Goal: Information Seeking & Learning: Find specific fact

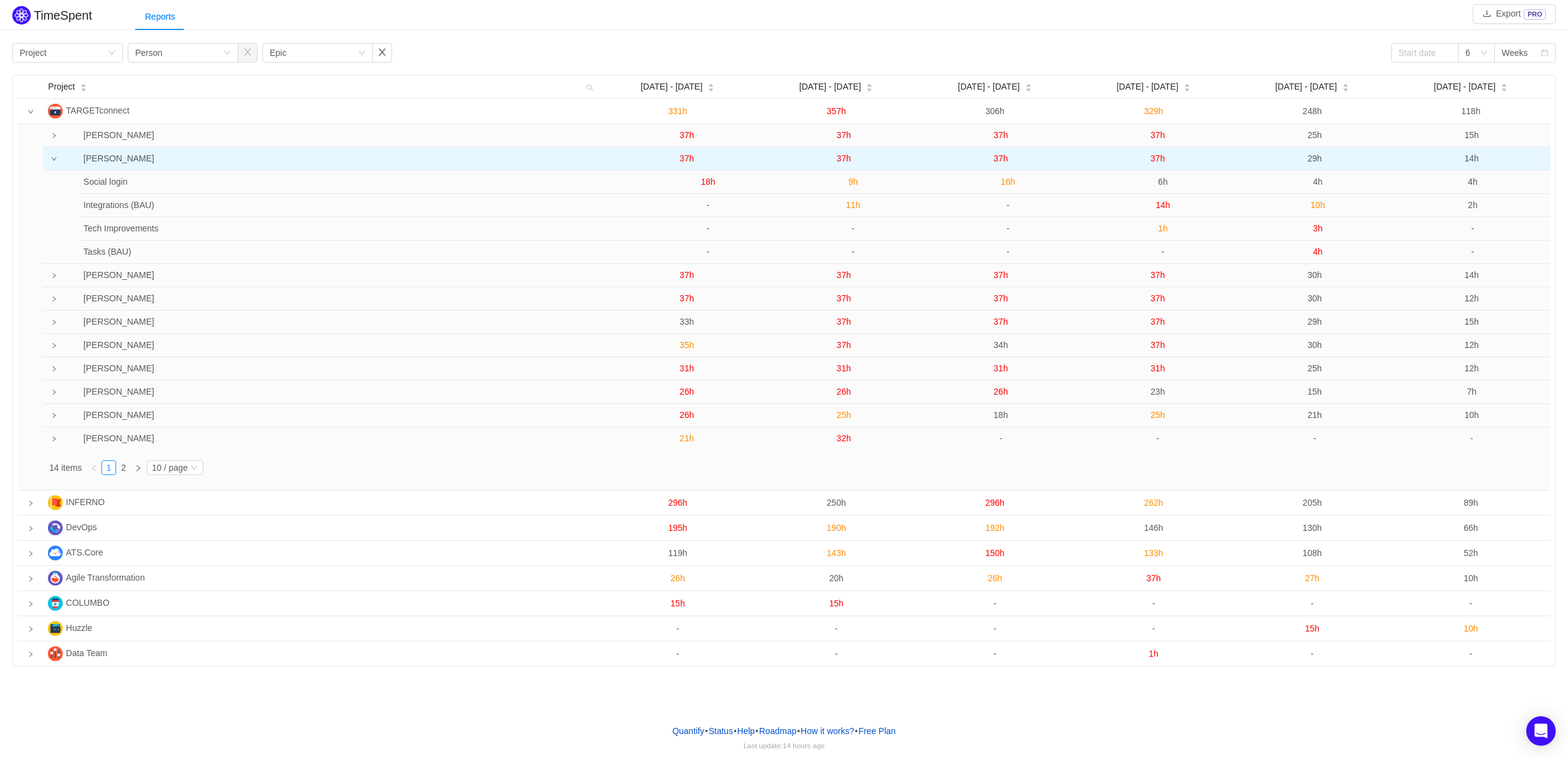
click at [689, 164] on span "37h" at bounding box center [686, 158] width 14 height 10
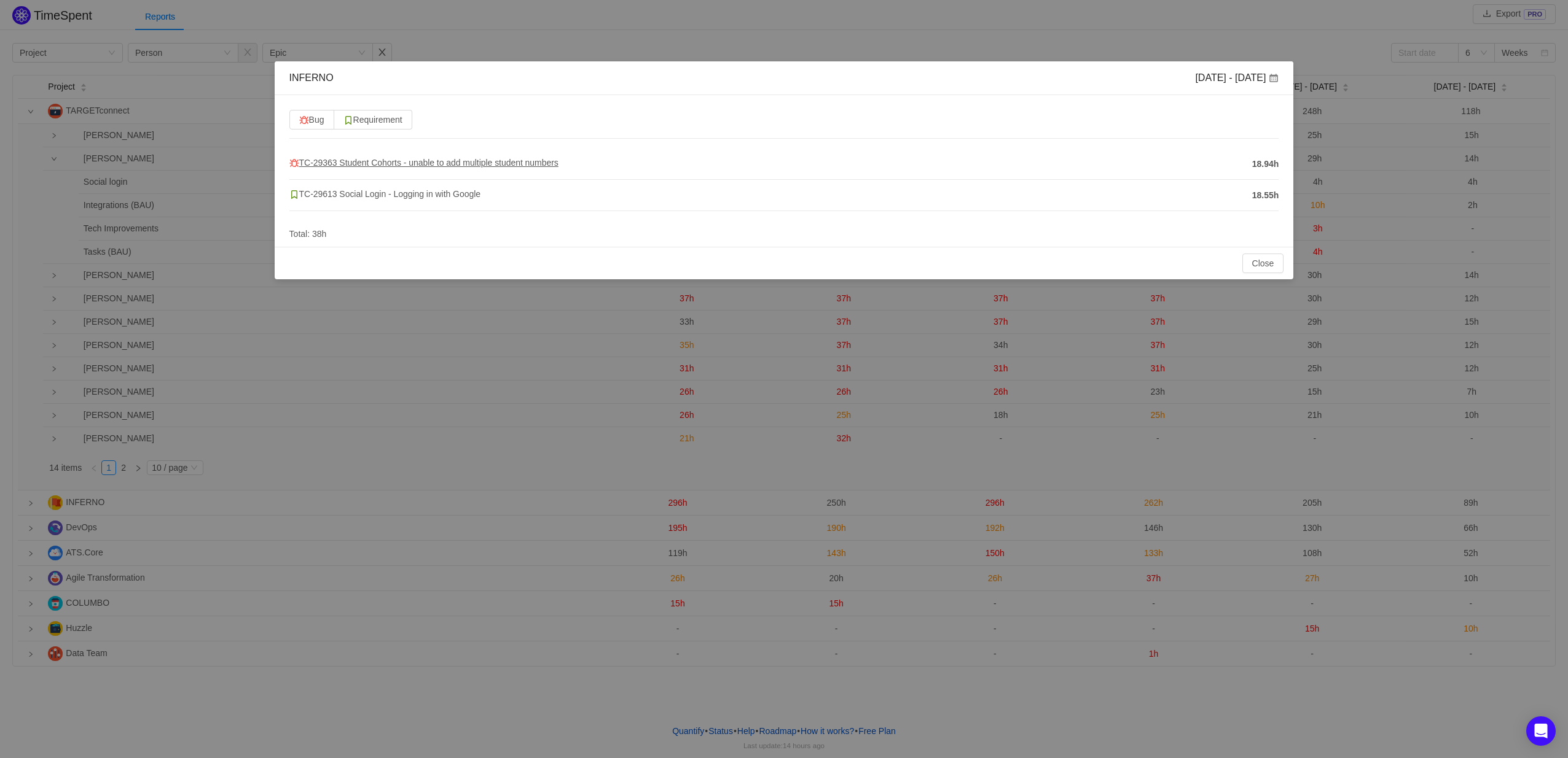
click at [451, 161] on span "TC-29363 Student Cohorts - unable to add multiple student numbers" at bounding box center [424, 162] width 269 height 10
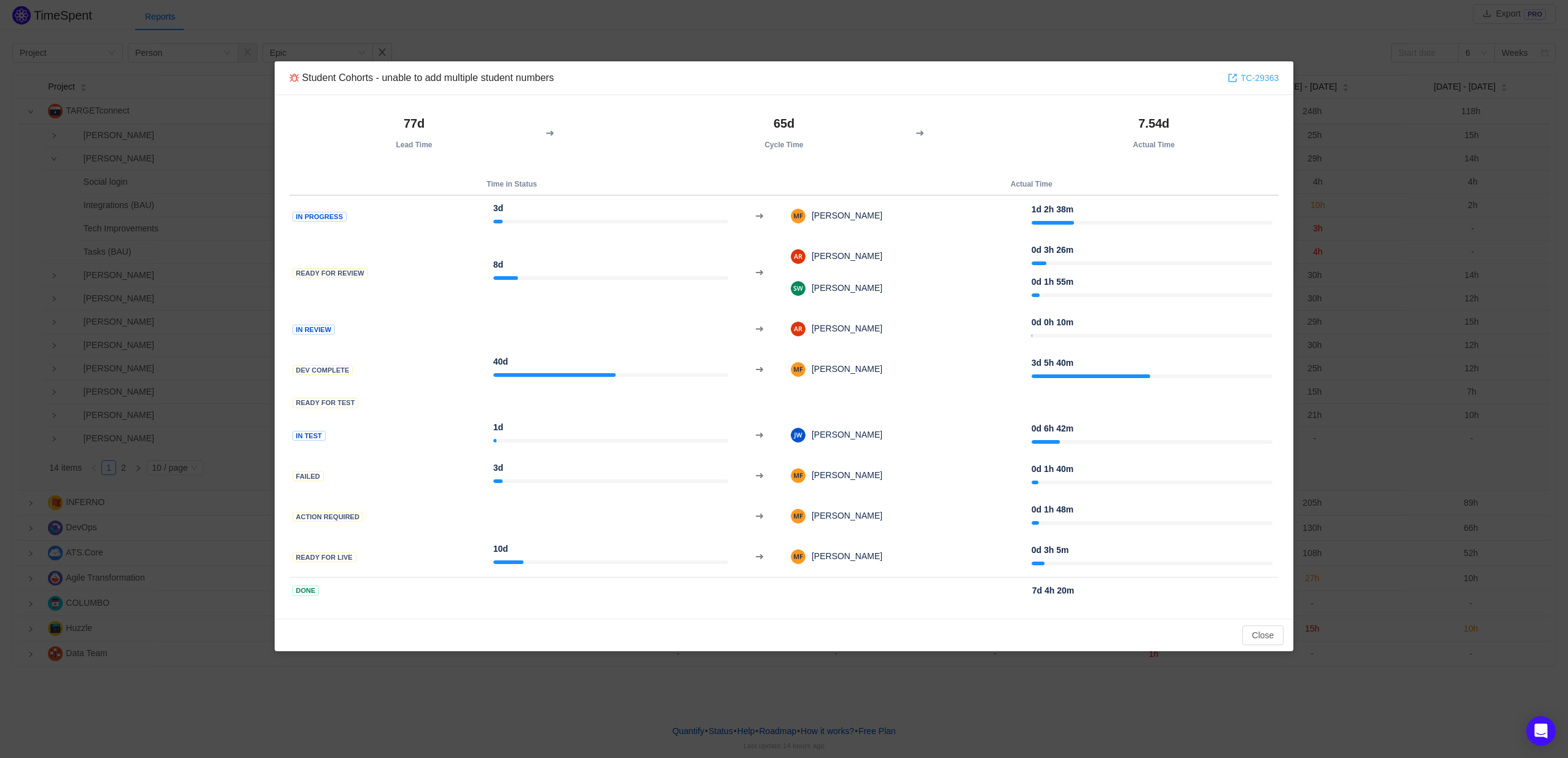
click at [1252, 74] on link "TC-29363" at bounding box center [1253, 78] width 51 height 14
click at [1272, 637] on button "Close" at bounding box center [1263, 636] width 42 height 20
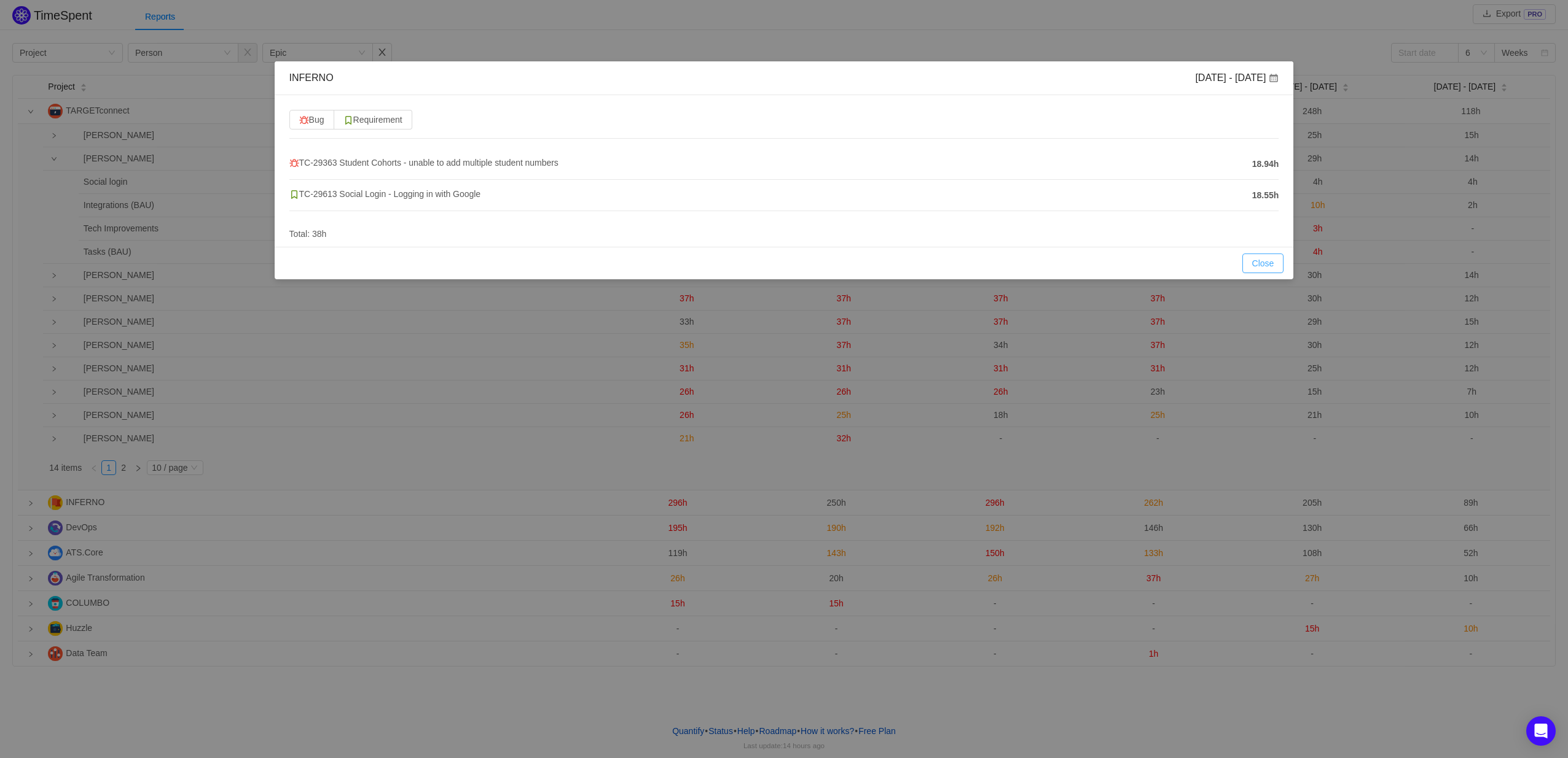
click at [1256, 261] on button "Close" at bounding box center [1263, 263] width 42 height 20
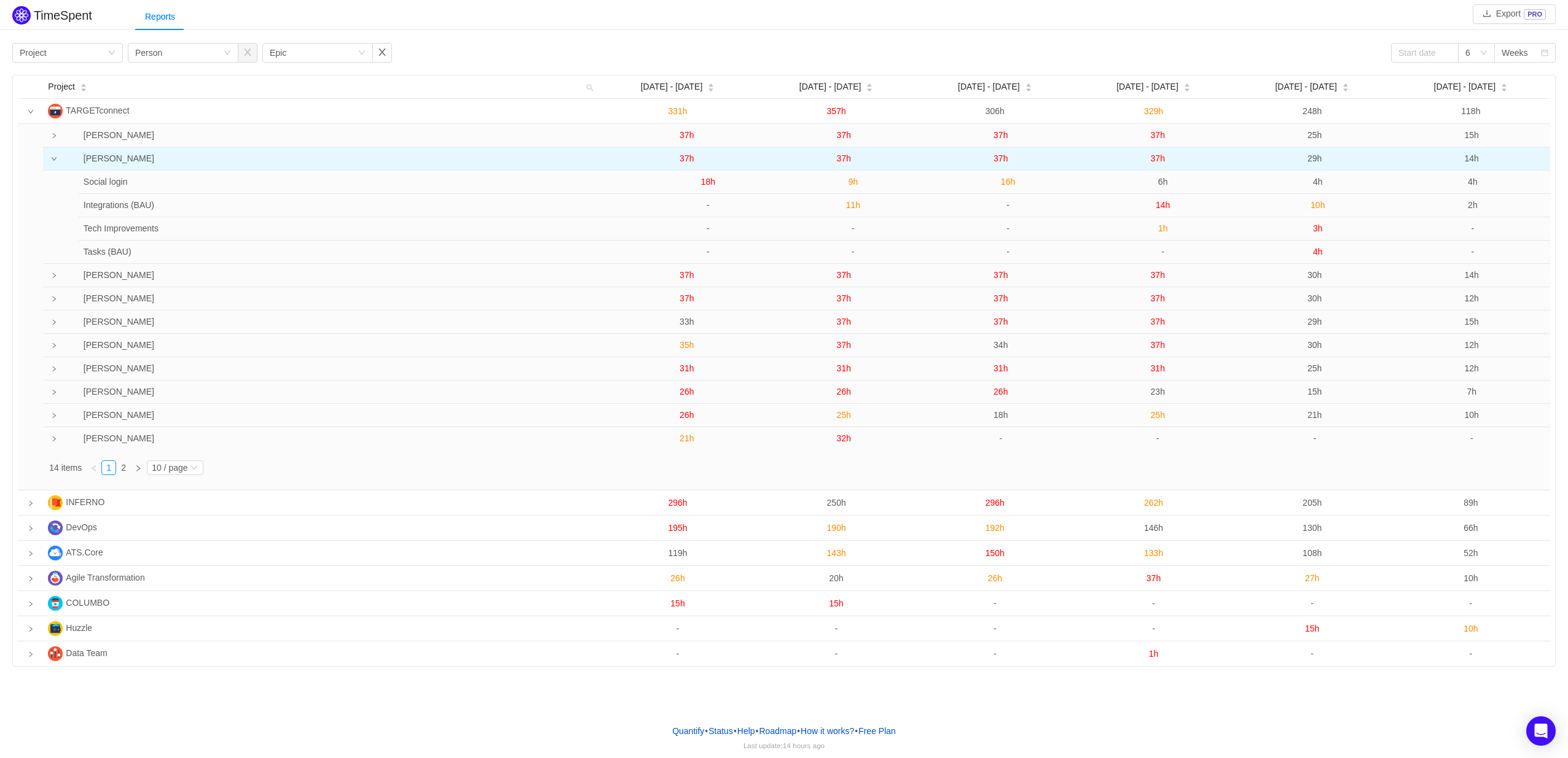
click at [843, 159] on span "37h" at bounding box center [843, 158] width 14 height 10
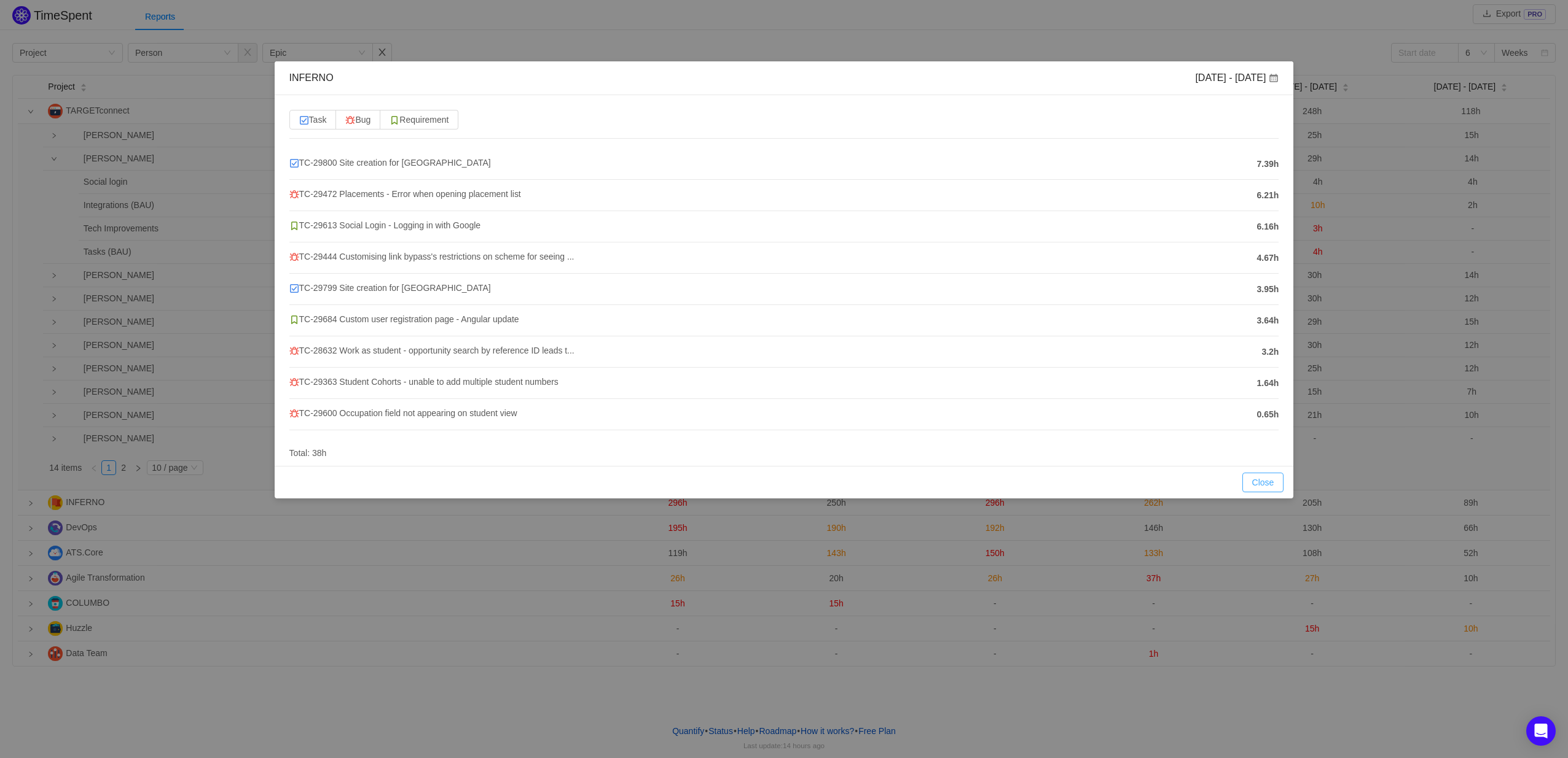
click at [1263, 477] on button "Close" at bounding box center [1263, 483] width 42 height 20
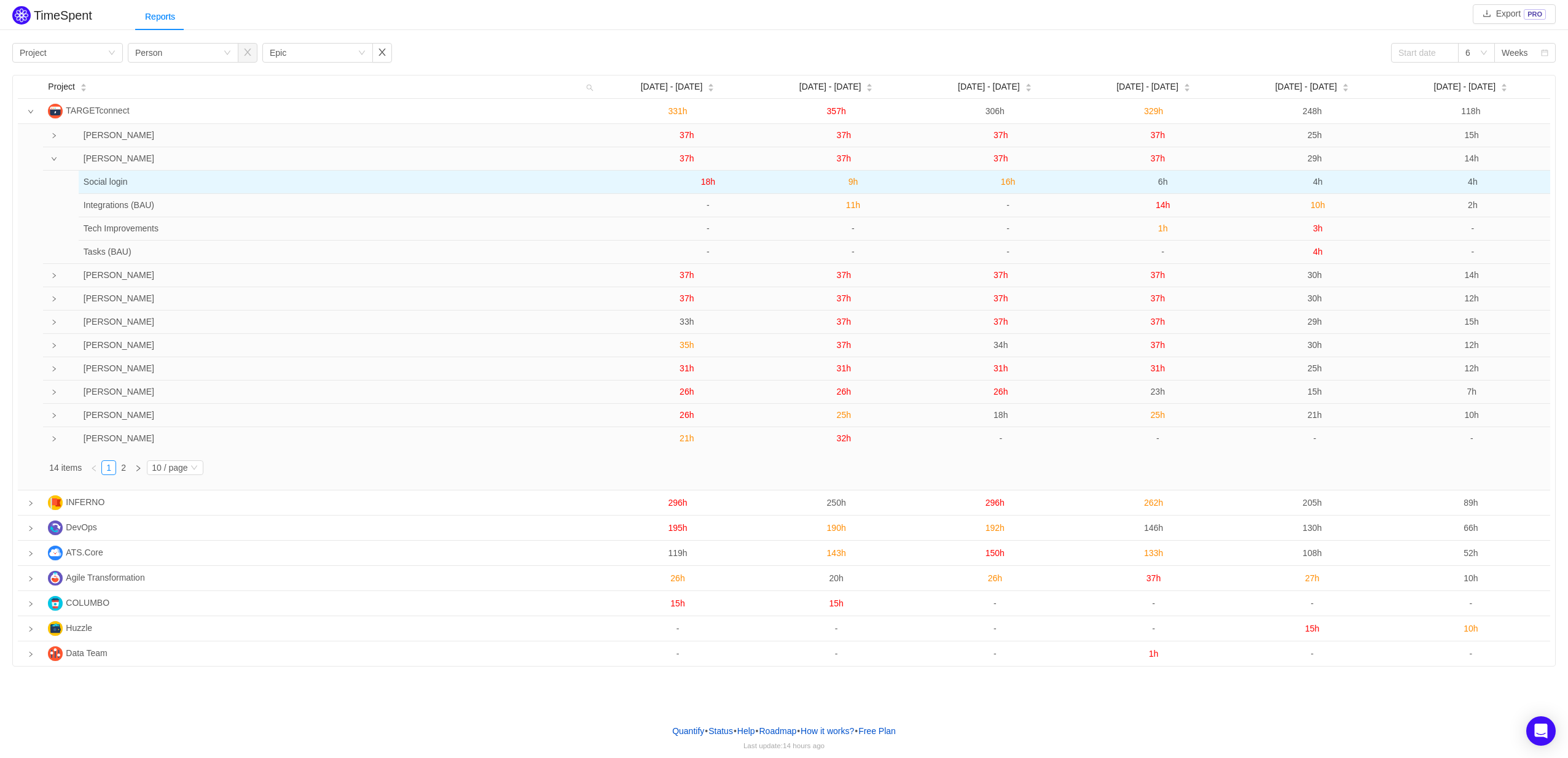
click at [852, 187] on span "9h" at bounding box center [853, 182] width 10 height 10
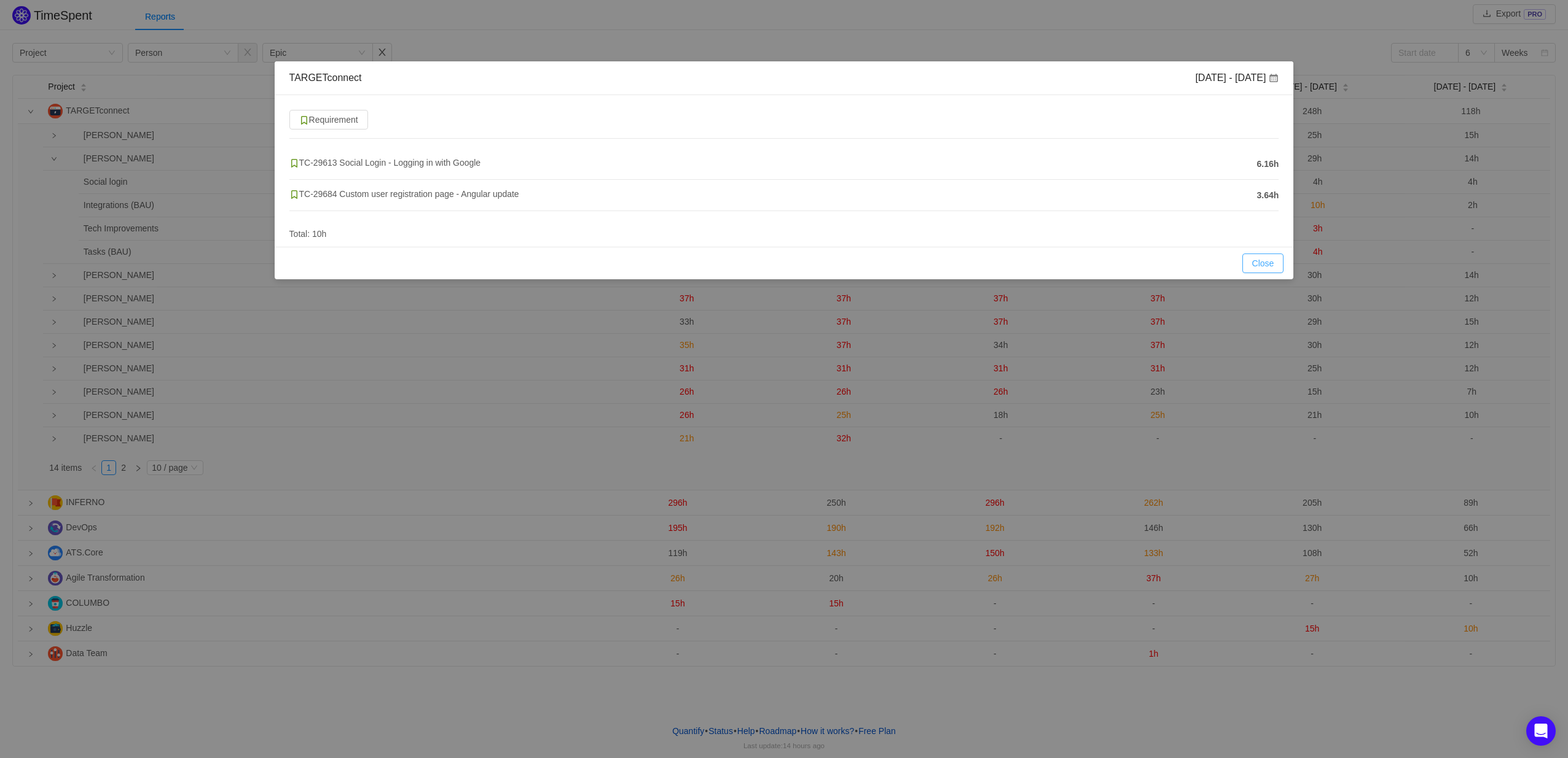
click at [1268, 266] on button "Close" at bounding box center [1263, 263] width 42 height 20
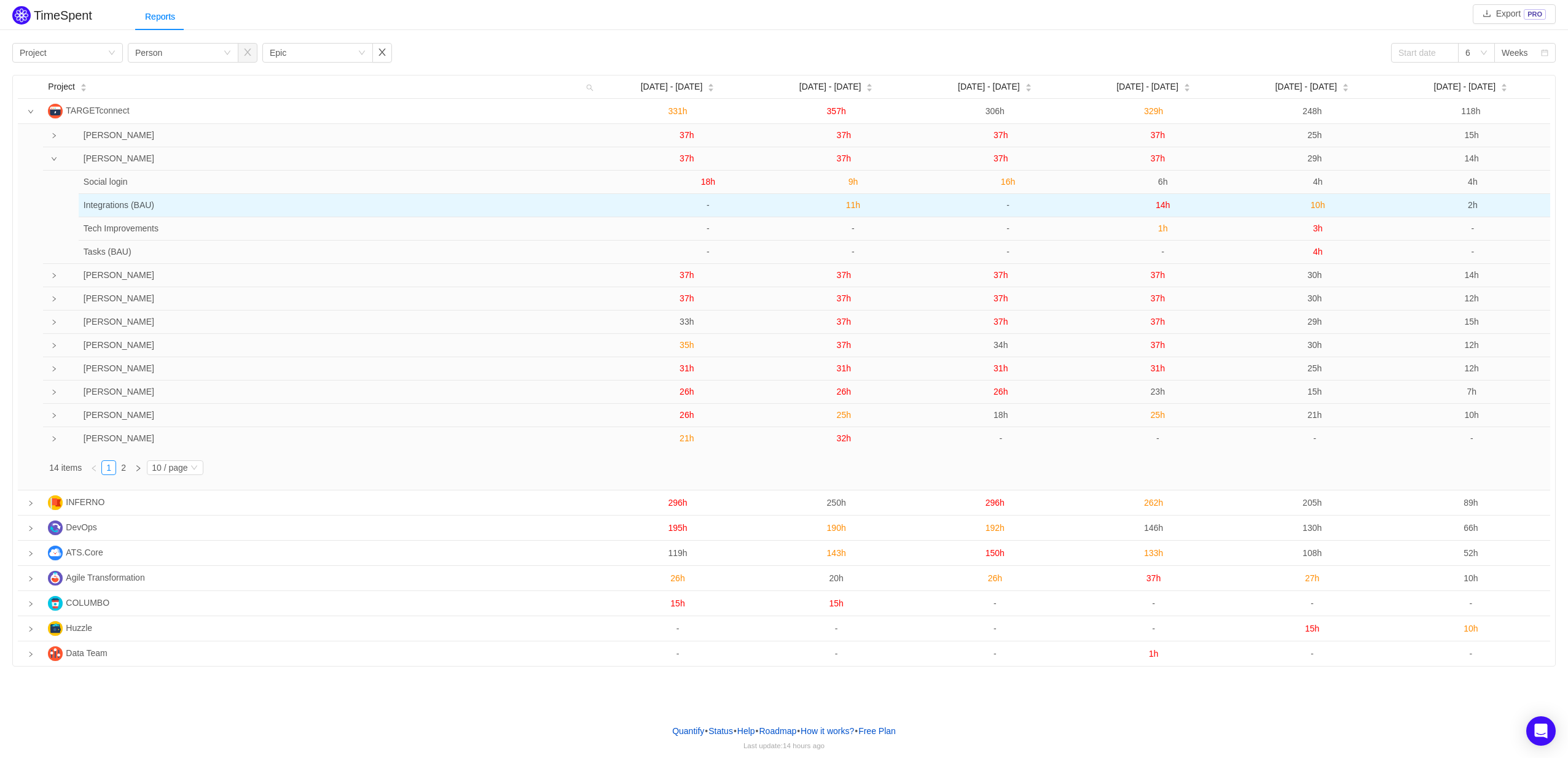
click at [851, 207] on span "11h" at bounding box center [852, 205] width 14 height 10
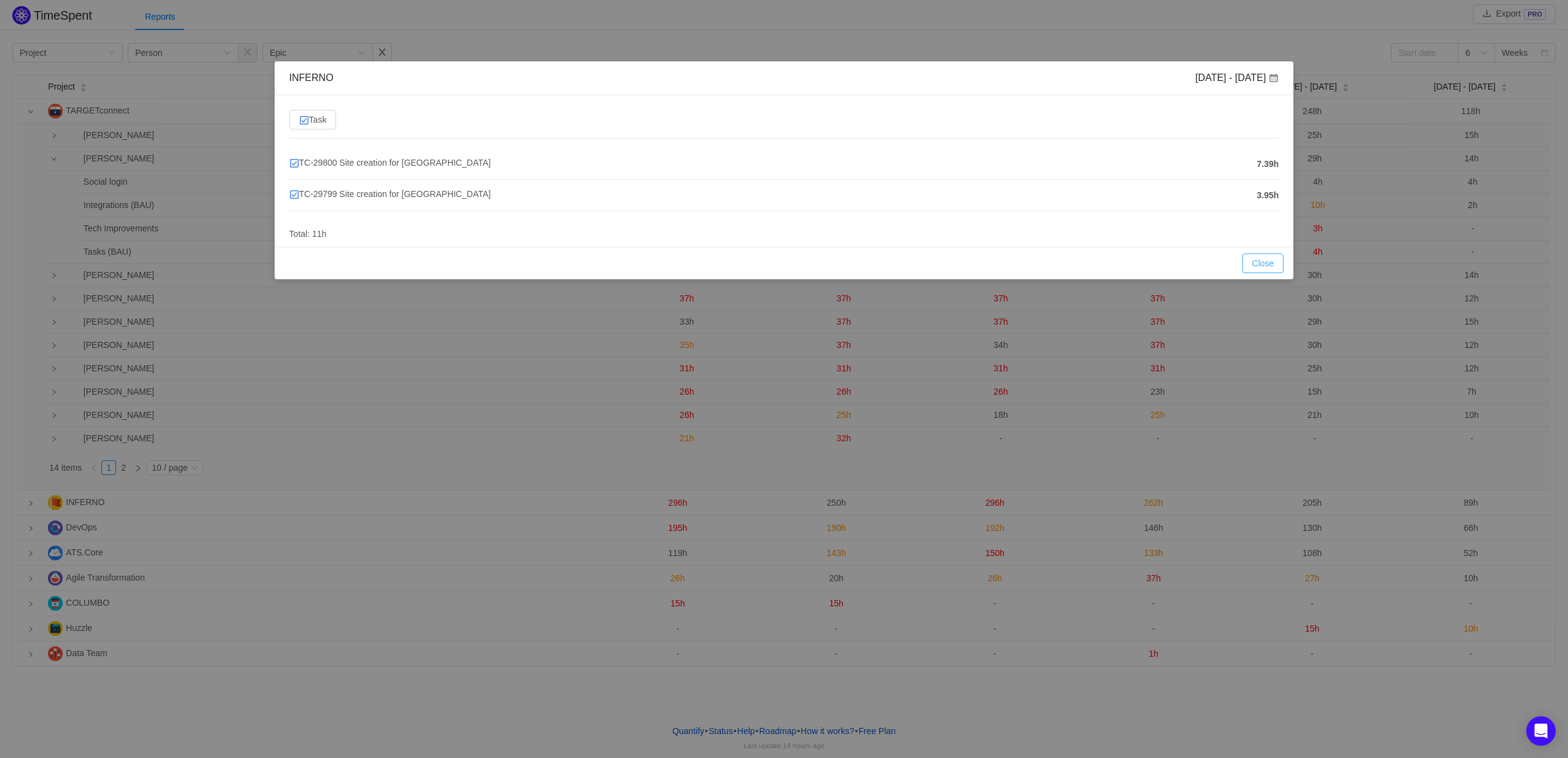
click at [1268, 265] on button "Close" at bounding box center [1263, 263] width 42 height 20
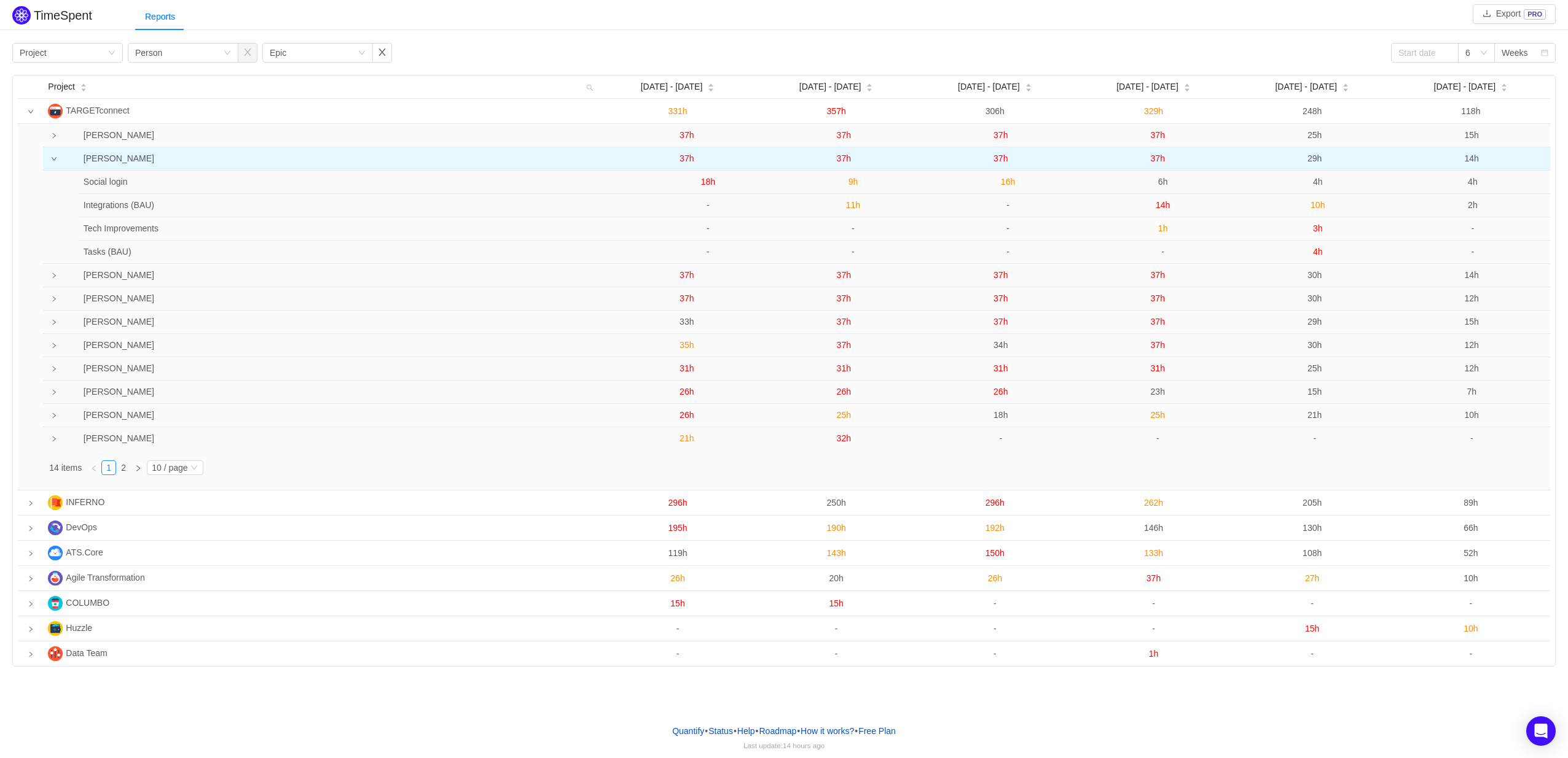
click at [847, 161] on span "37h" at bounding box center [843, 158] width 14 height 10
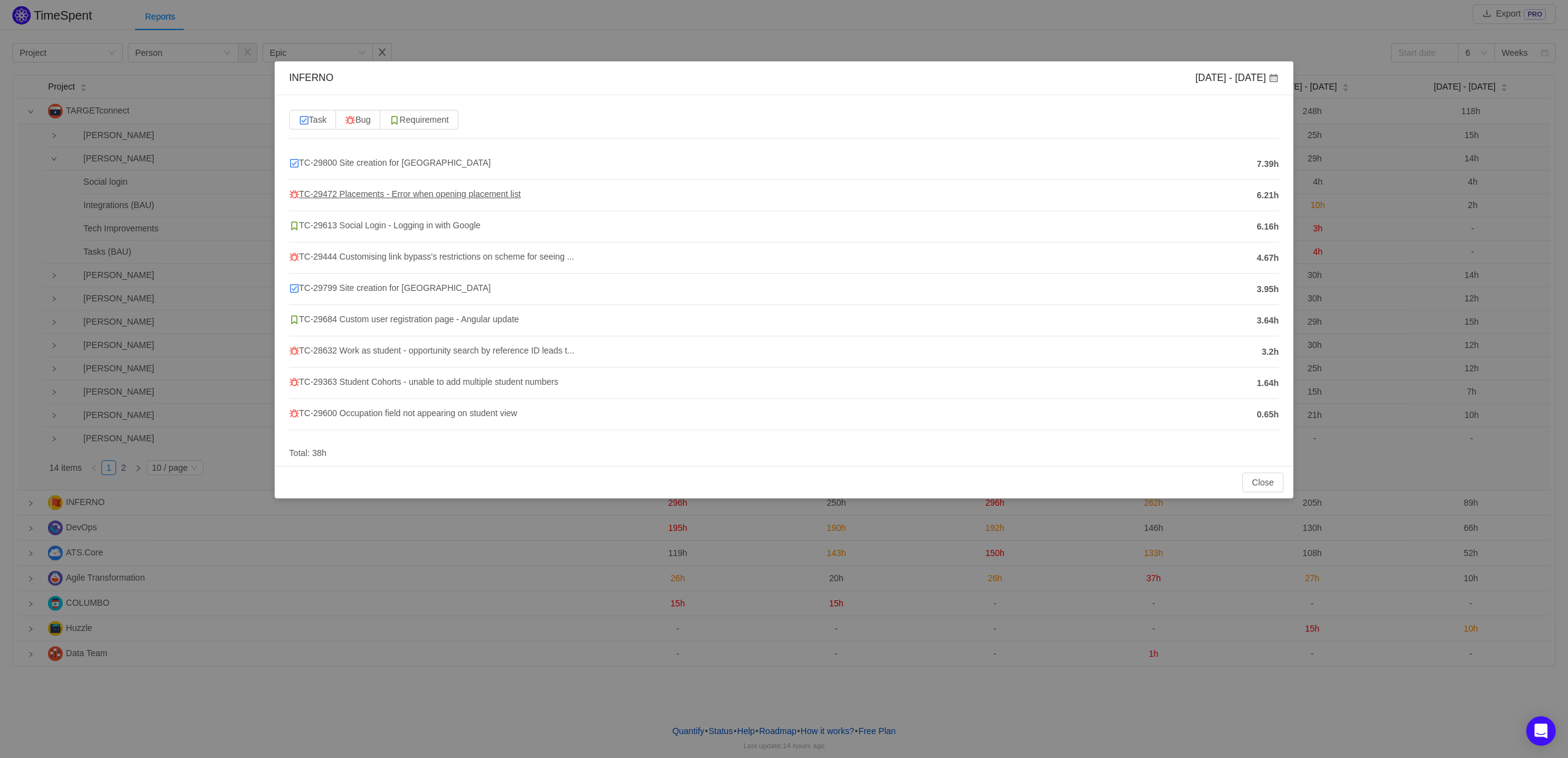
click at [378, 191] on span "TC-29472 Placements - Error when opening placement list" at bounding box center [405, 194] width 231 height 10
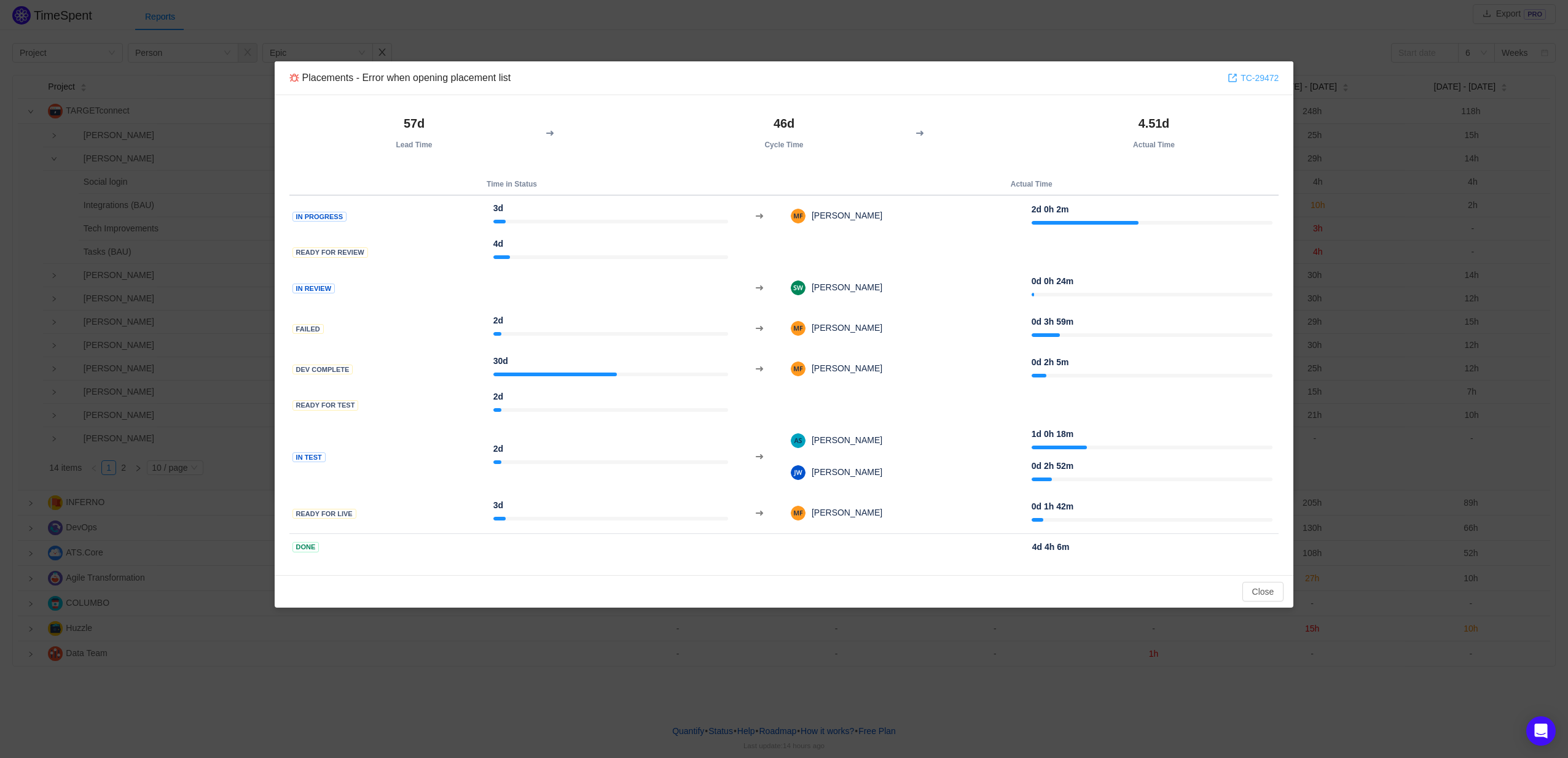
click at [1262, 71] on link "TC-29472" at bounding box center [1253, 78] width 51 height 14
click at [1259, 590] on button "Close" at bounding box center [1263, 591] width 42 height 20
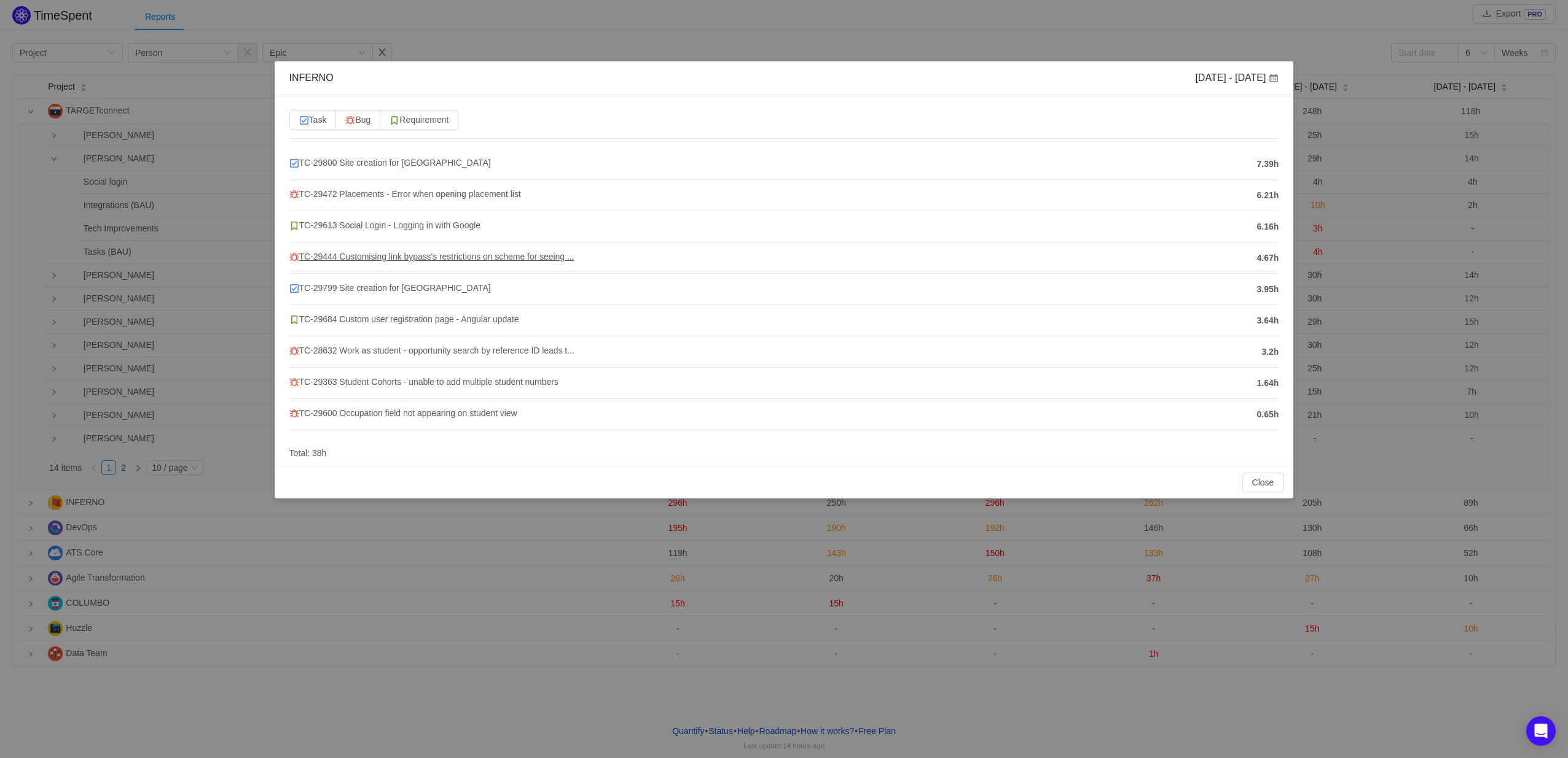
click at [405, 258] on span "TC-29444 Customising link bypass's restrictions on scheme for seeing ..." at bounding box center [432, 256] width 285 height 10
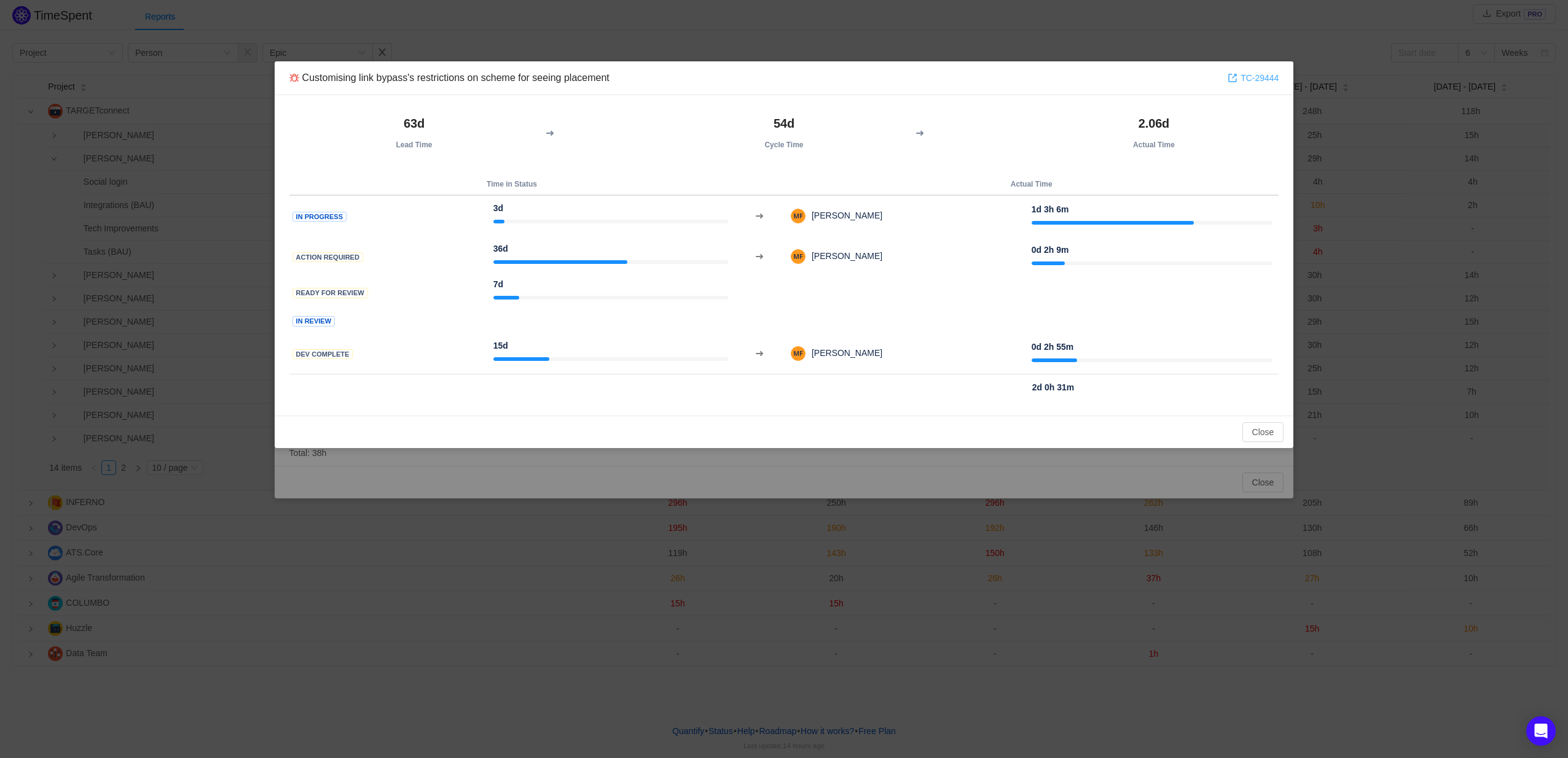
click at [1258, 77] on link "TC-29444" at bounding box center [1253, 78] width 51 height 14
click at [1261, 437] on button "Close" at bounding box center [1263, 432] width 42 height 20
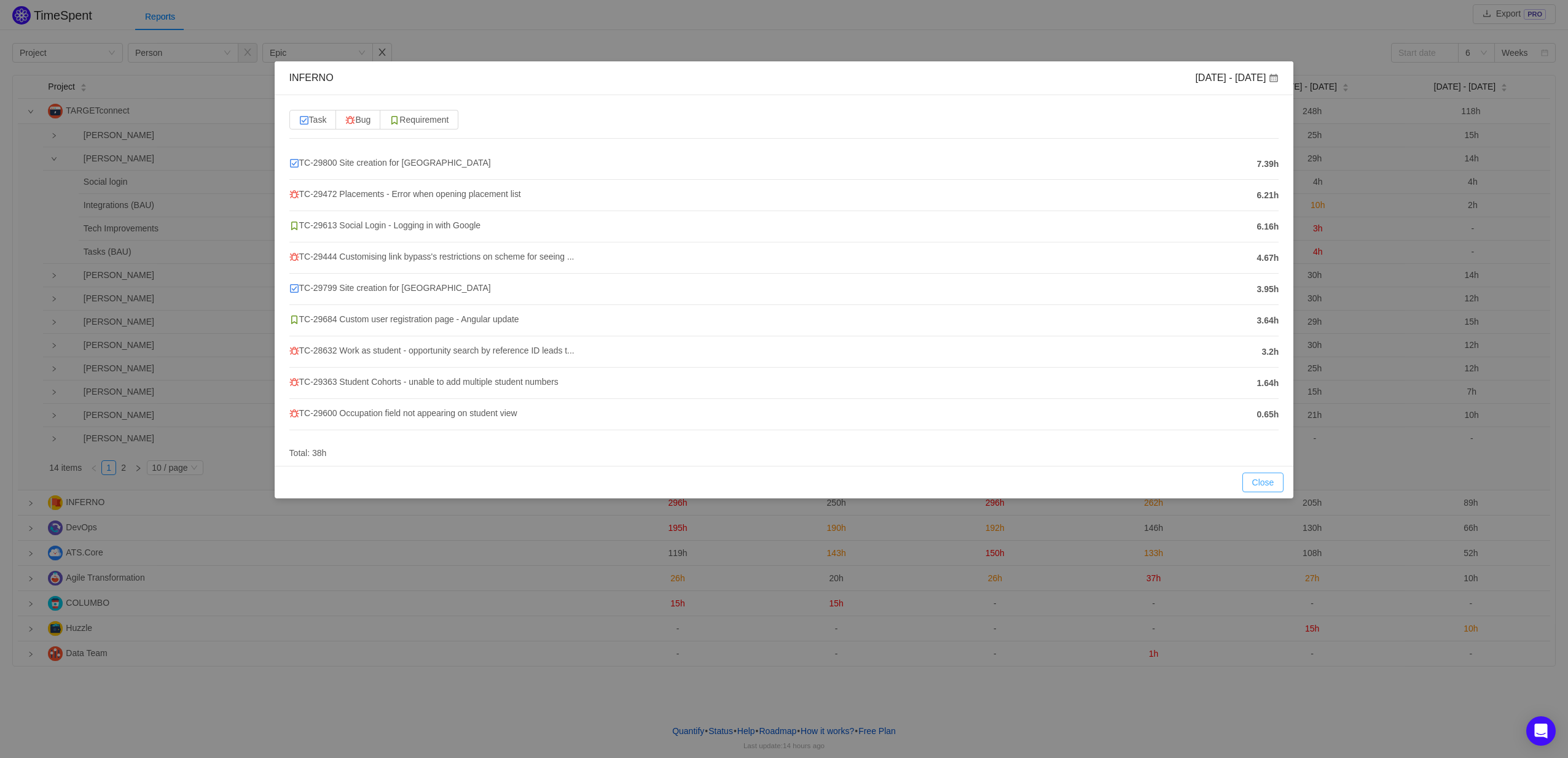
click at [1268, 484] on button "Close" at bounding box center [1263, 483] width 42 height 20
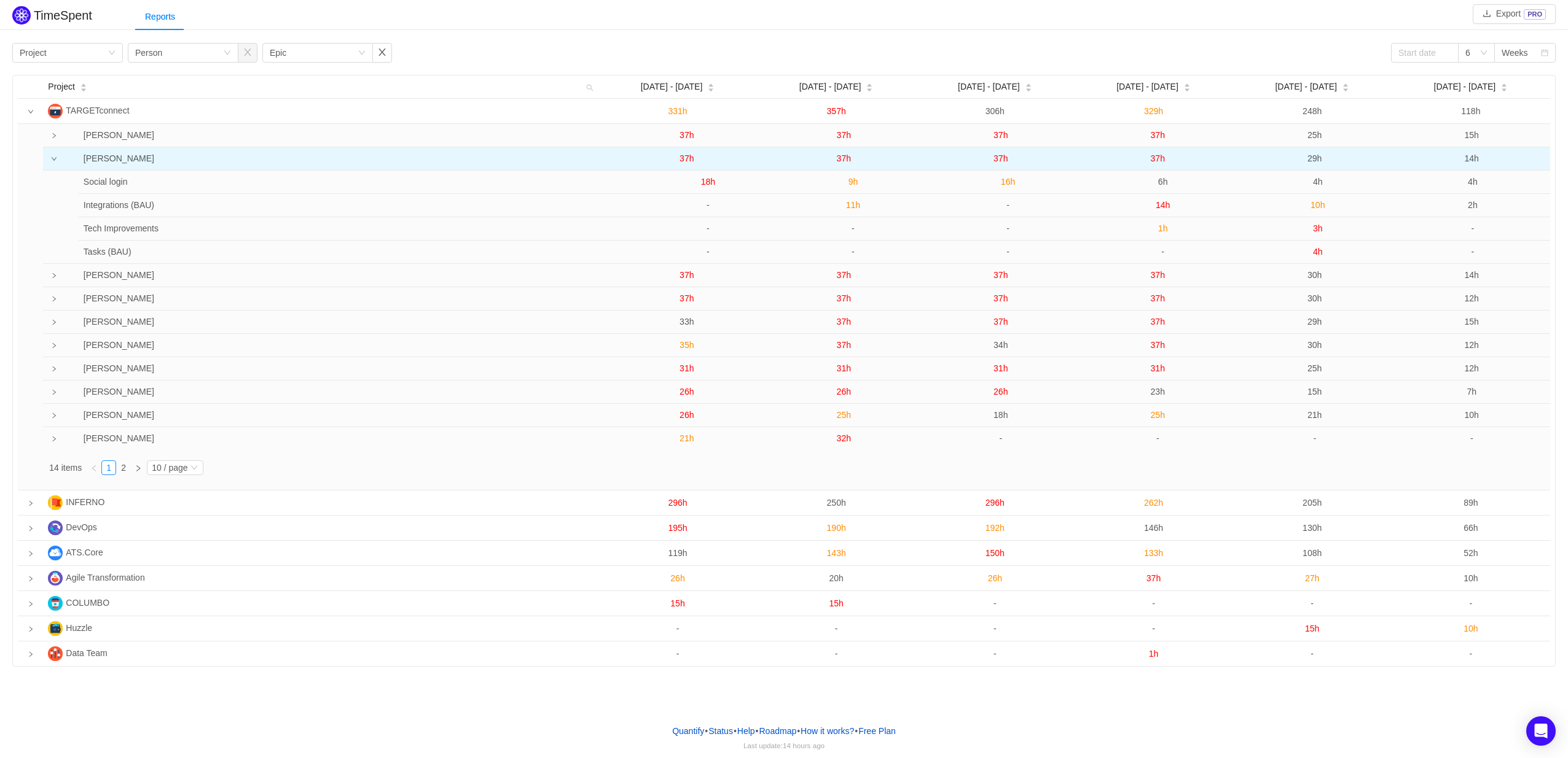
click at [999, 161] on span "37h" at bounding box center [1000, 158] width 14 height 10
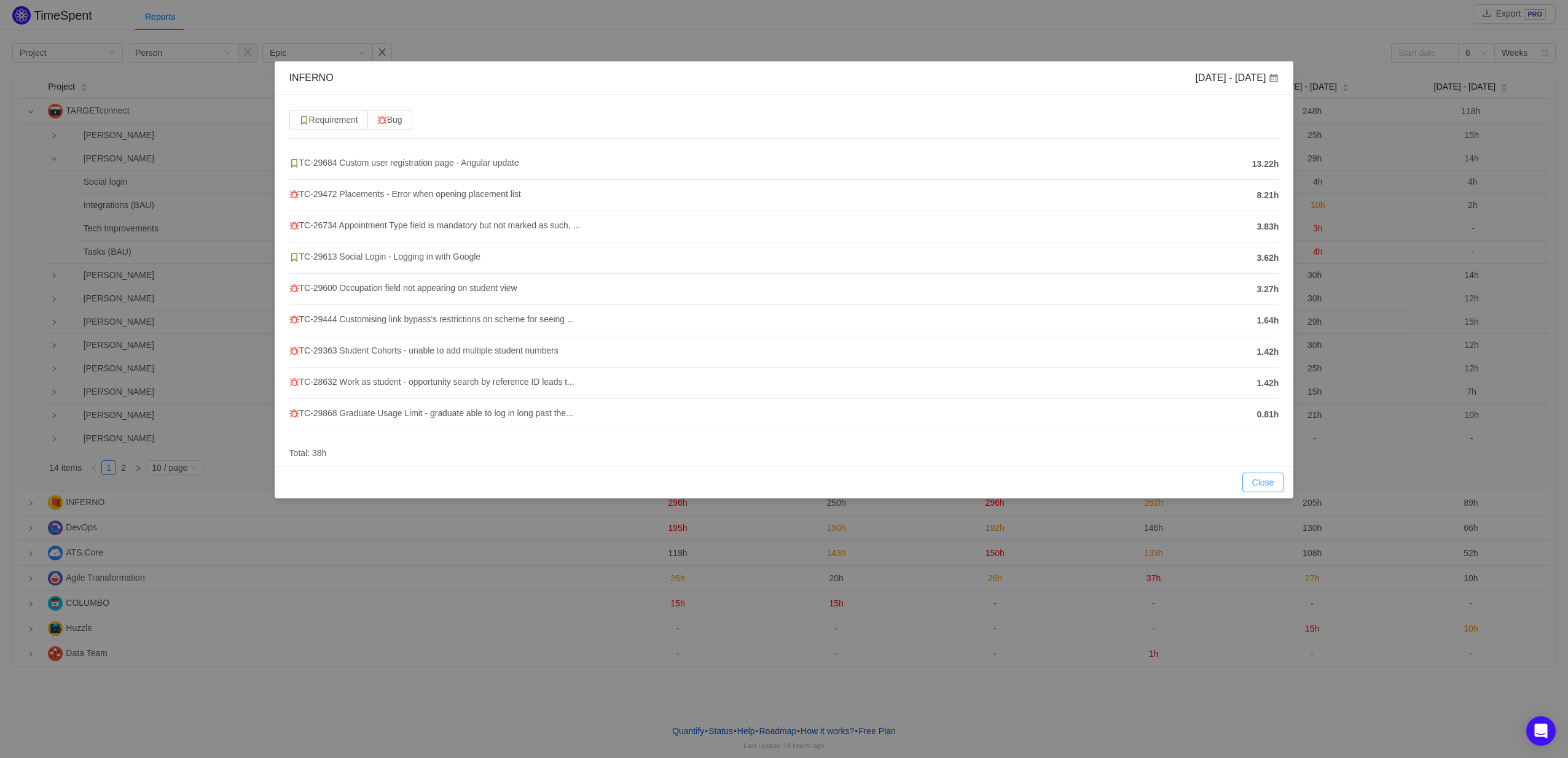
click at [1265, 480] on button "Close" at bounding box center [1263, 483] width 42 height 20
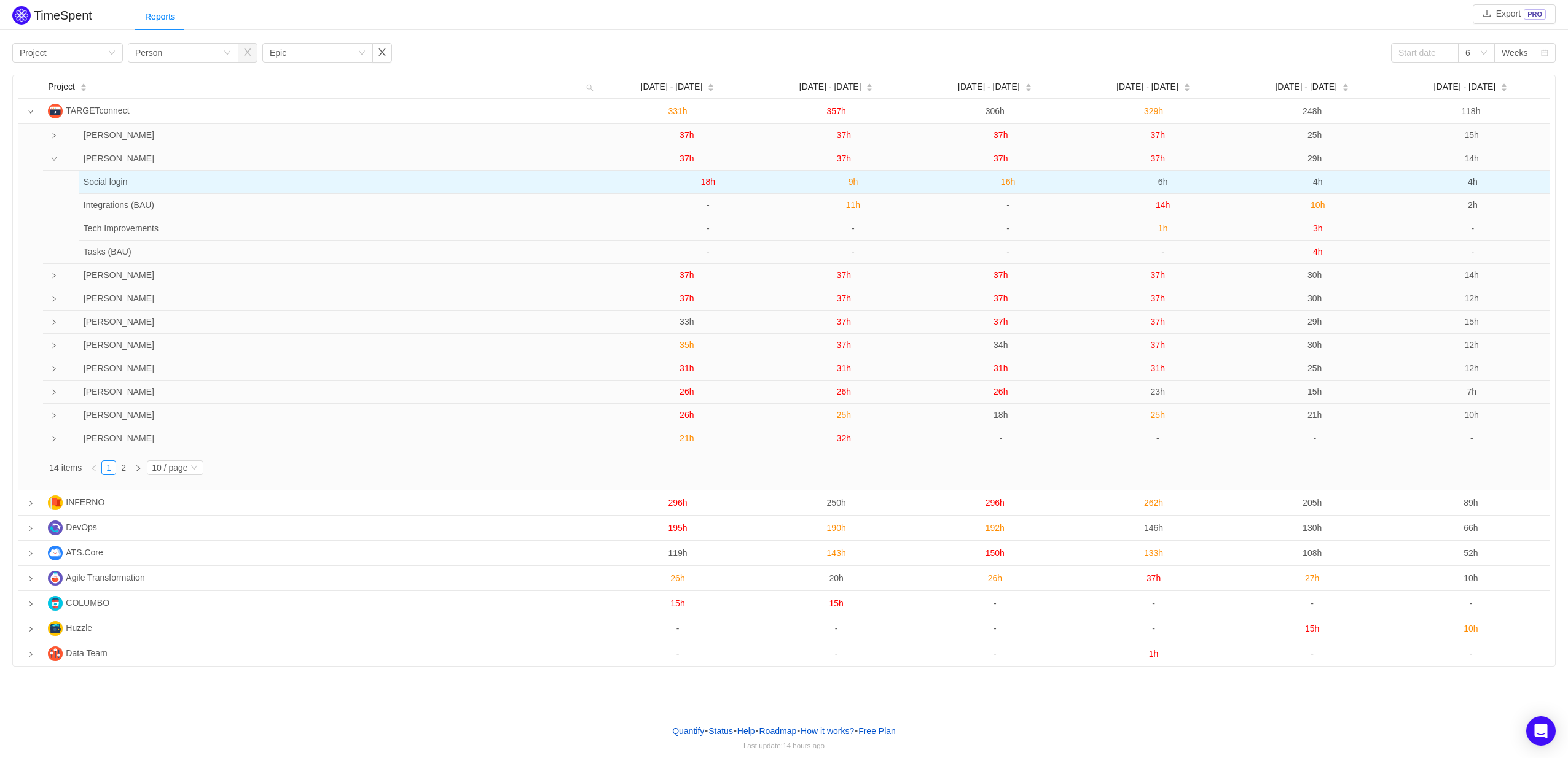
click at [1008, 182] on span "16h" at bounding box center [1008, 182] width 14 height 10
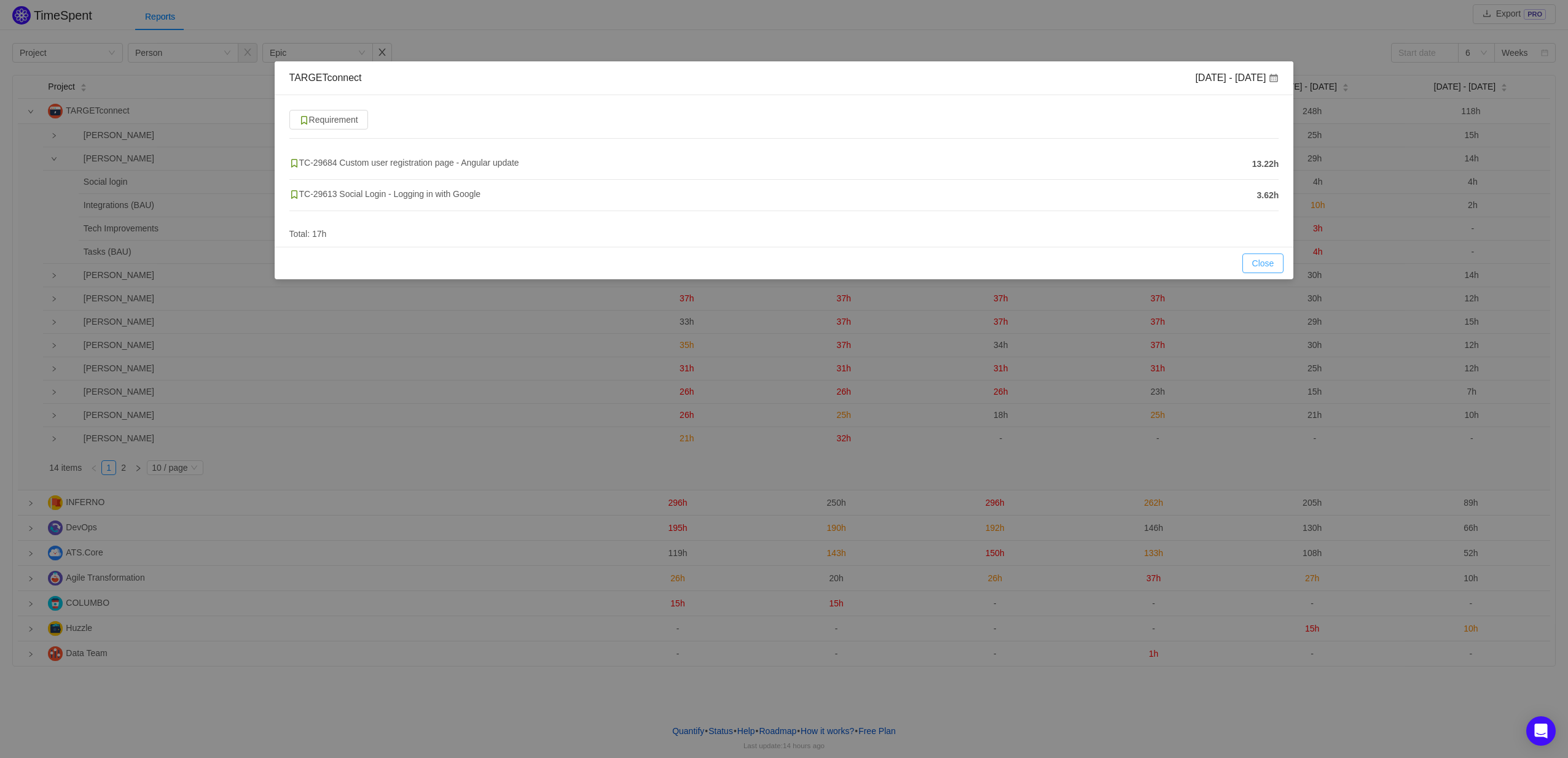
click at [1257, 258] on button "Close" at bounding box center [1263, 263] width 42 height 20
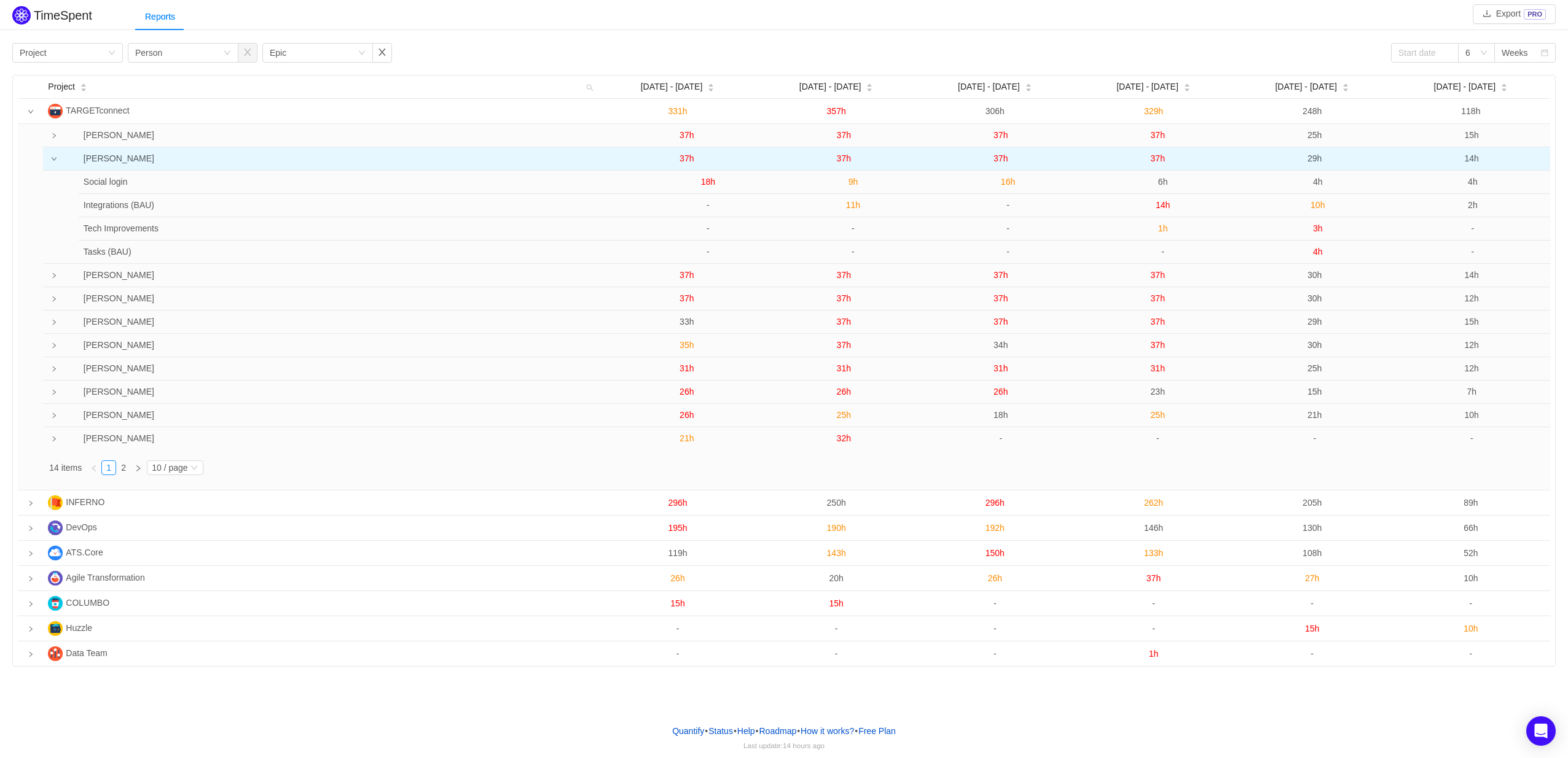
click at [997, 161] on span "37h" at bounding box center [1000, 158] width 14 height 10
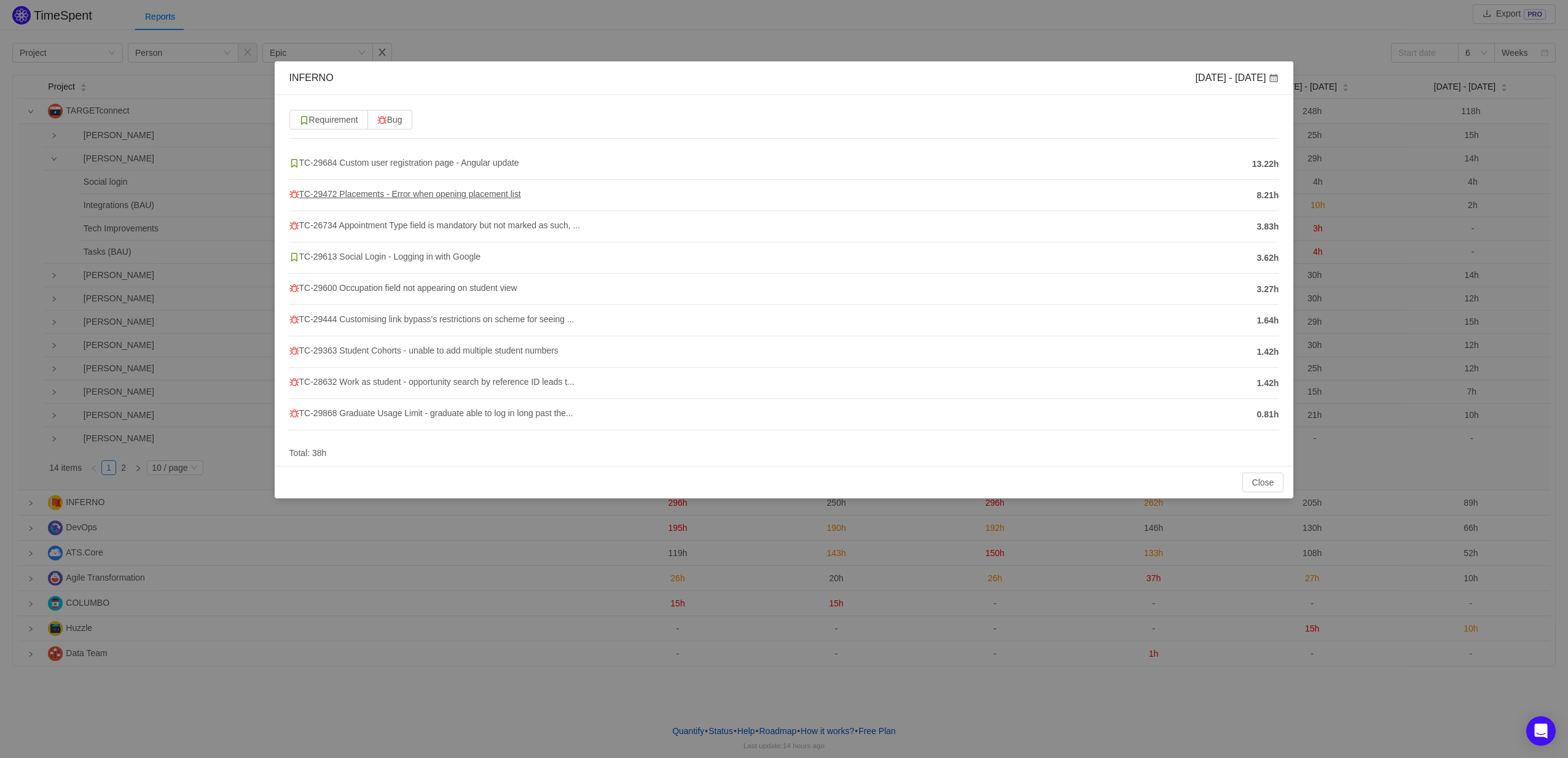
click at [375, 193] on span "TC-29472 Placements - Error when opening placement list" at bounding box center [405, 194] width 231 height 10
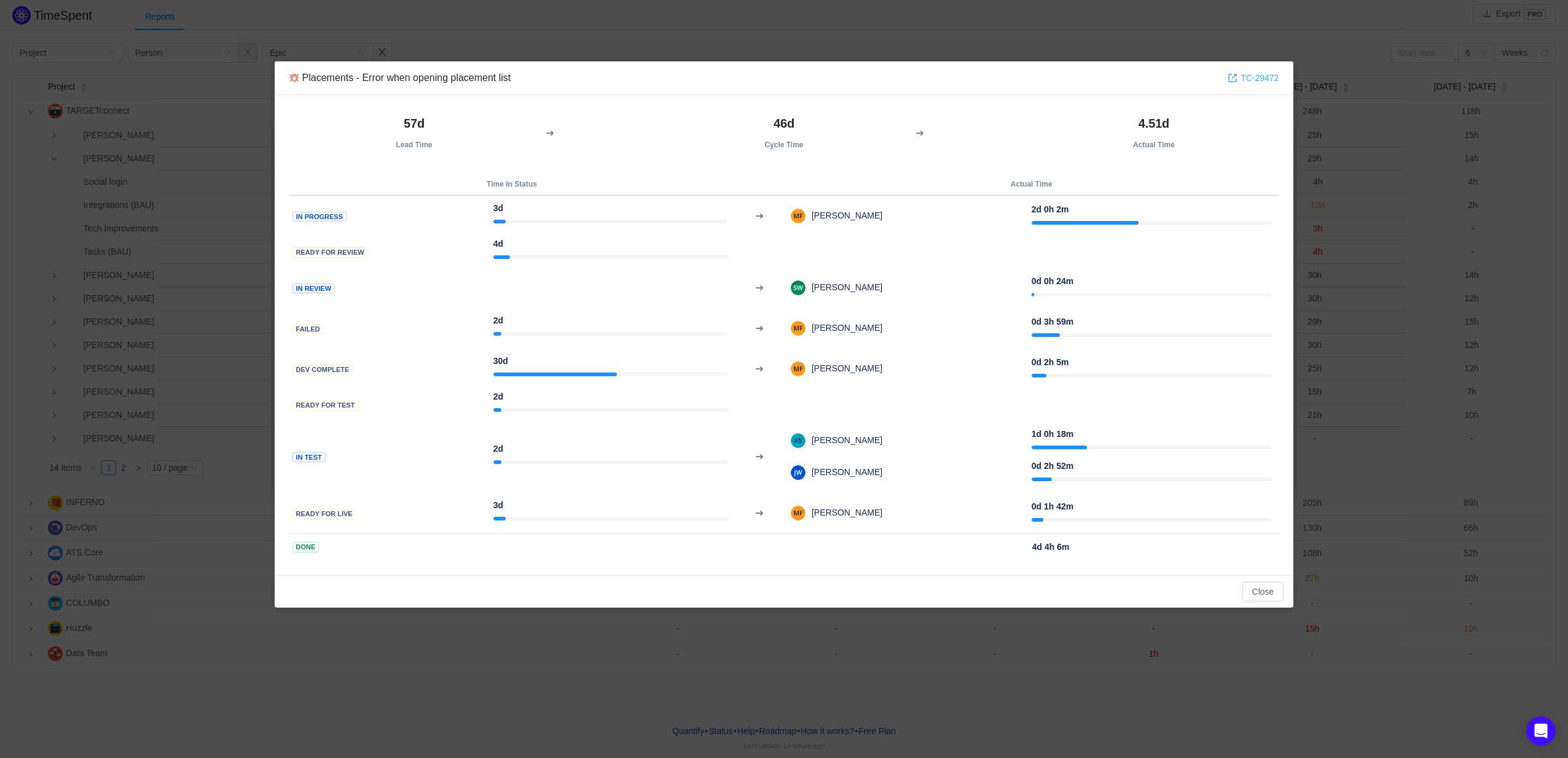
click at [1258, 74] on link "TC-29472" at bounding box center [1253, 78] width 51 height 14
click at [1258, 591] on button "Close" at bounding box center [1263, 591] width 42 height 20
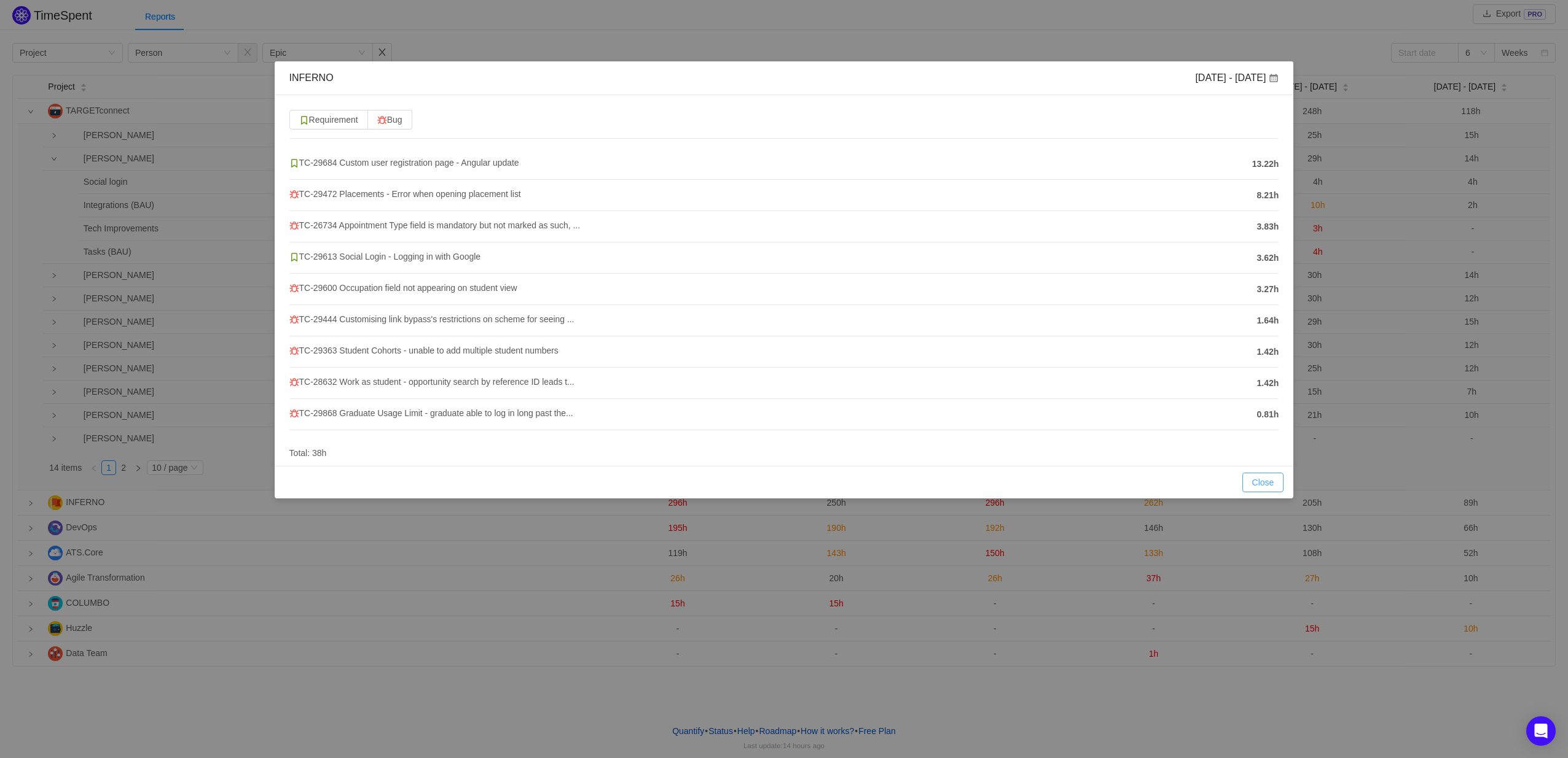
click at [1265, 479] on button "Close" at bounding box center [1263, 483] width 42 height 20
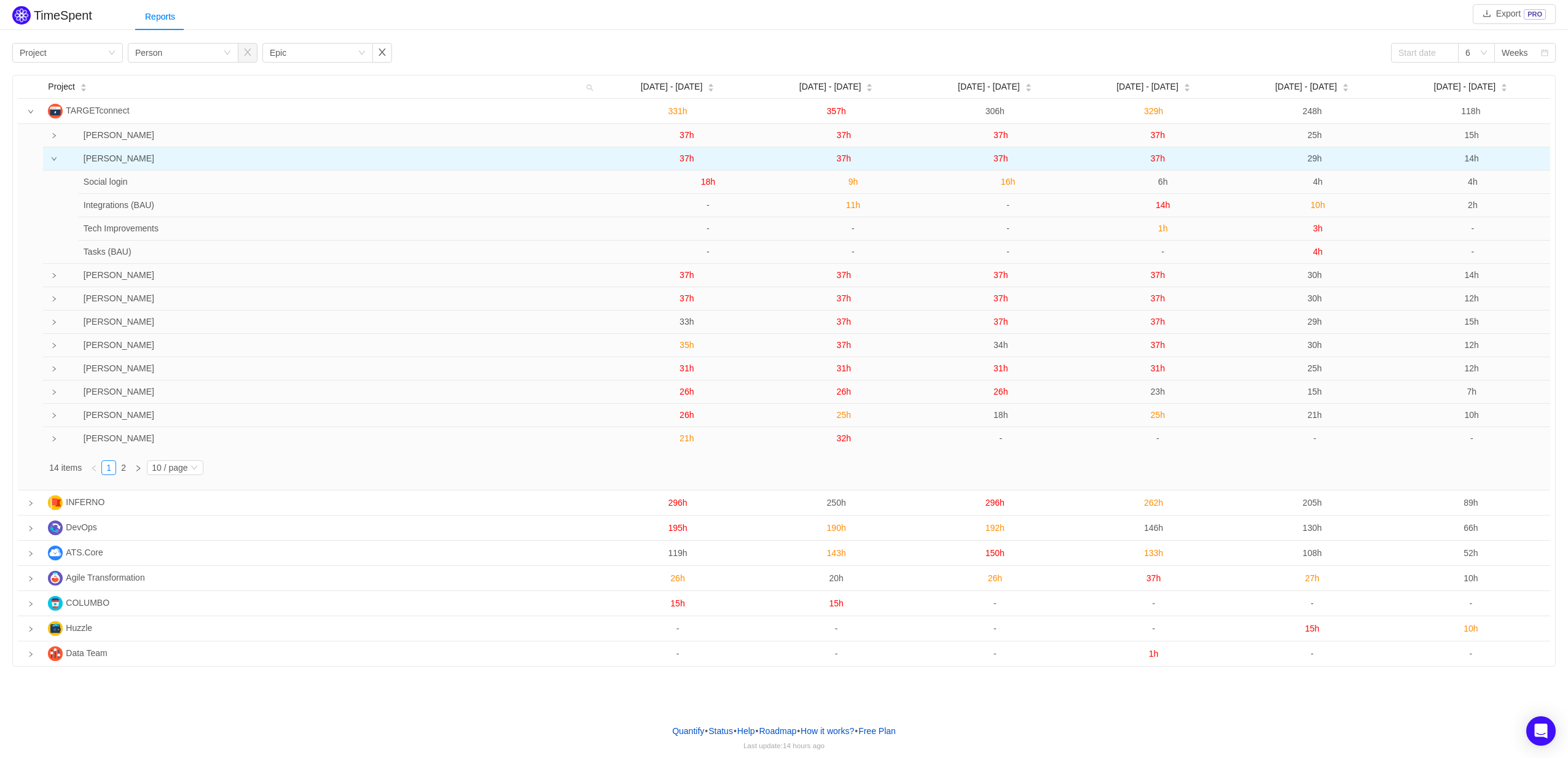
click at [1157, 161] on span "37h" at bounding box center [1157, 158] width 14 height 10
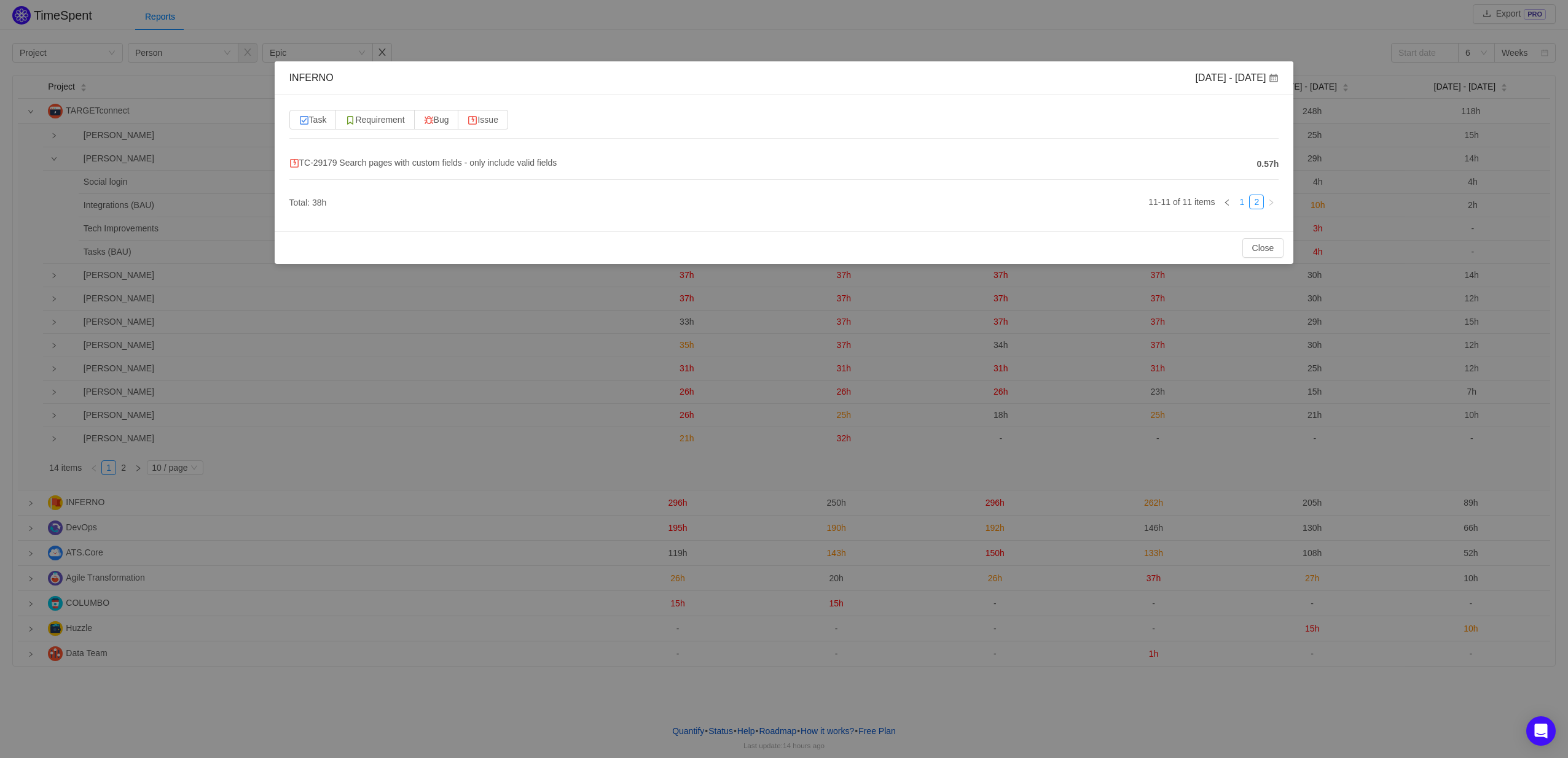
click at [1241, 209] on link "1" at bounding box center [1241, 202] width 14 height 14
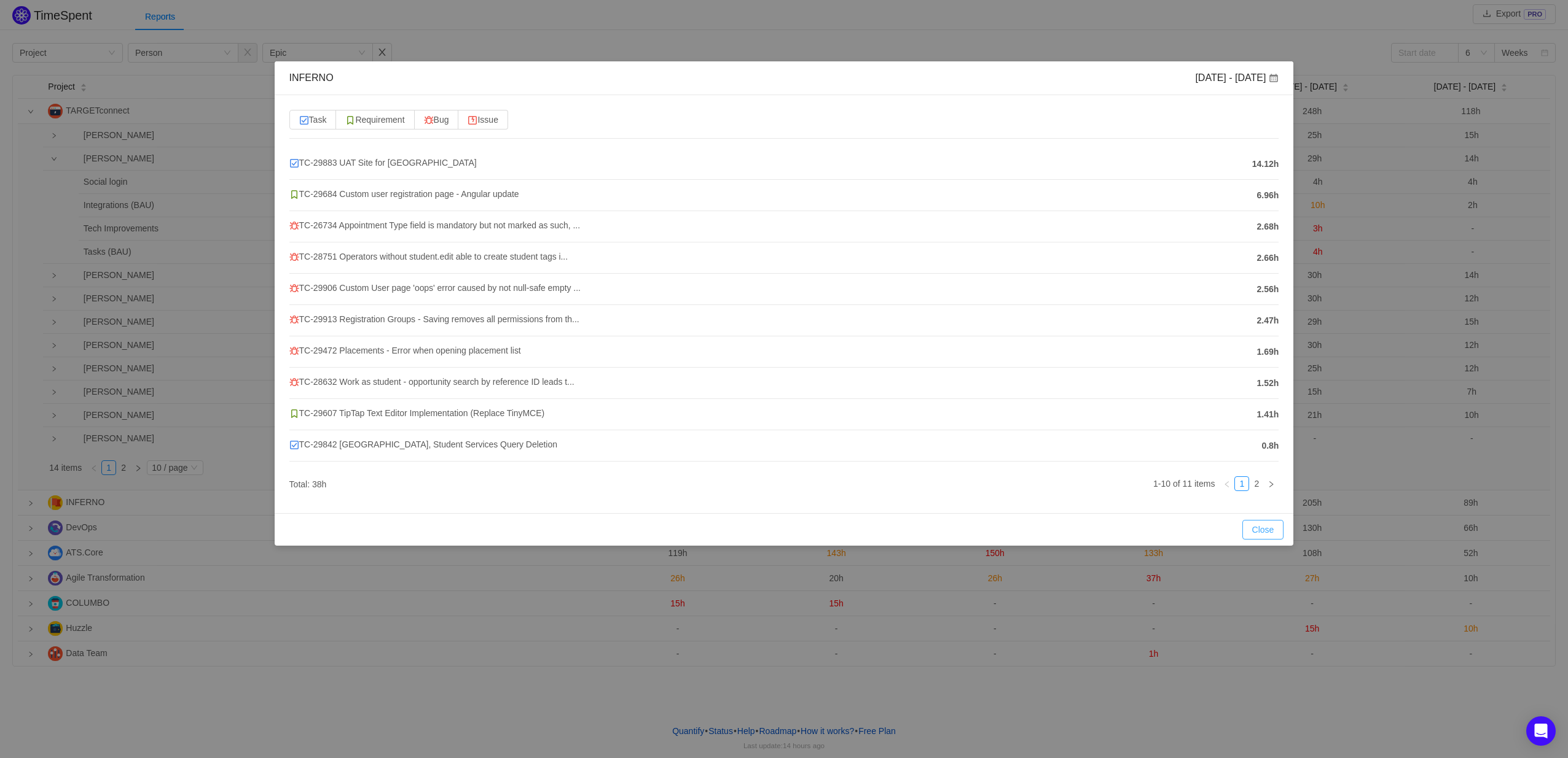
click at [1265, 530] on button "Close" at bounding box center [1263, 530] width 42 height 20
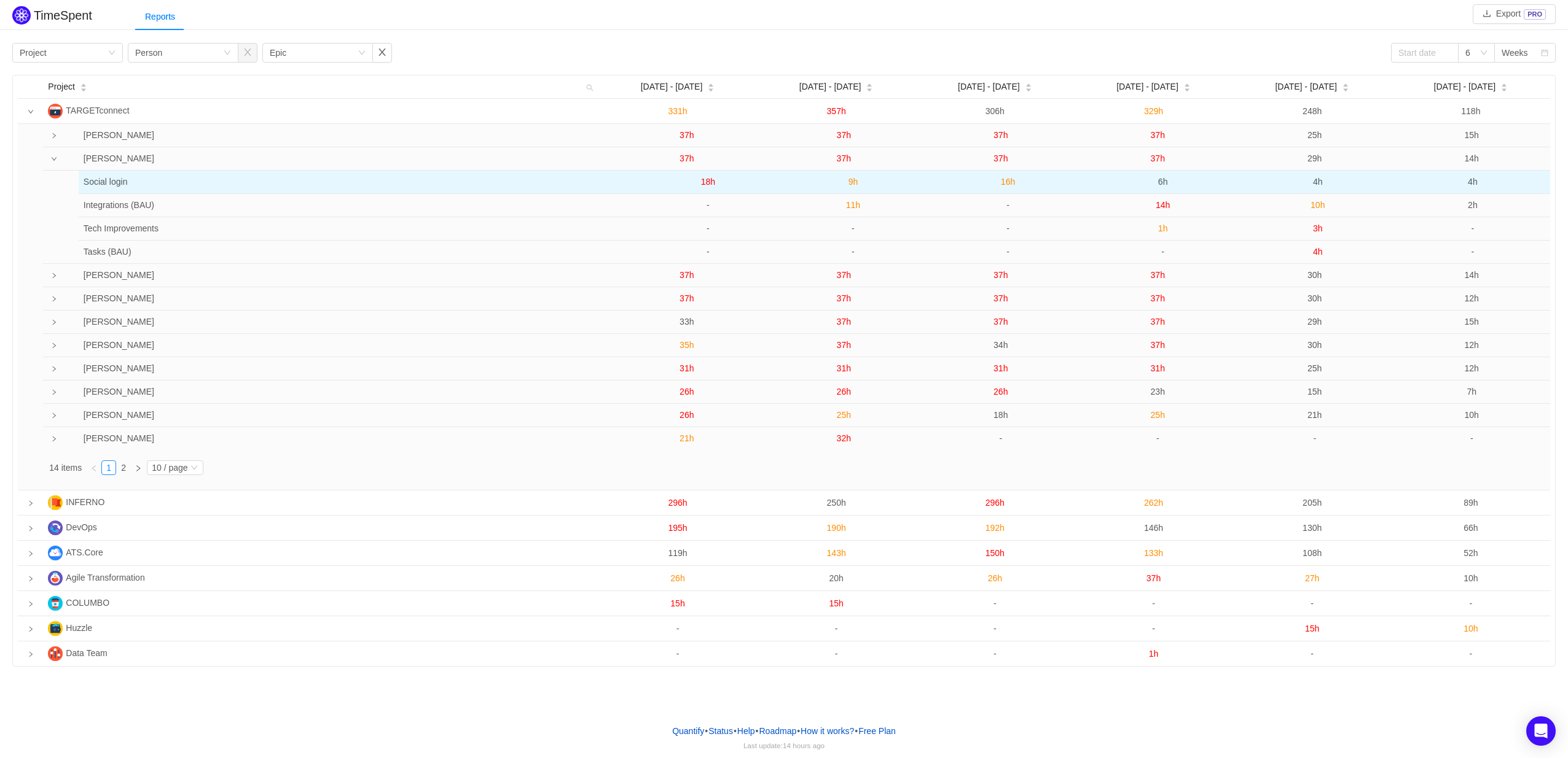
click at [1161, 185] on span "6h" at bounding box center [1162, 182] width 10 height 10
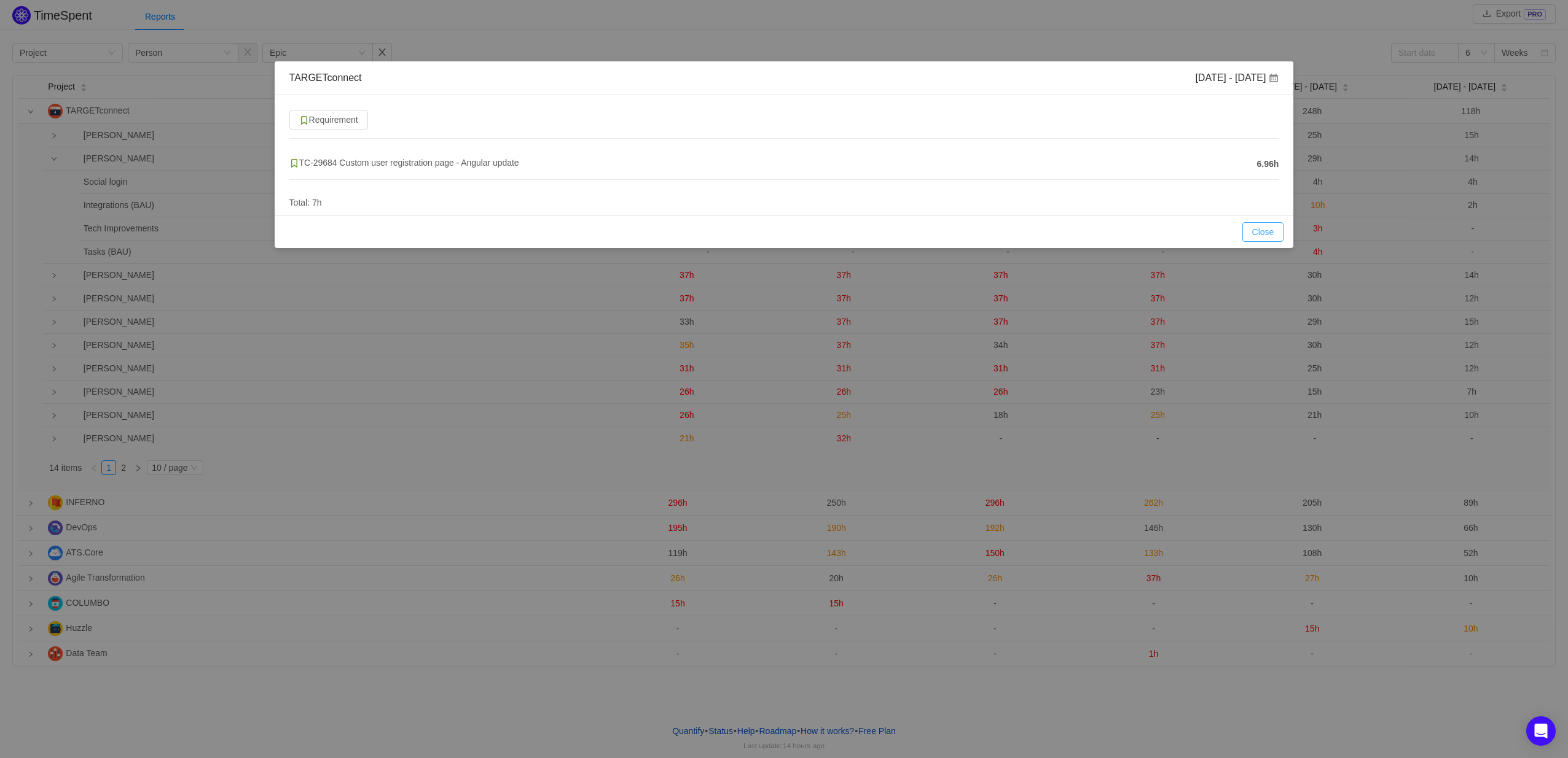
click at [1267, 230] on button "Close" at bounding box center [1263, 232] width 42 height 20
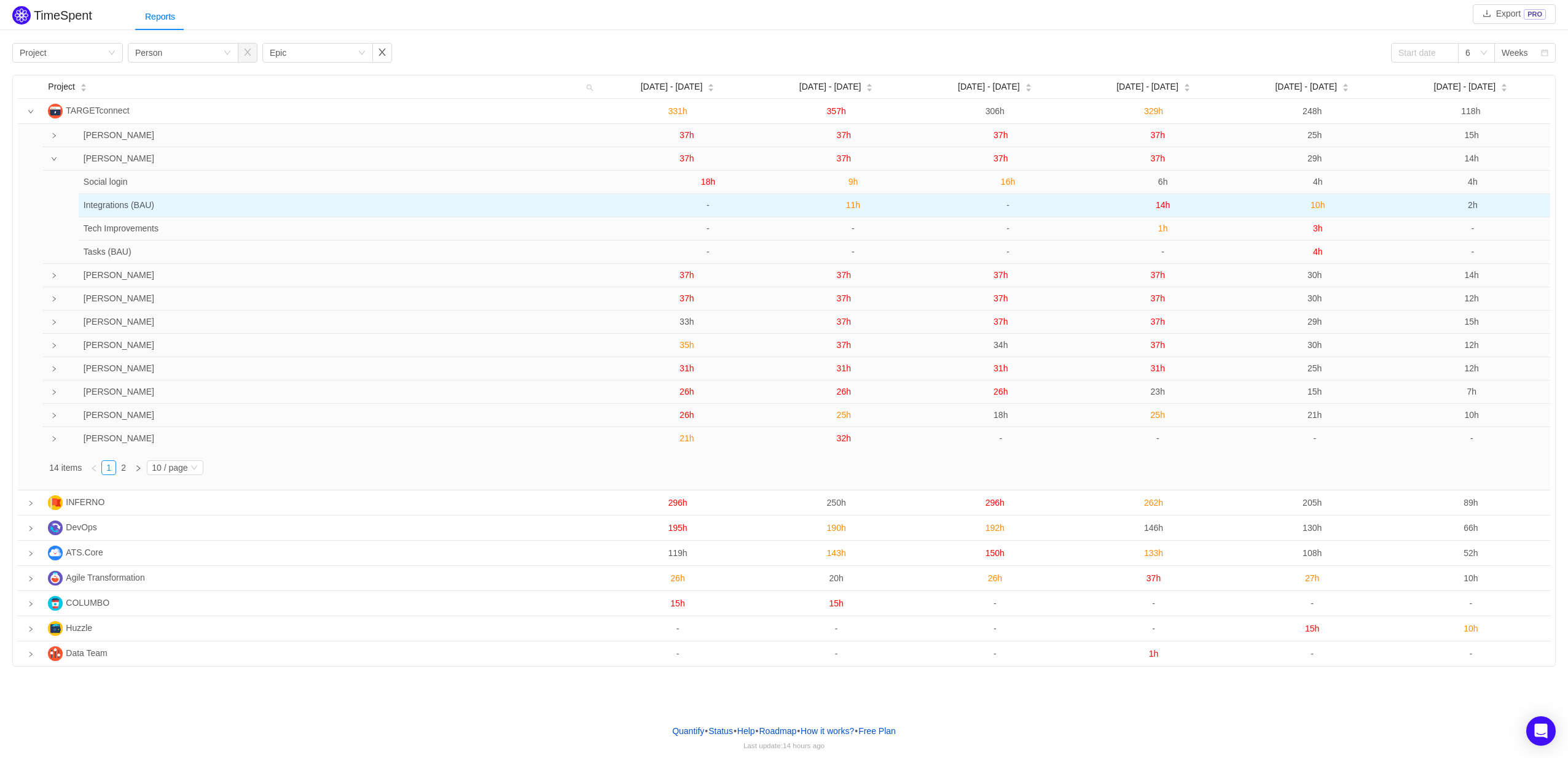
click at [1168, 210] on span "14h" at bounding box center [1162, 205] width 14 height 10
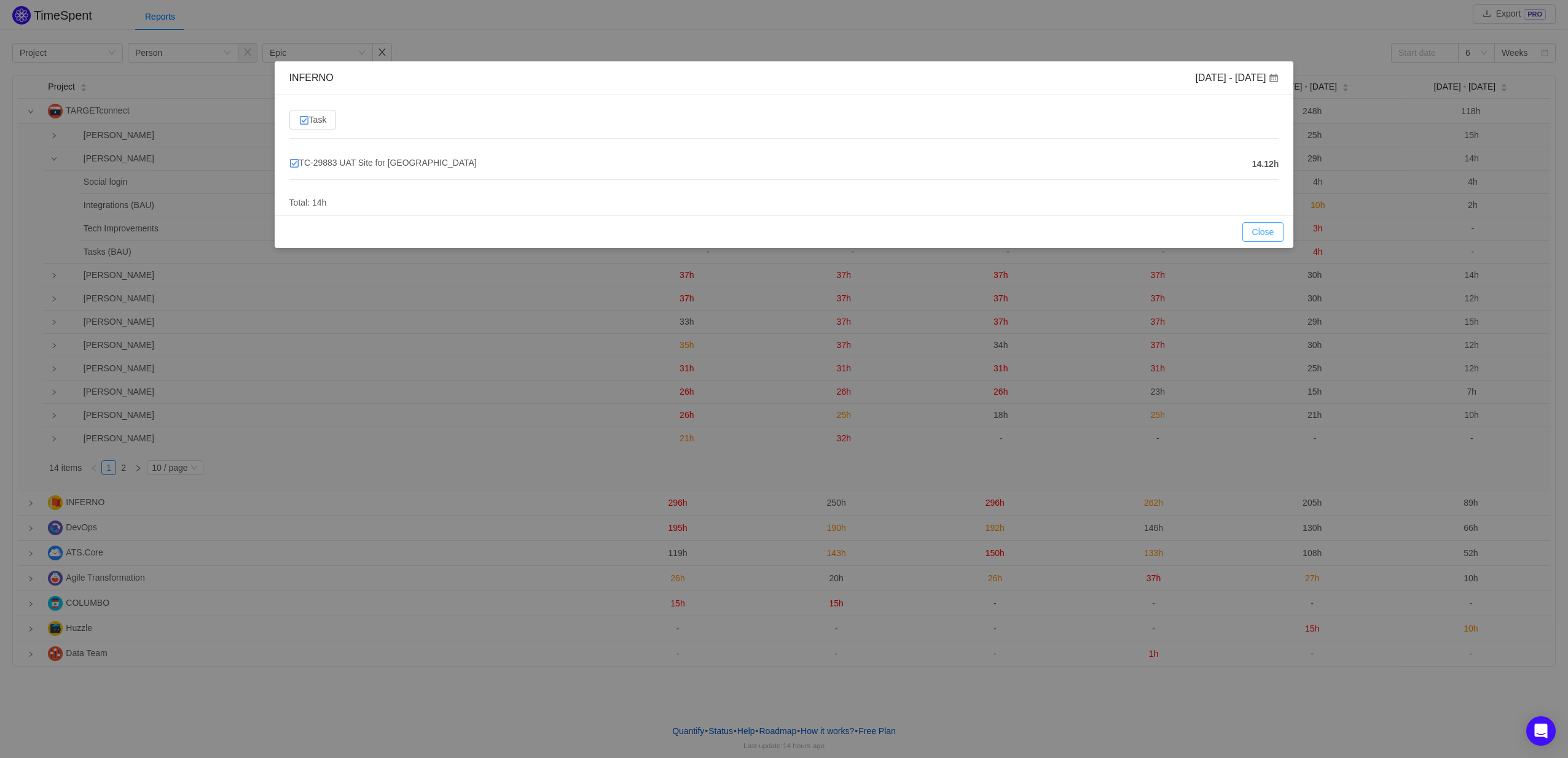
click at [1269, 230] on button "Close" at bounding box center [1263, 232] width 42 height 20
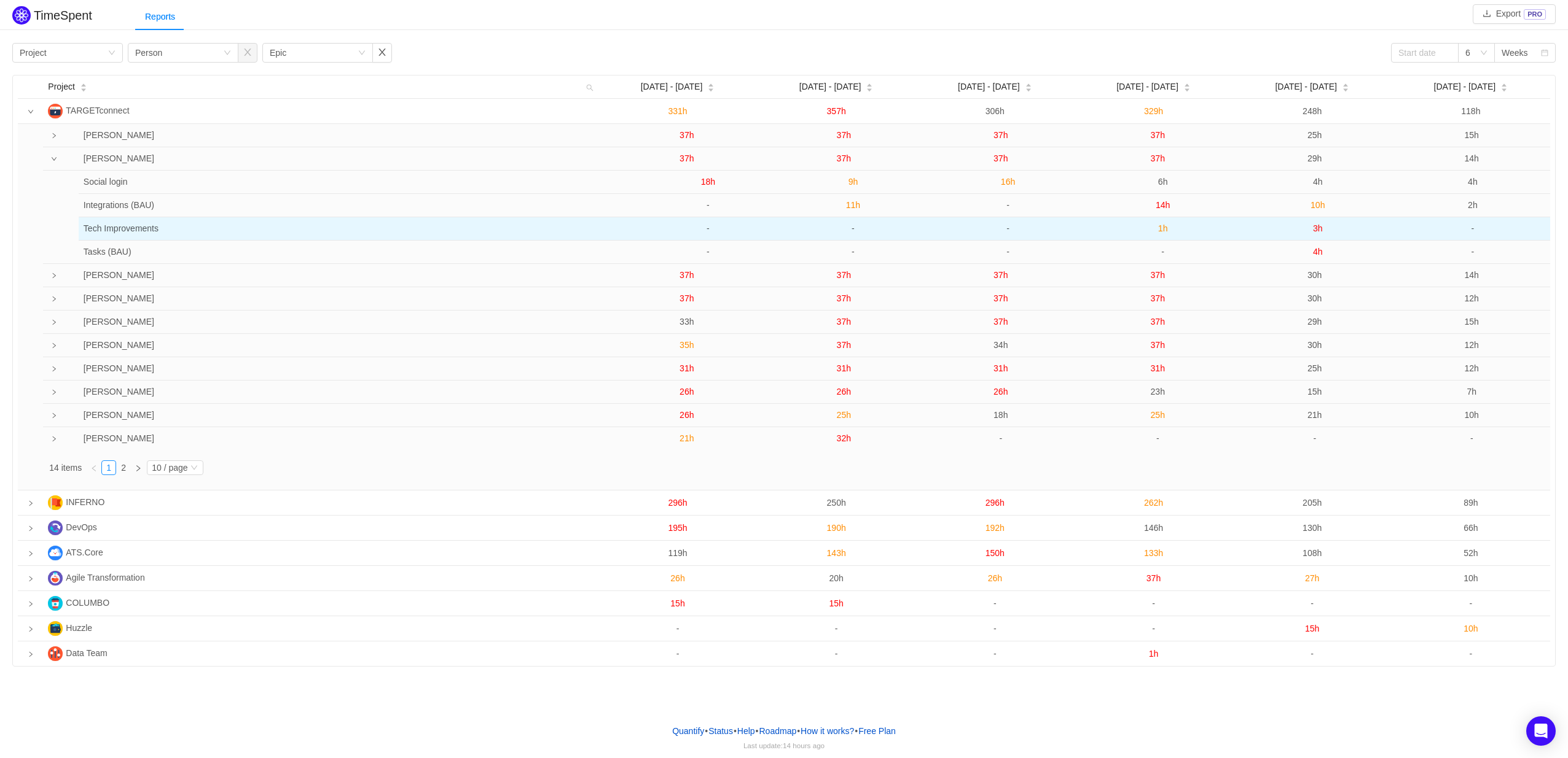
click at [1164, 229] on span "1h" at bounding box center [1162, 228] width 10 height 10
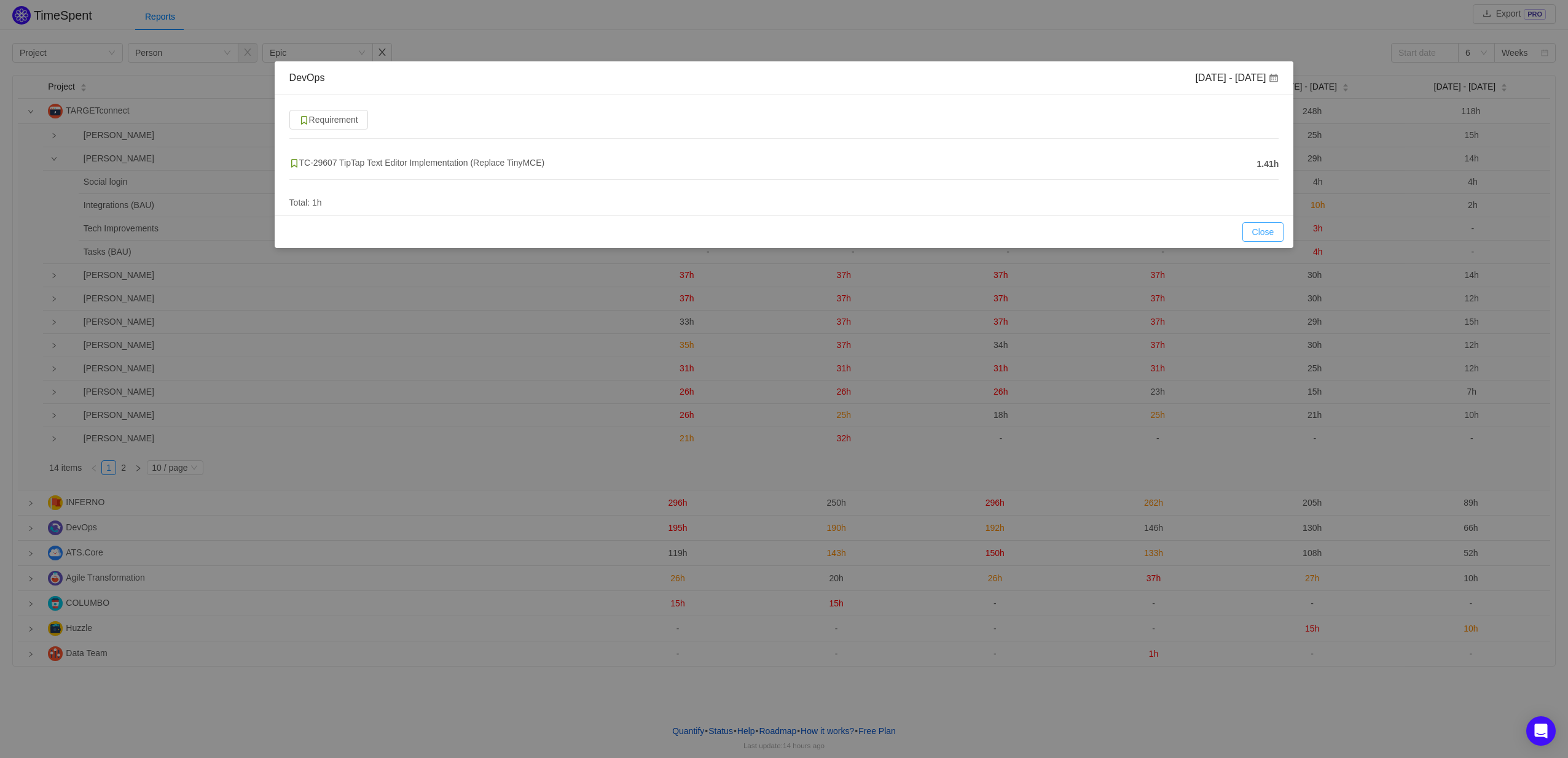
click at [1247, 233] on button "Close" at bounding box center [1263, 232] width 42 height 20
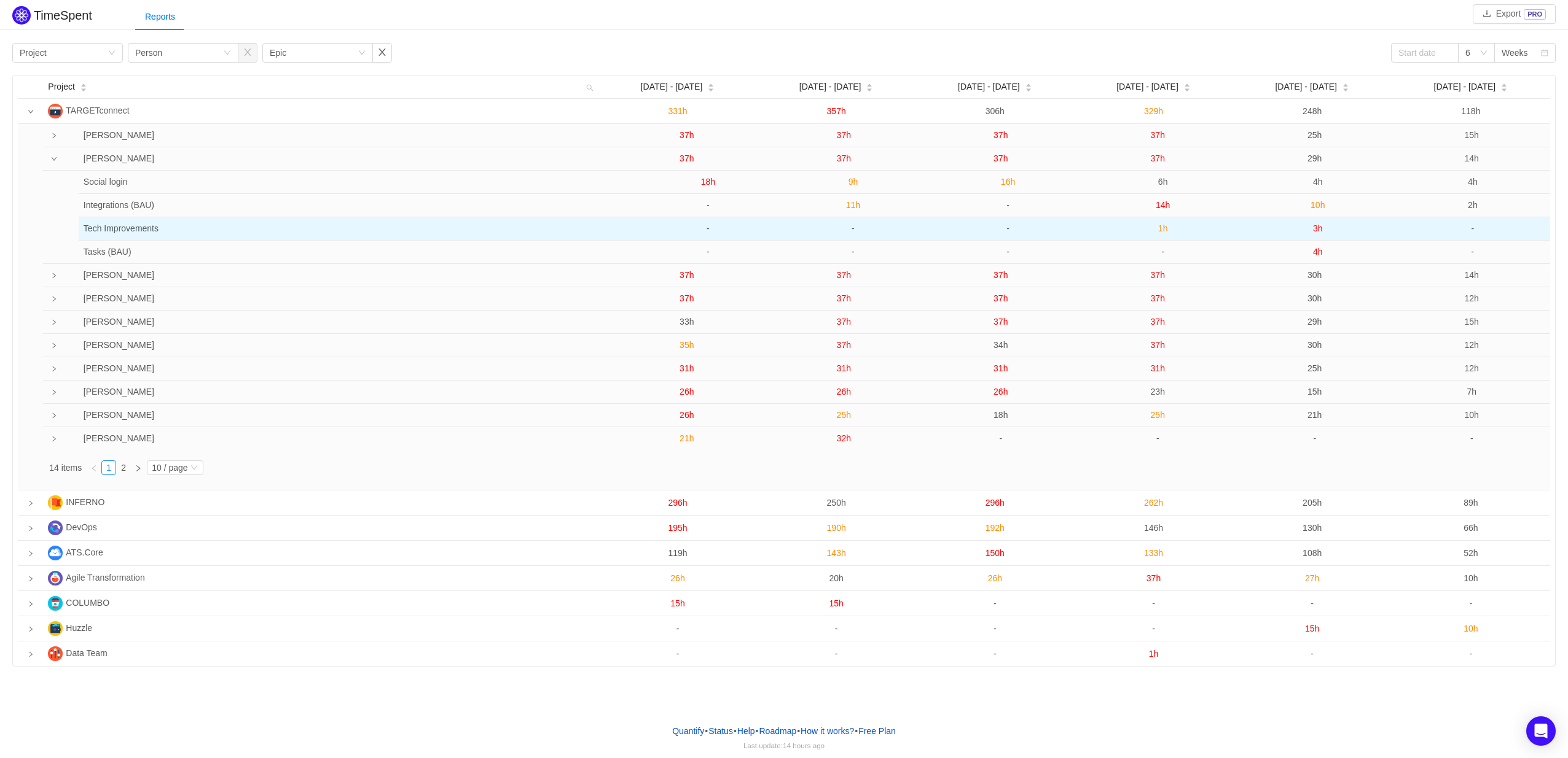
click at [1163, 235] on td "1h" at bounding box center [1162, 229] width 155 height 23
click at [1163, 232] on span "1h" at bounding box center [1162, 228] width 10 height 10
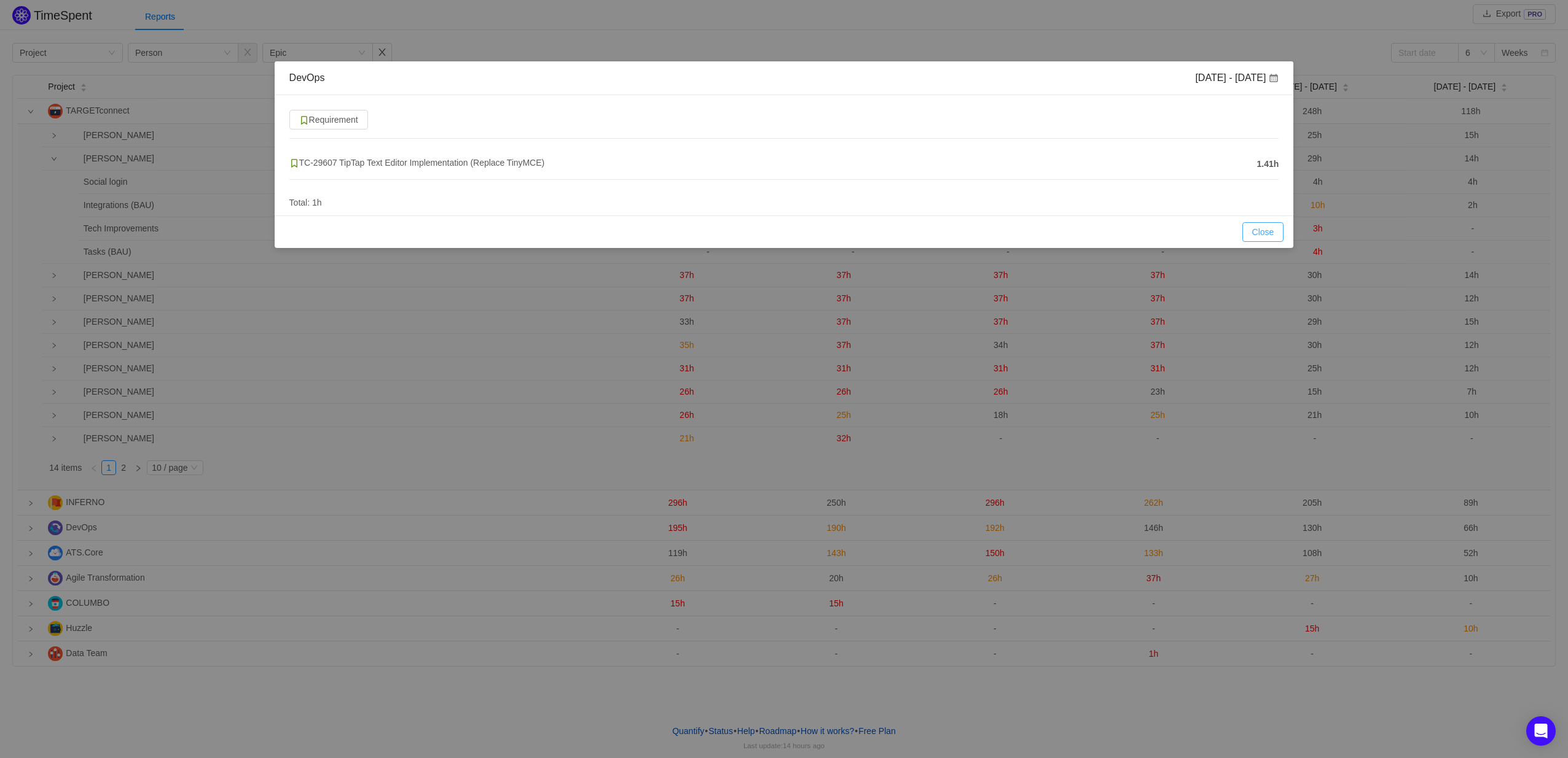
click at [1263, 232] on button "Close" at bounding box center [1263, 232] width 42 height 20
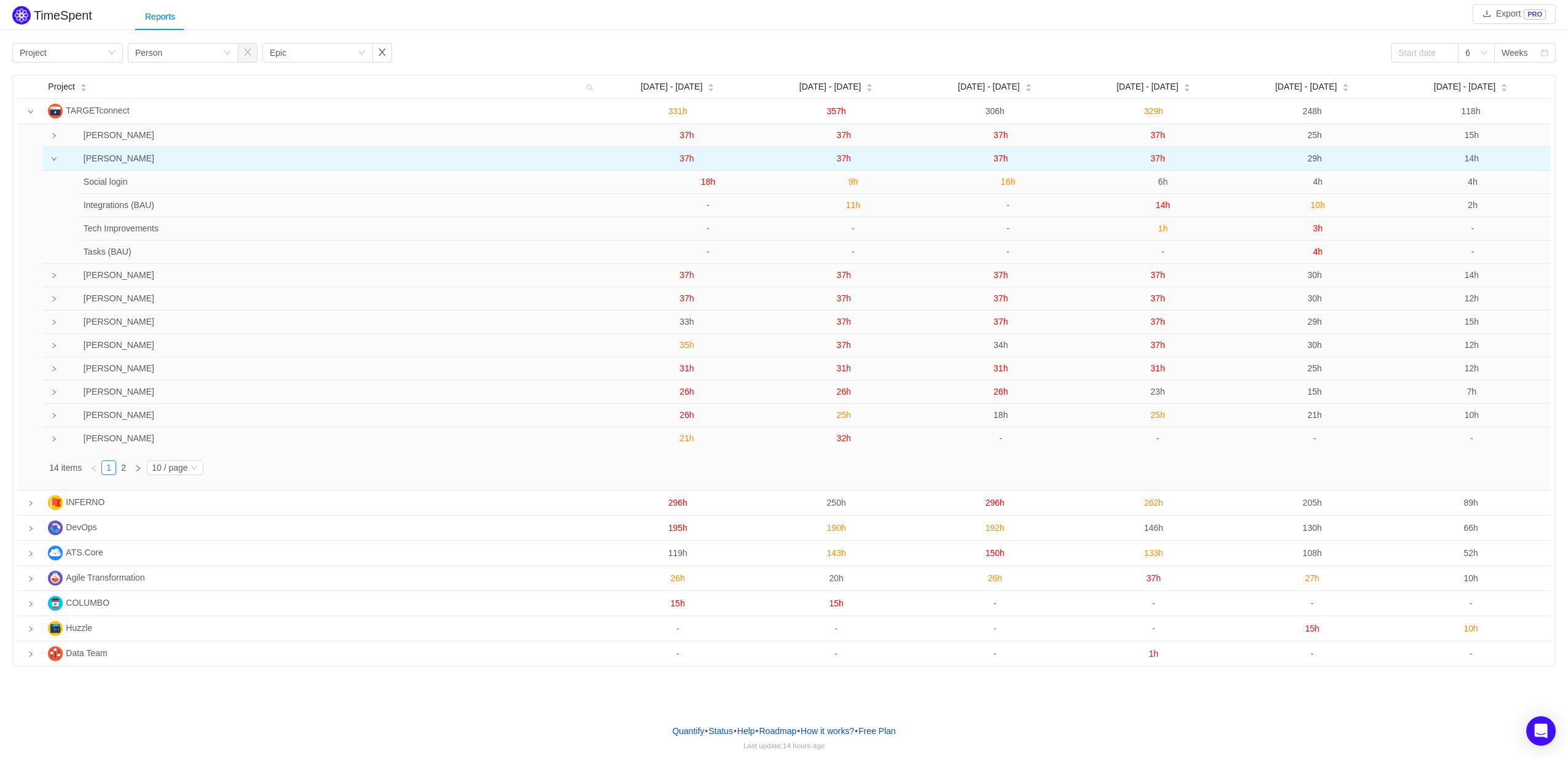
click at [1156, 161] on span "37h" at bounding box center [1157, 158] width 14 height 10
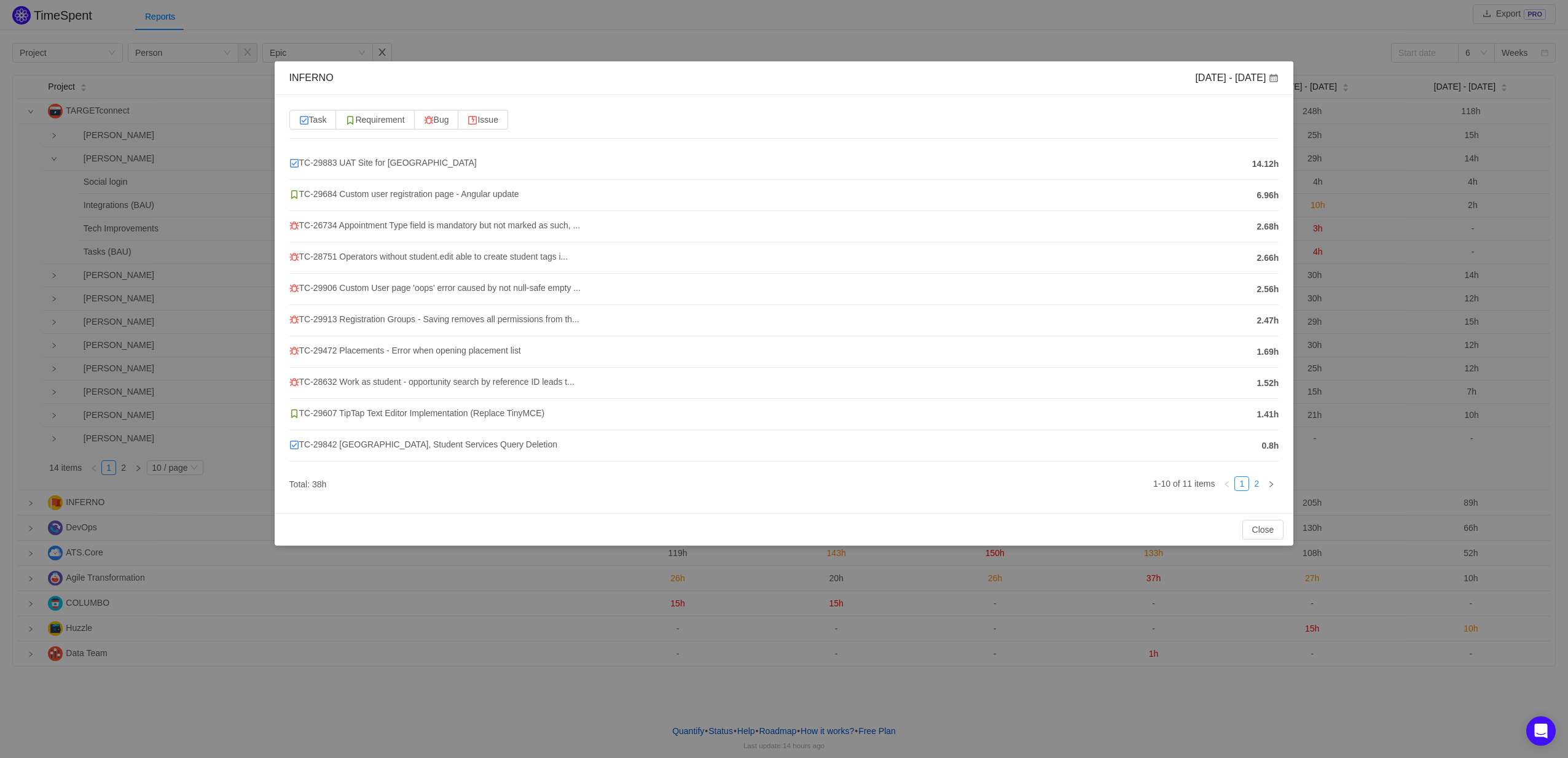
click at [1256, 483] on link "2" at bounding box center [1256, 484] width 14 height 14
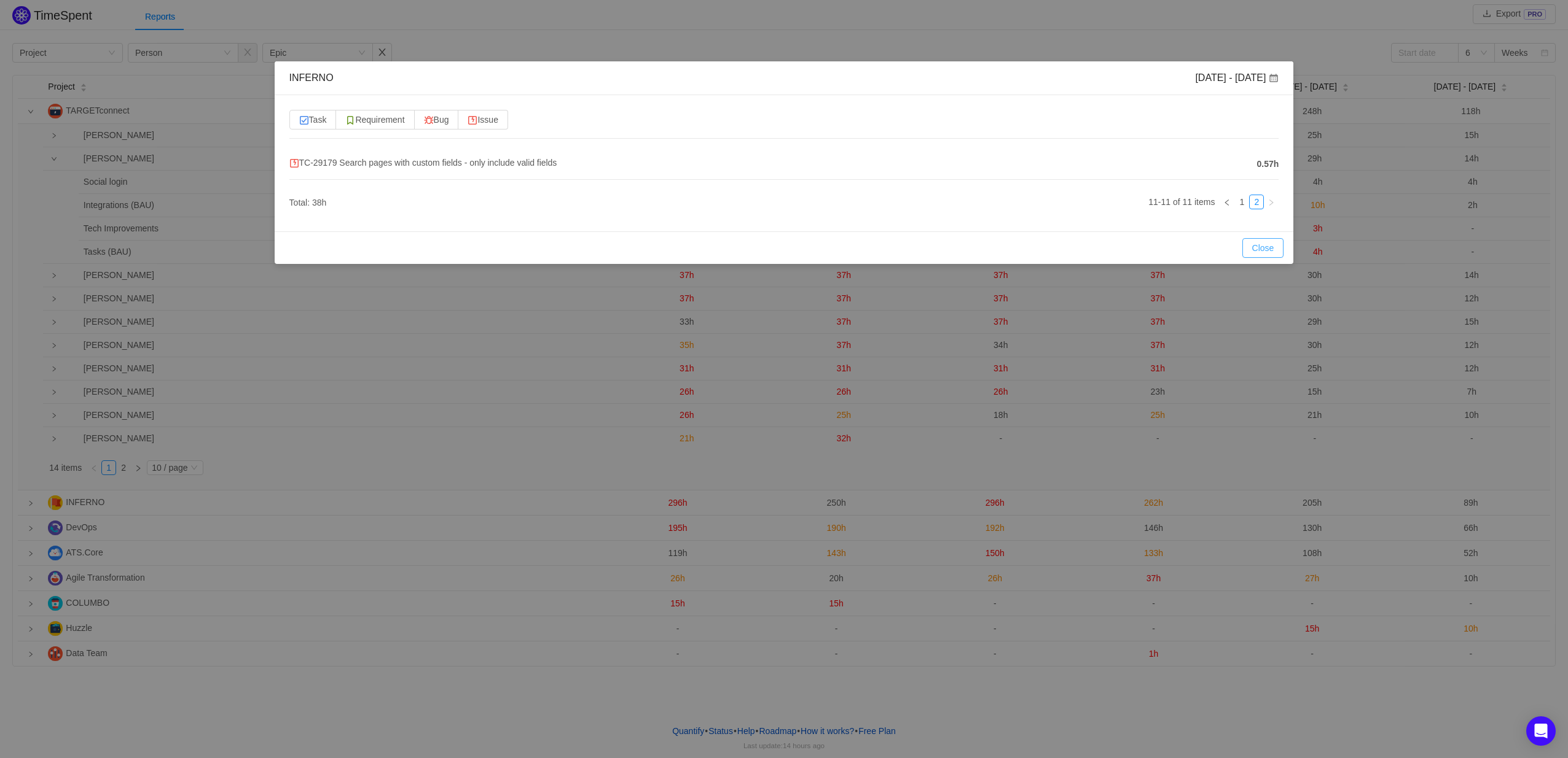
click at [1259, 242] on button "Close" at bounding box center [1263, 248] width 42 height 20
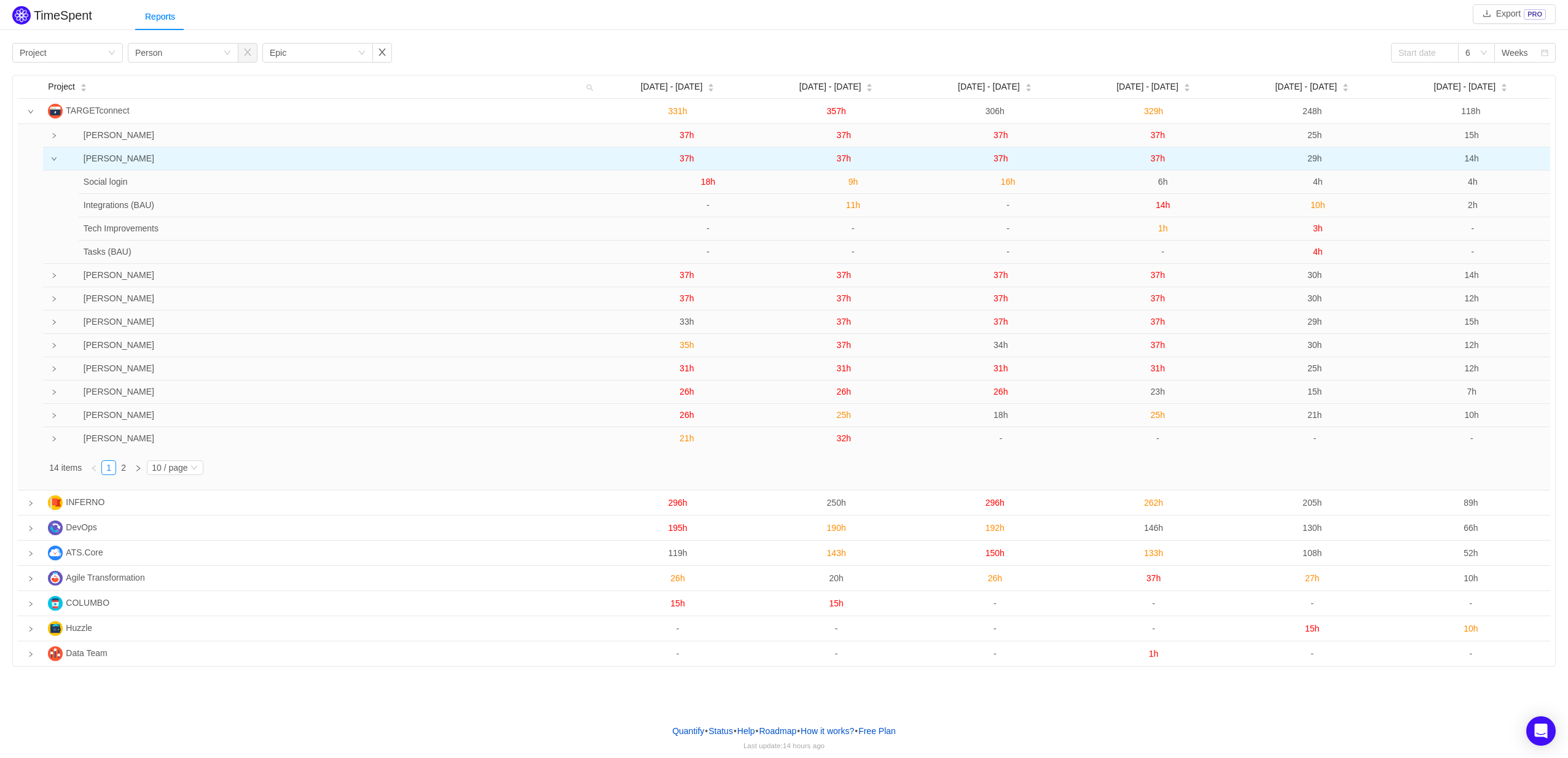
click at [1311, 159] on span "29h" at bounding box center [1314, 158] width 14 height 10
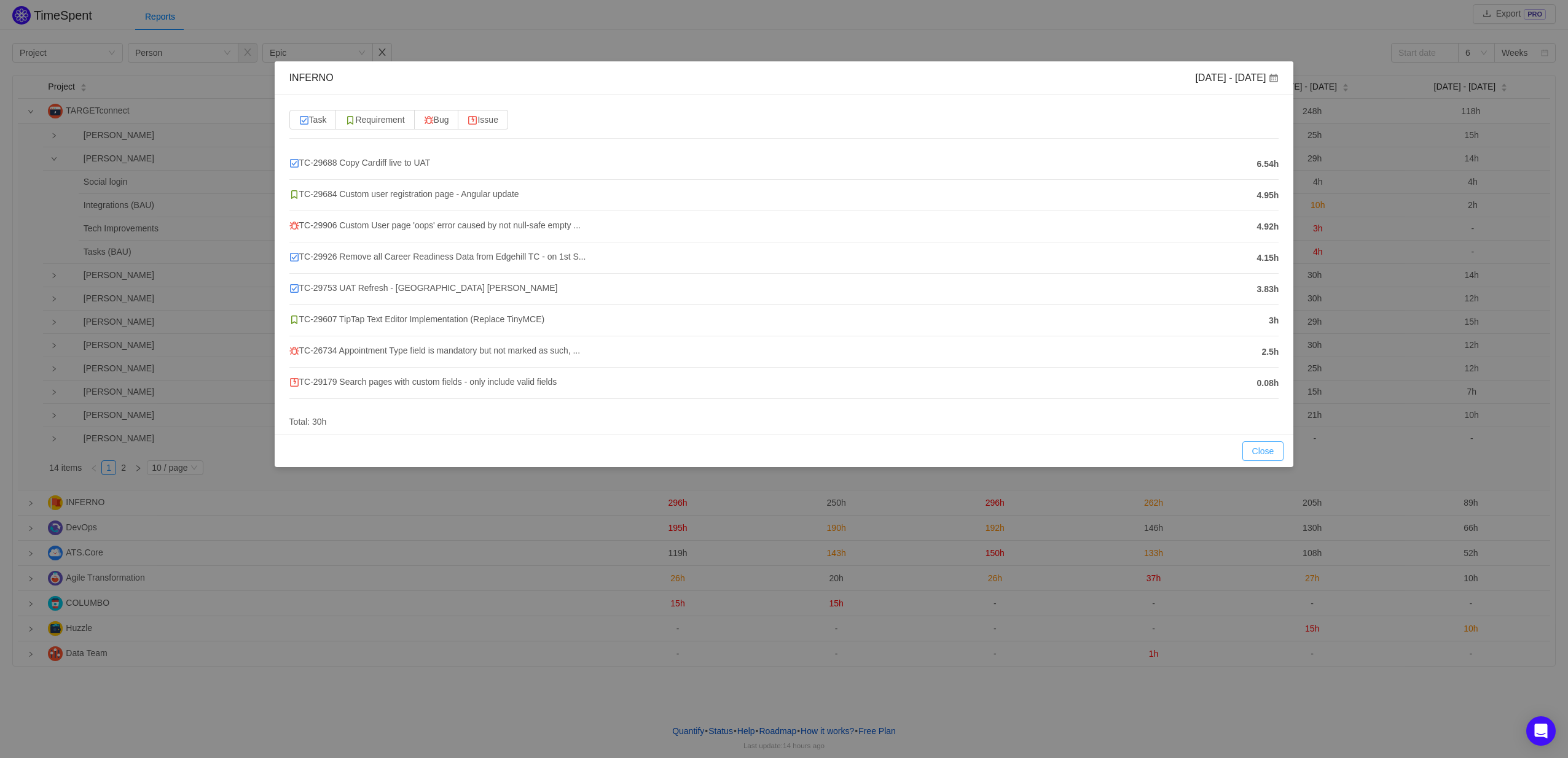
drag, startPoint x: 1256, startPoint y: 454, endPoint x: 1258, endPoint y: 441, distance: 13.2
click at [1258, 454] on button "Close" at bounding box center [1263, 451] width 42 height 20
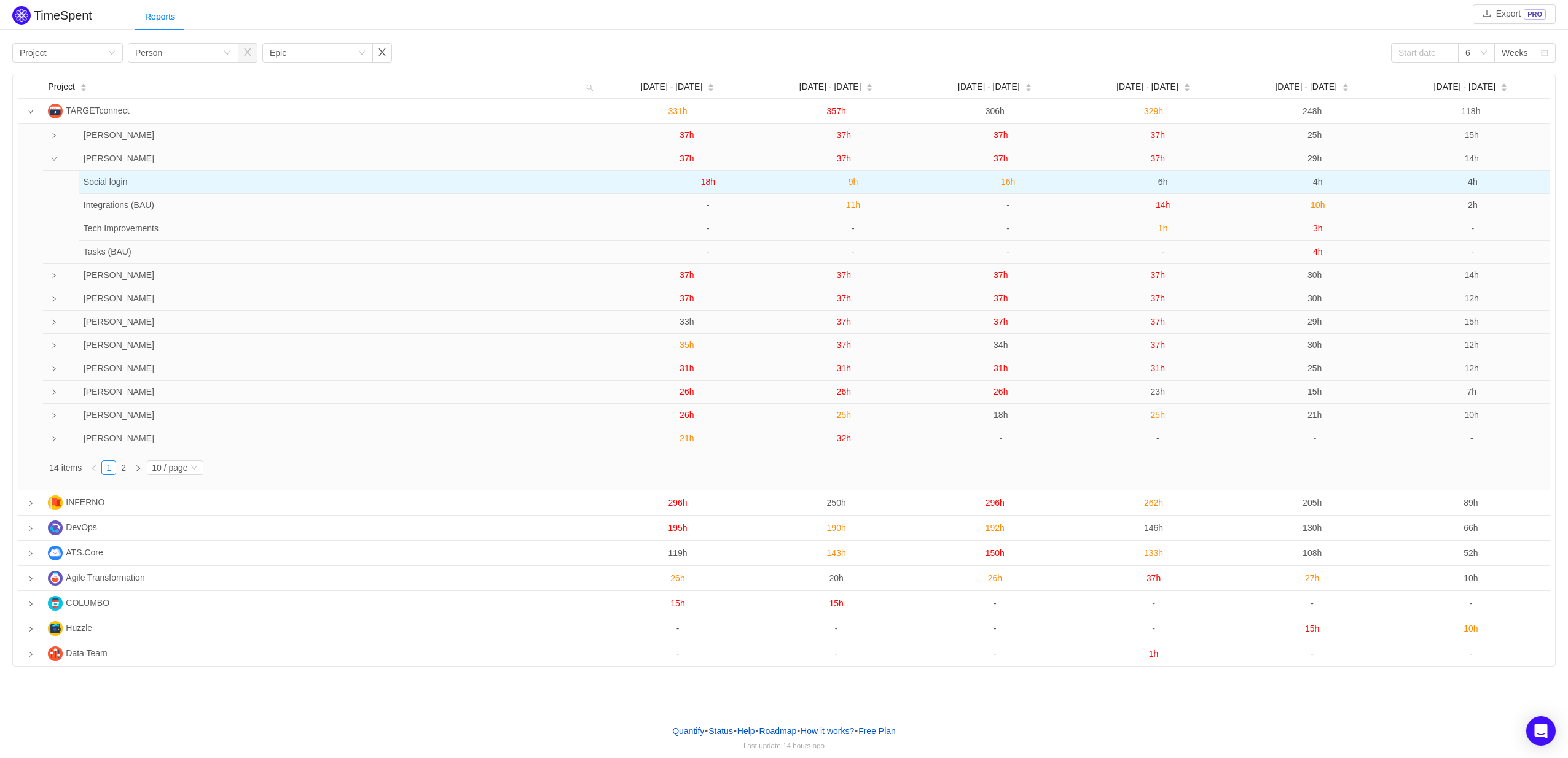
click at [1316, 184] on span "4h" at bounding box center [1317, 182] width 10 height 10
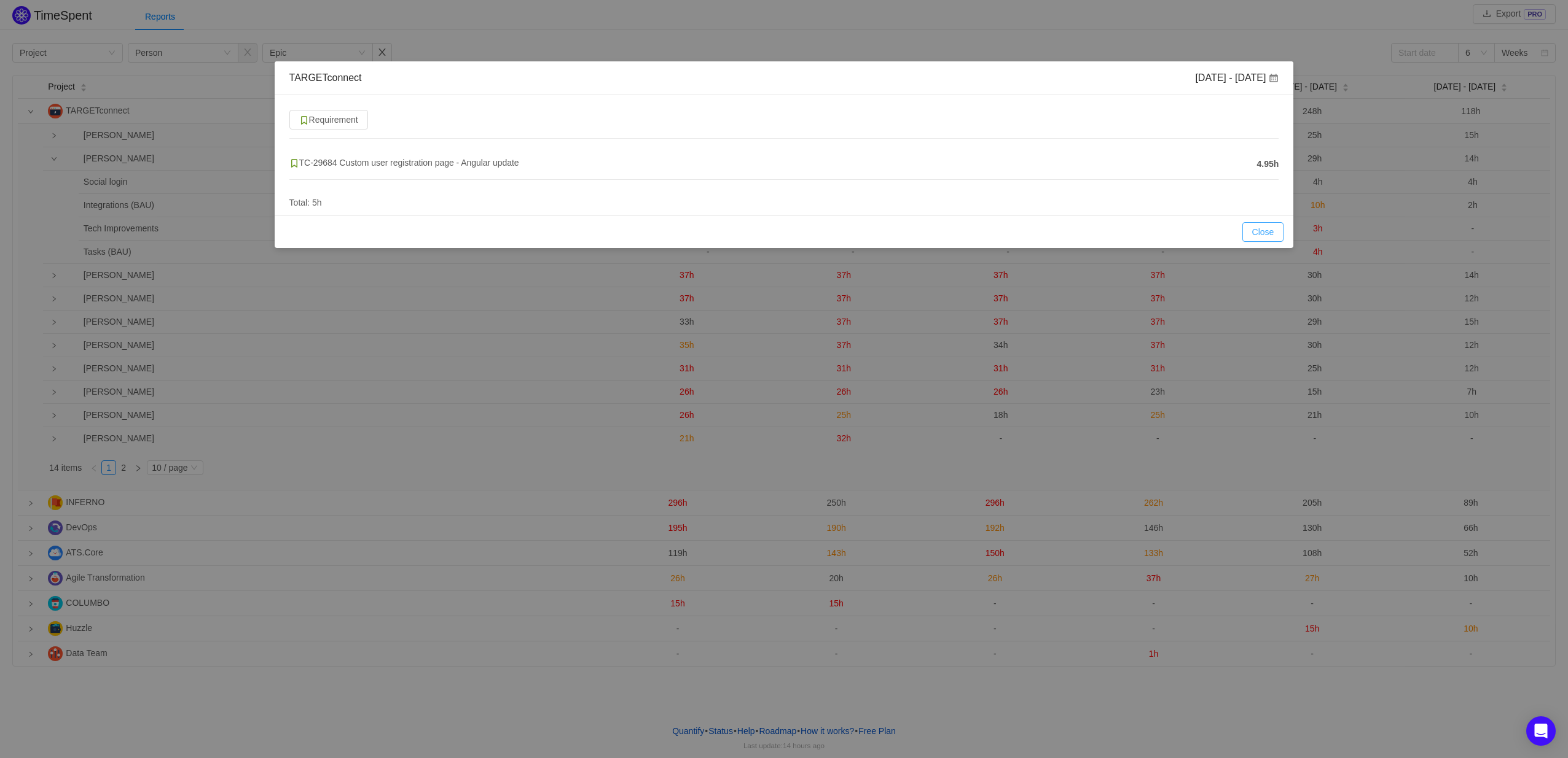
click at [1271, 231] on button "Close" at bounding box center [1263, 232] width 42 height 20
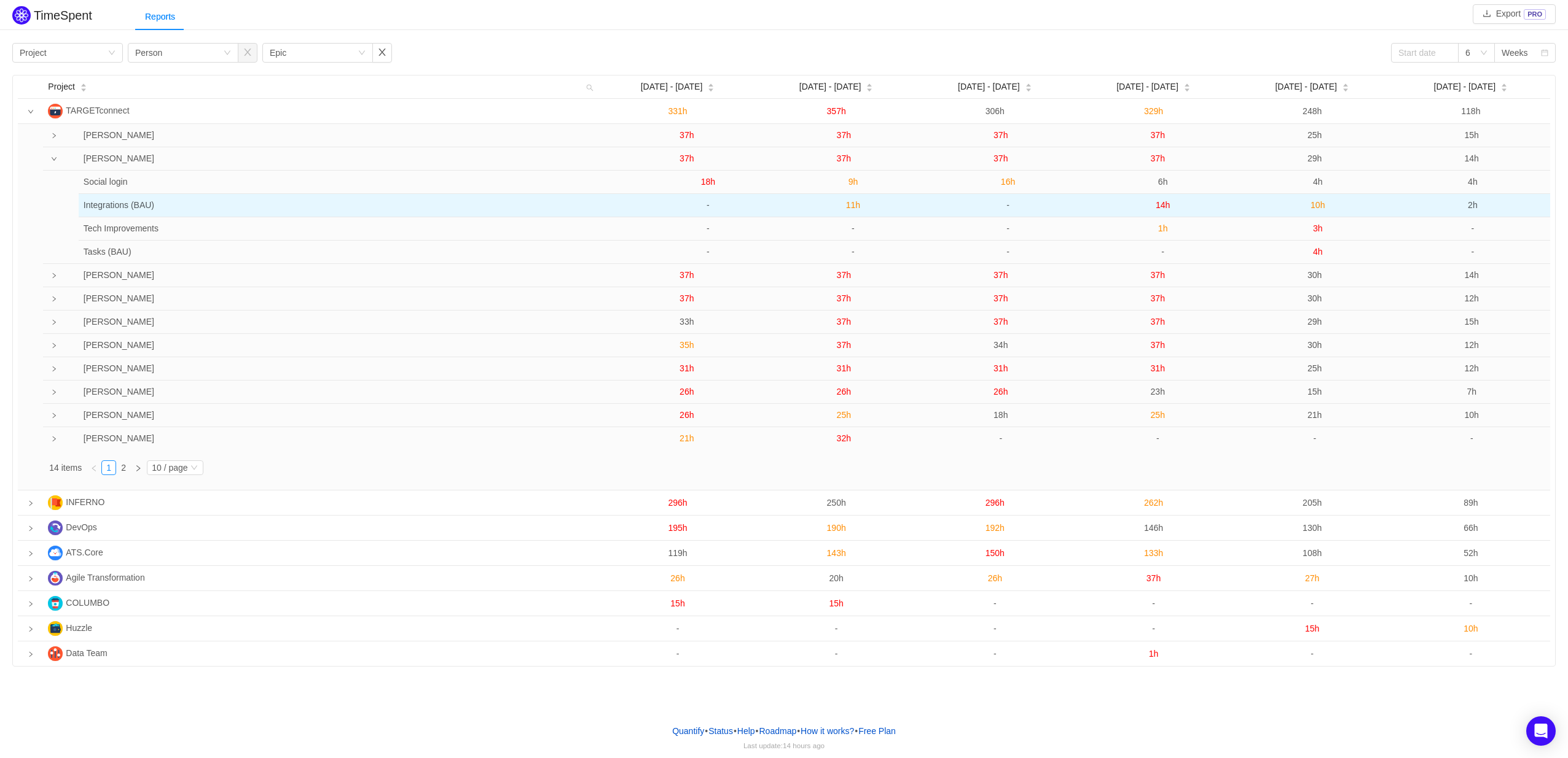
click at [1319, 205] on span "10h" at bounding box center [1317, 205] width 14 height 10
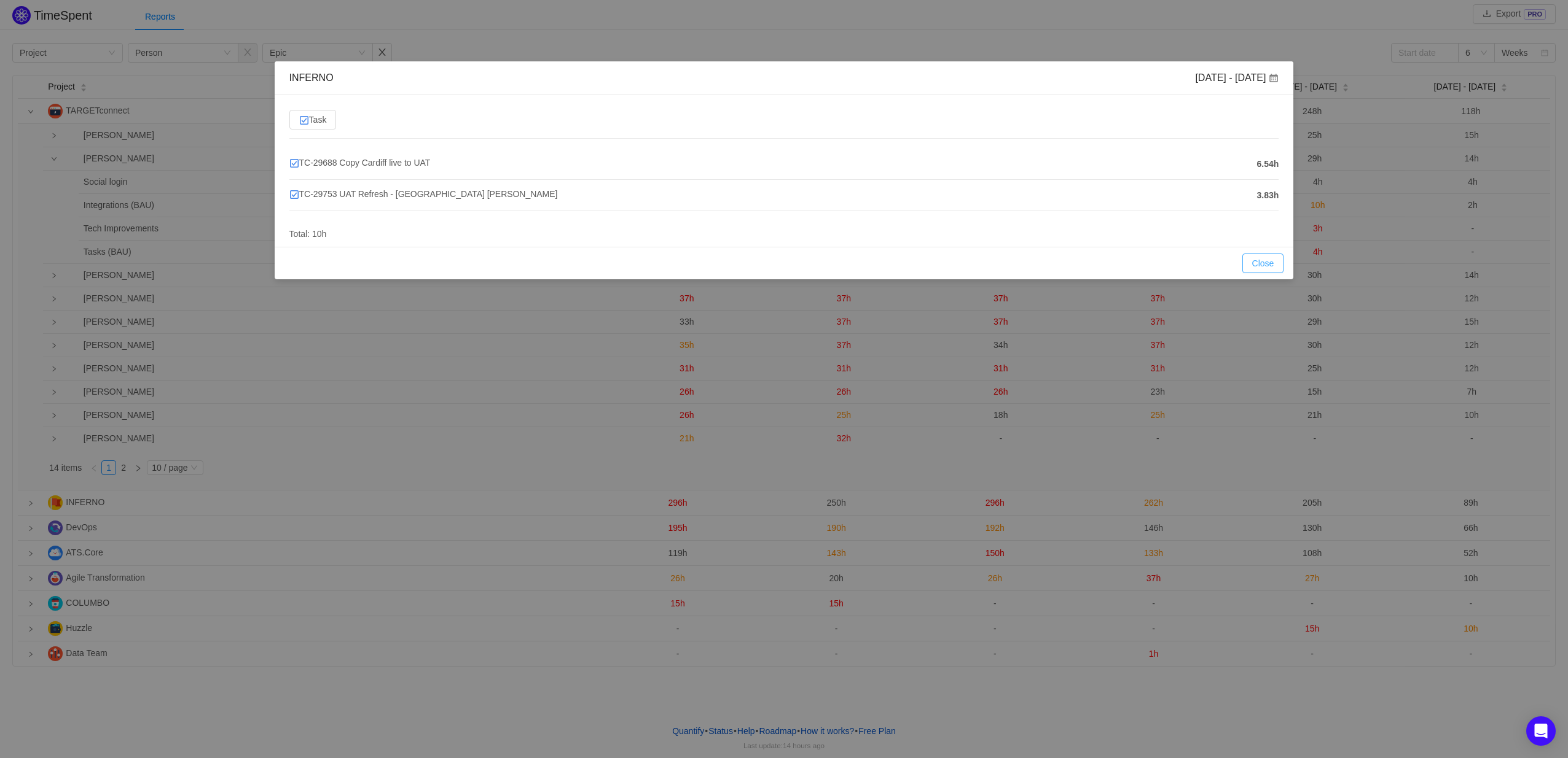
click at [1261, 263] on button "Close" at bounding box center [1263, 263] width 42 height 20
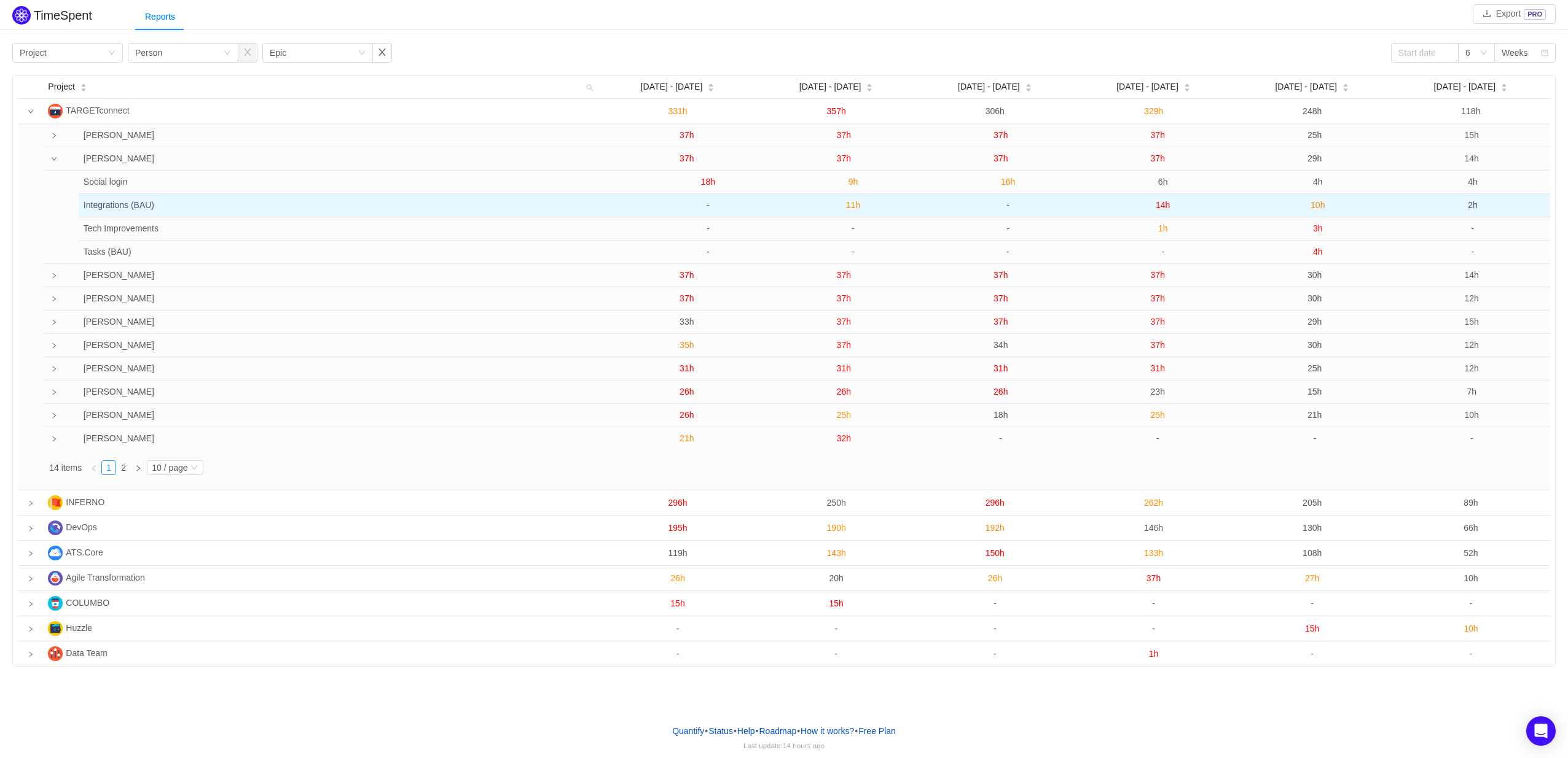
click at [1319, 205] on span "10h" at bounding box center [1317, 205] width 14 height 10
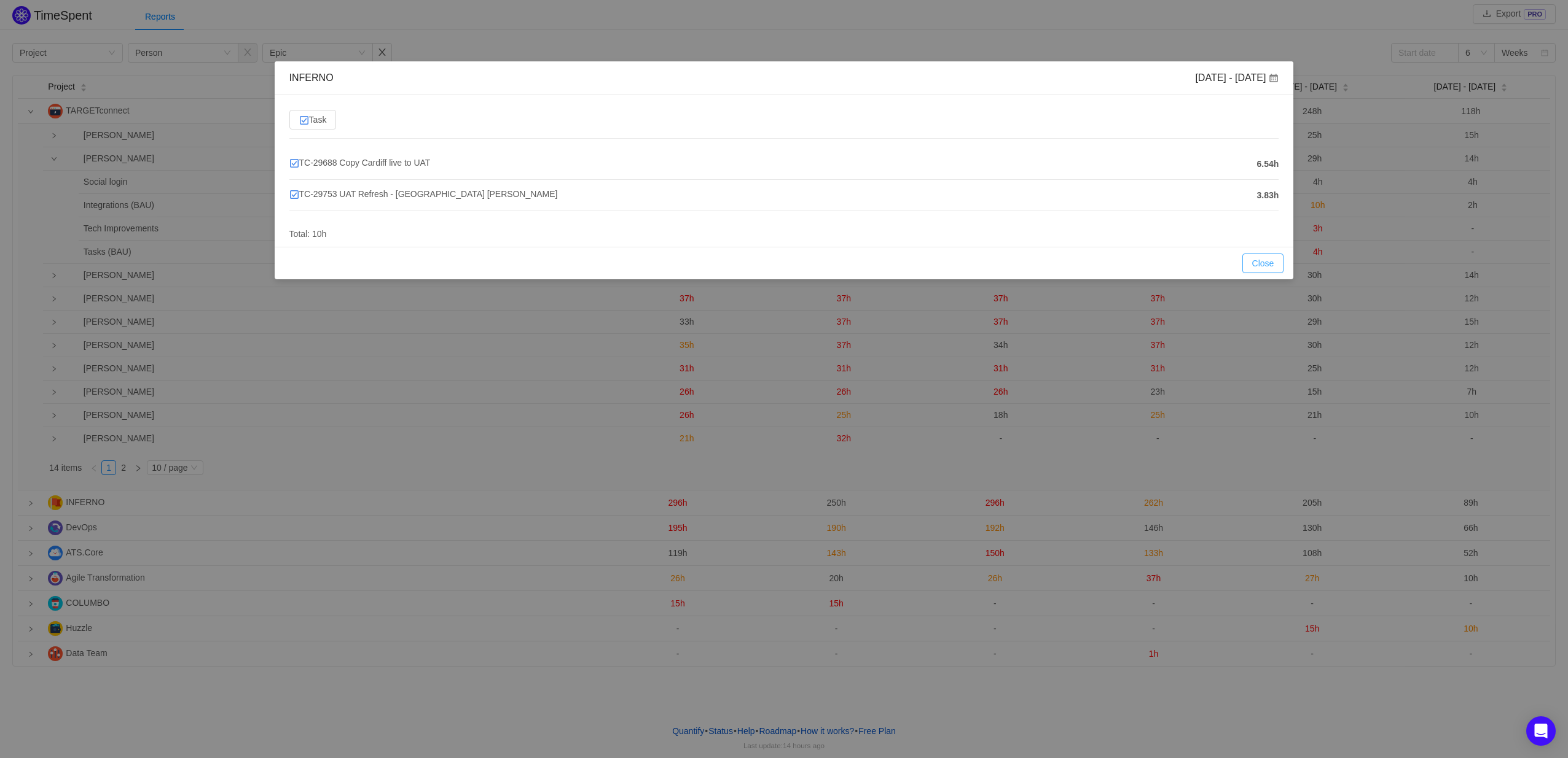
click at [1271, 258] on button "Close" at bounding box center [1263, 263] width 42 height 20
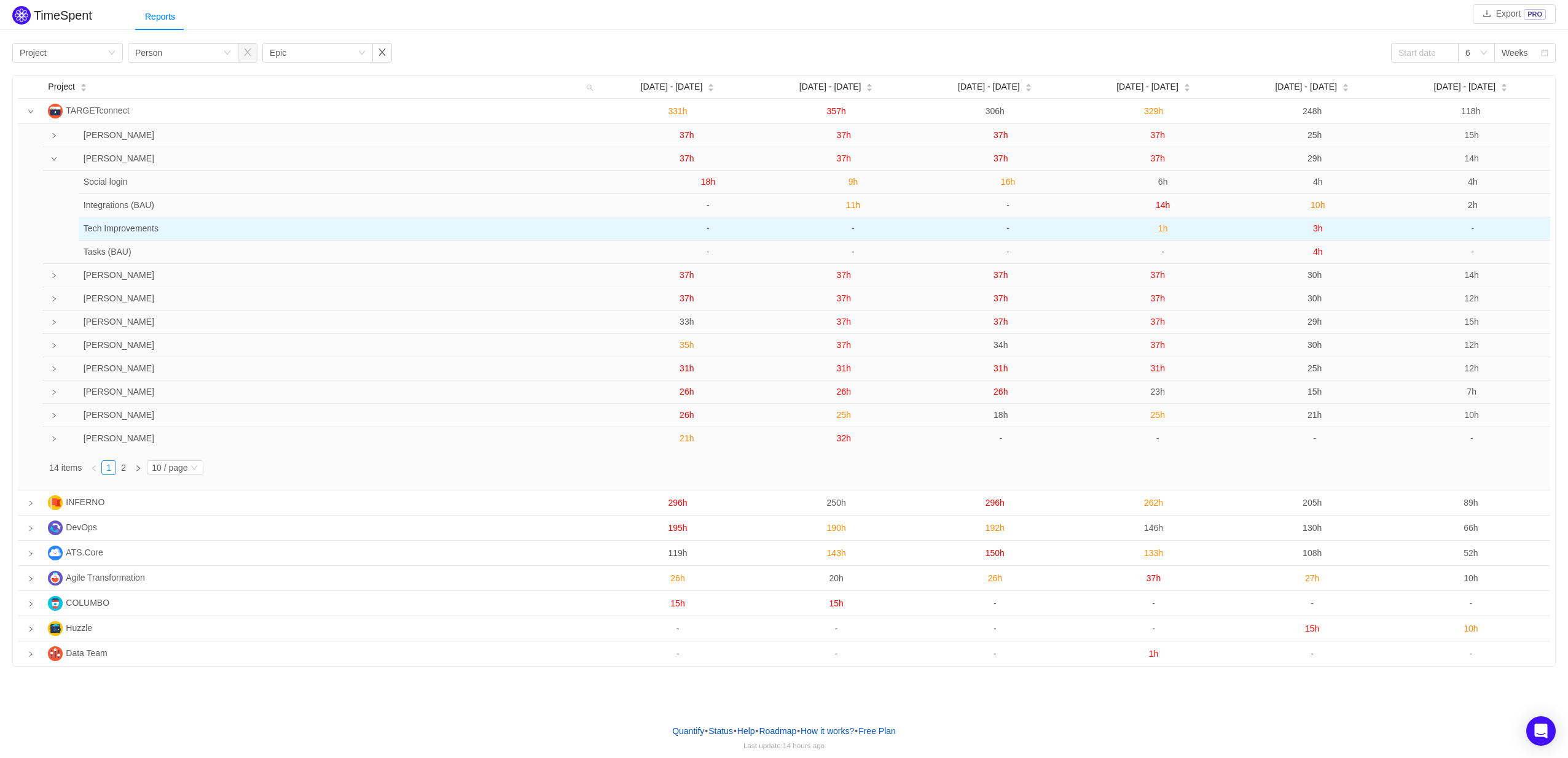
click at [1325, 230] on td "3h" at bounding box center [1318, 229] width 155 height 23
click at [1316, 230] on span "3h" at bounding box center [1317, 228] width 10 height 10
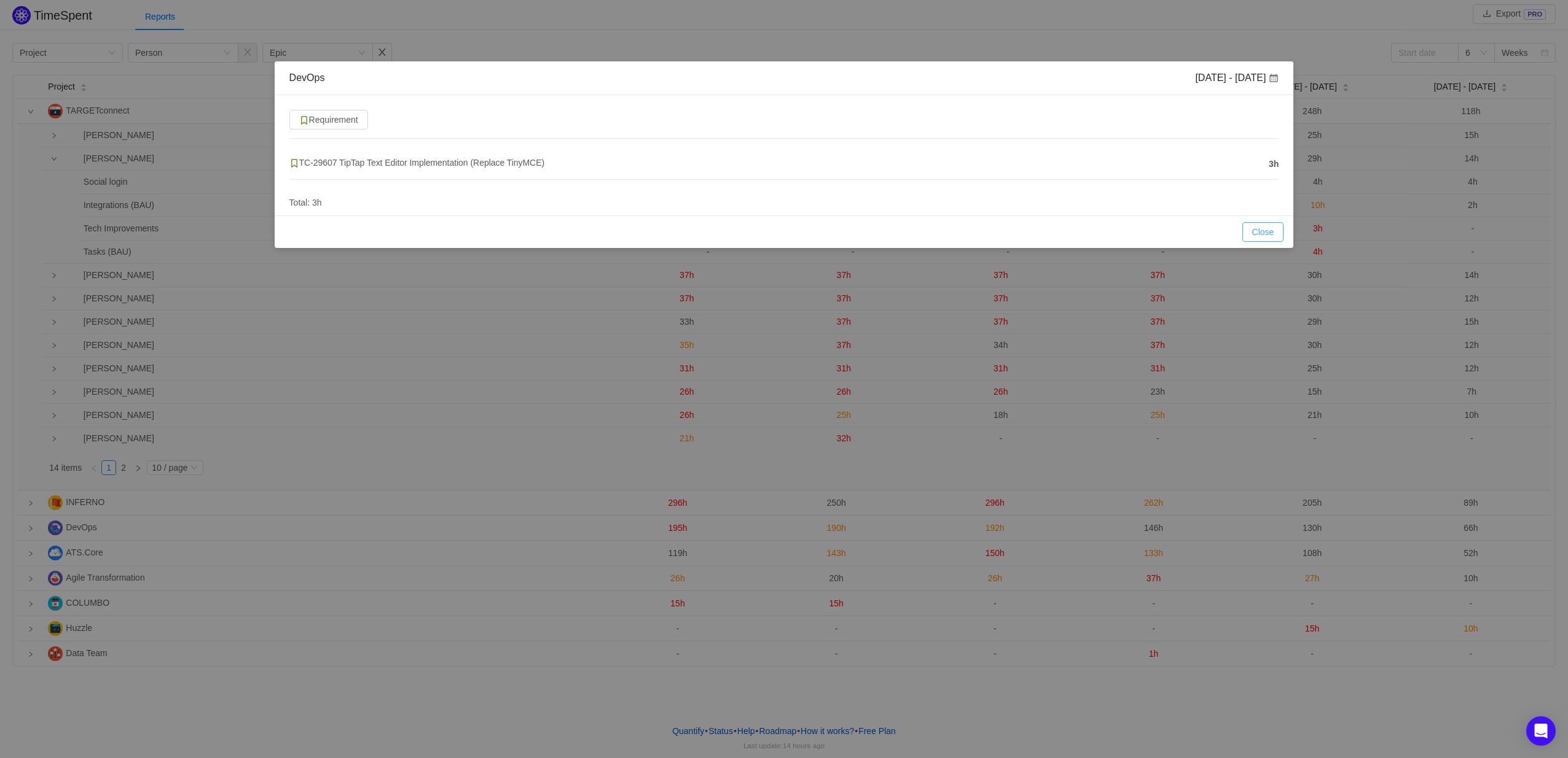
click at [1270, 235] on button "Close" at bounding box center [1263, 232] width 42 height 20
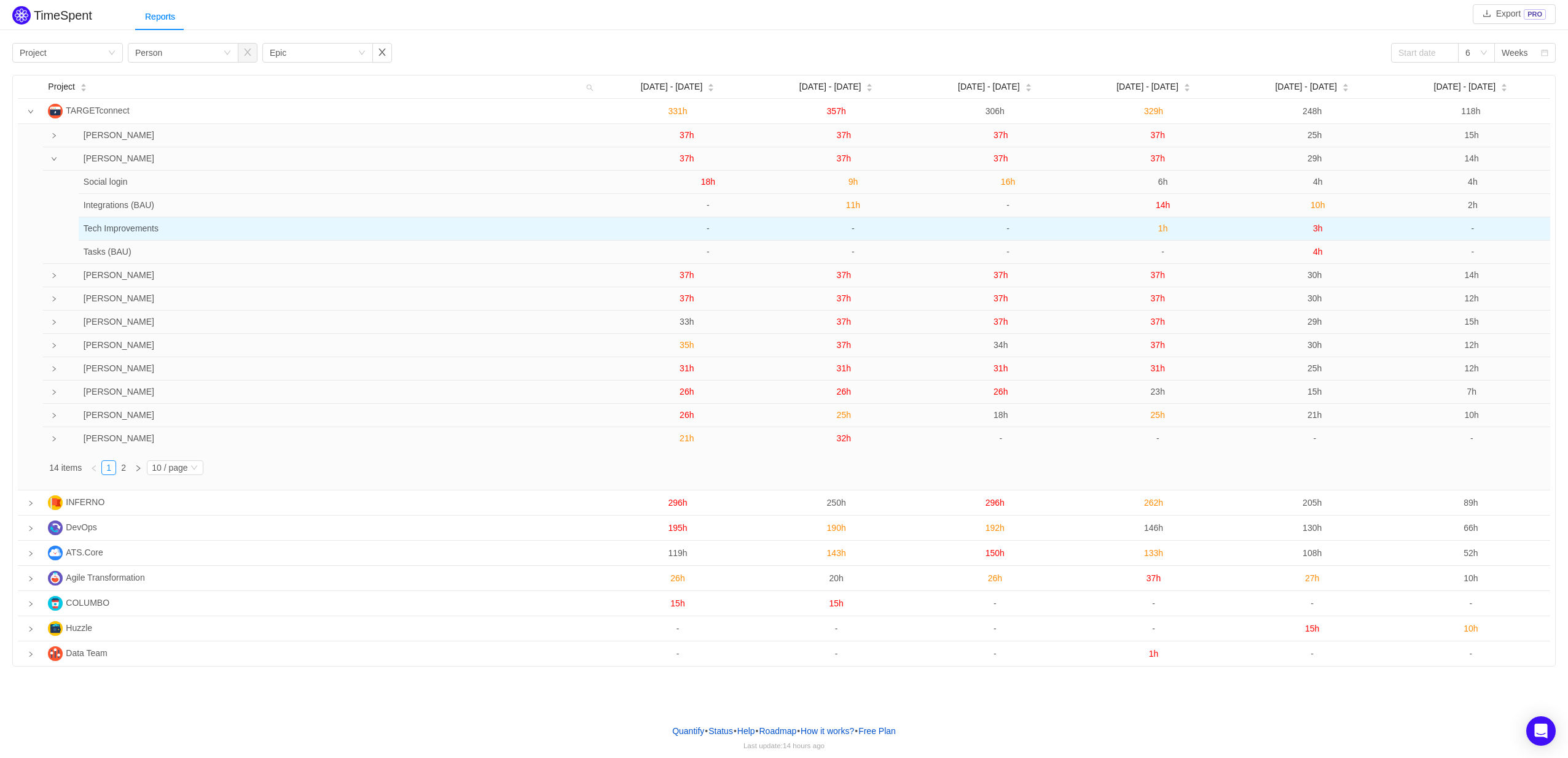
click at [1318, 227] on span "3h" at bounding box center [1317, 228] width 10 height 10
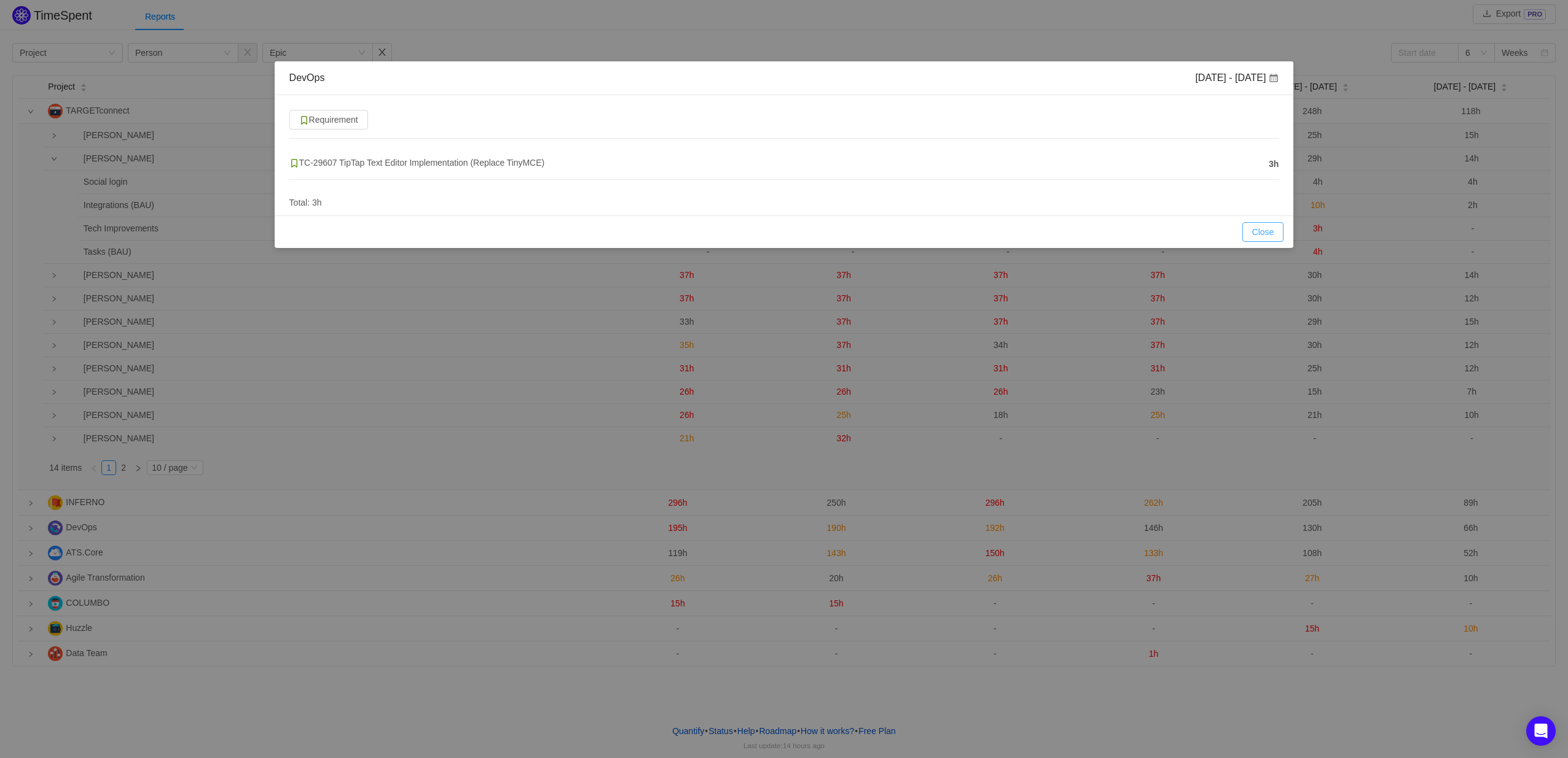
click at [1256, 233] on button "Close" at bounding box center [1263, 232] width 42 height 20
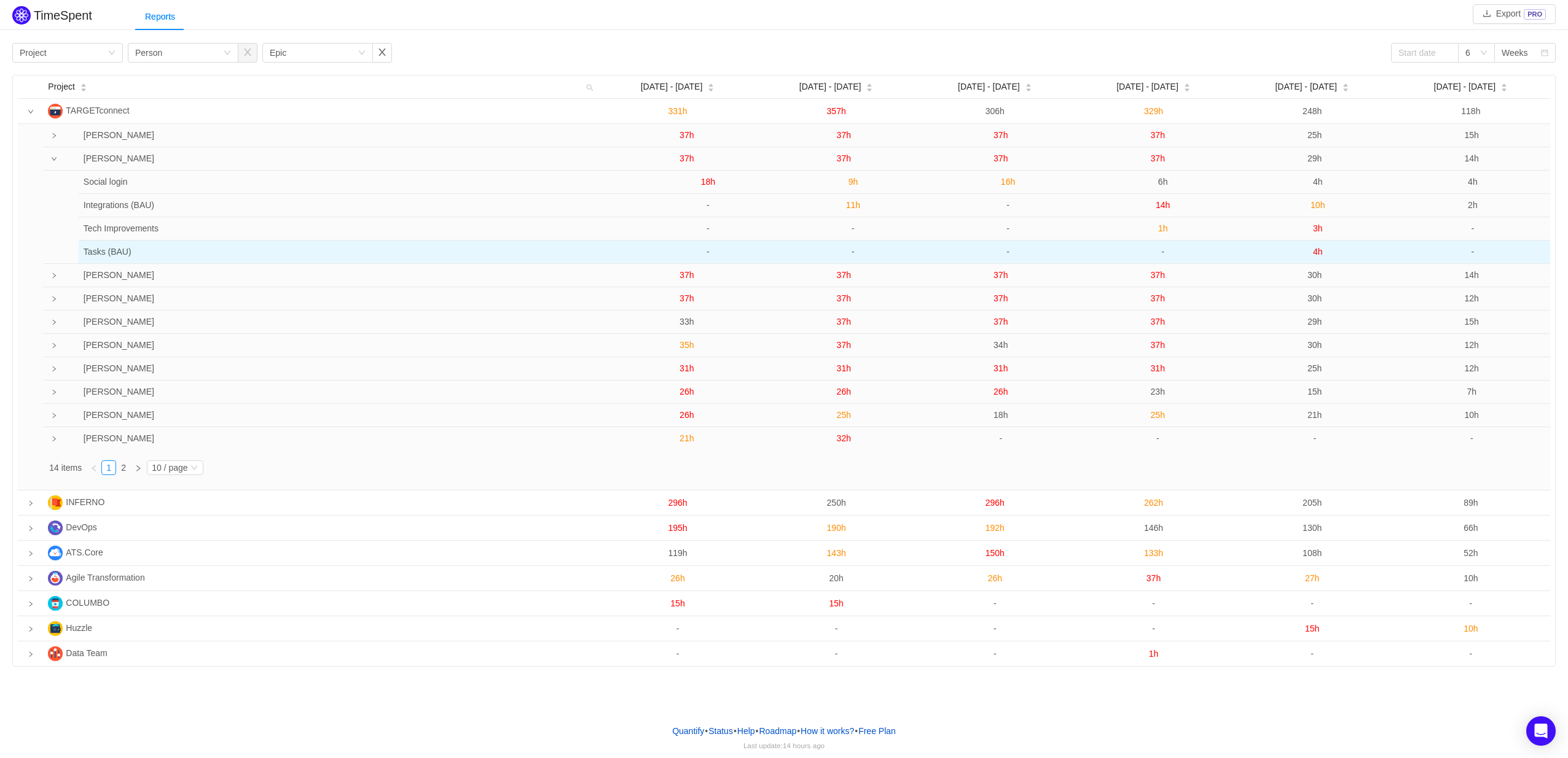
click at [1318, 255] on span "4h" at bounding box center [1317, 251] width 10 height 10
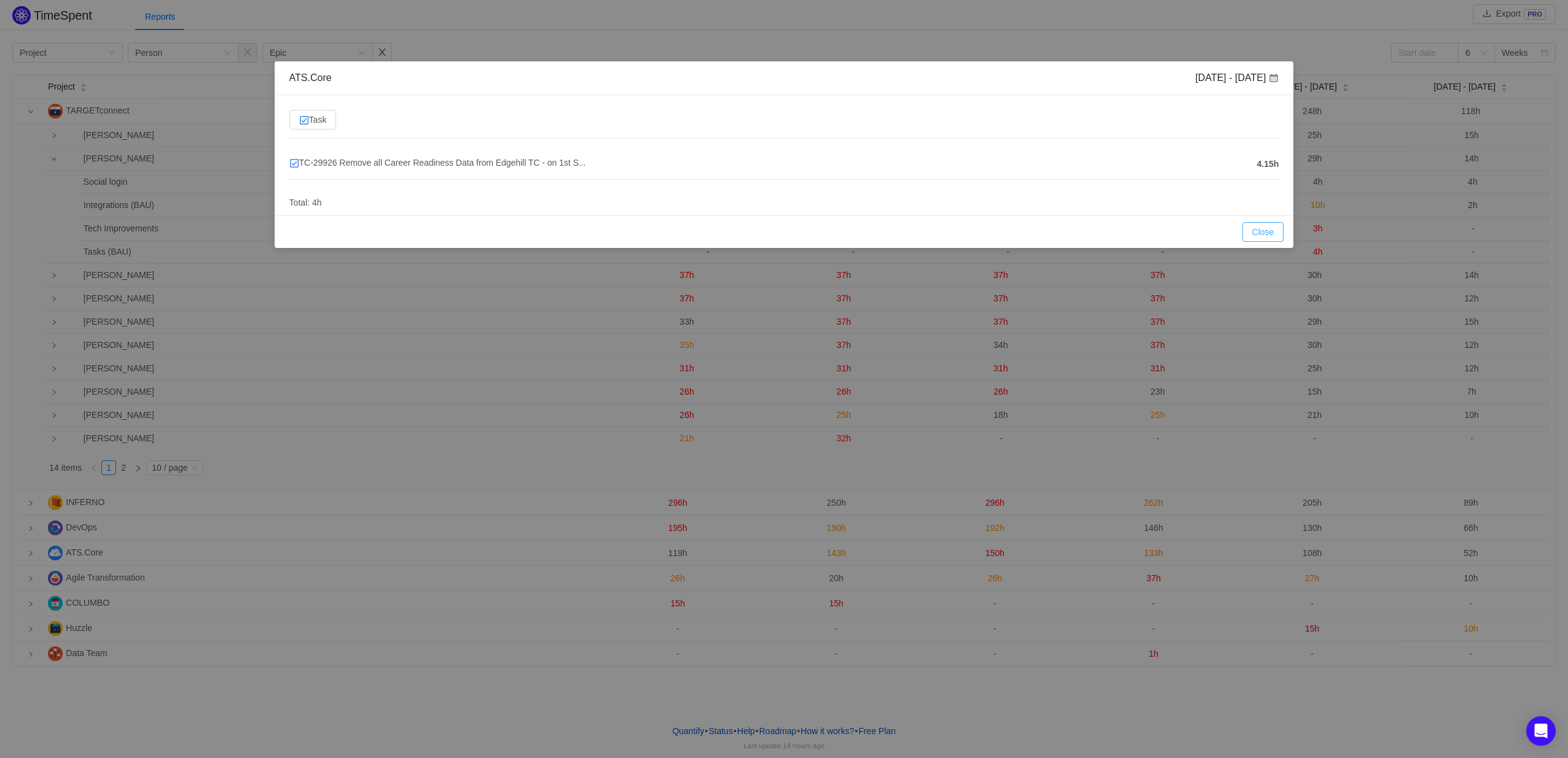
click at [1261, 236] on button "Close" at bounding box center [1263, 232] width 42 height 20
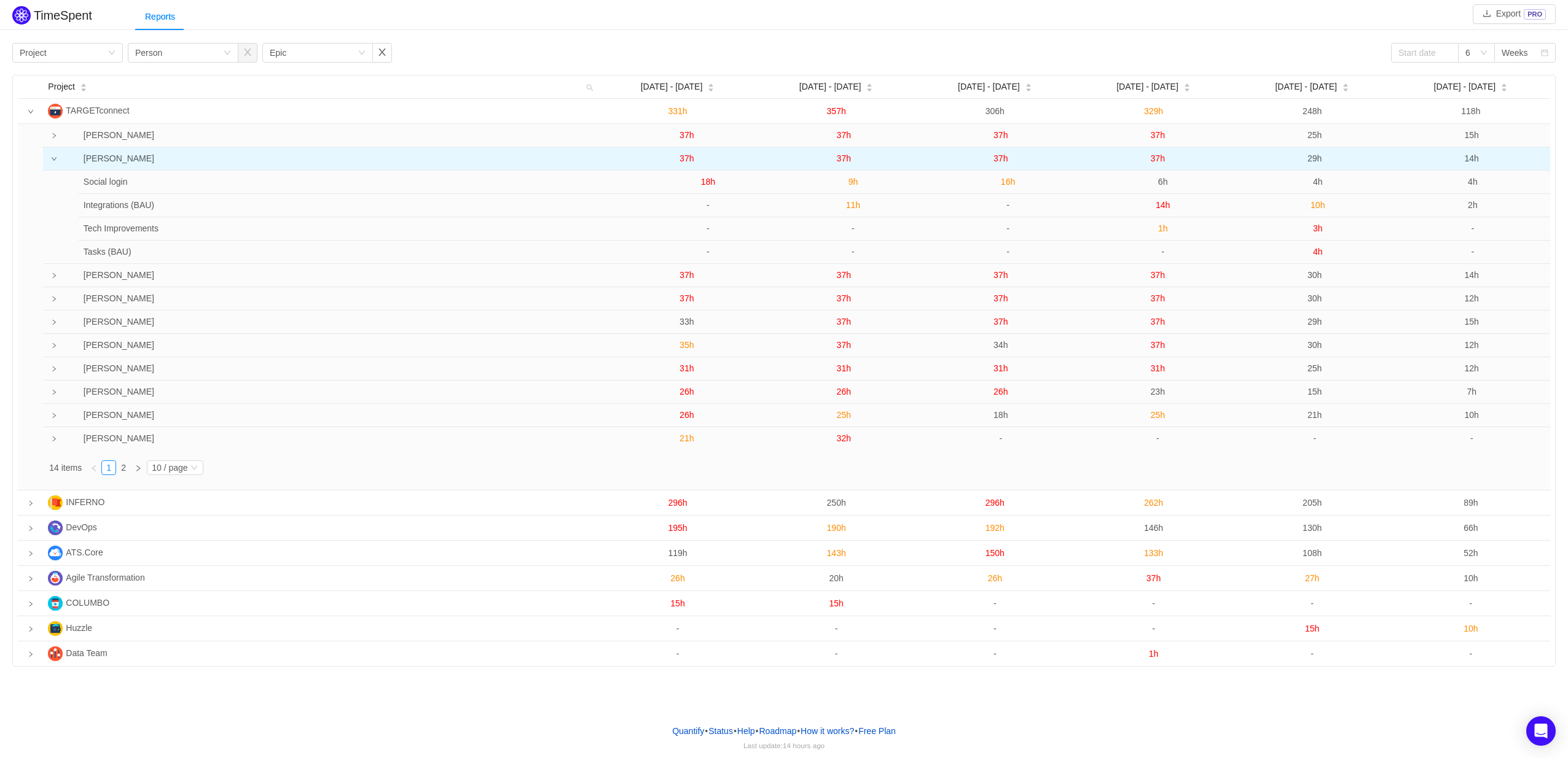
click at [50, 162] on td at bounding box center [50, 158] width 16 height 23
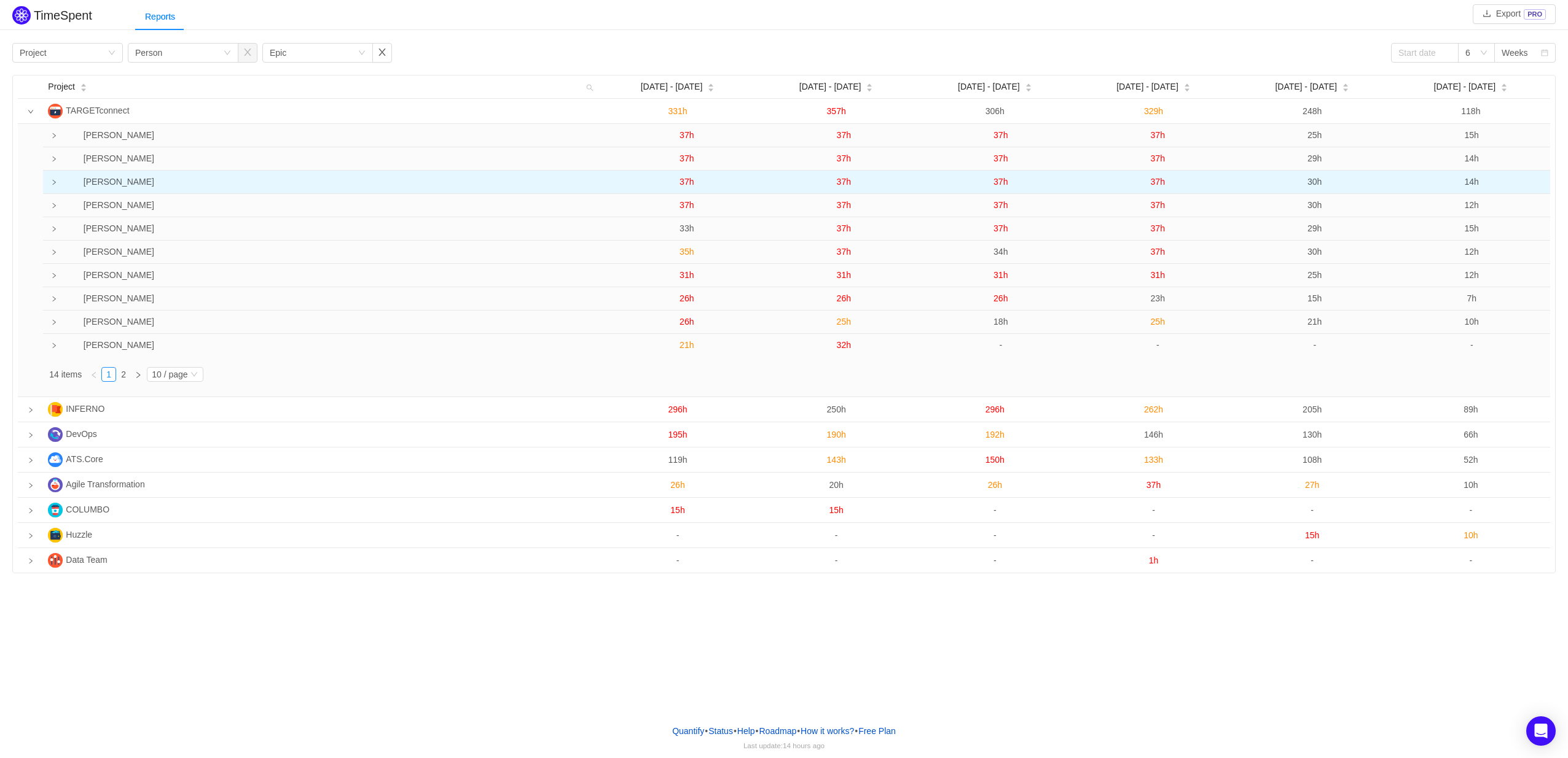
click at [50, 178] on td at bounding box center [50, 182] width 16 height 23
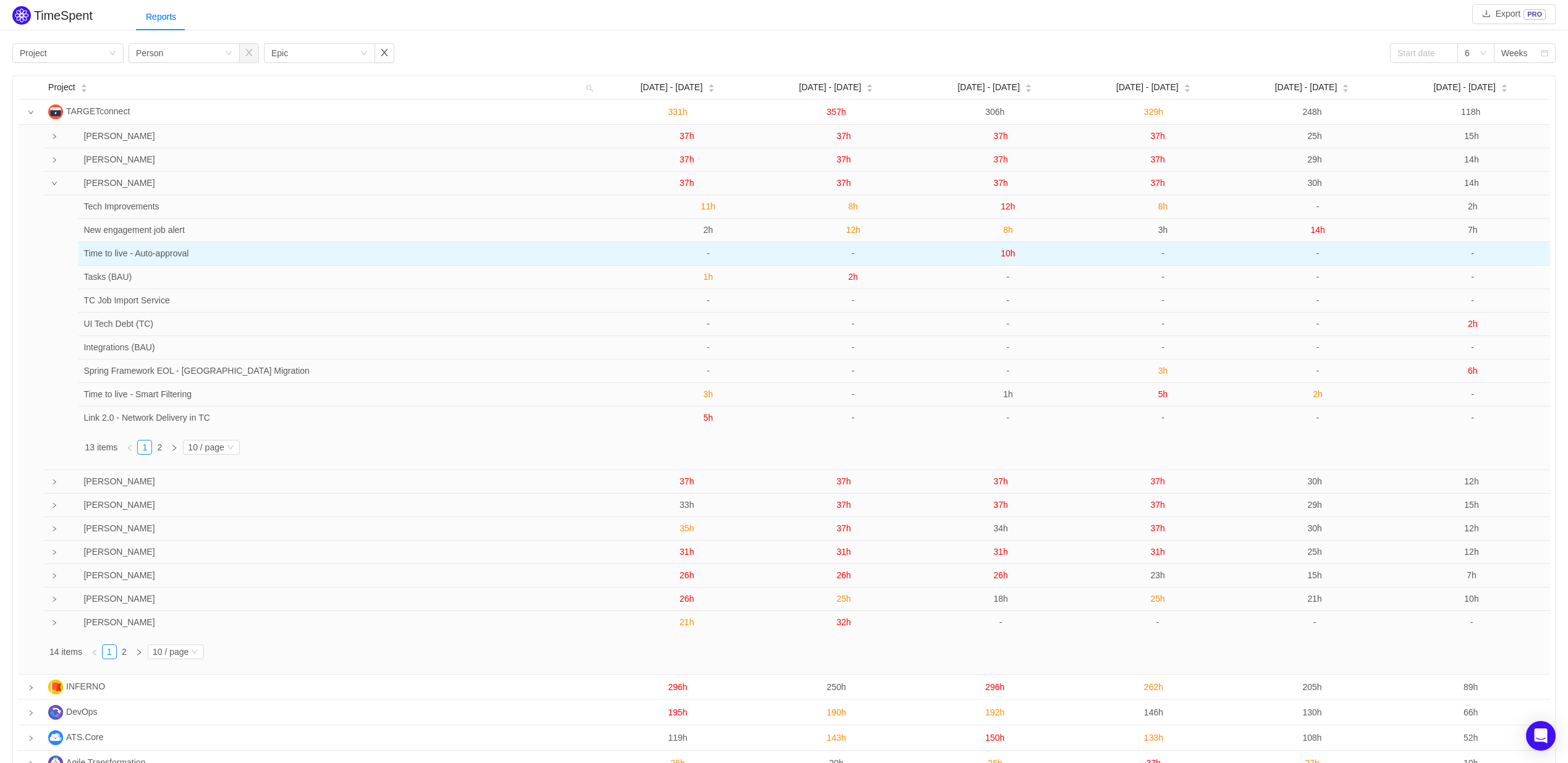
click at [86, 253] on td "Time to live - Auto-approval" at bounding box center [349, 254] width 542 height 23
drag, startPoint x: 84, startPoint y: 253, endPoint x: 226, endPoint y: 249, distance: 142.1
click at [226, 249] on td "Time to live - Auto-approval" at bounding box center [349, 254] width 542 height 23
copy td "Time to live - Auto-approval"
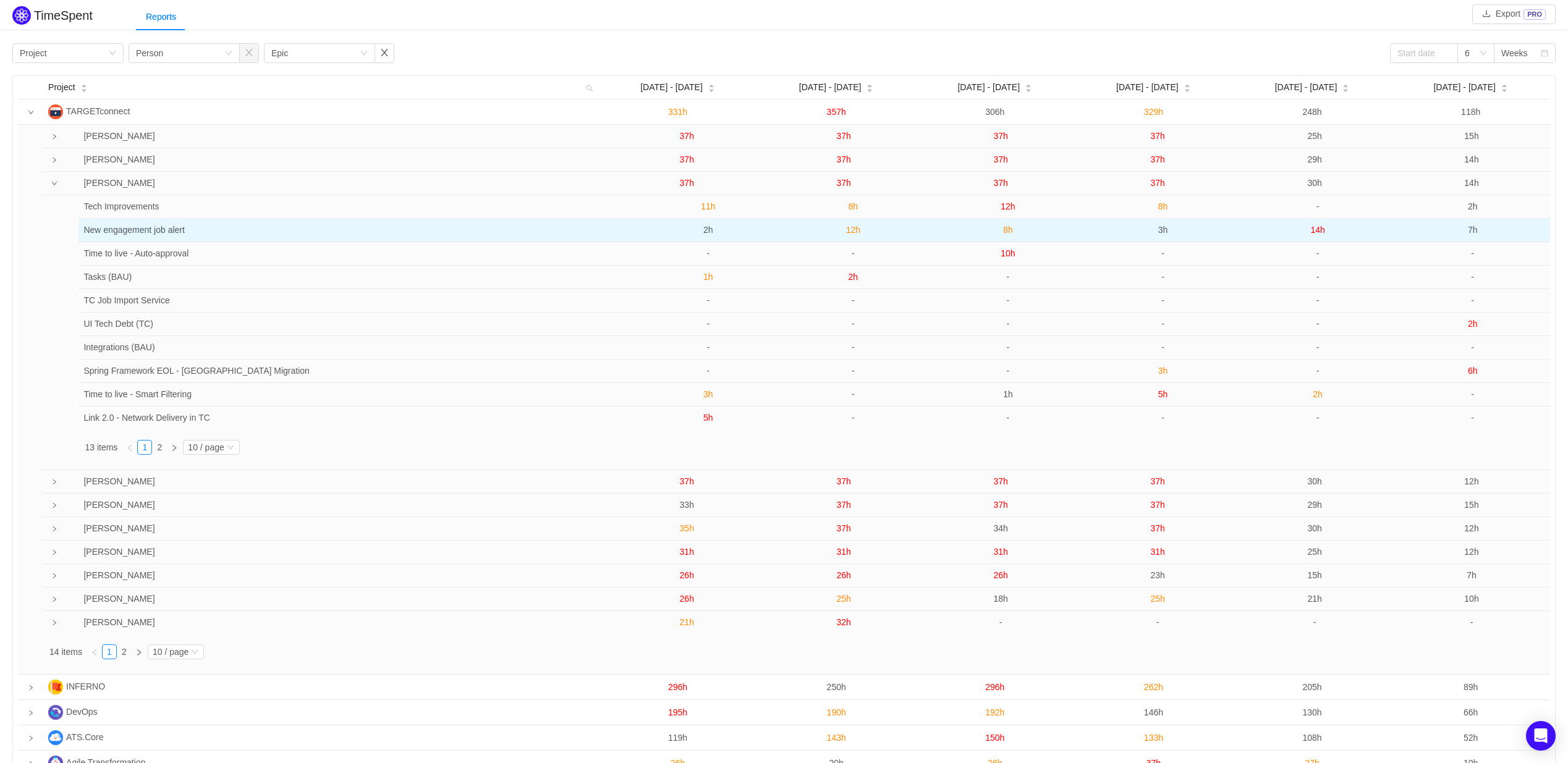
click at [710, 231] on span "2h" at bounding box center [708, 230] width 10 height 10
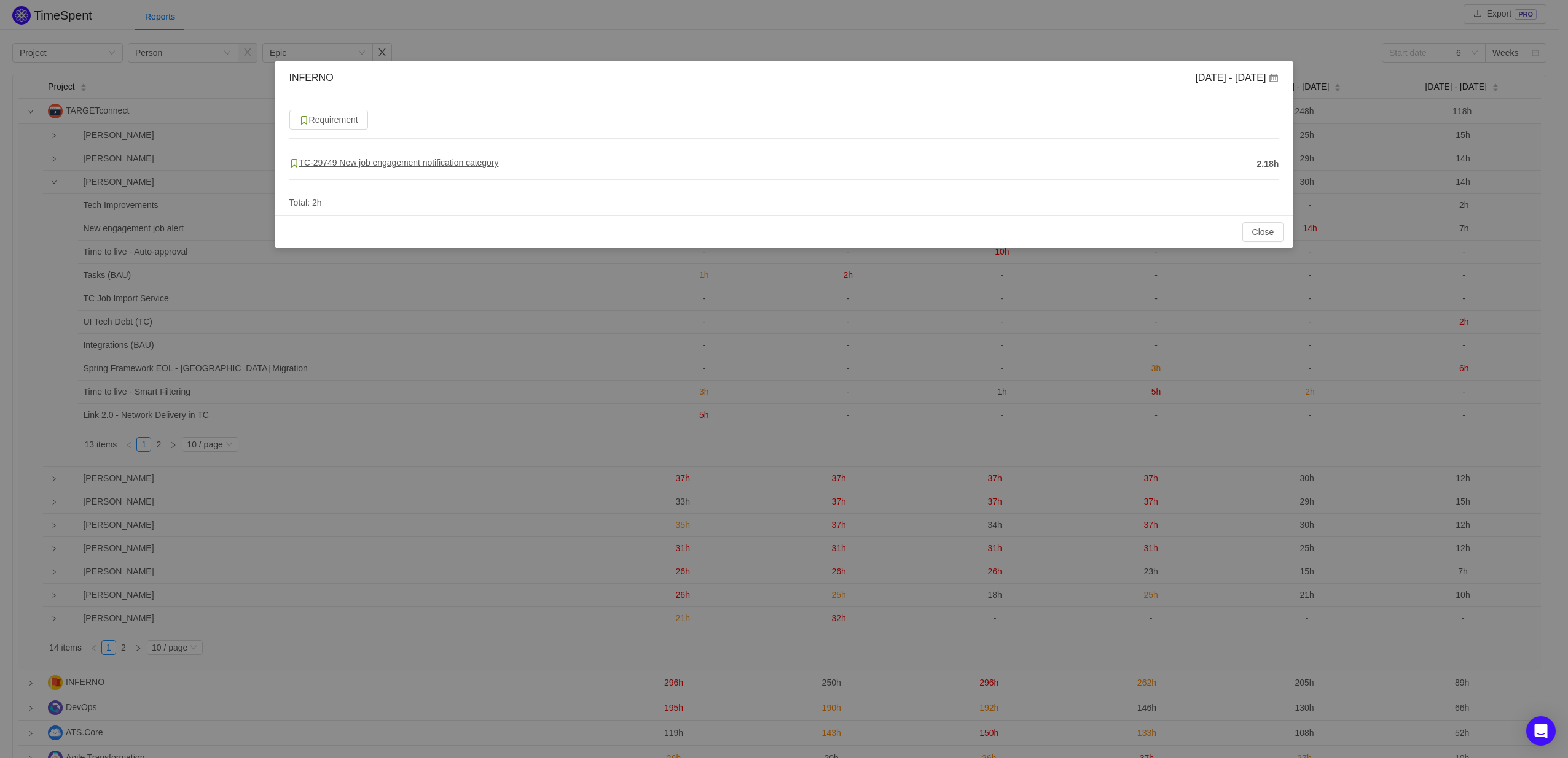
click at [380, 158] on span "TC-29749 New job engagement notification category" at bounding box center [394, 162] width 210 height 10
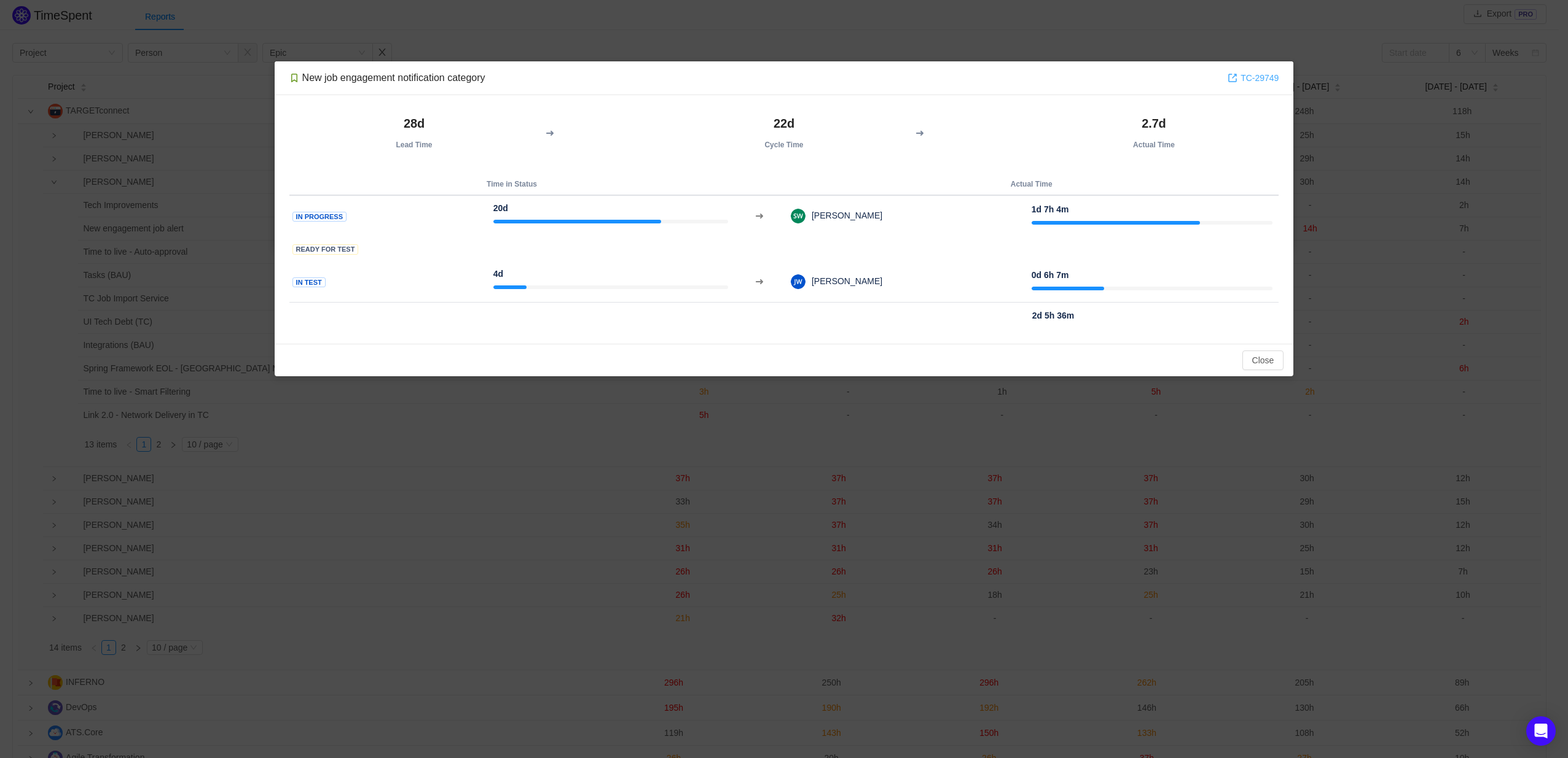
click at [1258, 76] on link "TC-29749" at bounding box center [1253, 78] width 51 height 14
click at [1258, 356] on button "Close" at bounding box center [1263, 360] width 42 height 20
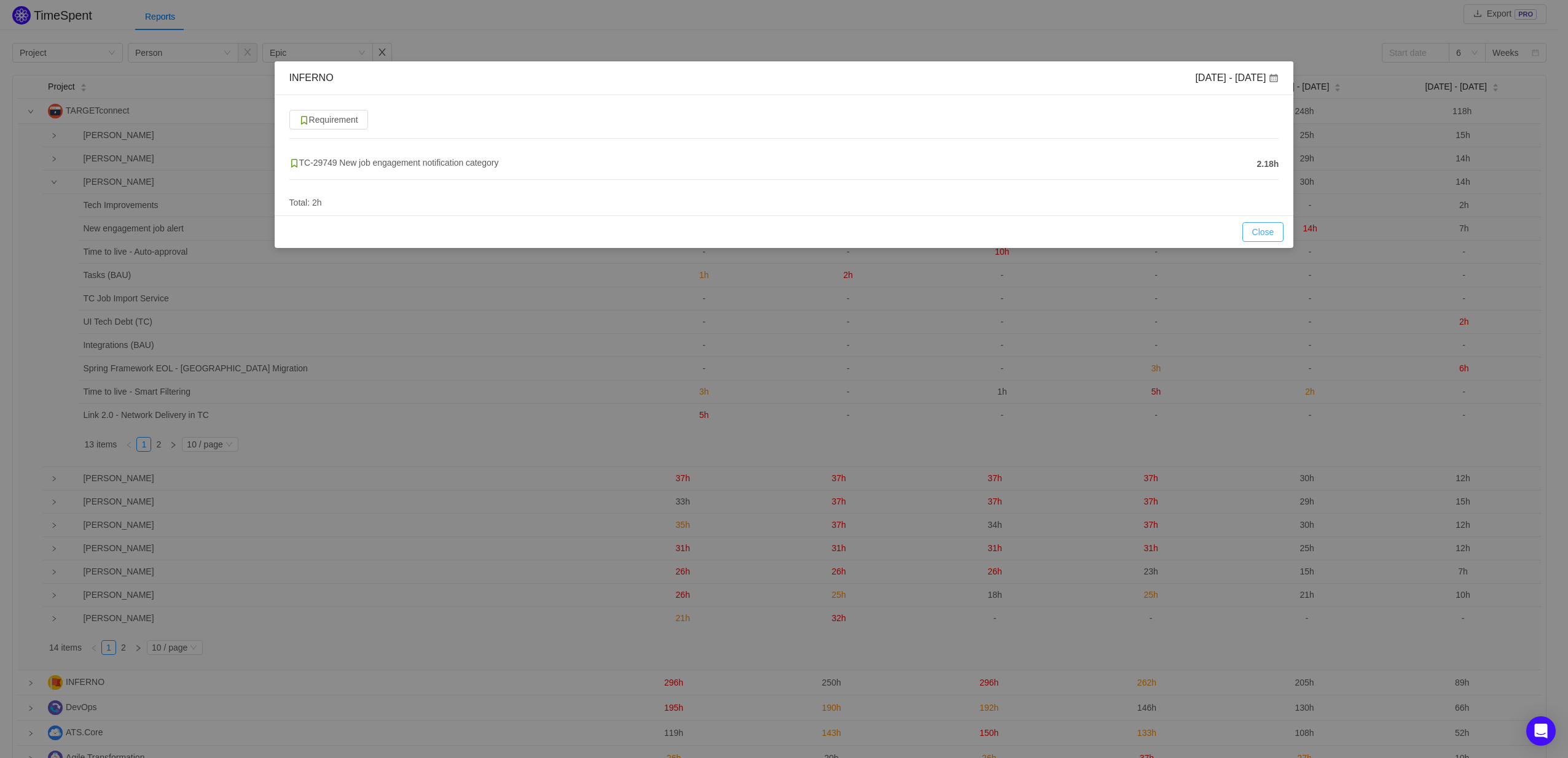
click at [1262, 229] on button "Close" at bounding box center [1263, 232] width 42 height 20
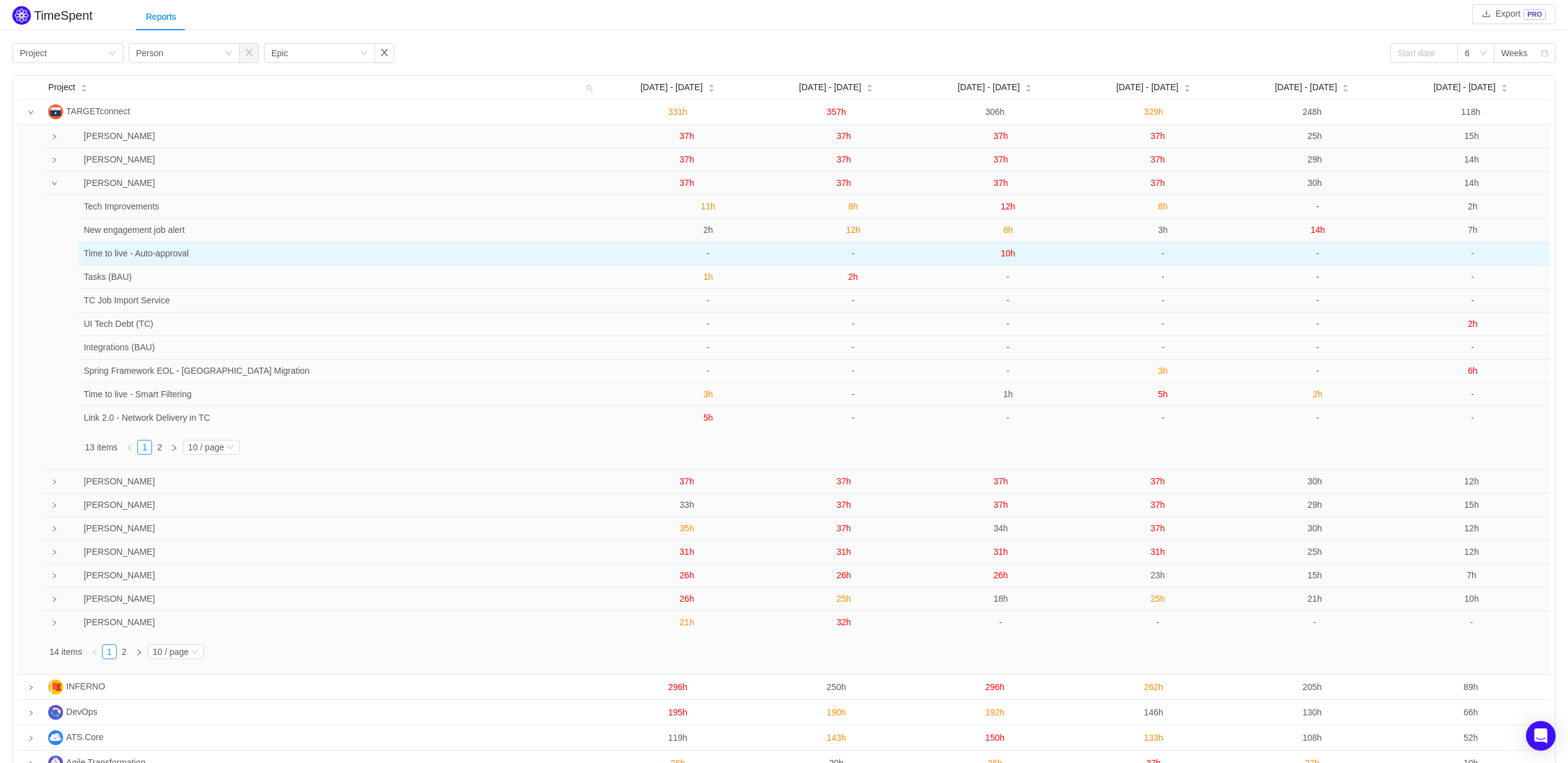
click at [1013, 254] on span "10h" at bounding box center [1007, 253] width 14 height 10
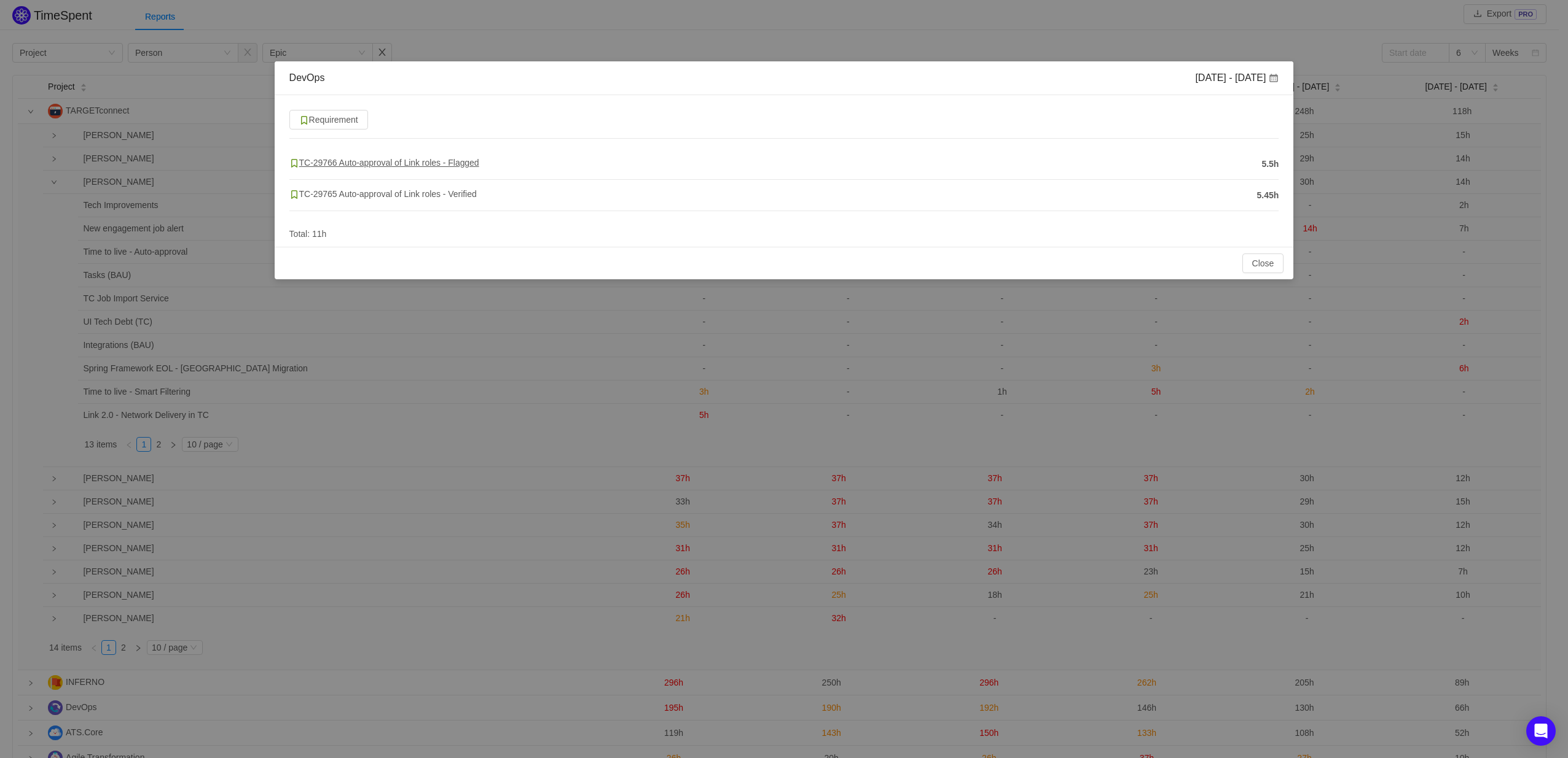
click at [378, 164] on span "TC-29766 Auto-approval of Link roles - Flagged" at bounding box center [384, 162] width 190 height 10
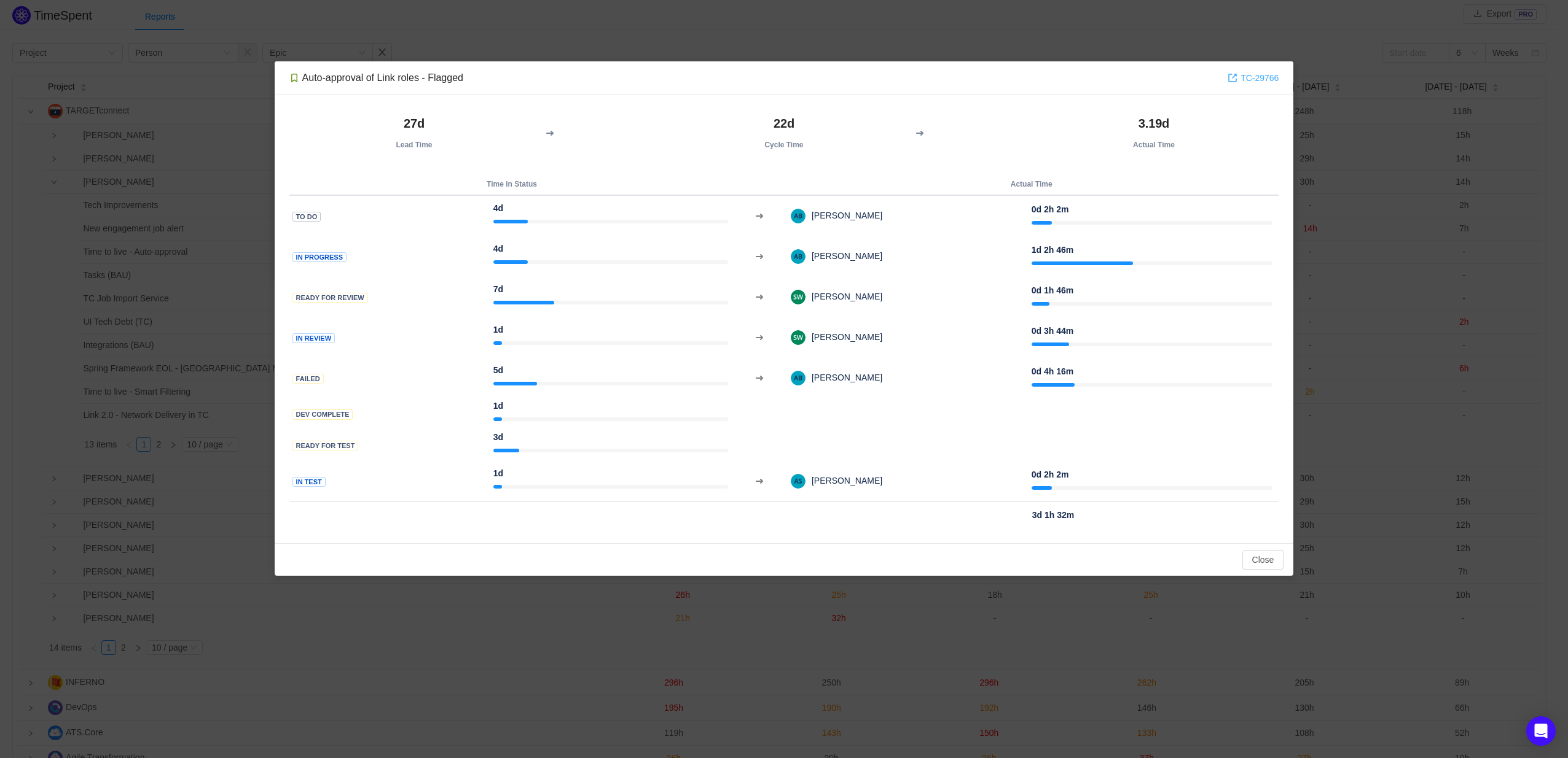
click at [1270, 81] on link "TC-29766" at bounding box center [1253, 78] width 51 height 14
click at [1256, 563] on button "Close" at bounding box center [1263, 560] width 42 height 20
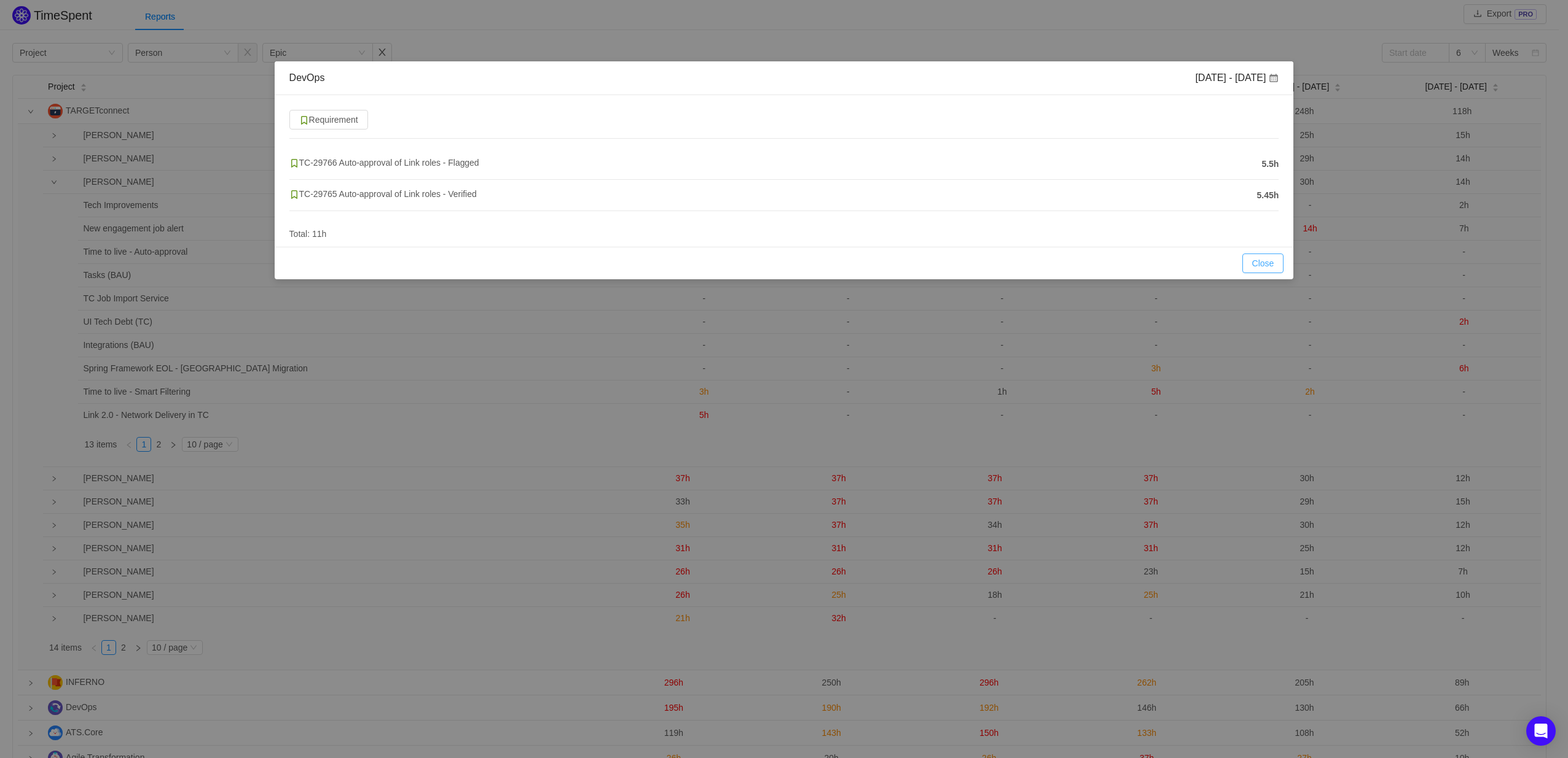
click at [1249, 261] on button "Close" at bounding box center [1263, 263] width 42 height 20
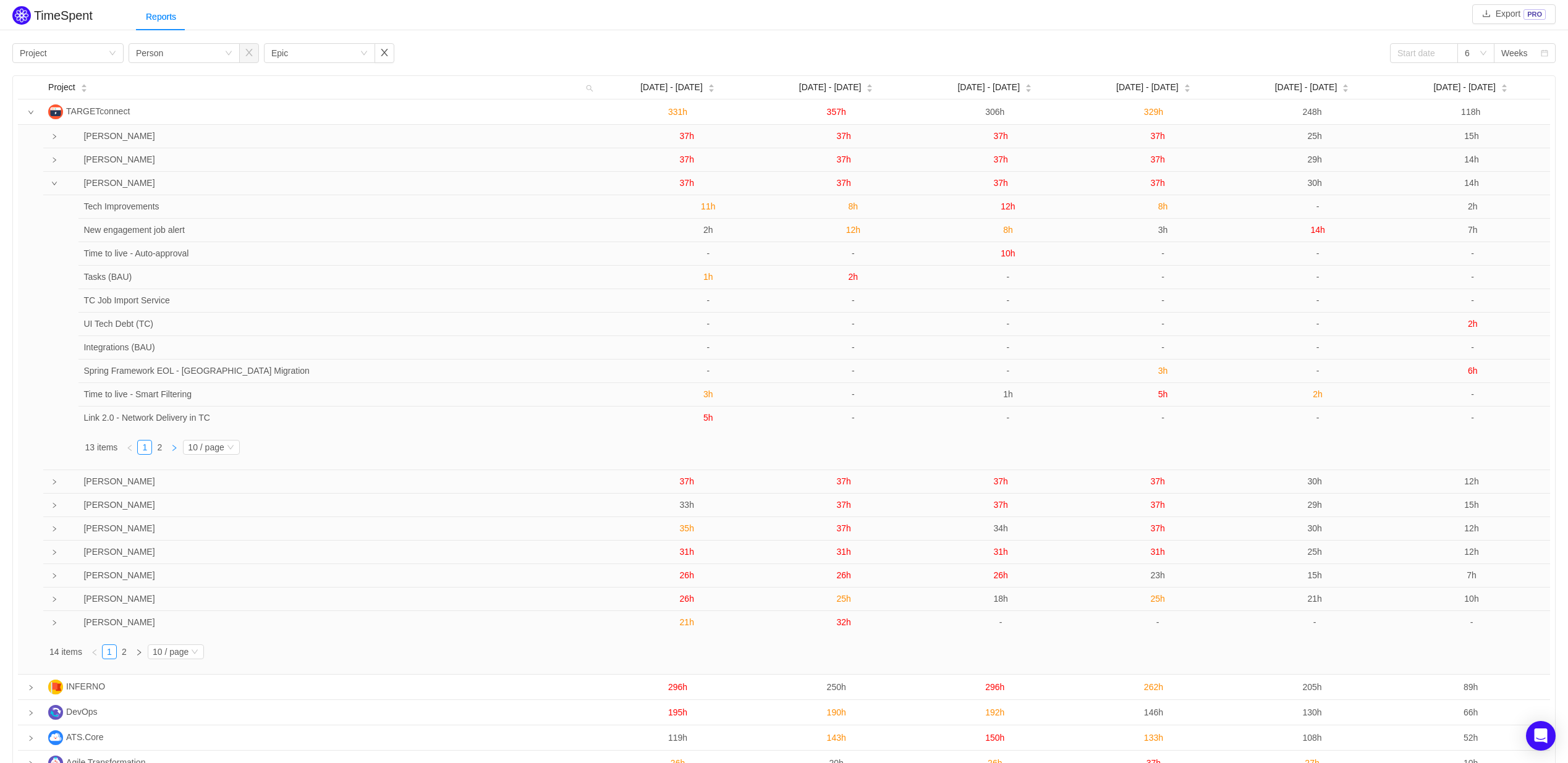
click at [167, 448] on link at bounding box center [175, 447] width 15 height 15
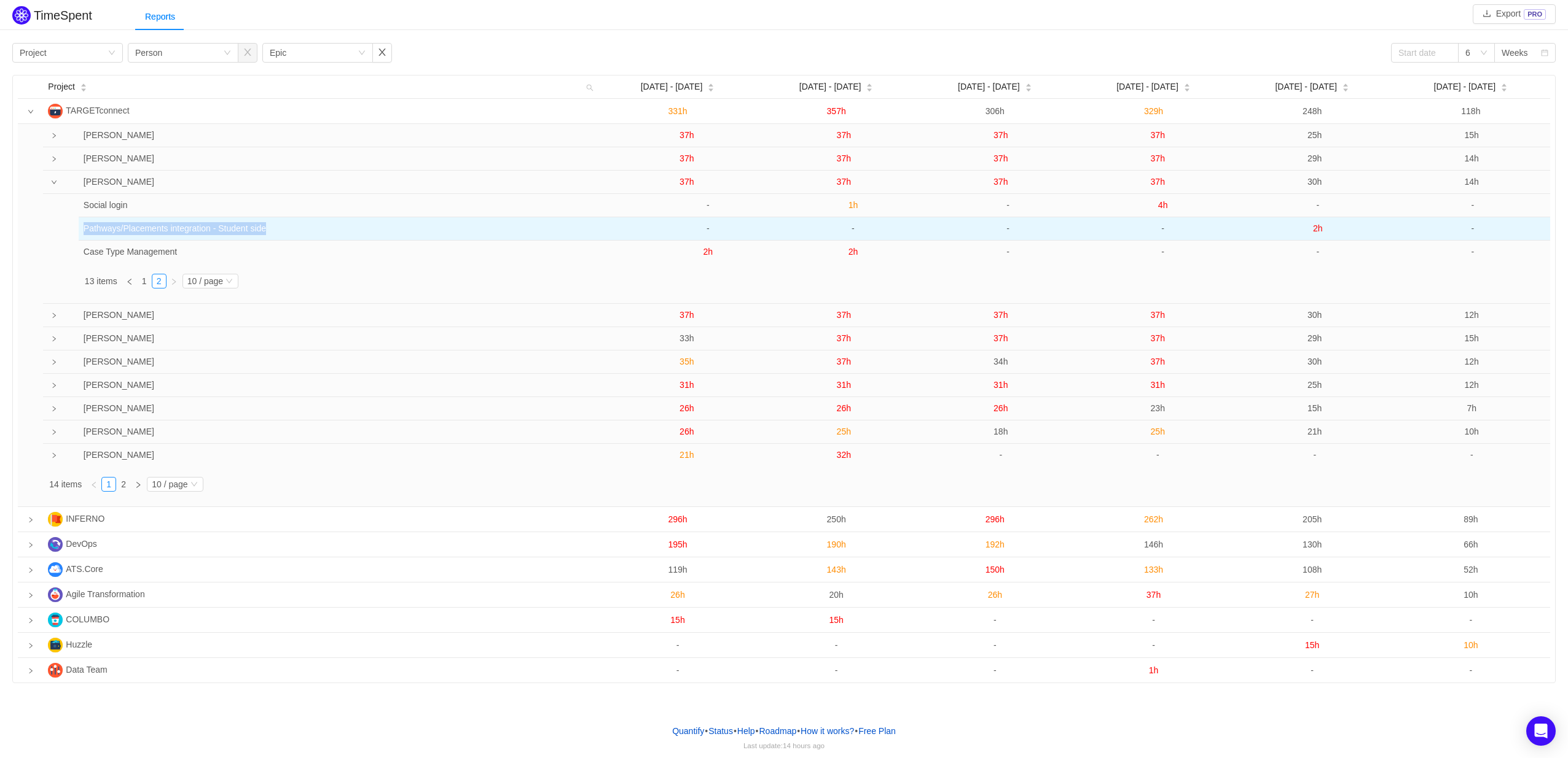
drag, startPoint x: 86, startPoint y: 229, endPoint x: 302, endPoint y: 226, distance: 216.0
click at [302, 226] on td "Pathways/Placements integration - Student side" at bounding box center [350, 229] width 542 height 23
copy td "Pathways/Placements integration - Student side"
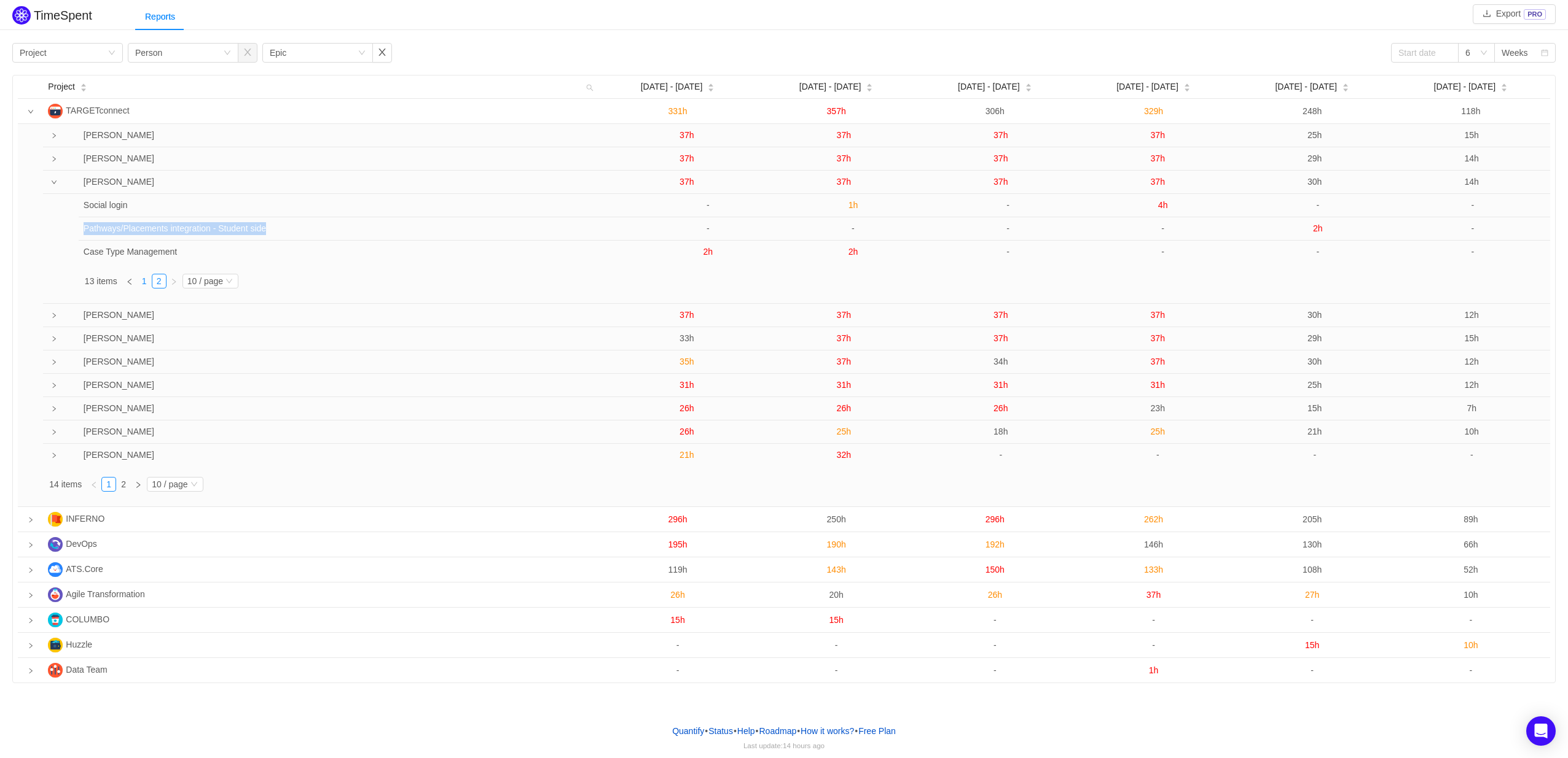
click at [143, 284] on link "1" at bounding box center [144, 281] width 14 height 14
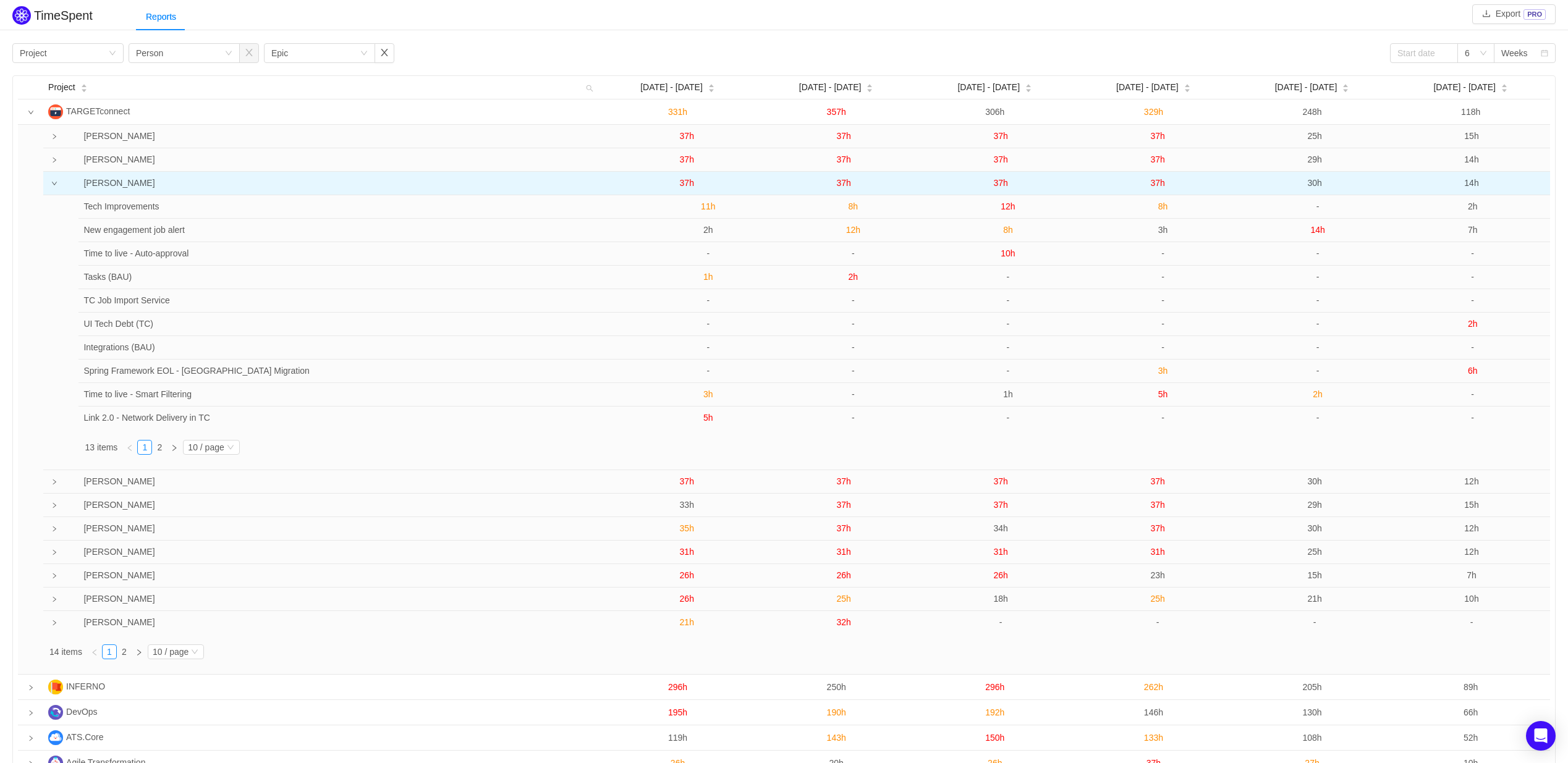
click at [688, 182] on span "37h" at bounding box center [687, 183] width 14 height 10
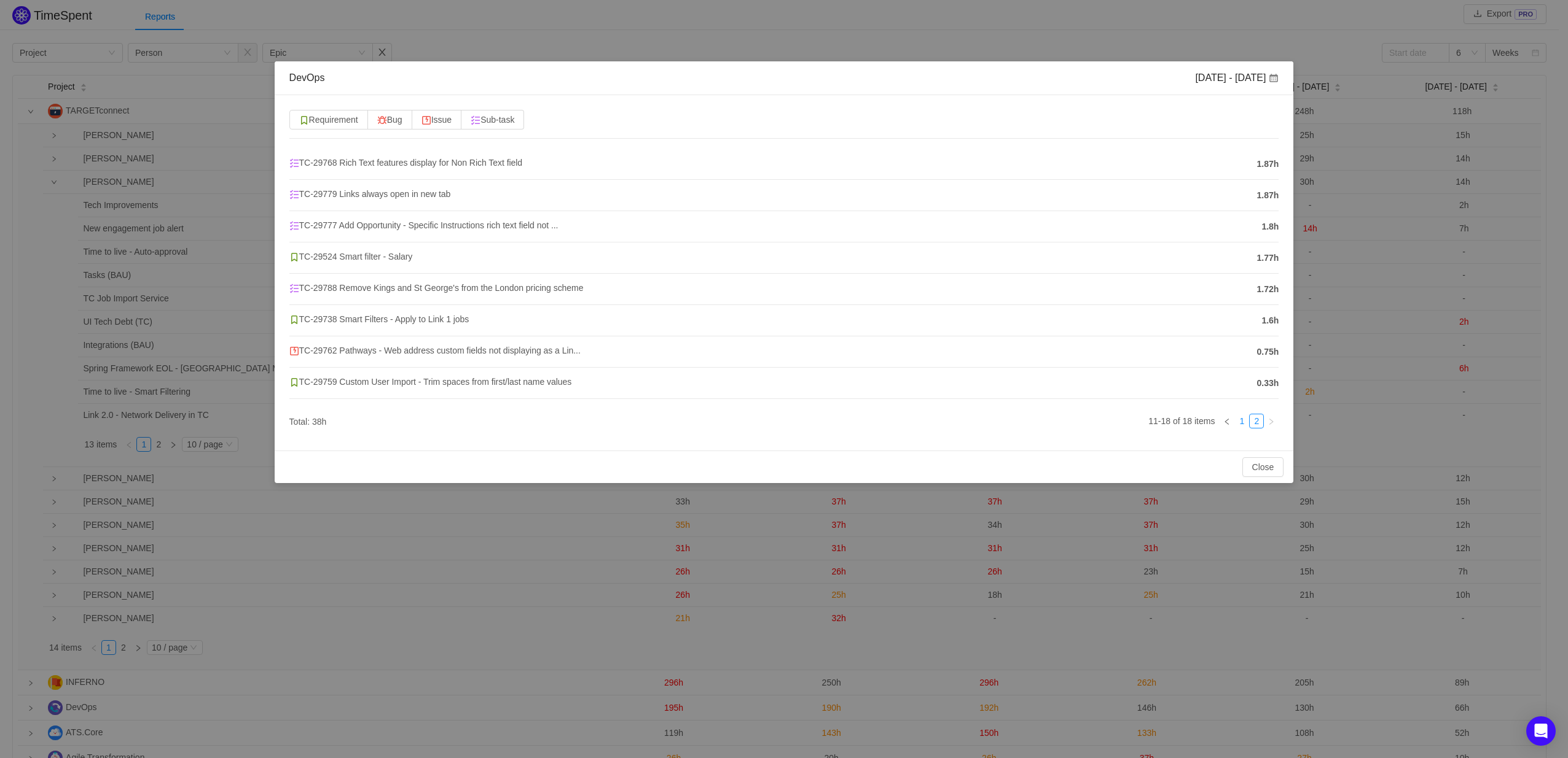
click at [1241, 424] on link "1" at bounding box center [1241, 421] width 14 height 14
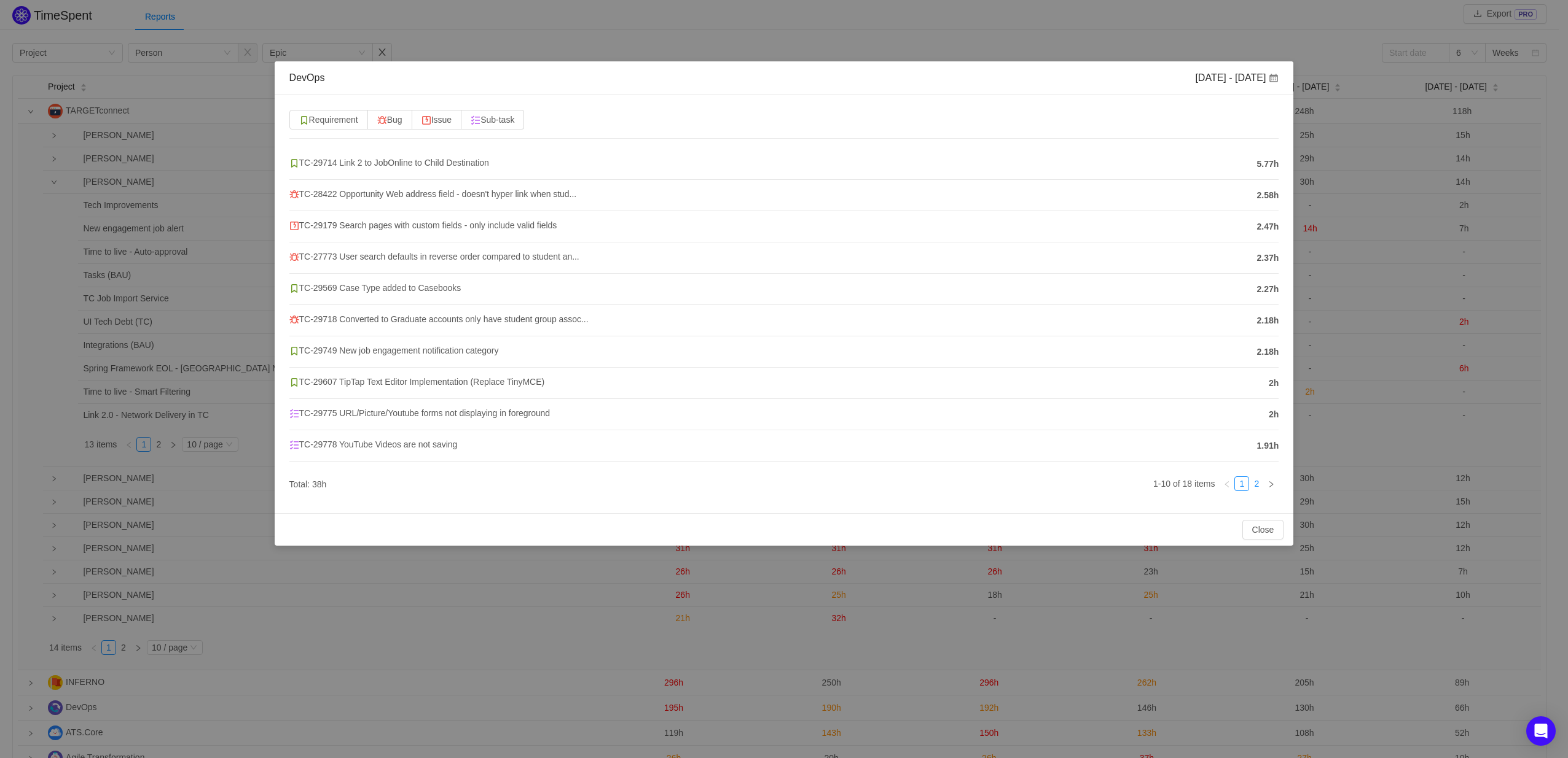
click at [1256, 480] on link "2" at bounding box center [1256, 484] width 14 height 14
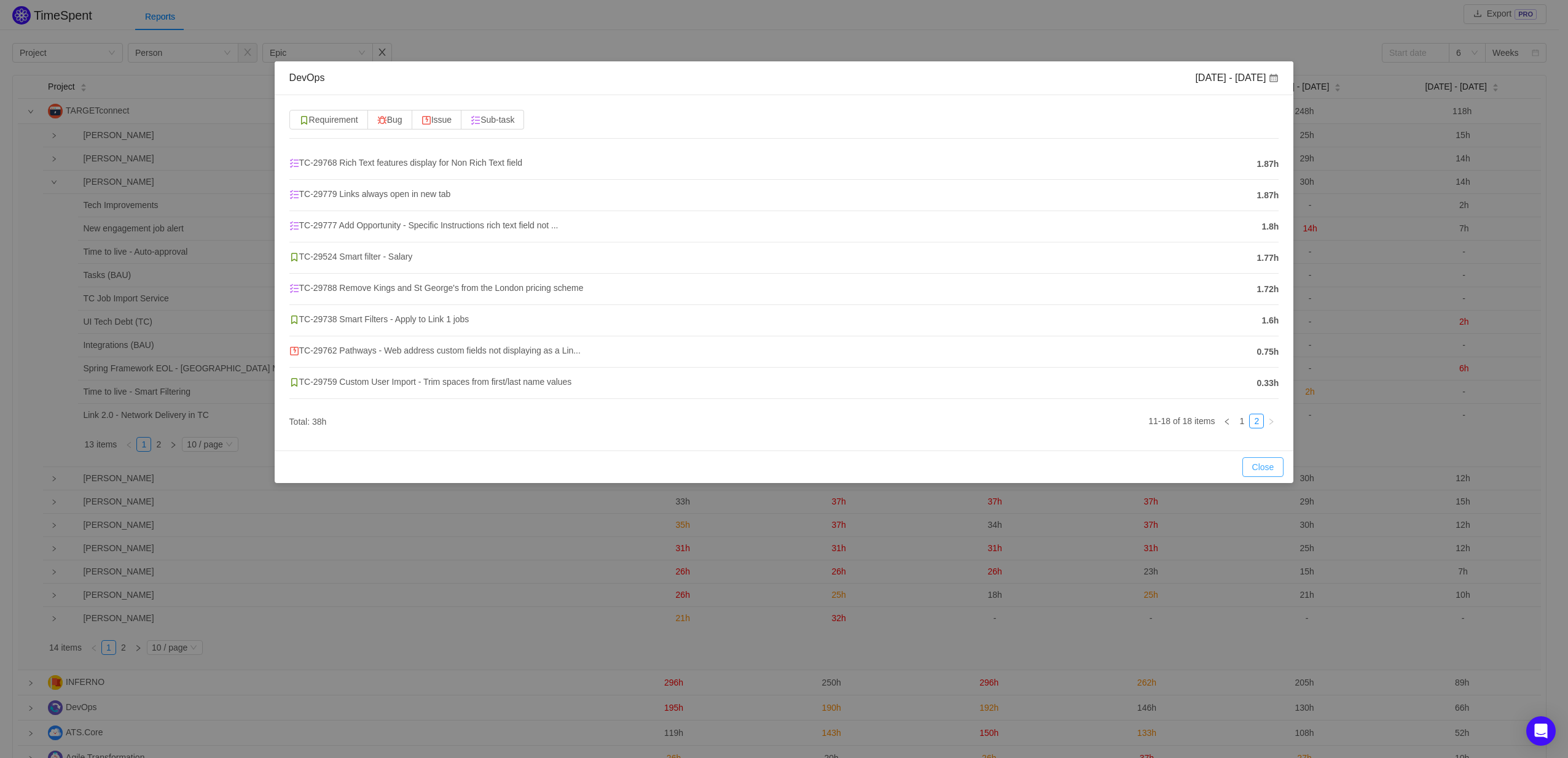
drag, startPoint x: 1259, startPoint y: 464, endPoint x: 1251, endPoint y: 446, distance: 19.7
click at [1259, 464] on button "Close" at bounding box center [1263, 467] width 42 height 20
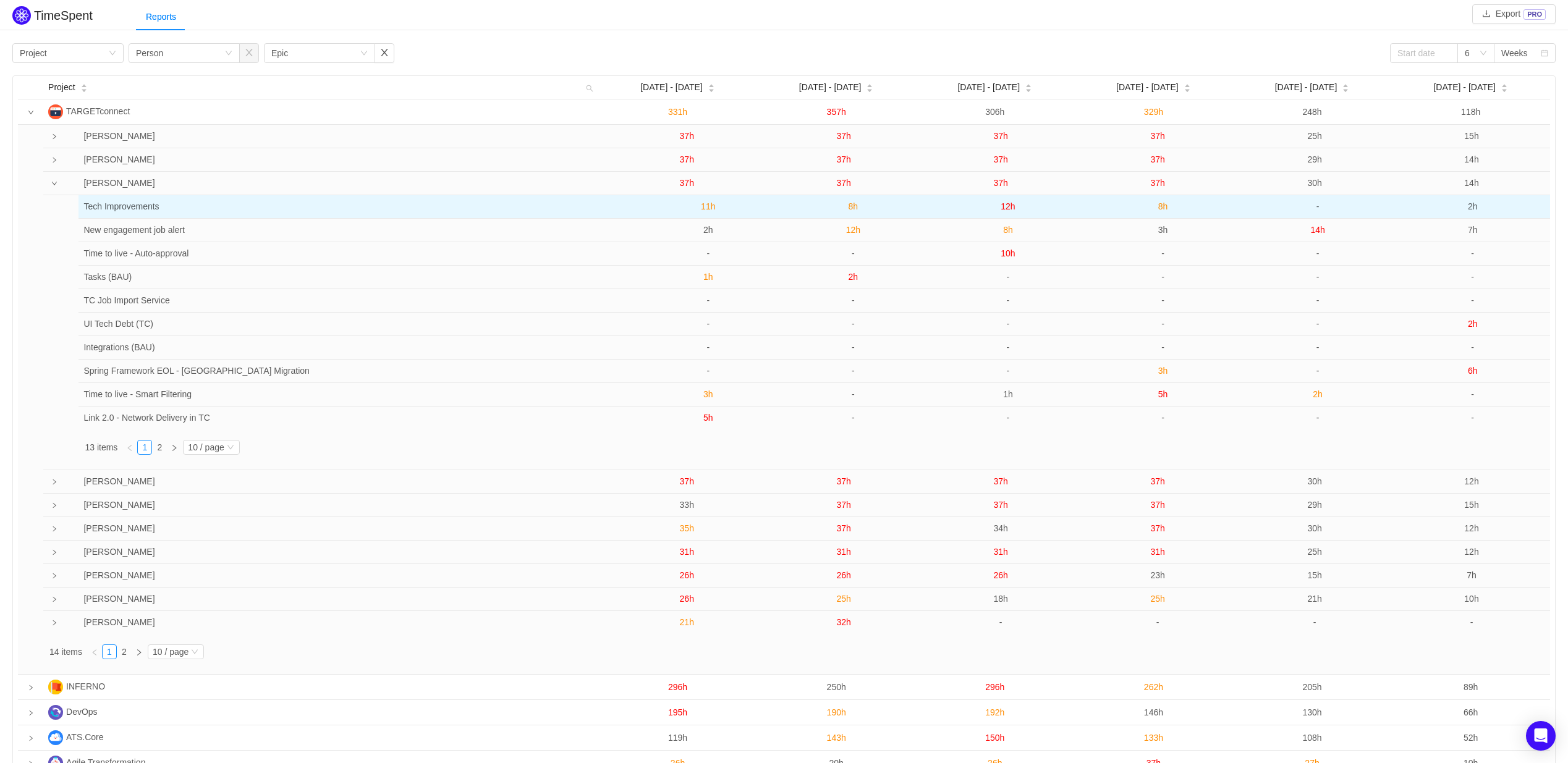
click at [706, 209] on span "11h" at bounding box center [708, 206] width 14 height 10
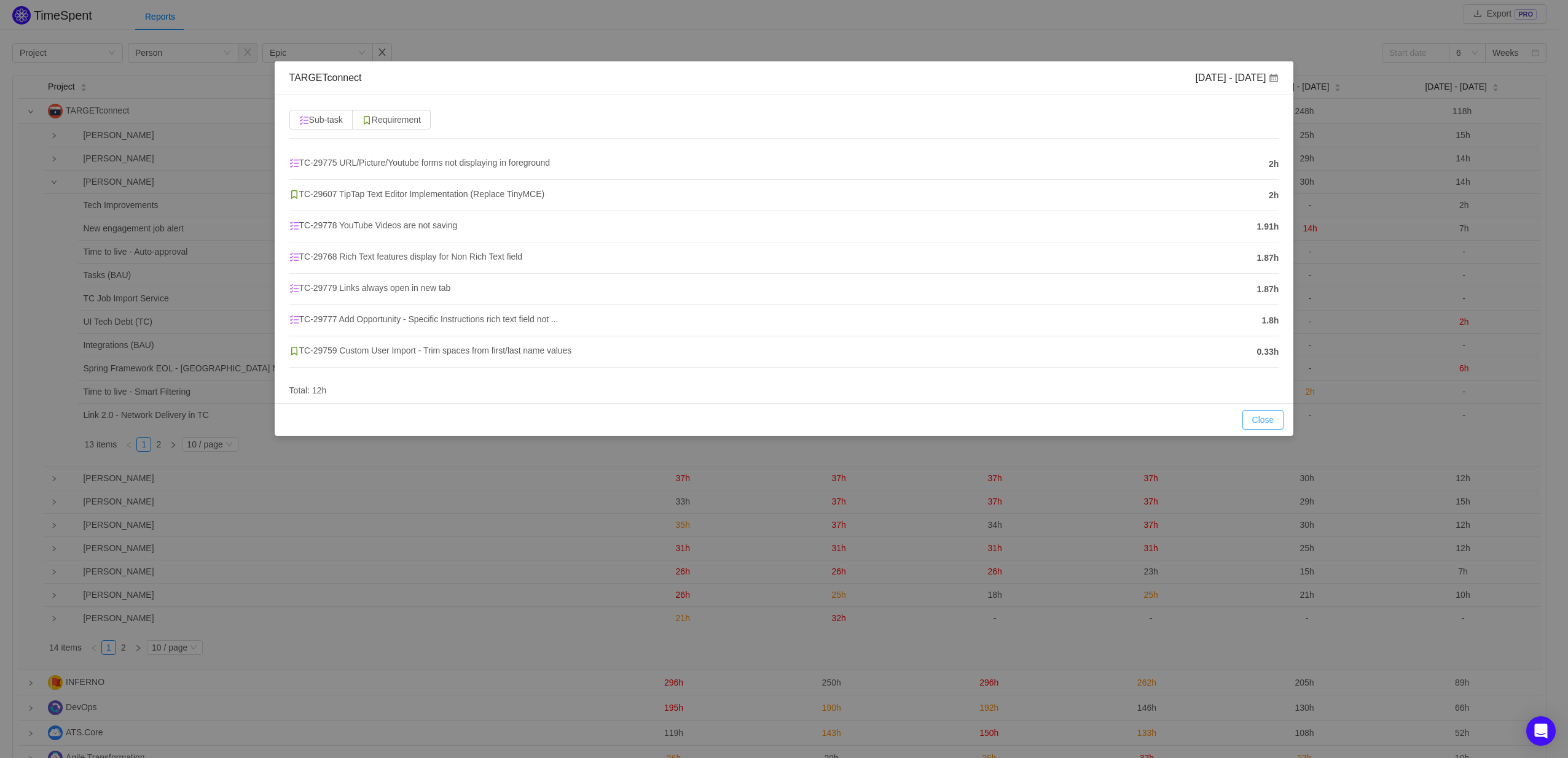
click at [1274, 420] on button "Close" at bounding box center [1263, 420] width 42 height 20
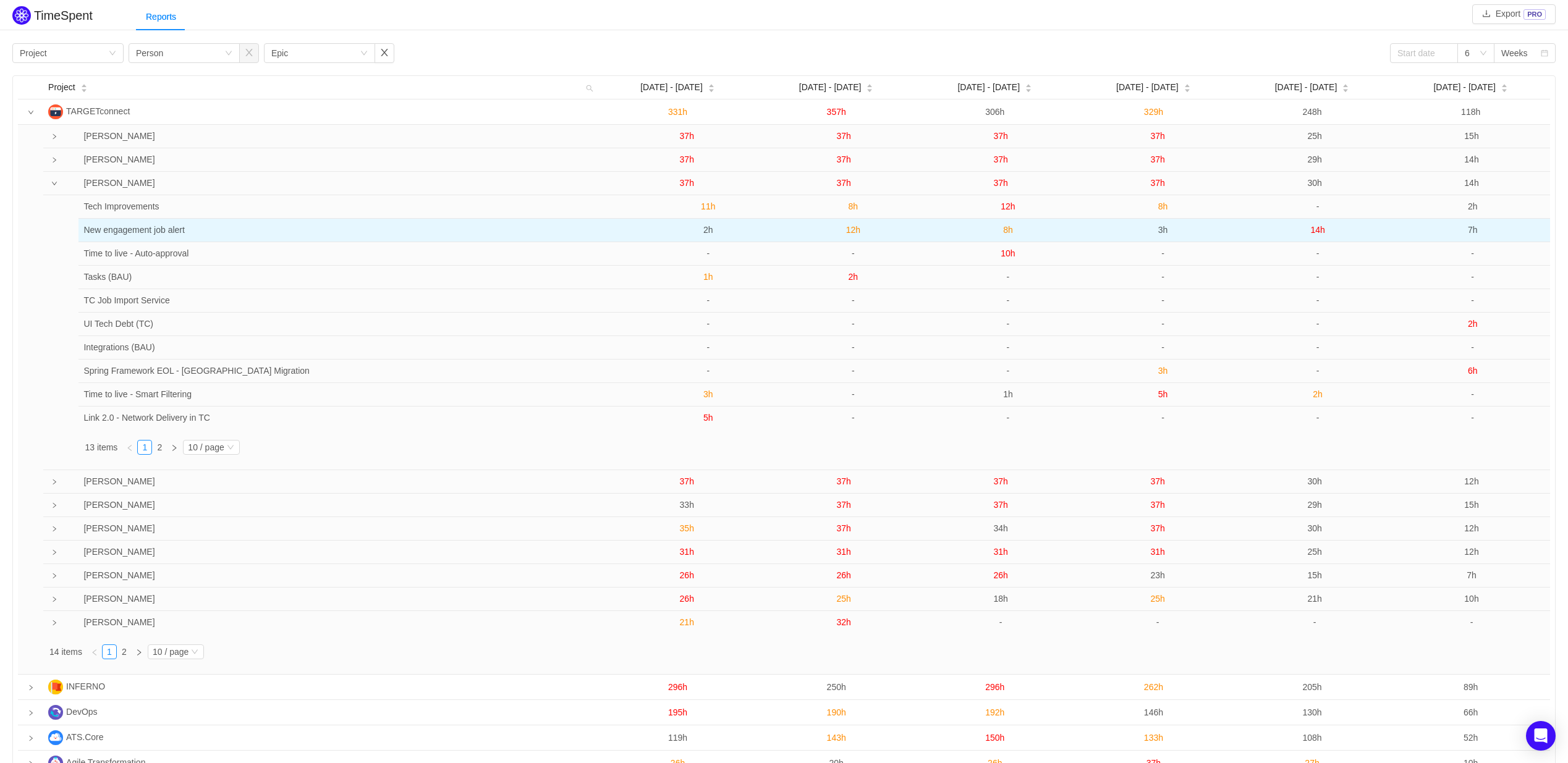
click at [704, 232] on span "2h" at bounding box center [708, 230] width 10 height 10
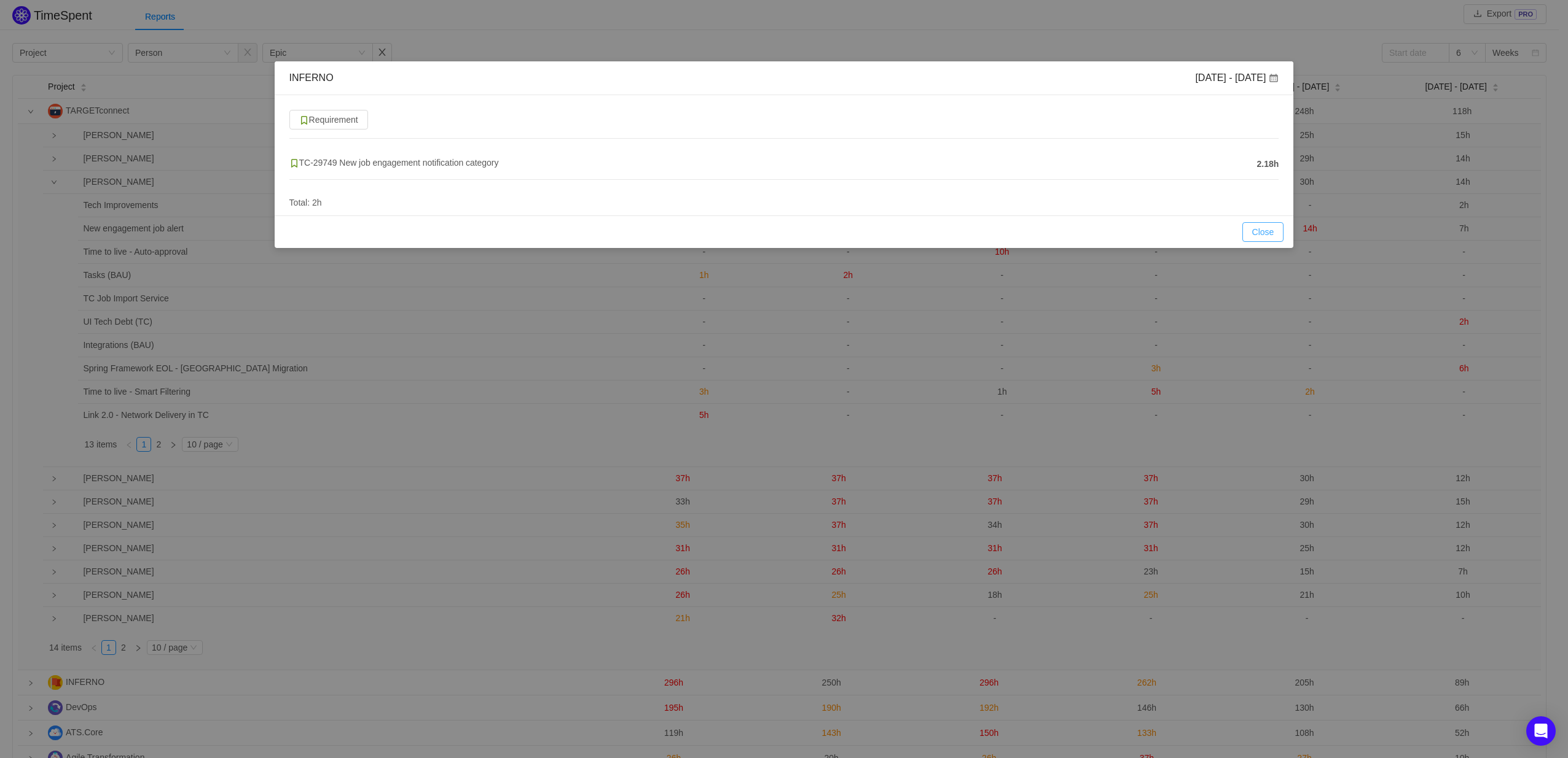
click at [1264, 231] on button "Close" at bounding box center [1263, 232] width 42 height 20
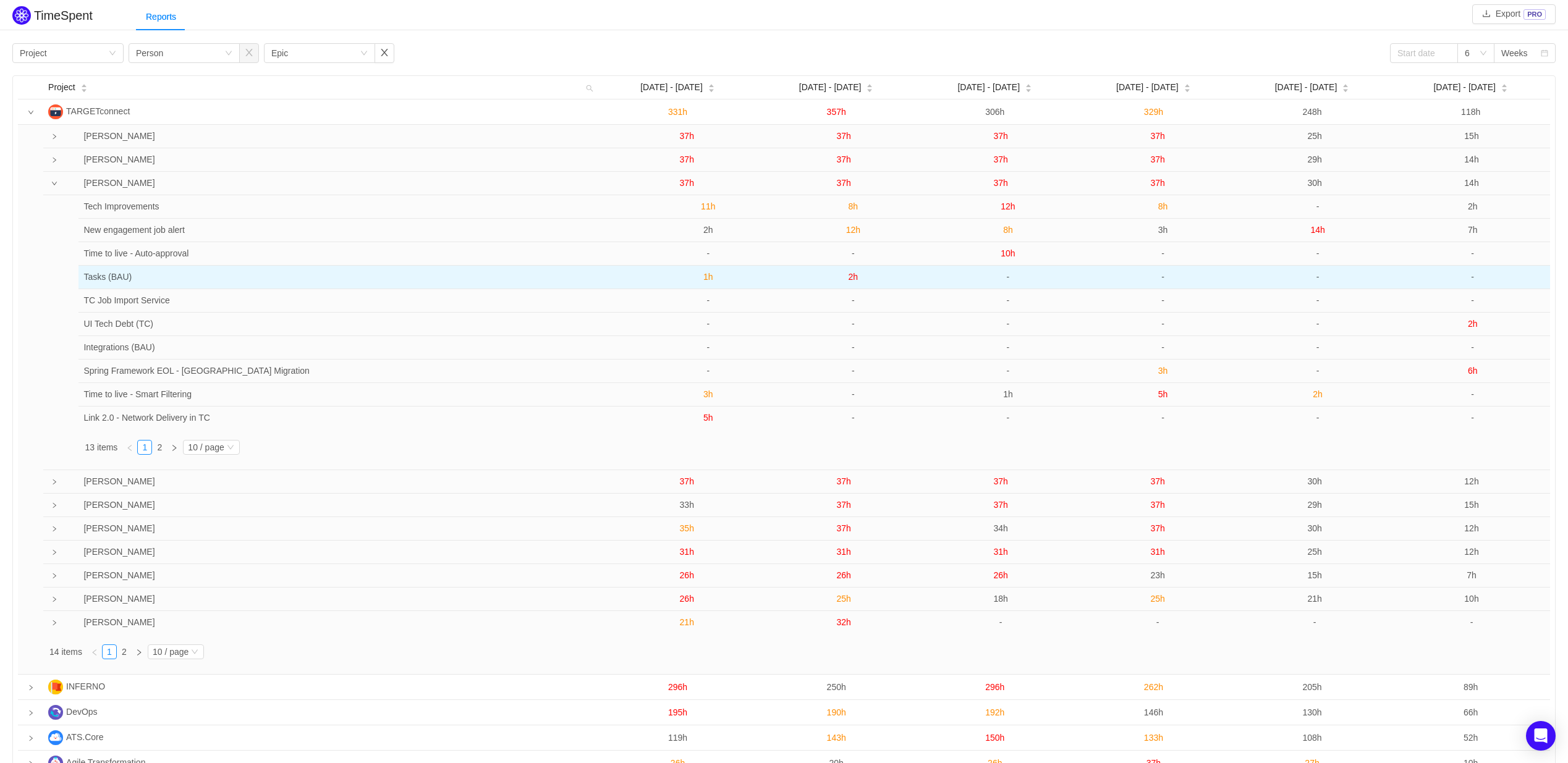
click at [708, 276] on span "1h" at bounding box center [708, 276] width 10 height 10
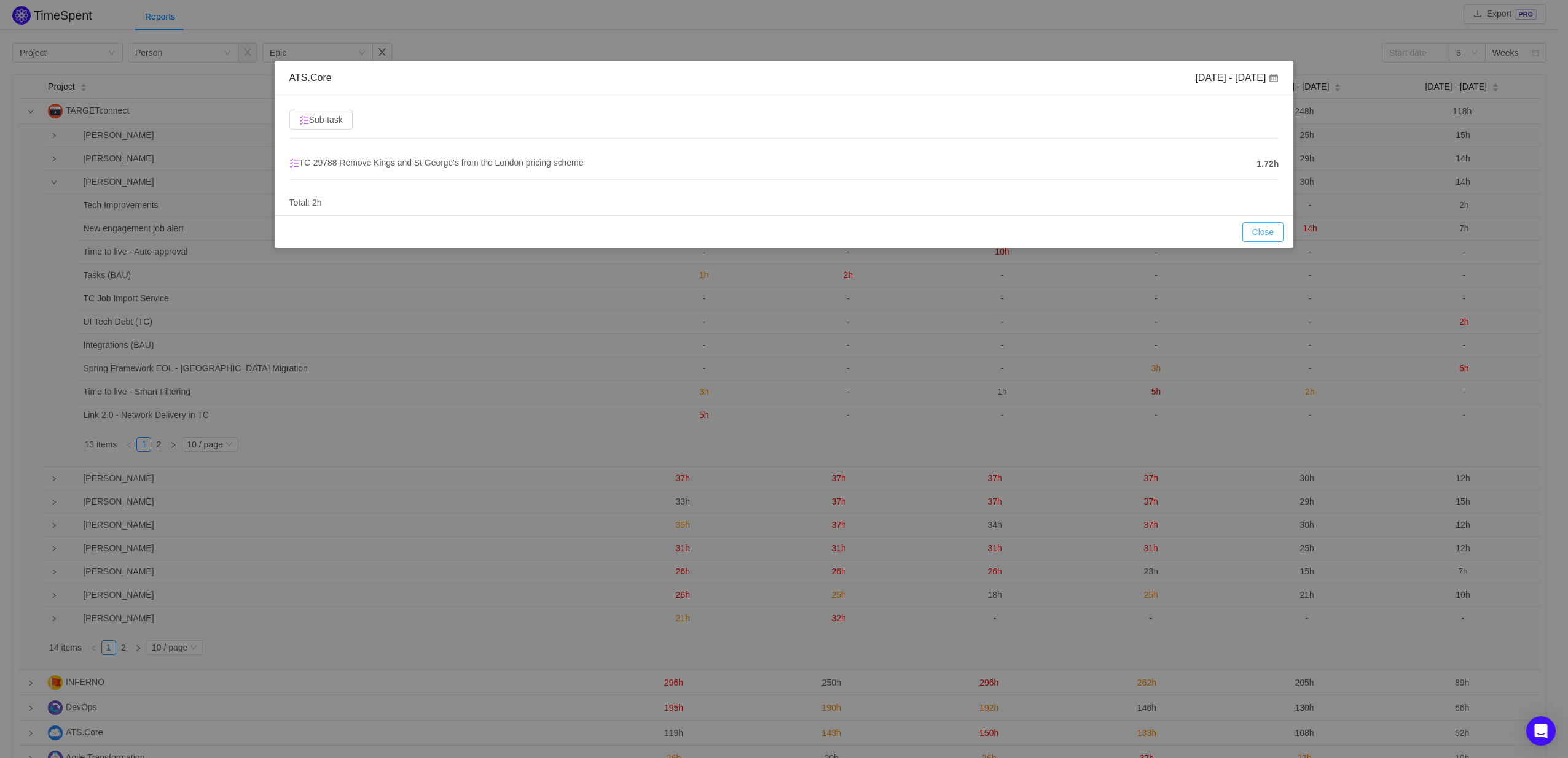
click at [1256, 232] on button "Close" at bounding box center [1263, 232] width 42 height 20
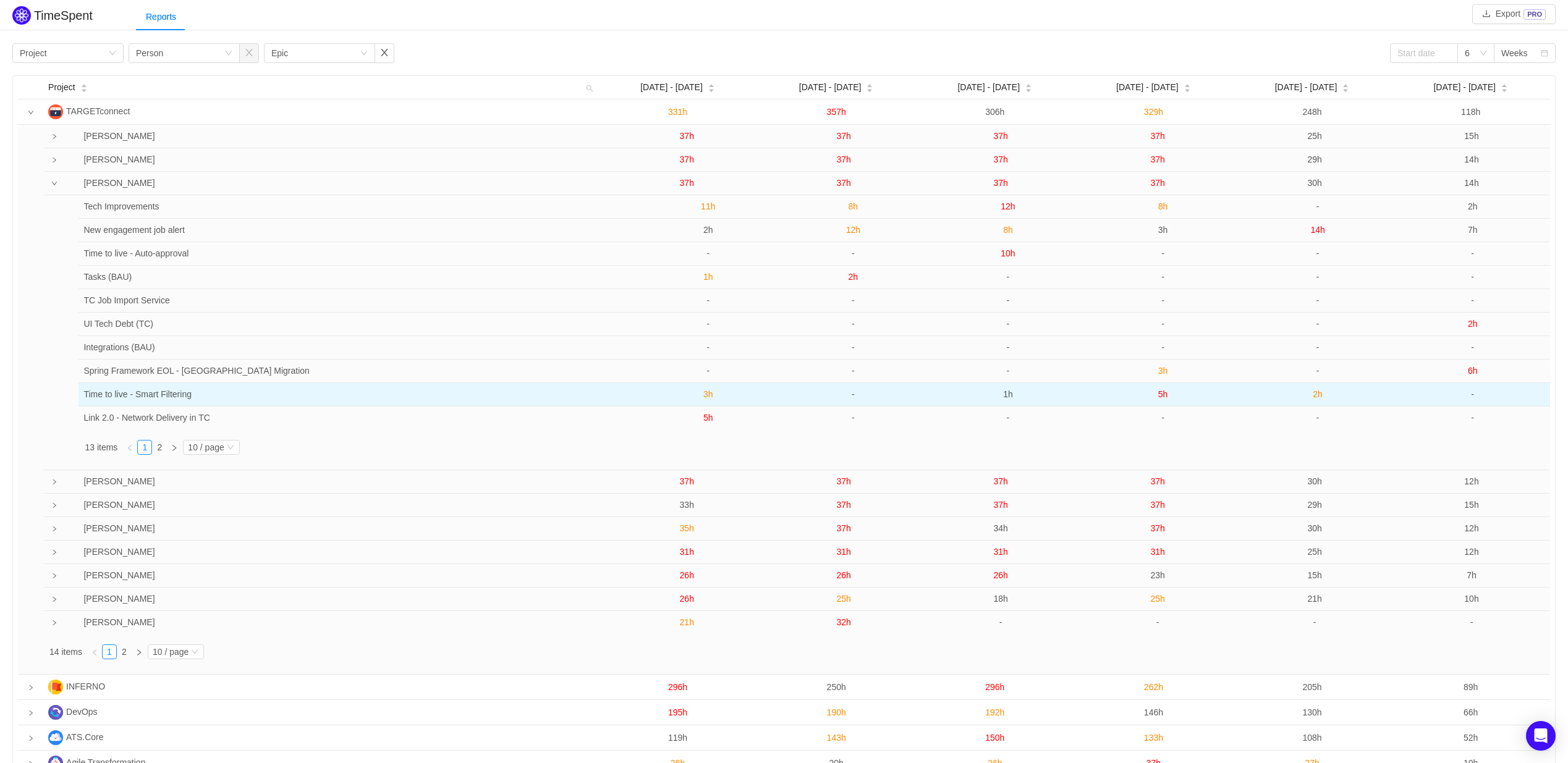
click at [707, 398] on span "3h" at bounding box center [708, 394] width 10 height 10
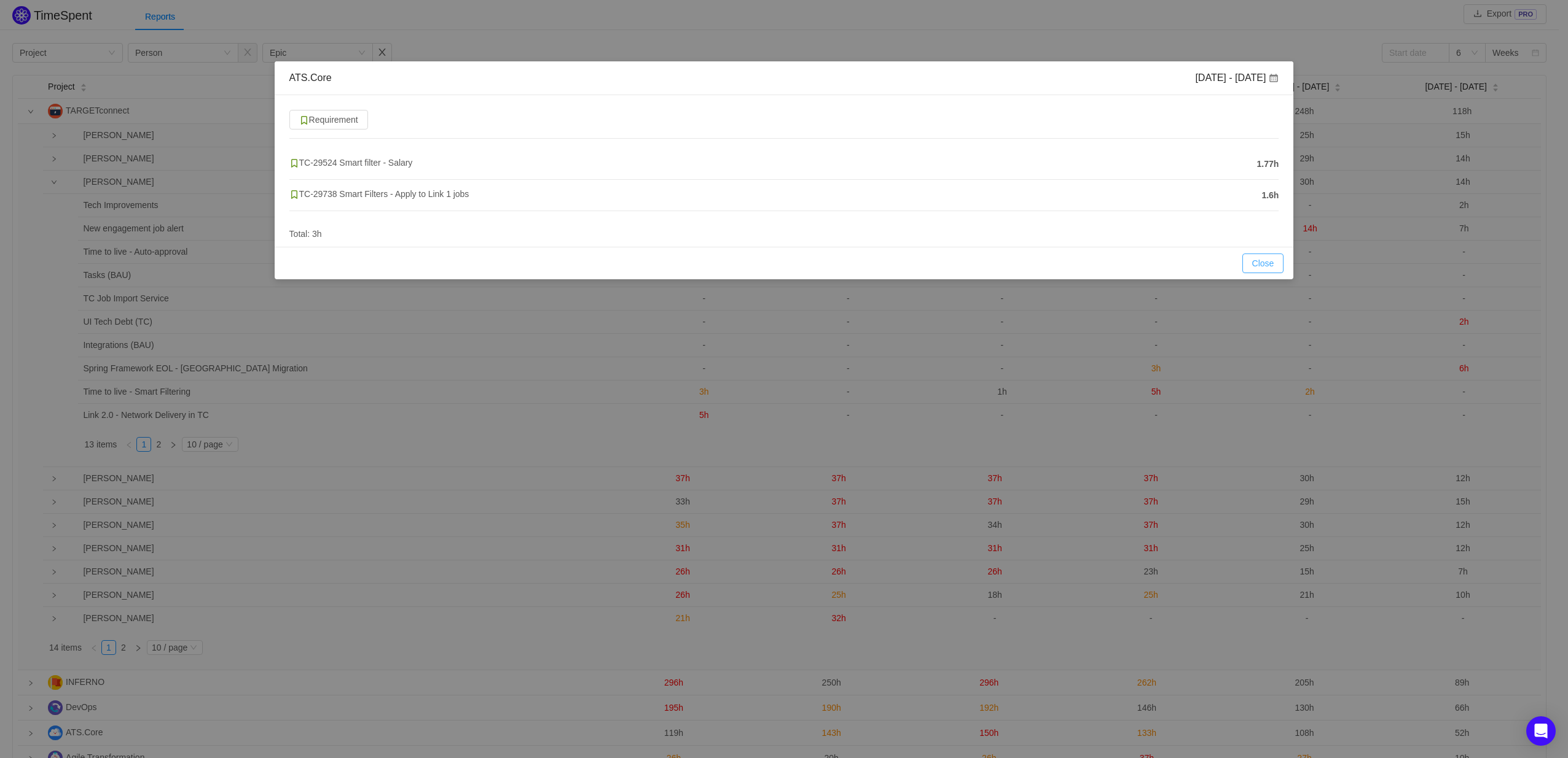
click at [1263, 263] on button "Close" at bounding box center [1263, 263] width 42 height 20
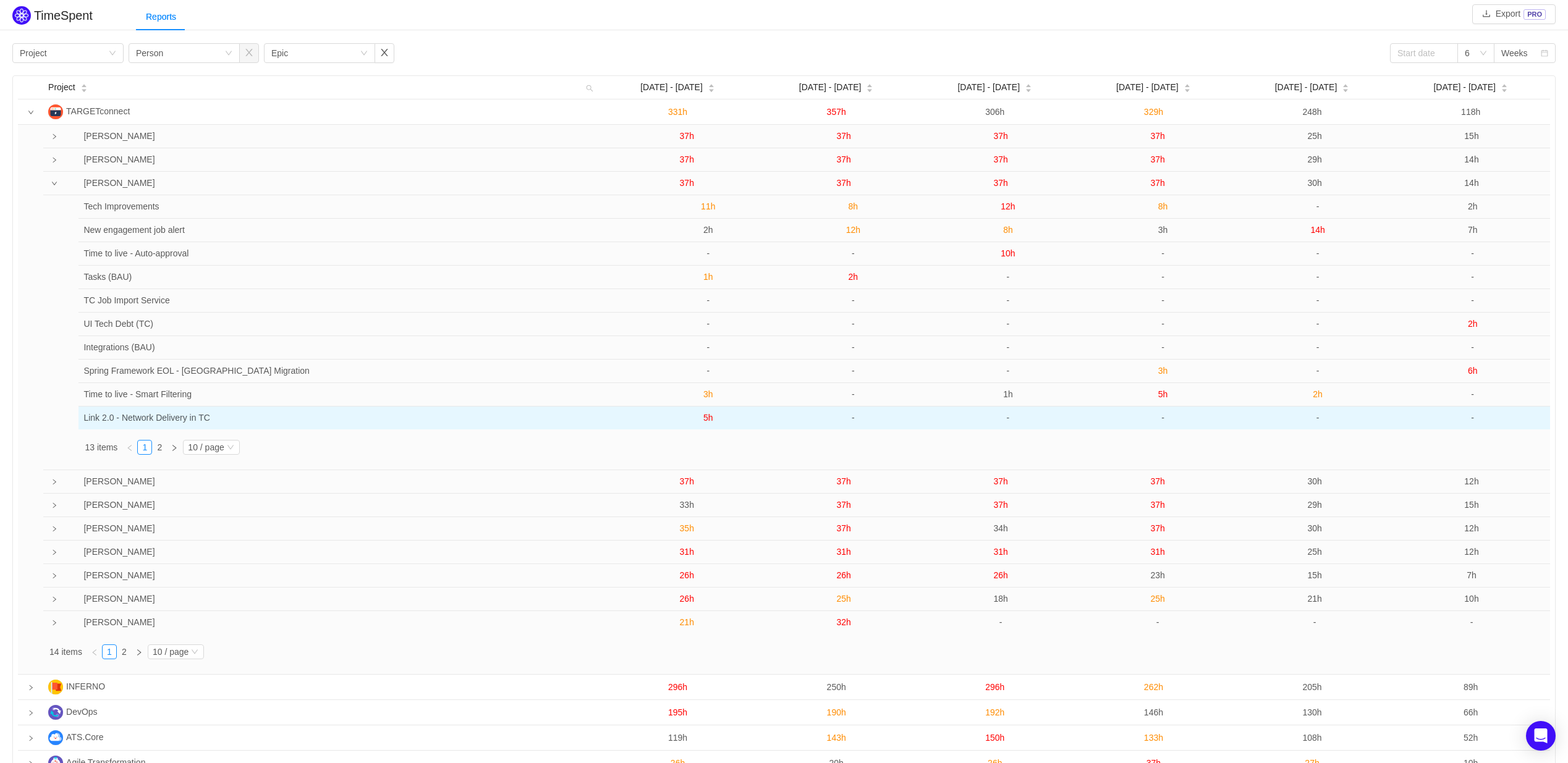
click at [707, 420] on span "5h" at bounding box center [708, 417] width 10 height 10
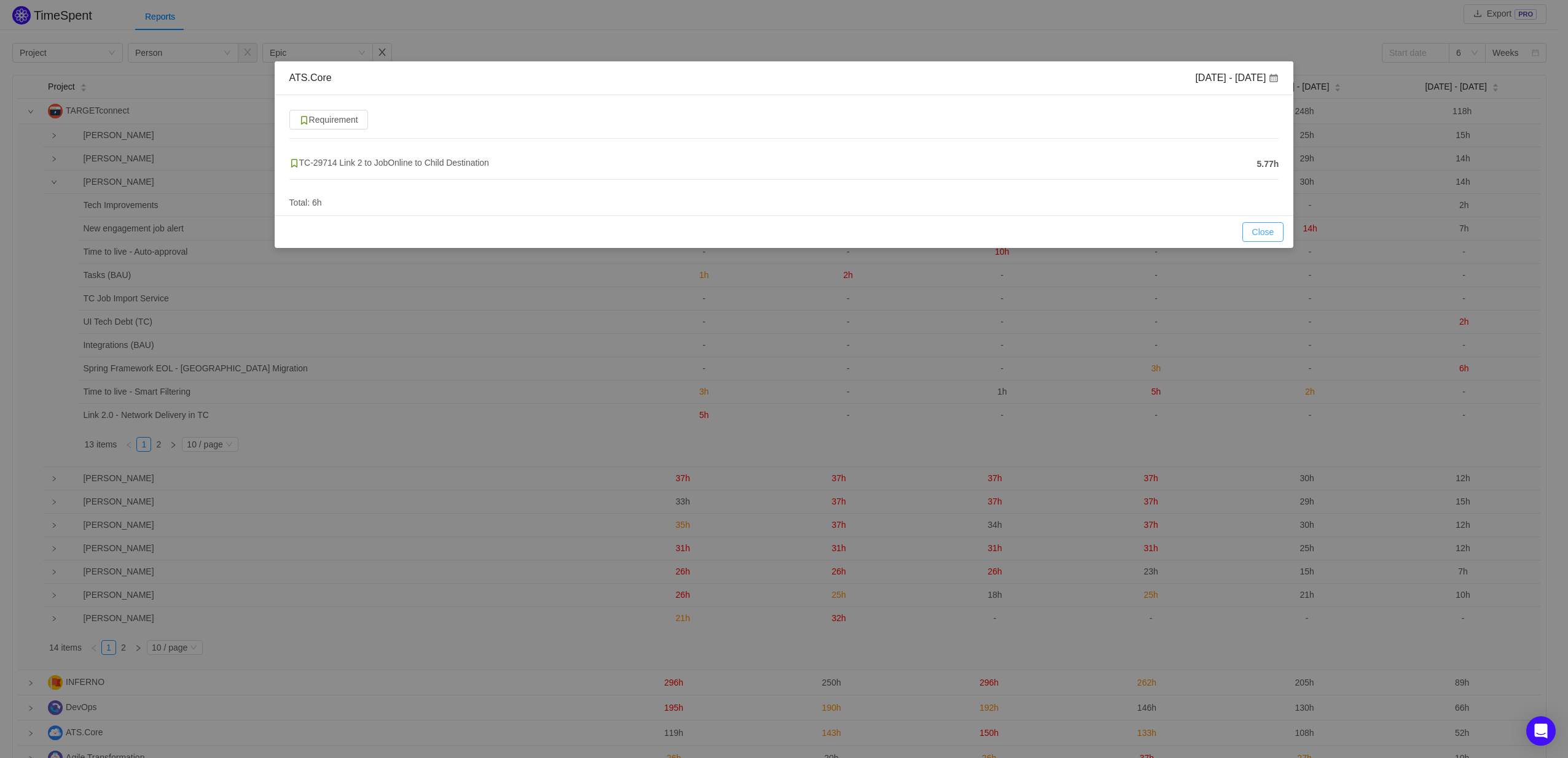
drag, startPoint x: 1264, startPoint y: 230, endPoint x: 1182, endPoint y: 231, distance: 82.0
click at [1264, 230] on button "Close" at bounding box center [1263, 232] width 42 height 20
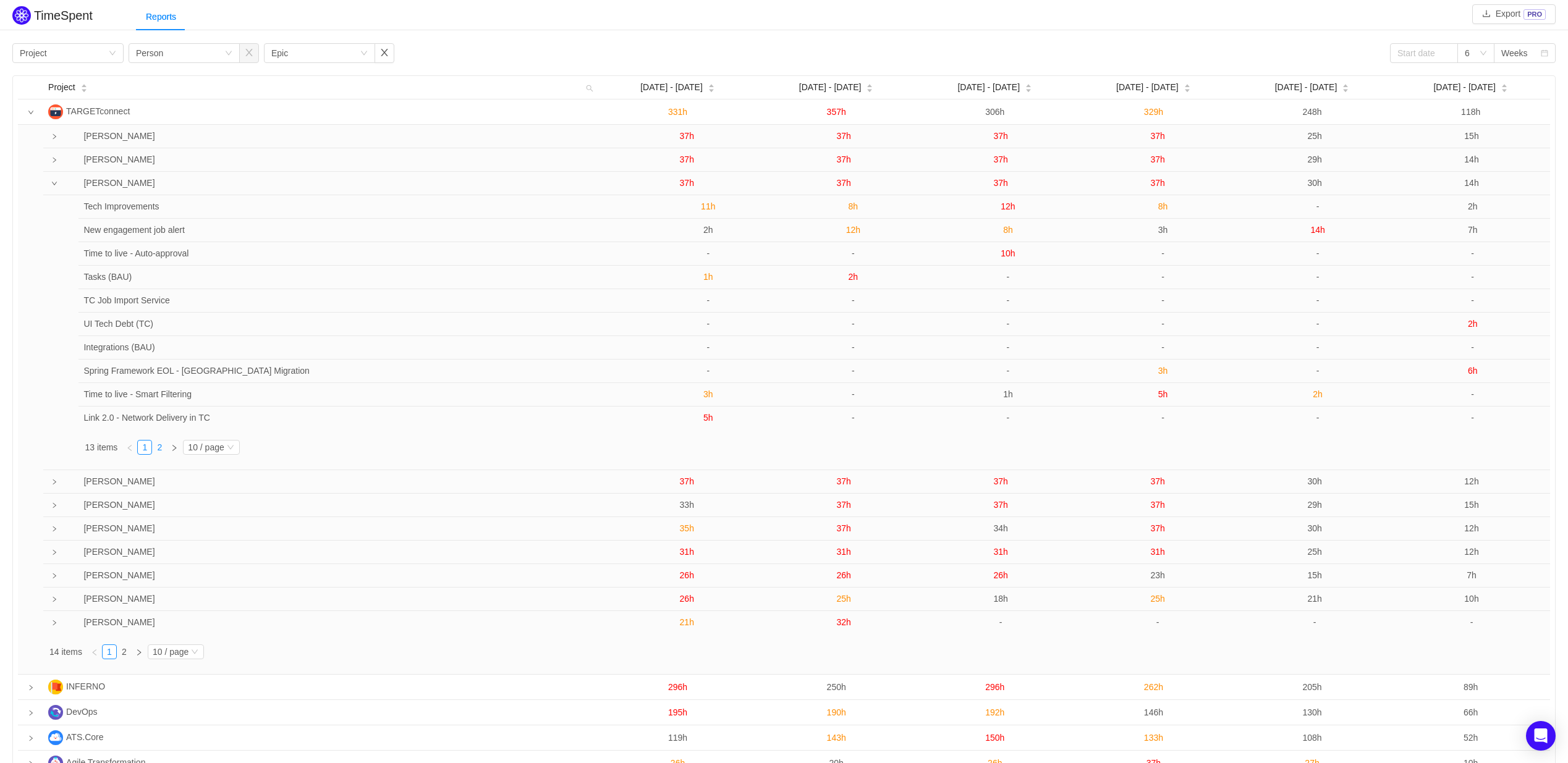
click at [161, 446] on link "2" at bounding box center [159, 447] width 14 height 14
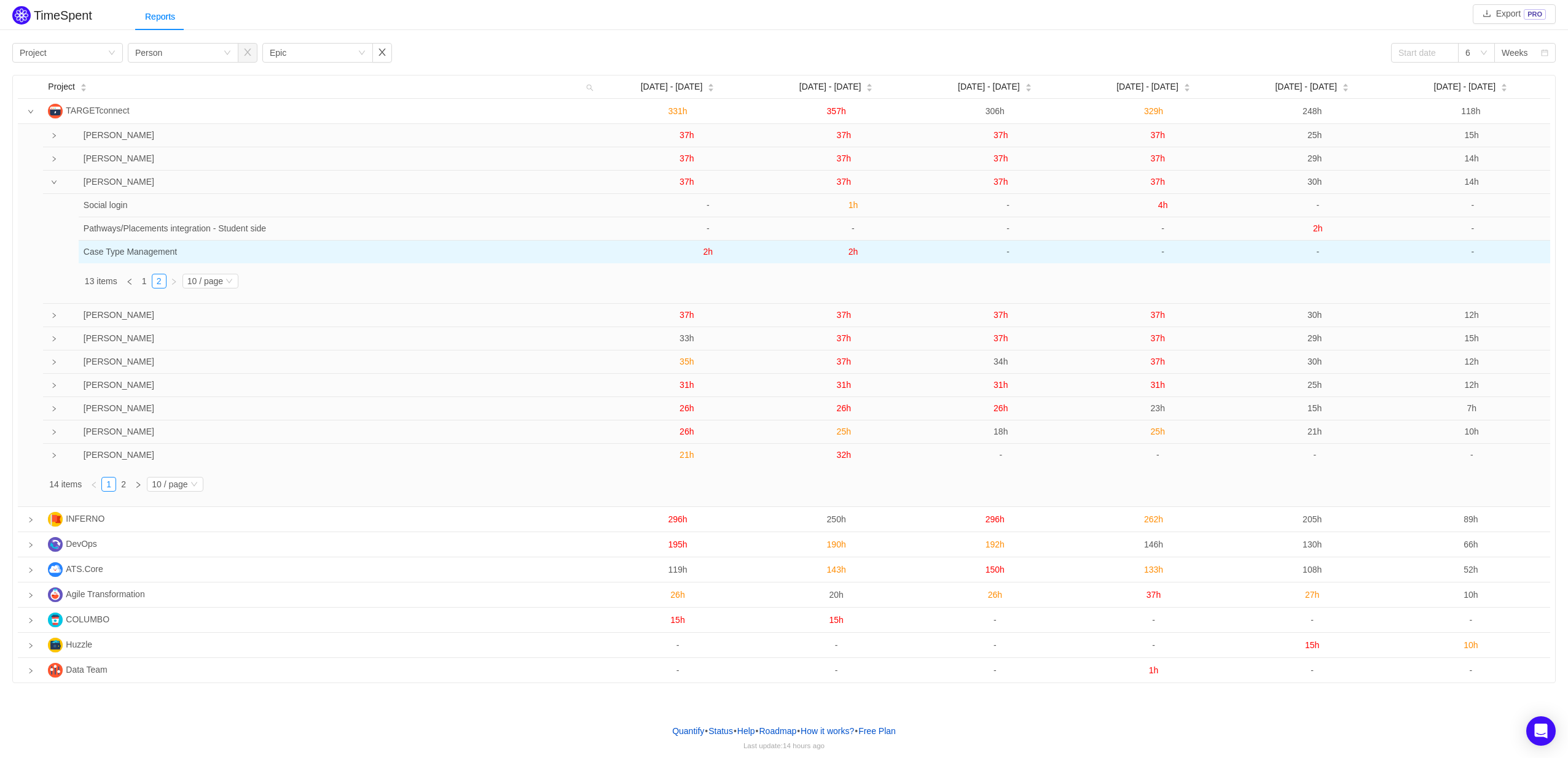
click at [706, 254] on span "2h" at bounding box center [708, 251] width 10 height 10
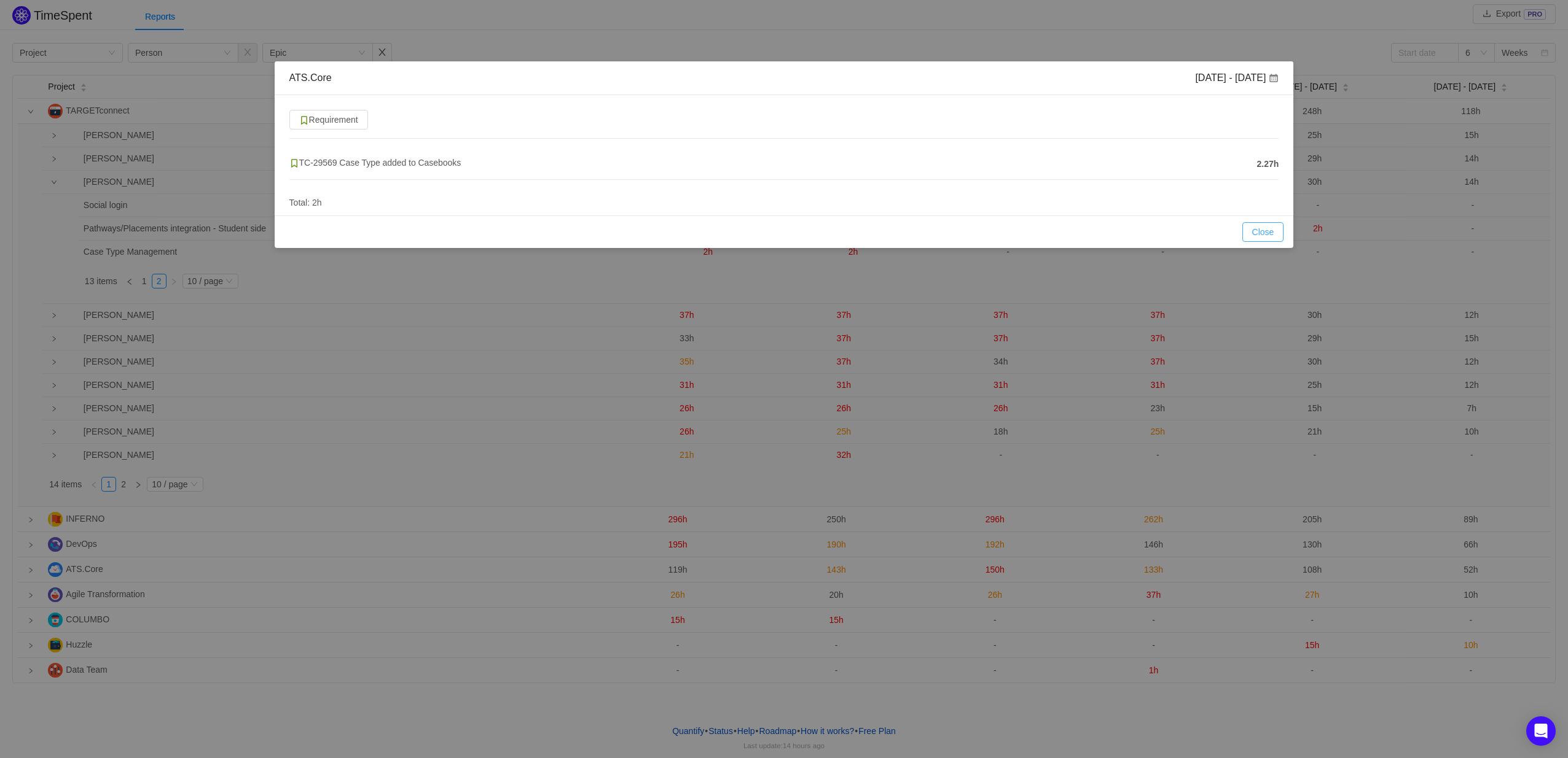
drag, startPoint x: 1252, startPoint y: 227, endPoint x: 1246, endPoint y: 218, distance: 10.8
click at [1253, 227] on button "Close" at bounding box center [1263, 232] width 42 height 20
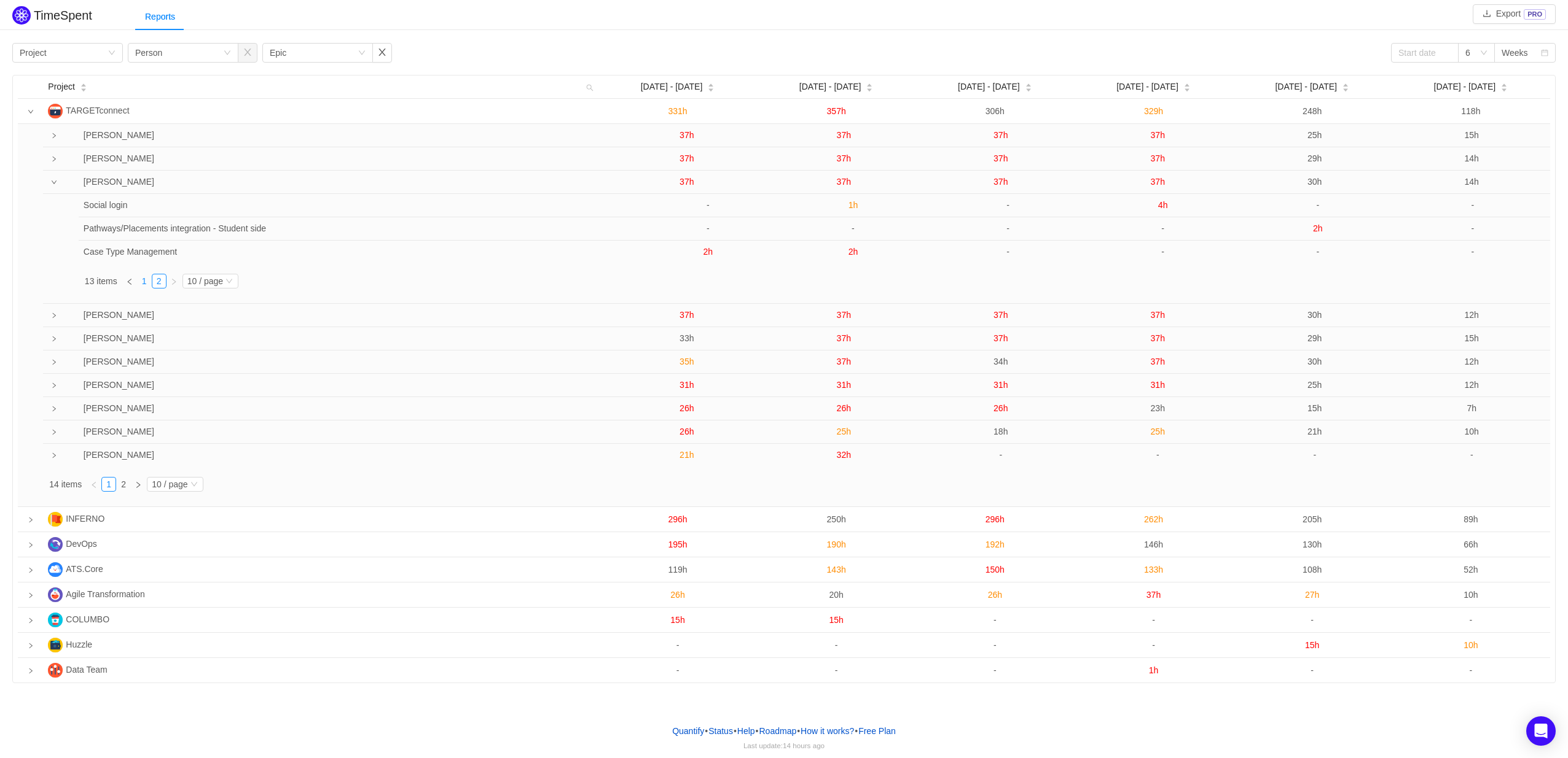
click at [146, 275] on li "1" at bounding box center [144, 281] width 15 height 15
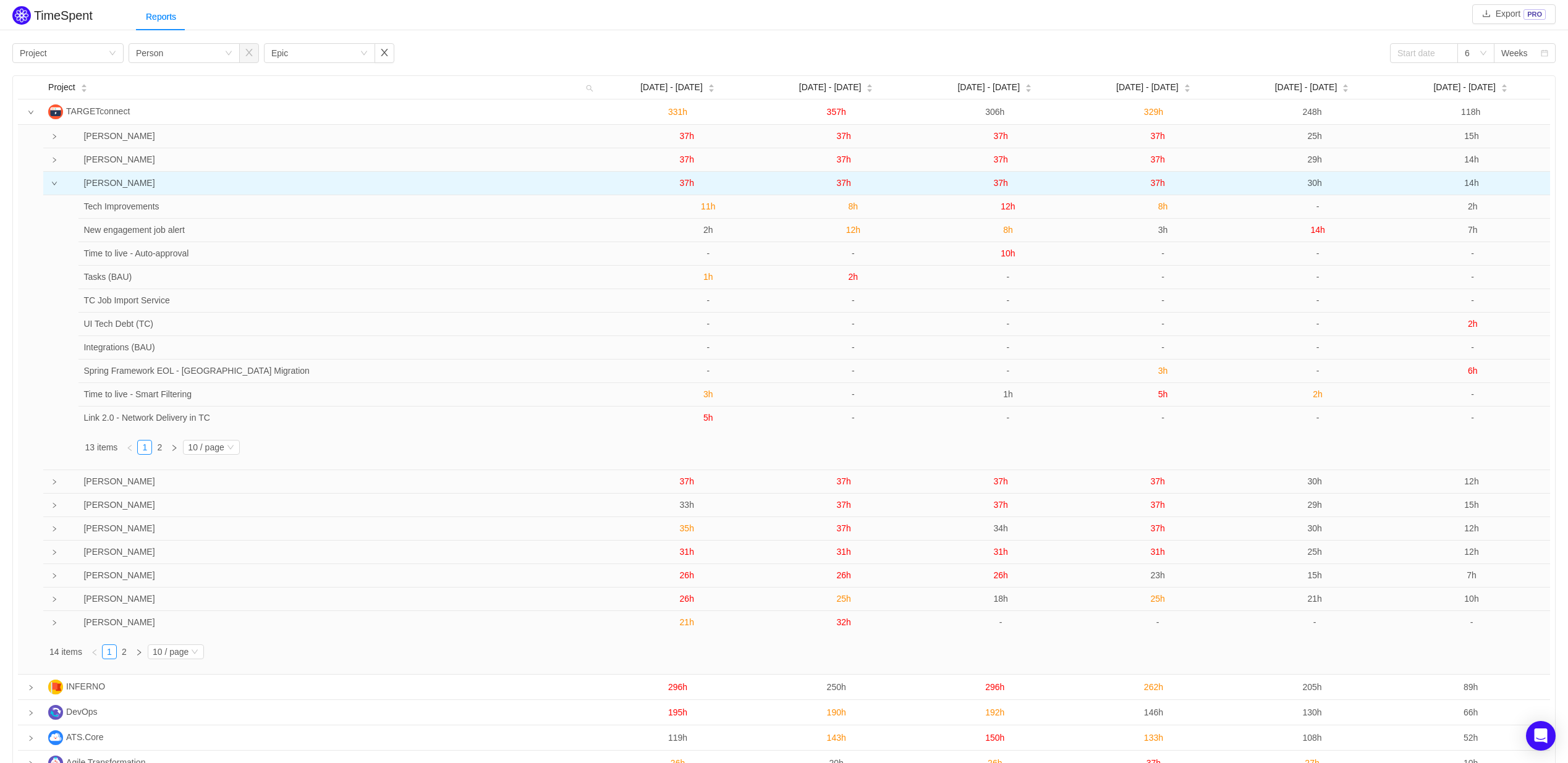
click at [685, 182] on span "37h" at bounding box center [687, 183] width 14 height 10
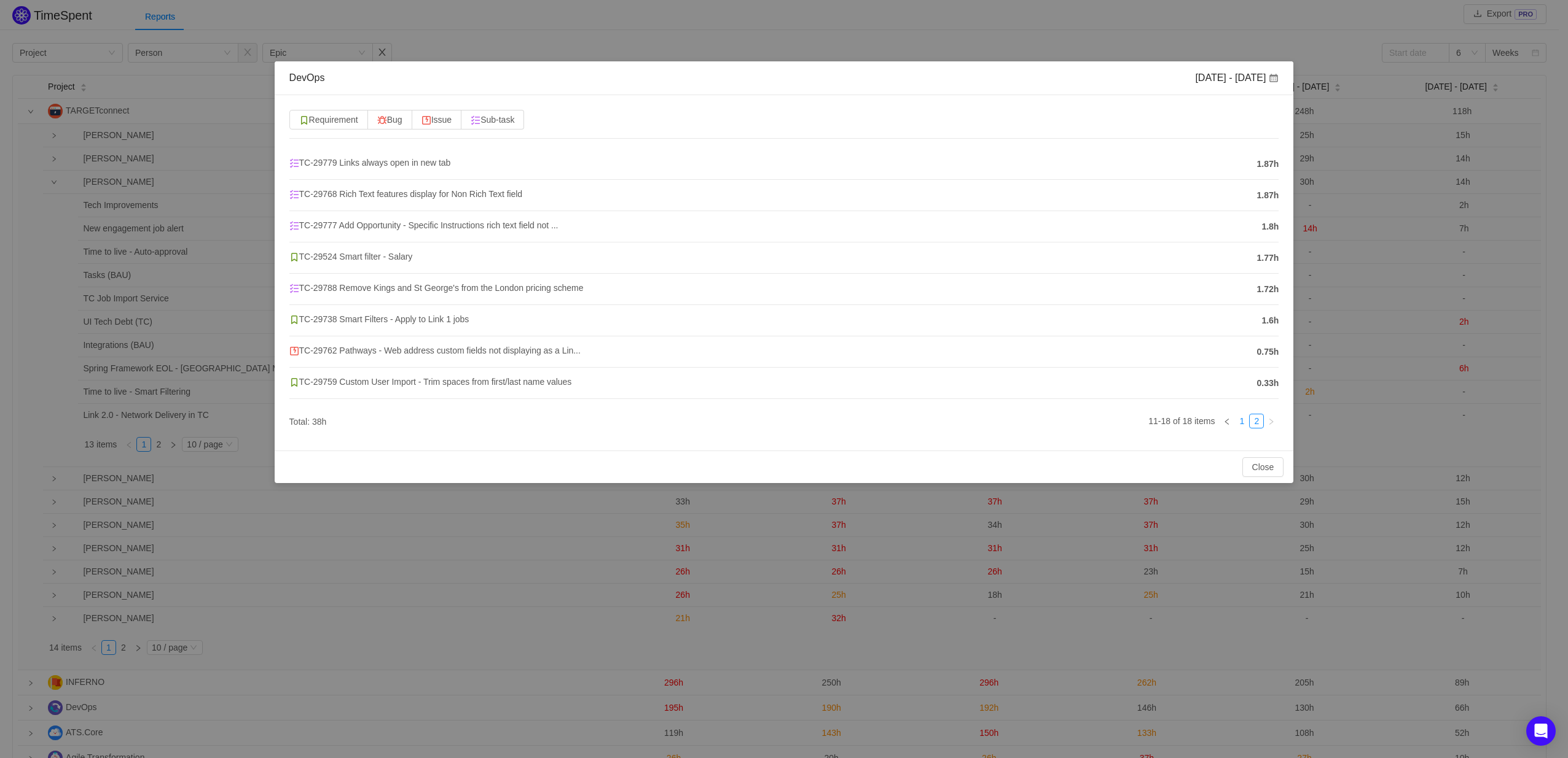
click at [1239, 417] on link "1" at bounding box center [1241, 421] width 14 height 14
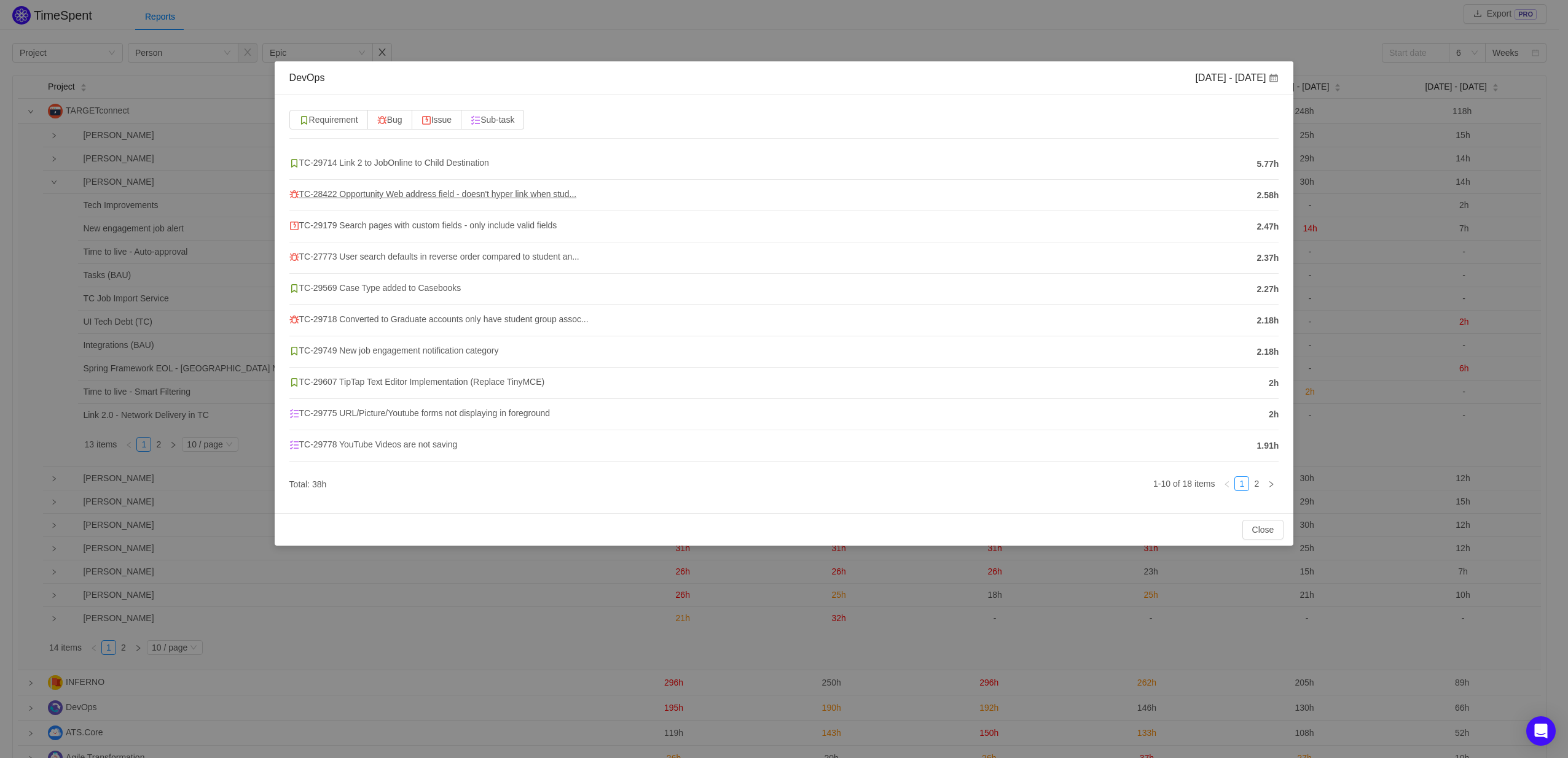
click at [430, 194] on span "TC-28422 Opportunity Web address field - doesn't hyper link when stud..." at bounding box center [433, 194] width 288 height 10
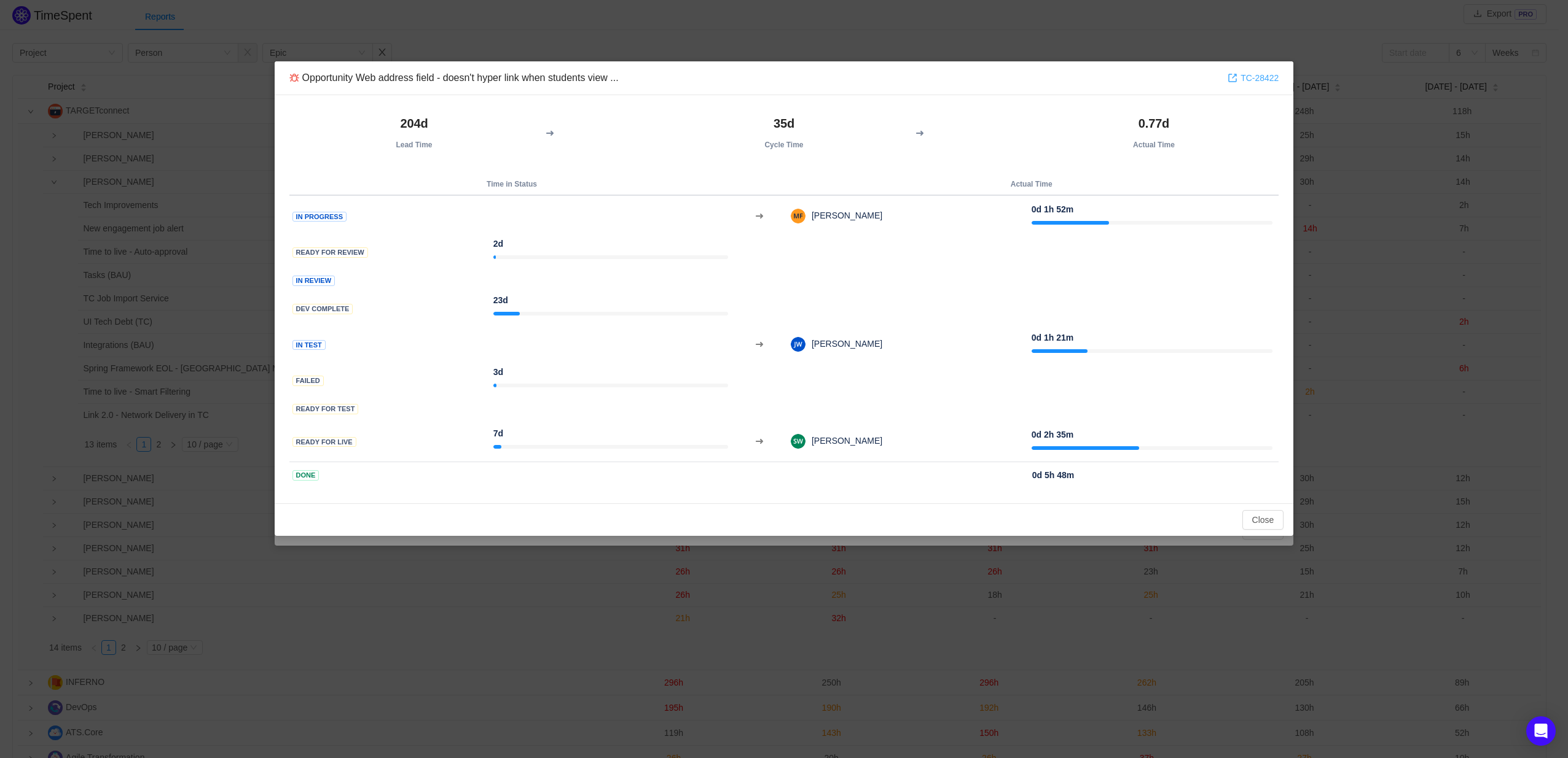
click at [1253, 76] on link "TC-28422" at bounding box center [1253, 78] width 51 height 14
click at [1253, 512] on button "Close" at bounding box center [1263, 520] width 42 height 20
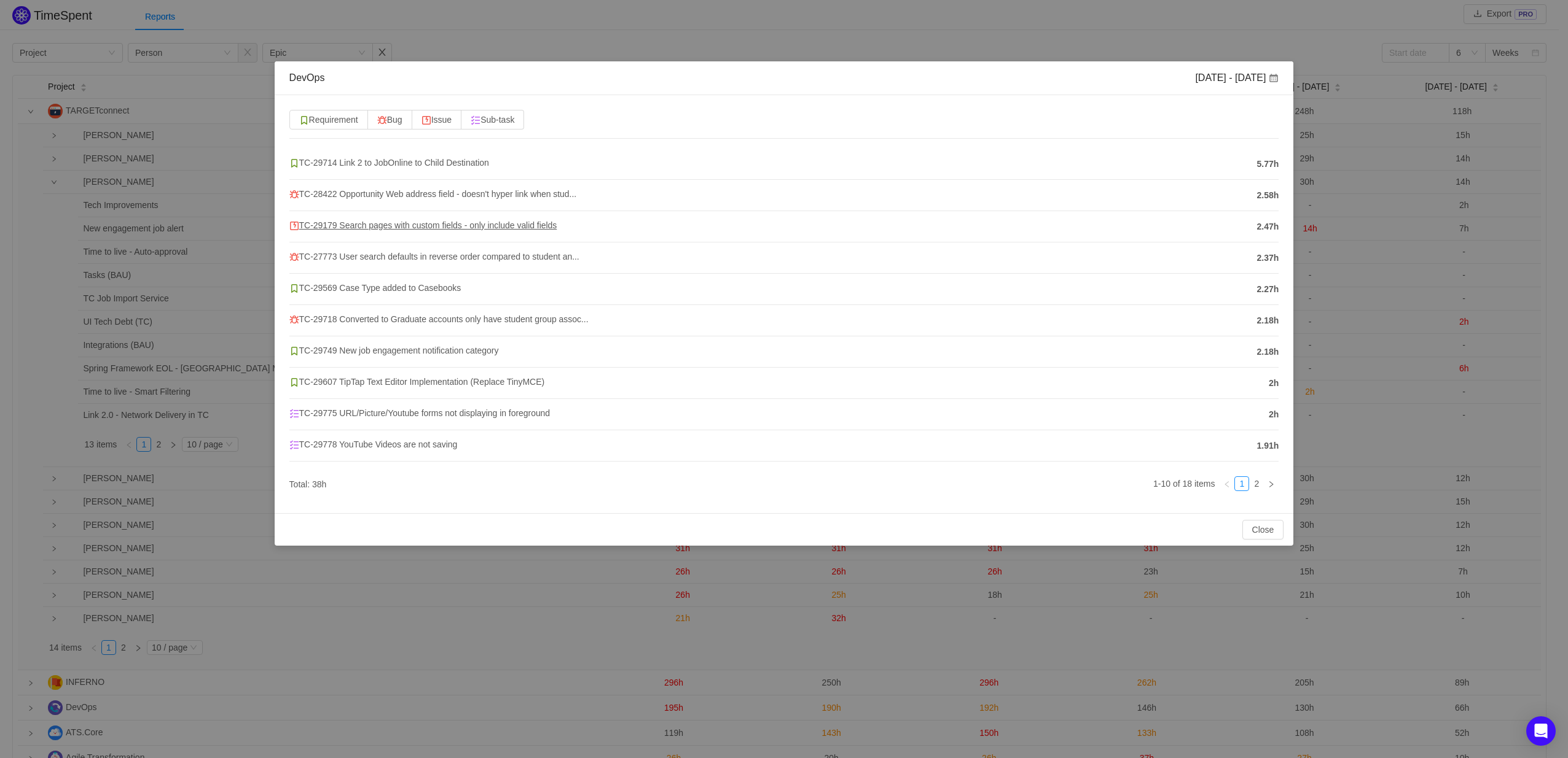
click at [409, 223] on span "TC-29179 Search pages with custom fields - only include valid fields" at bounding box center [423, 225] width 268 height 10
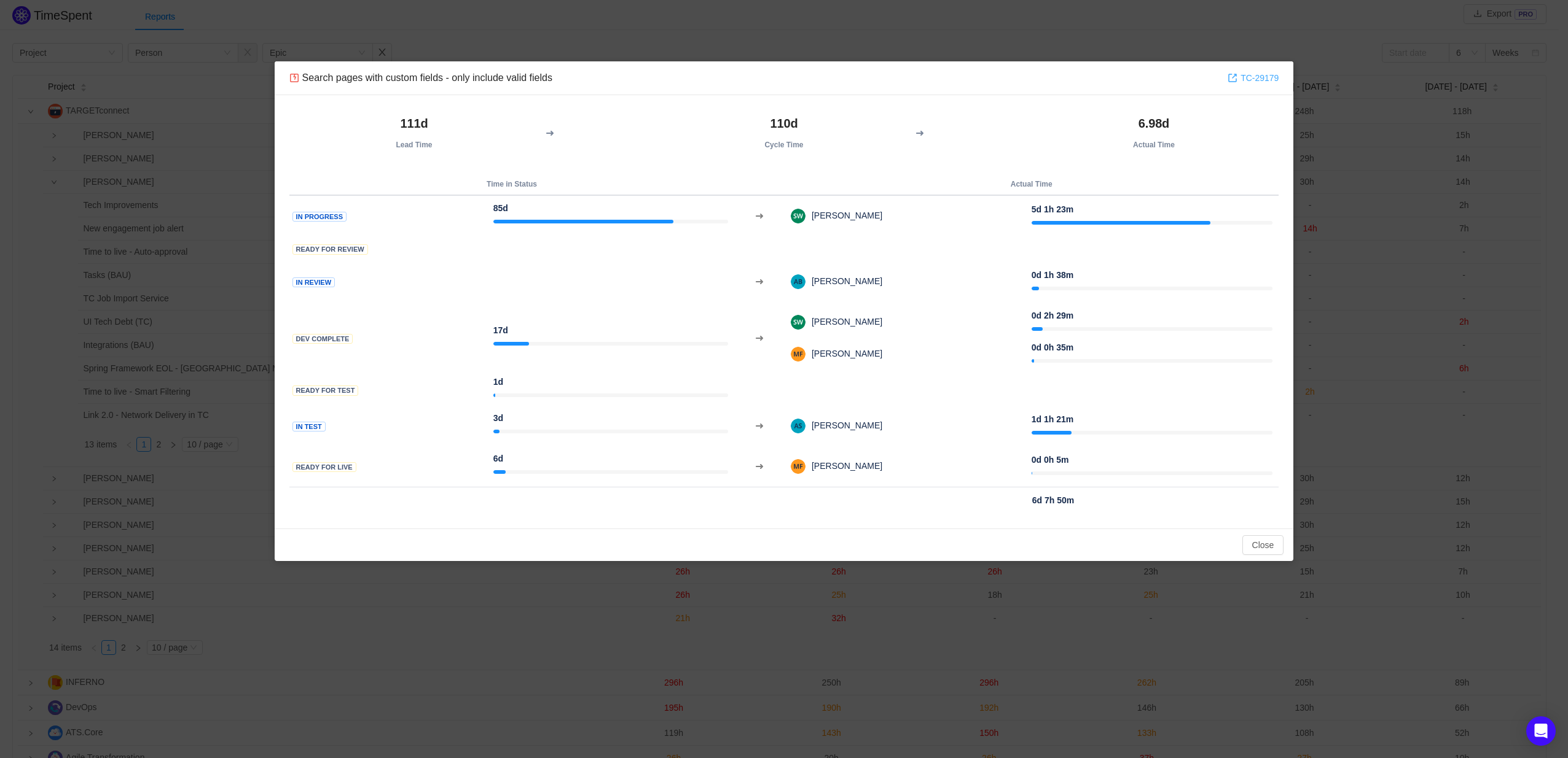
click at [1250, 83] on link "TC-29179" at bounding box center [1253, 78] width 51 height 14
click at [1259, 541] on button "Close" at bounding box center [1263, 545] width 42 height 20
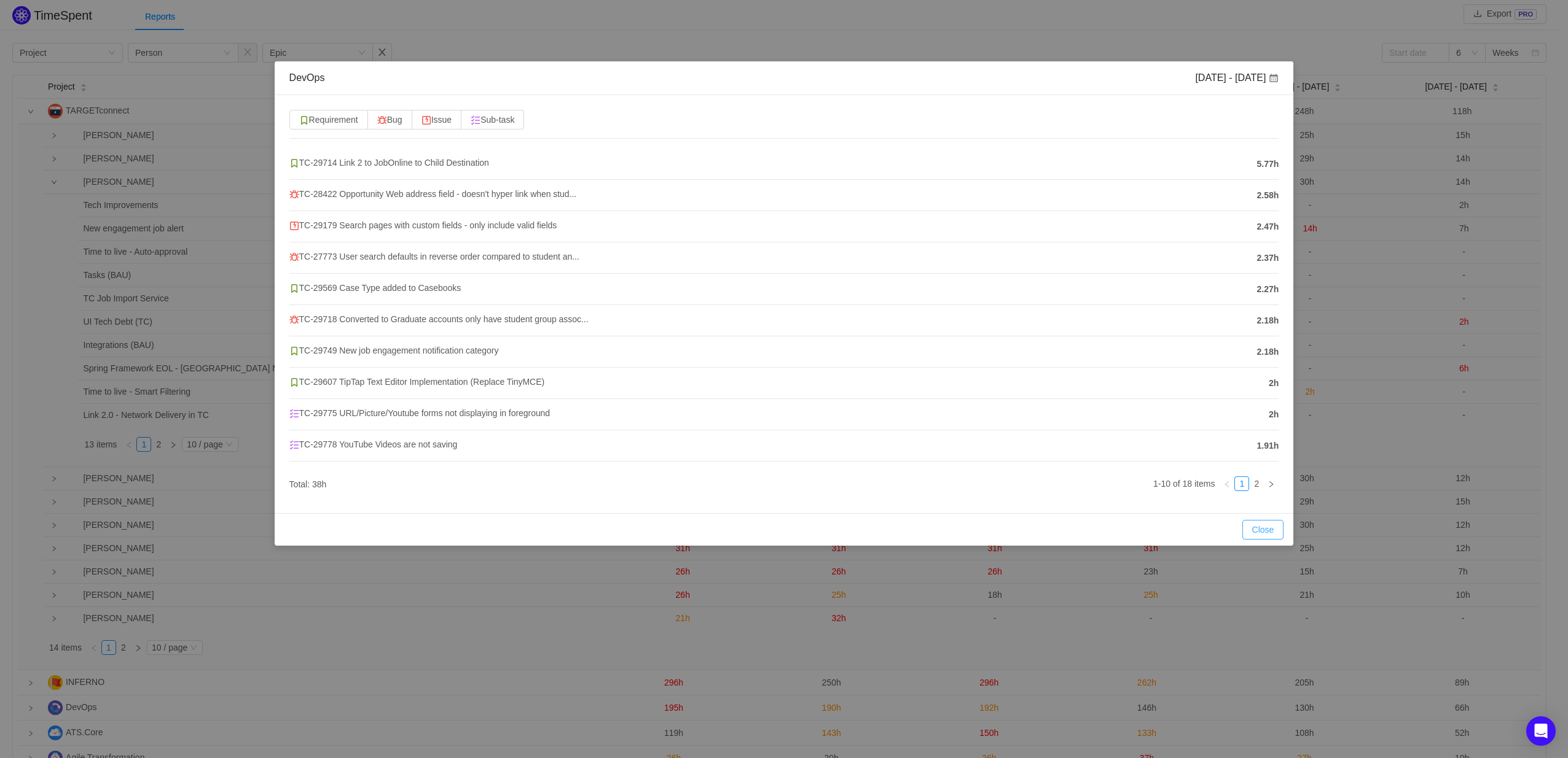
click at [1268, 534] on button "Close" at bounding box center [1263, 530] width 42 height 20
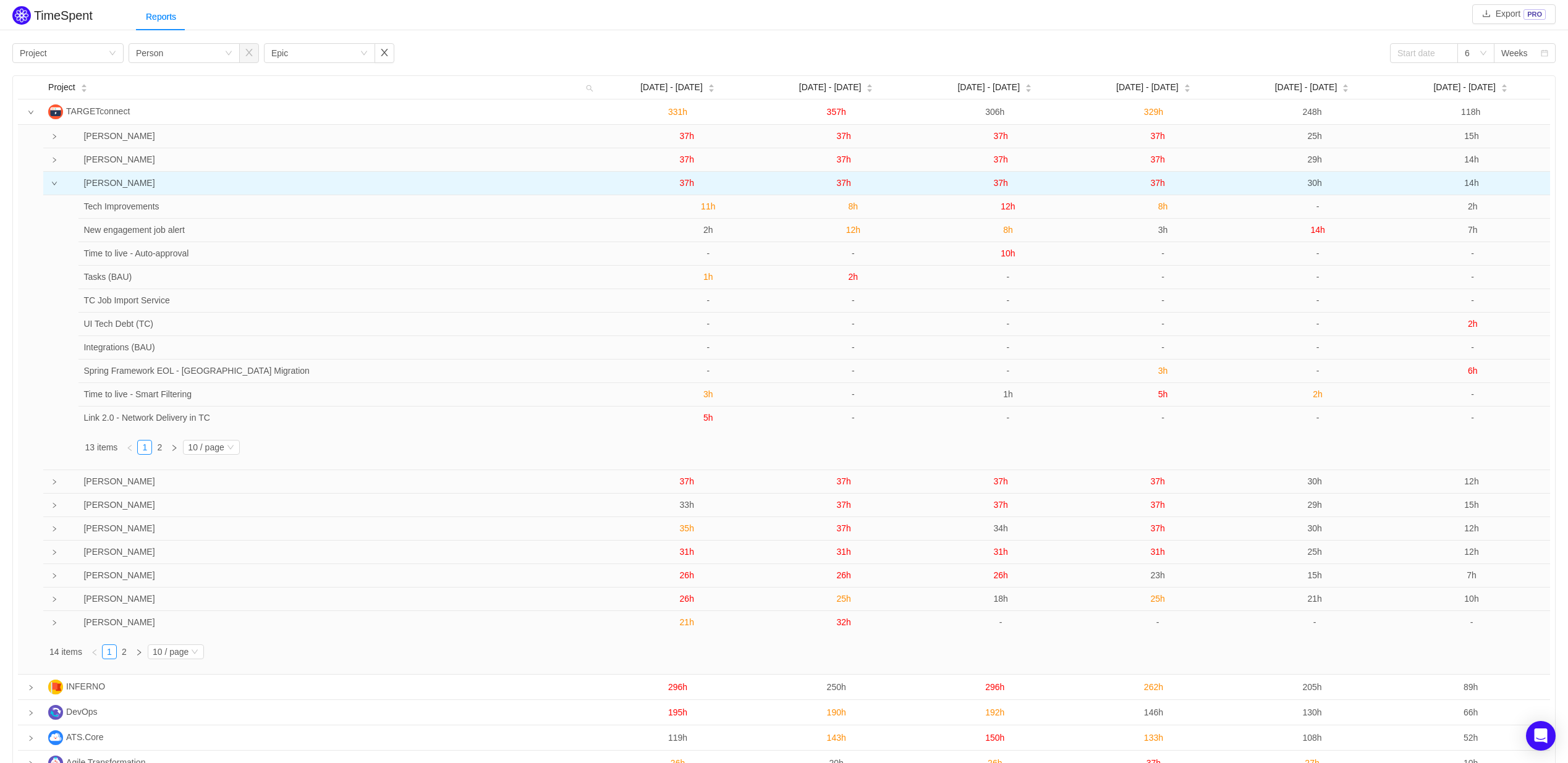
click at [844, 182] on span "37h" at bounding box center [844, 183] width 14 height 10
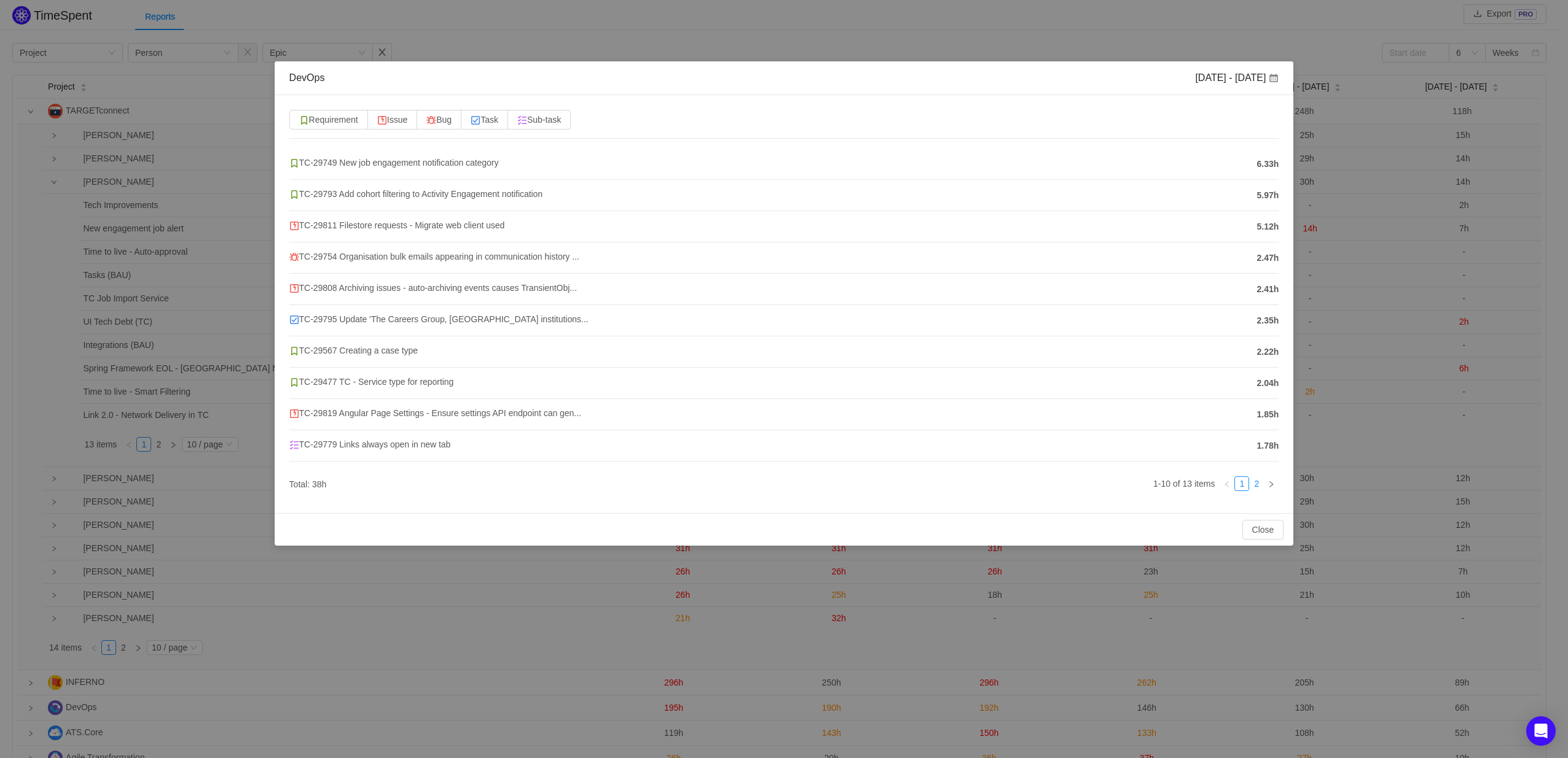
click at [1257, 488] on link "2" at bounding box center [1256, 484] width 14 height 14
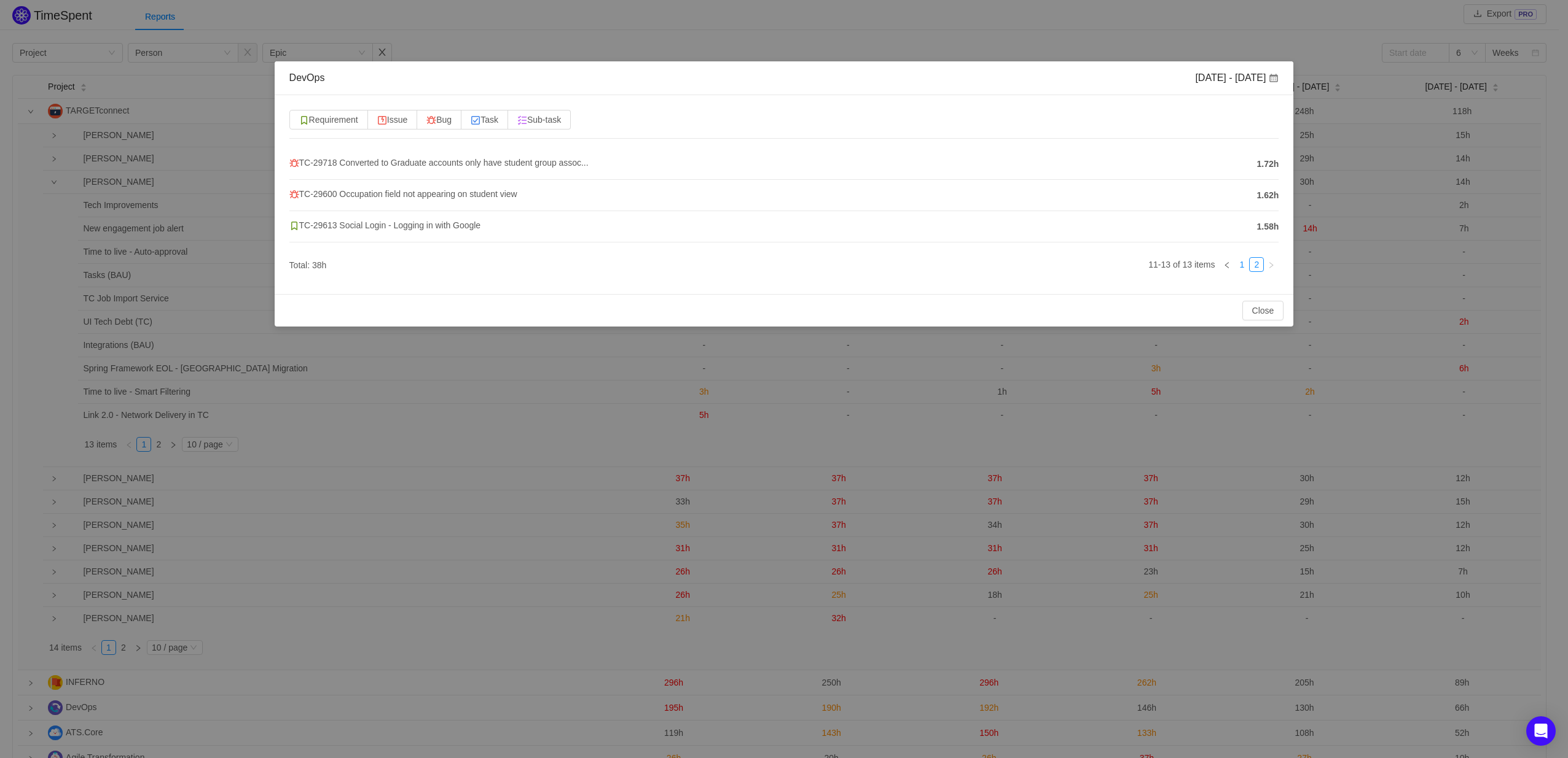
click at [1240, 264] on link "1" at bounding box center [1241, 265] width 14 height 14
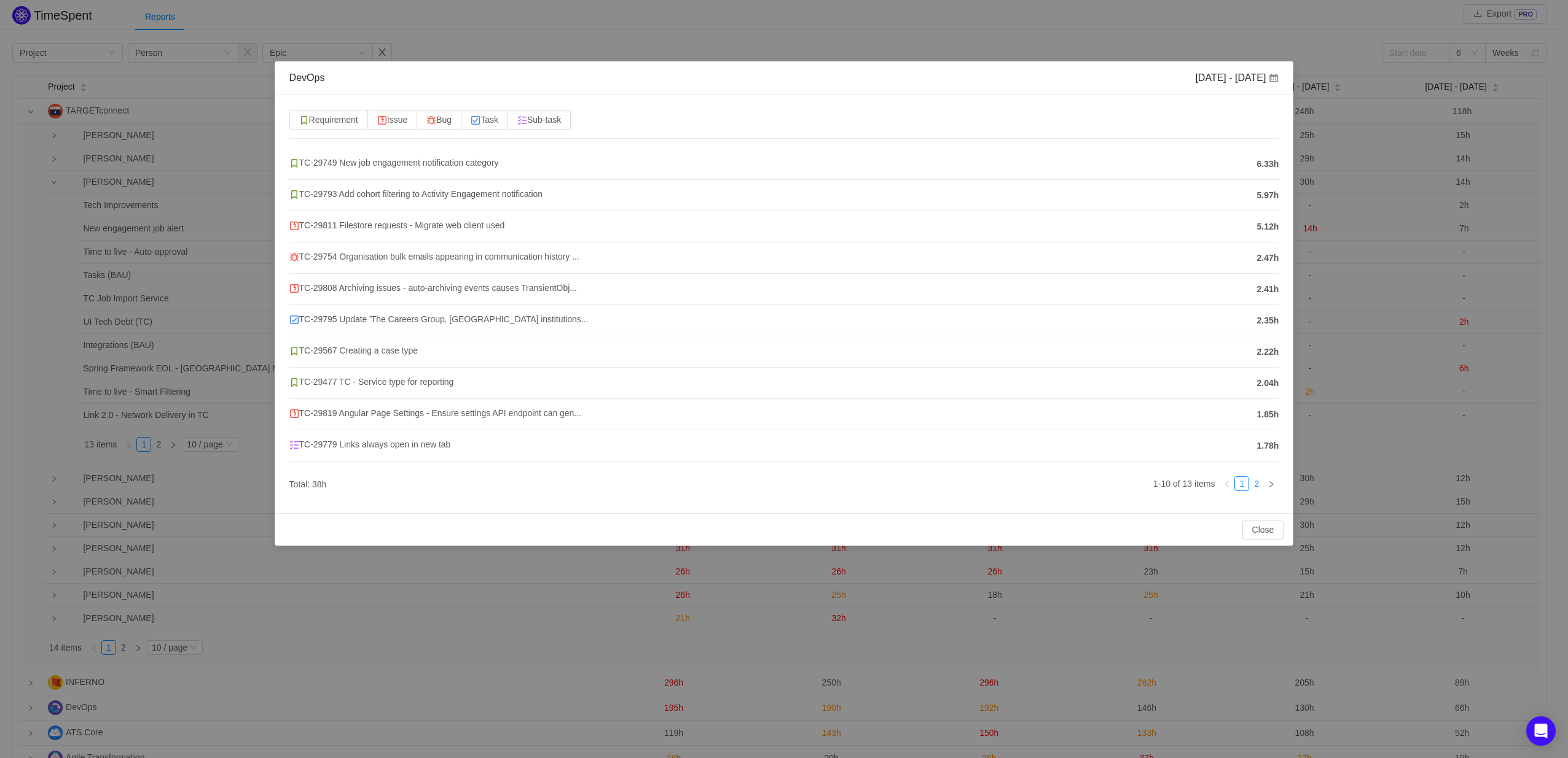
click at [1261, 486] on link "2" at bounding box center [1256, 484] width 14 height 14
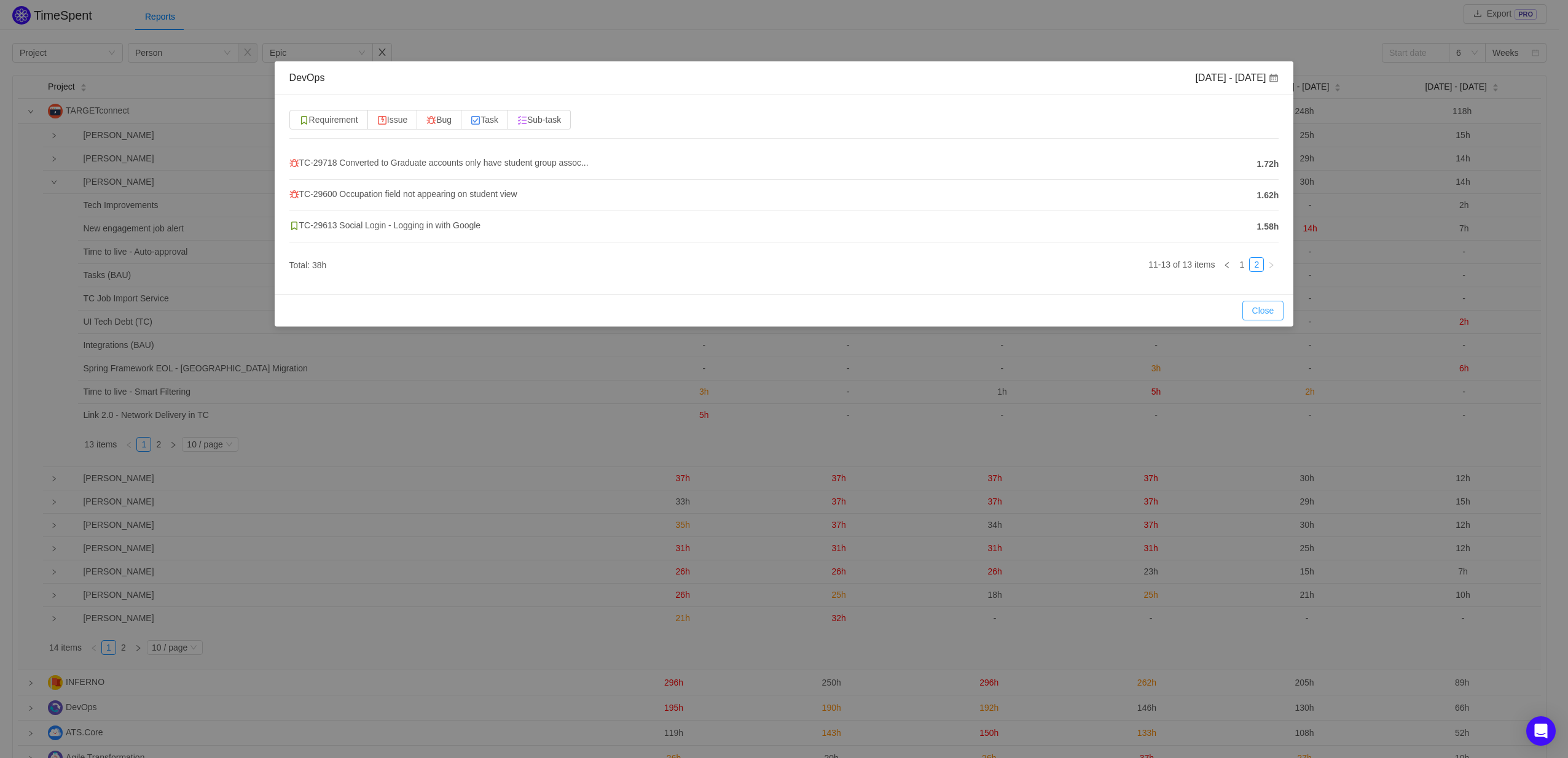
click at [1259, 306] on button "Close" at bounding box center [1263, 311] width 42 height 20
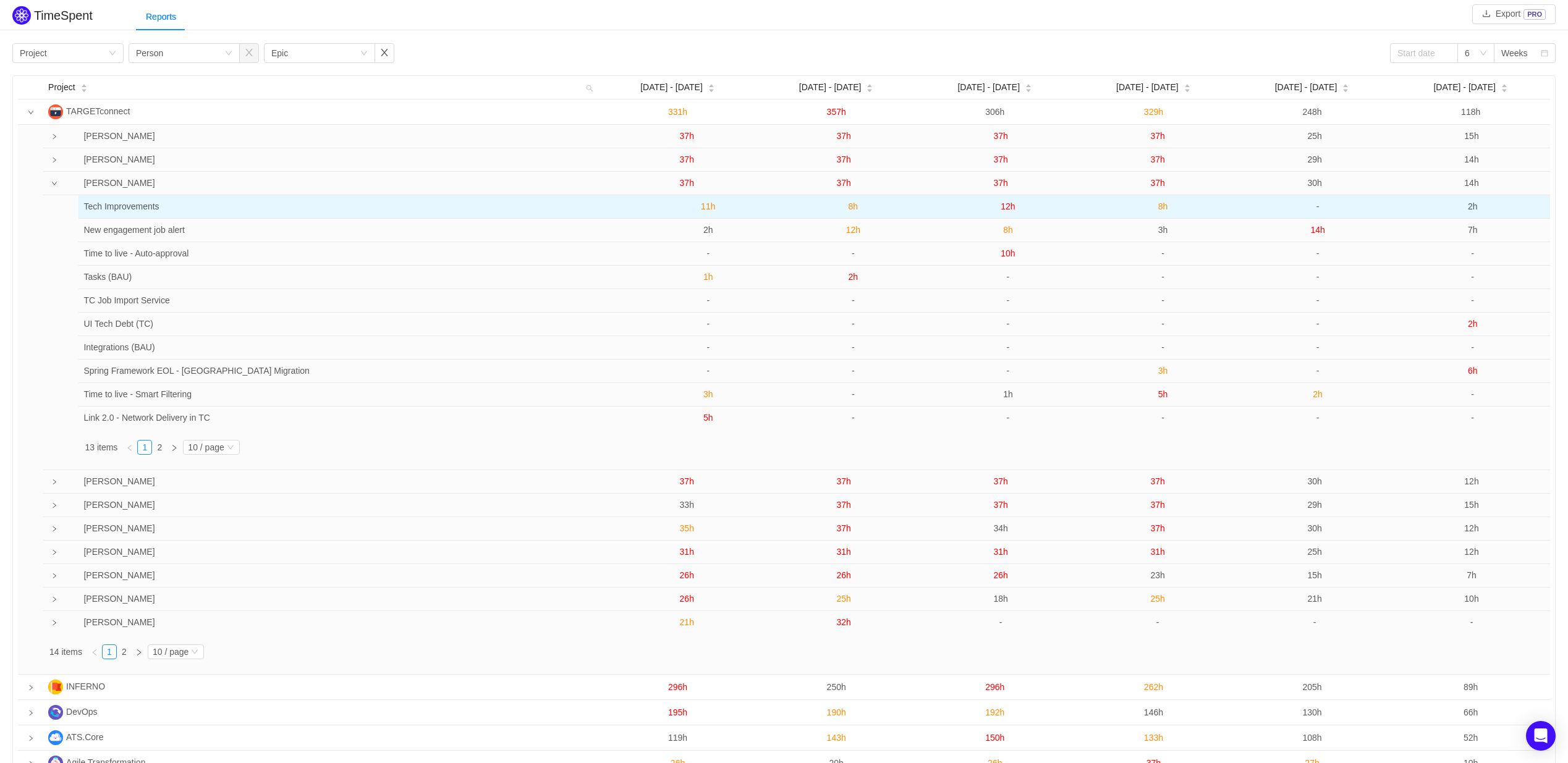
click at [851, 210] on span "8h" at bounding box center [853, 206] width 10 height 10
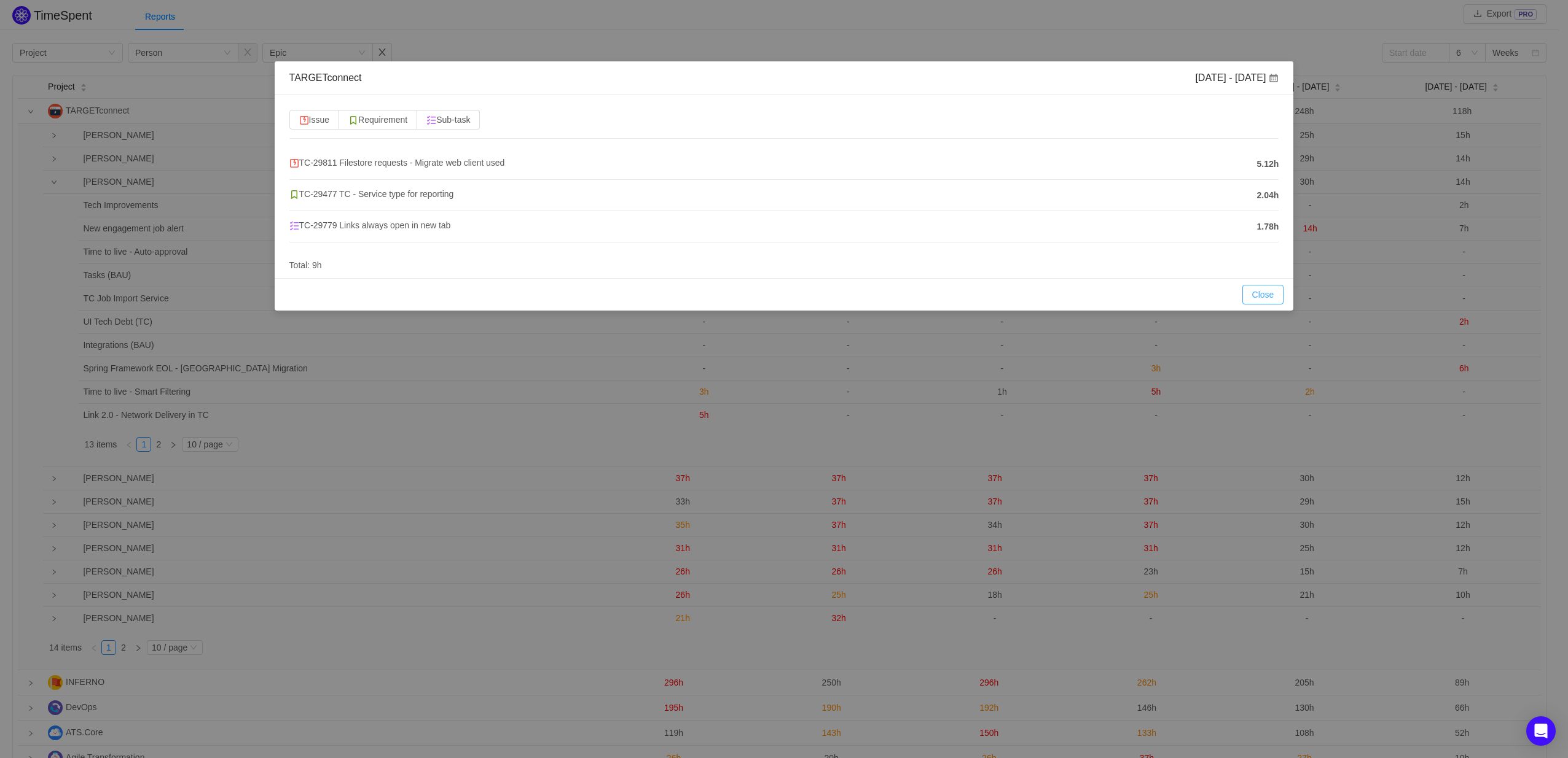
click at [1265, 293] on button "Close" at bounding box center [1263, 295] width 42 height 20
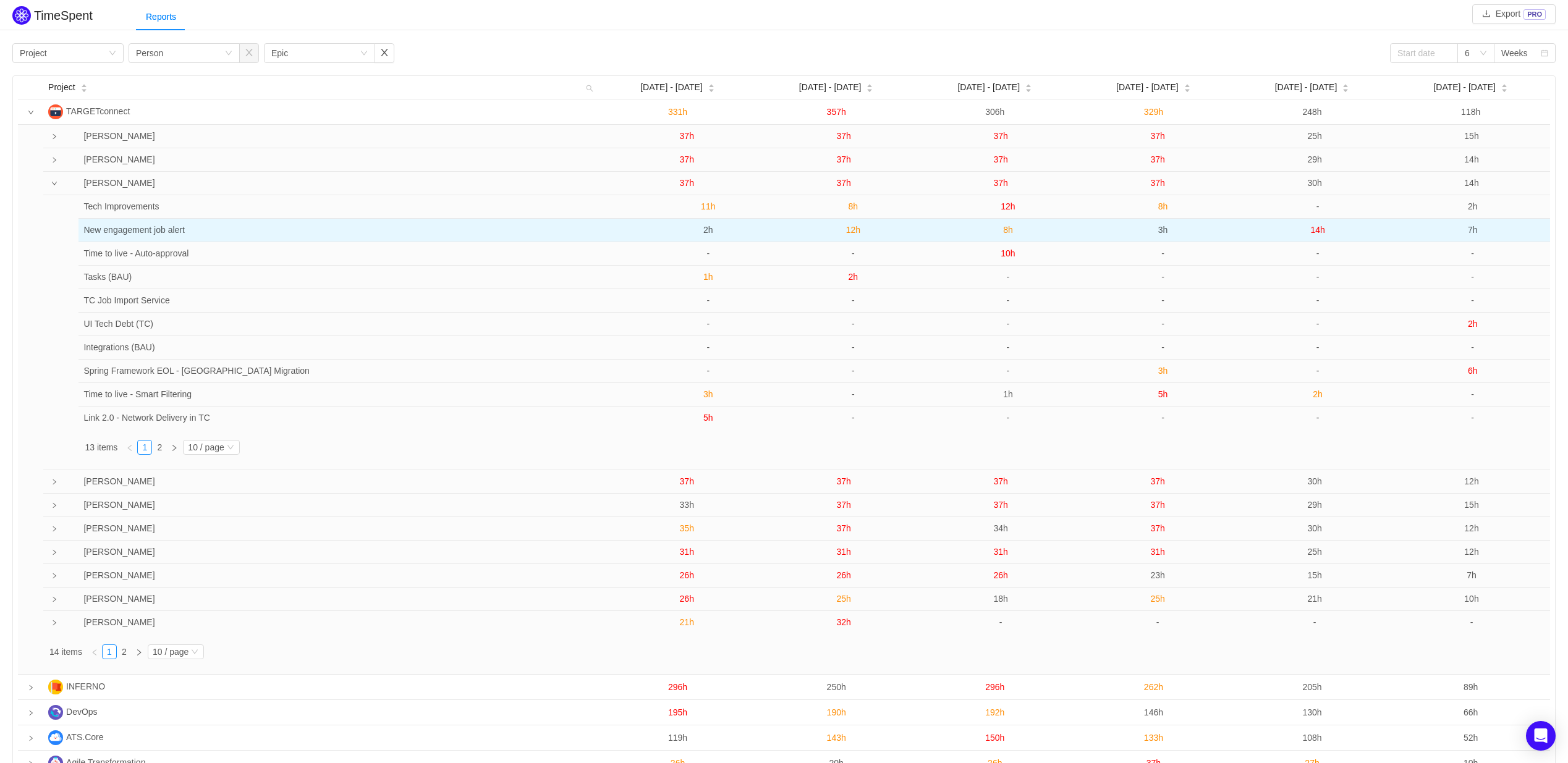
click at [852, 233] on span "12h" at bounding box center [853, 230] width 14 height 10
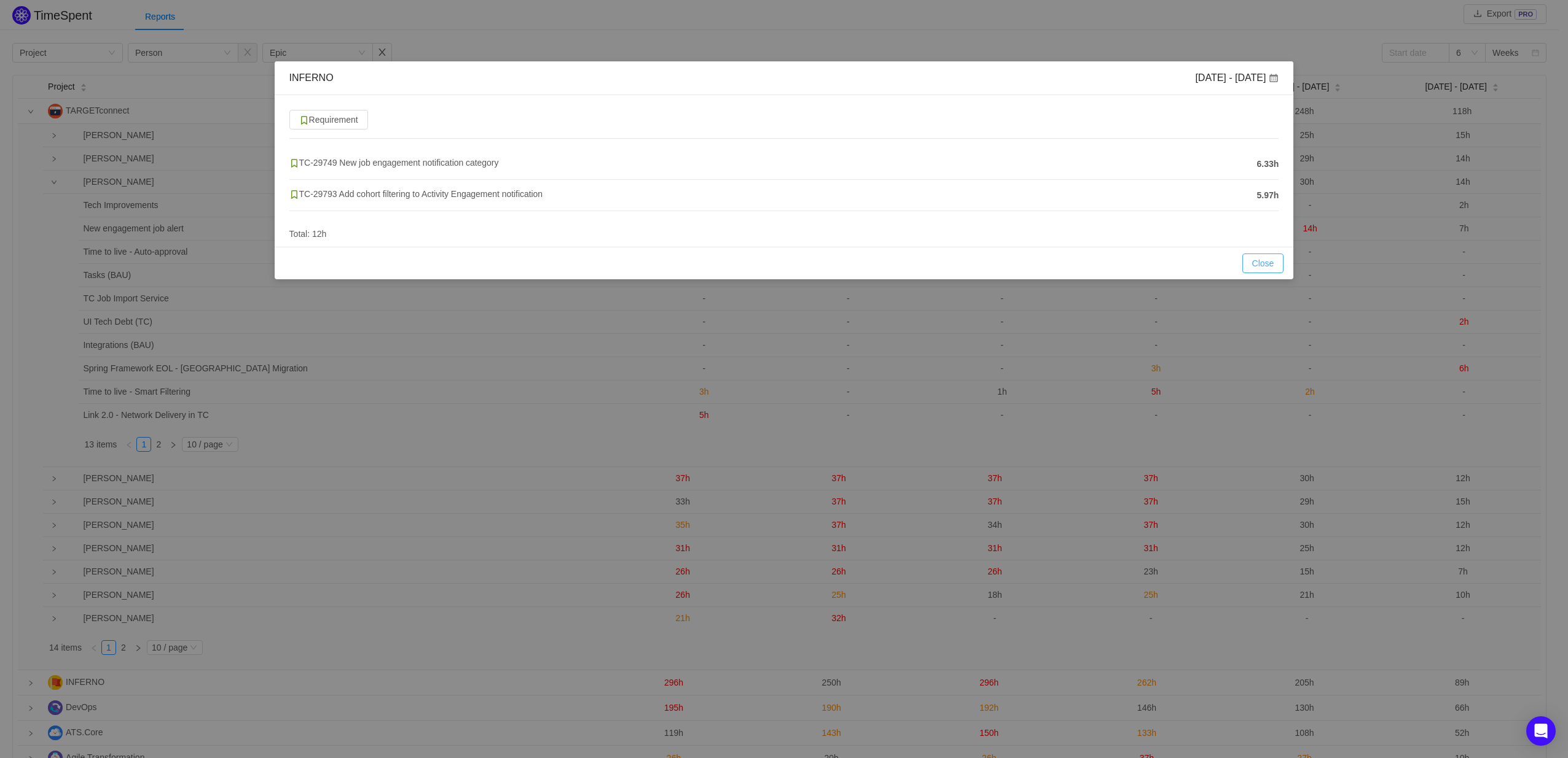
click at [1268, 263] on button "Close" at bounding box center [1263, 263] width 42 height 20
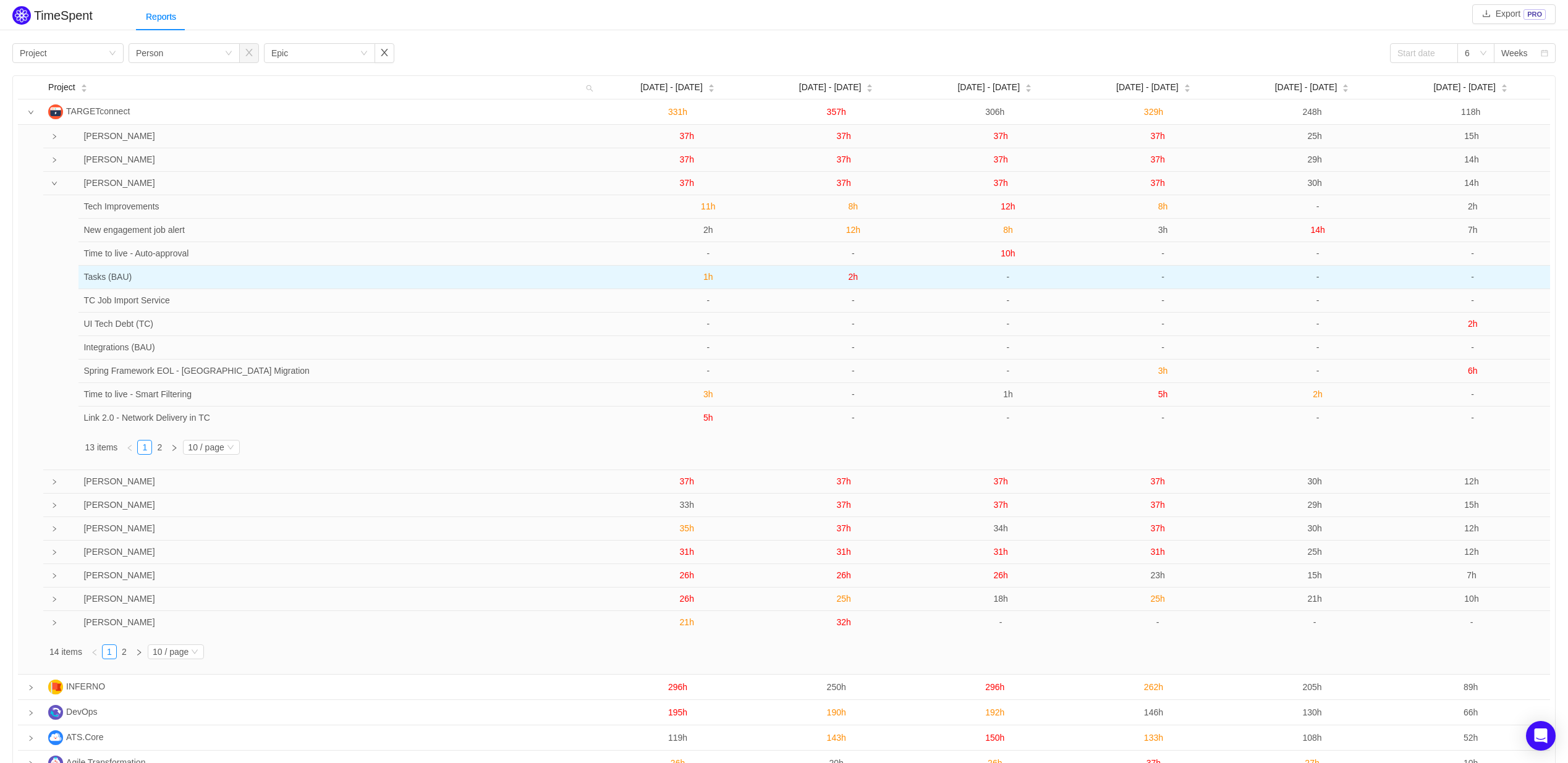
click at [853, 280] on span "2h" at bounding box center [853, 276] width 10 height 10
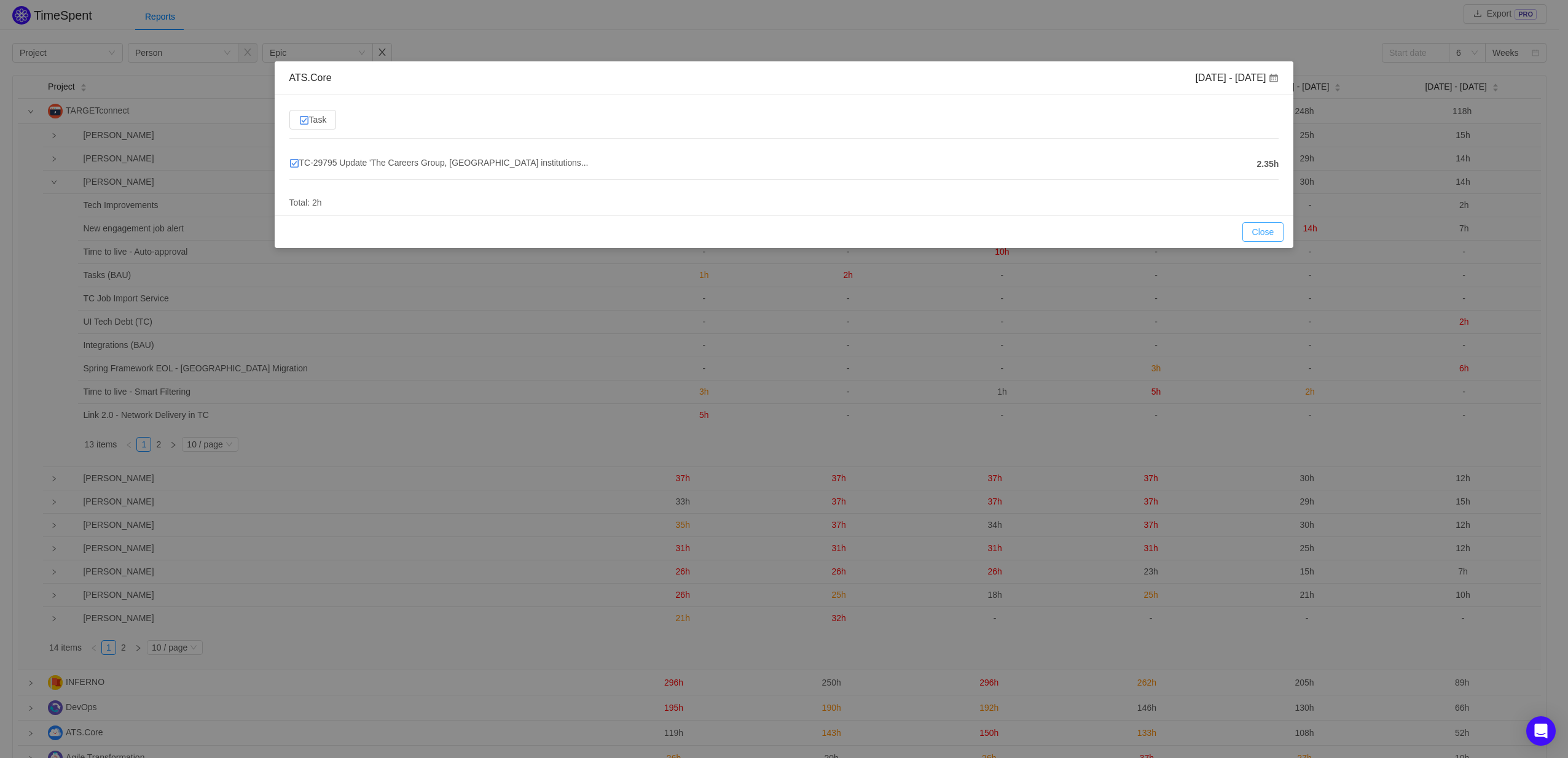
click at [1265, 227] on button "Close" at bounding box center [1263, 232] width 42 height 20
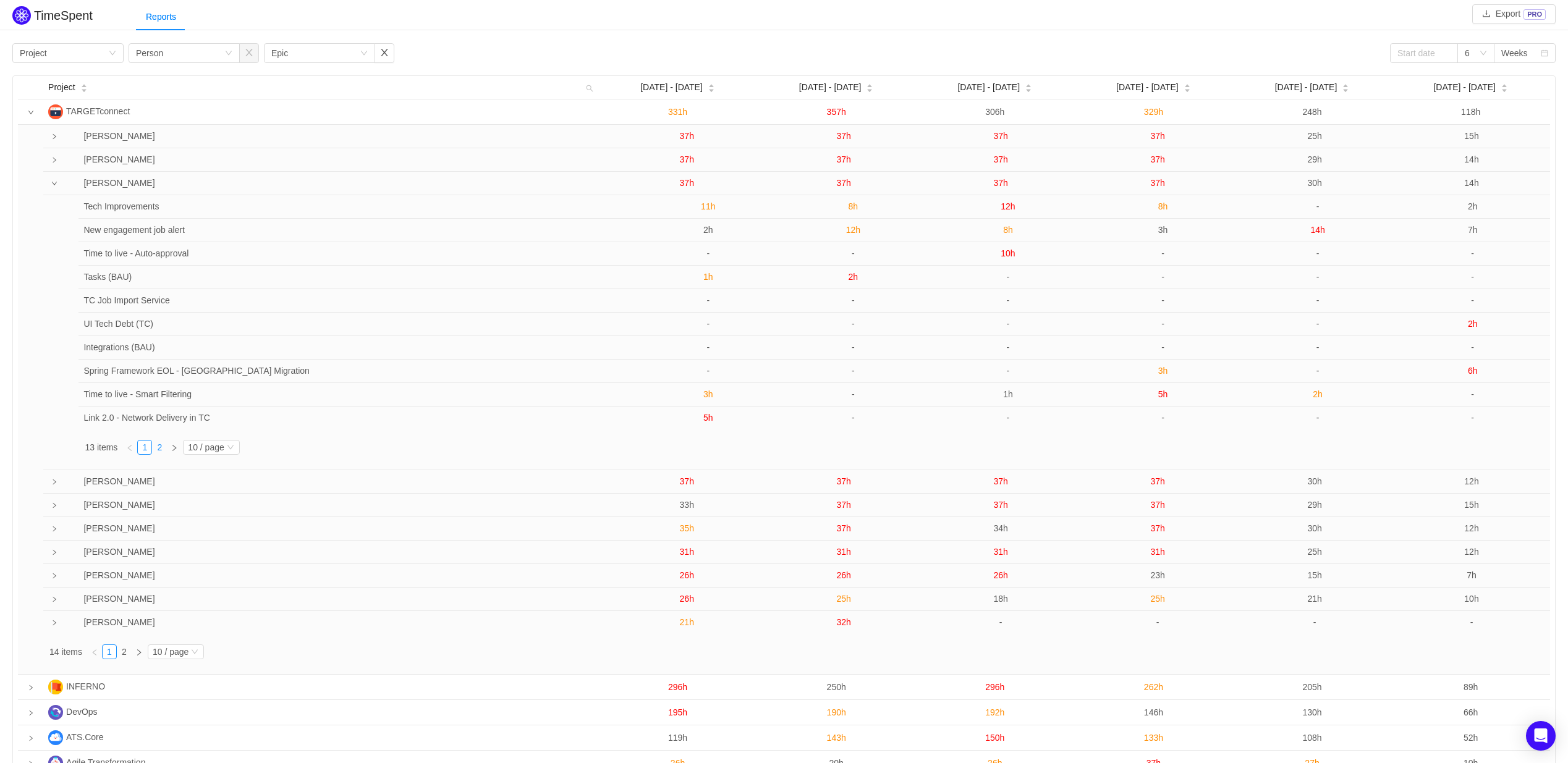
click at [162, 452] on link "2" at bounding box center [159, 447] width 14 height 14
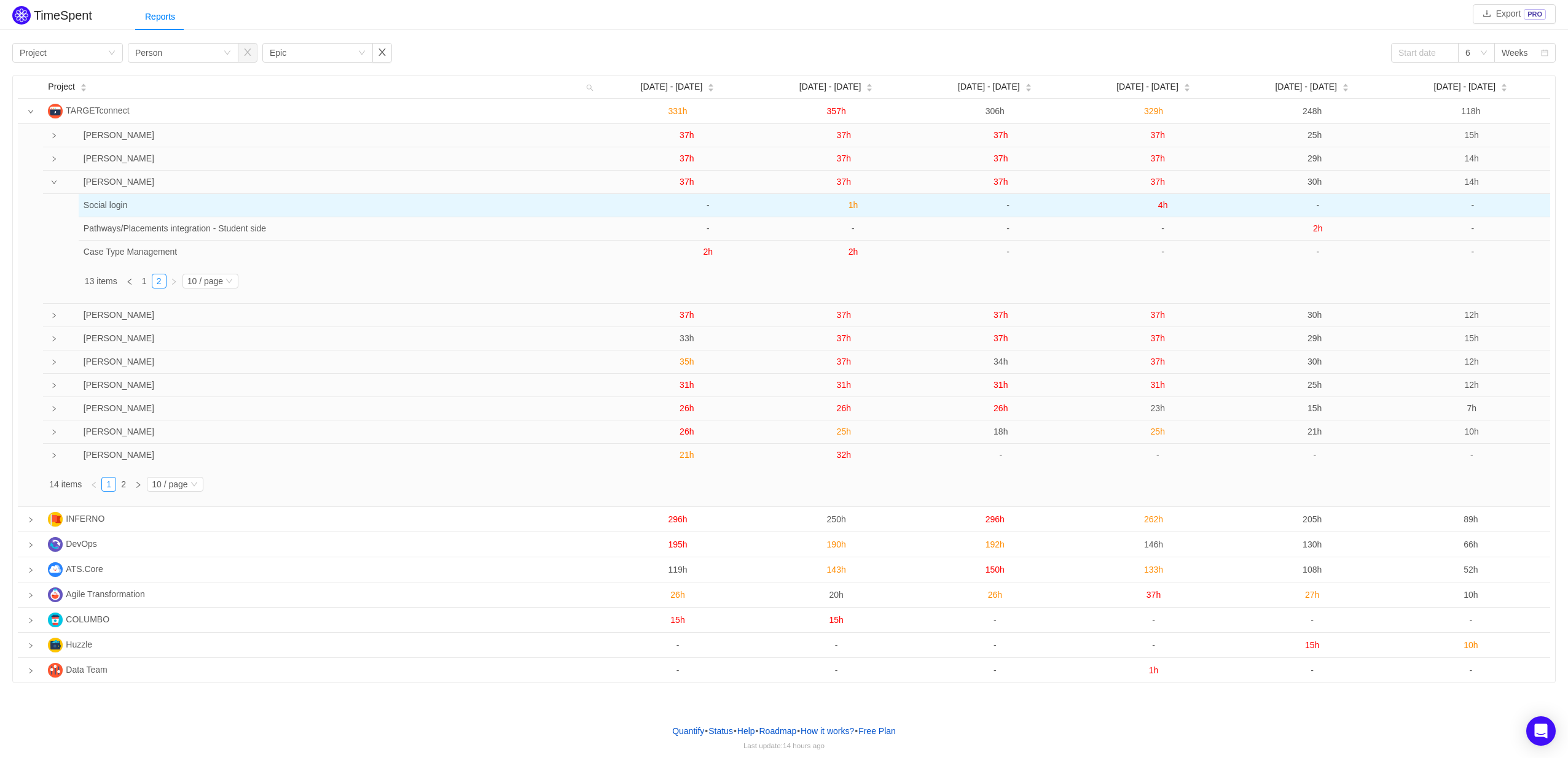
click at [853, 208] on span "1h" at bounding box center [853, 205] width 10 height 10
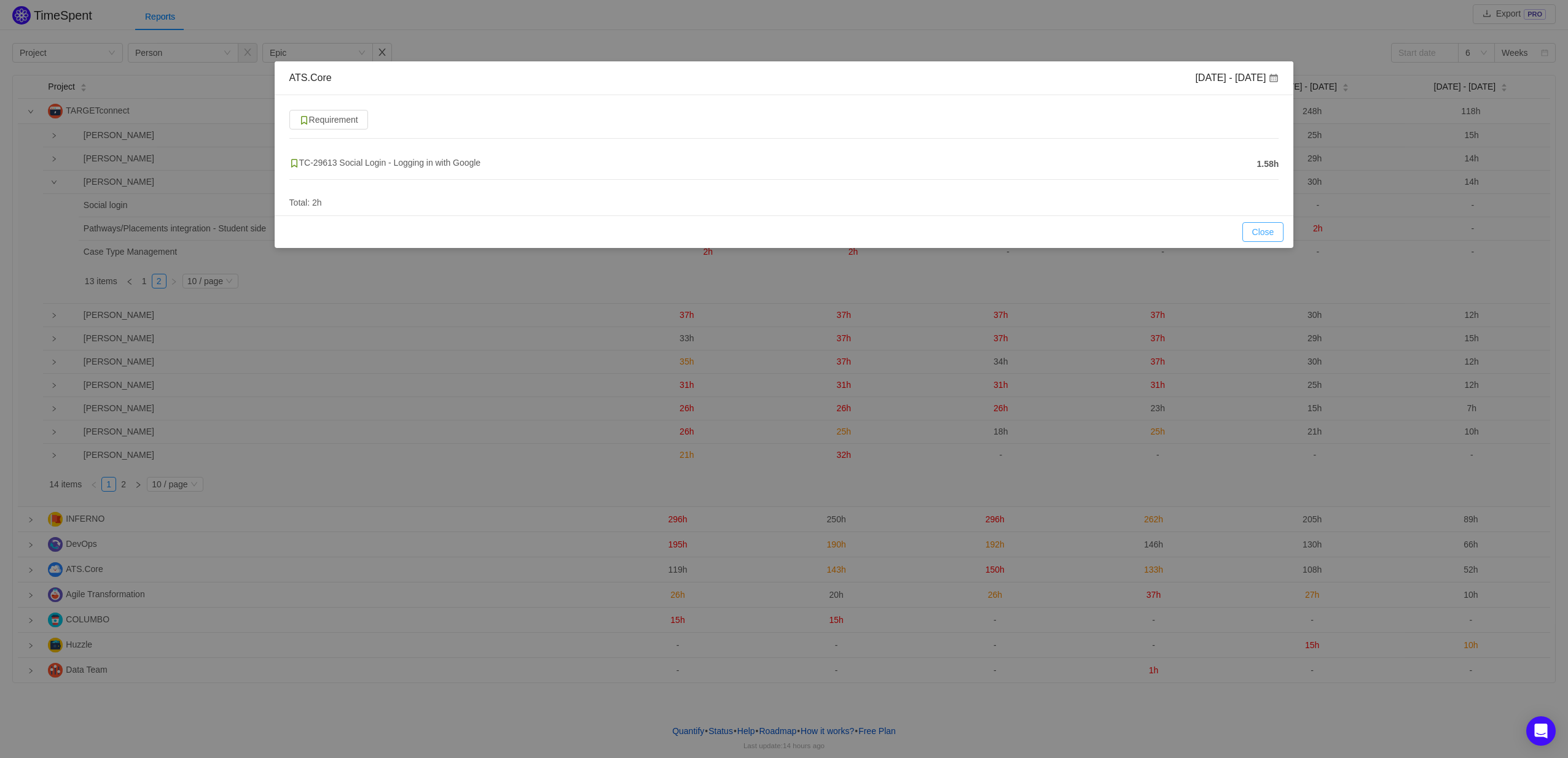
click at [1267, 229] on button "Close" at bounding box center [1263, 232] width 42 height 20
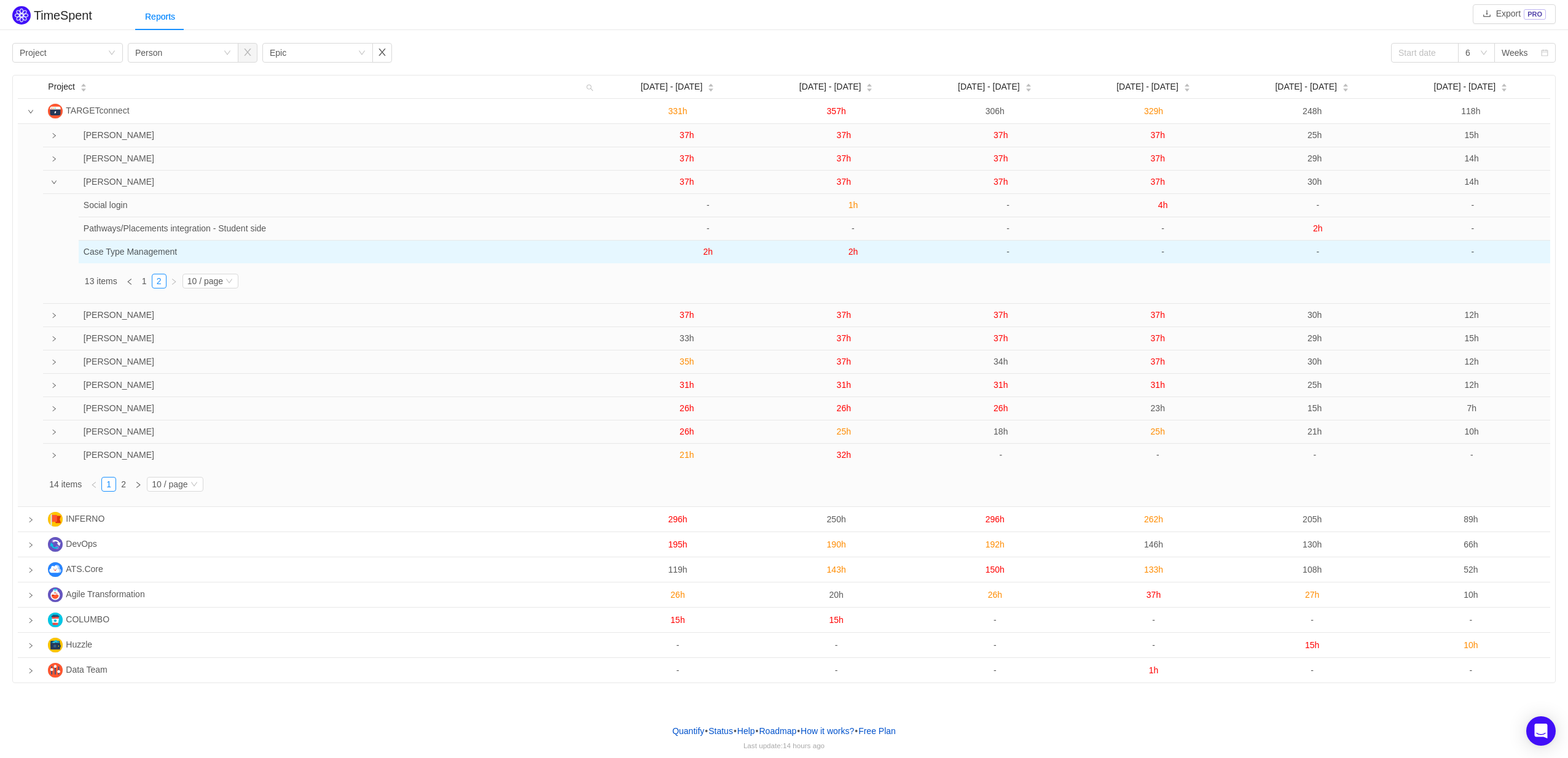
click at [853, 251] on span "2h" at bounding box center [853, 251] width 10 height 10
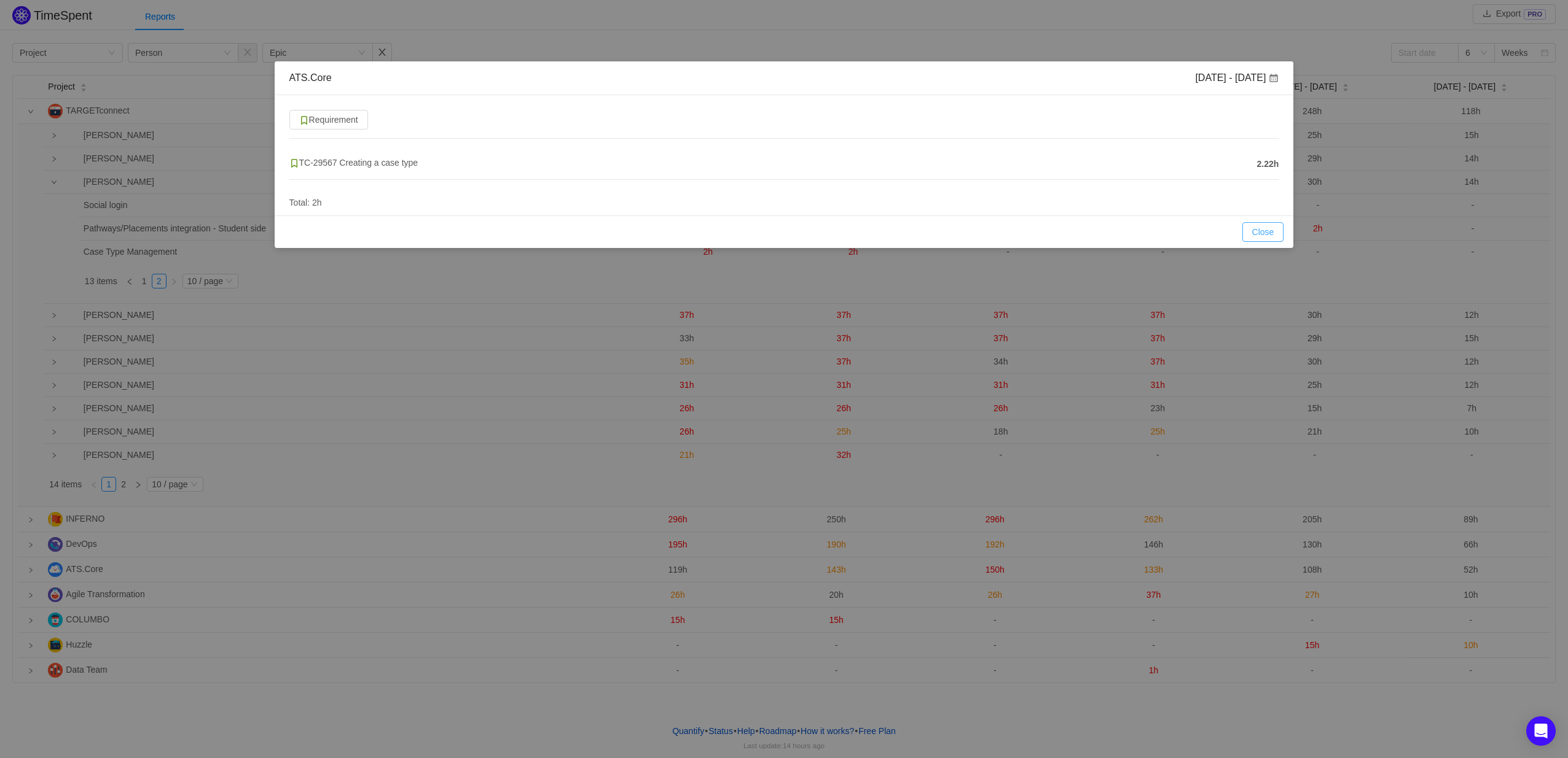
click at [1262, 235] on button "Close" at bounding box center [1263, 232] width 42 height 20
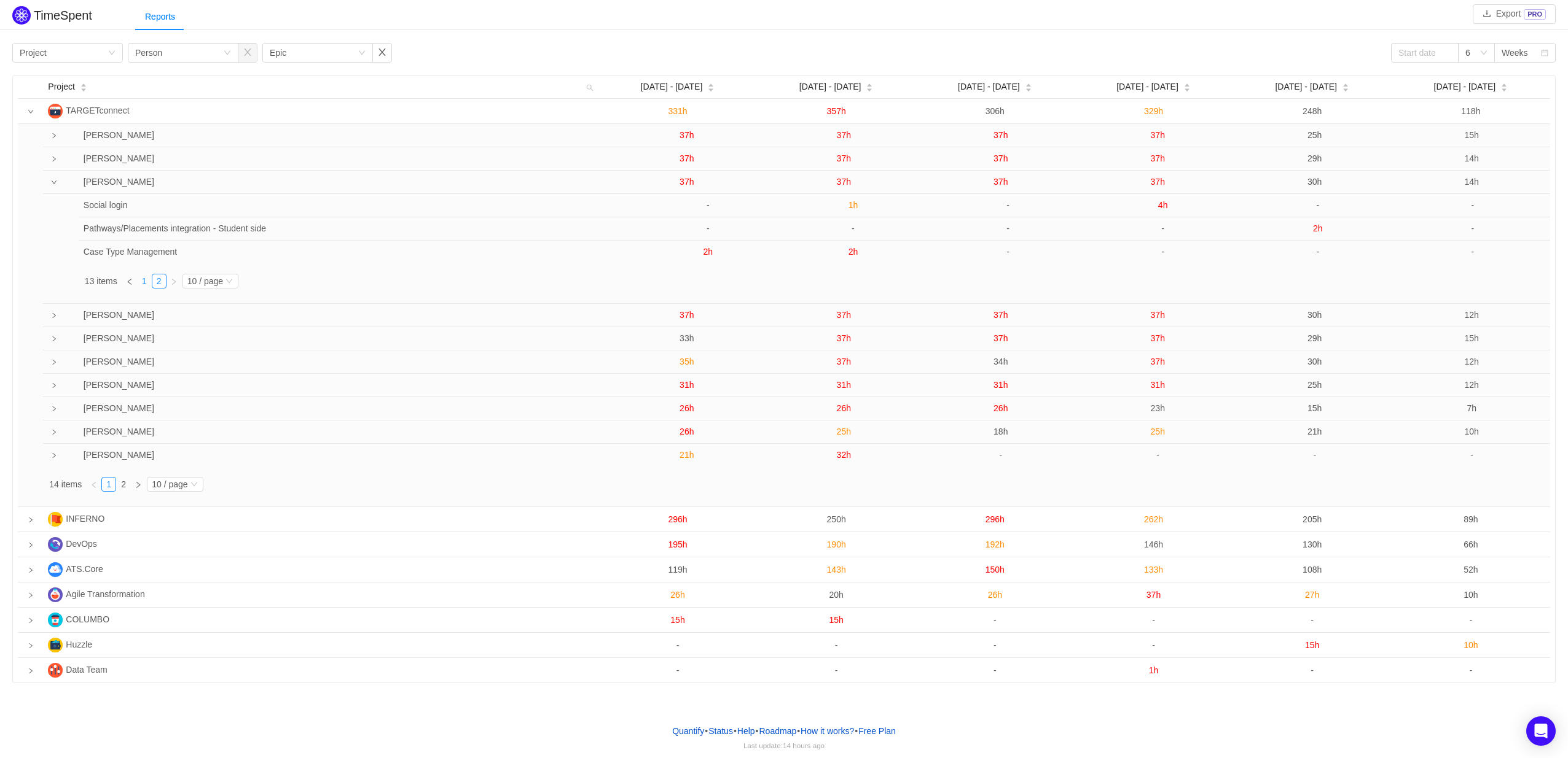
click at [145, 282] on link "1" at bounding box center [144, 281] width 14 height 14
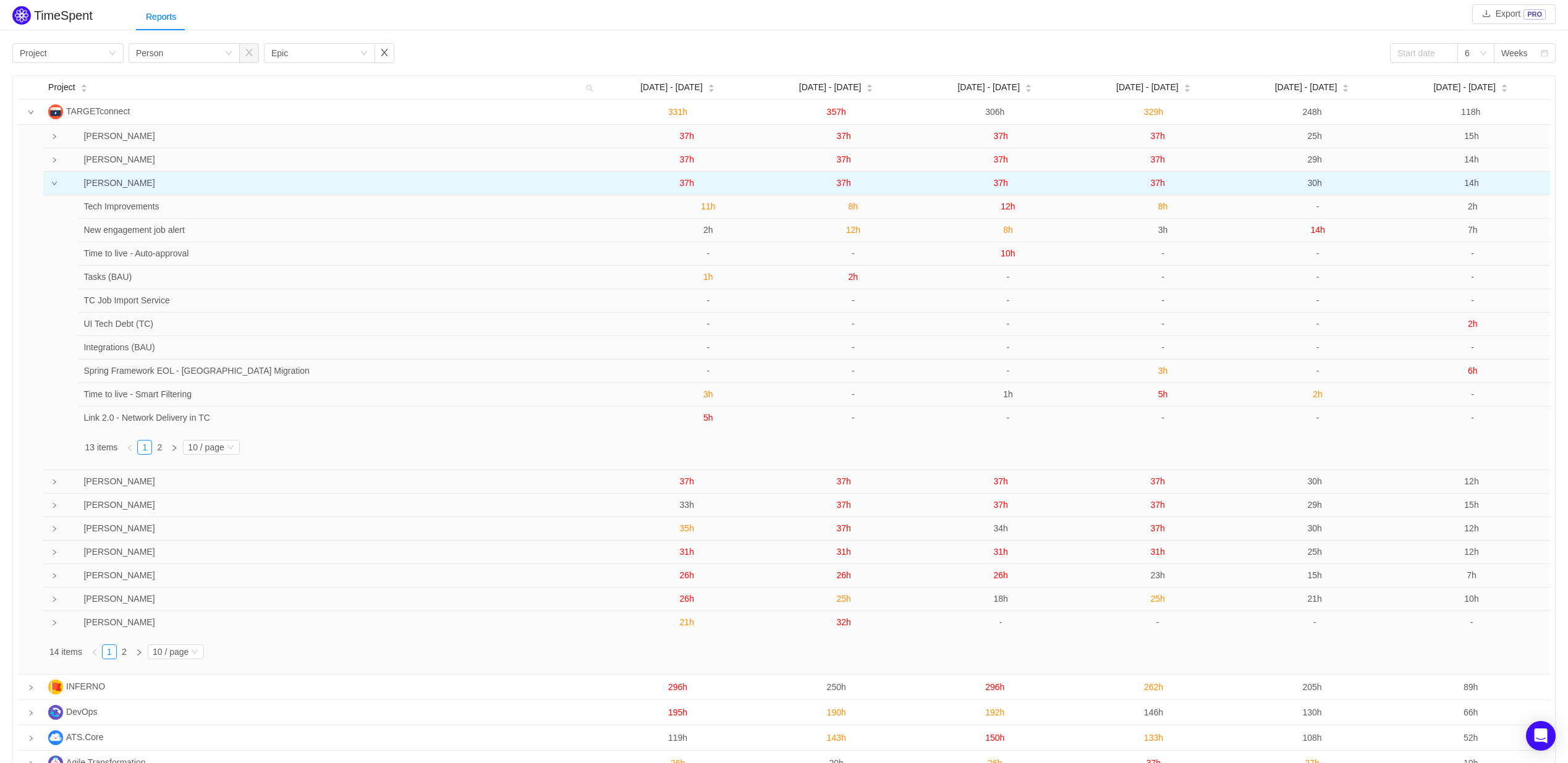
click at [845, 185] on span "37h" at bounding box center [844, 183] width 14 height 10
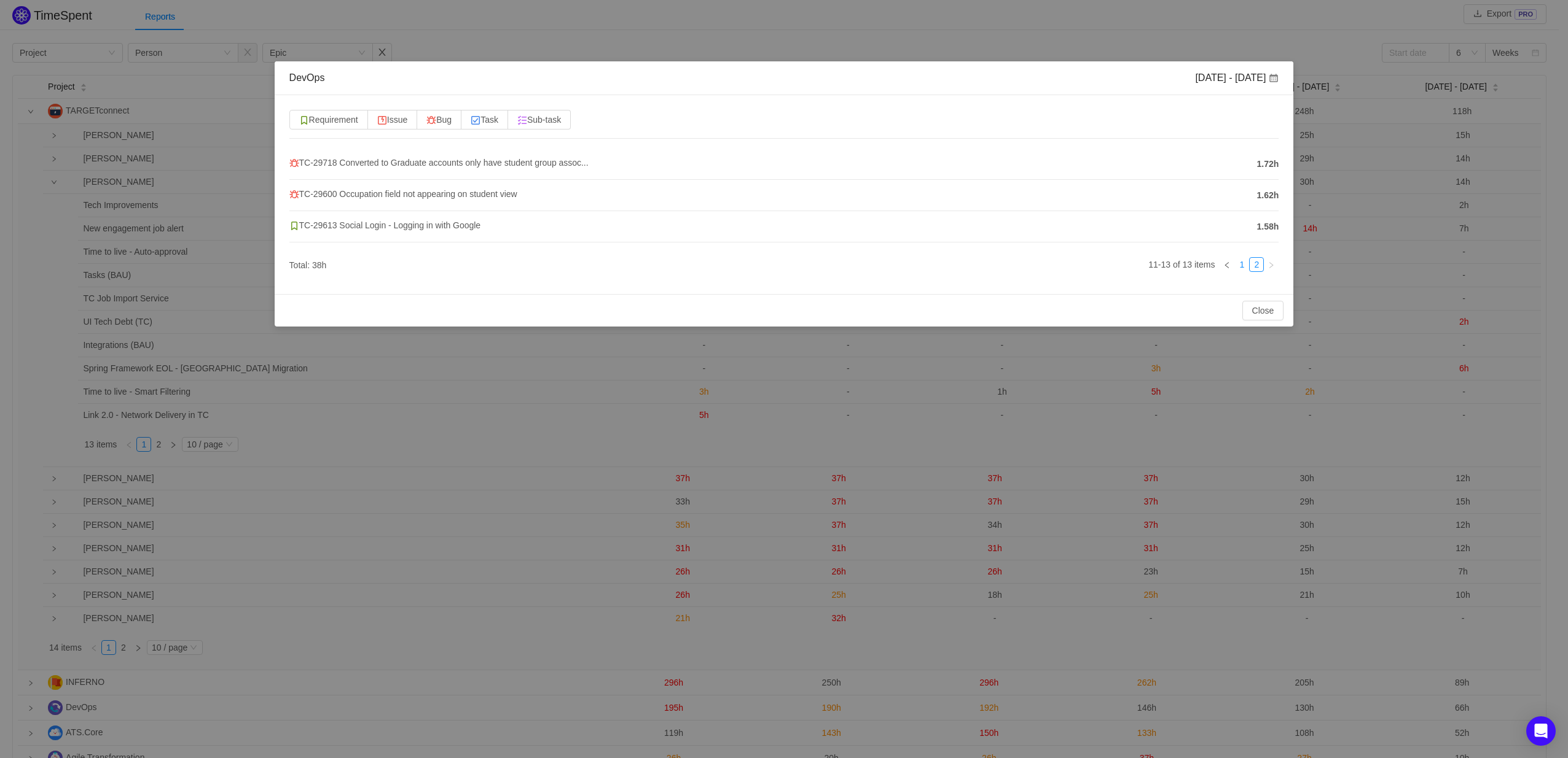
click at [1240, 269] on link "1" at bounding box center [1241, 265] width 14 height 14
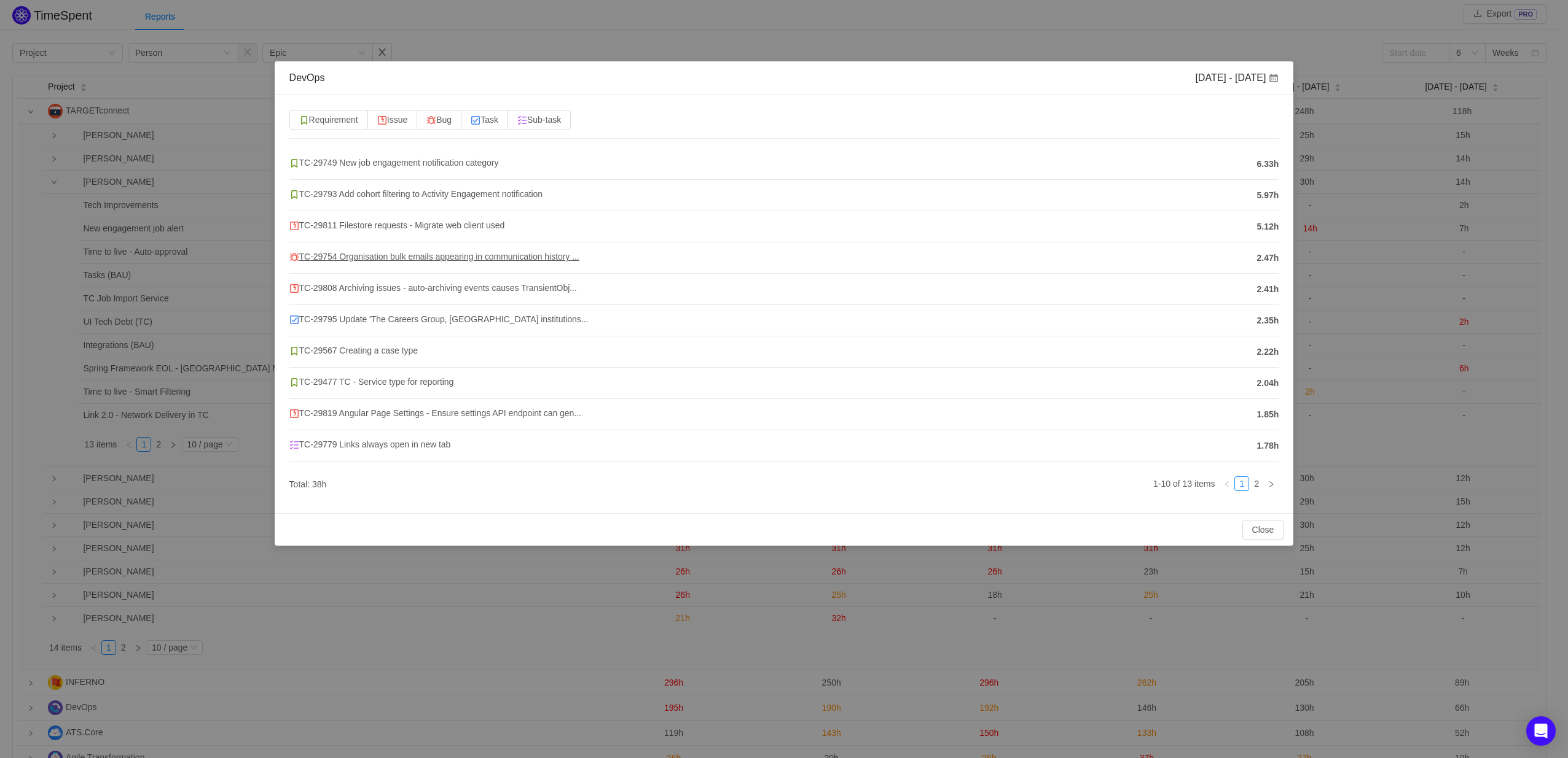
click at [445, 254] on span "TC-29754 Organisation bulk emails appearing in communication history ..." at bounding box center [434, 256] width 290 height 10
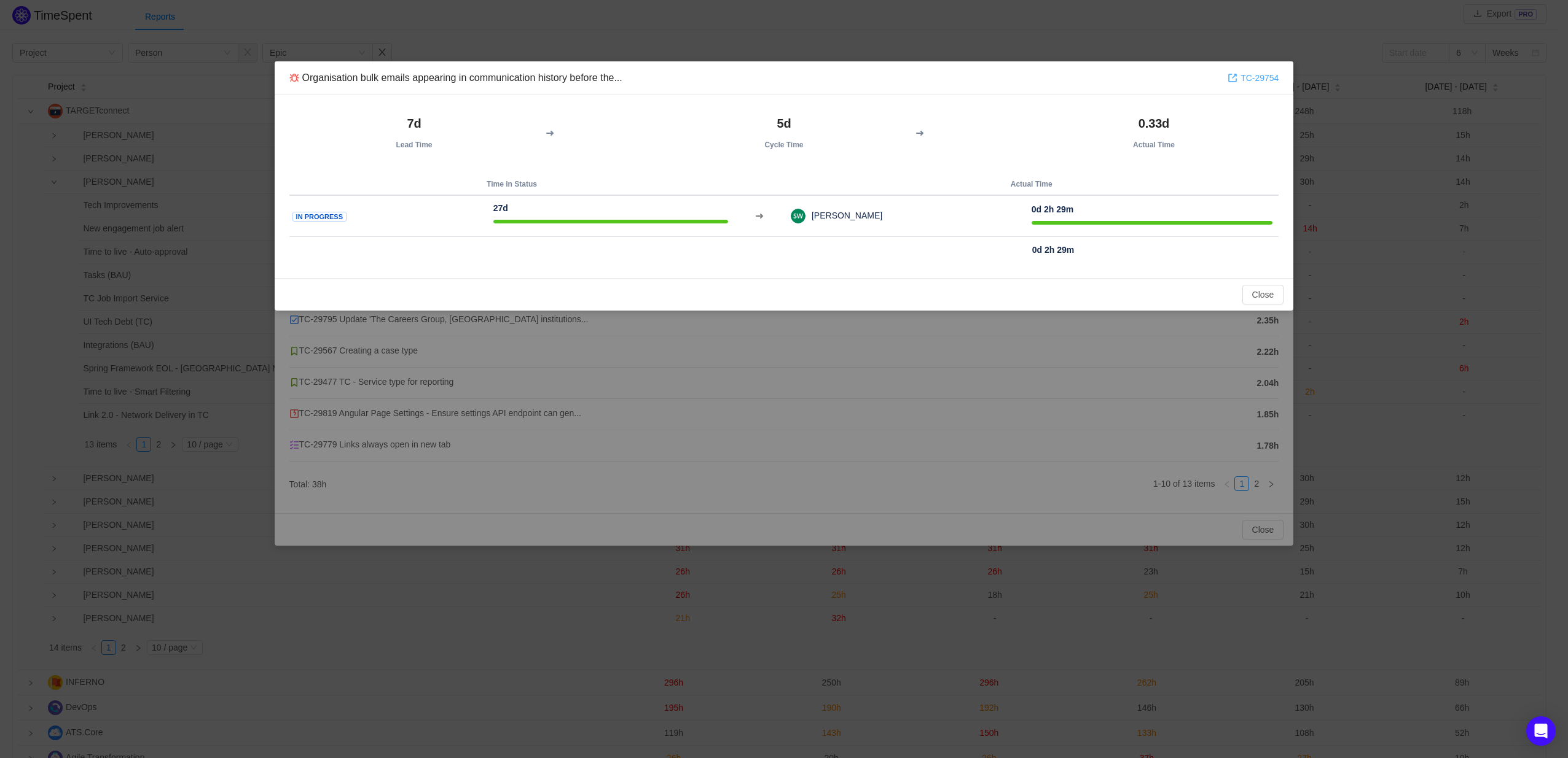
click at [1256, 78] on link "TC-29754" at bounding box center [1253, 78] width 51 height 14
click at [1258, 295] on button "Close" at bounding box center [1263, 295] width 42 height 20
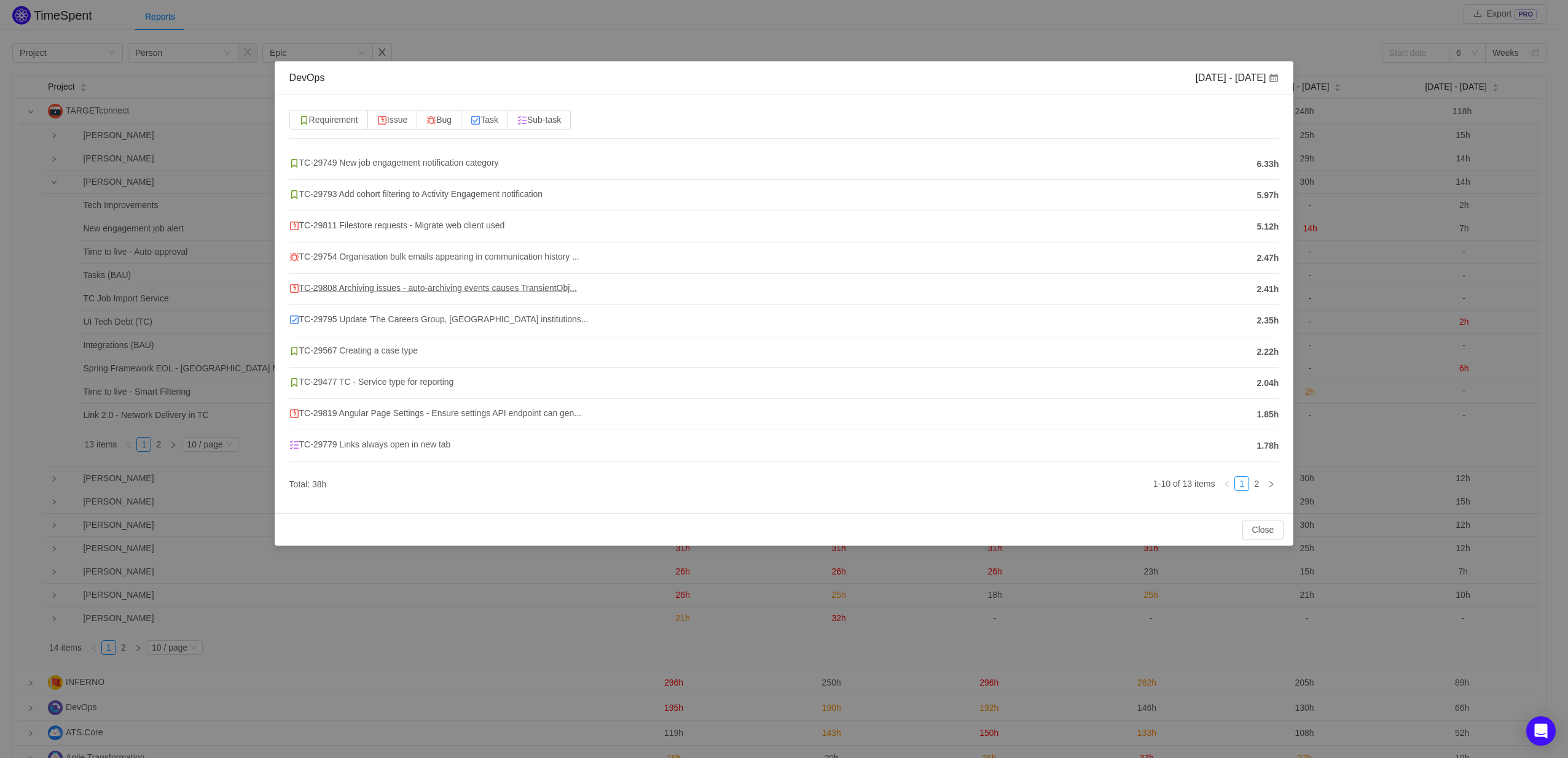
click at [414, 284] on span "TC-29808 Archiving issues - auto-archiving events causes TransientObj..." at bounding box center [433, 287] width 288 height 10
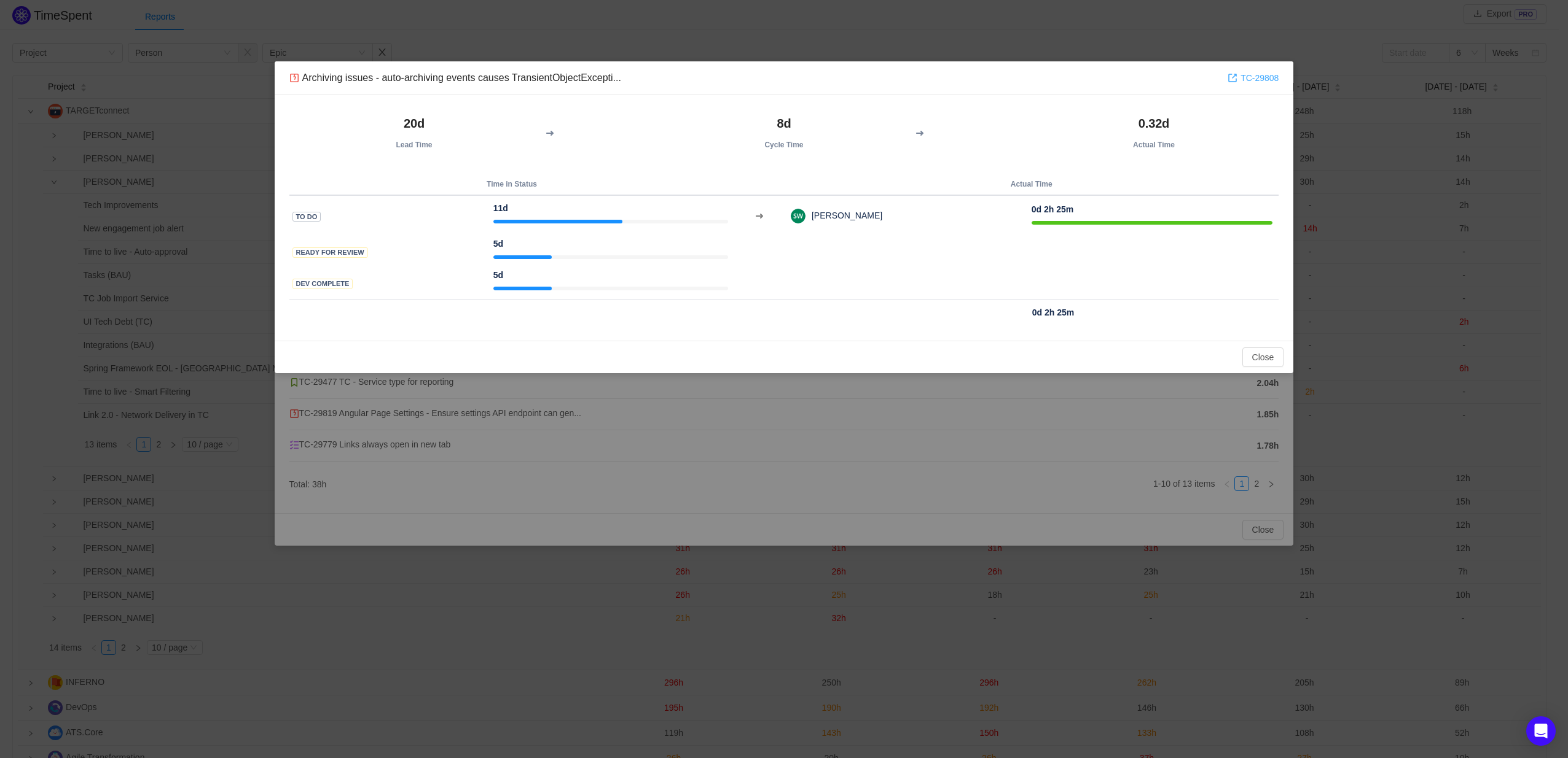
click at [1272, 74] on link "TC-29808" at bounding box center [1253, 78] width 51 height 14
click at [1273, 356] on button "Close" at bounding box center [1263, 357] width 42 height 20
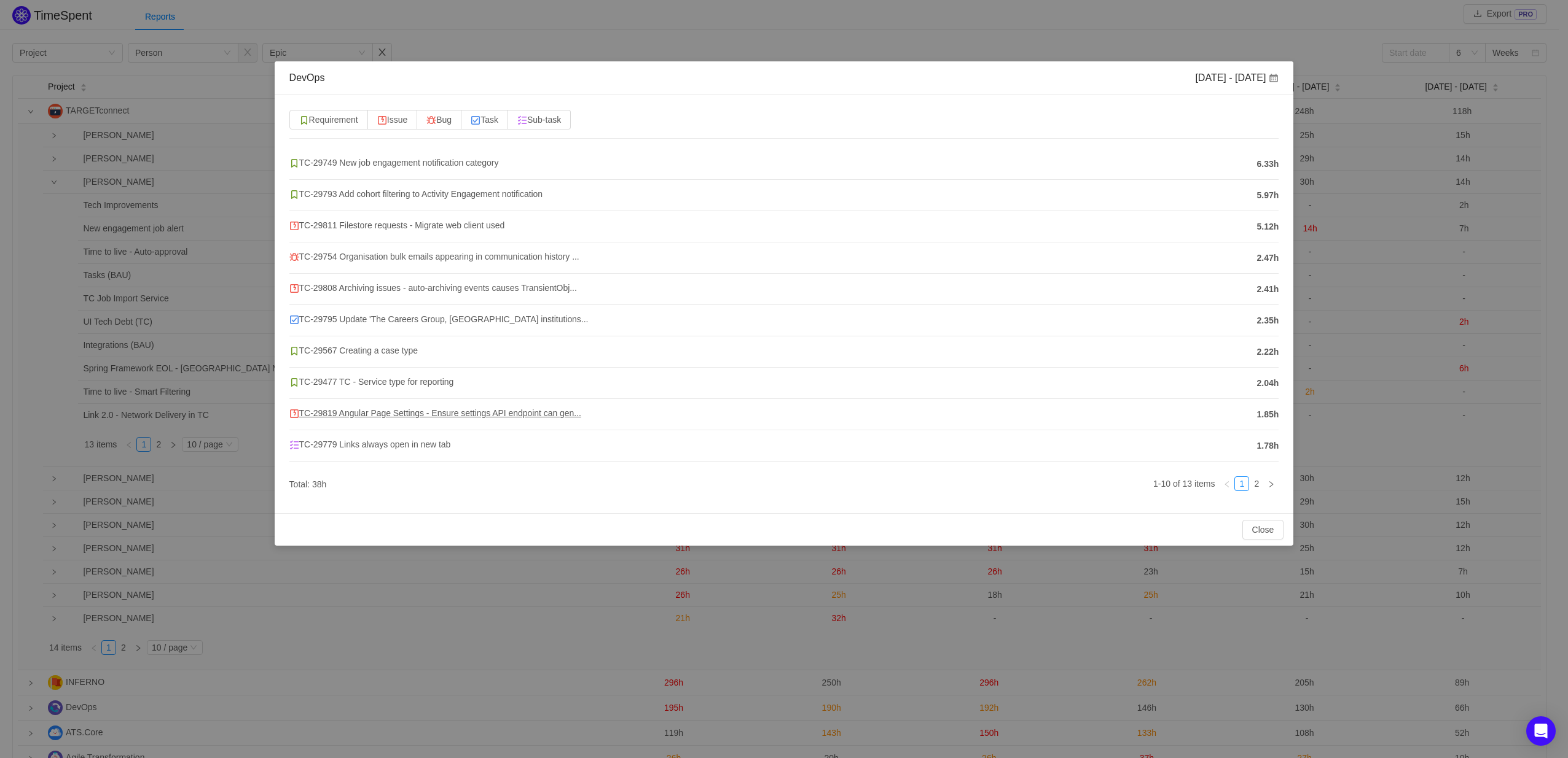
click at [394, 412] on span "TC-29819 Angular Page Settings - Ensure settings API endpoint can gen..." at bounding box center [435, 413] width 292 height 10
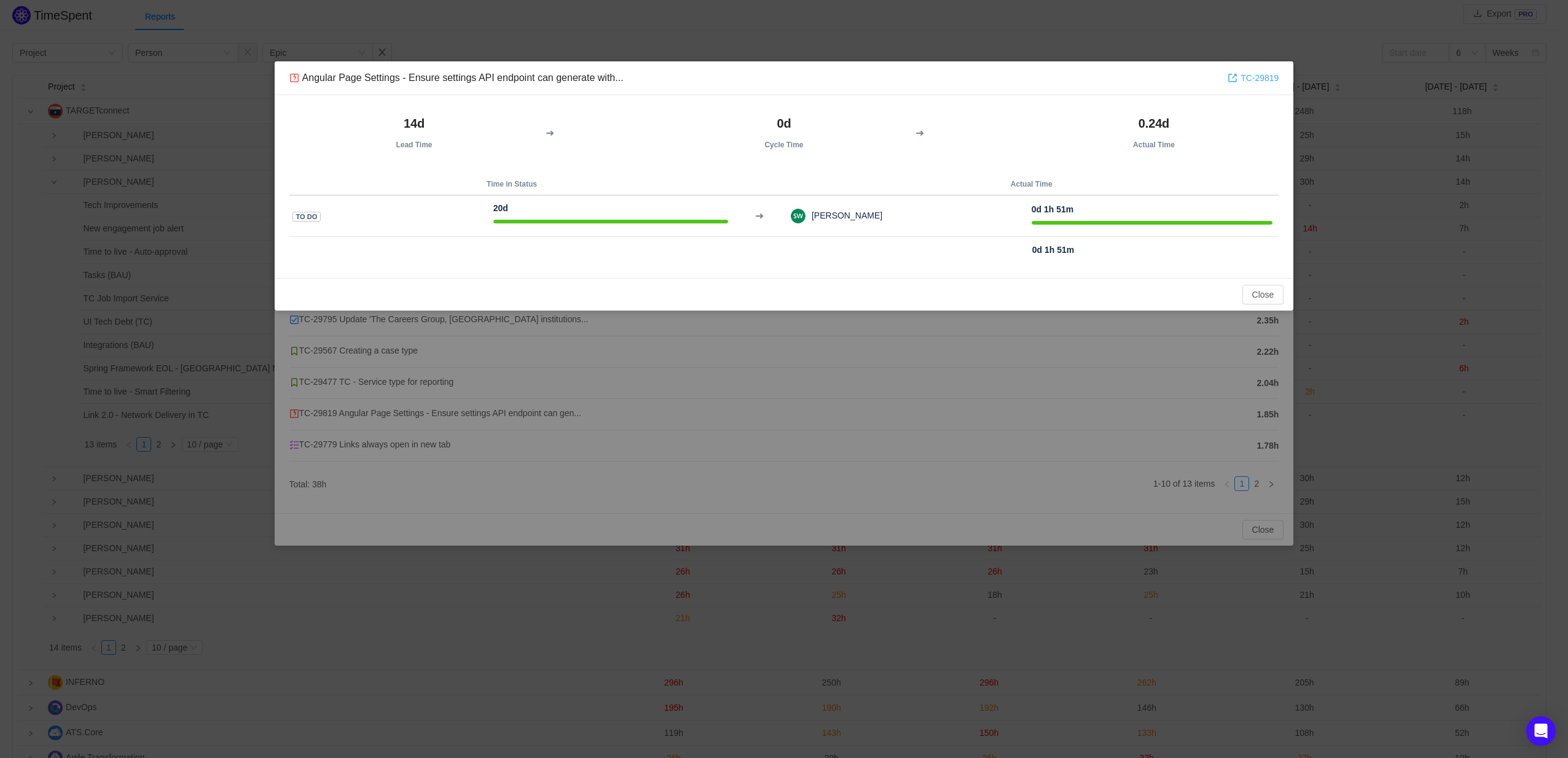
click at [1253, 80] on link "TC-29819" at bounding box center [1253, 78] width 51 height 14
click at [1261, 294] on button "Close" at bounding box center [1263, 295] width 42 height 20
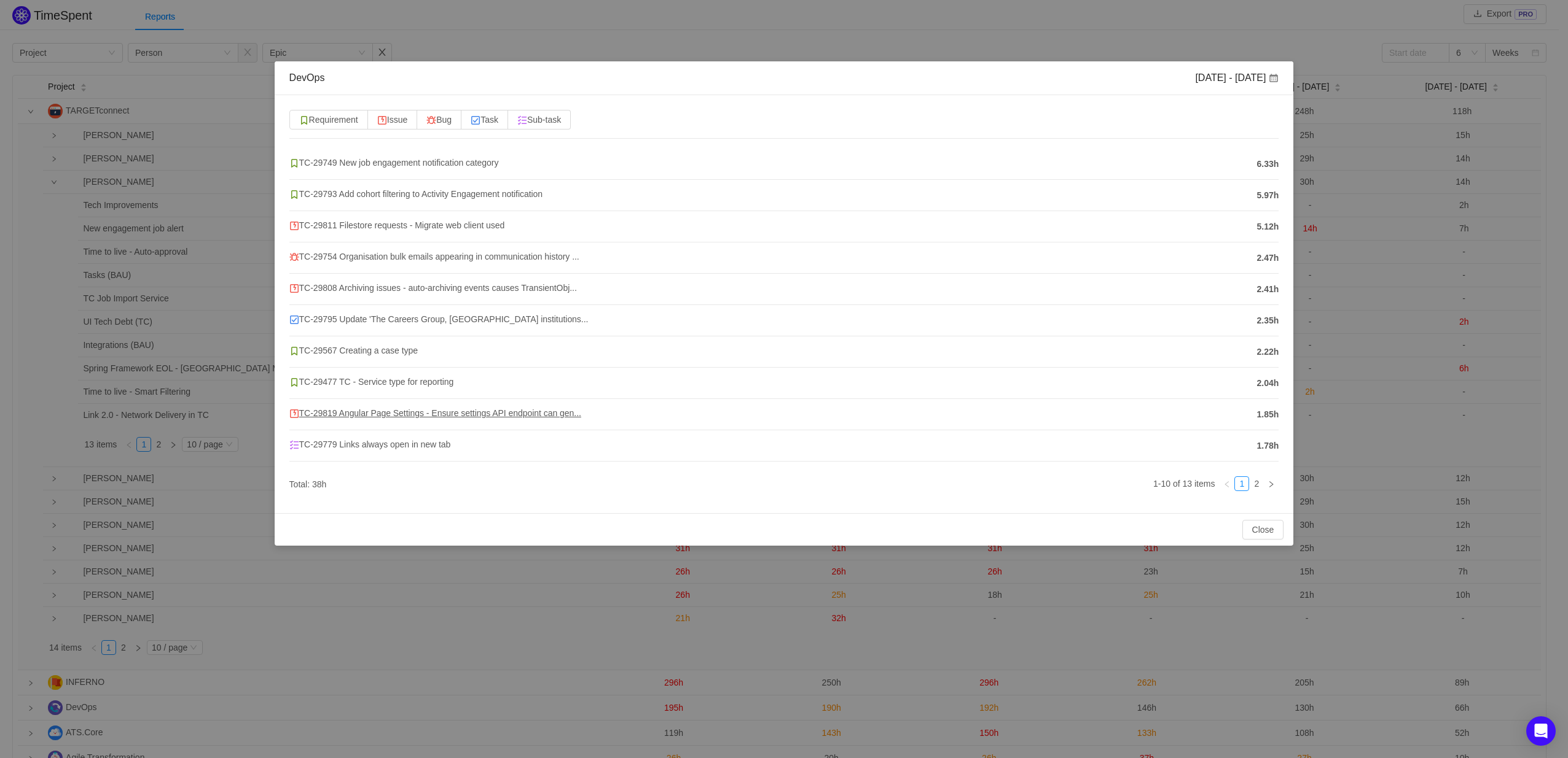
click at [409, 414] on span "TC-29819 Angular Page Settings - Ensure settings API endpoint can gen..." at bounding box center [435, 413] width 292 height 10
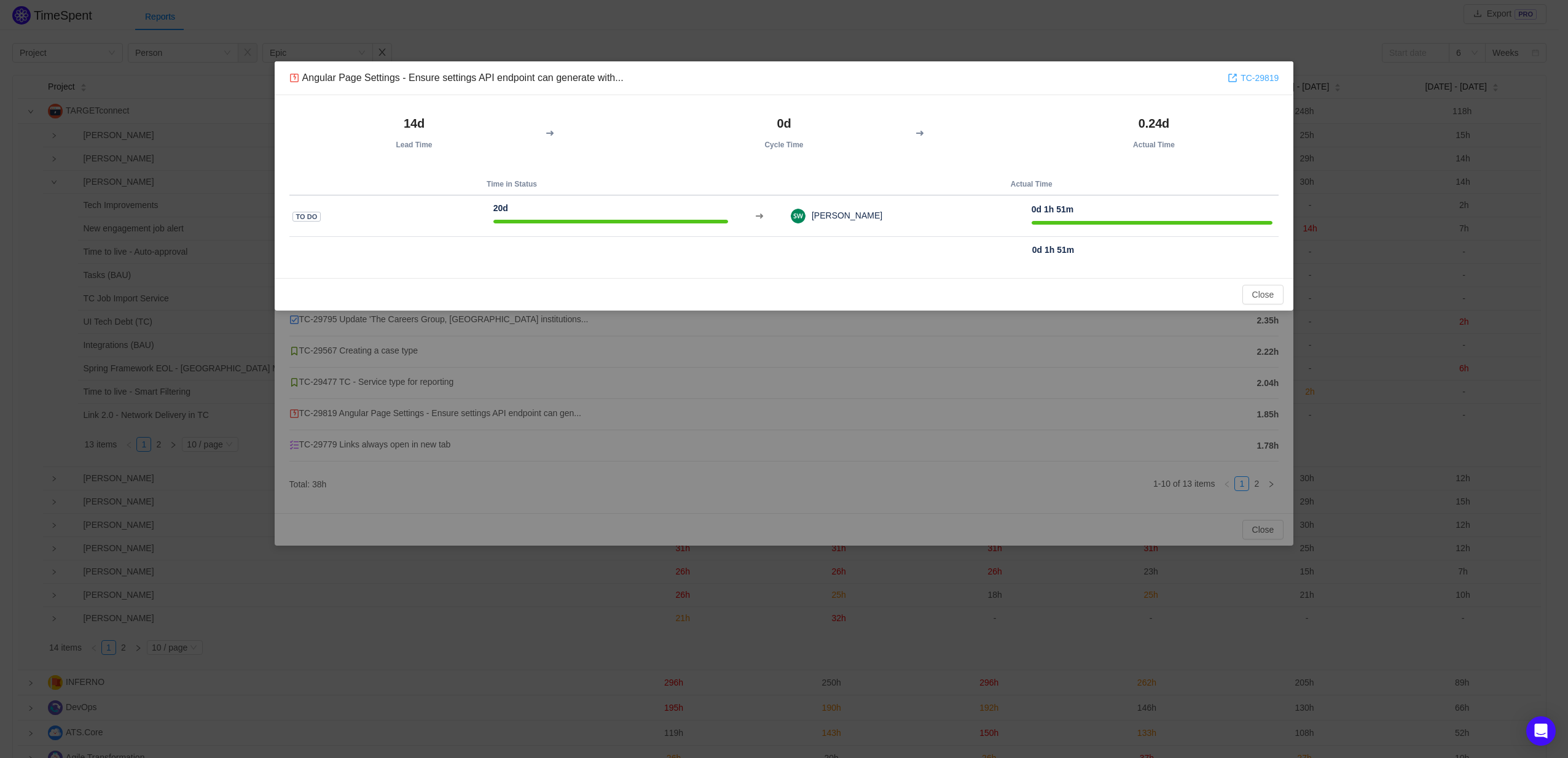
click at [1265, 77] on link "TC-29819" at bounding box center [1253, 78] width 51 height 14
click at [1266, 299] on button "Close" at bounding box center [1263, 295] width 42 height 20
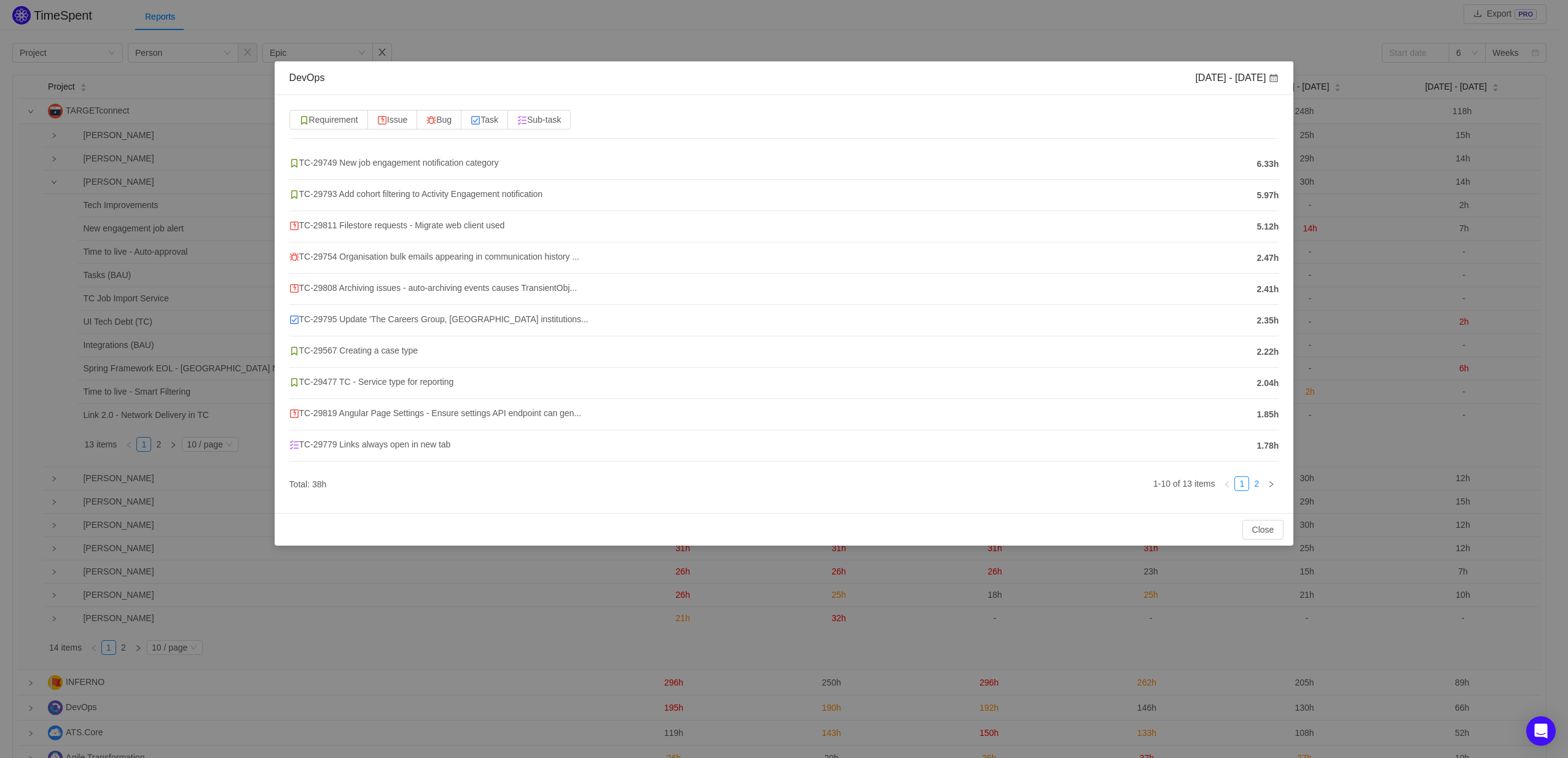
click at [1253, 481] on link "2" at bounding box center [1256, 484] width 14 height 14
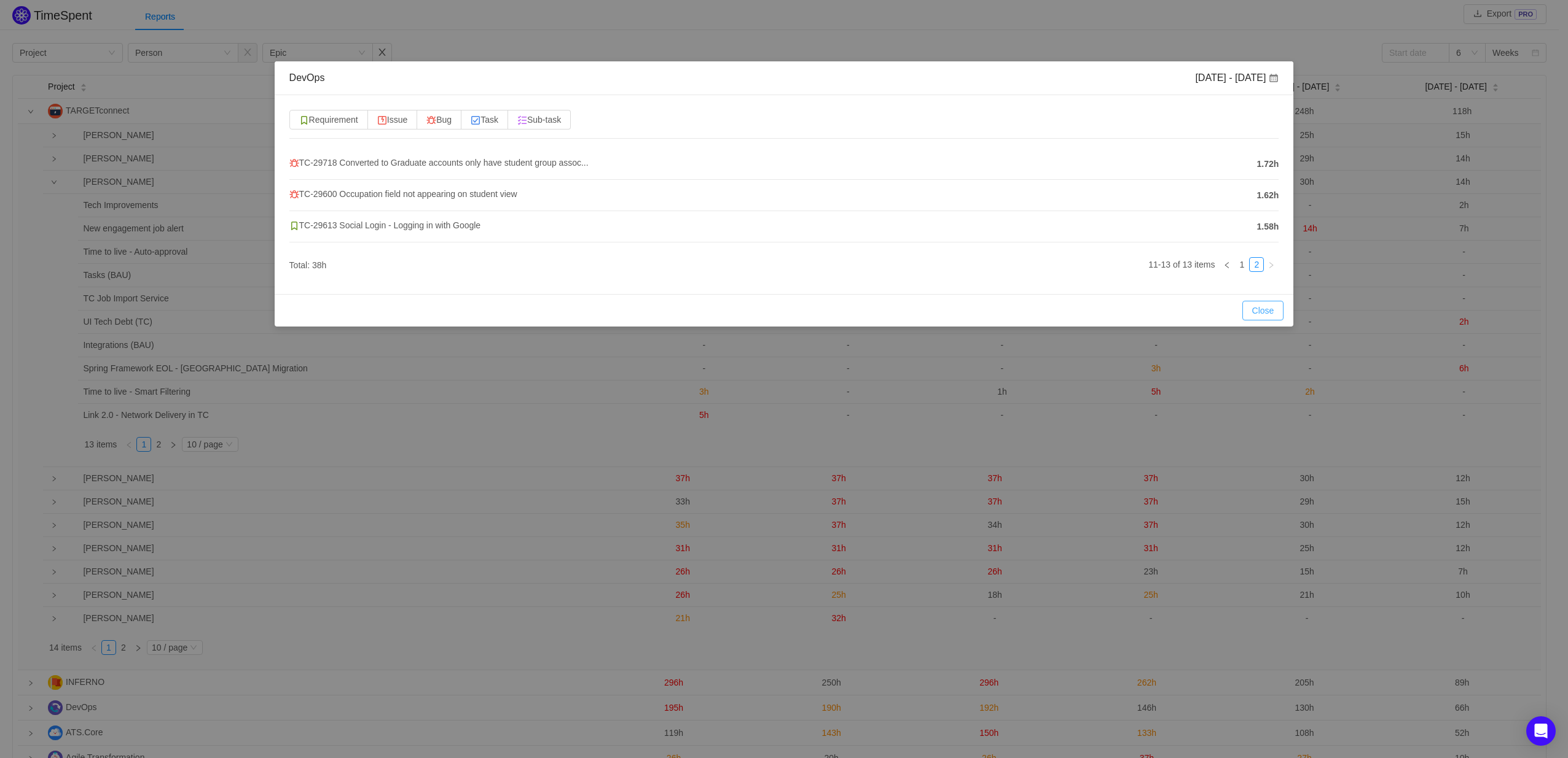
click at [1274, 306] on button "Close" at bounding box center [1263, 311] width 42 height 20
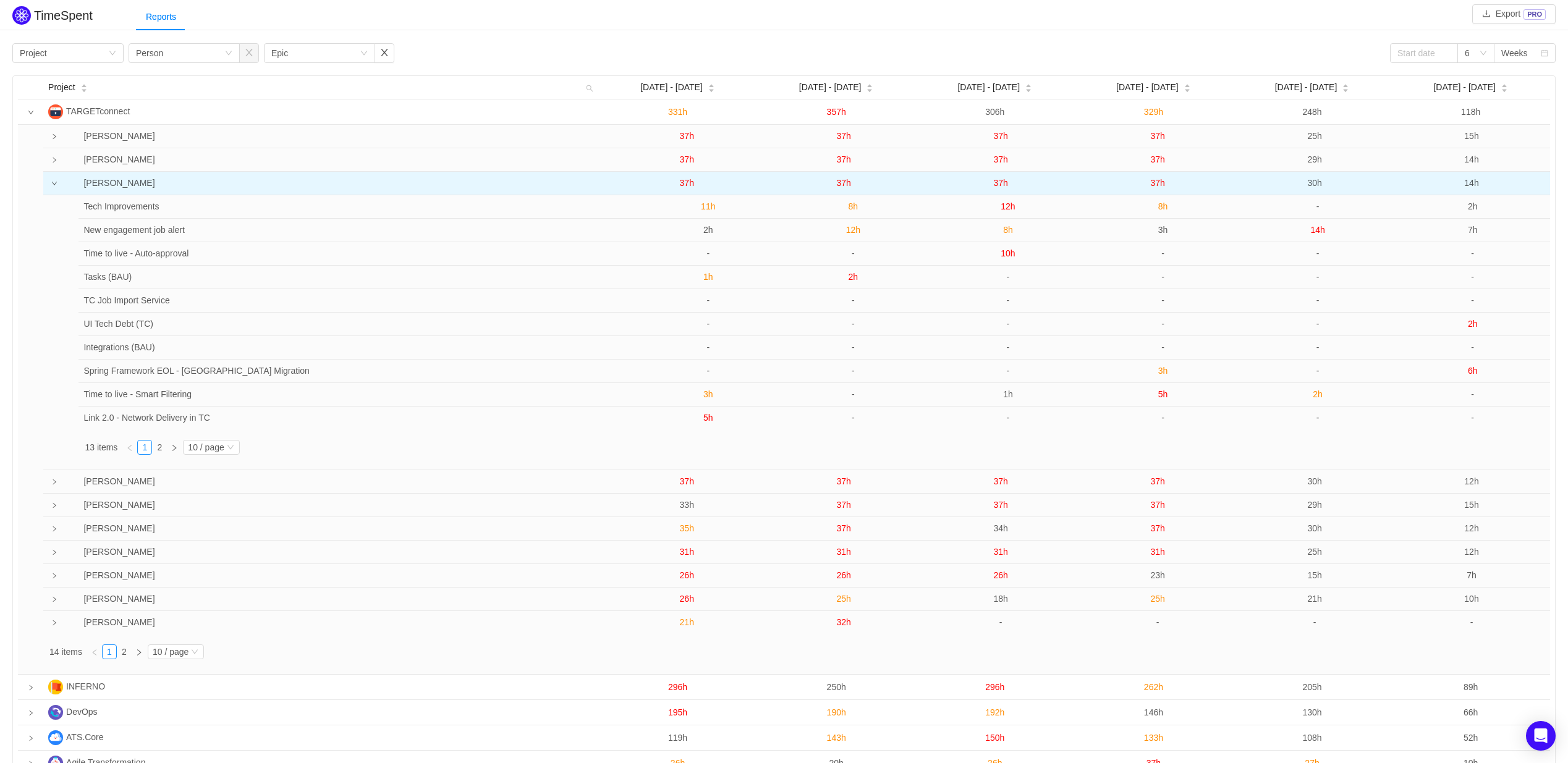
click at [1001, 188] on span "37h" at bounding box center [1000, 183] width 14 height 10
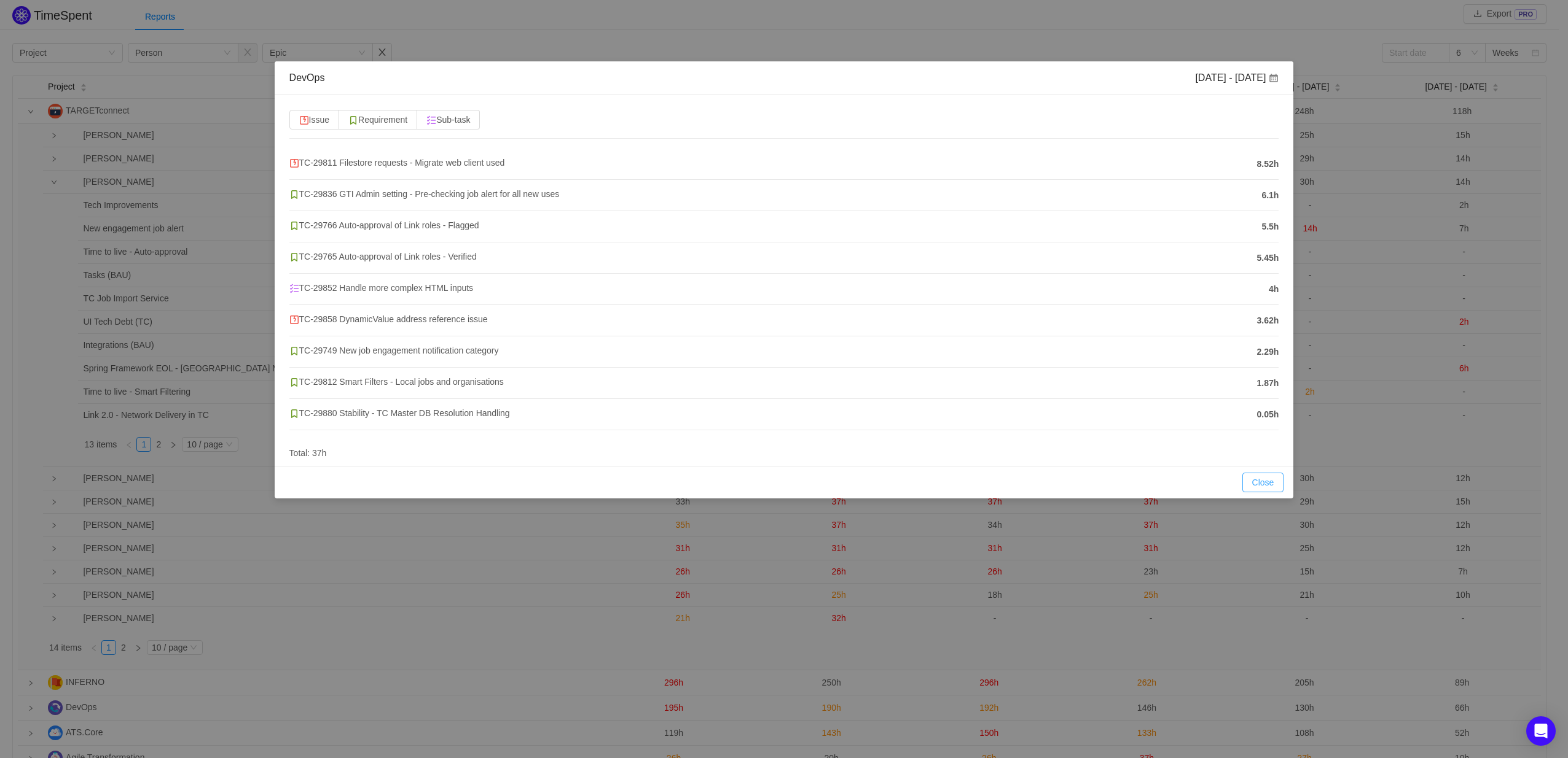
click at [1273, 479] on button "Close" at bounding box center [1263, 483] width 42 height 20
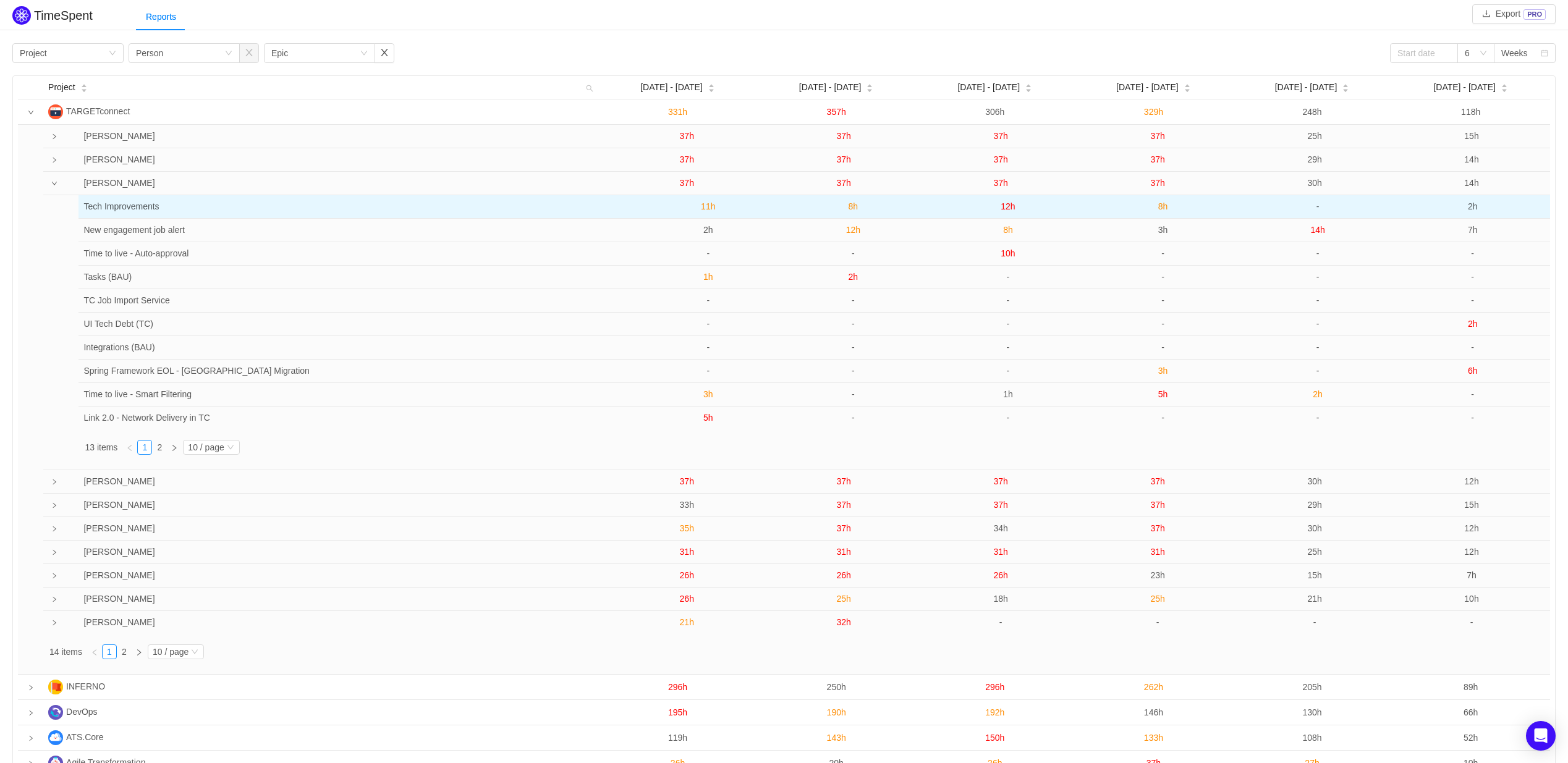
click at [1009, 209] on span "12h" at bounding box center [1007, 206] width 14 height 10
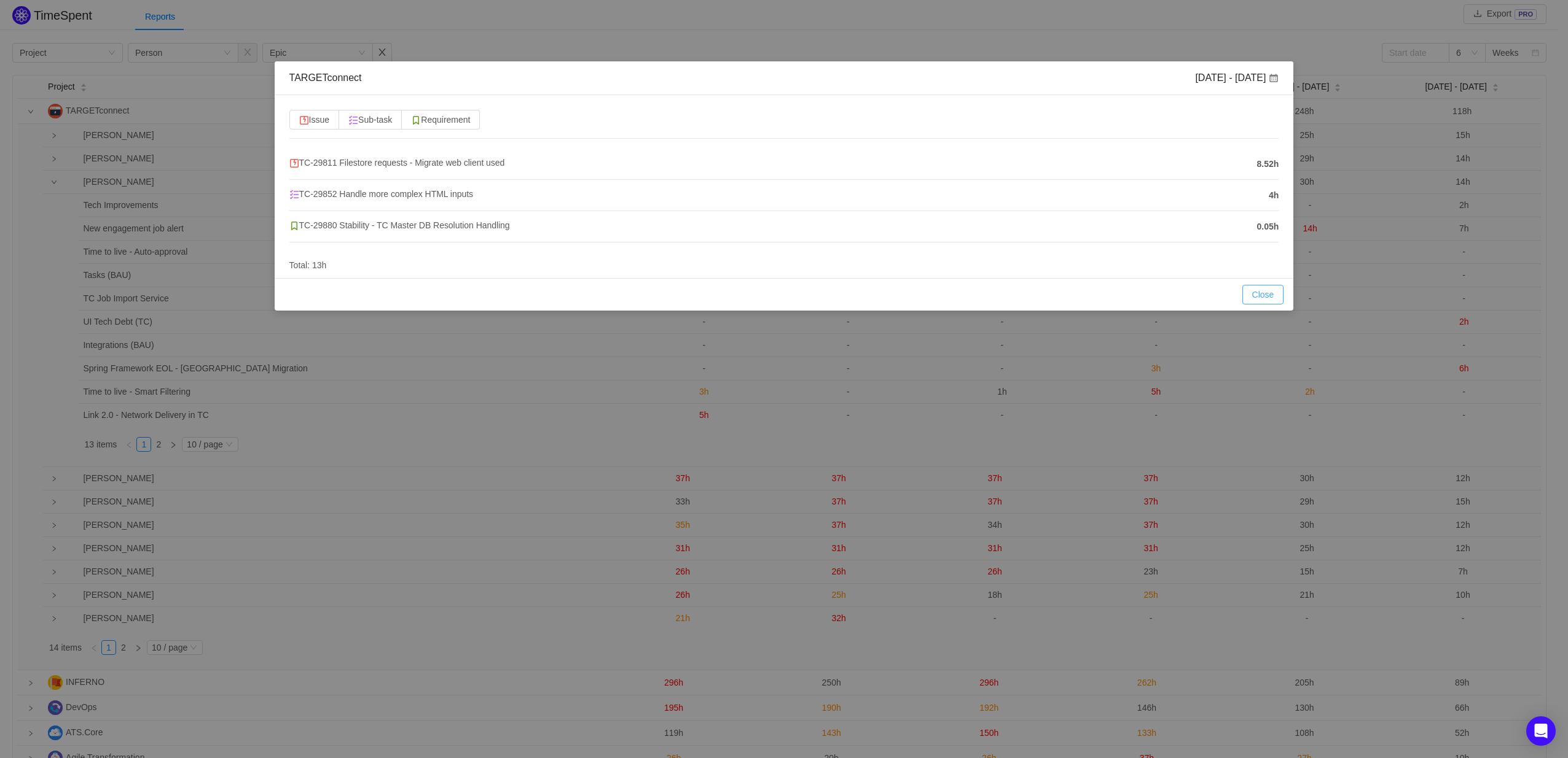
click at [1258, 292] on button "Close" at bounding box center [1263, 295] width 42 height 20
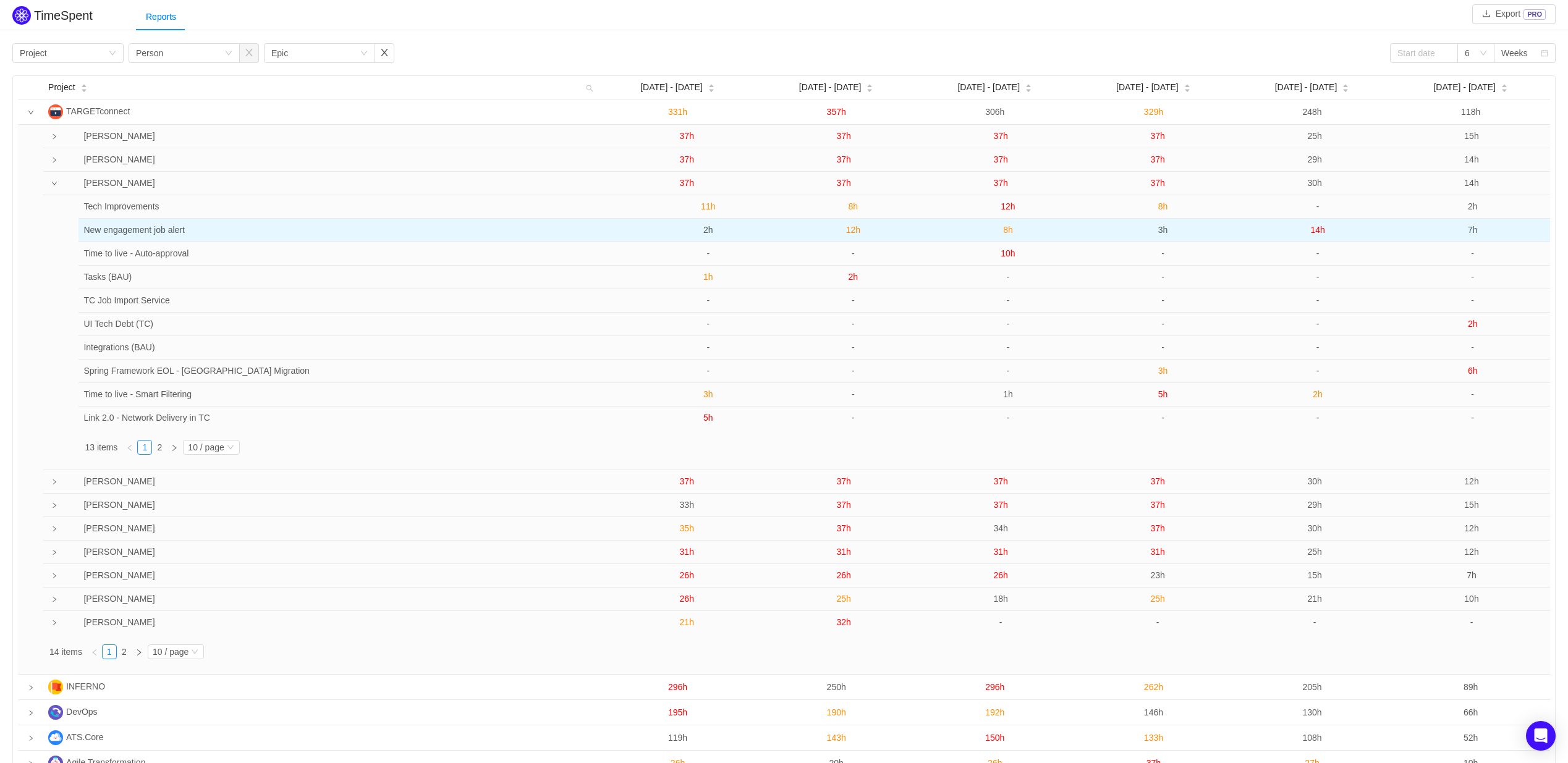
click at [1011, 235] on span "8h" at bounding box center [1008, 230] width 10 height 10
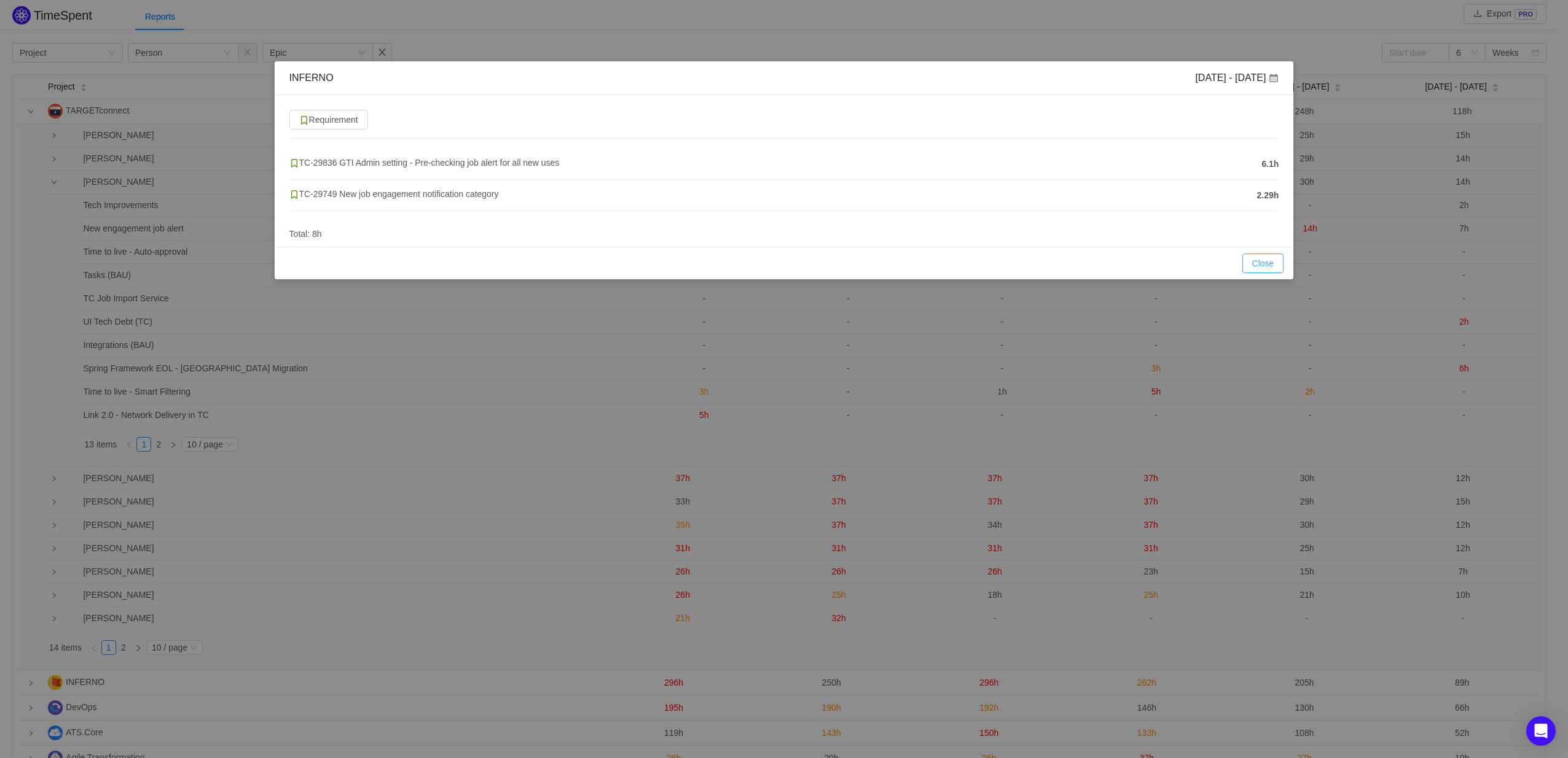
click at [1262, 261] on button "Close" at bounding box center [1263, 263] width 42 height 20
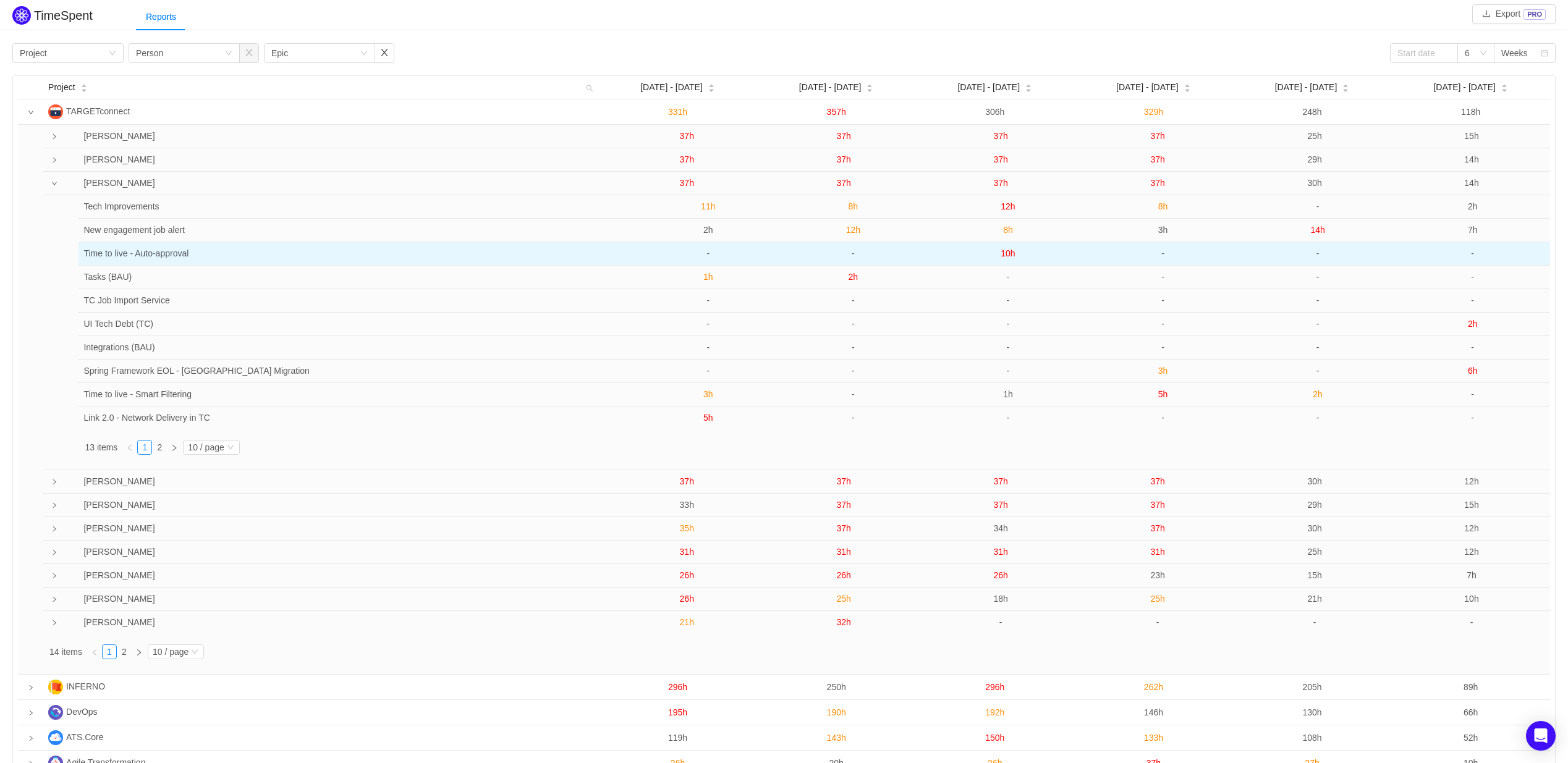
click at [1005, 255] on span "10h" at bounding box center [1007, 253] width 14 height 10
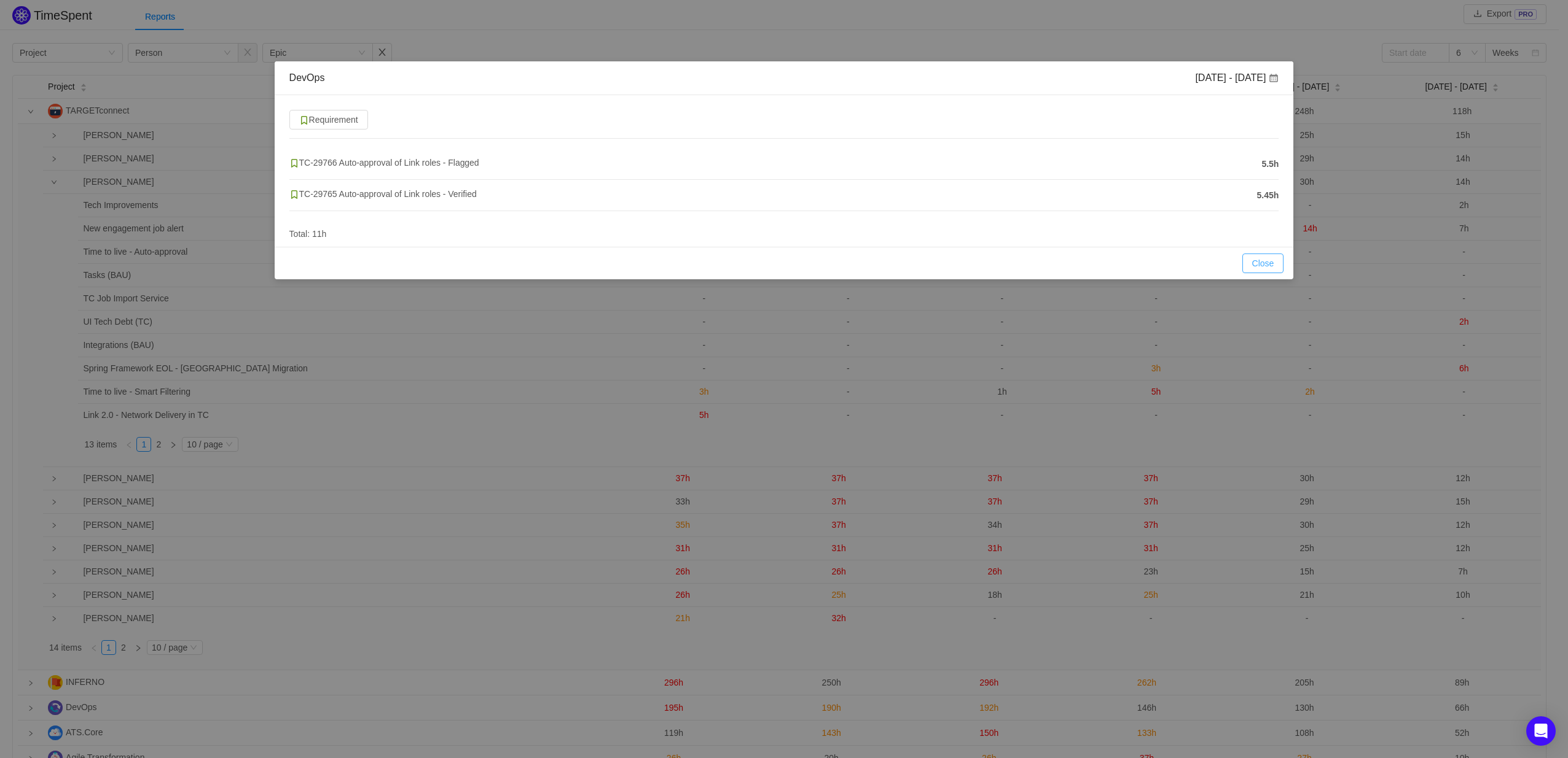
click at [1265, 263] on button "Close" at bounding box center [1263, 263] width 42 height 20
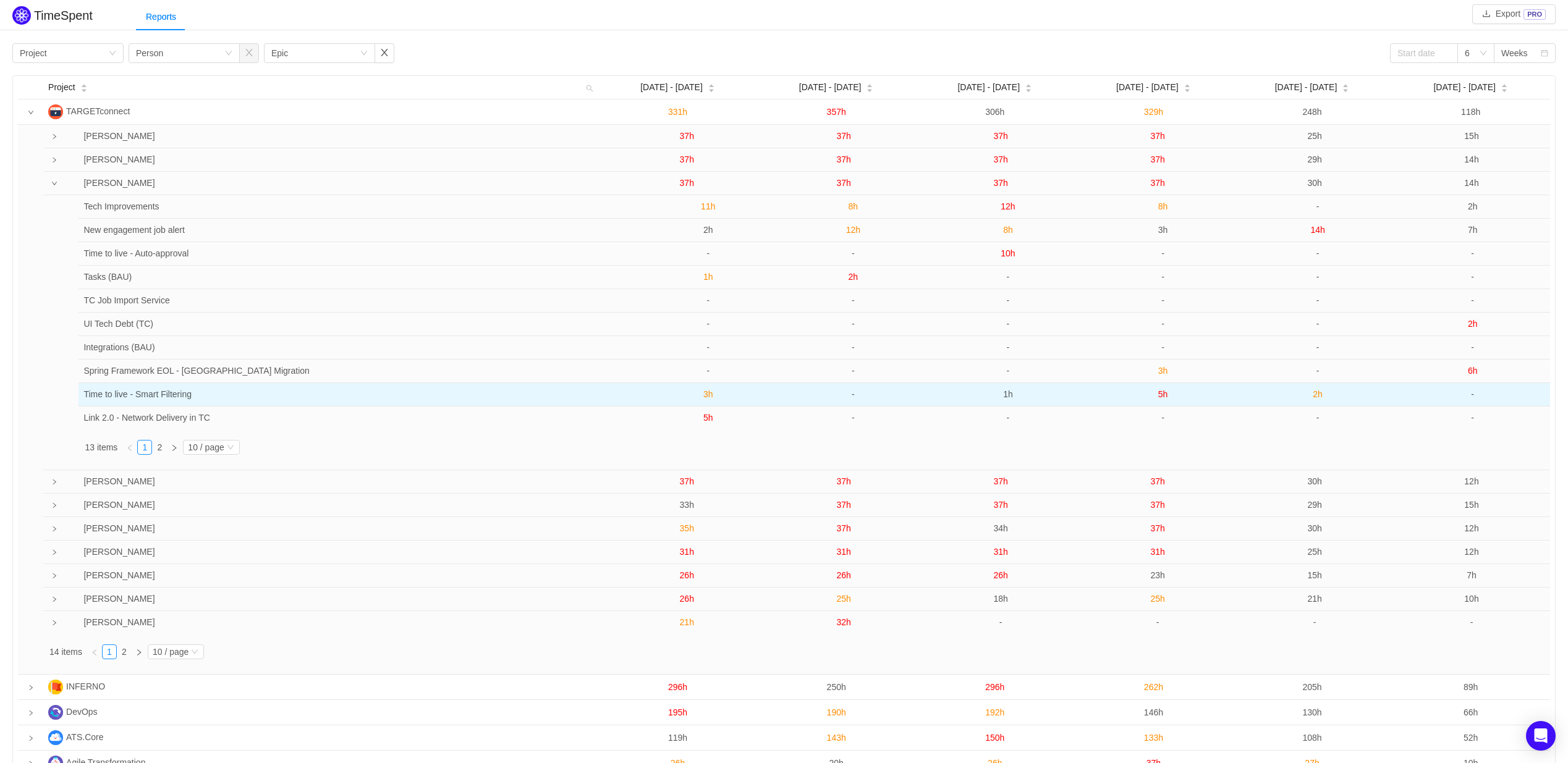
click at [1009, 397] on span "1h" at bounding box center [1008, 394] width 10 height 10
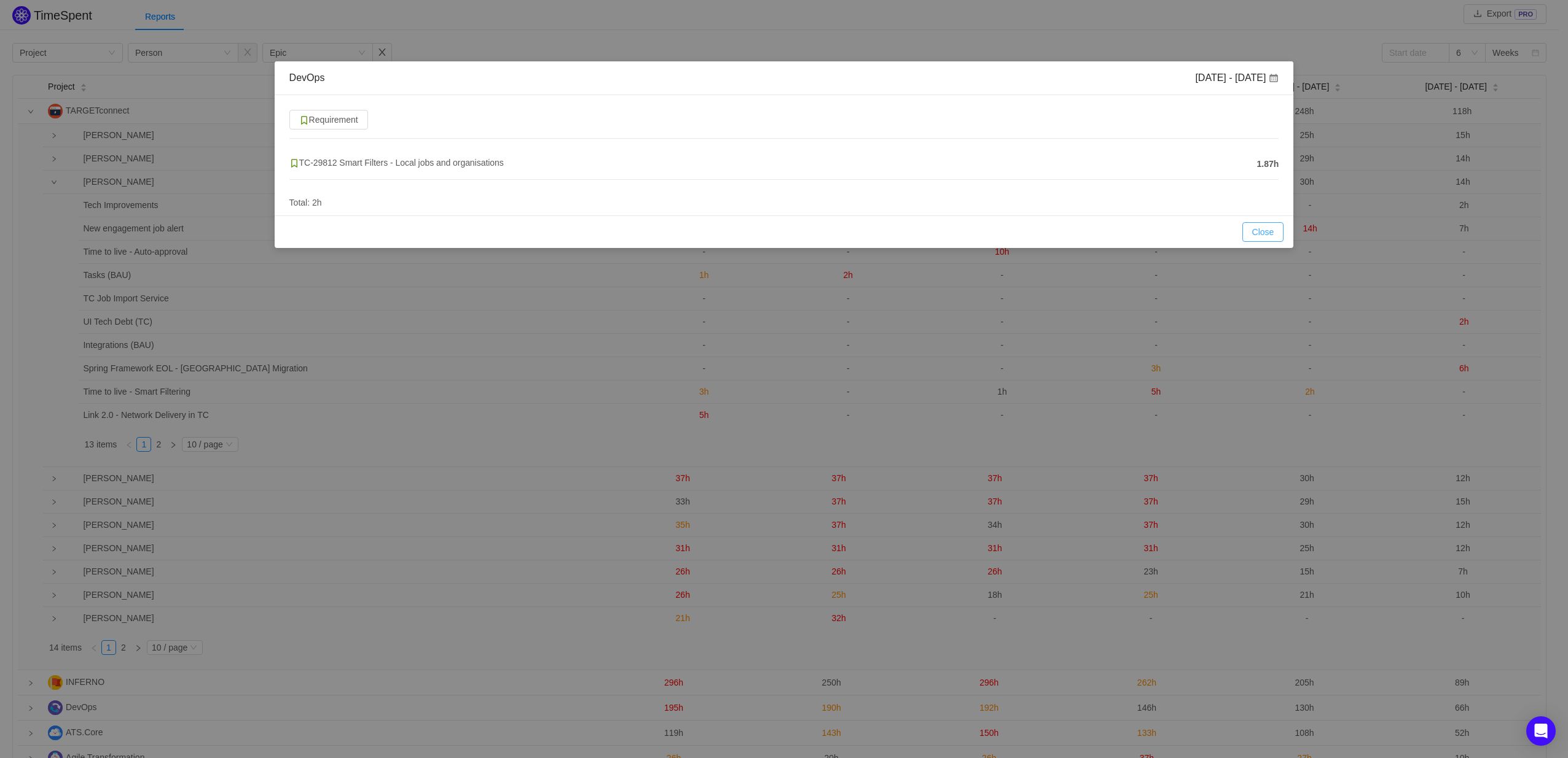
click at [1268, 233] on button "Close" at bounding box center [1263, 232] width 42 height 20
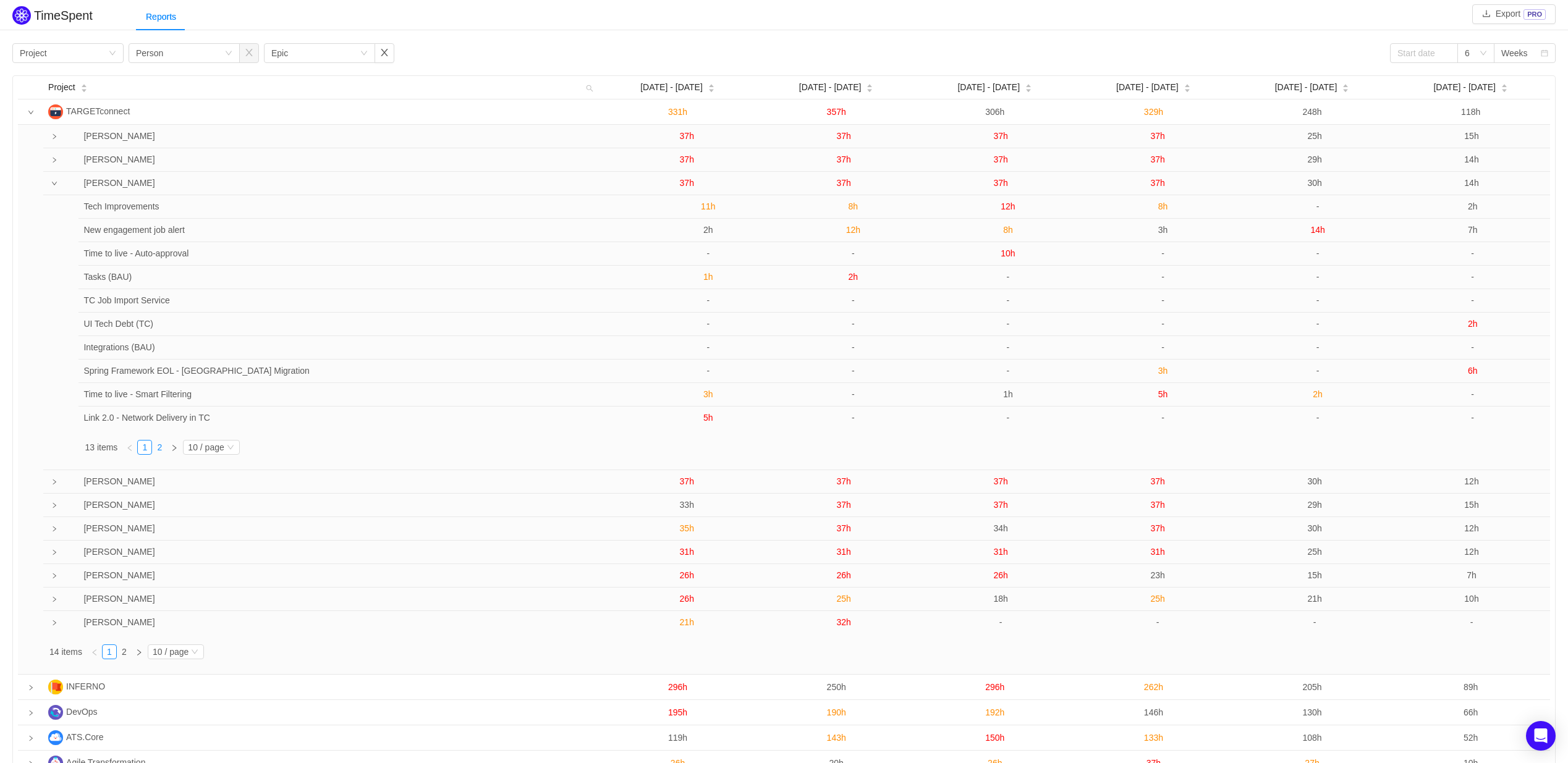
click at [162, 450] on link "2" at bounding box center [159, 447] width 14 height 14
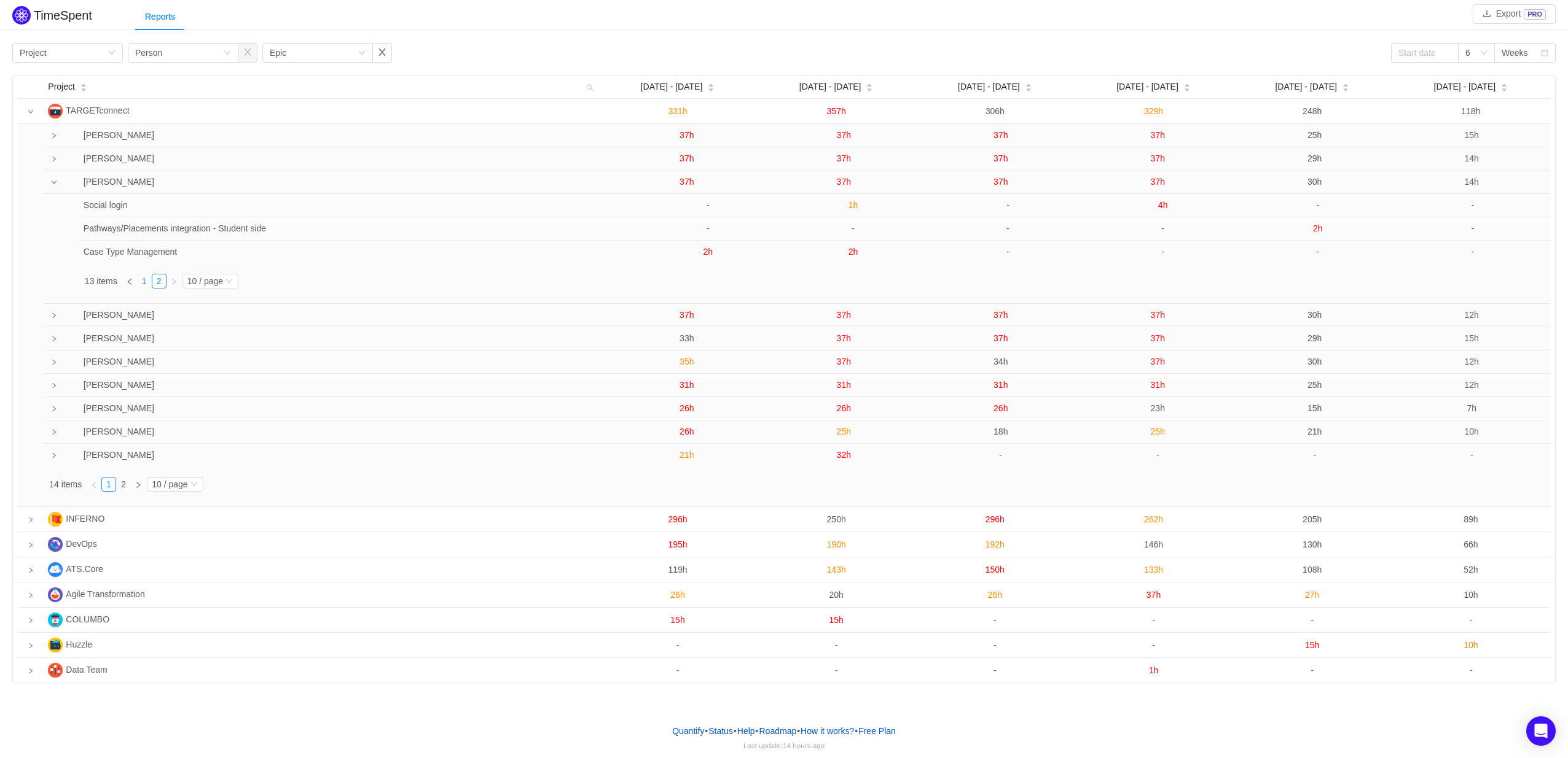
click at [141, 283] on link "1" at bounding box center [144, 281] width 14 height 14
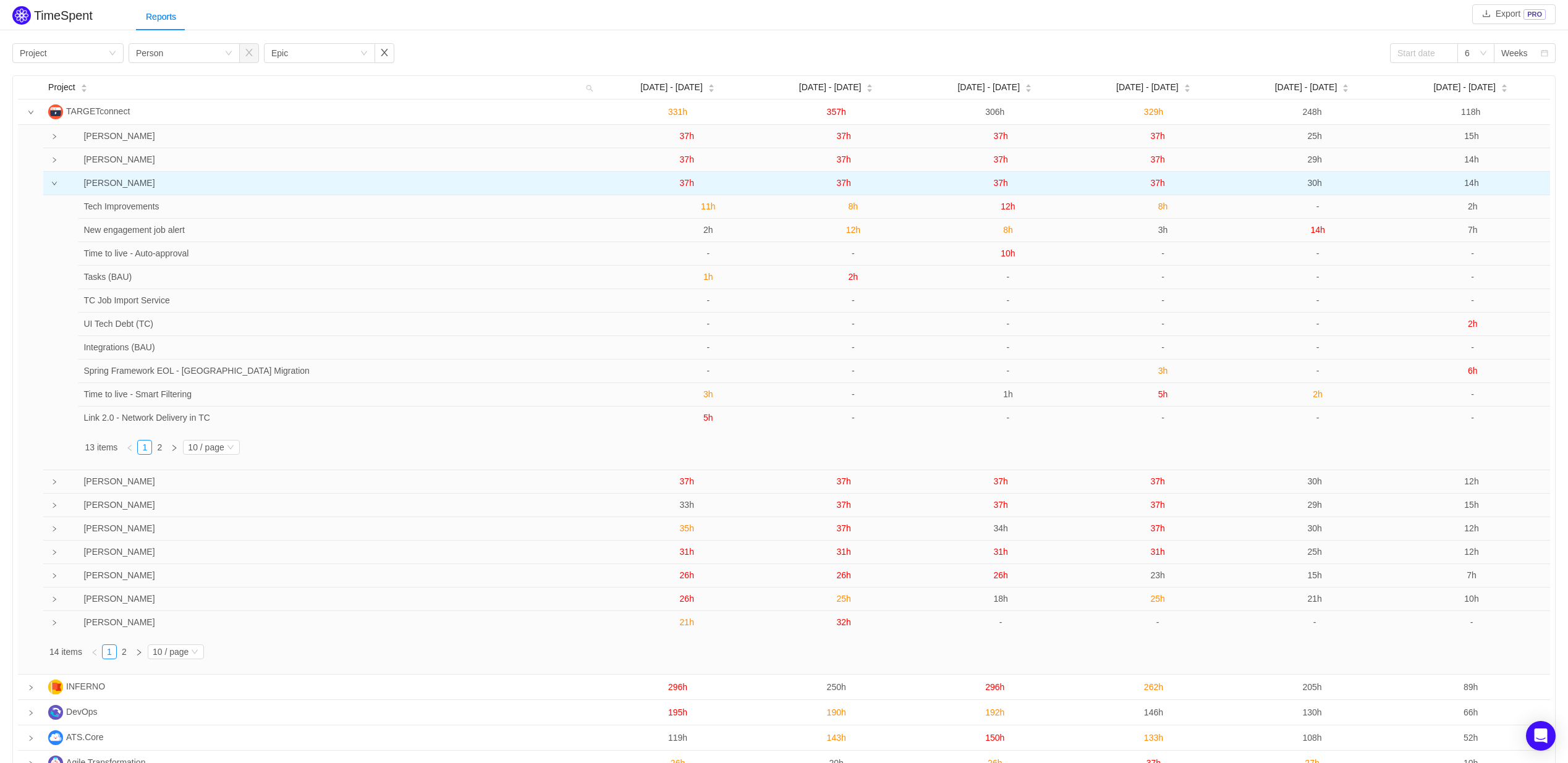
click at [1000, 185] on span "37h" at bounding box center [1000, 183] width 14 height 10
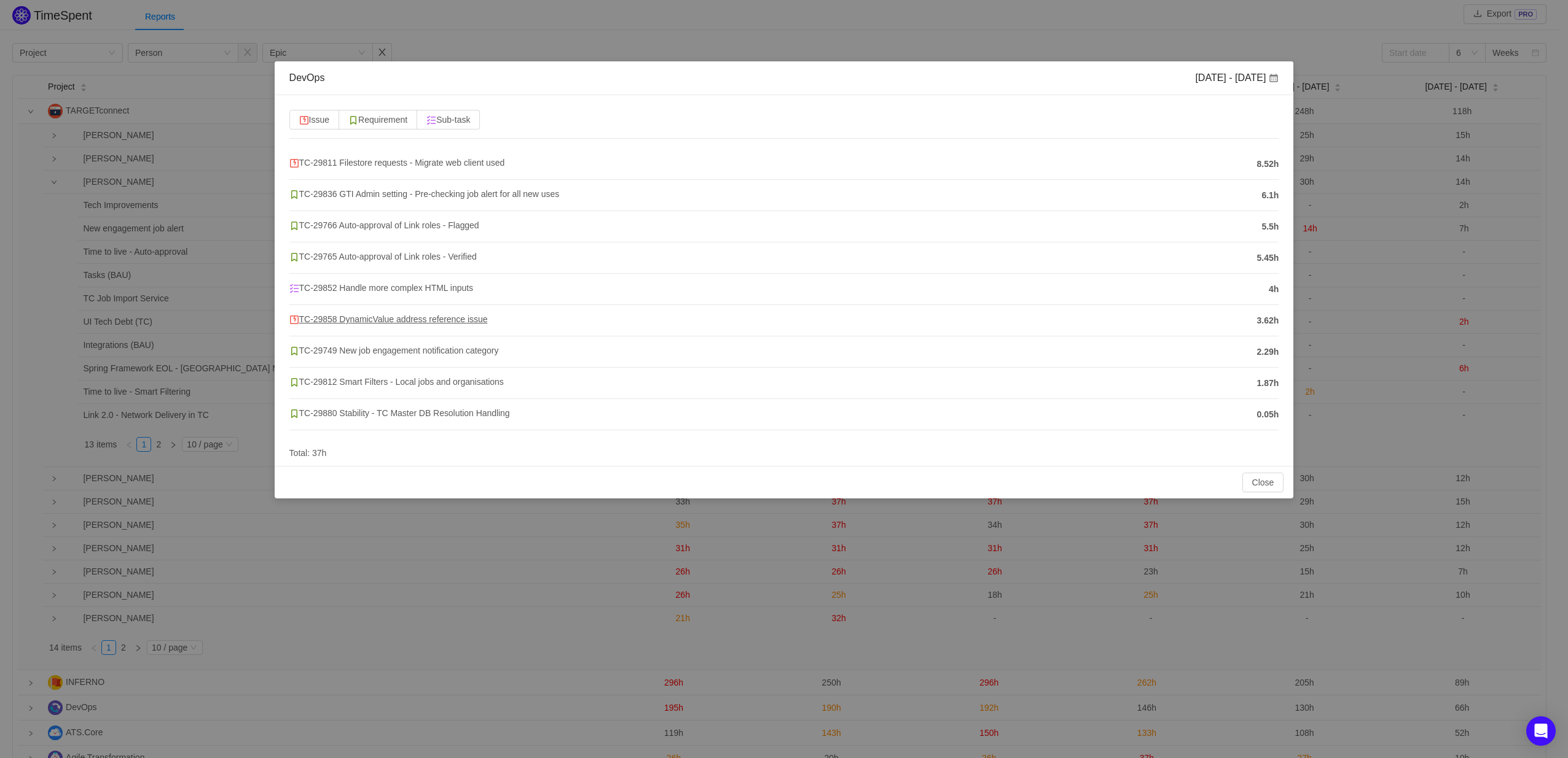
click at [371, 320] on span "TC-29858 DynamicValue address reference issue" at bounding box center [388, 319] width 198 height 10
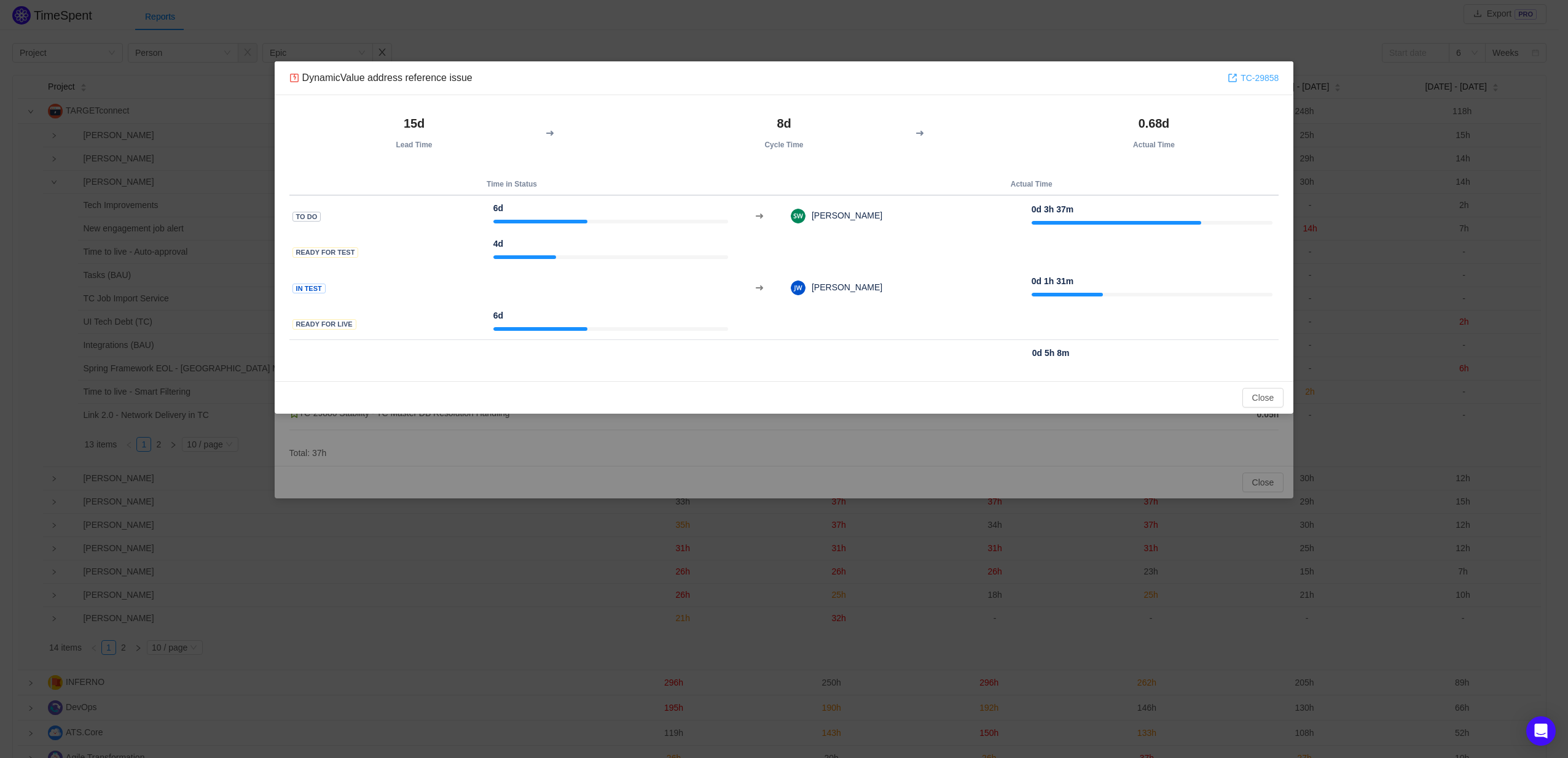
click at [1259, 77] on link "TC-29858" at bounding box center [1253, 78] width 51 height 14
click at [1261, 396] on button "Close" at bounding box center [1263, 398] width 42 height 20
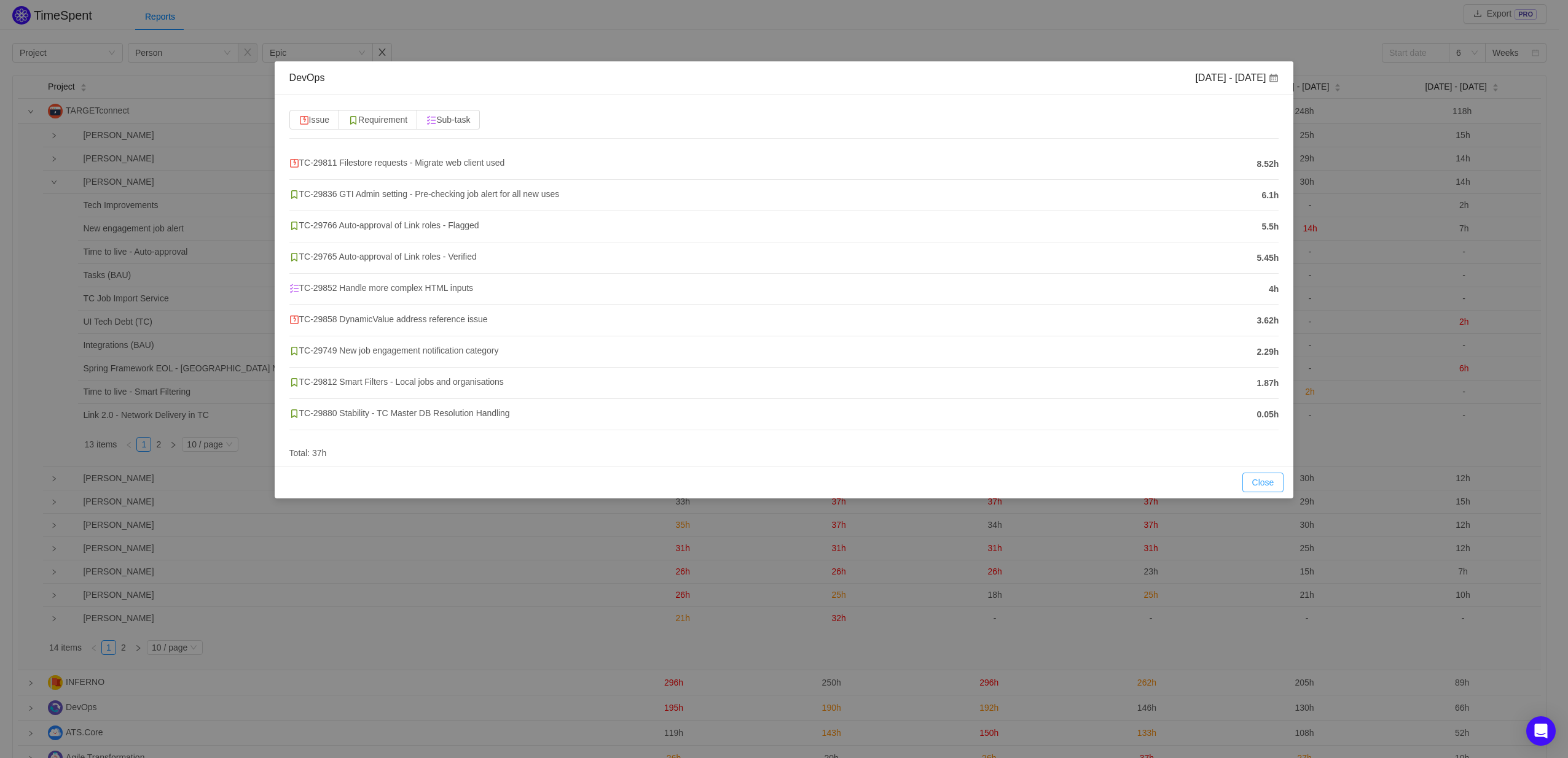
drag, startPoint x: 1253, startPoint y: 479, endPoint x: 1244, endPoint y: 474, distance: 10.3
click at [1253, 479] on button "Close" at bounding box center [1263, 483] width 42 height 20
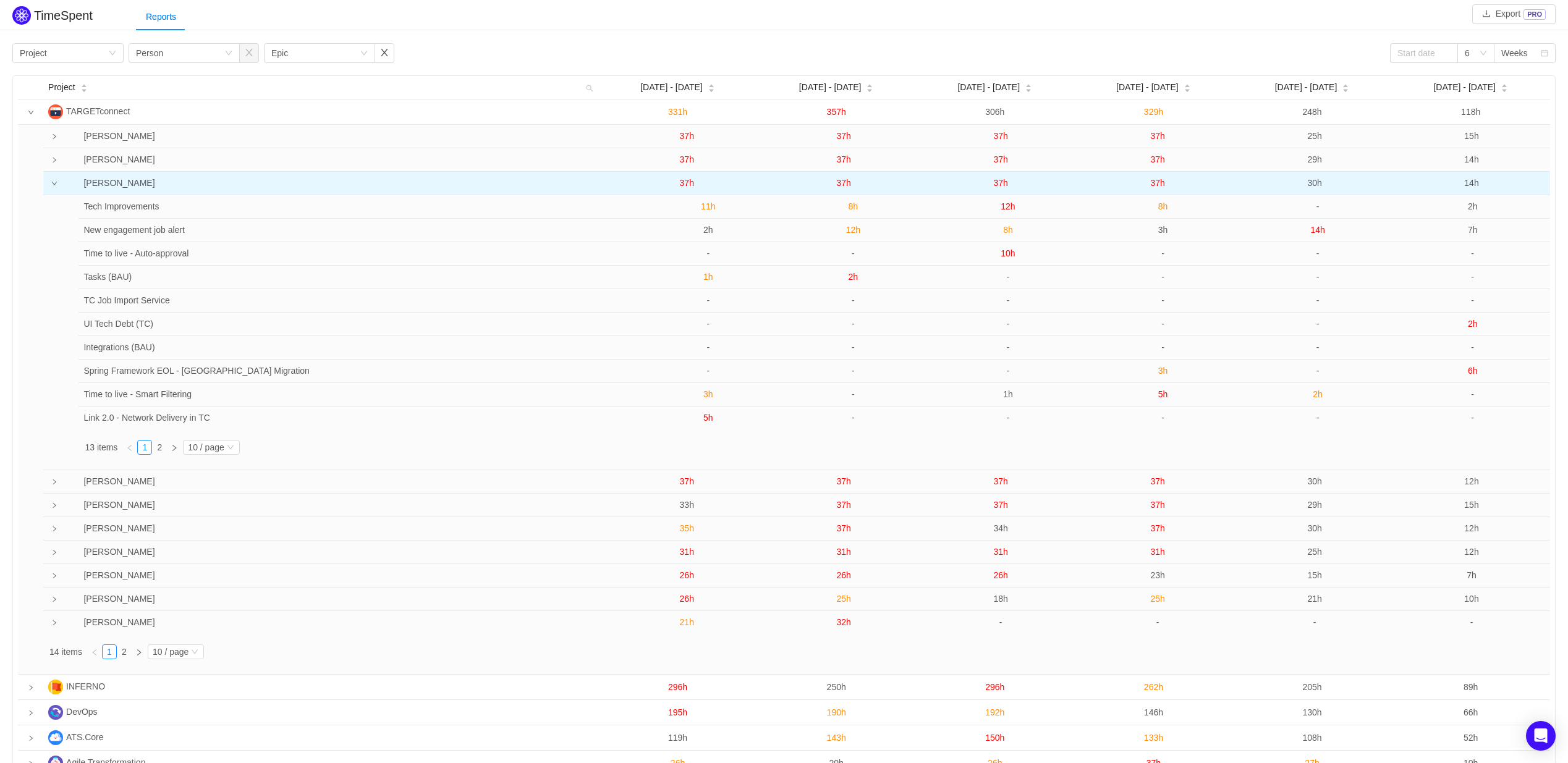
click at [1157, 178] on span "37h" at bounding box center [1157, 183] width 14 height 10
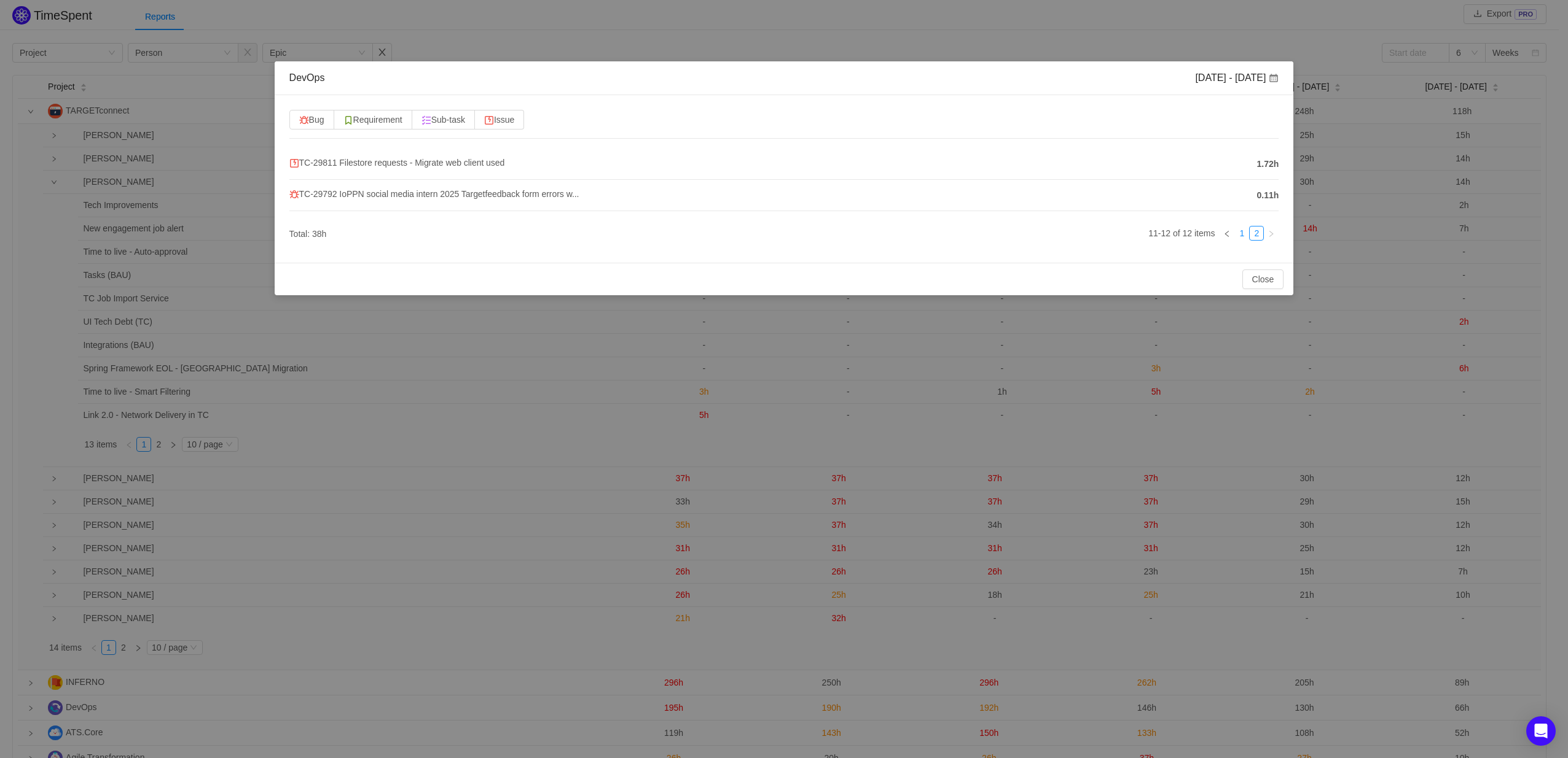
click at [1236, 234] on link "1" at bounding box center [1241, 233] width 14 height 14
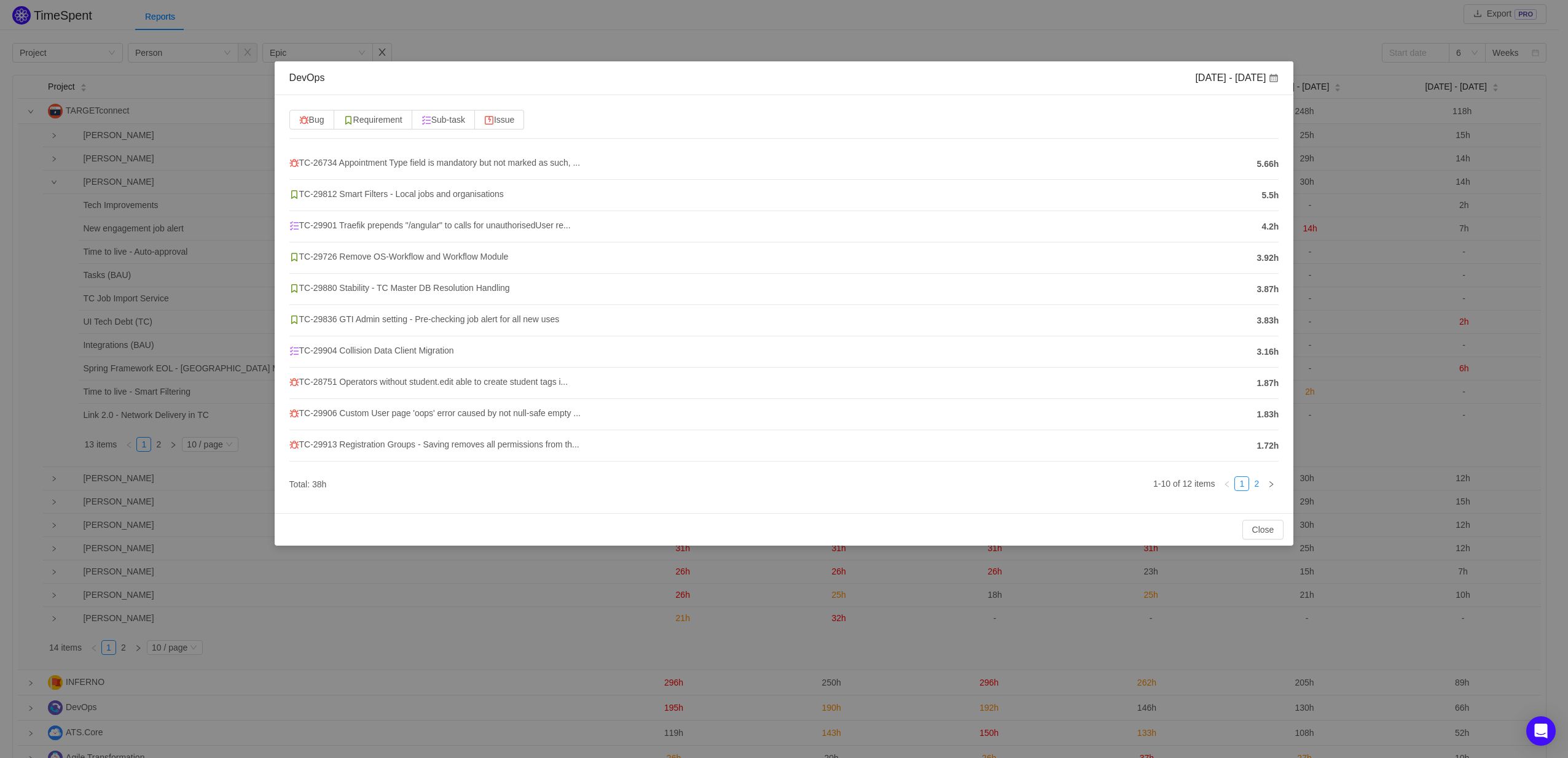
click at [1256, 490] on link "2" at bounding box center [1256, 484] width 14 height 14
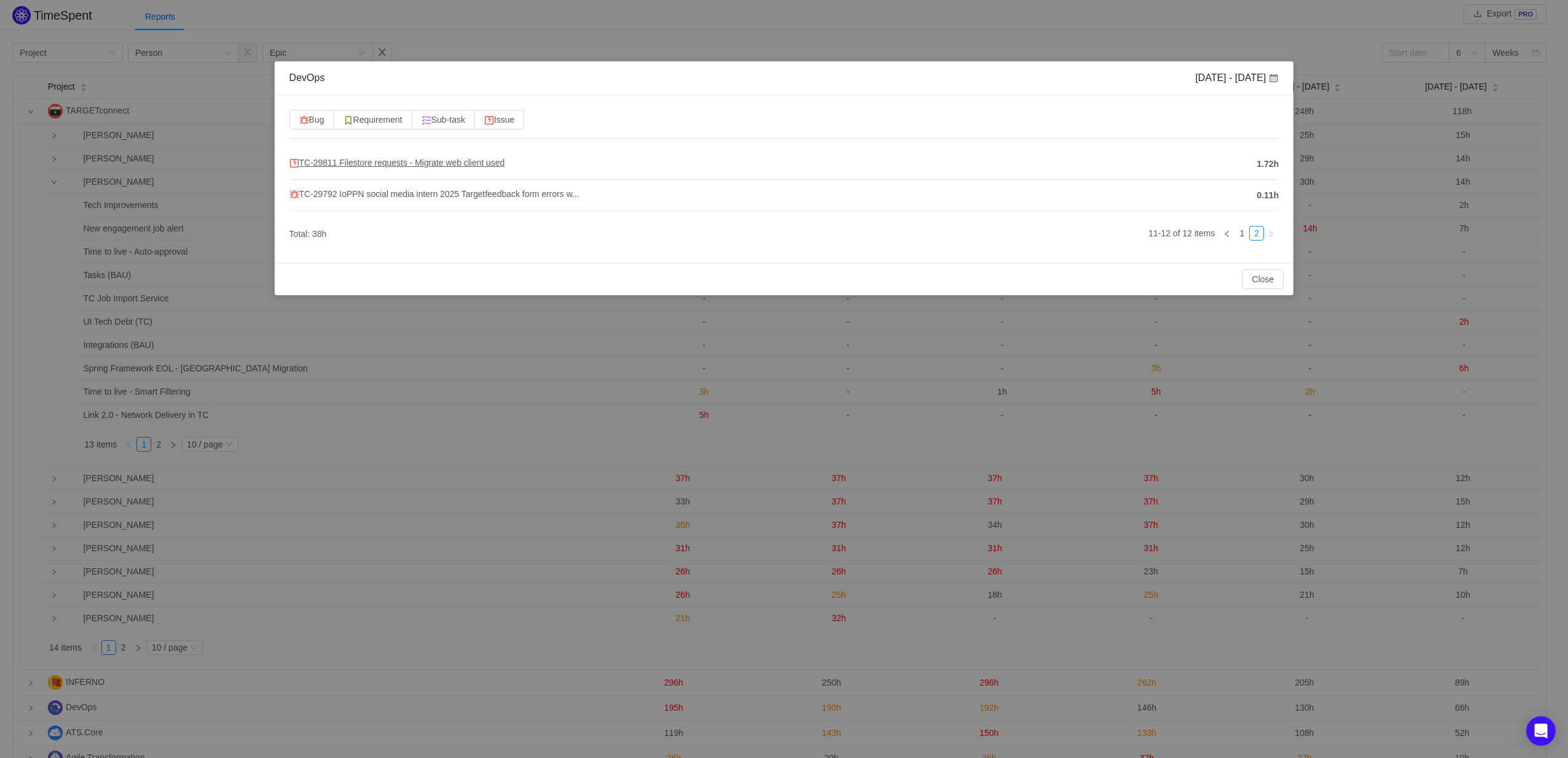
click at [393, 165] on span "TC-29811 Filestore requests - Migrate web client used" at bounding box center [397, 162] width 216 height 10
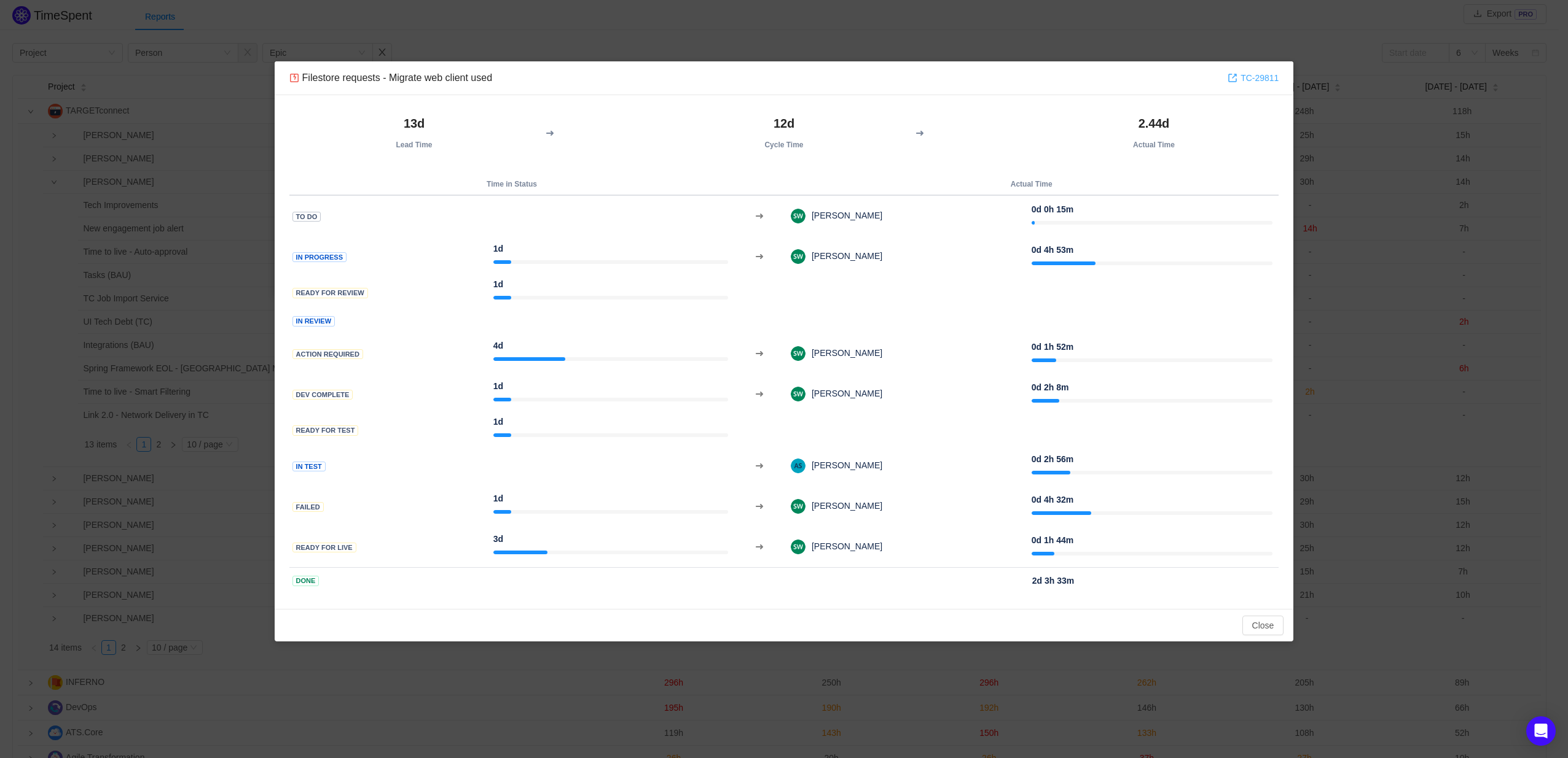
click at [1254, 79] on link "TC-29811" at bounding box center [1253, 78] width 51 height 14
click at [1261, 627] on button "Close" at bounding box center [1263, 625] width 42 height 20
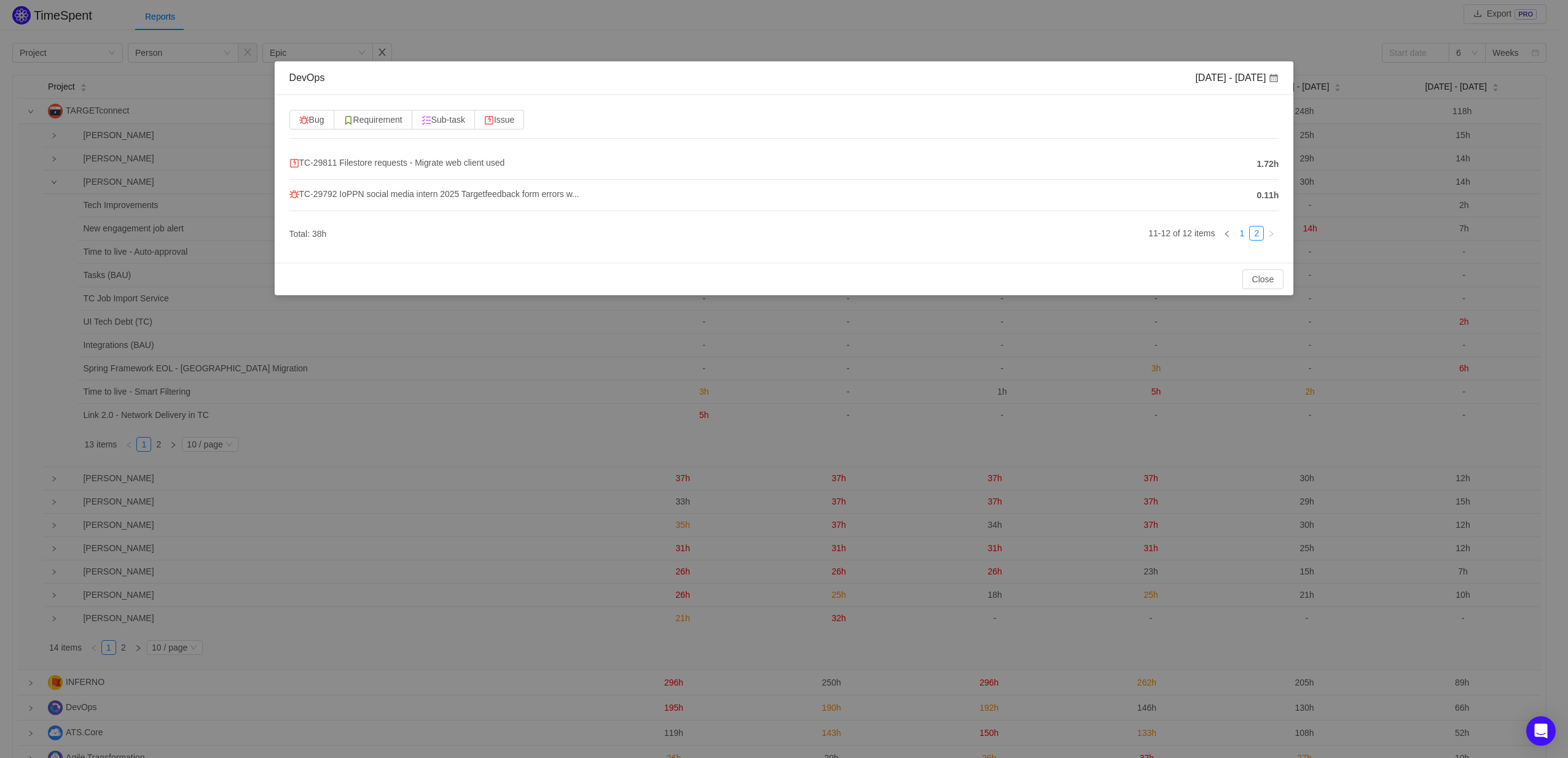
click at [1239, 238] on link "1" at bounding box center [1241, 233] width 14 height 14
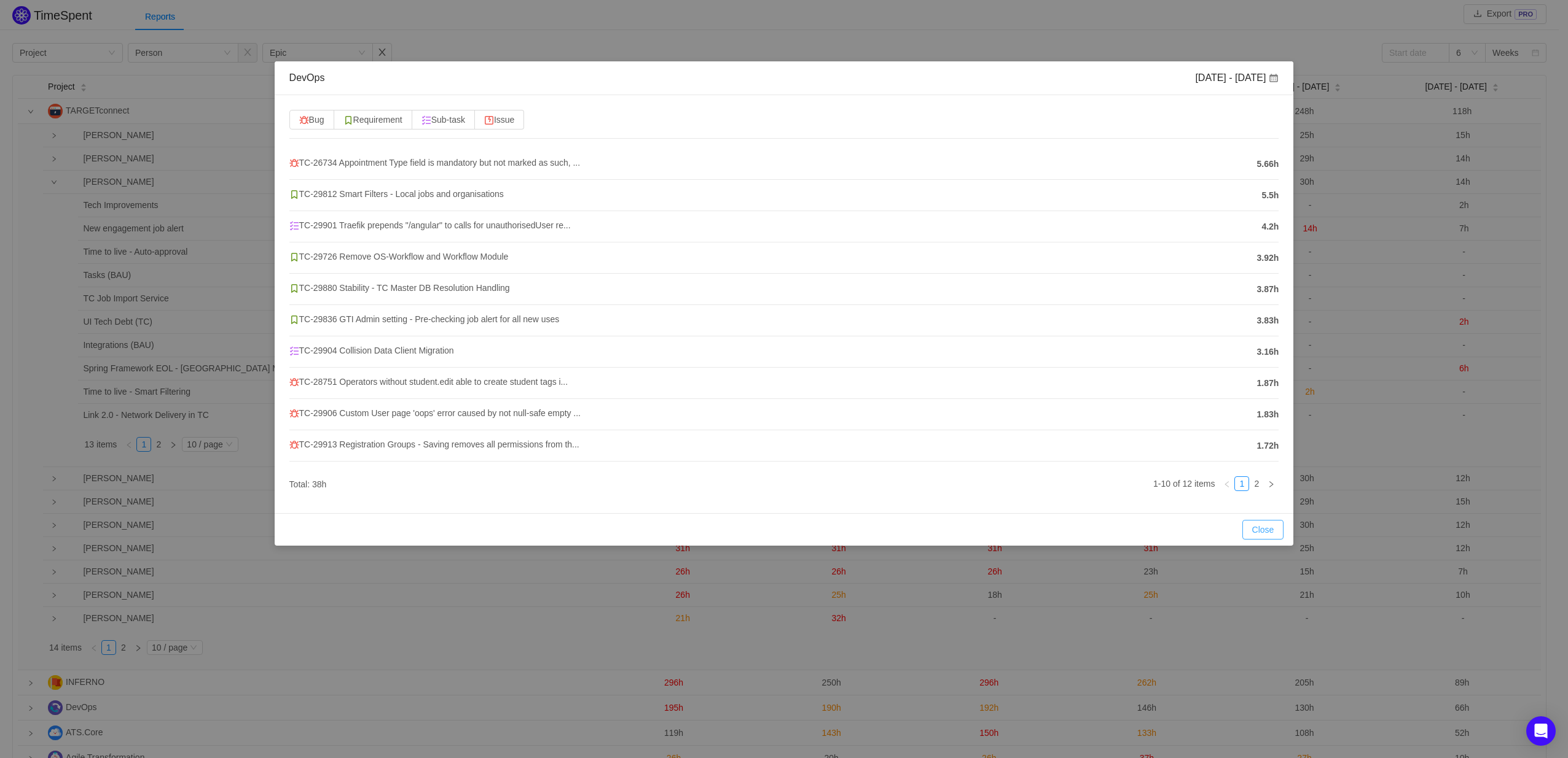
click at [1270, 535] on button "Close" at bounding box center [1263, 530] width 42 height 20
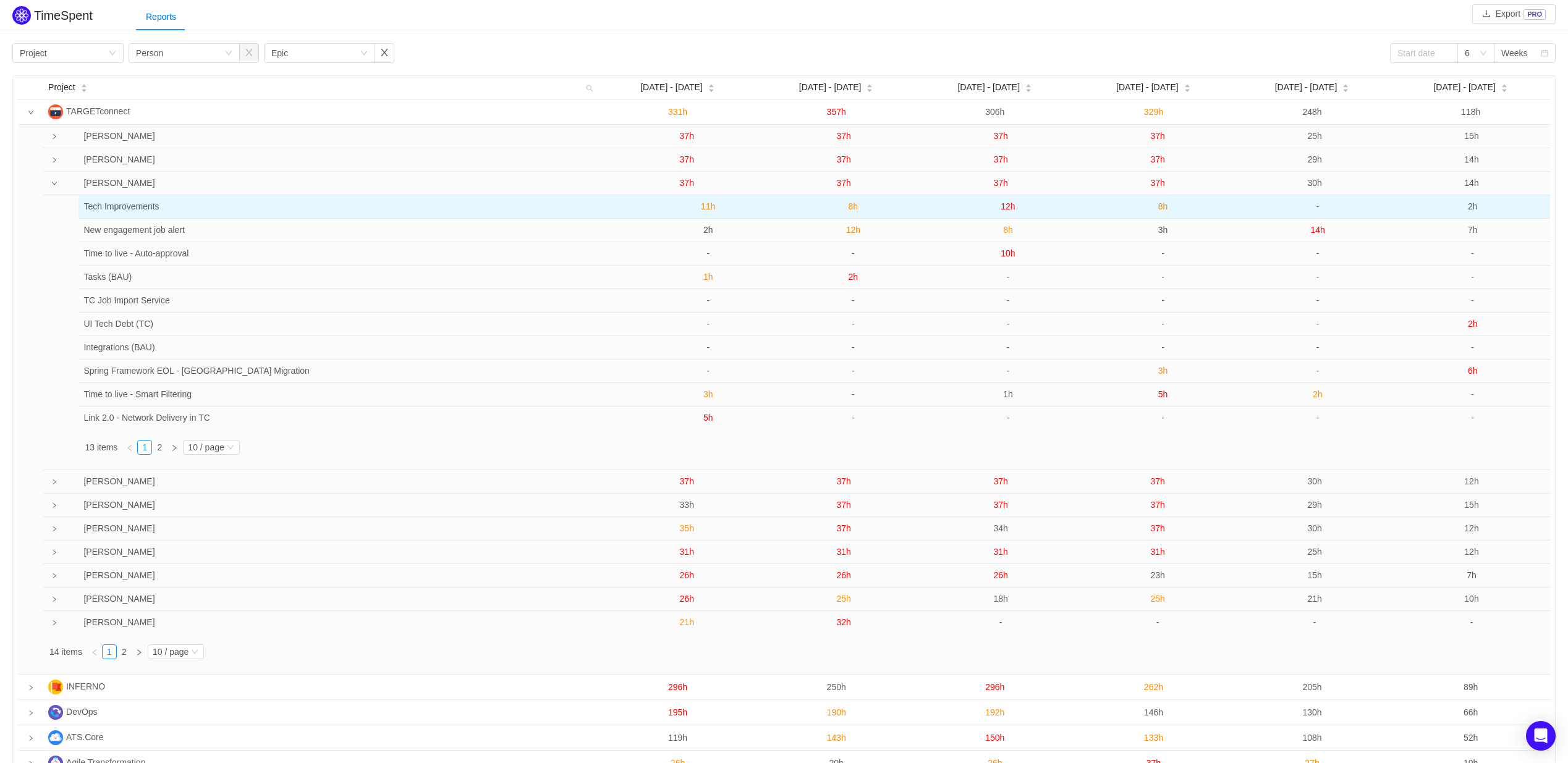
click at [1164, 211] on span "8h" at bounding box center [1163, 206] width 10 height 10
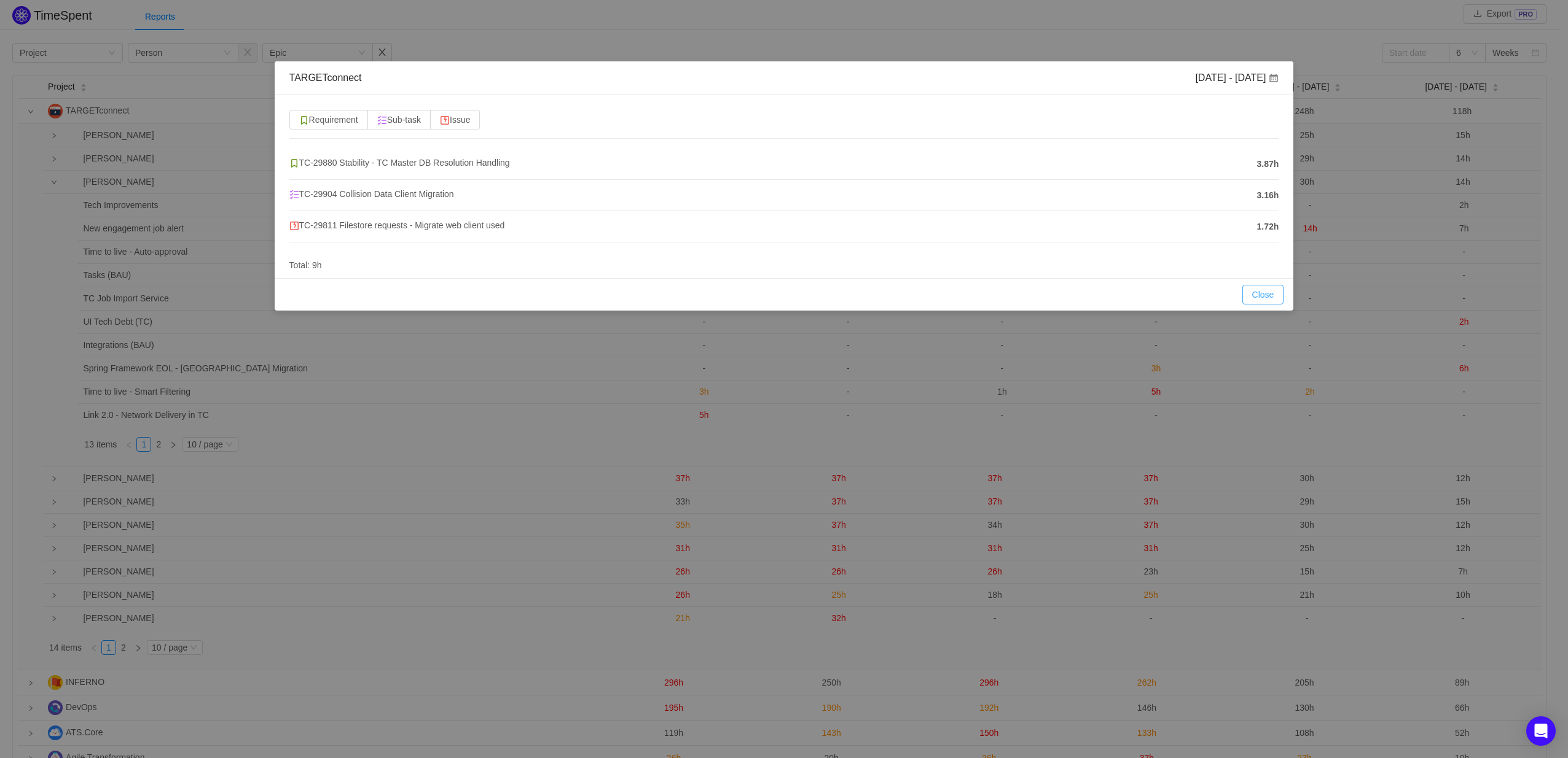
click at [1261, 296] on button "Close" at bounding box center [1263, 295] width 42 height 20
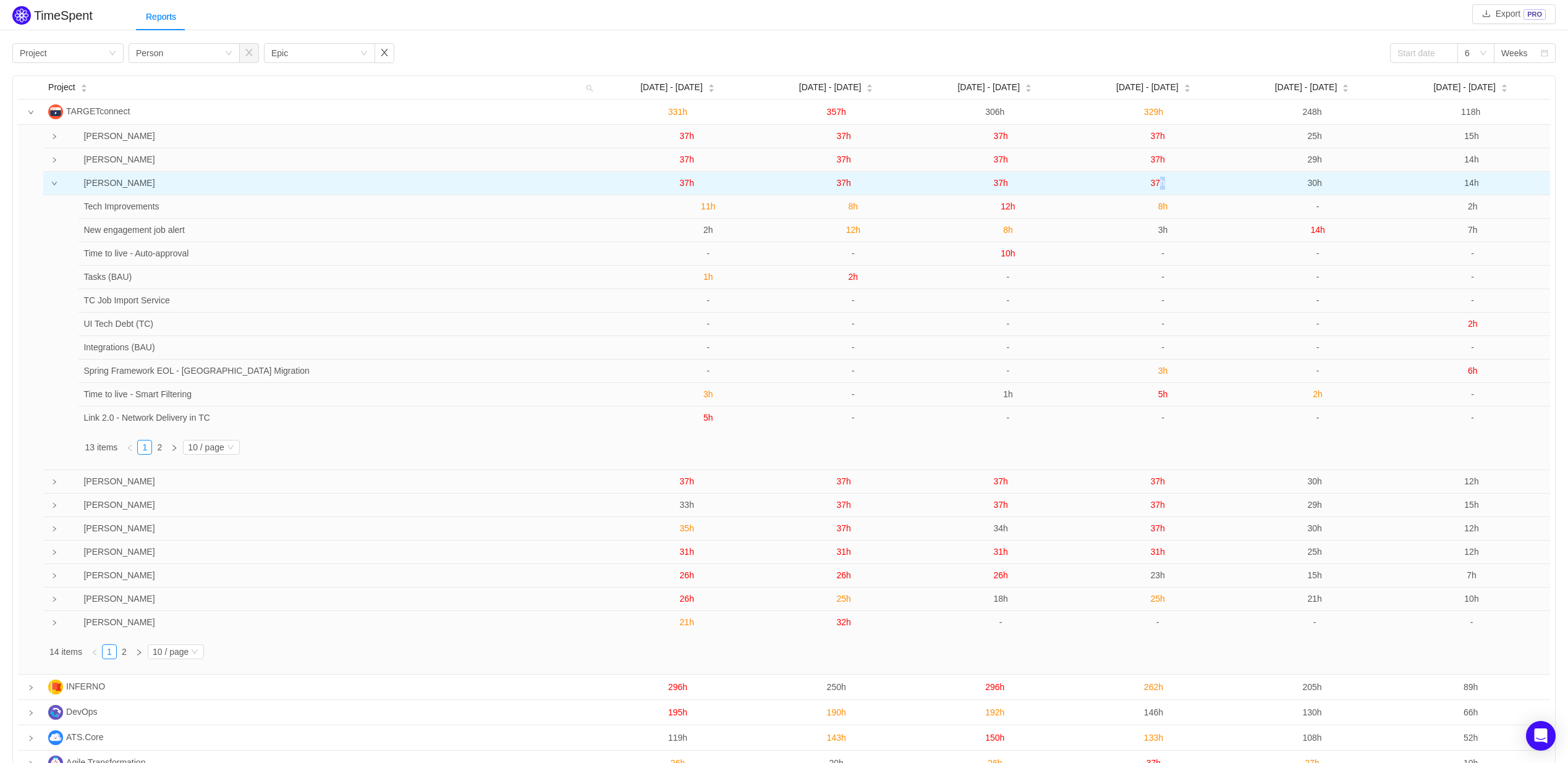
click at [1158, 185] on span "37h" at bounding box center [1157, 183] width 14 height 10
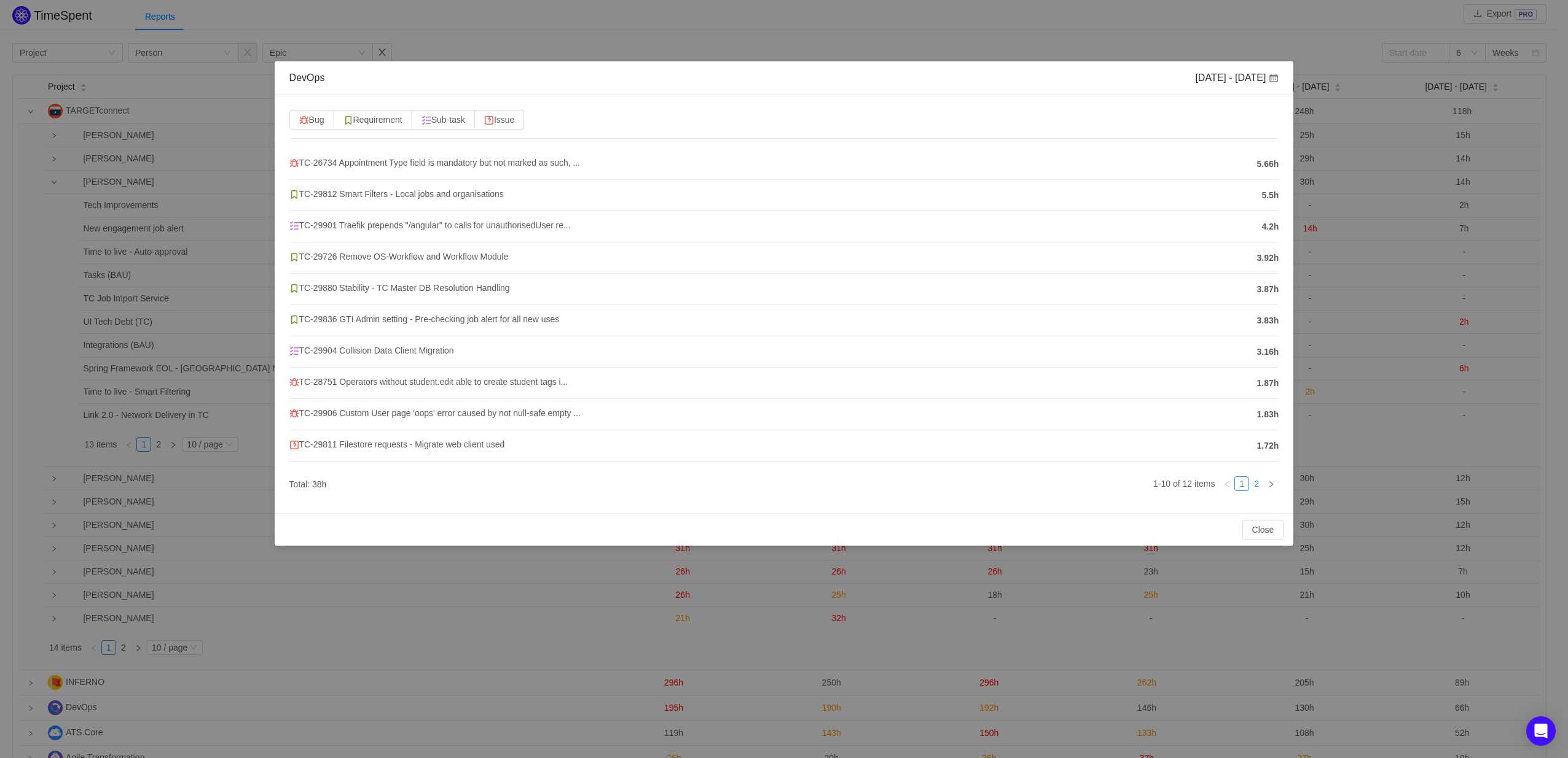
click at [1261, 484] on link "2" at bounding box center [1256, 484] width 14 height 14
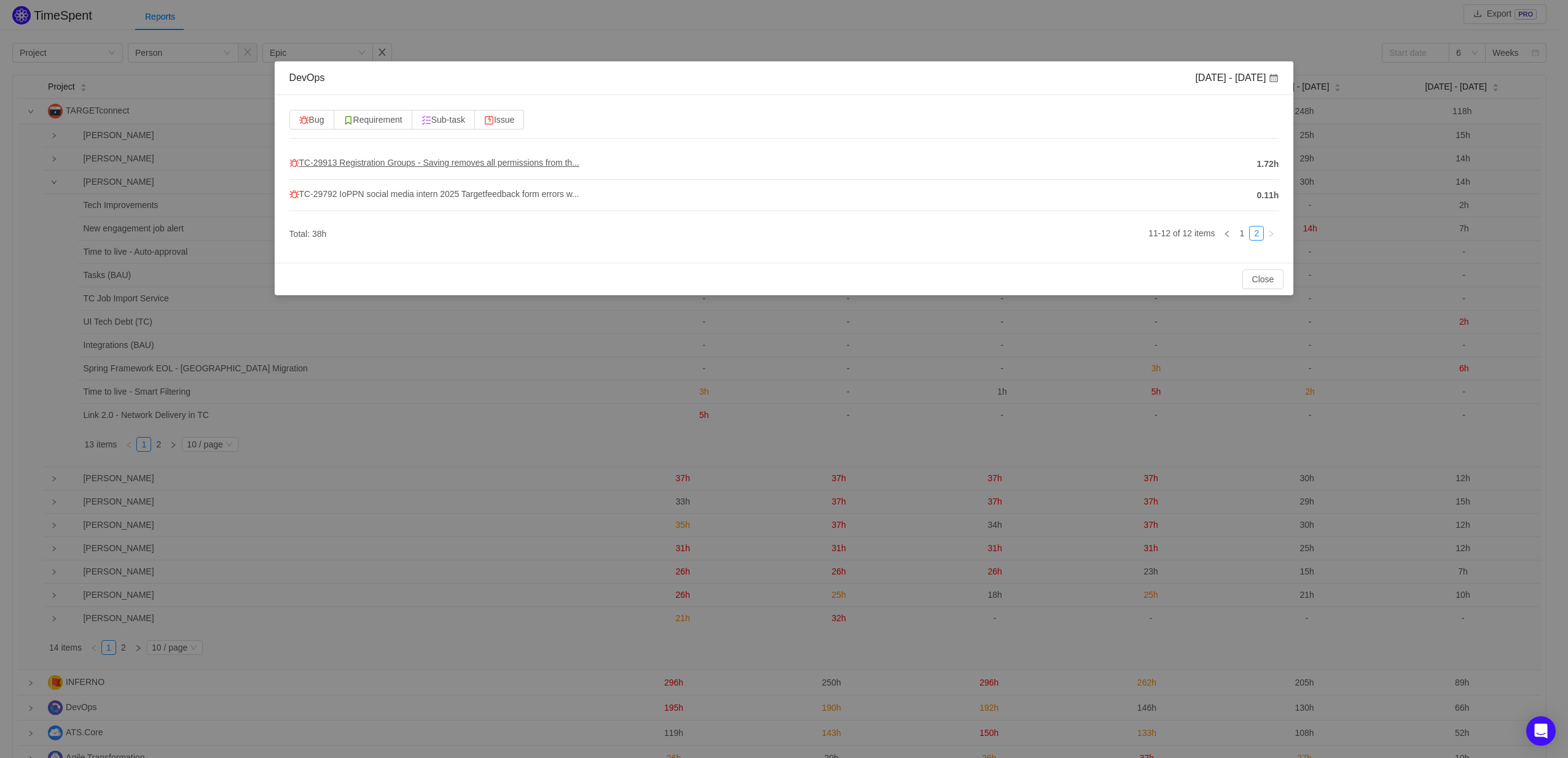
click at [466, 162] on span "TC-29913 Registration Groups - Saving removes all permissions from th..." at bounding box center [434, 162] width 290 height 10
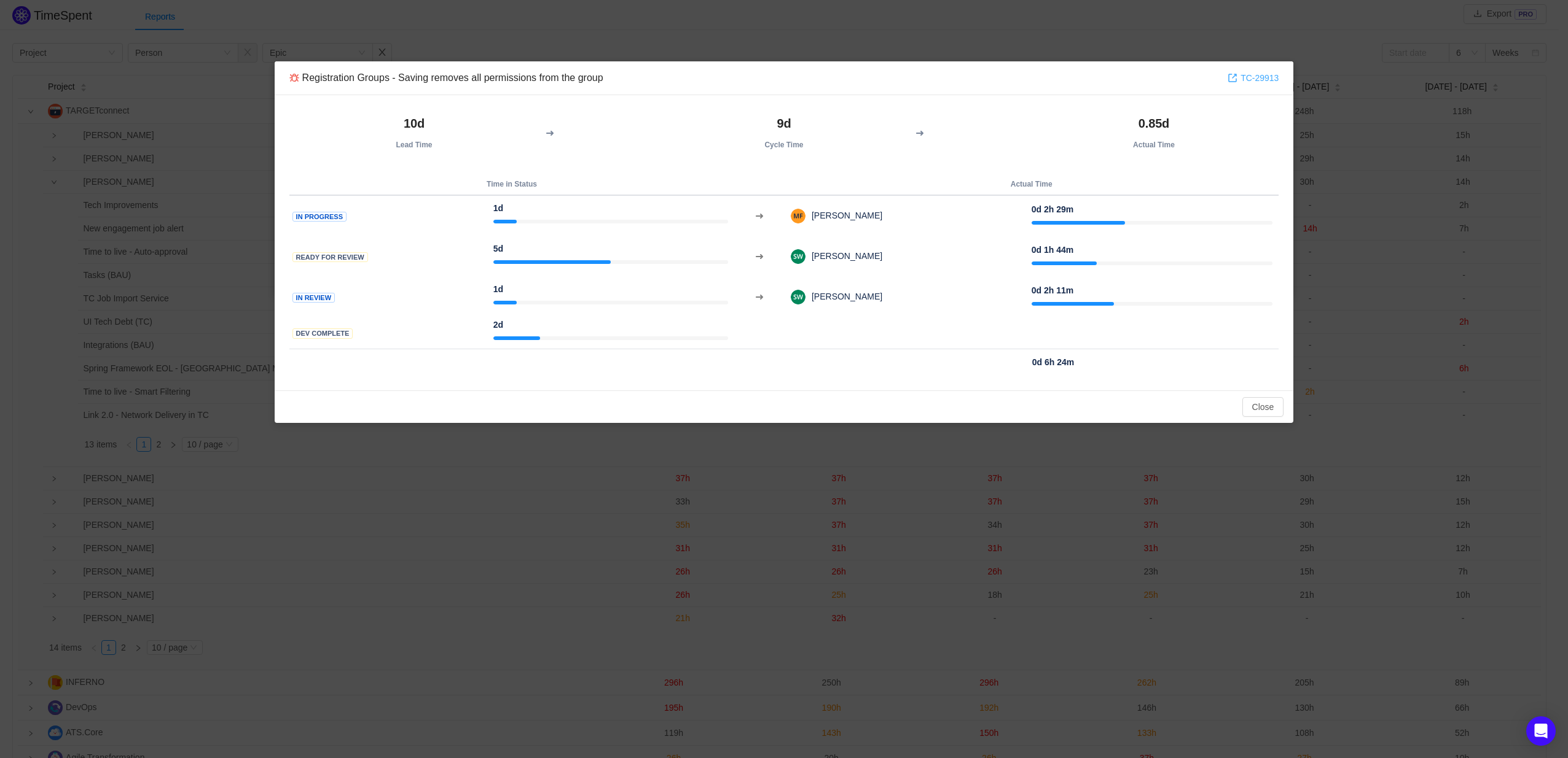
click at [1262, 77] on link "TC-29913" at bounding box center [1253, 78] width 51 height 14
click at [1259, 407] on button "Close" at bounding box center [1263, 407] width 42 height 20
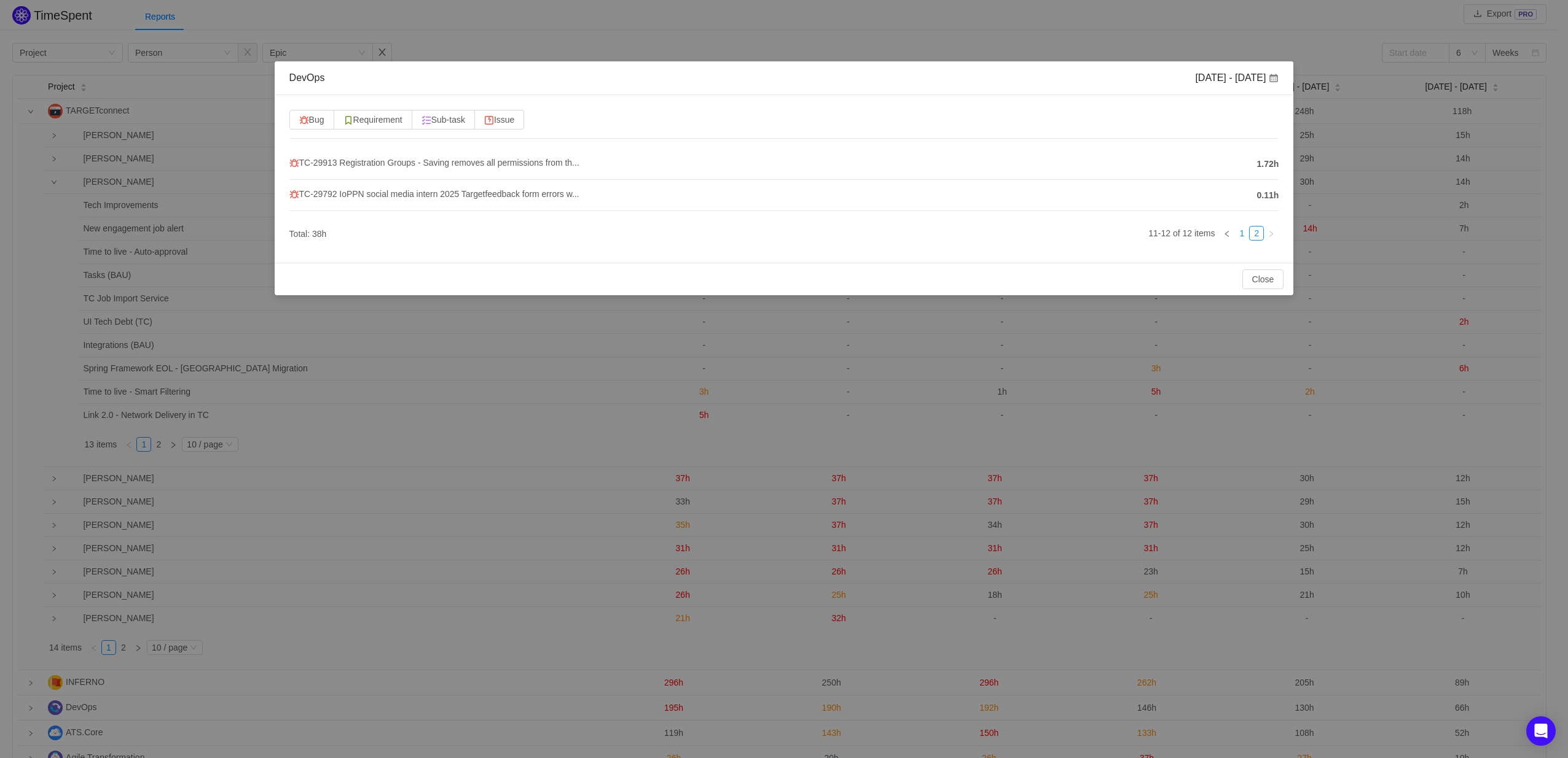
click at [1239, 231] on link "1" at bounding box center [1241, 233] width 14 height 14
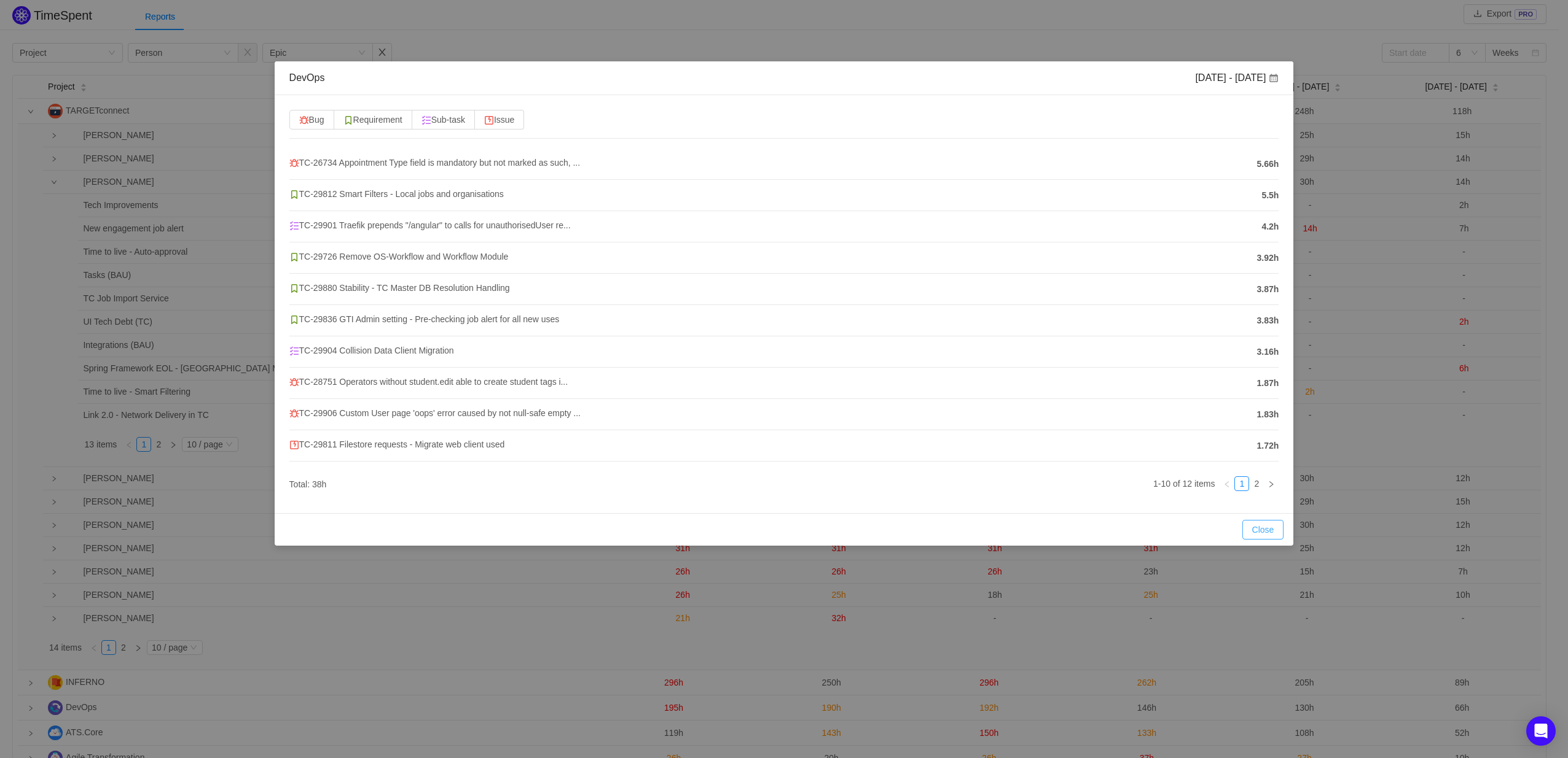
click at [1267, 531] on button "Close" at bounding box center [1263, 530] width 42 height 20
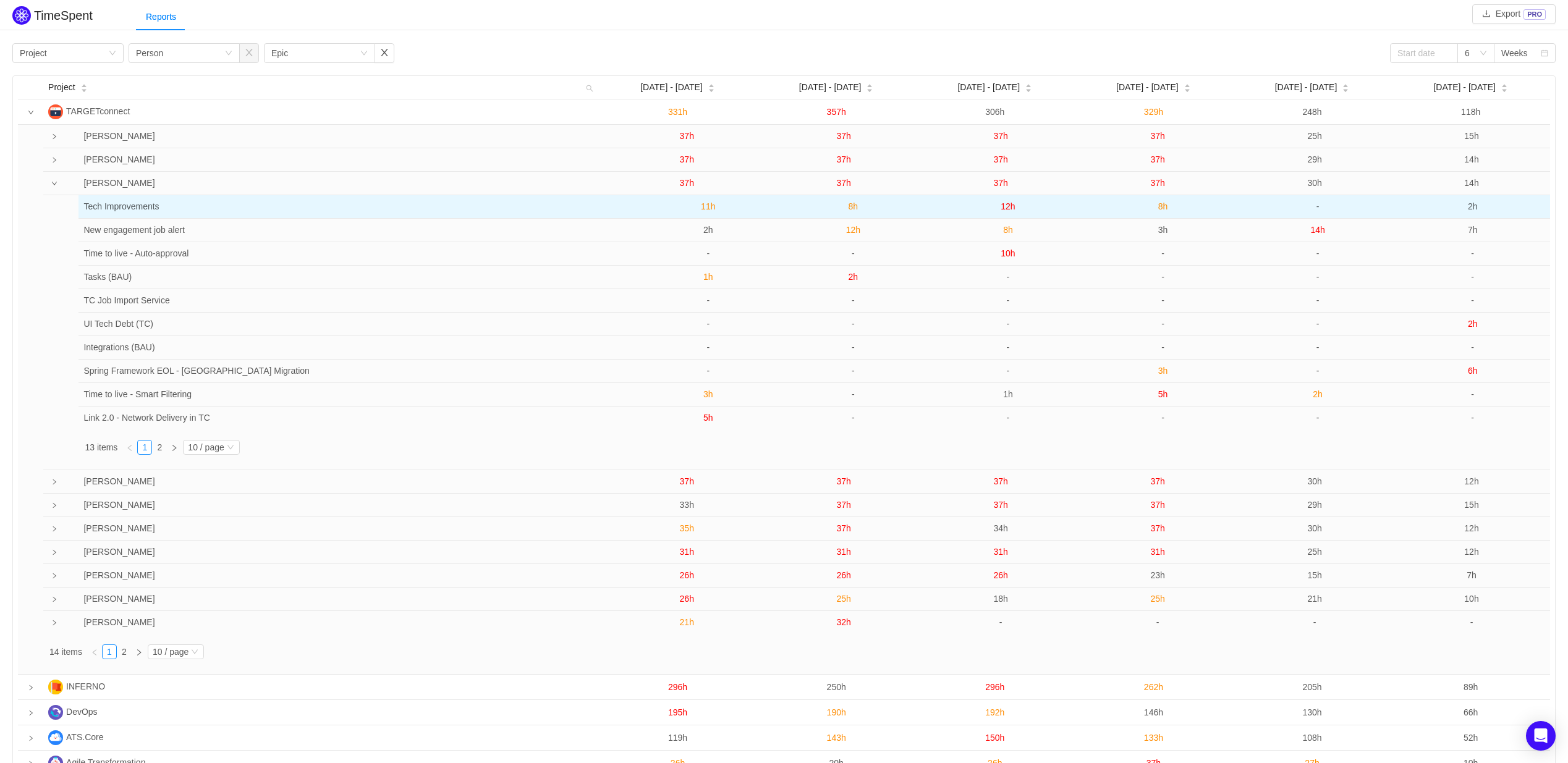
click at [1161, 211] on span "8h" at bounding box center [1163, 206] width 10 height 10
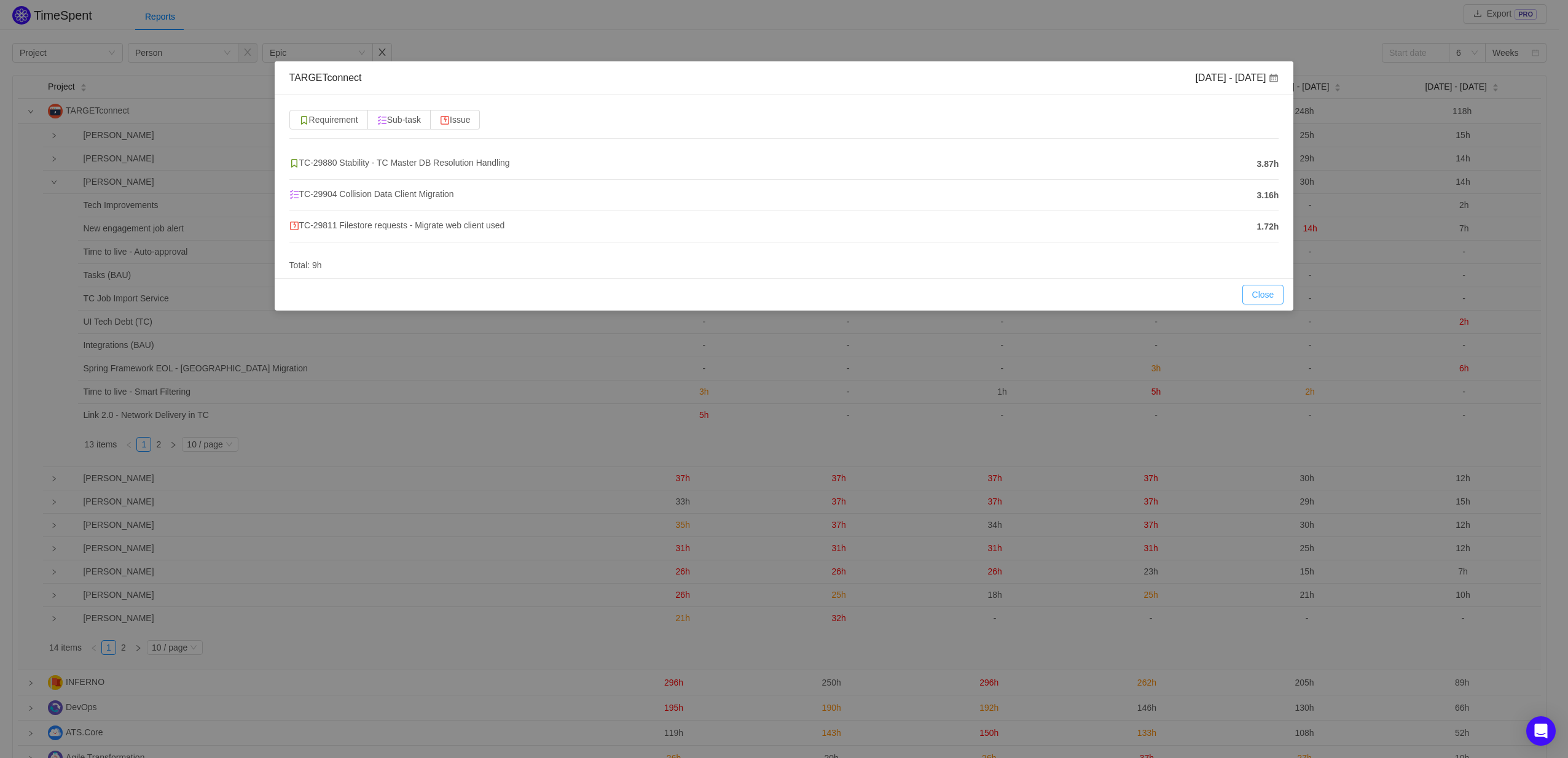
click at [1265, 296] on button "Close" at bounding box center [1263, 295] width 42 height 20
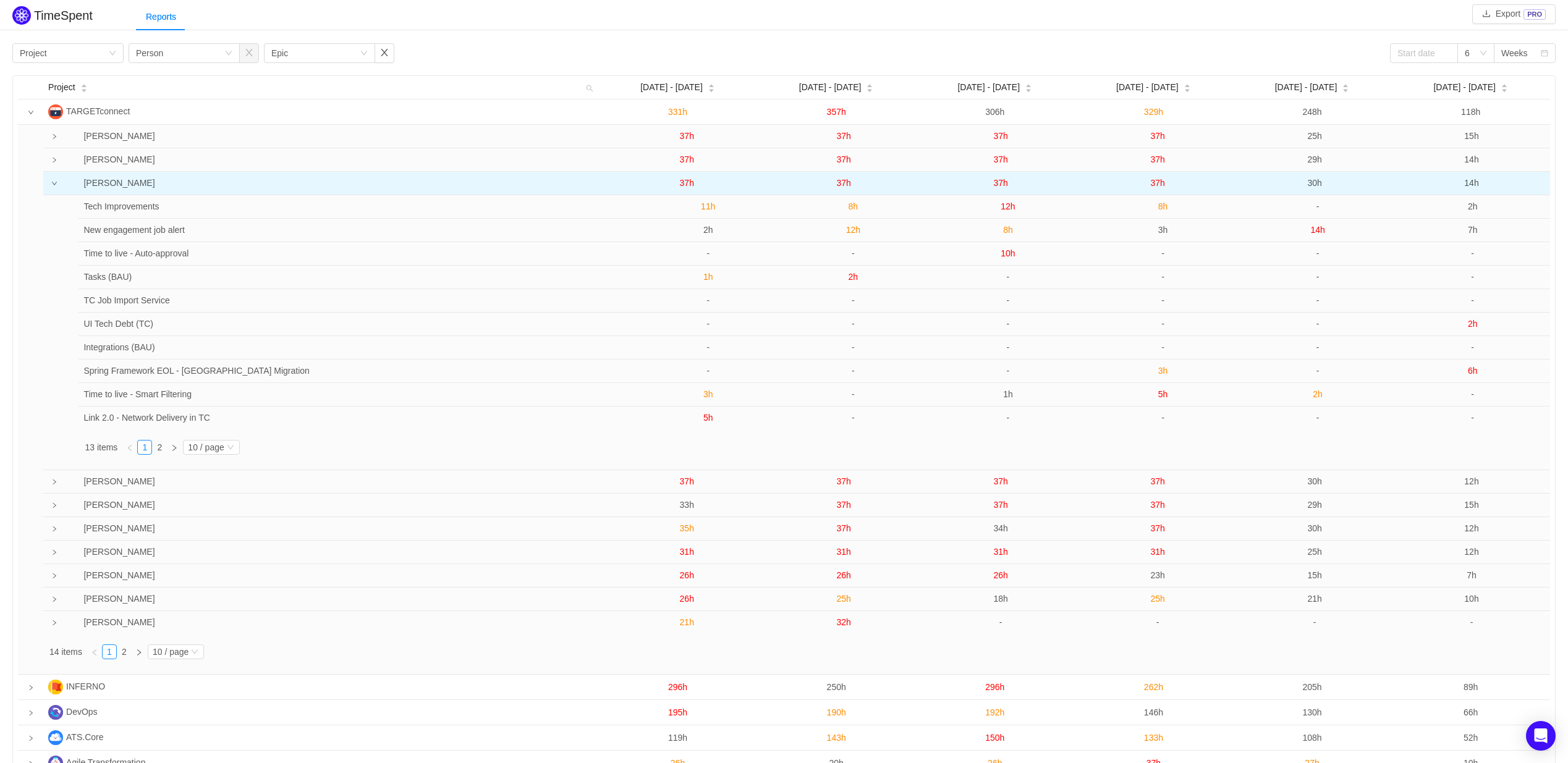
click at [1156, 184] on span "37h" at bounding box center [1157, 183] width 14 height 10
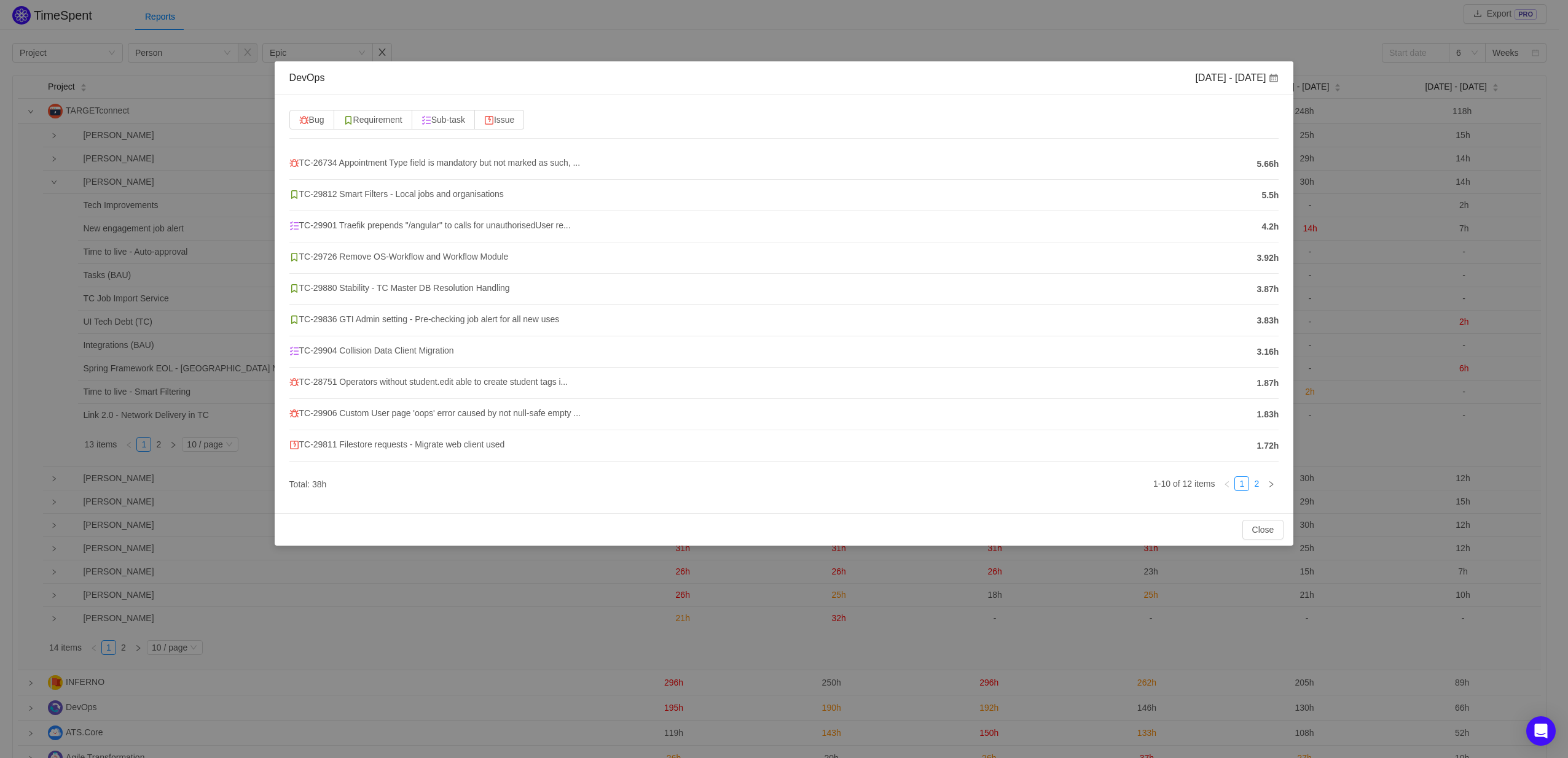
click at [1259, 484] on link "2" at bounding box center [1256, 484] width 14 height 14
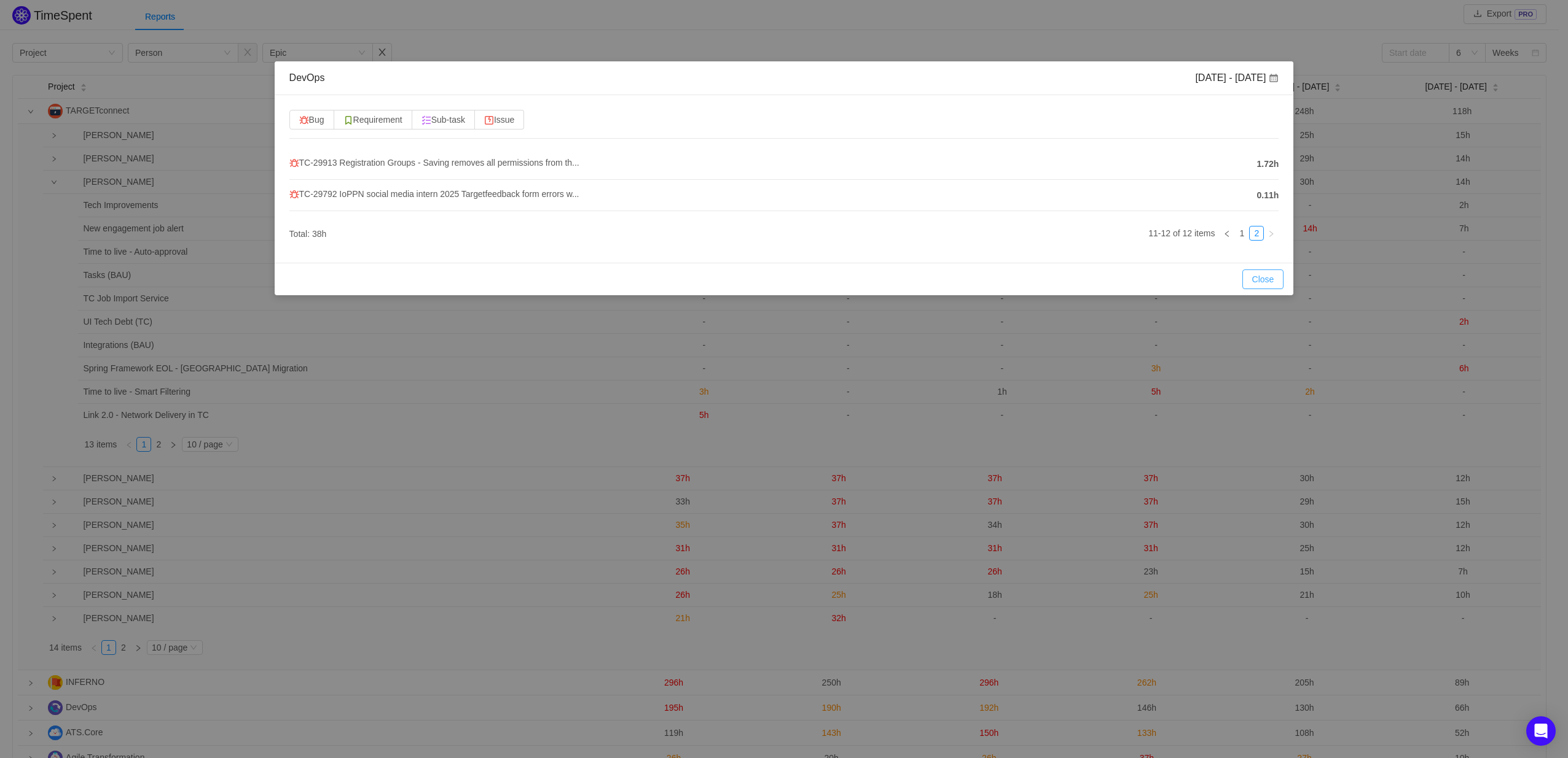
click at [1255, 272] on button "Close" at bounding box center [1263, 279] width 42 height 20
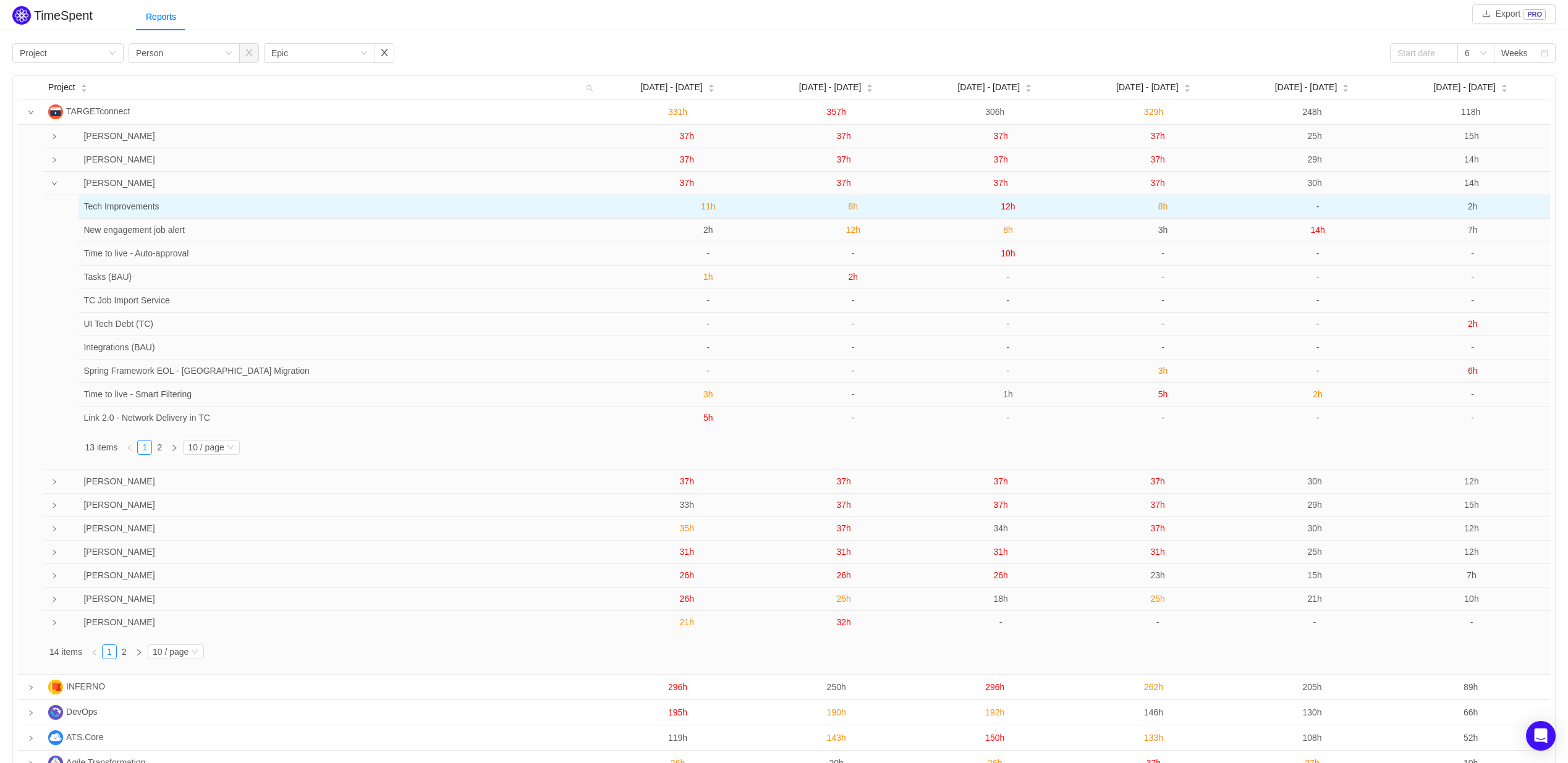
click at [1158, 207] on span "8h" at bounding box center [1163, 206] width 10 height 10
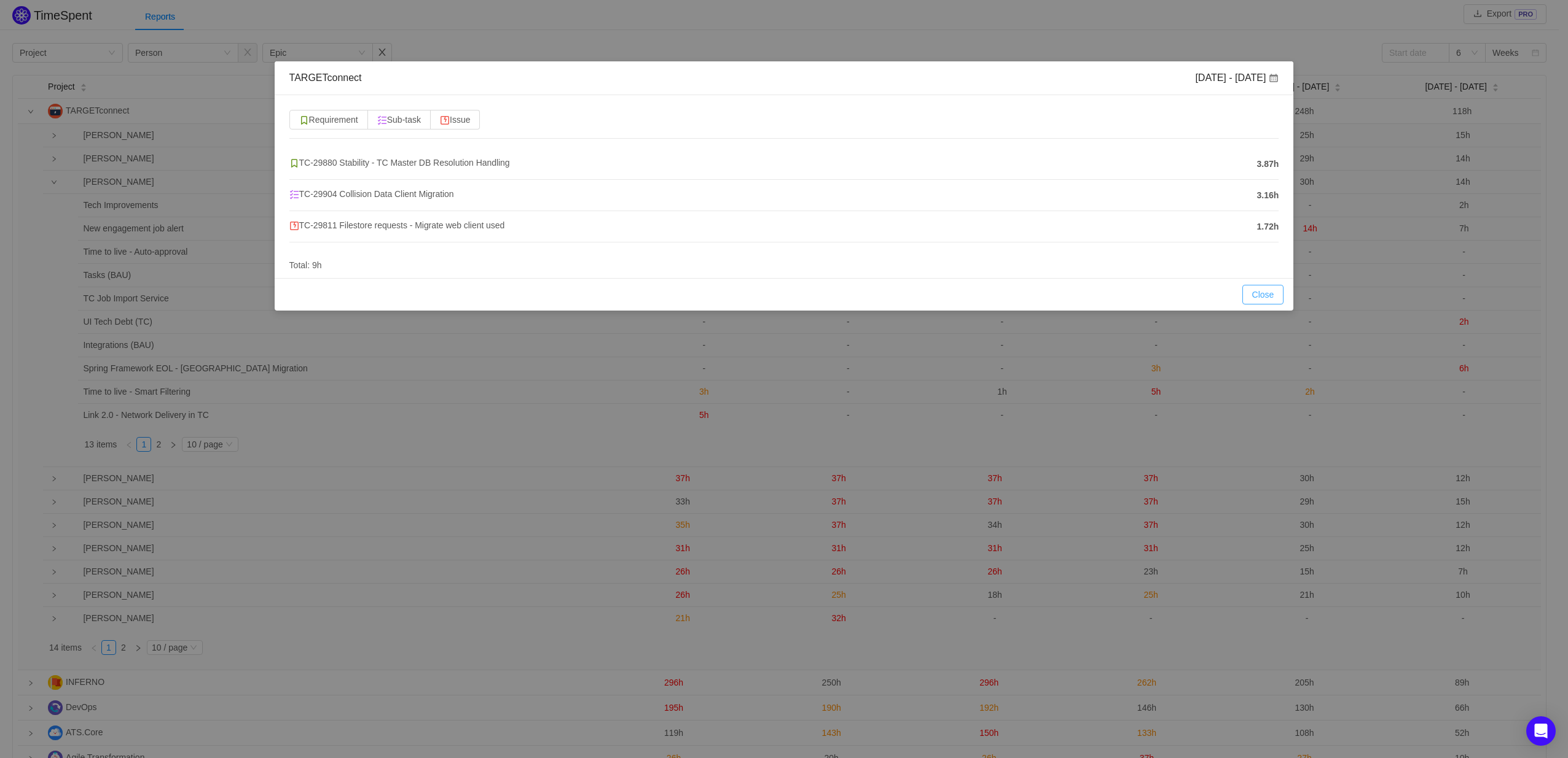
click at [1270, 298] on button "Close" at bounding box center [1263, 295] width 42 height 20
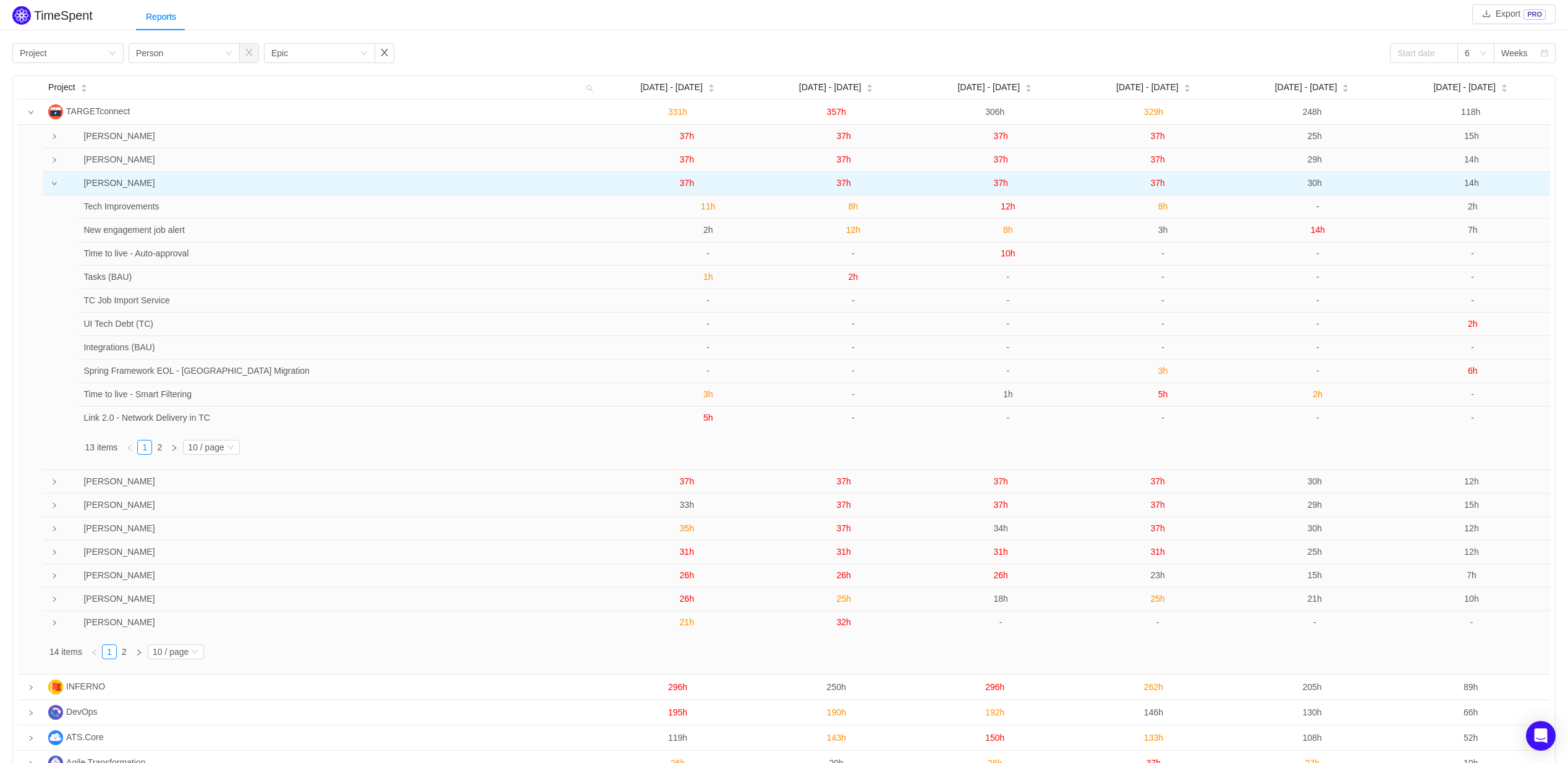
click at [1159, 184] on span "37h" at bounding box center [1157, 183] width 14 height 10
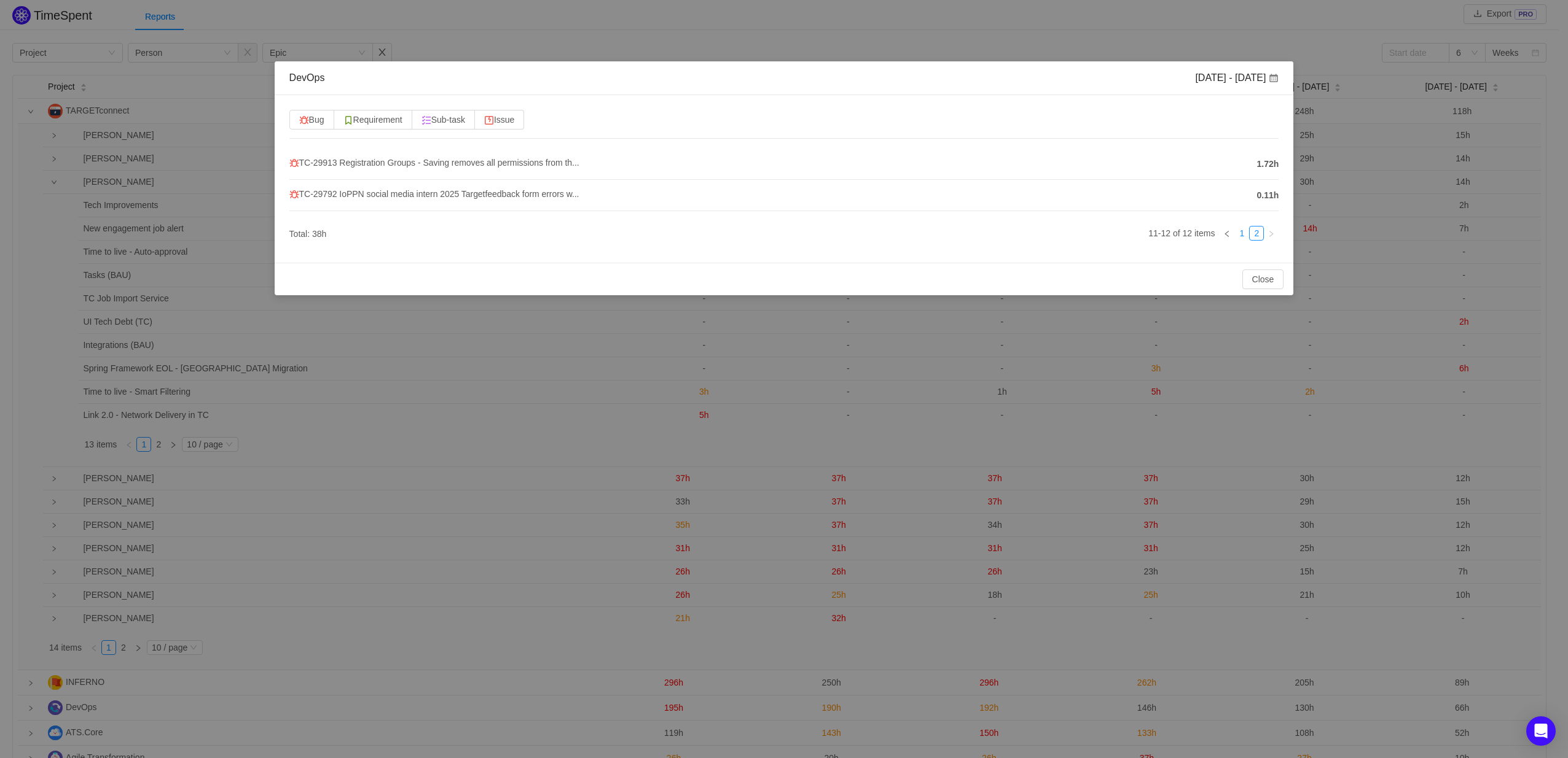
click at [1237, 237] on link "1" at bounding box center [1241, 233] width 14 height 14
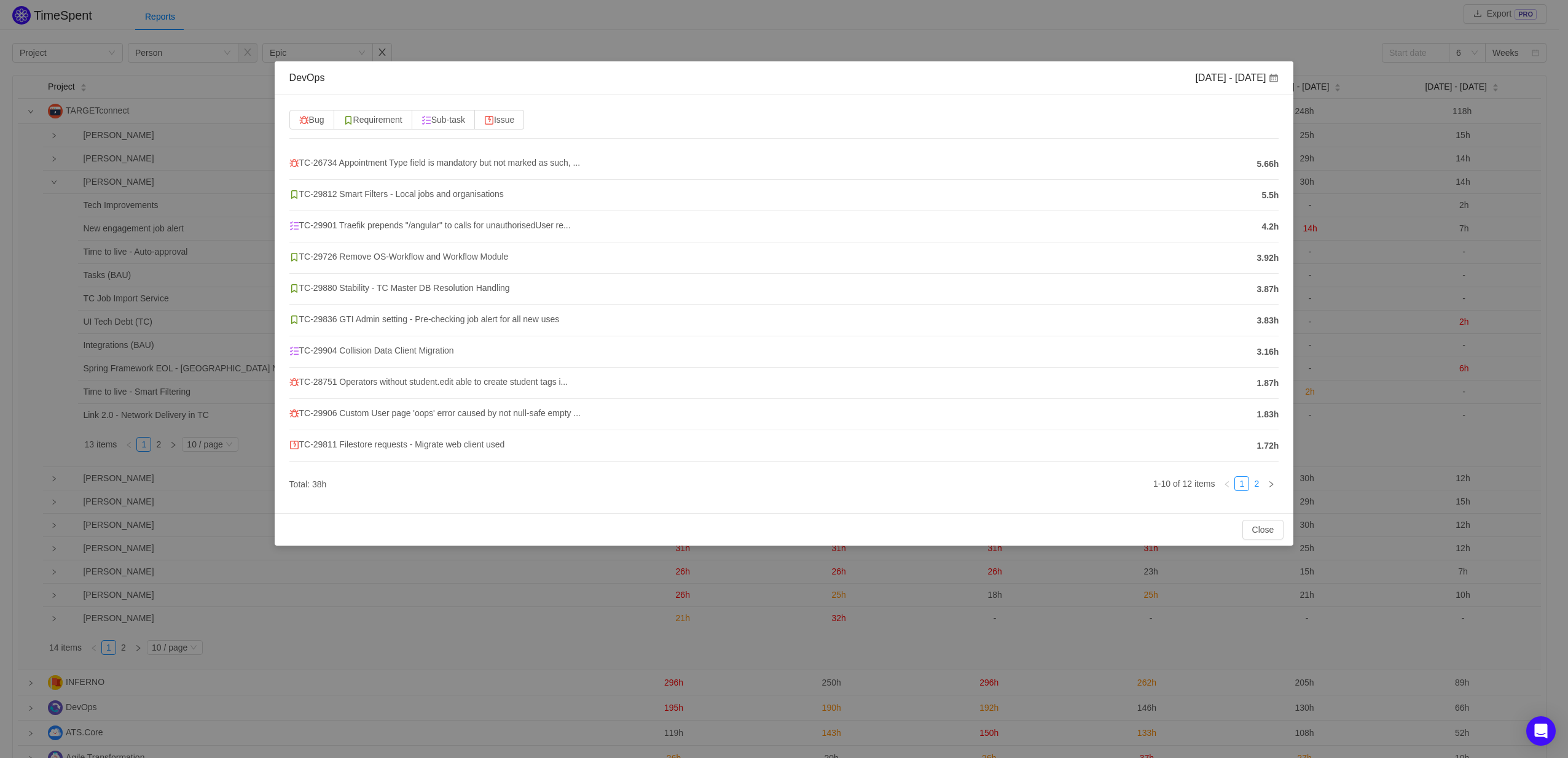
click at [1257, 486] on link "2" at bounding box center [1256, 484] width 14 height 14
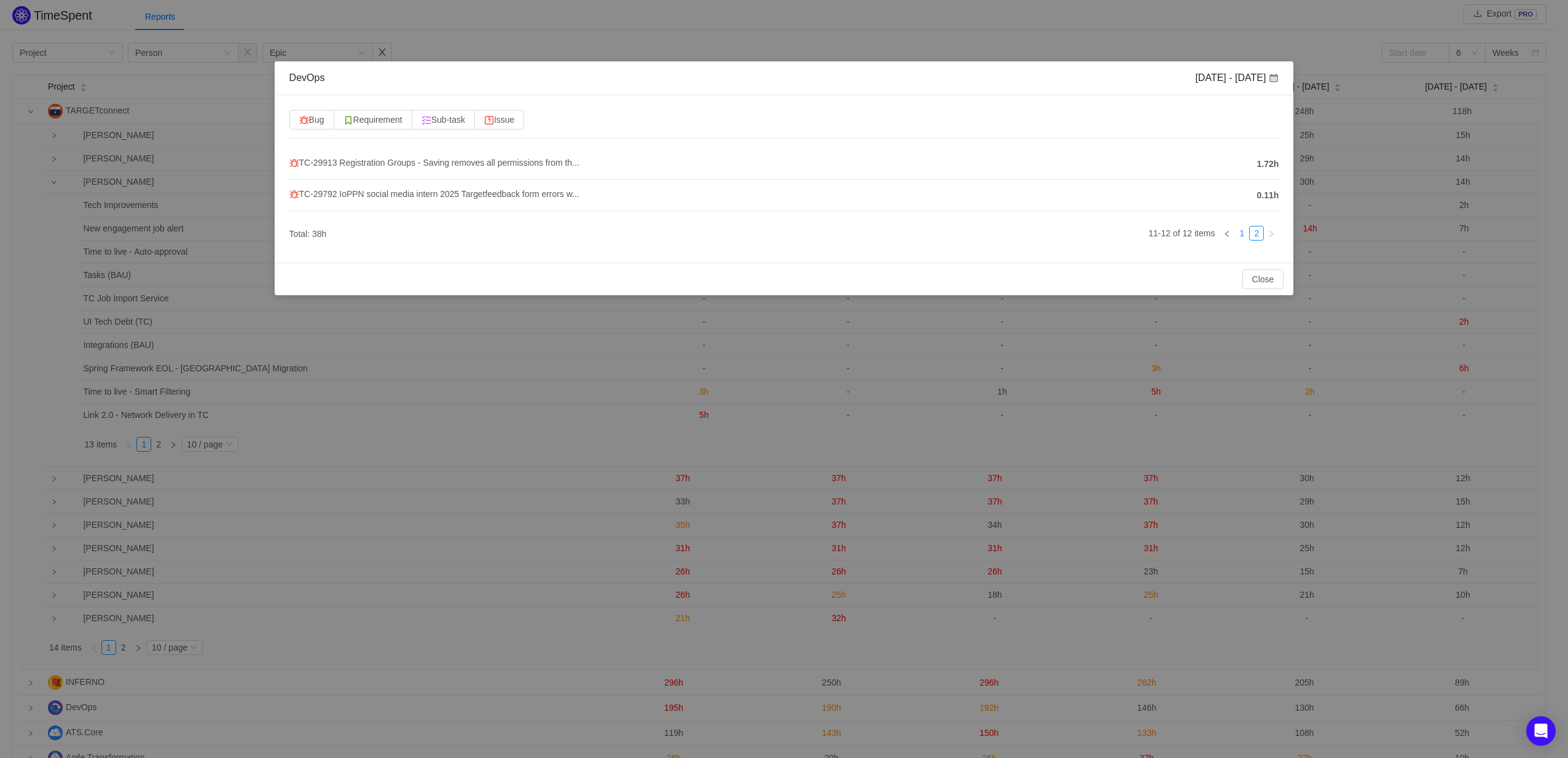
click at [1242, 231] on link "1" at bounding box center [1241, 233] width 14 height 14
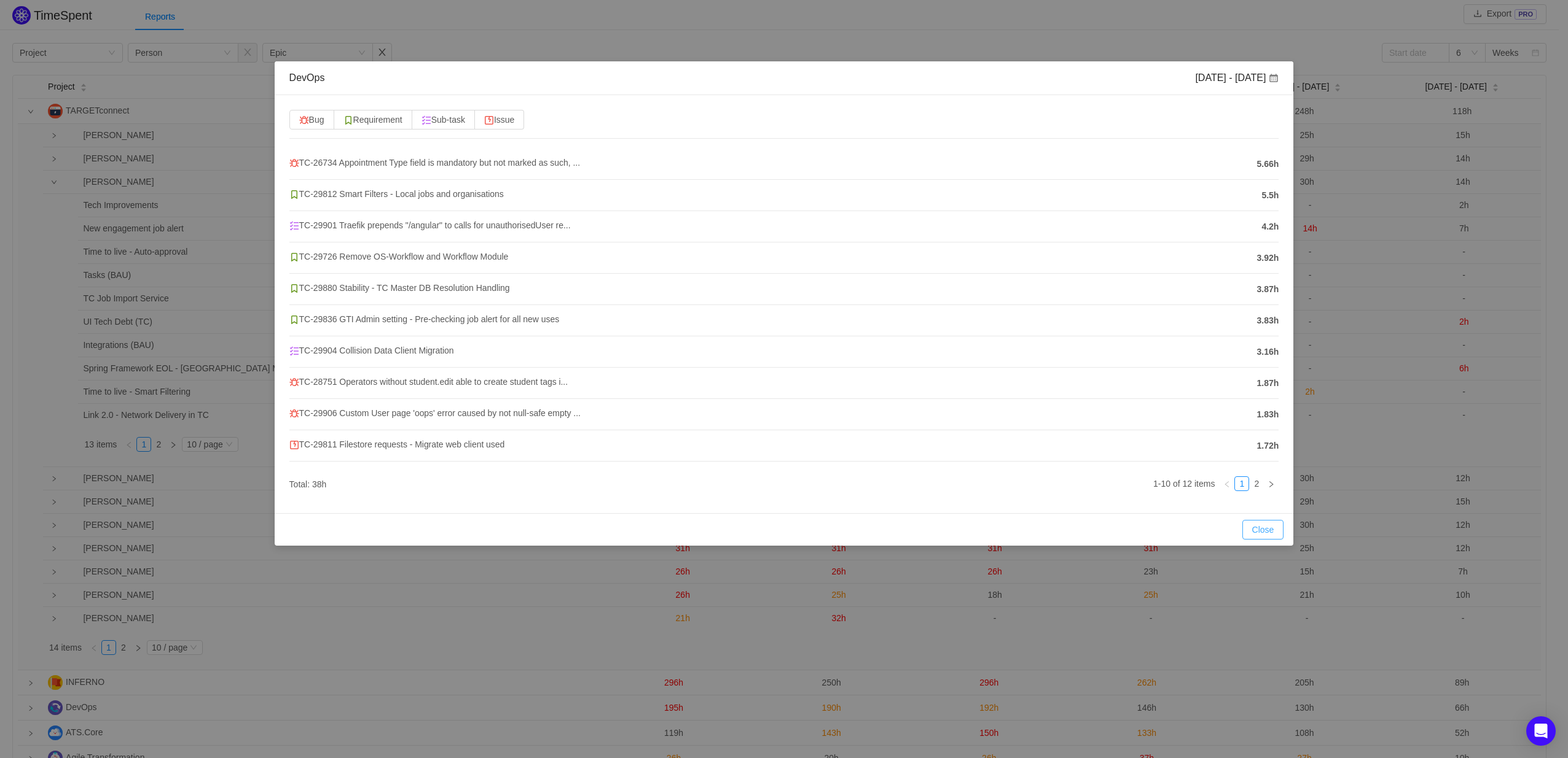
click at [1254, 528] on button "Close" at bounding box center [1263, 530] width 42 height 20
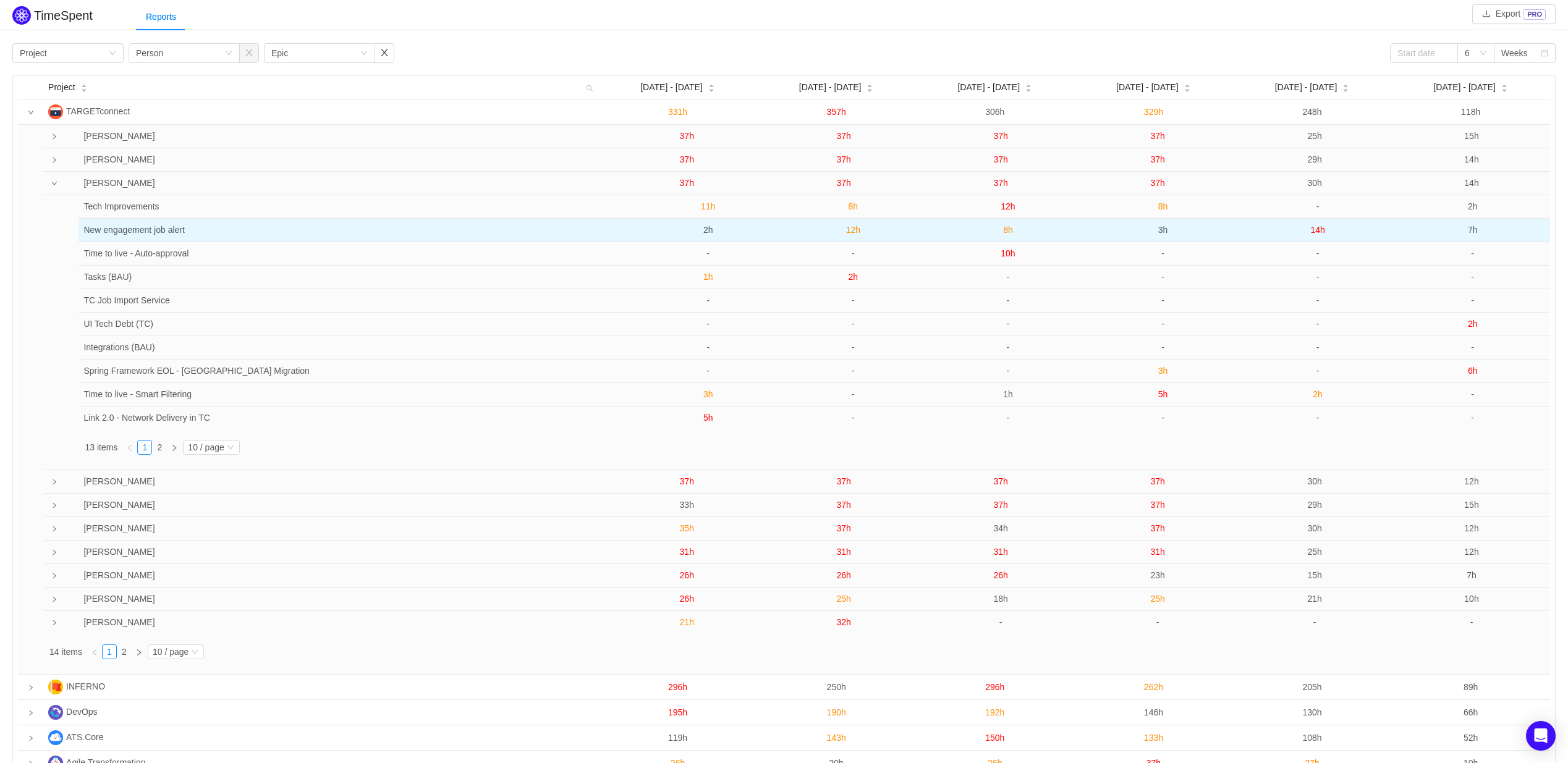
click at [1163, 232] on span "3h" at bounding box center [1163, 230] width 10 height 10
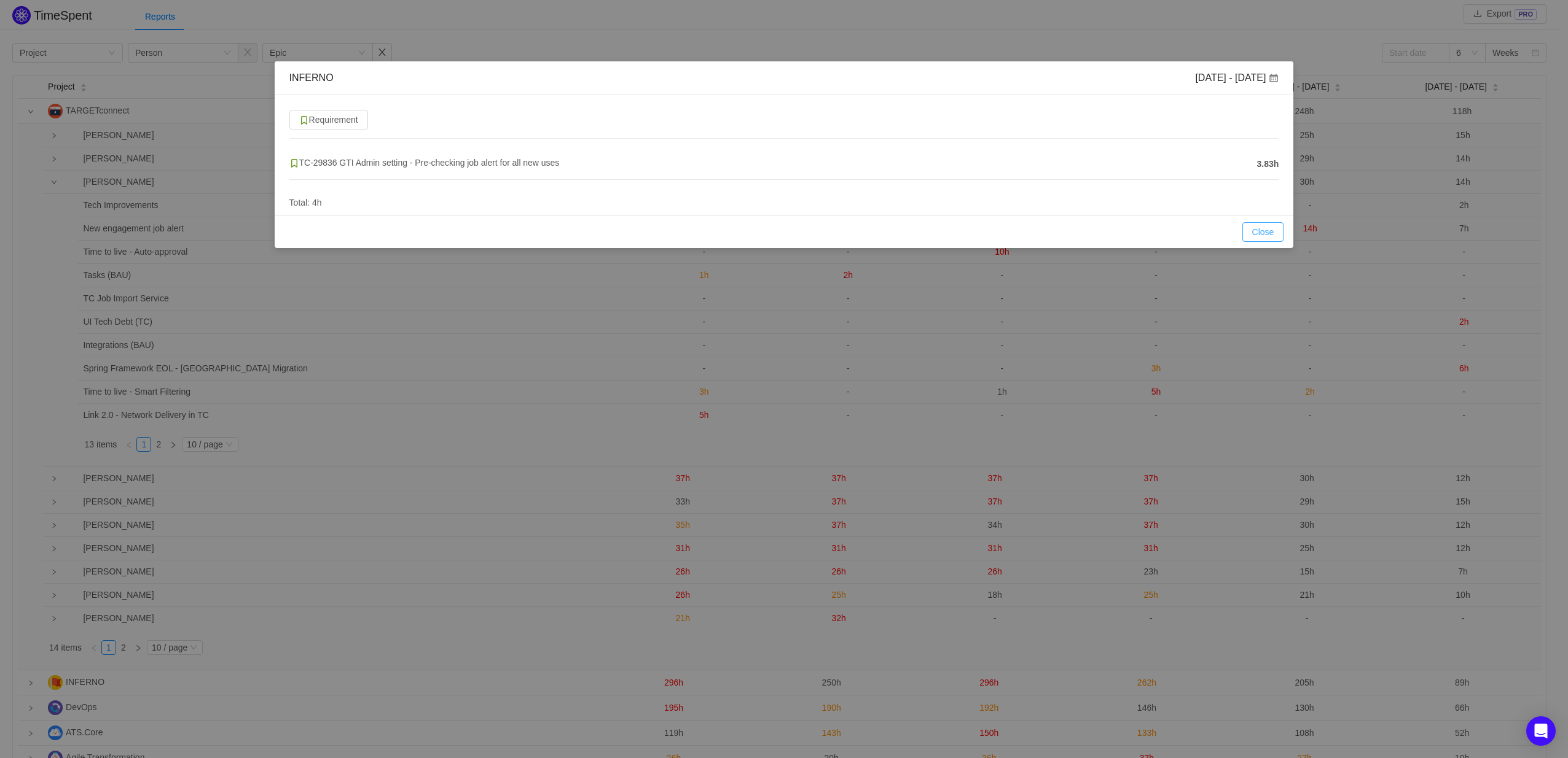
click at [1264, 235] on button "Close" at bounding box center [1263, 232] width 42 height 20
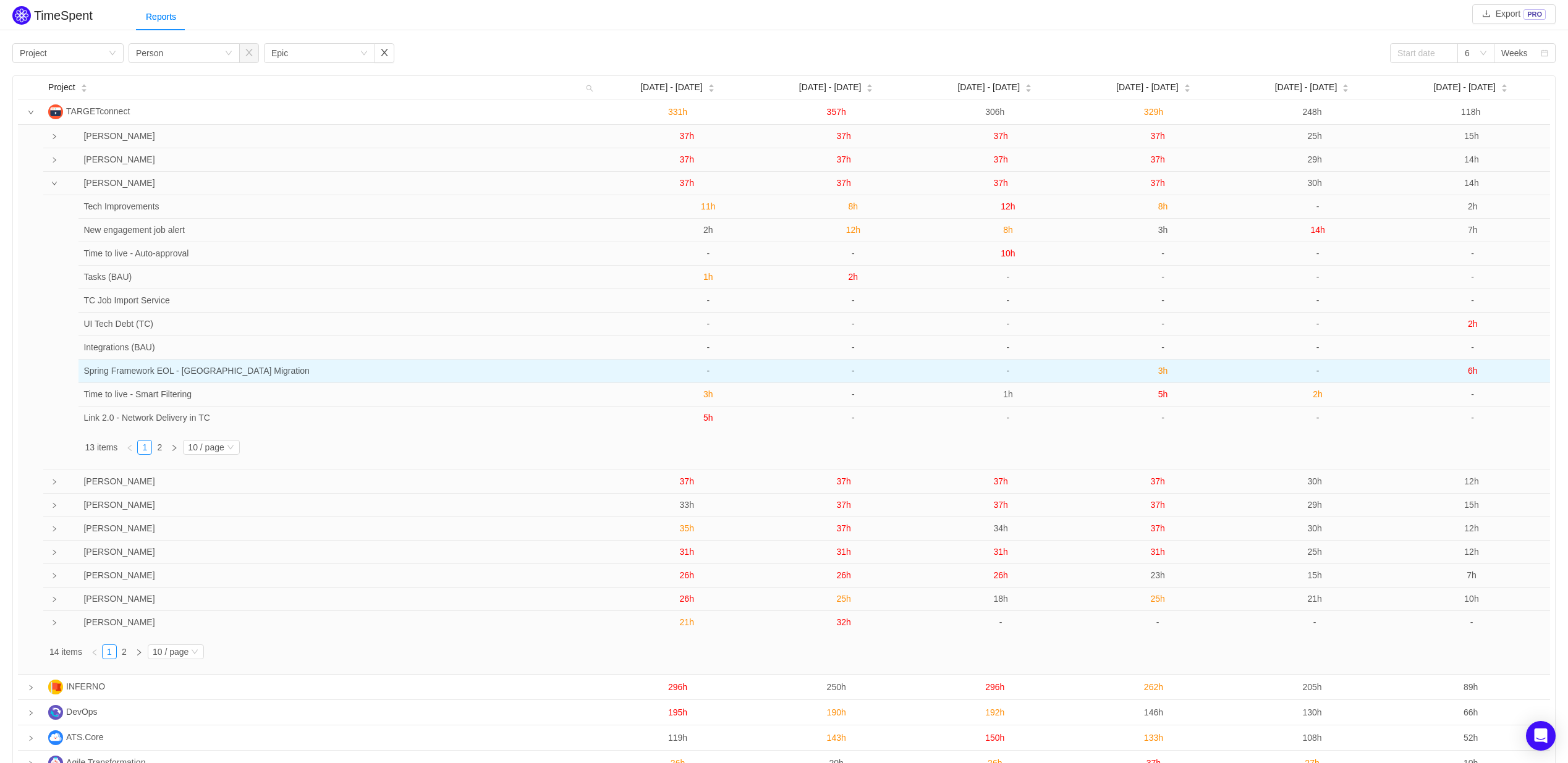
click at [1162, 371] on span "3h" at bounding box center [1163, 370] width 10 height 10
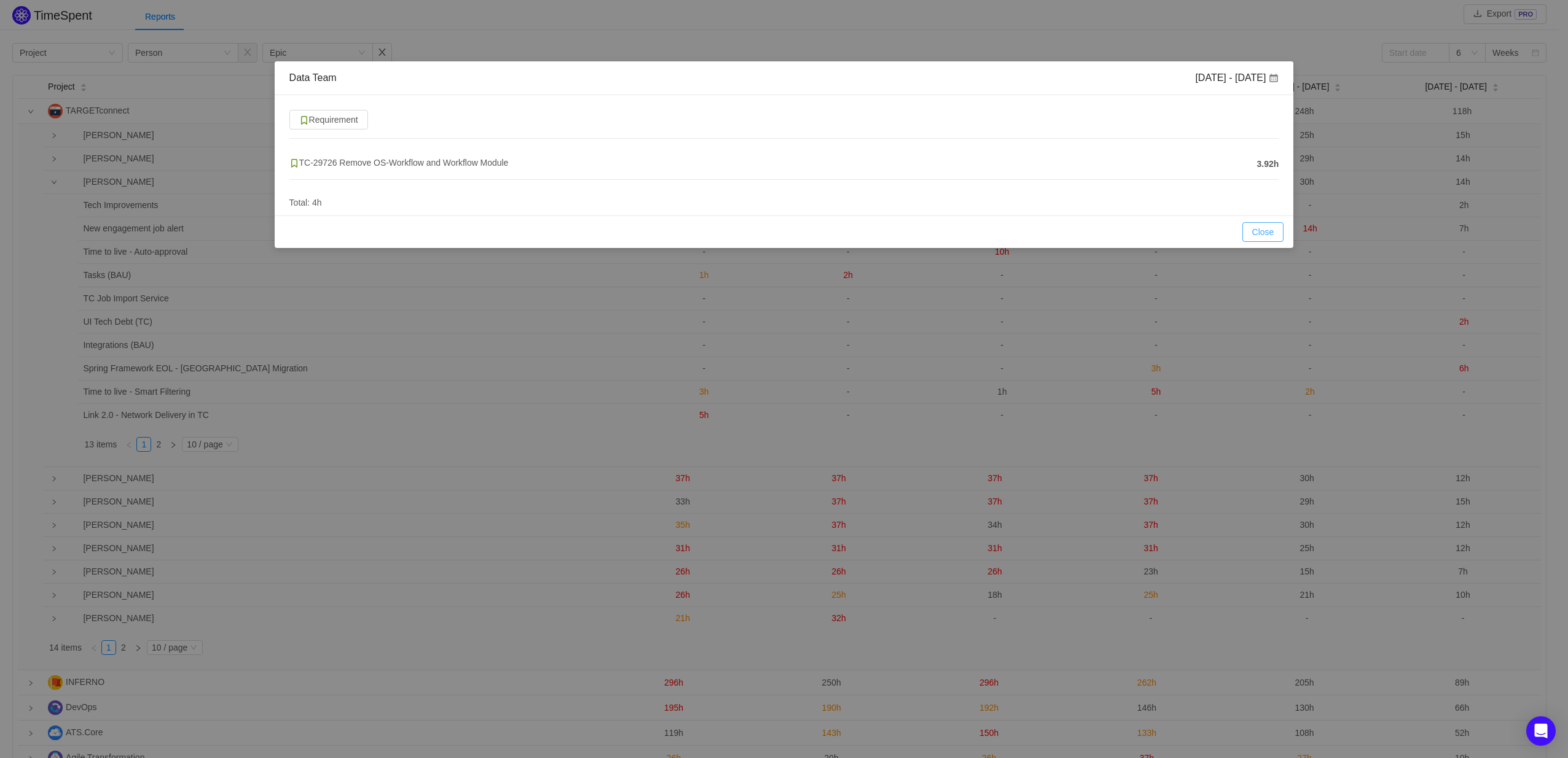
click at [1254, 233] on button "Close" at bounding box center [1263, 232] width 42 height 20
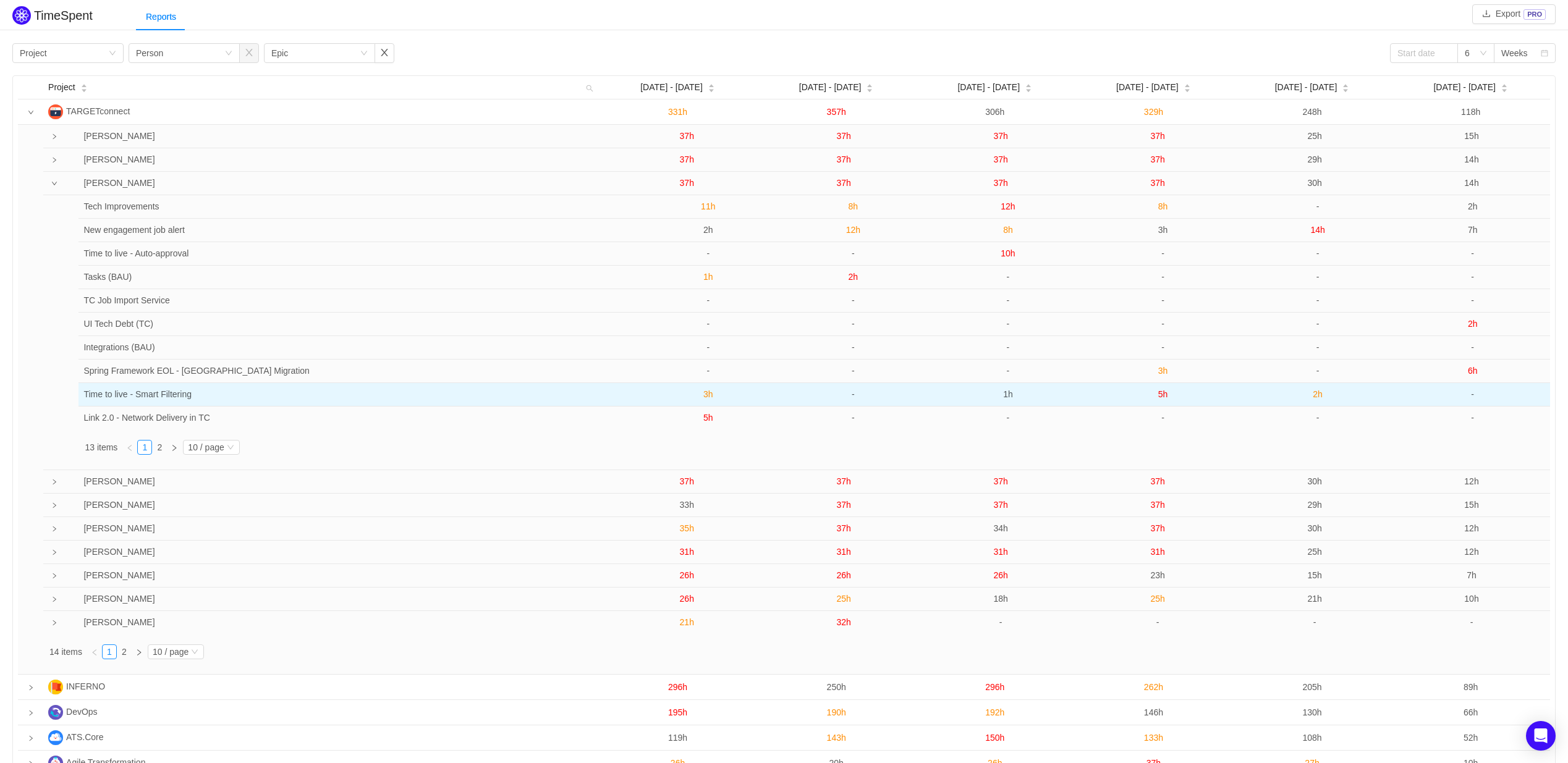
click at [1164, 399] on span "5h" at bounding box center [1163, 394] width 10 height 10
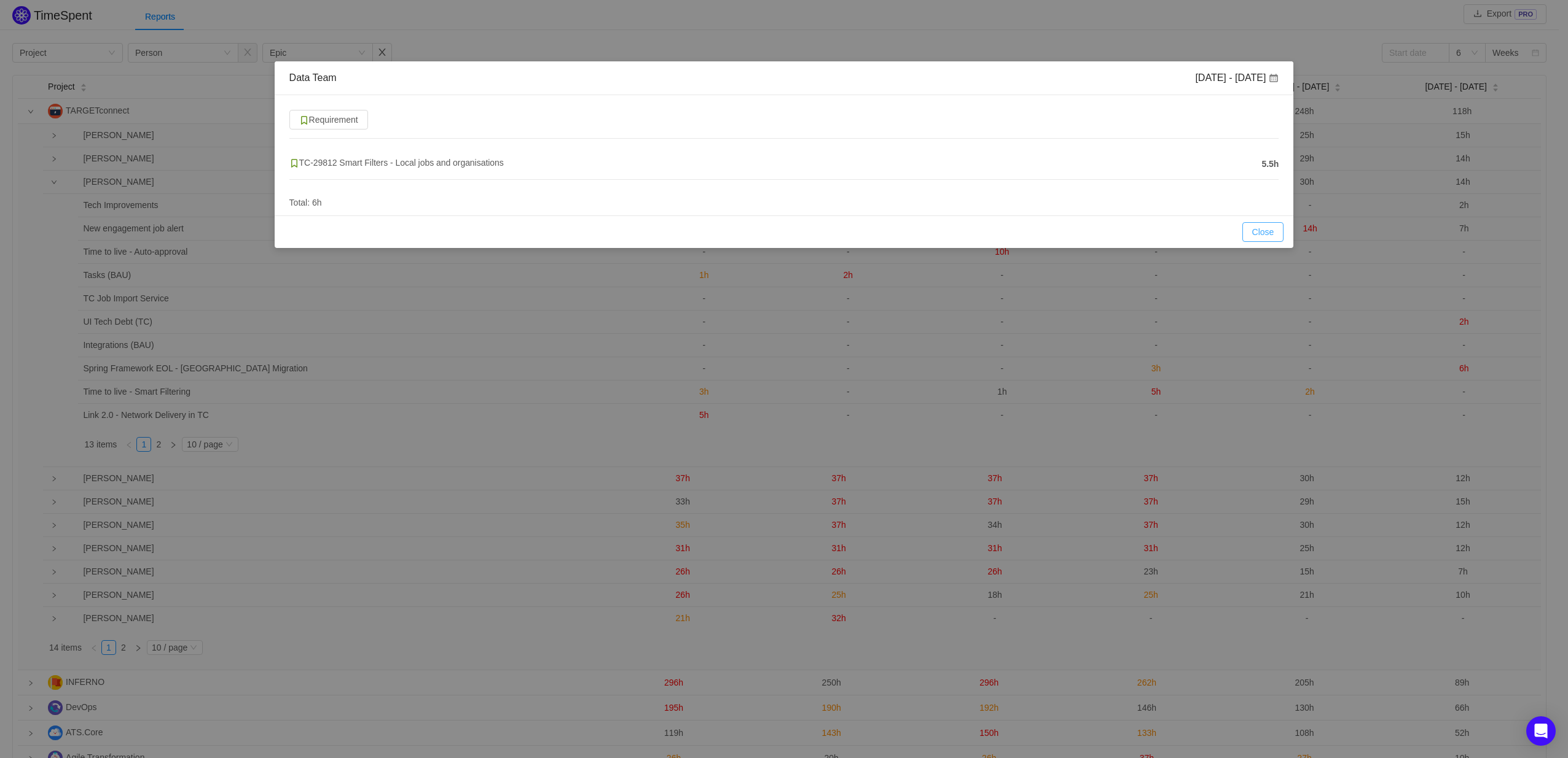
drag, startPoint x: 1268, startPoint y: 236, endPoint x: 1258, endPoint y: 245, distance: 13.5
click at [1268, 237] on button "Close" at bounding box center [1263, 232] width 42 height 20
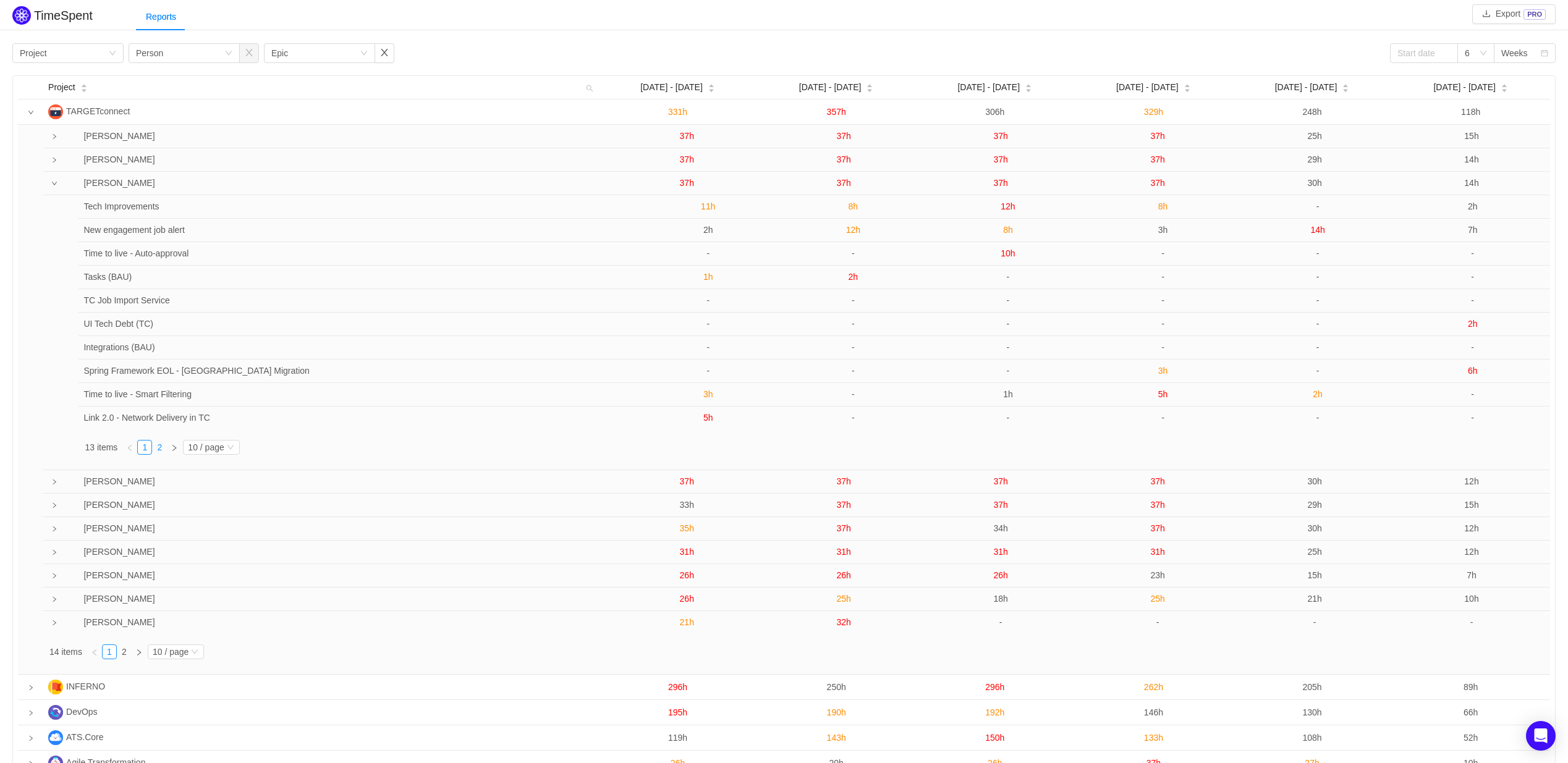
click at [165, 454] on link "2" at bounding box center [159, 447] width 14 height 14
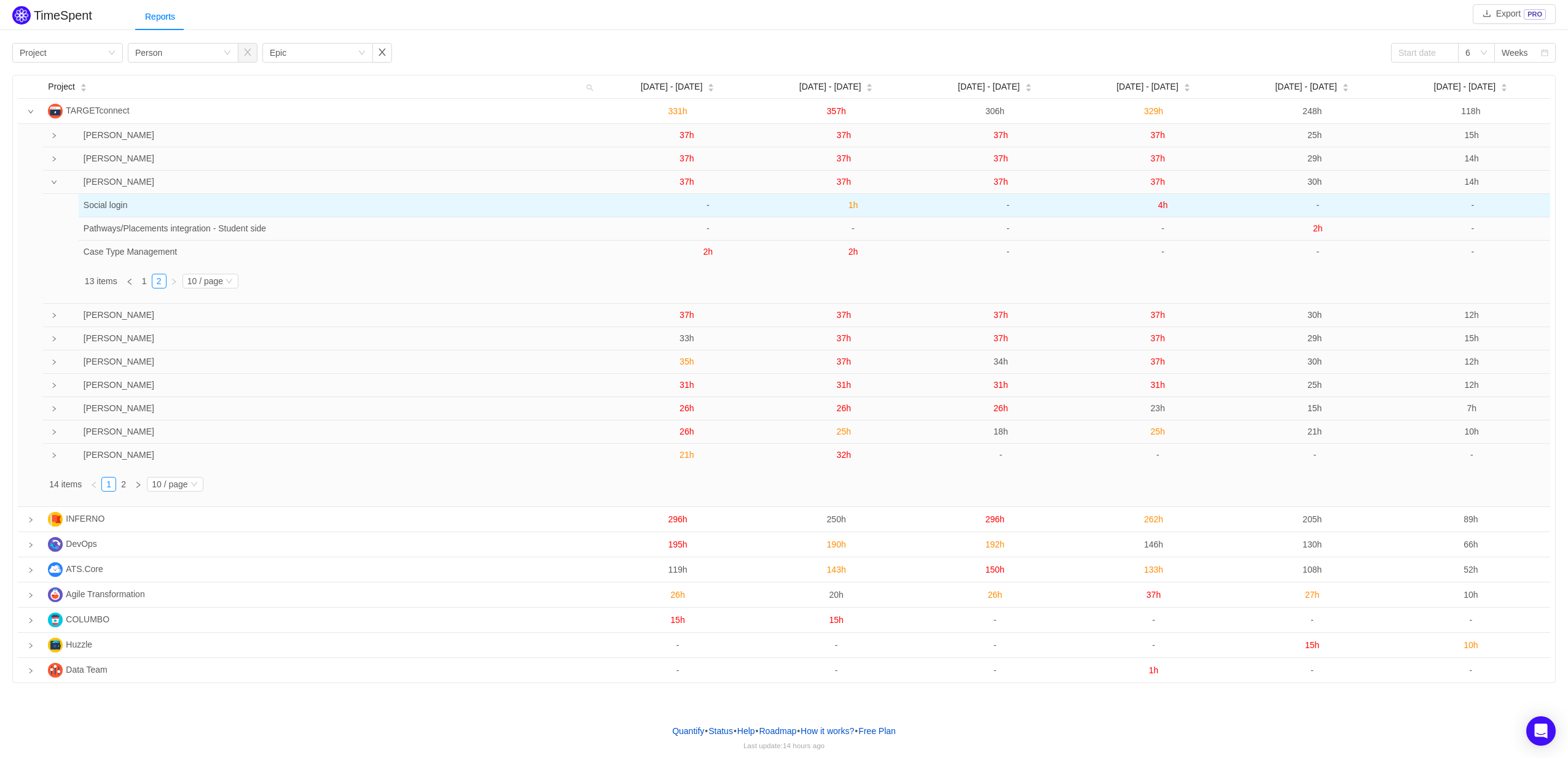
click at [1163, 209] on span "4h" at bounding box center [1162, 205] width 10 height 10
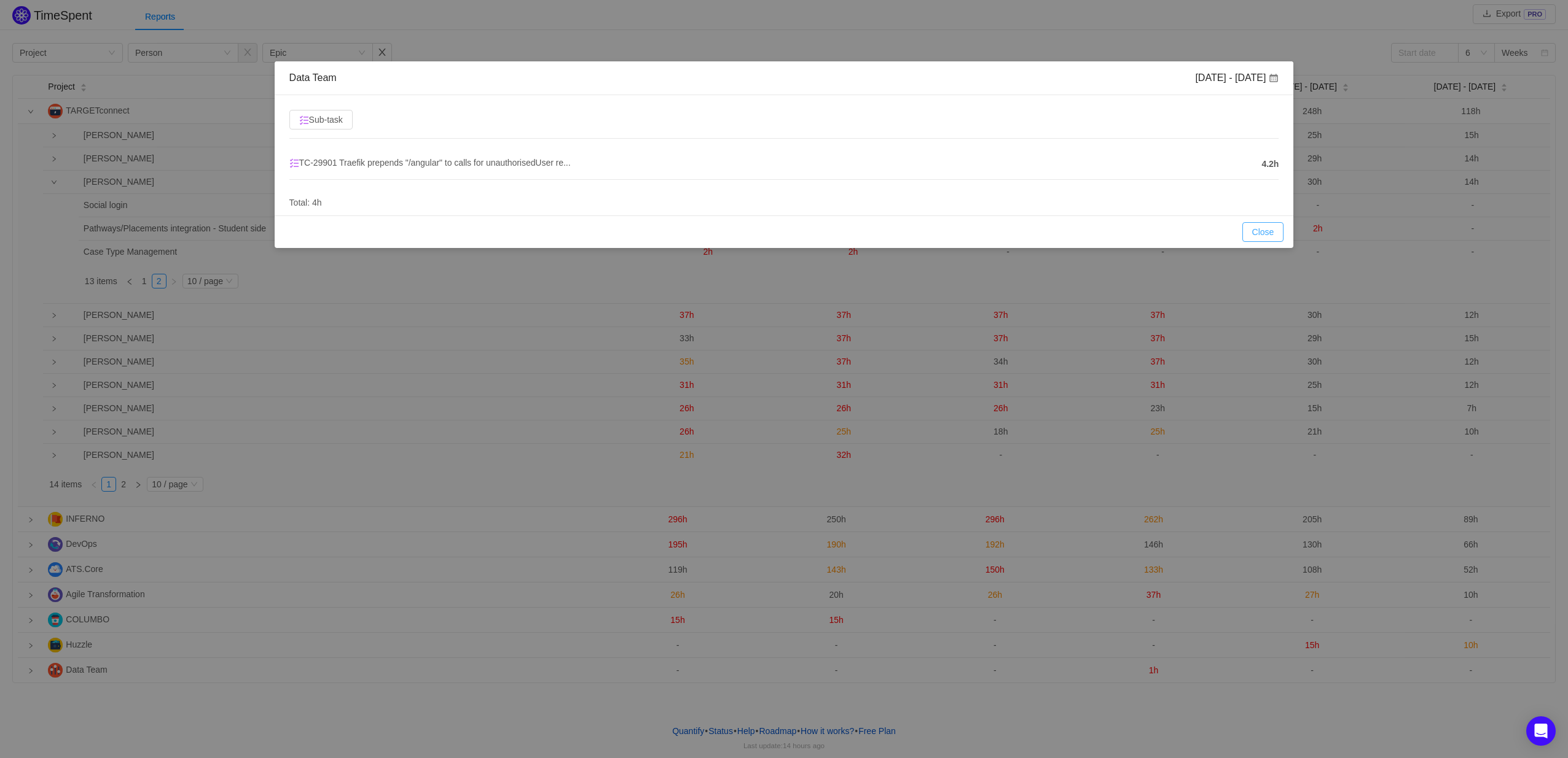
click at [1266, 238] on button "Close" at bounding box center [1263, 232] width 42 height 20
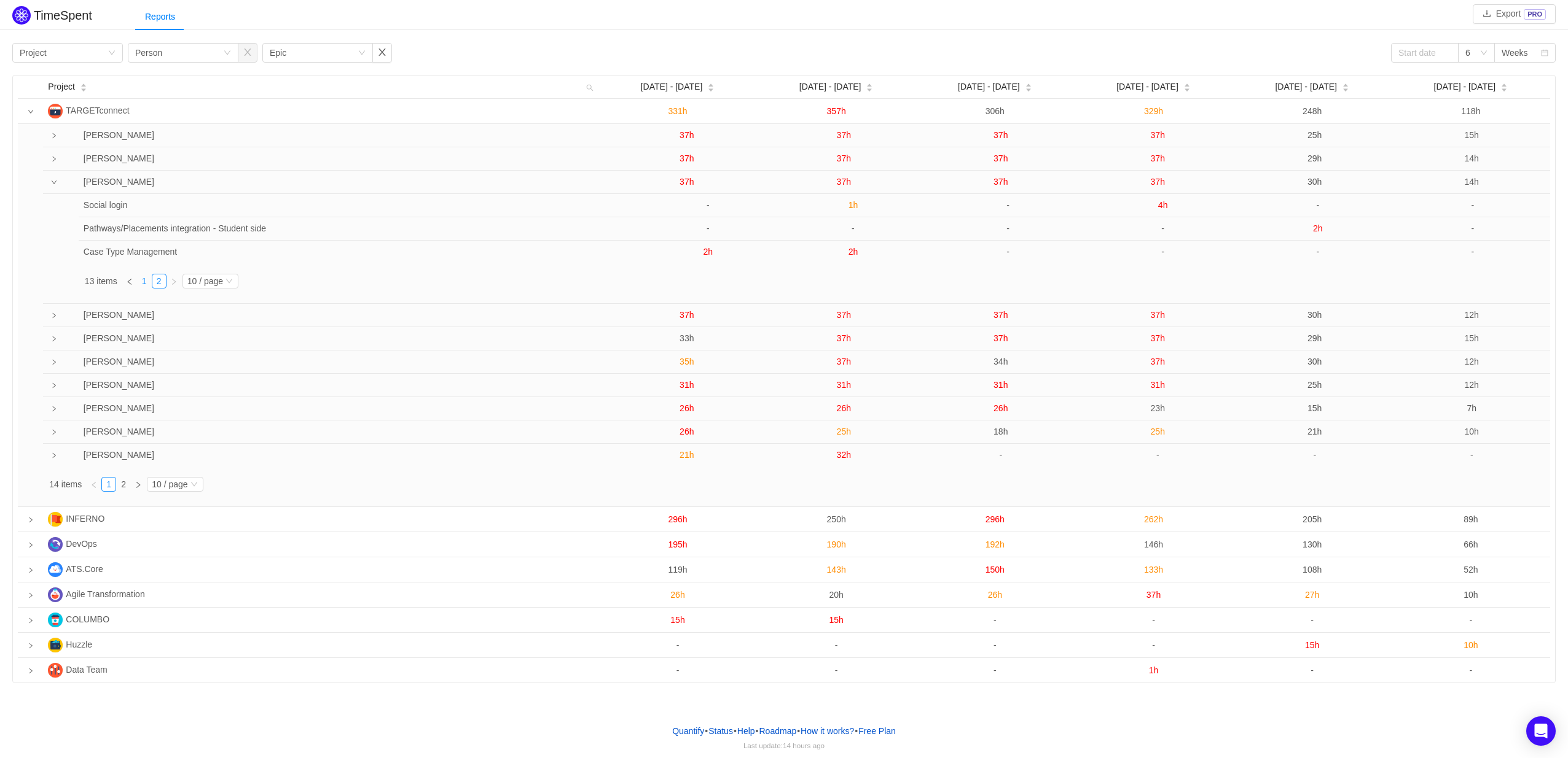
click at [140, 283] on link "1" at bounding box center [144, 281] width 14 height 14
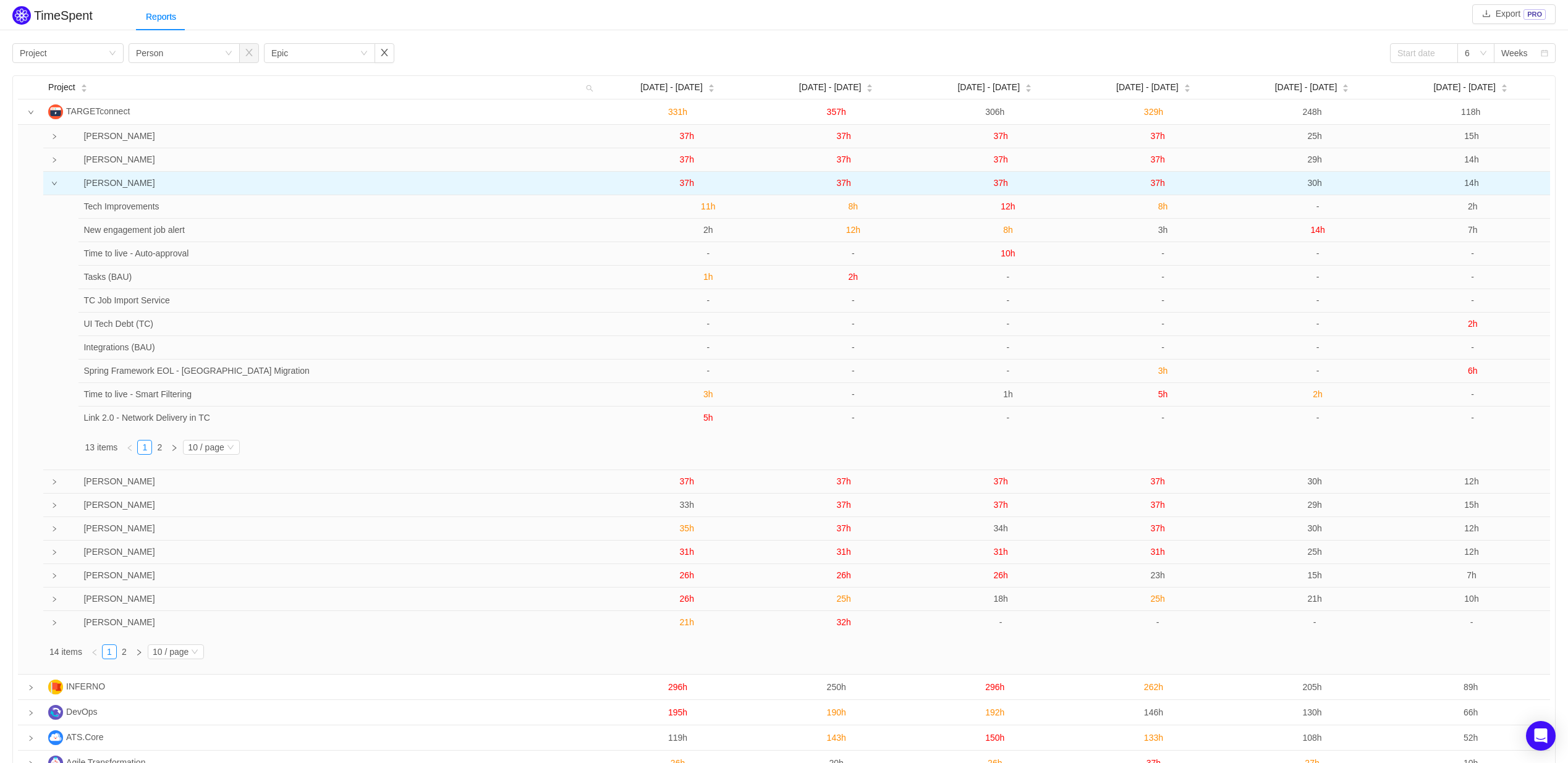
click at [1158, 187] on span "37h" at bounding box center [1157, 183] width 14 height 10
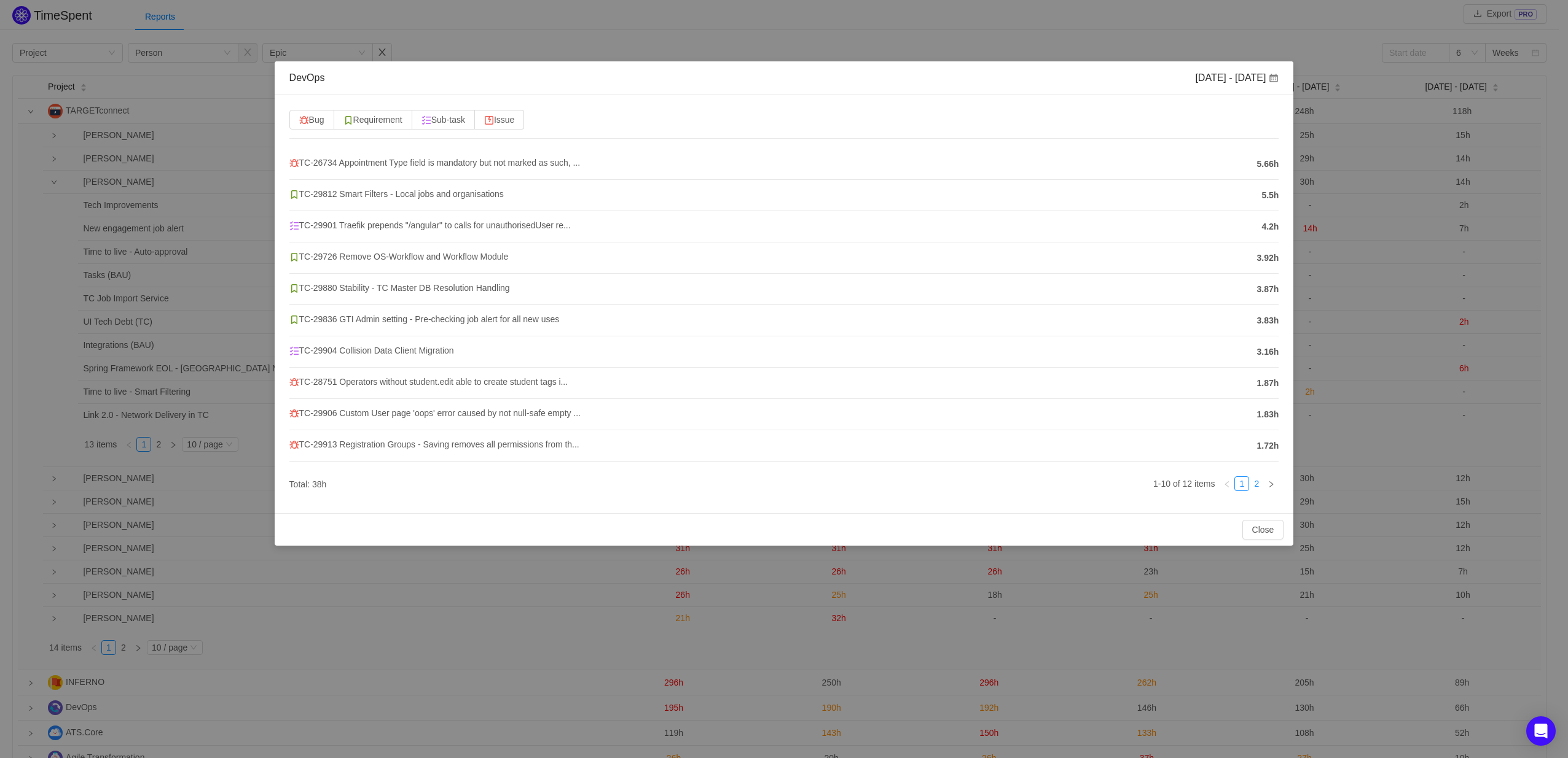
click at [1256, 483] on link "2" at bounding box center [1256, 484] width 14 height 14
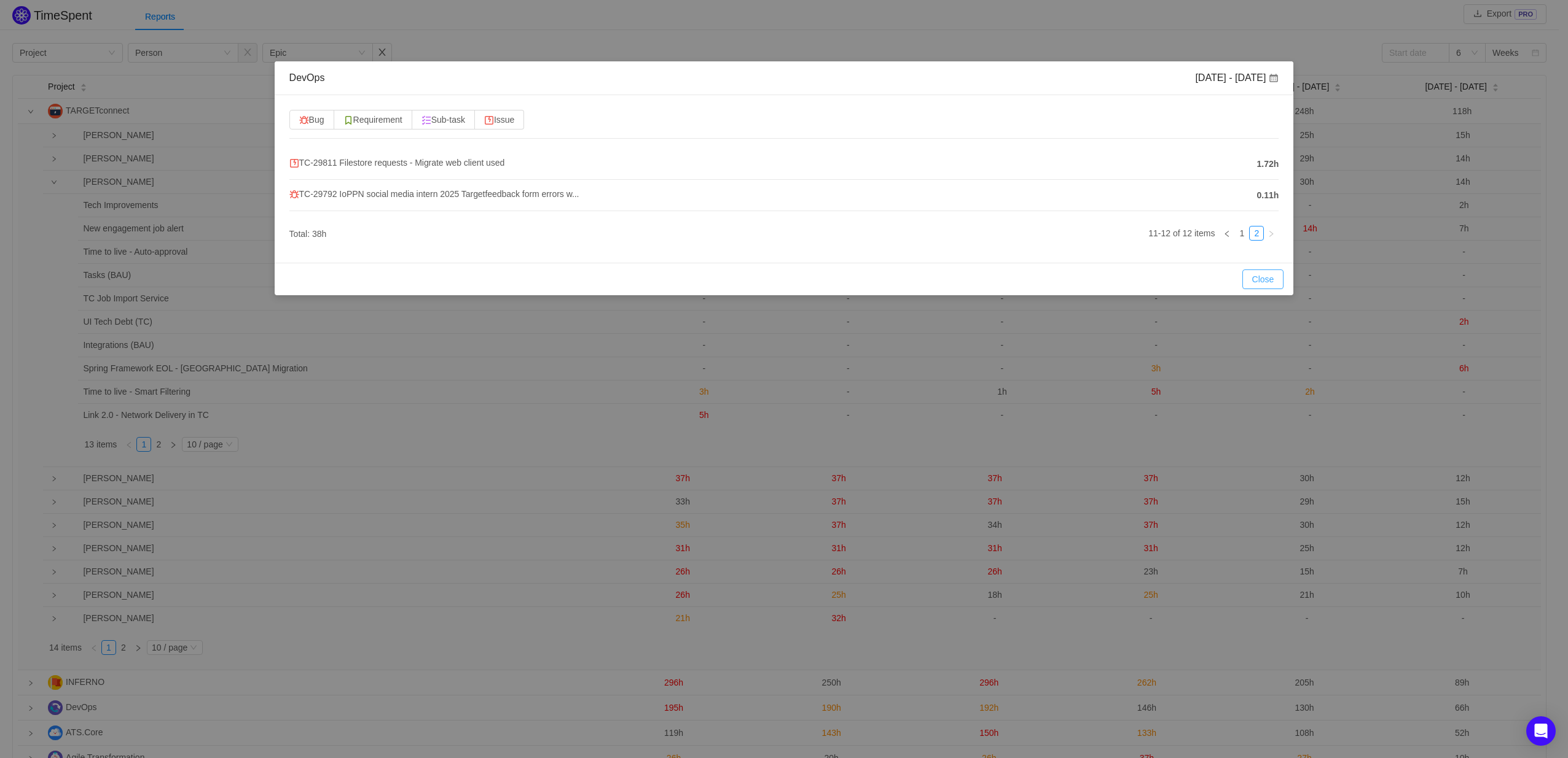
click at [1255, 281] on button "Close" at bounding box center [1263, 279] width 42 height 20
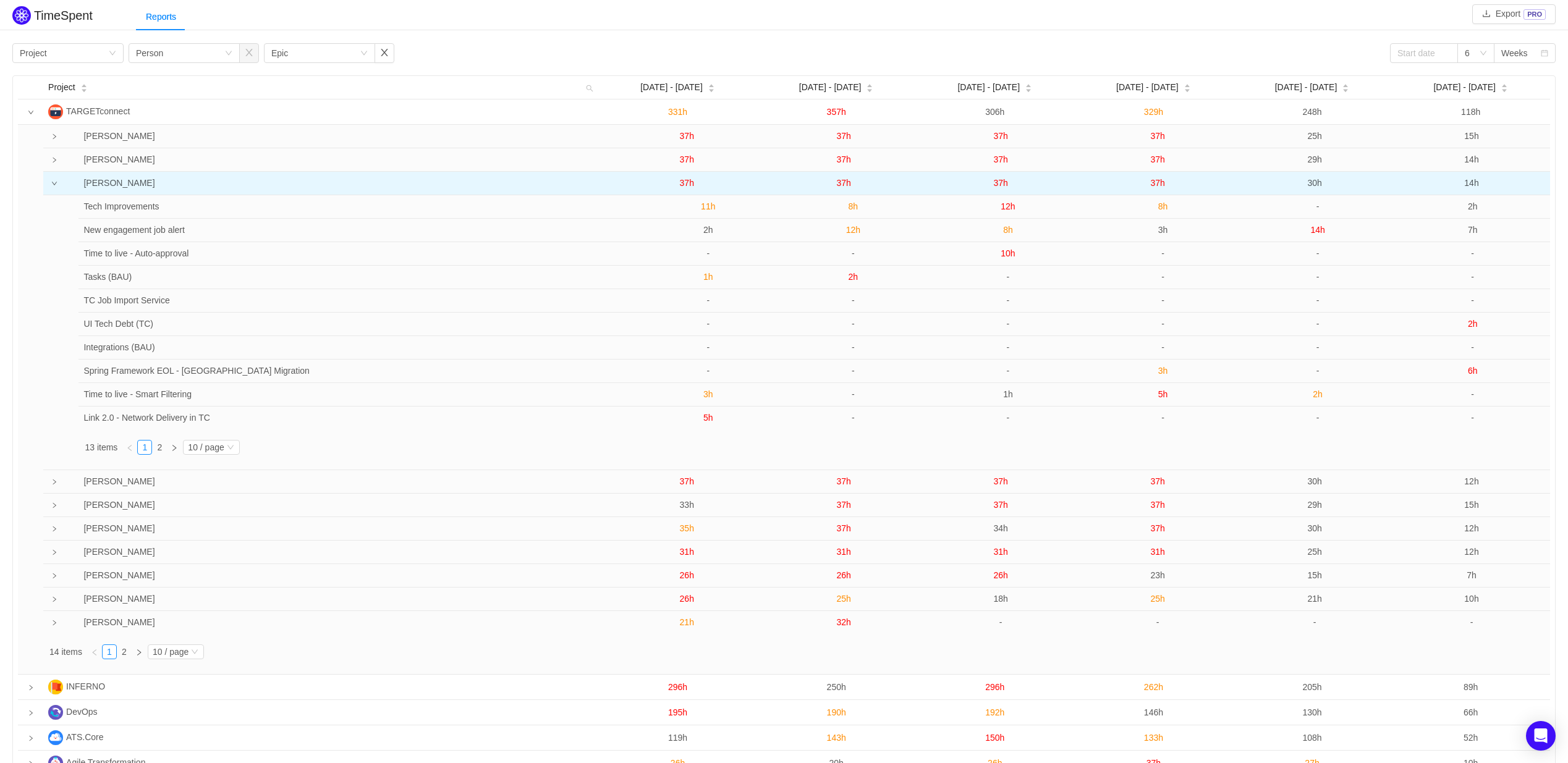
click at [1316, 181] on span "30h" at bounding box center [1314, 183] width 14 height 10
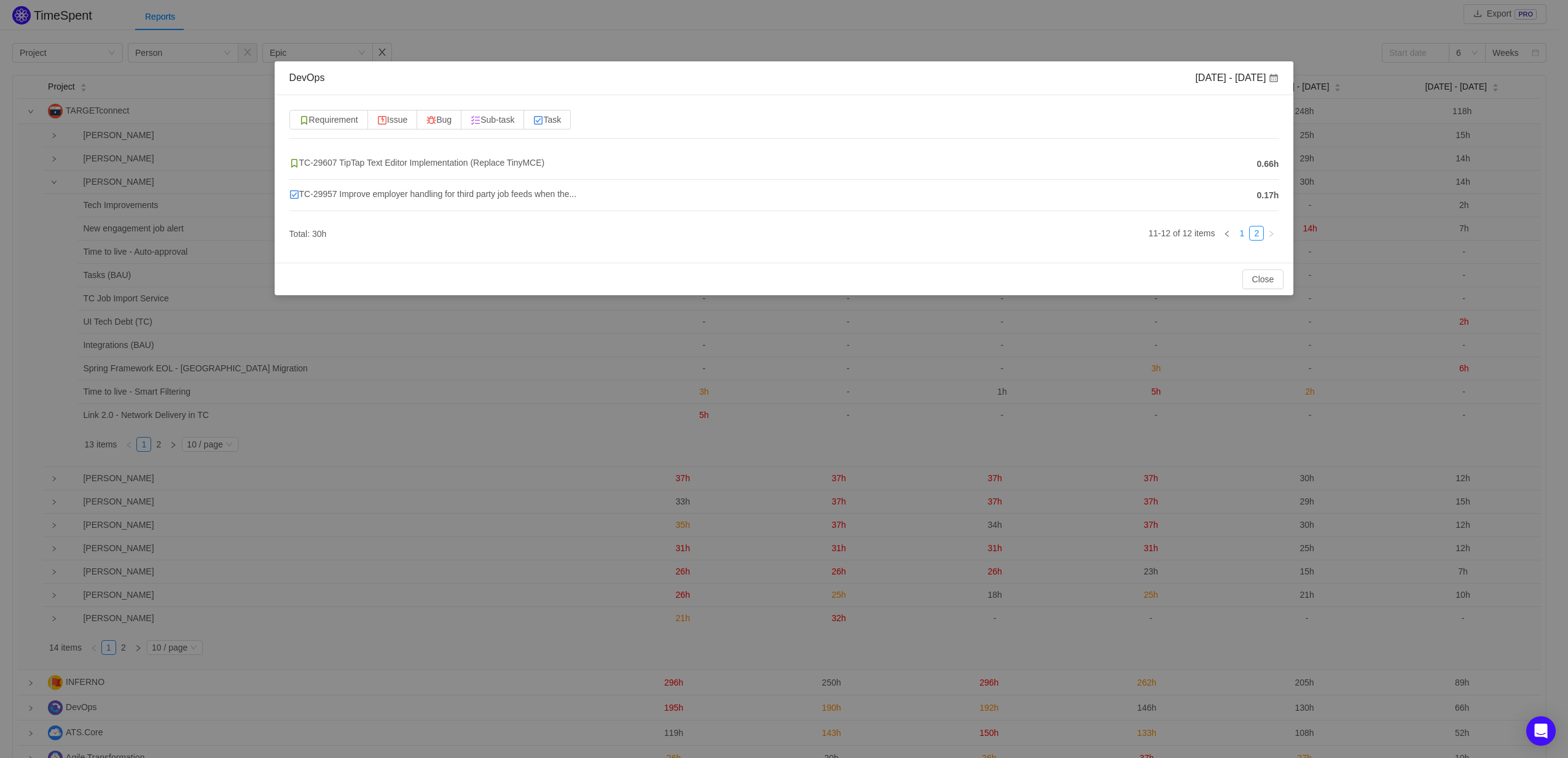
click at [1245, 236] on link "1" at bounding box center [1241, 233] width 14 height 14
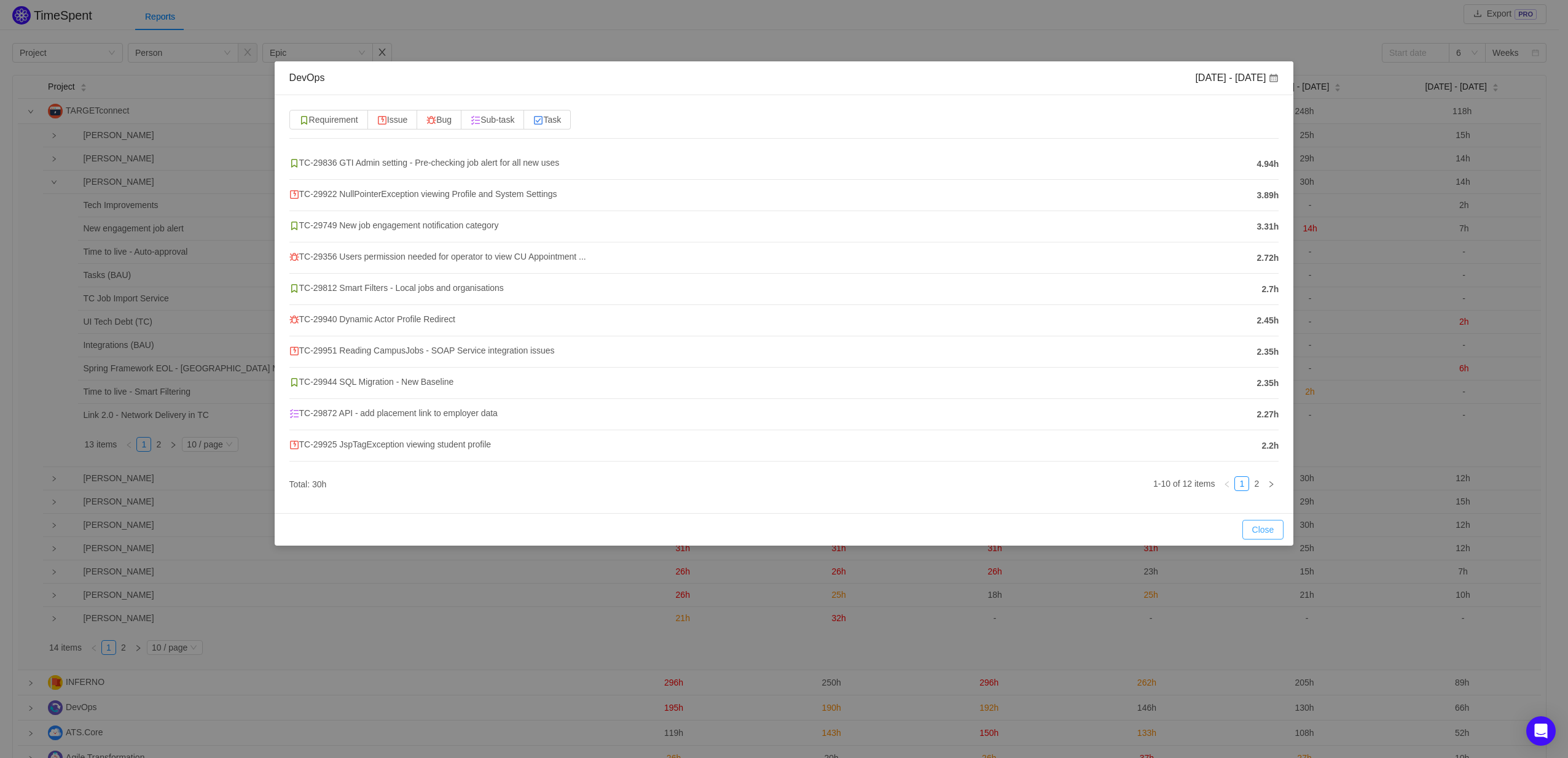
click at [1263, 531] on button "Close" at bounding box center [1263, 530] width 42 height 20
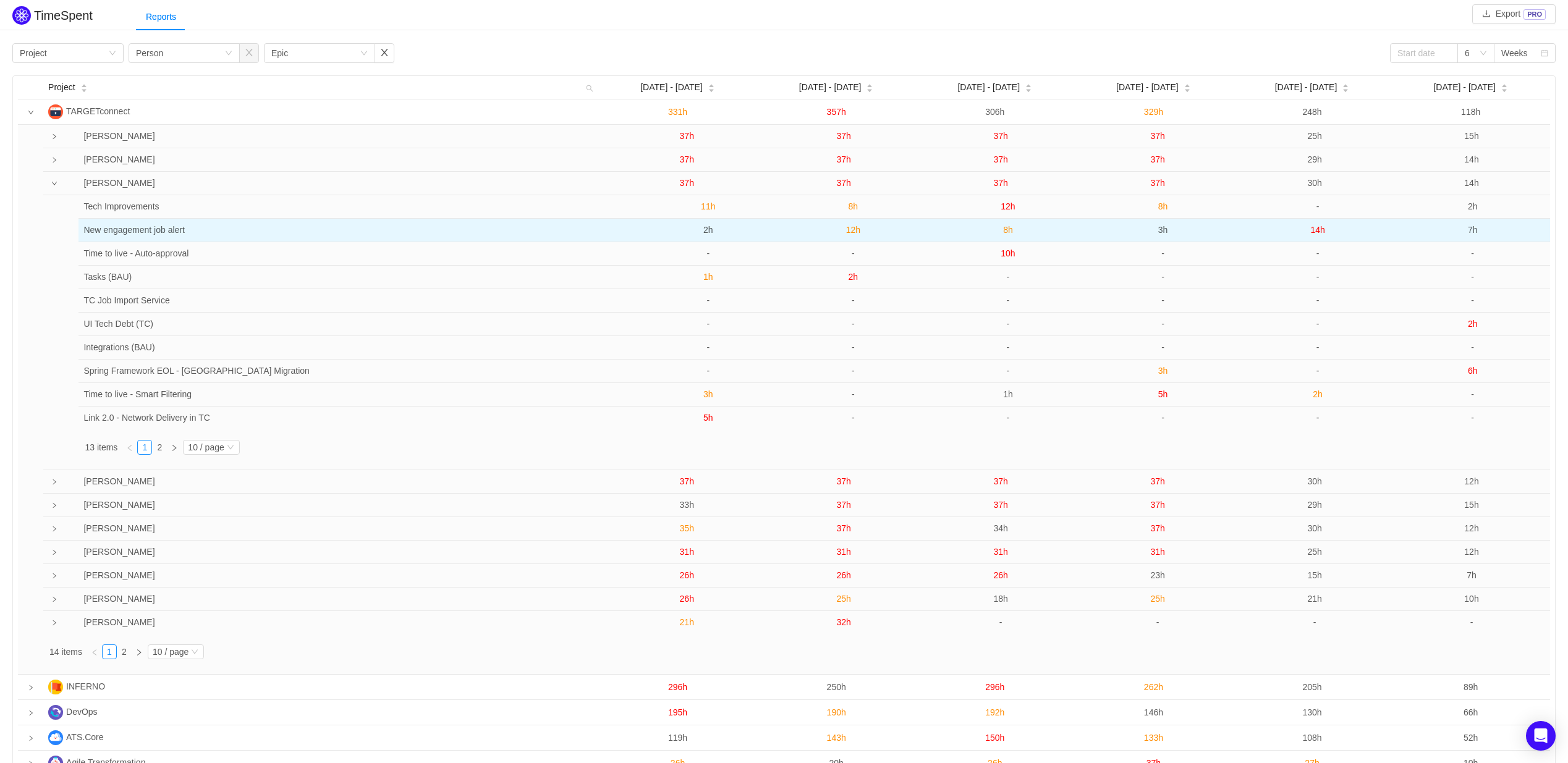
click at [1317, 229] on span "14h" at bounding box center [1317, 230] width 14 height 10
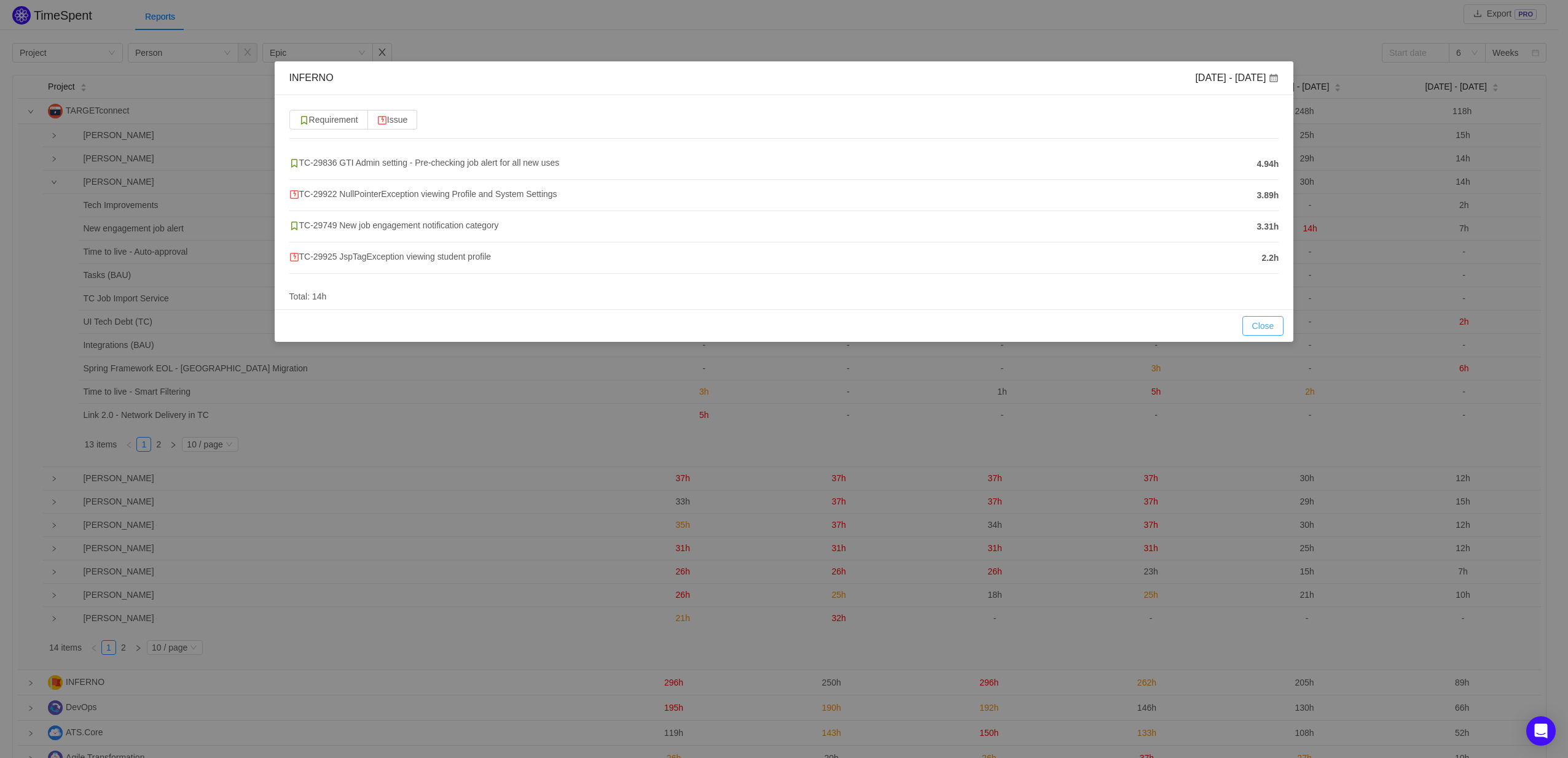
drag, startPoint x: 1269, startPoint y: 329, endPoint x: 1269, endPoint y: 315, distance: 14.0
click at [1269, 329] on button "Close" at bounding box center [1263, 326] width 42 height 20
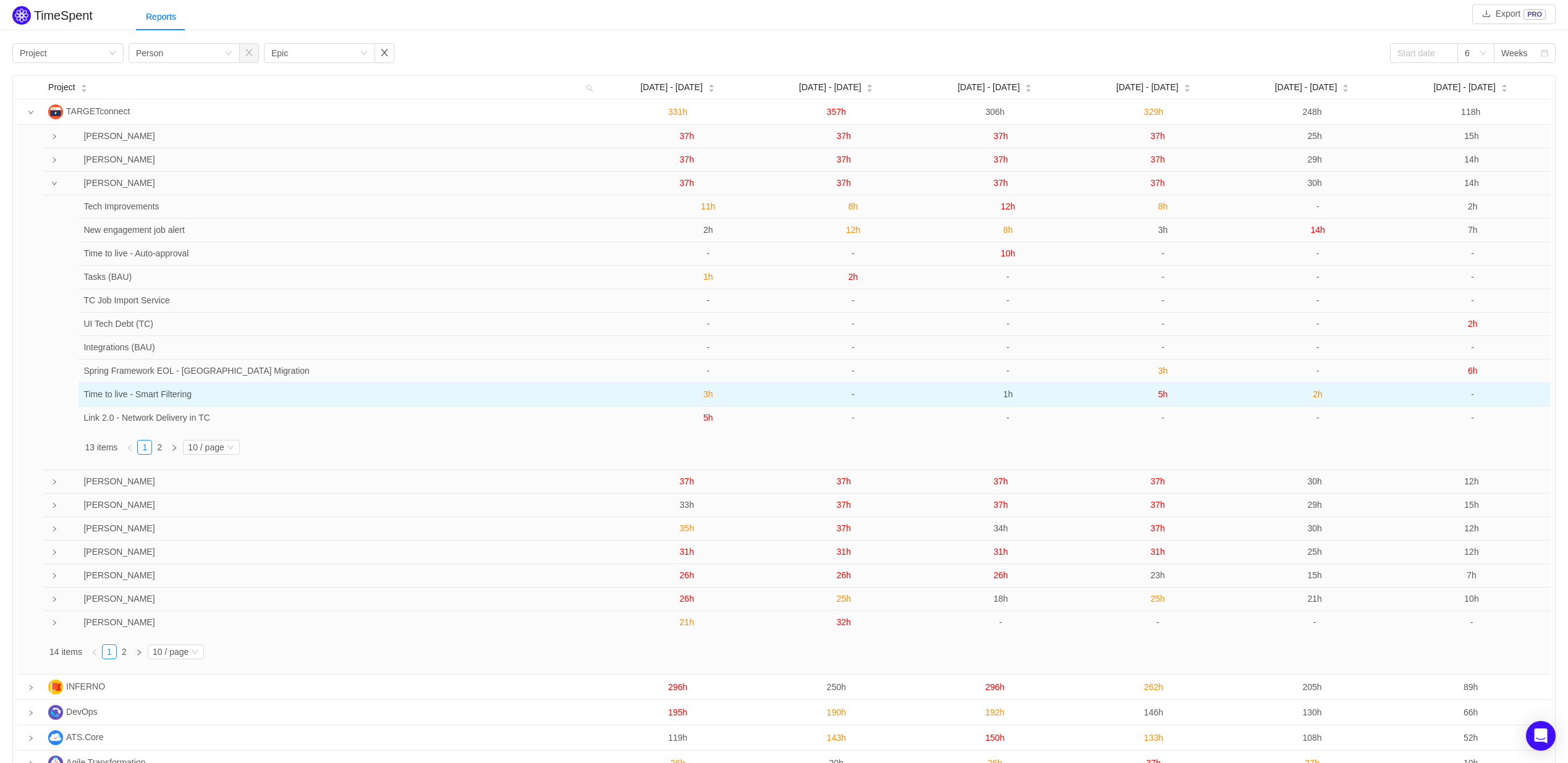
click at [1321, 396] on span "2h" at bounding box center [1317, 394] width 10 height 10
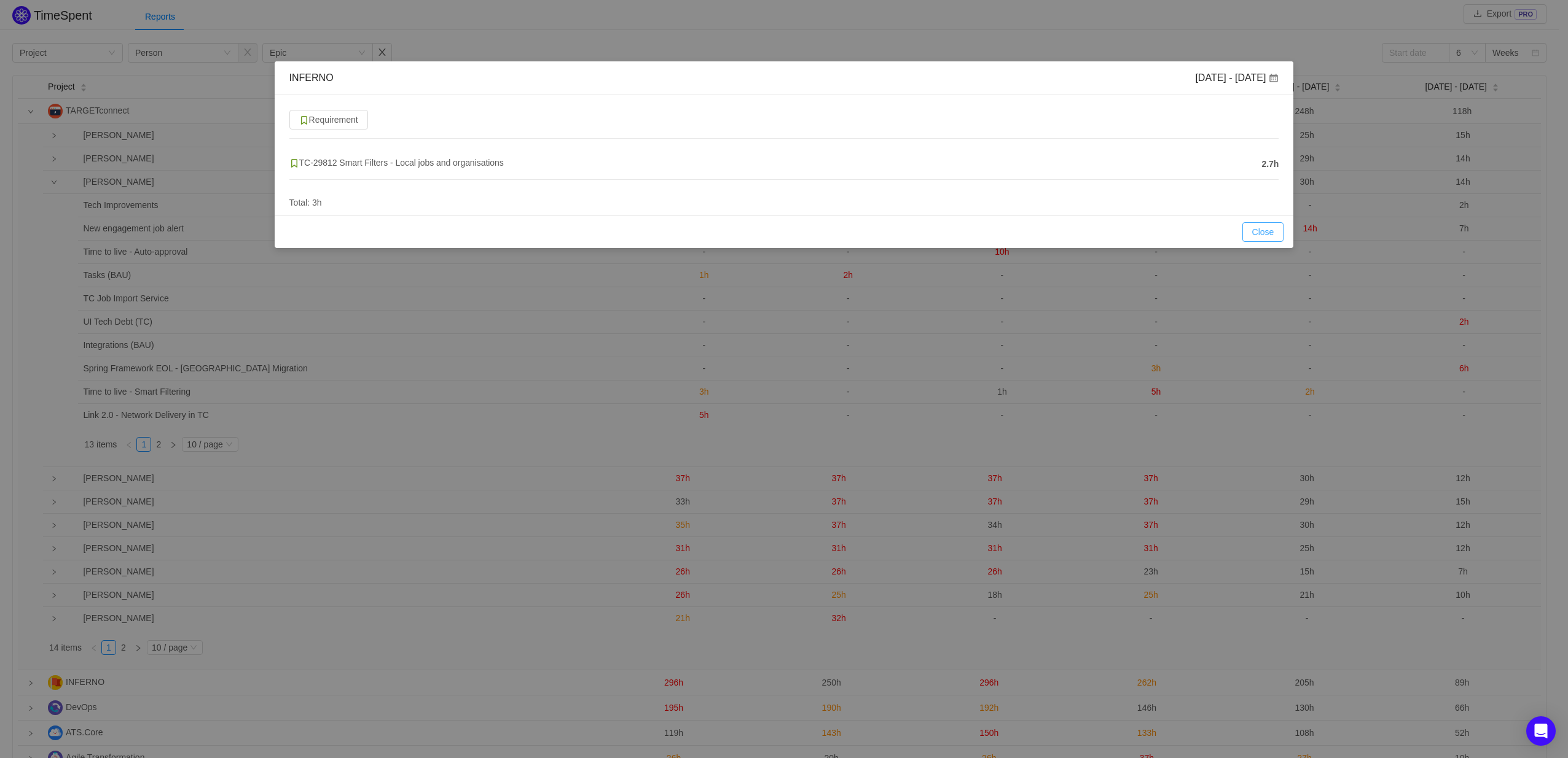
drag, startPoint x: 1274, startPoint y: 230, endPoint x: 1281, endPoint y: 231, distance: 7.1
click at [1274, 230] on button "Close" at bounding box center [1263, 232] width 42 height 20
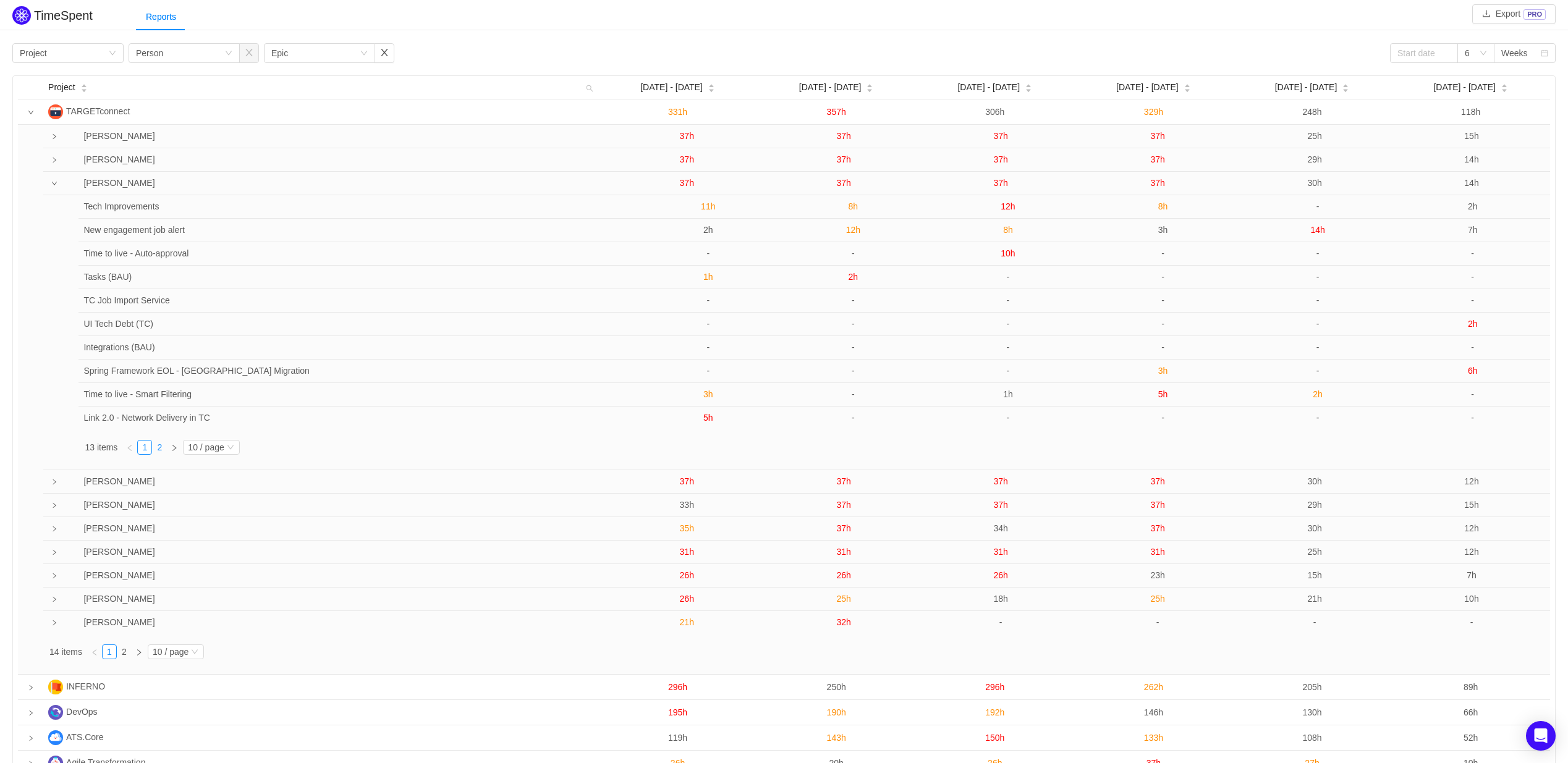
click at [158, 449] on link "2" at bounding box center [159, 447] width 14 height 14
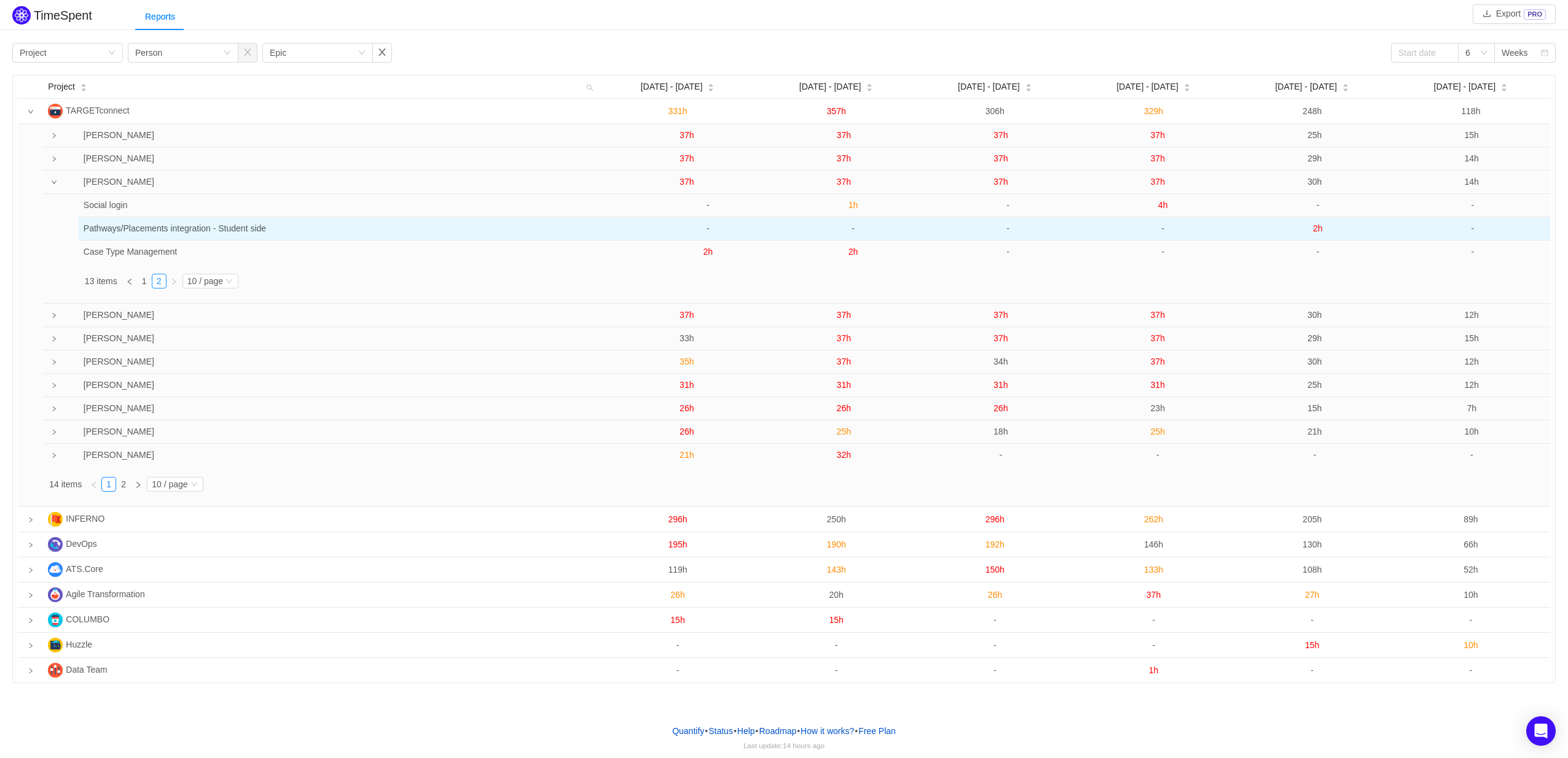
click at [1317, 230] on span "2h" at bounding box center [1317, 228] width 10 height 10
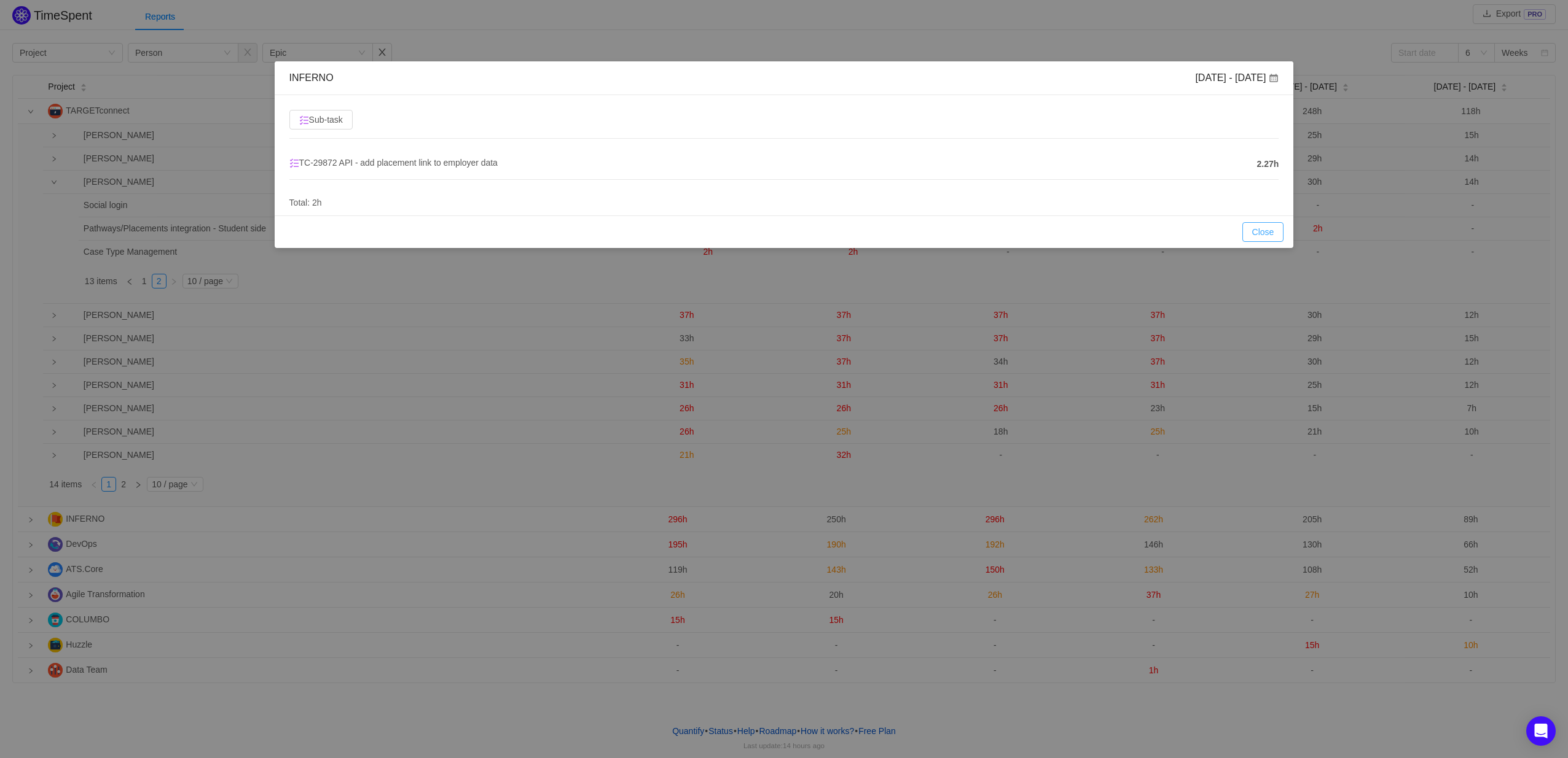
click at [1260, 230] on button "Close" at bounding box center [1263, 232] width 42 height 20
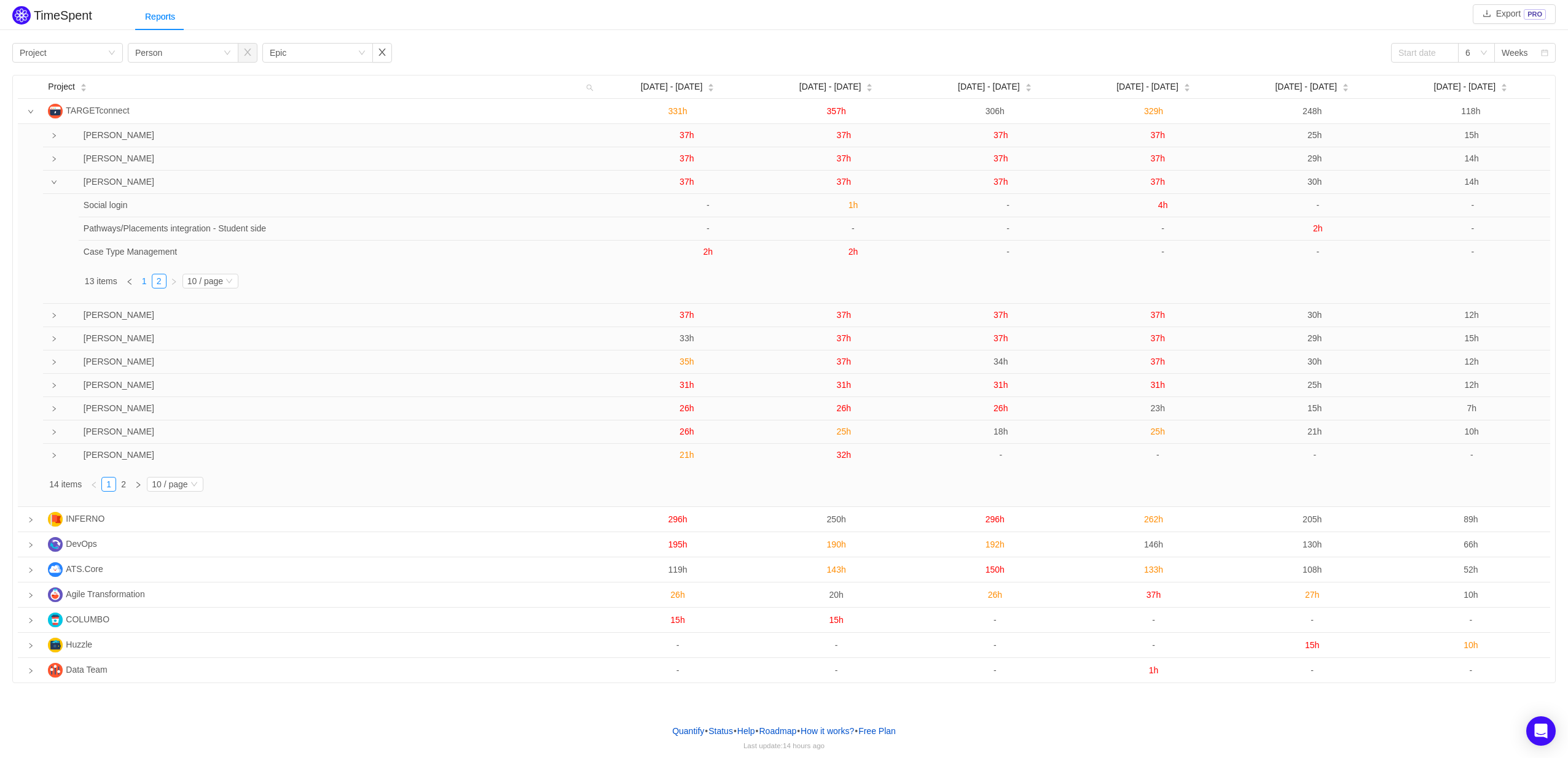
click at [140, 284] on link "1" at bounding box center [144, 281] width 14 height 14
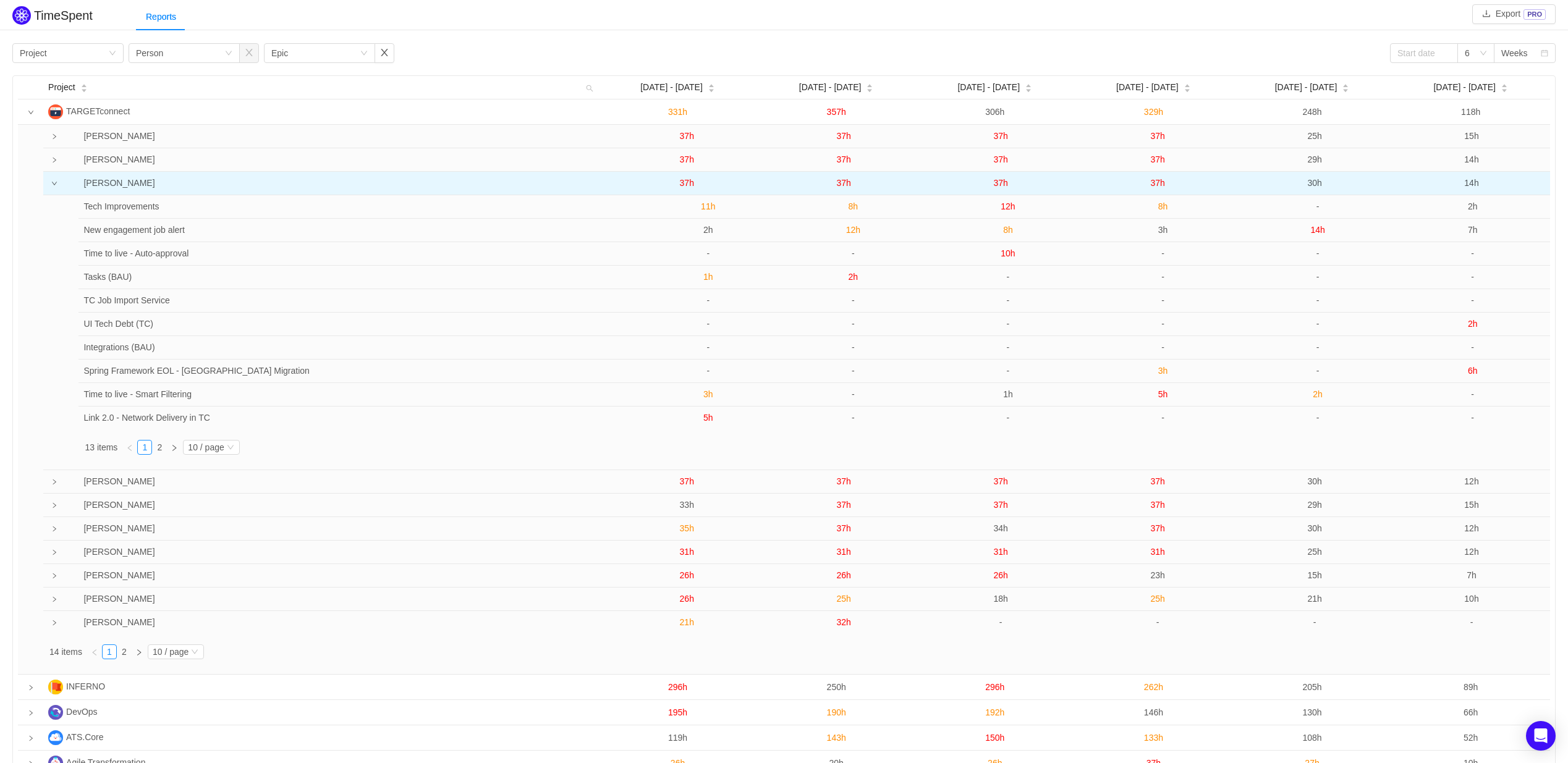
click at [1318, 183] on span "30h" at bounding box center [1314, 183] width 14 height 10
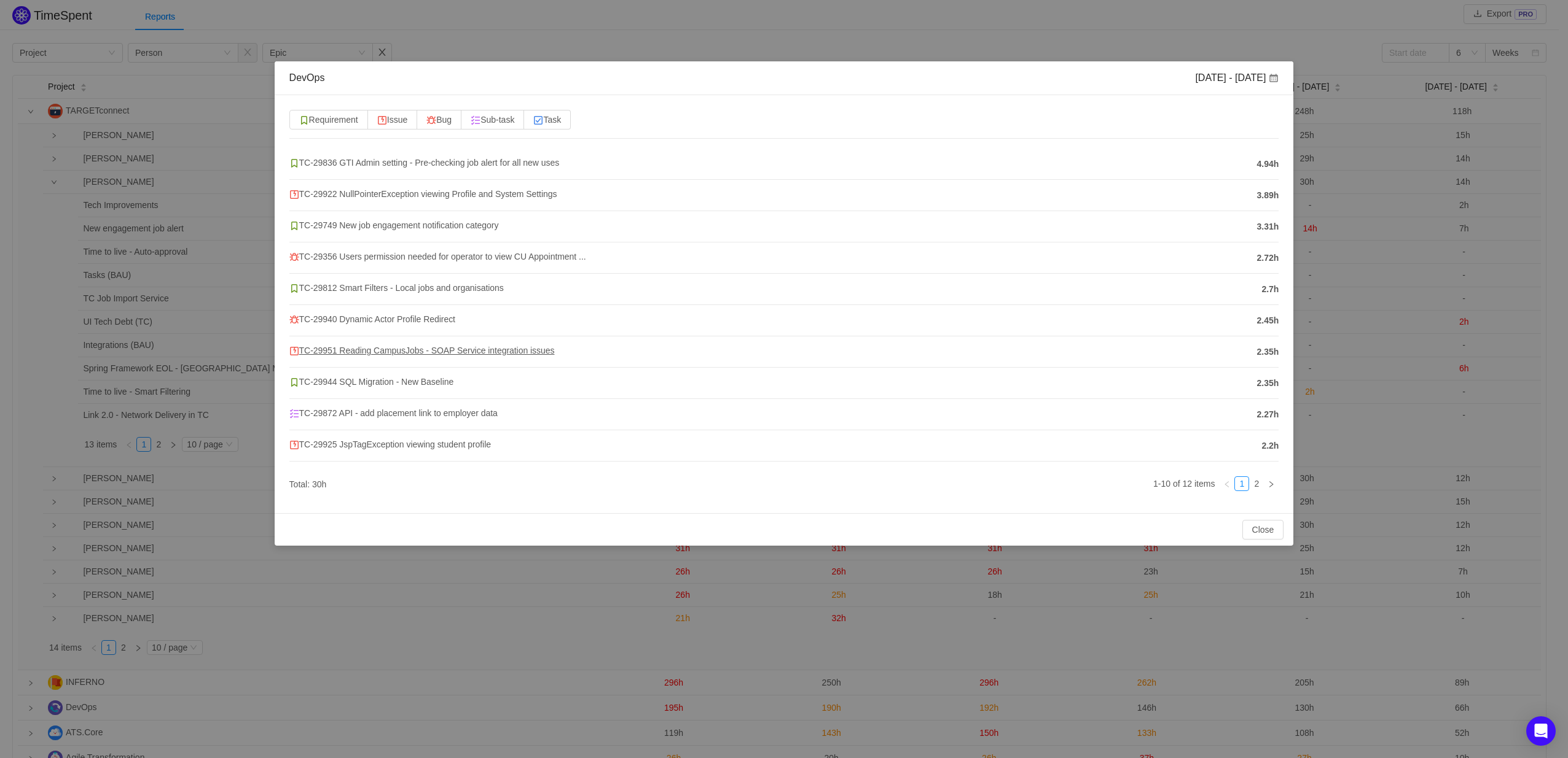
click at [402, 351] on span "TC-29951 Reading CampusJobs - SOAP Service integration issues" at bounding box center [421, 350] width 265 height 10
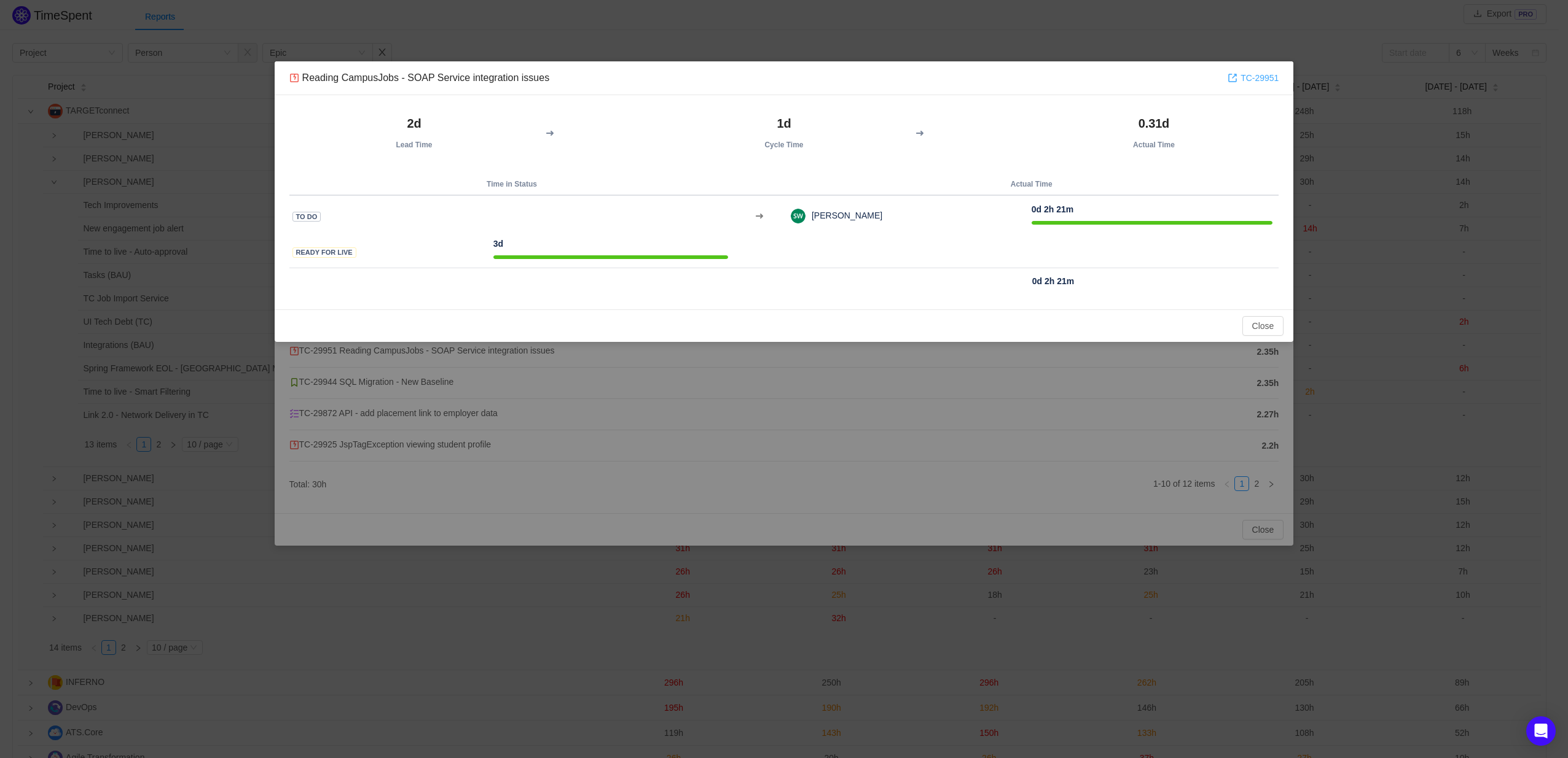
click at [1253, 74] on link "TC-29951" at bounding box center [1253, 78] width 51 height 14
click at [1253, 330] on button "Close" at bounding box center [1263, 326] width 42 height 20
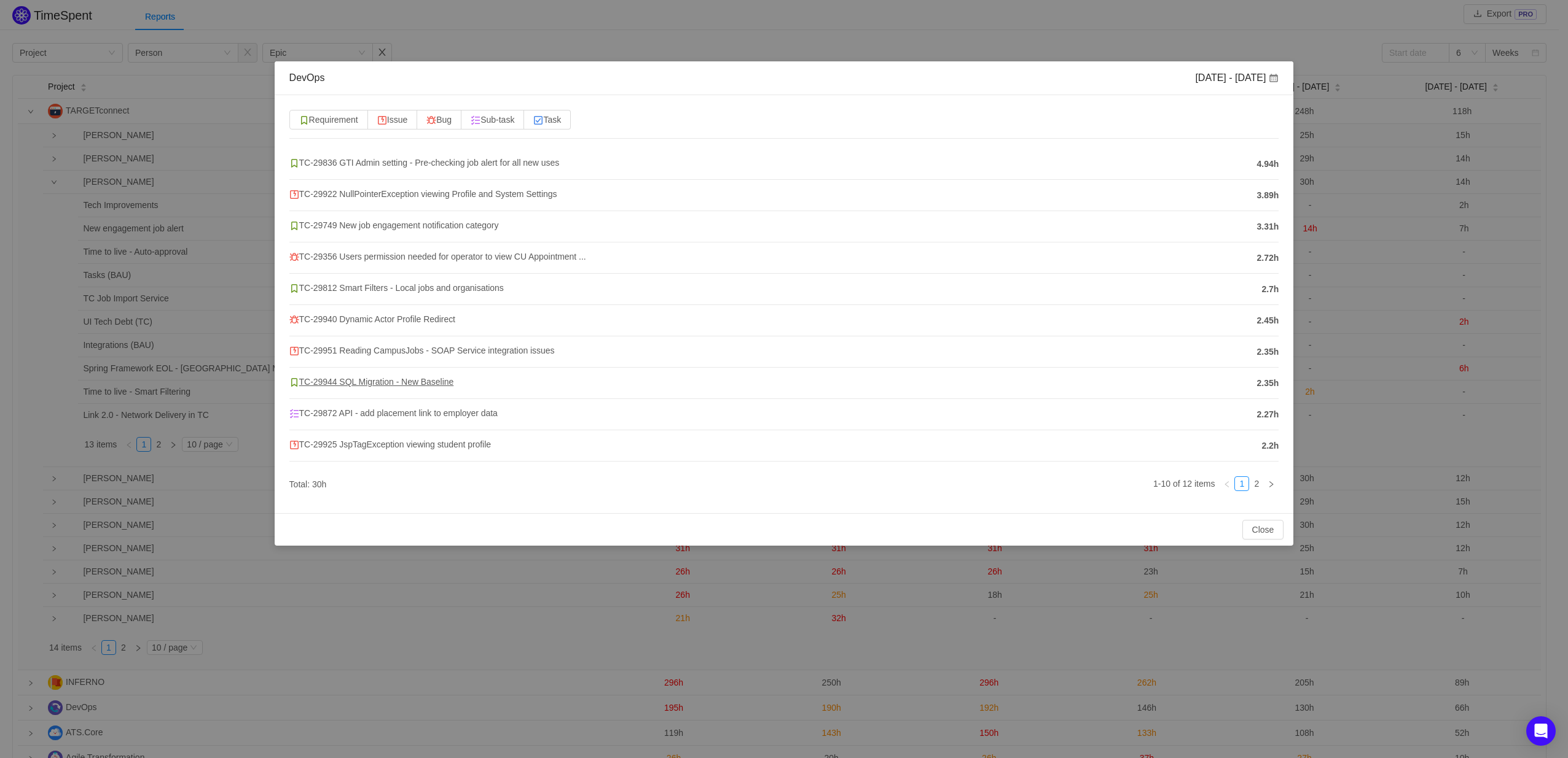
click at [352, 381] on span "TC-29944 SQL Migration - New Baseline" at bounding box center [371, 381] width 164 height 10
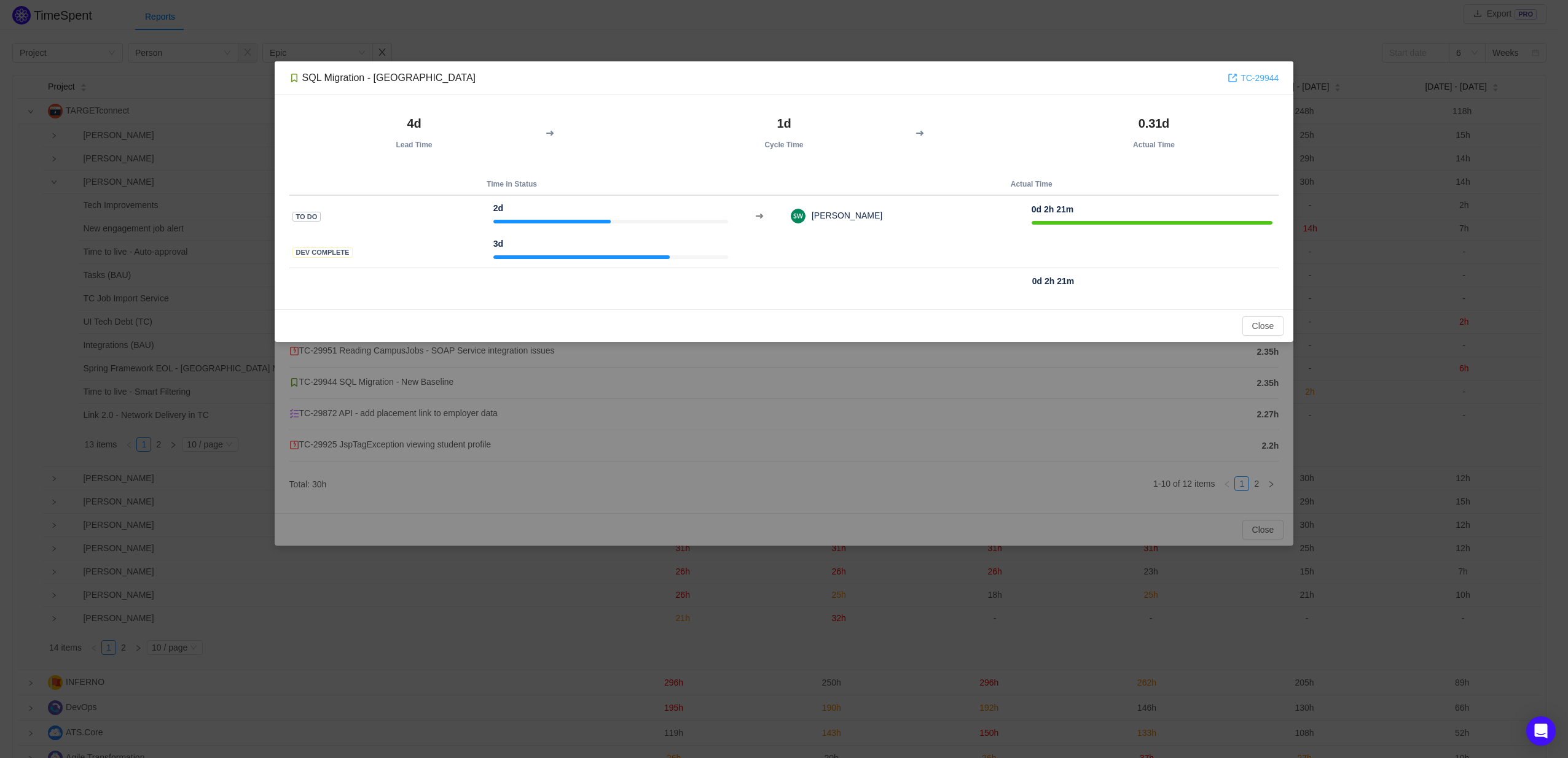
click at [1250, 78] on link "TC-29944" at bounding box center [1253, 78] width 51 height 14
click at [1276, 322] on button "Close" at bounding box center [1263, 326] width 42 height 20
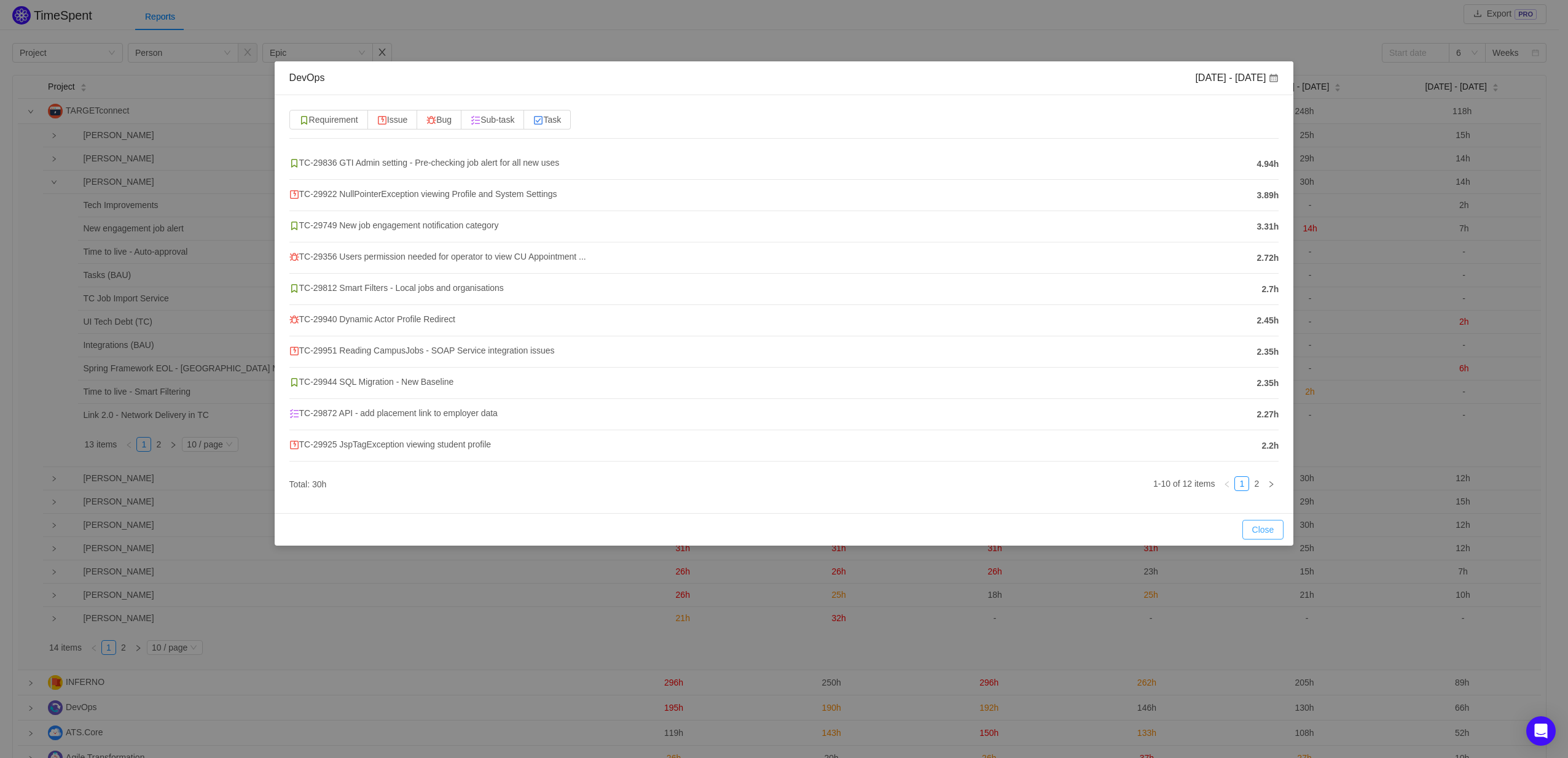
click at [1266, 528] on button "Close" at bounding box center [1263, 530] width 42 height 20
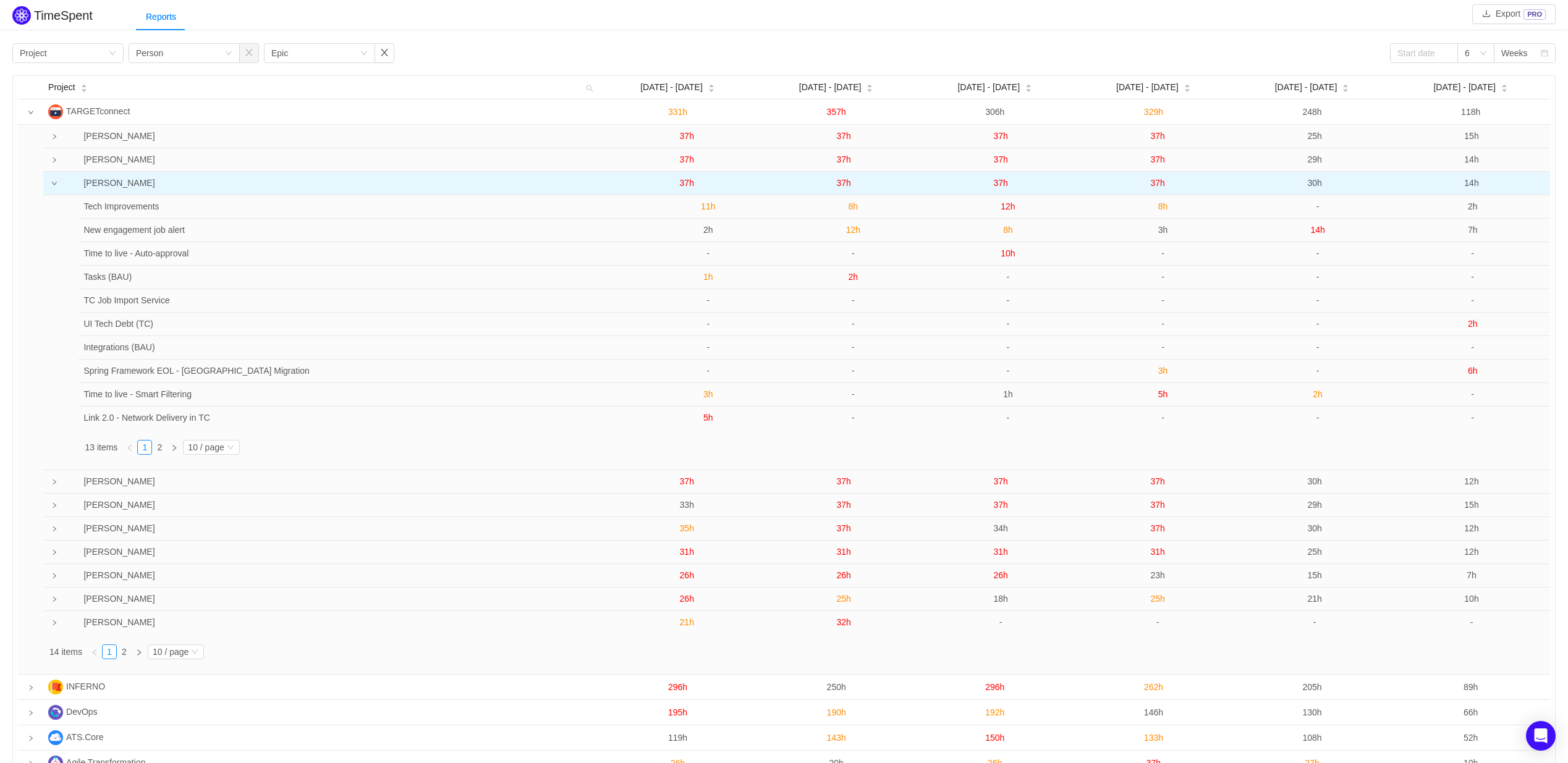
click at [55, 183] on icon "icon: down" at bounding box center [54, 184] width 6 height 6
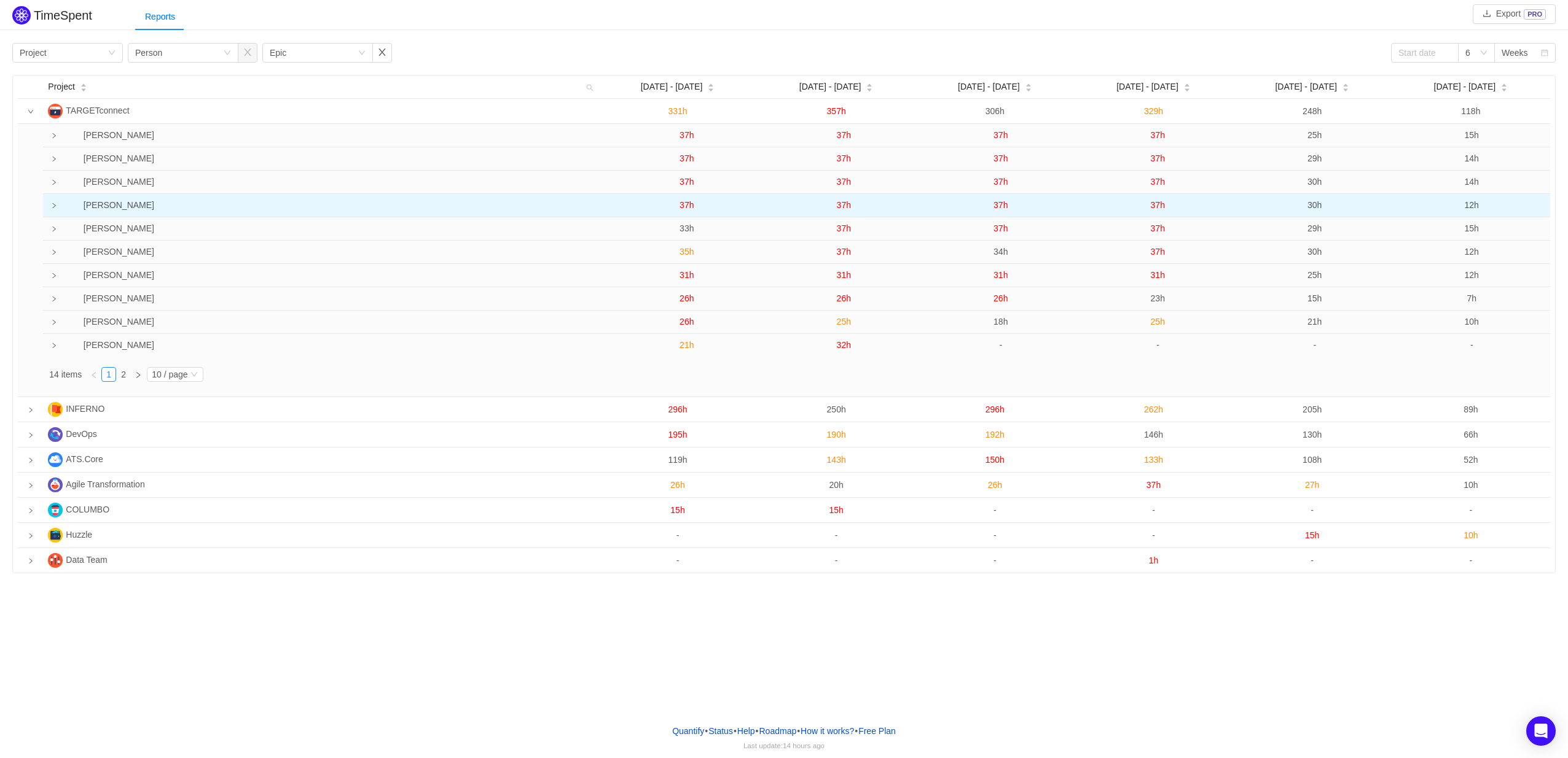
click at [59, 209] on td at bounding box center [50, 205] width 16 height 23
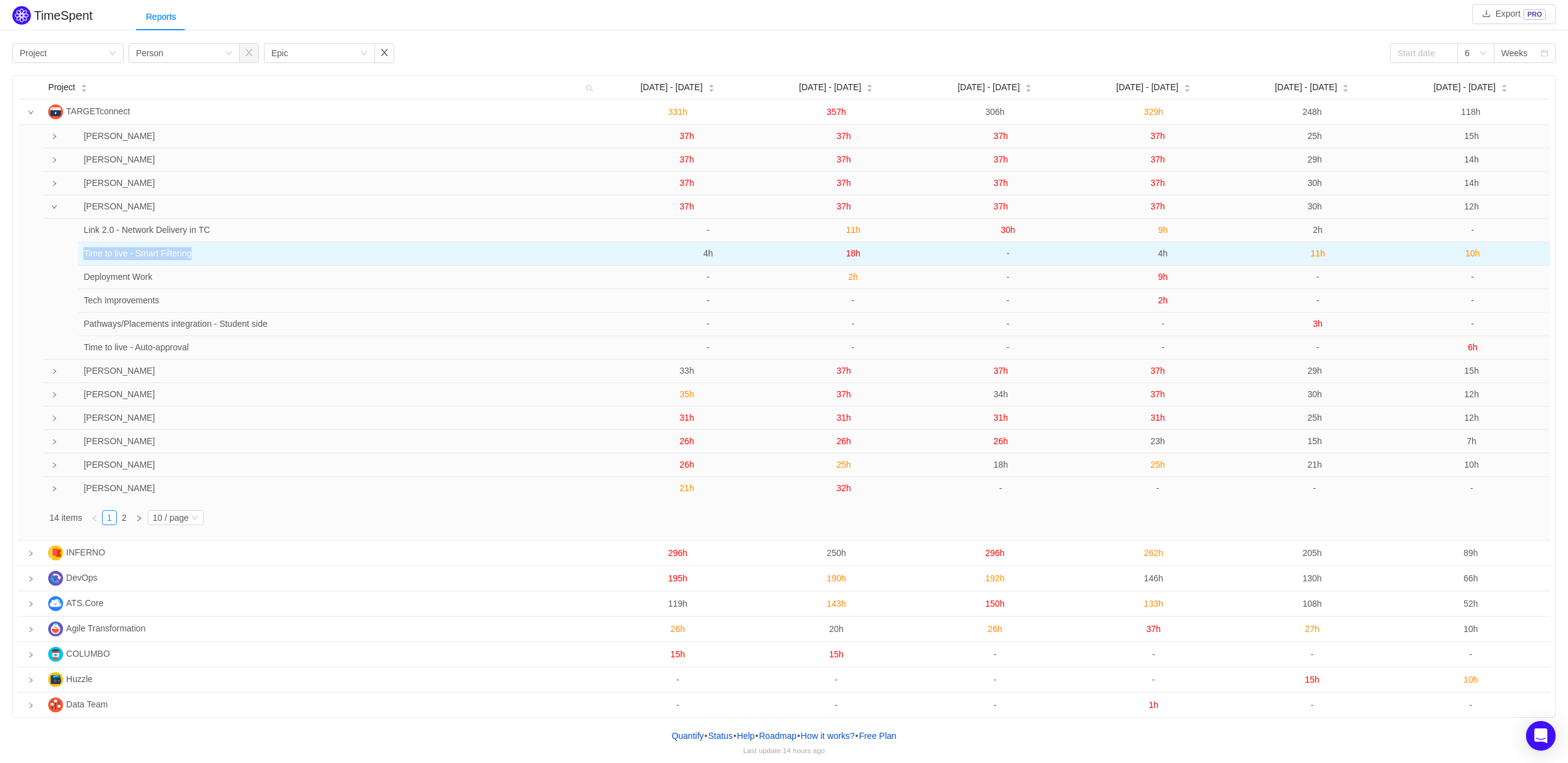
drag, startPoint x: 83, startPoint y: 254, endPoint x: 262, endPoint y: 255, distance: 179.0
click at [262, 255] on td "Time to live - Smart Filtering" at bounding box center [349, 254] width 542 height 23
copy td "Time to live - Smart Filtering"
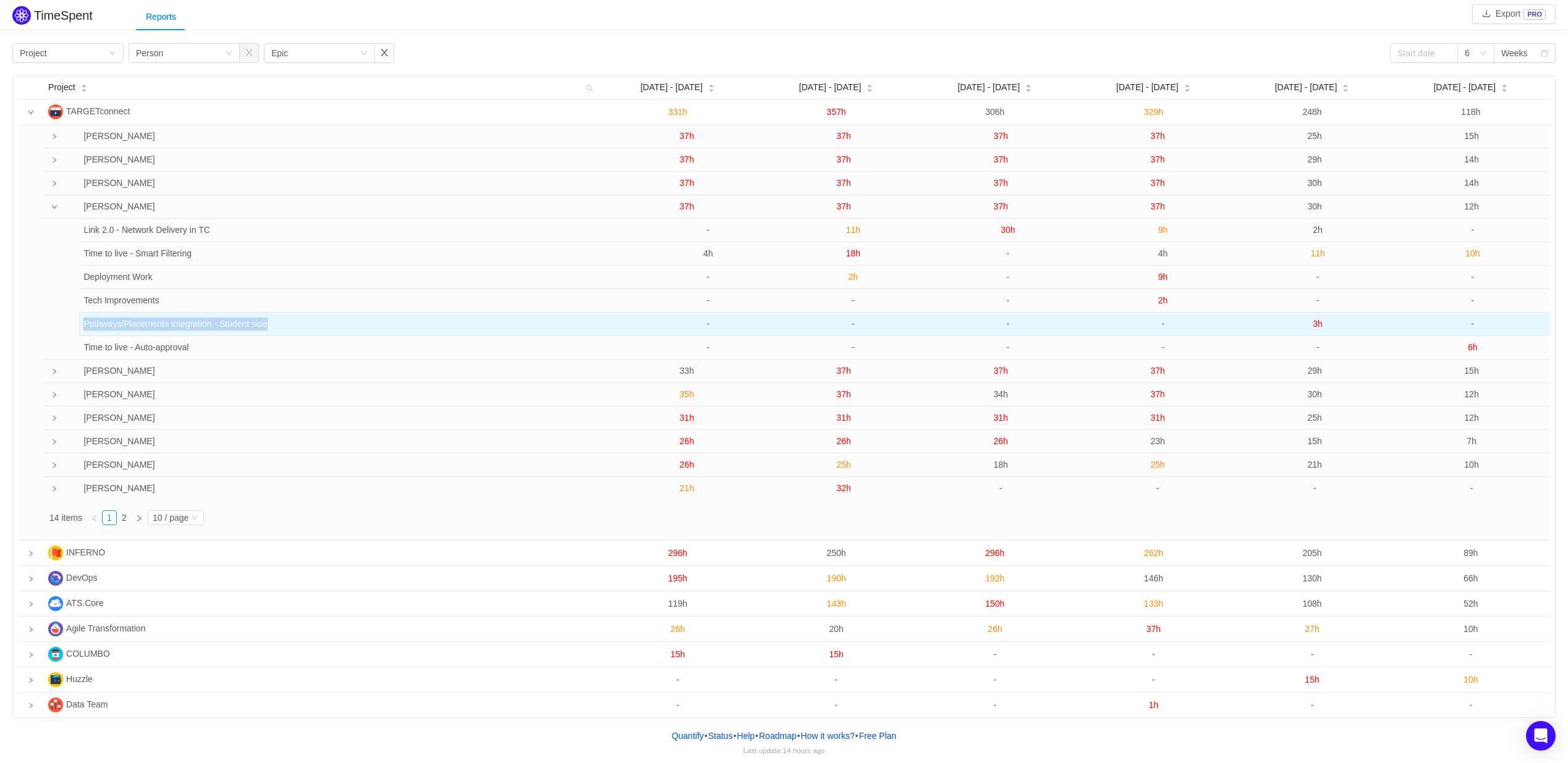
drag, startPoint x: 83, startPoint y: 326, endPoint x: 324, endPoint y: 325, distance: 241.0
click at [324, 325] on td "Pathways/Placements integration - Student side" at bounding box center [349, 324] width 542 height 23
copy td "Pathways/Placements integration - Student side"
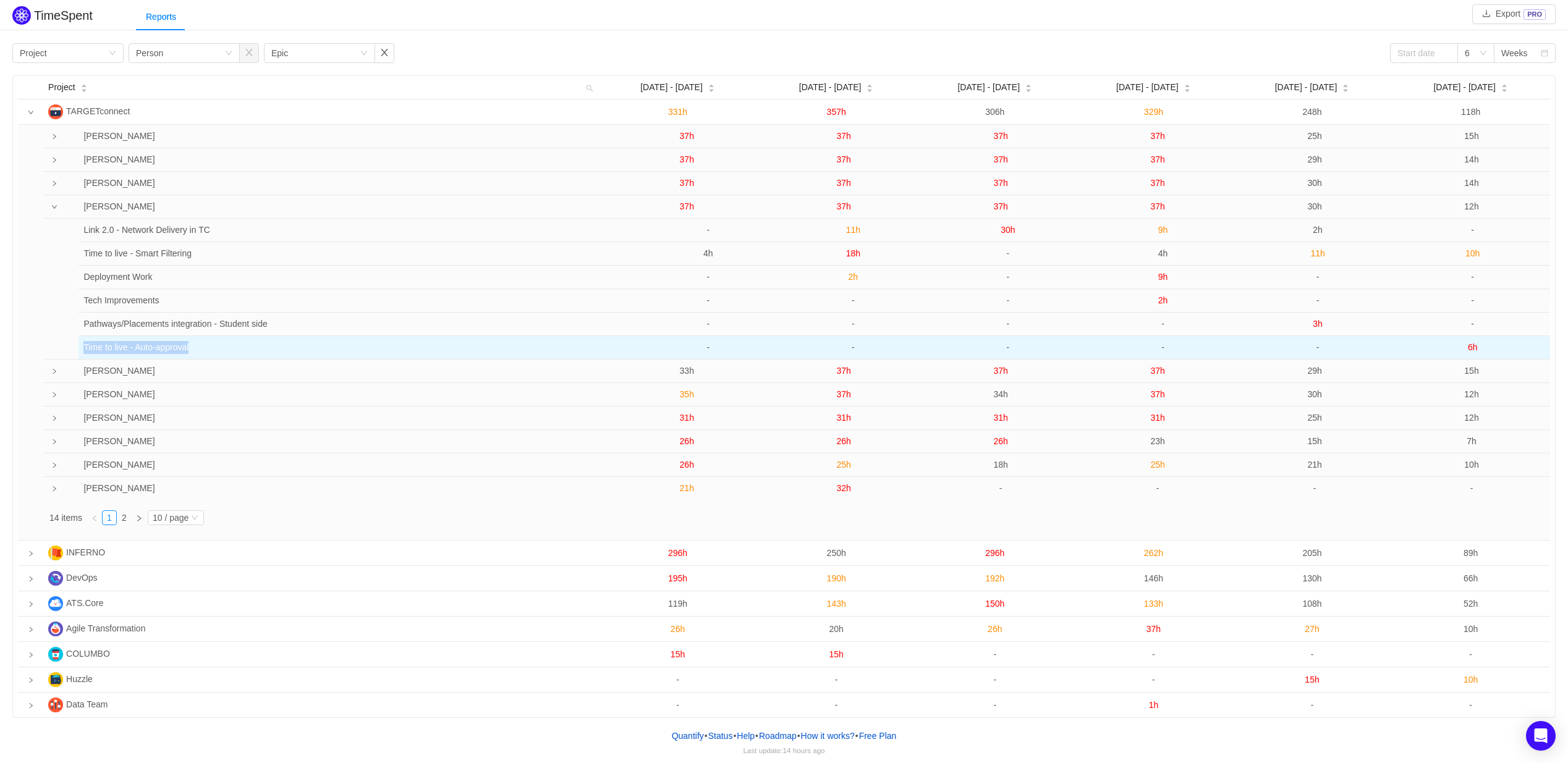
drag, startPoint x: 85, startPoint y: 350, endPoint x: 241, endPoint y: 344, distance: 156.1
click at [241, 344] on td "Time to live - Auto-approval" at bounding box center [349, 348] width 542 height 23
copy td "Time to live - Auto-approval"
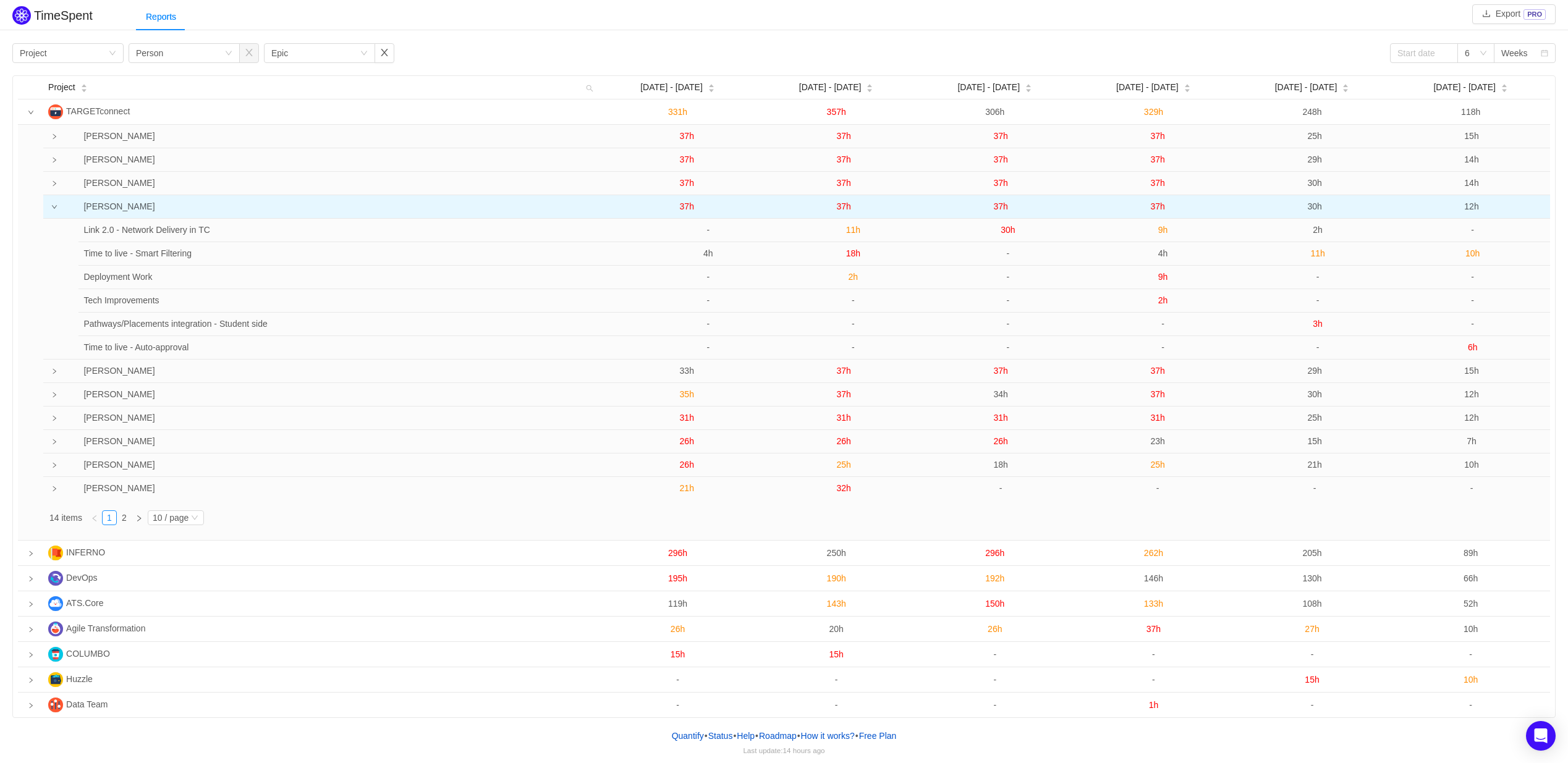
click at [687, 208] on span "37h" at bounding box center [687, 206] width 14 height 10
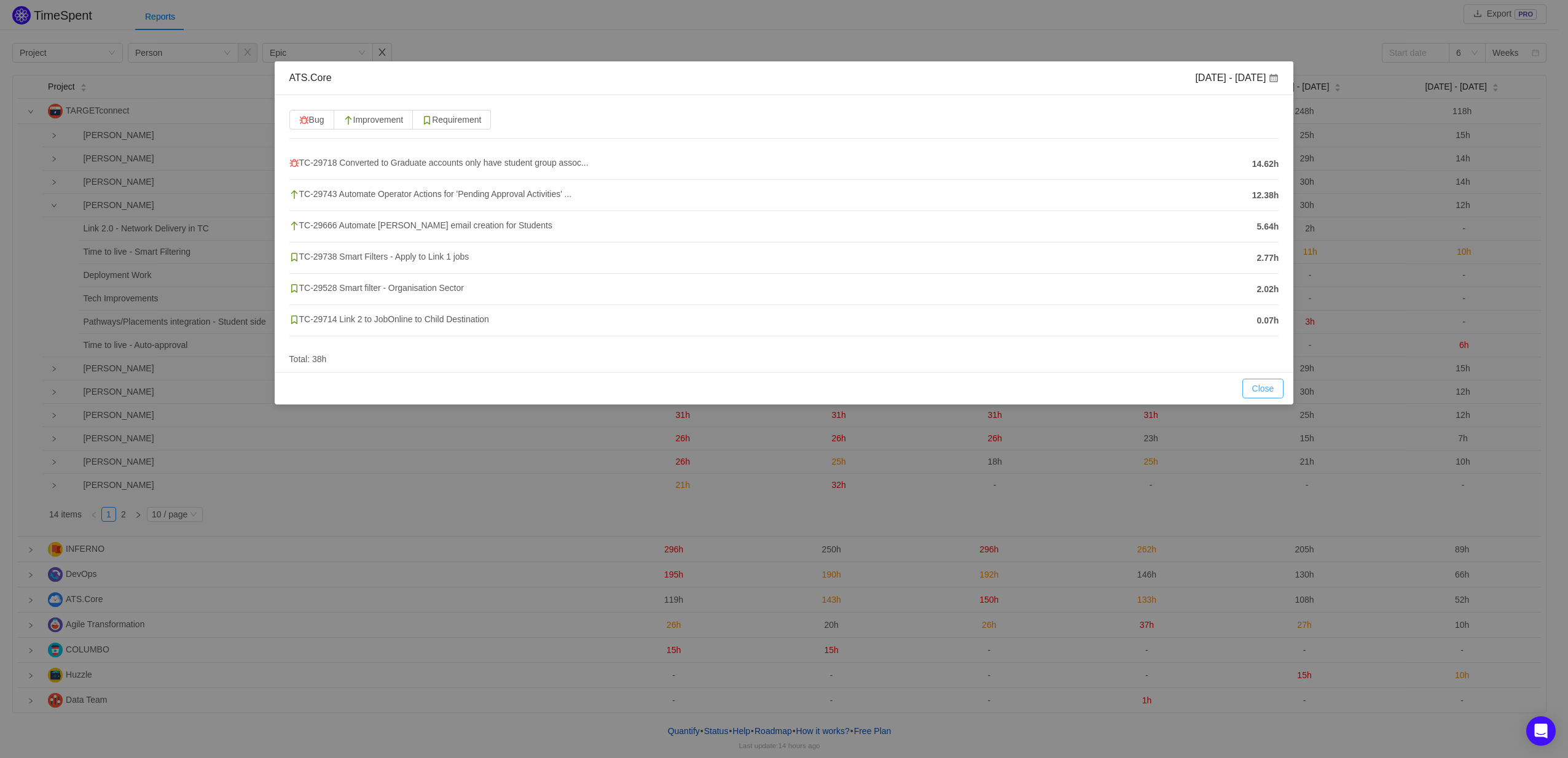
click at [1264, 387] on button "Close" at bounding box center [1263, 389] width 42 height 20
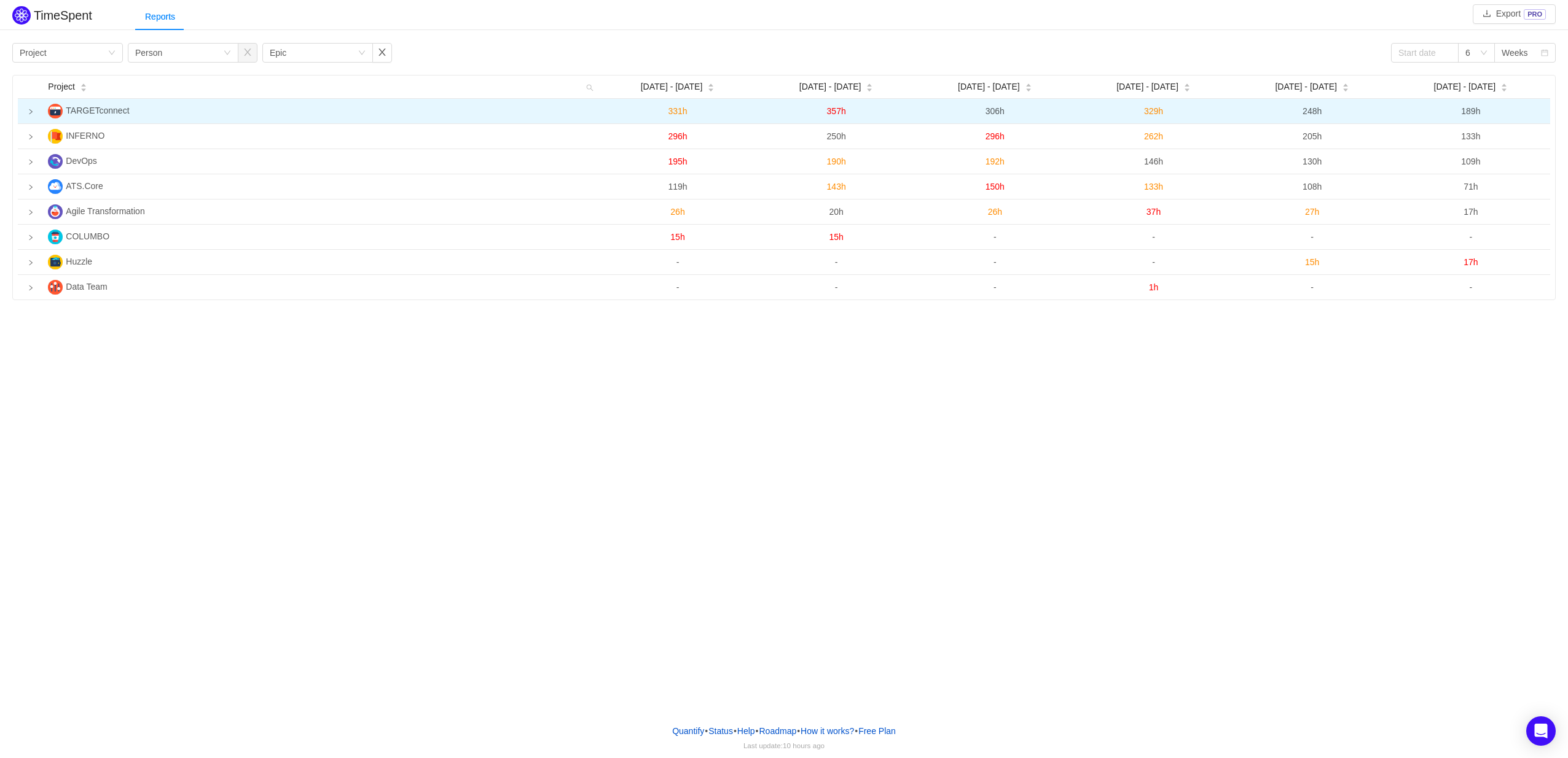
click at [28, 116] on td at bounding box center [31, 112] width 26 height 26
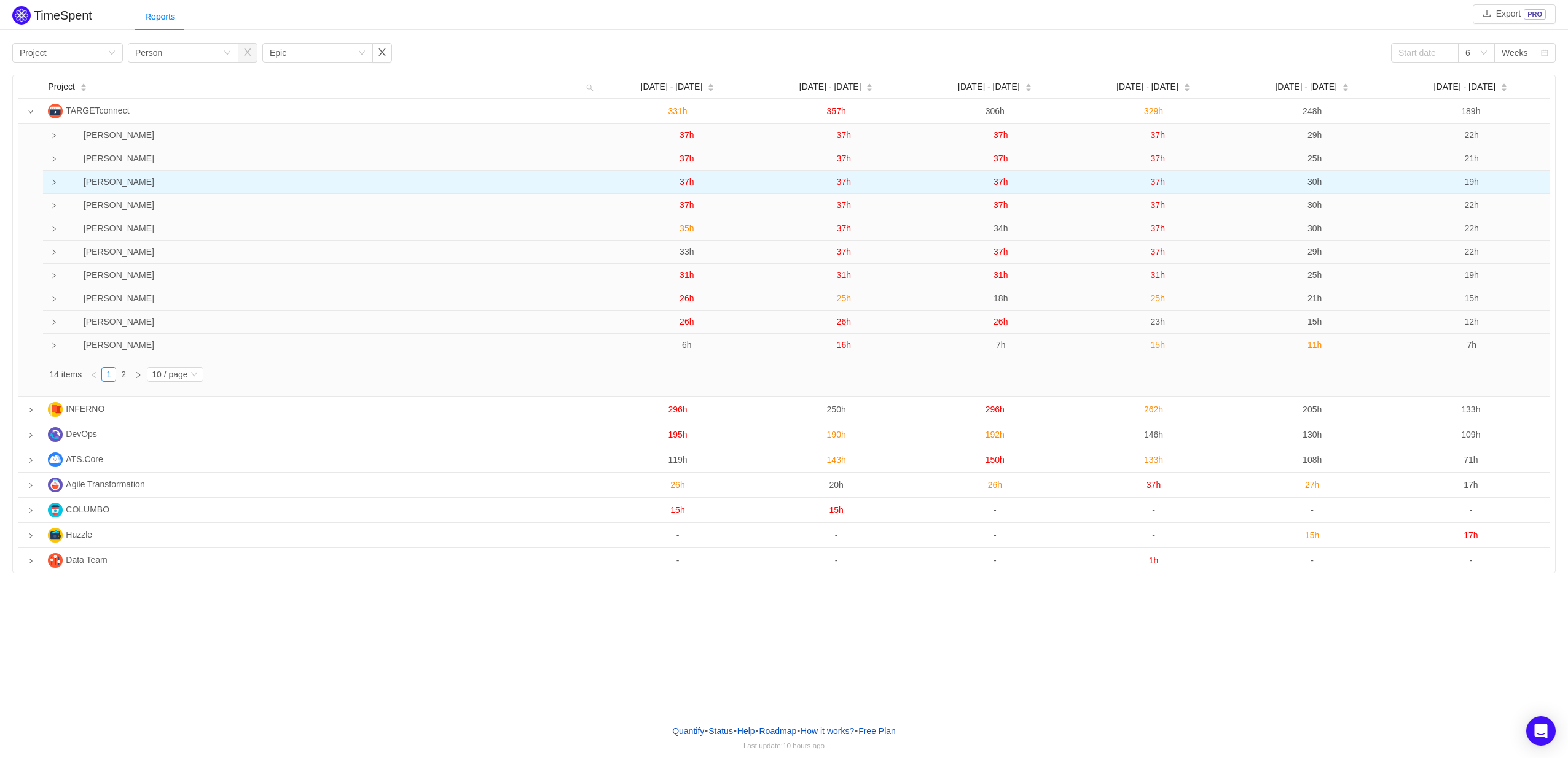
click at [56, 183] on icon "icon: right" at bounding box center [54, 182] width 6 height 6
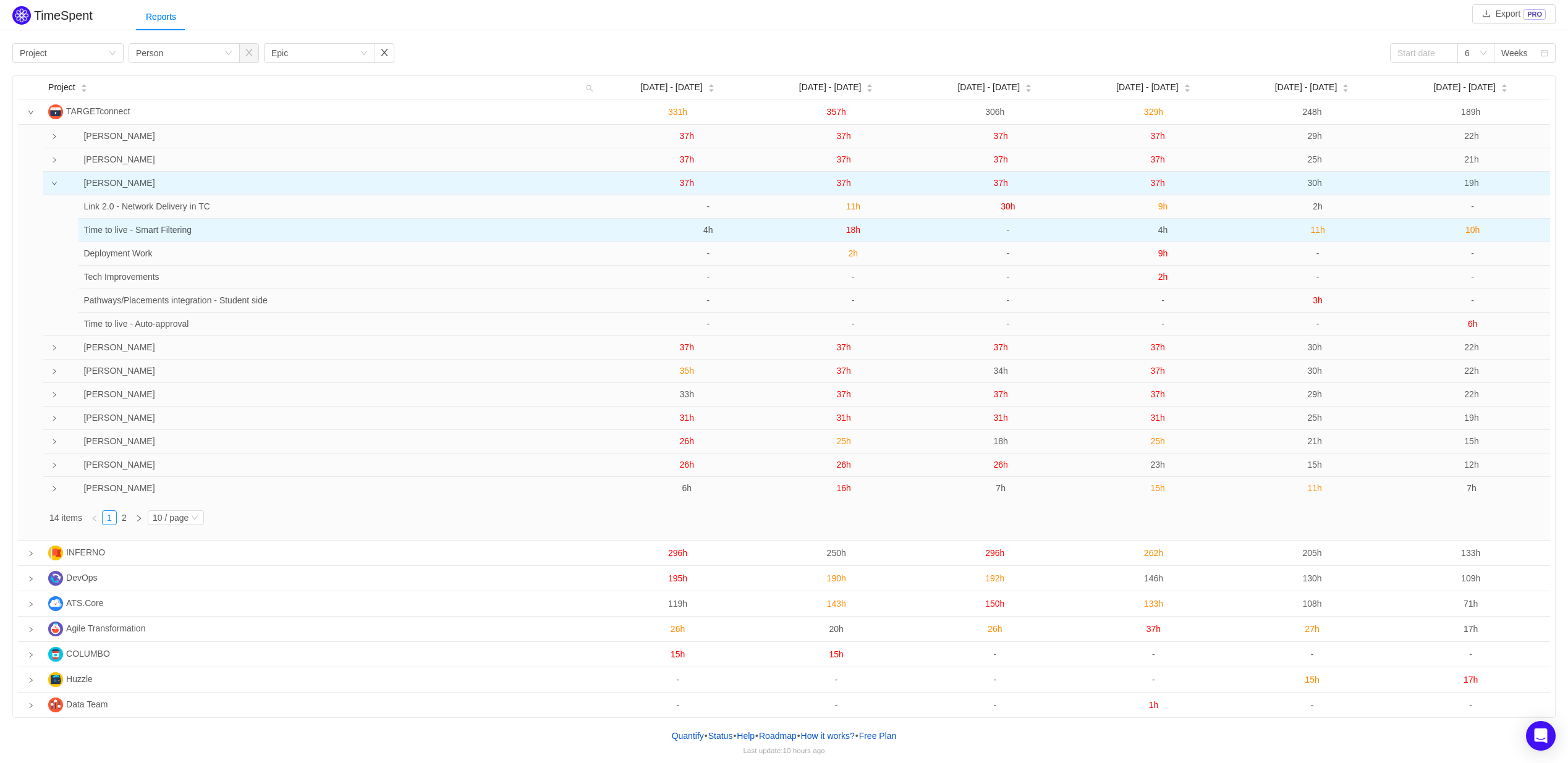
click at [707, 229] on span "4h" at bounding box center [708, 230] width 10 height 10
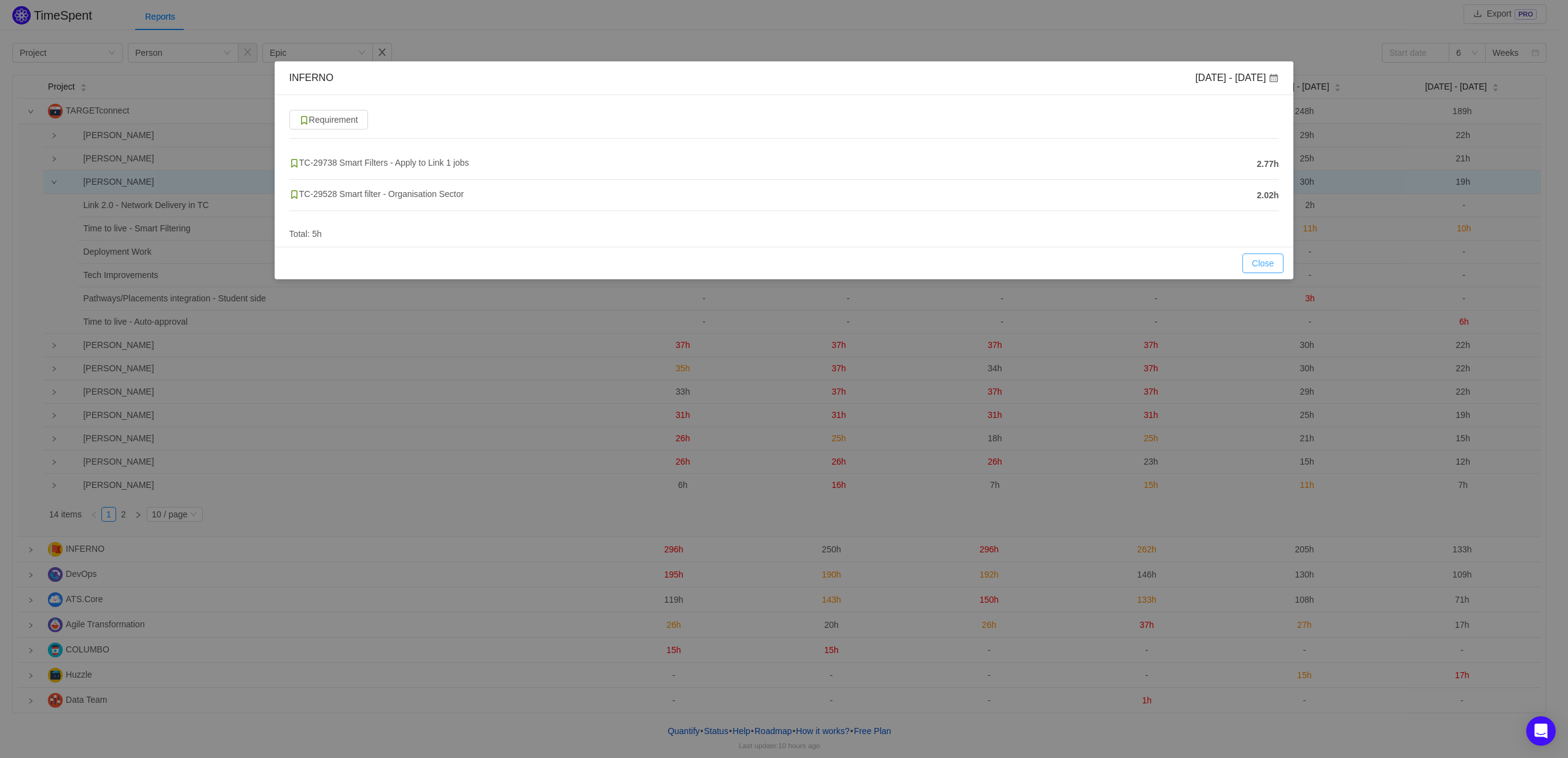
click at [1268, 262] on button "Close" at bounding box center [1263, 263] width 42 height 20
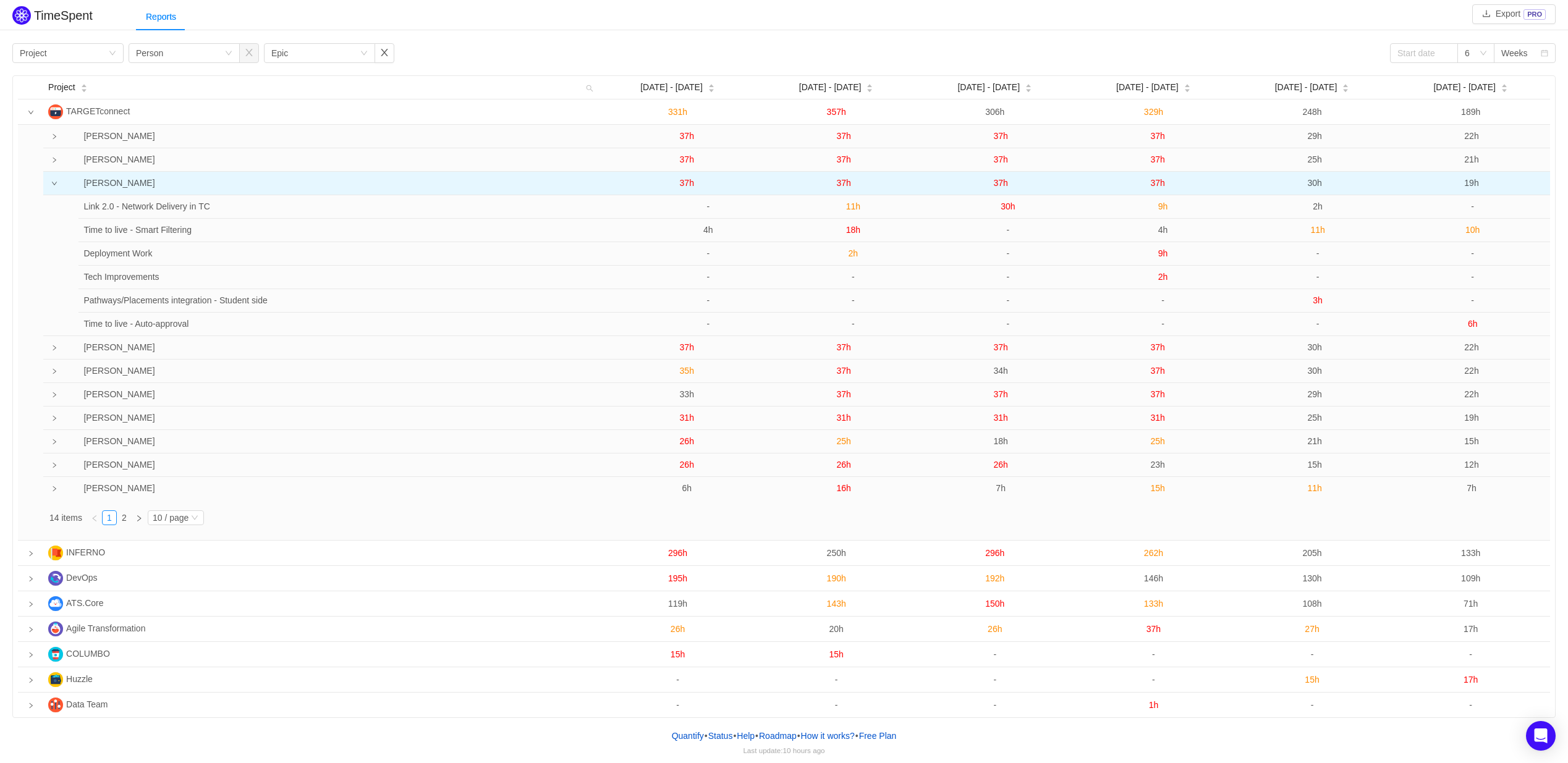
click at [687, 188] on span "37h" at bounding box center [687, 183] width 14 height 10
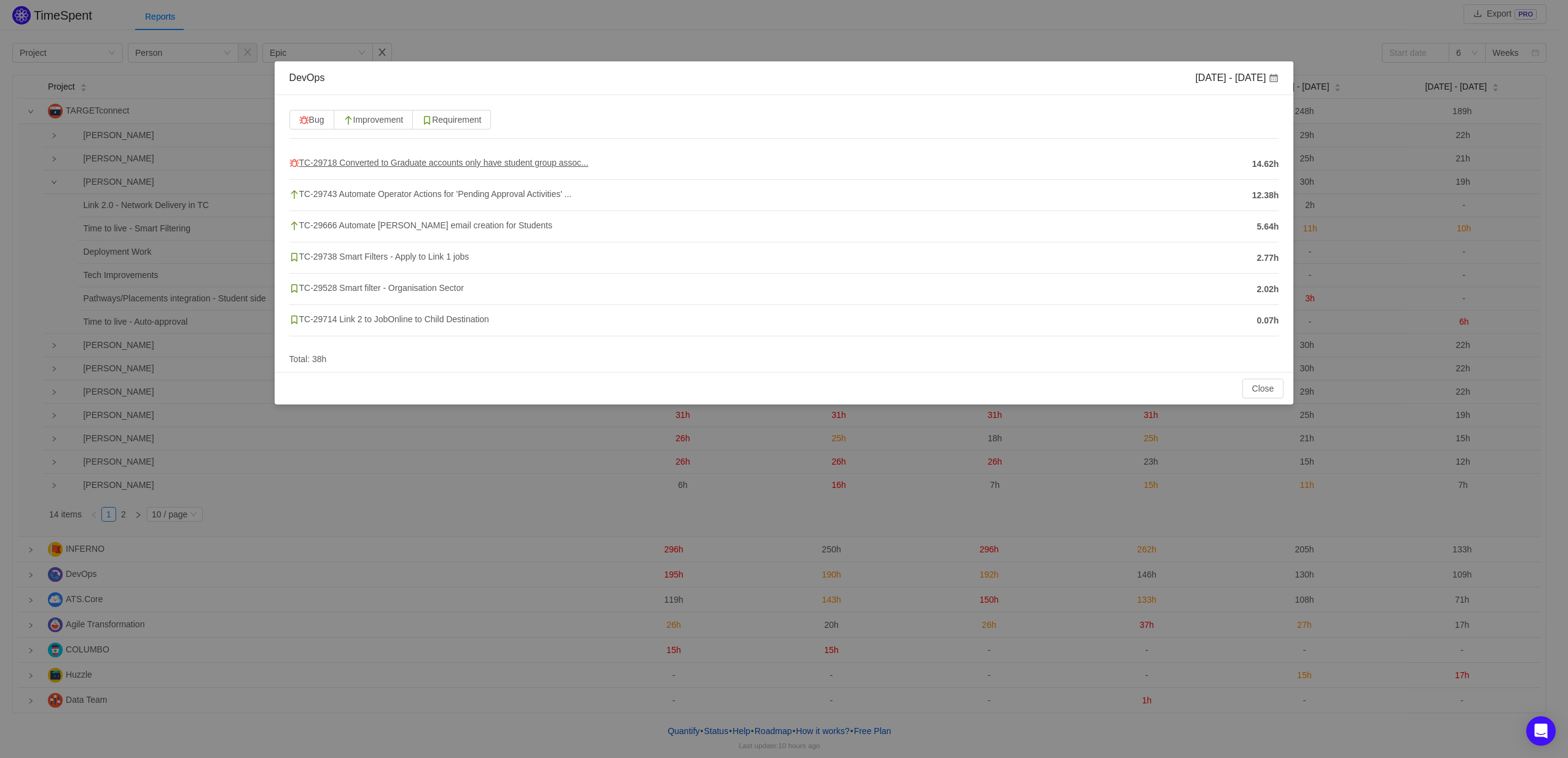
click at [498, 164] on span "TC-29718 Converted to Graduate accounts only have student group assoc..." at bounding box center [439, 162] width 299 height 10
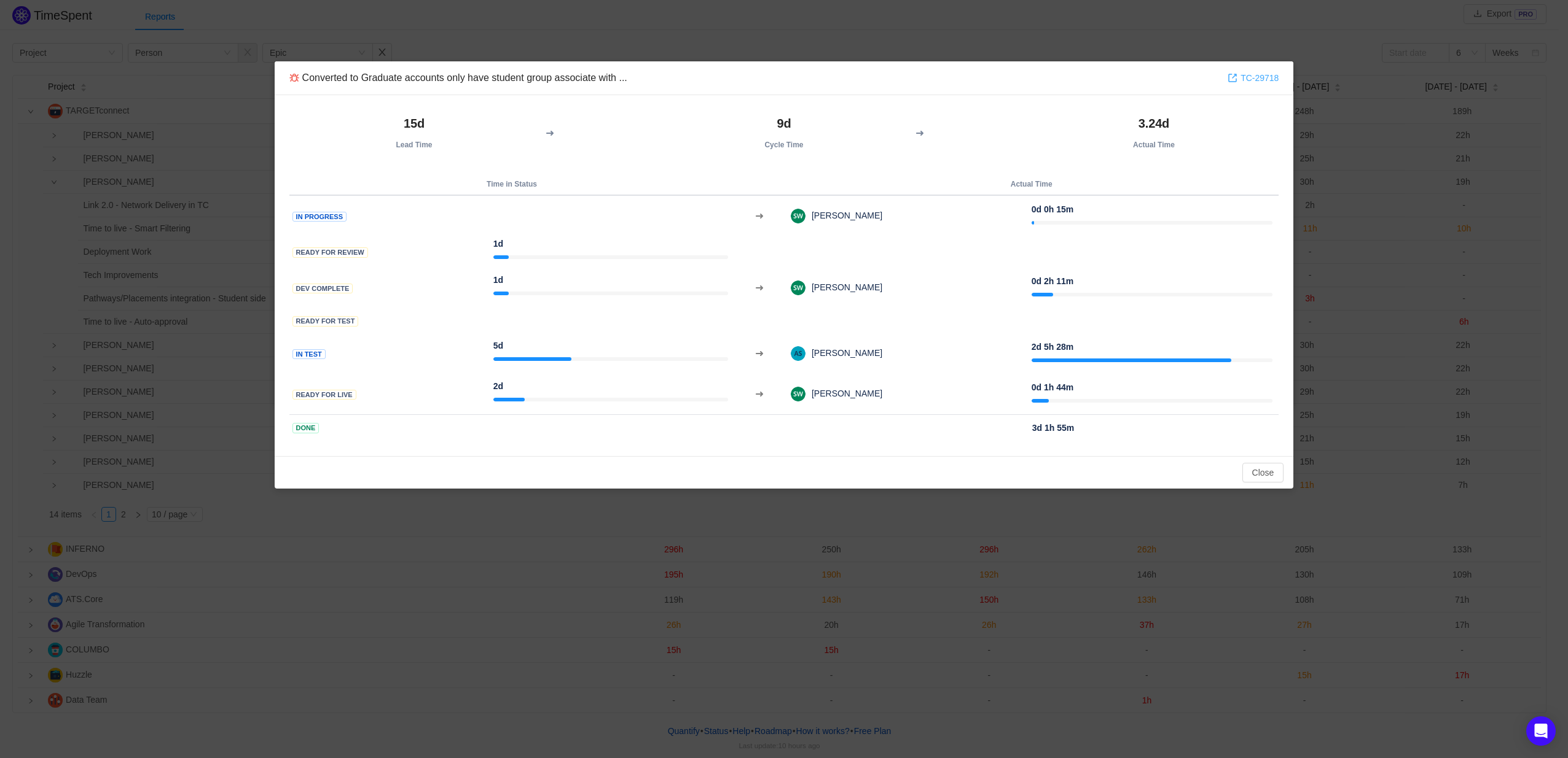
click at [1248, 77] on link "TC-29718" at bounding box center [1253, 78] width 51 height 14
click at [1258, 477] on button "Close" at bounding box center [1263, 473] width 42 height 20
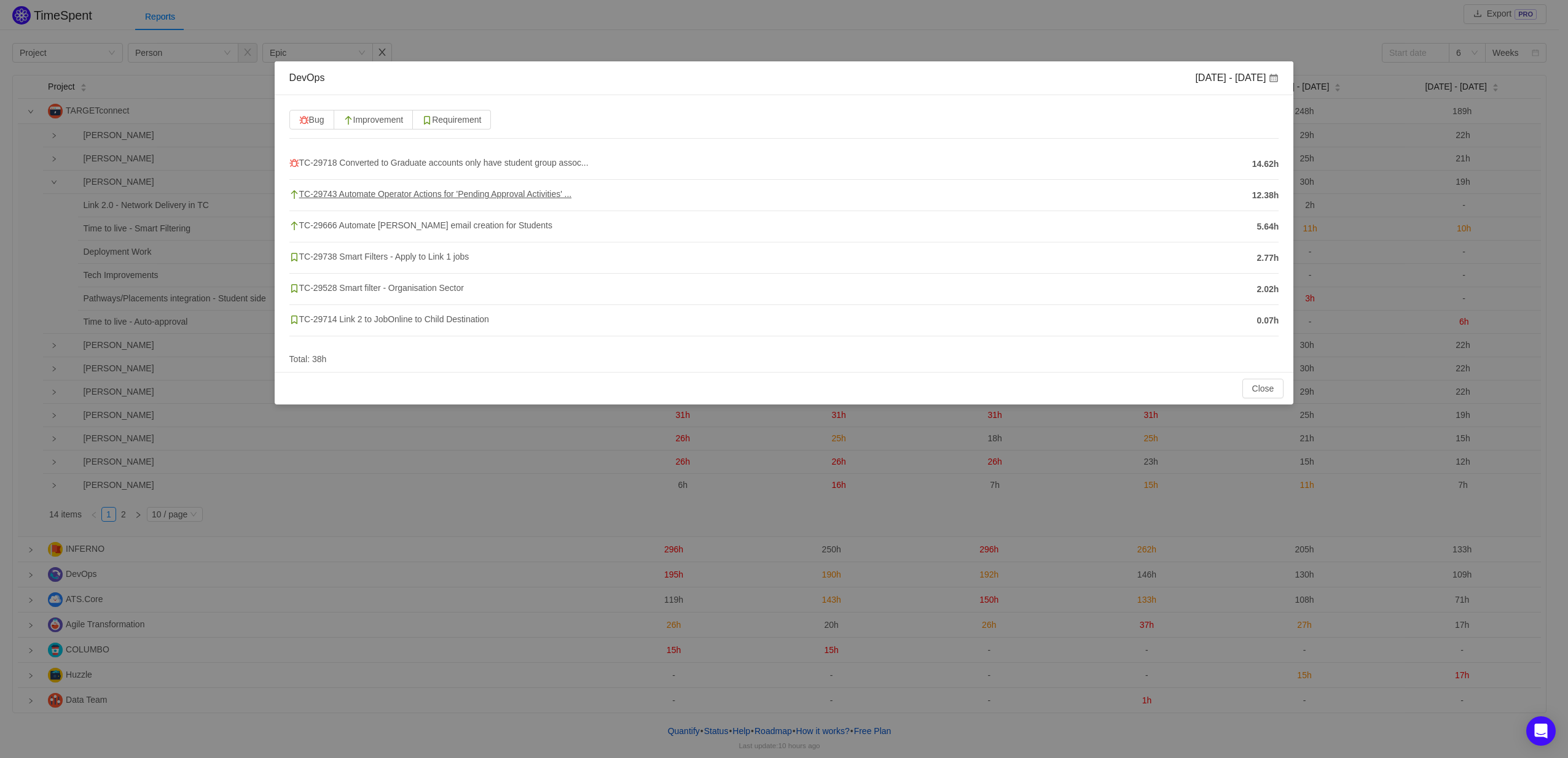
click at [403, 196] on span "TC-29743 Automate Operator Actions for 'Pending Approval Activities' ..." at bounding box center [430, 194] width 282 height 10
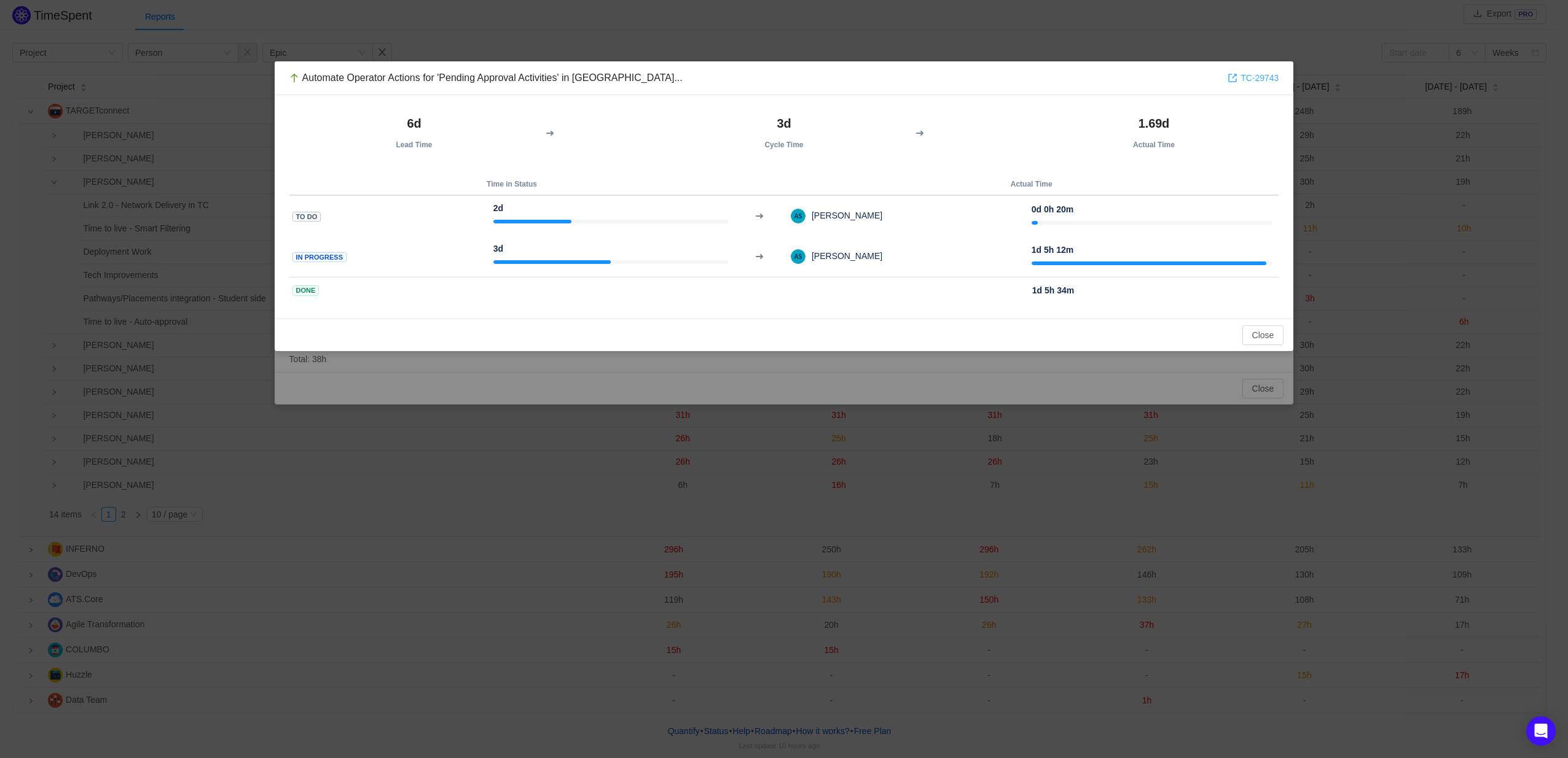
click at [1253, 77] on link "TC-29743" at bounding box center [1253, 78] width 51 height 14
click at [1265, 335] on button "Close" at bounding box center [1263, 335] width 42 height 20
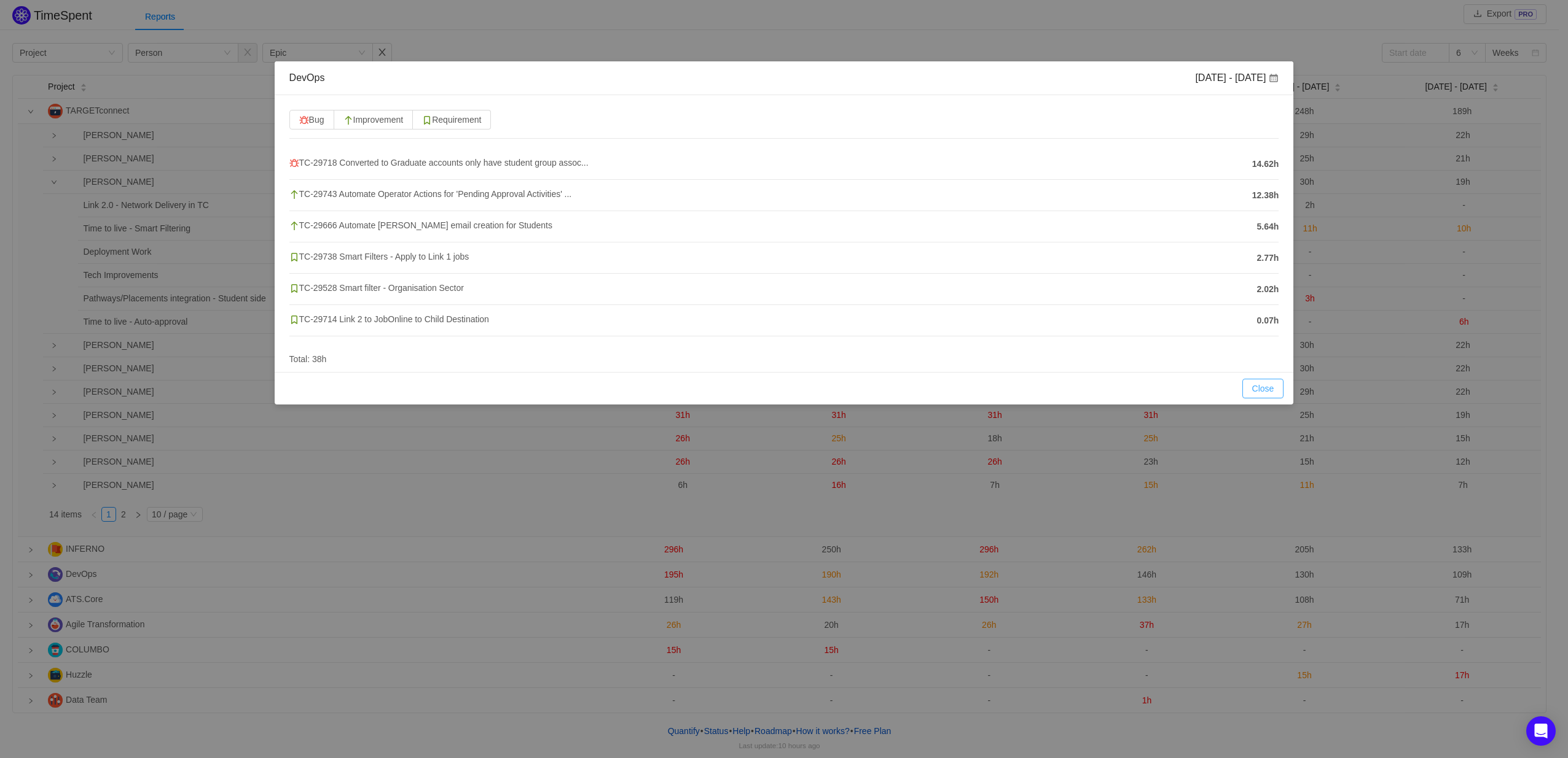
click at [1259, 385] on button "Close" at bounding box center [1263, 389] width 42 height 20
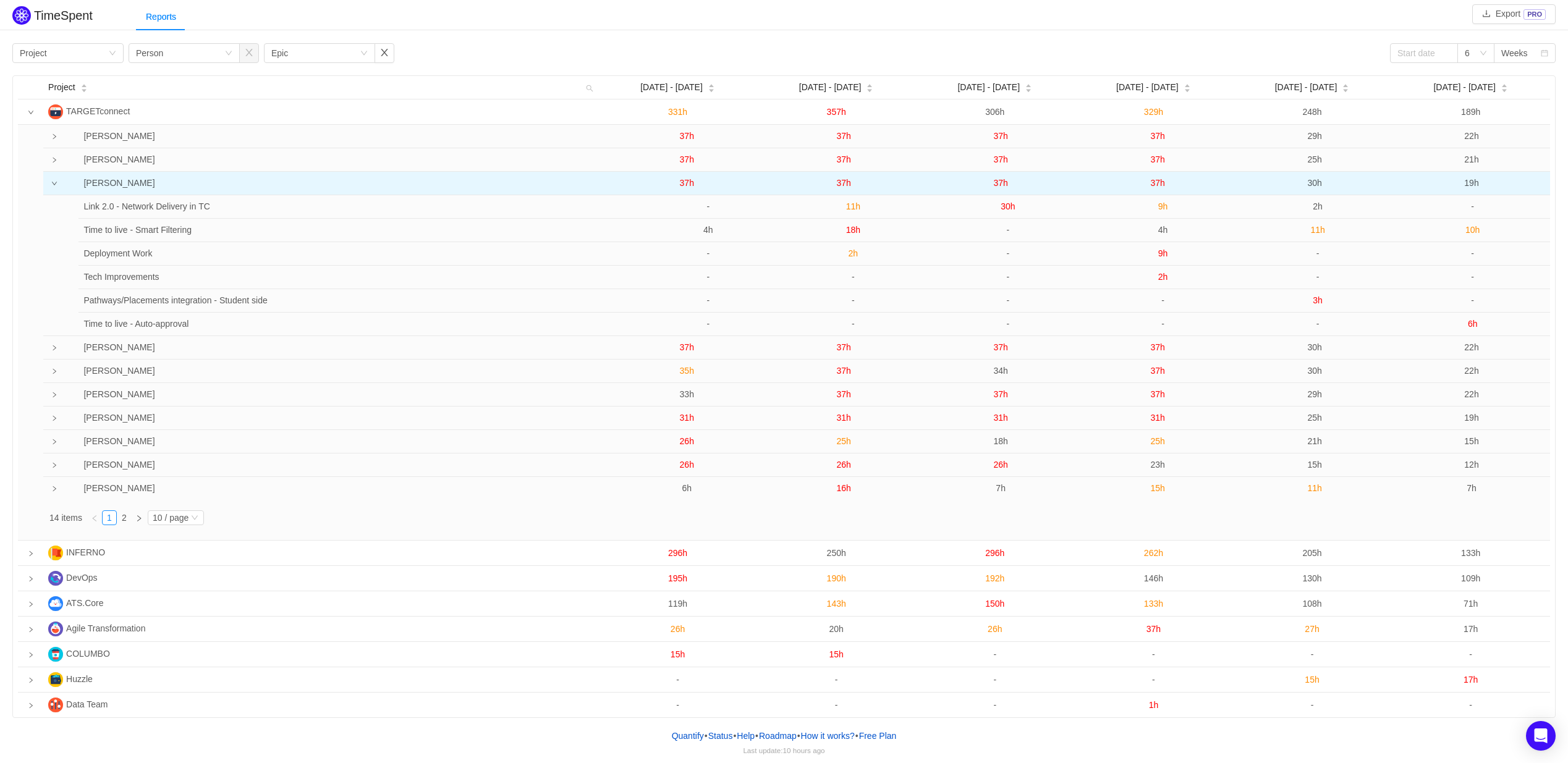
click at [843, 182] on span "37h" at bounding box center [844, 183] width 14 height 10
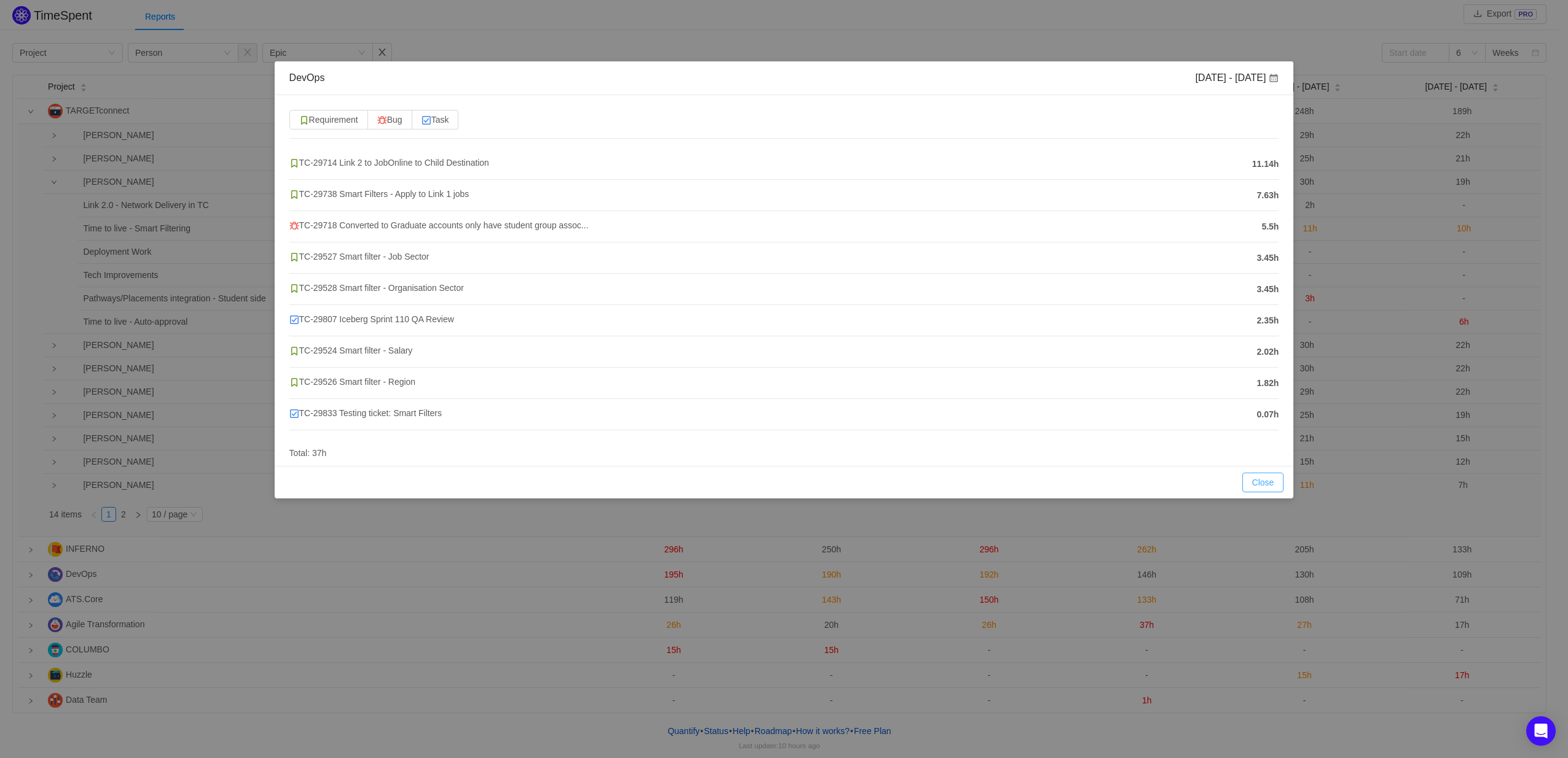
drag, startPoint x: 1254, startPoint y: 484, endPoint x: 1251, endPoint y: 477, distance: 7.6
click at [1254, 484] on button "Close" at bounding box center [1263, 483] width 42 height 20
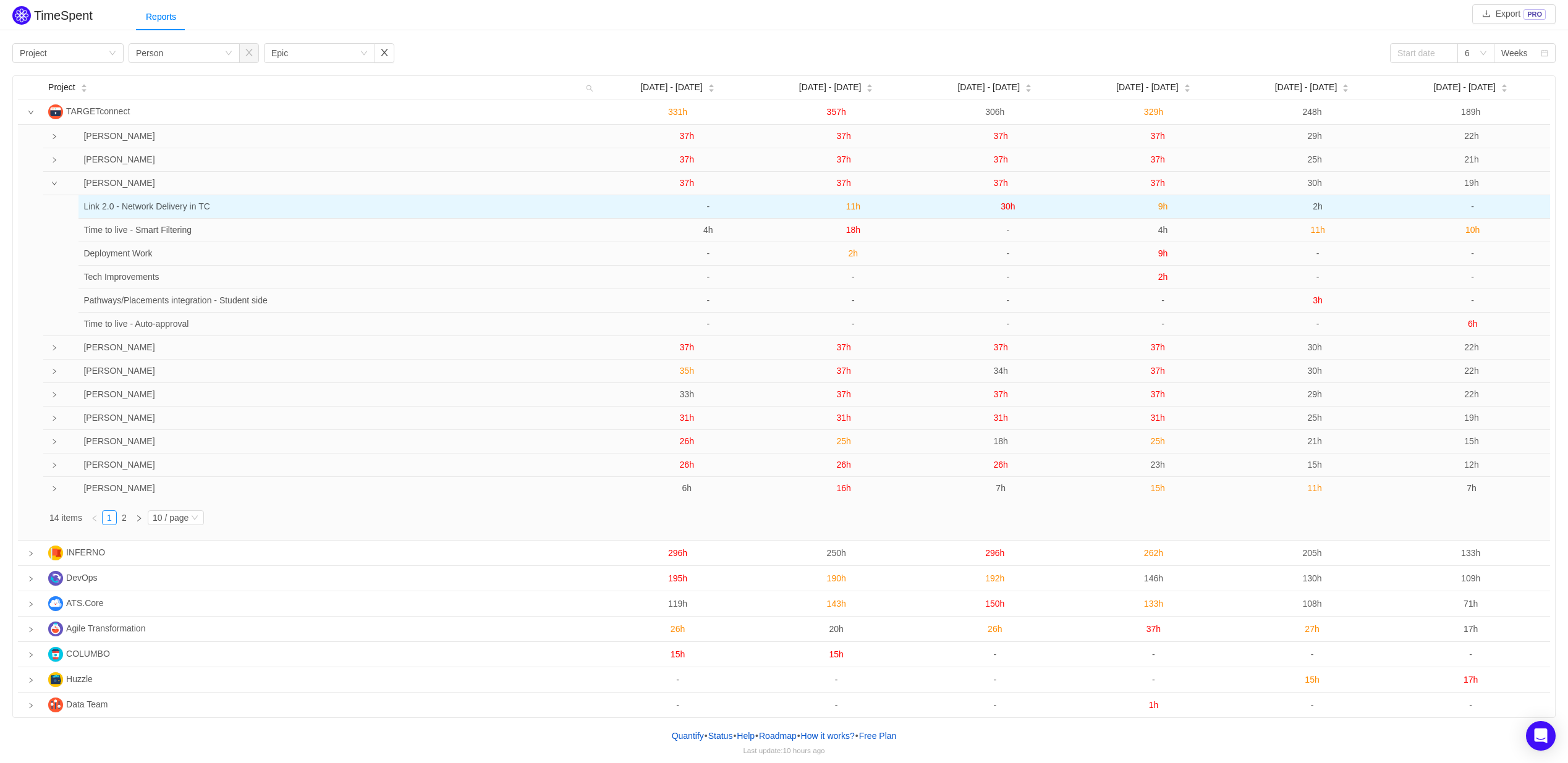
click at [849, 207] on span "11h" at bounding box center [853, 206] width 14 height 10
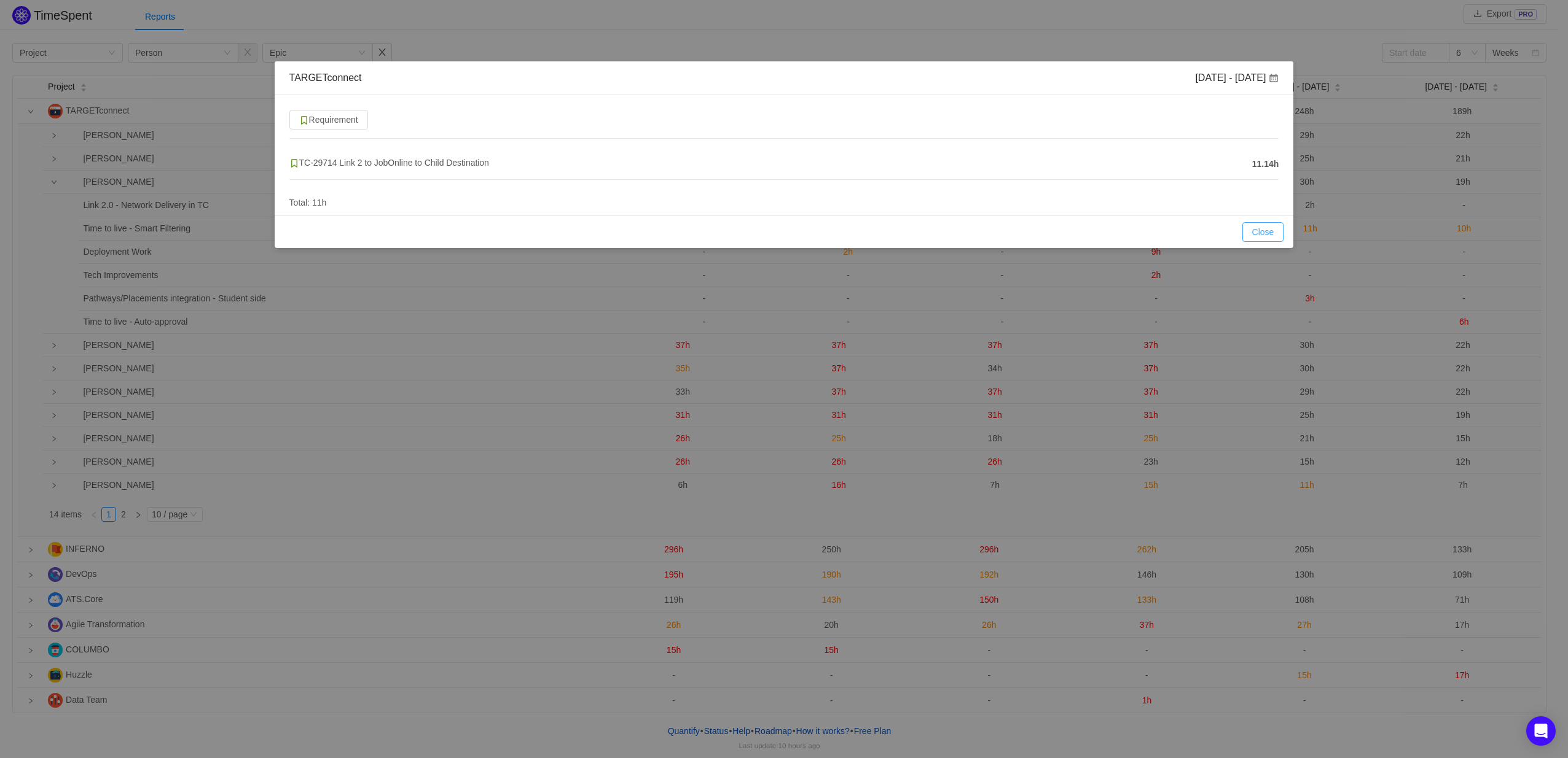
drag, startPoint x: 1259, startPoint y: 230, endPoint x: 1247, endPoint y: 231, distance: 12.0
click at [1259, 231] on button "Close" at bounding box center [1263, 232] width 42 height 20
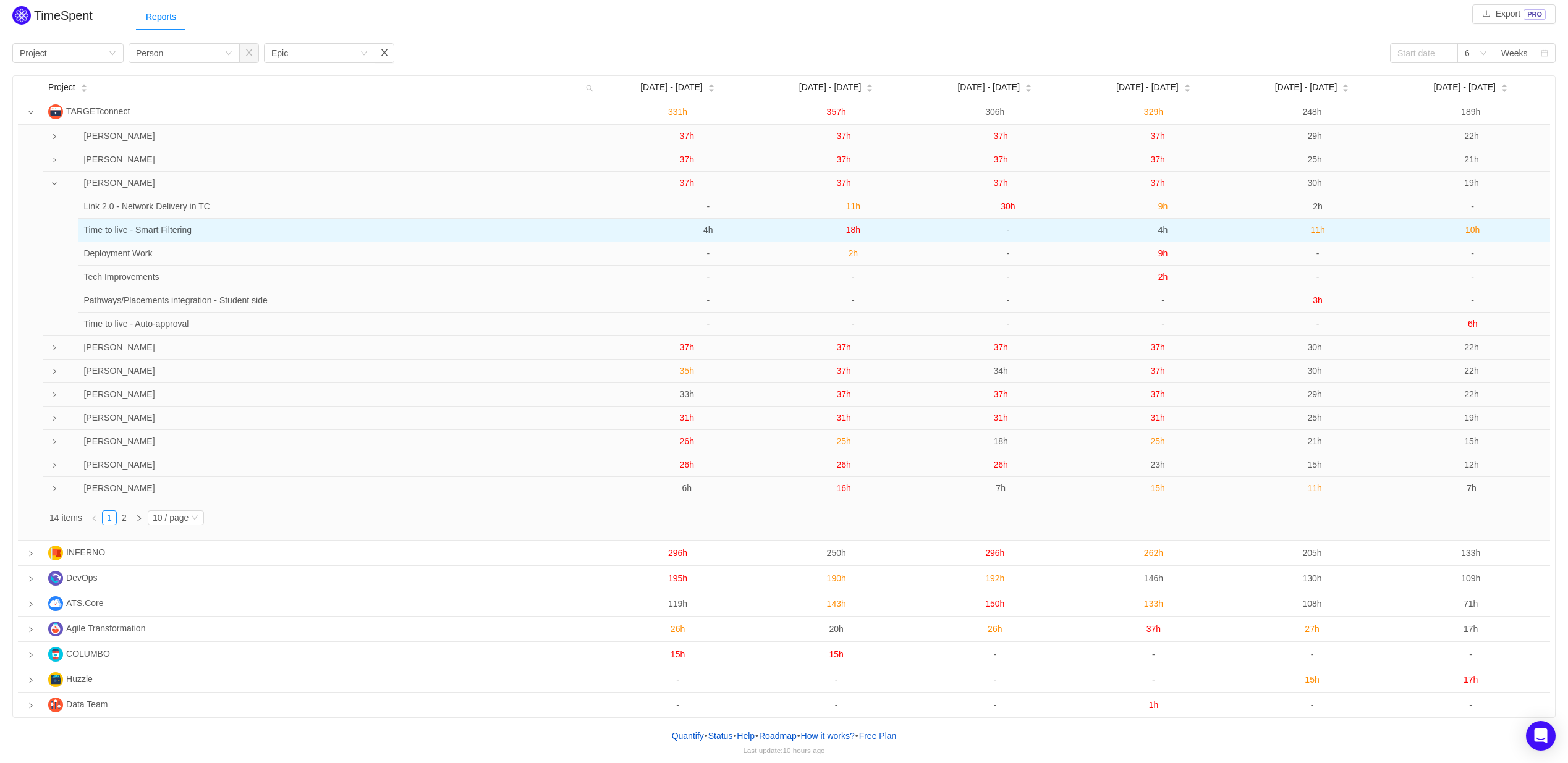
click at [853, 229] on span "18h" at bounding box center [853, 230] width 14 height 10
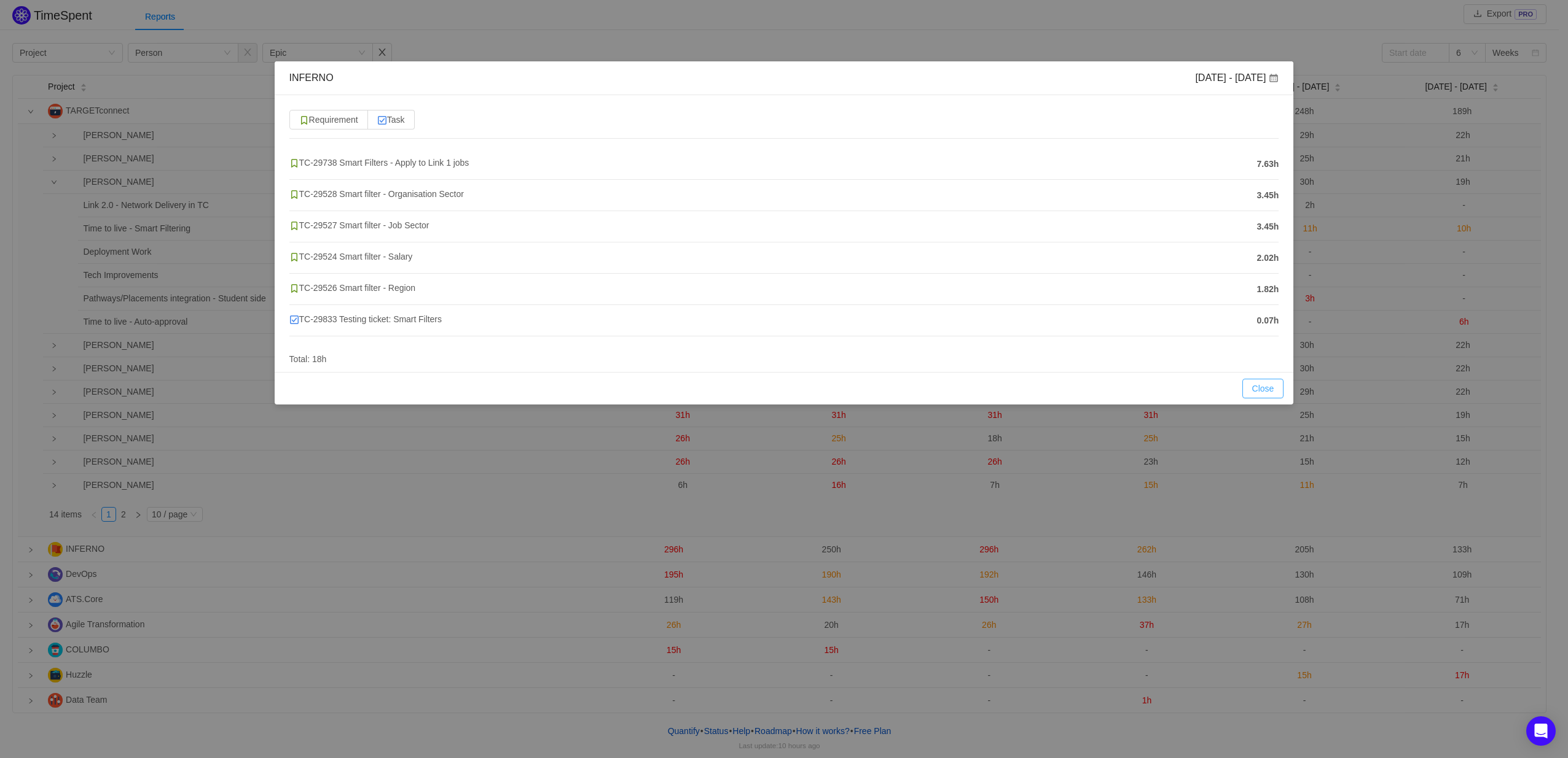
click at [1260, 393] on button "Close" at bounding box center [1263, 389] width 42 height 20
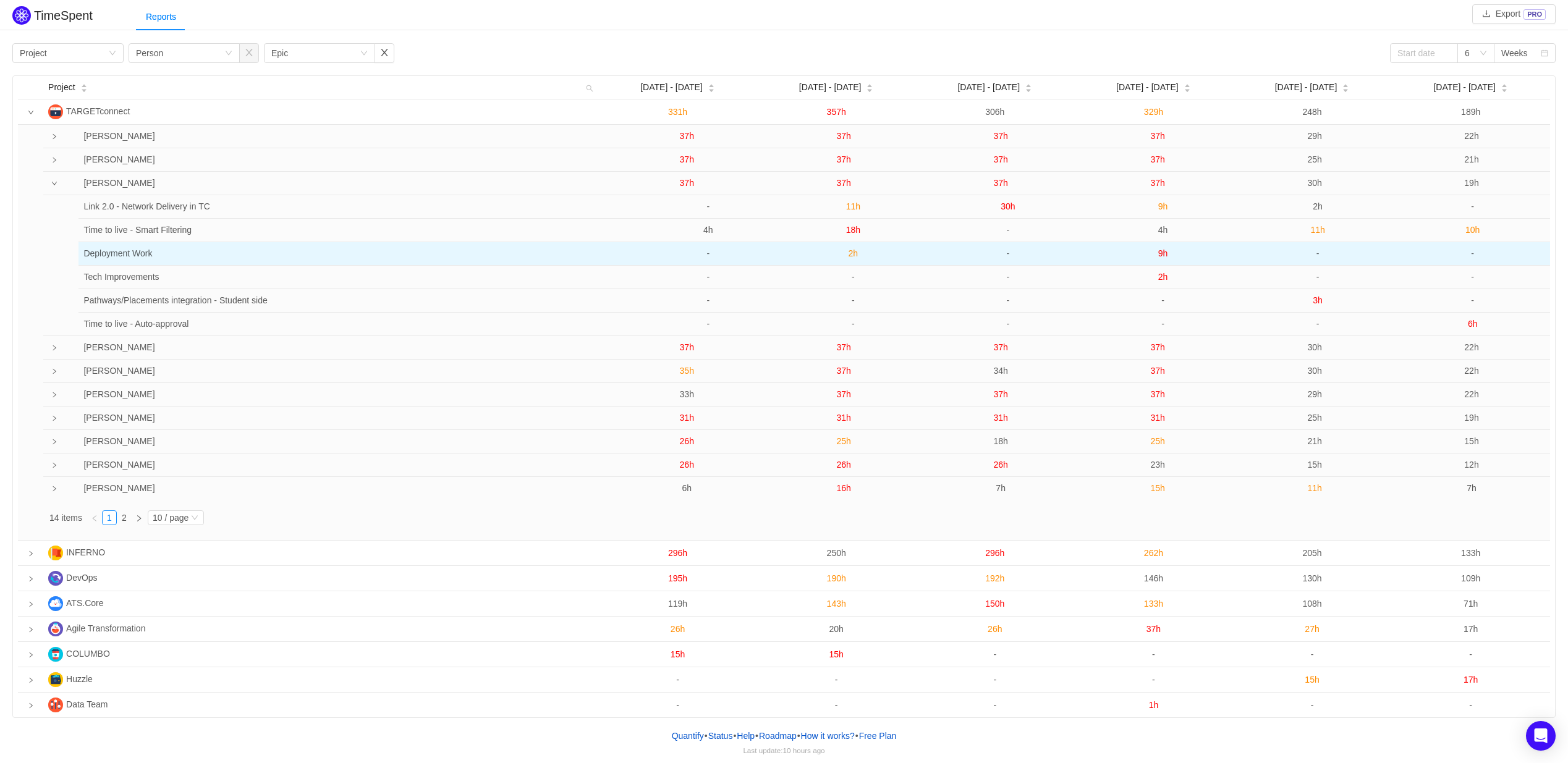
click at [853, 255] on span "2h" at bounding box center [853, 253] width 10 height 10
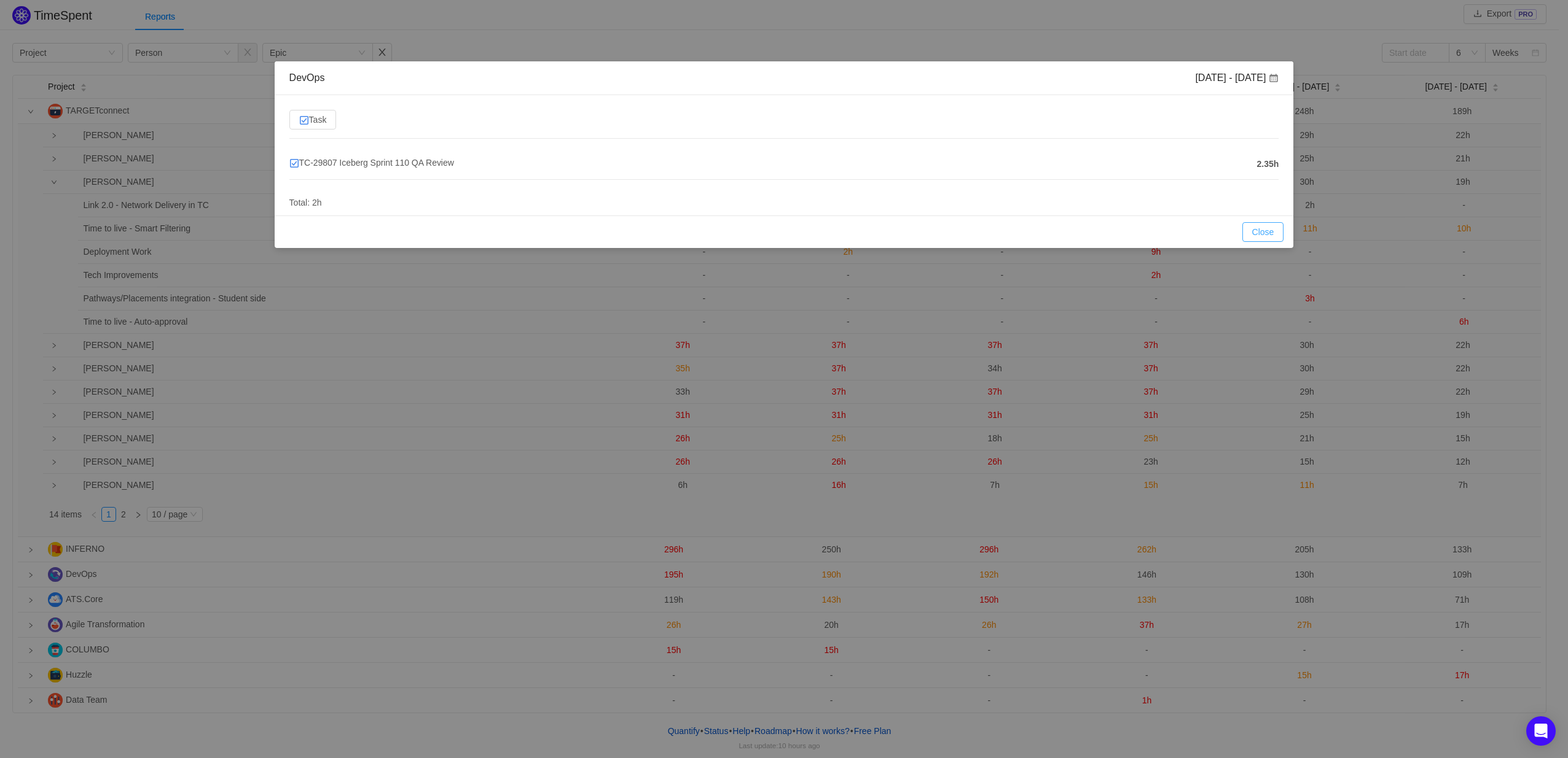
click at [1260, 227] on button "Close" at bounding box center [1263, 232] width 42 height 20
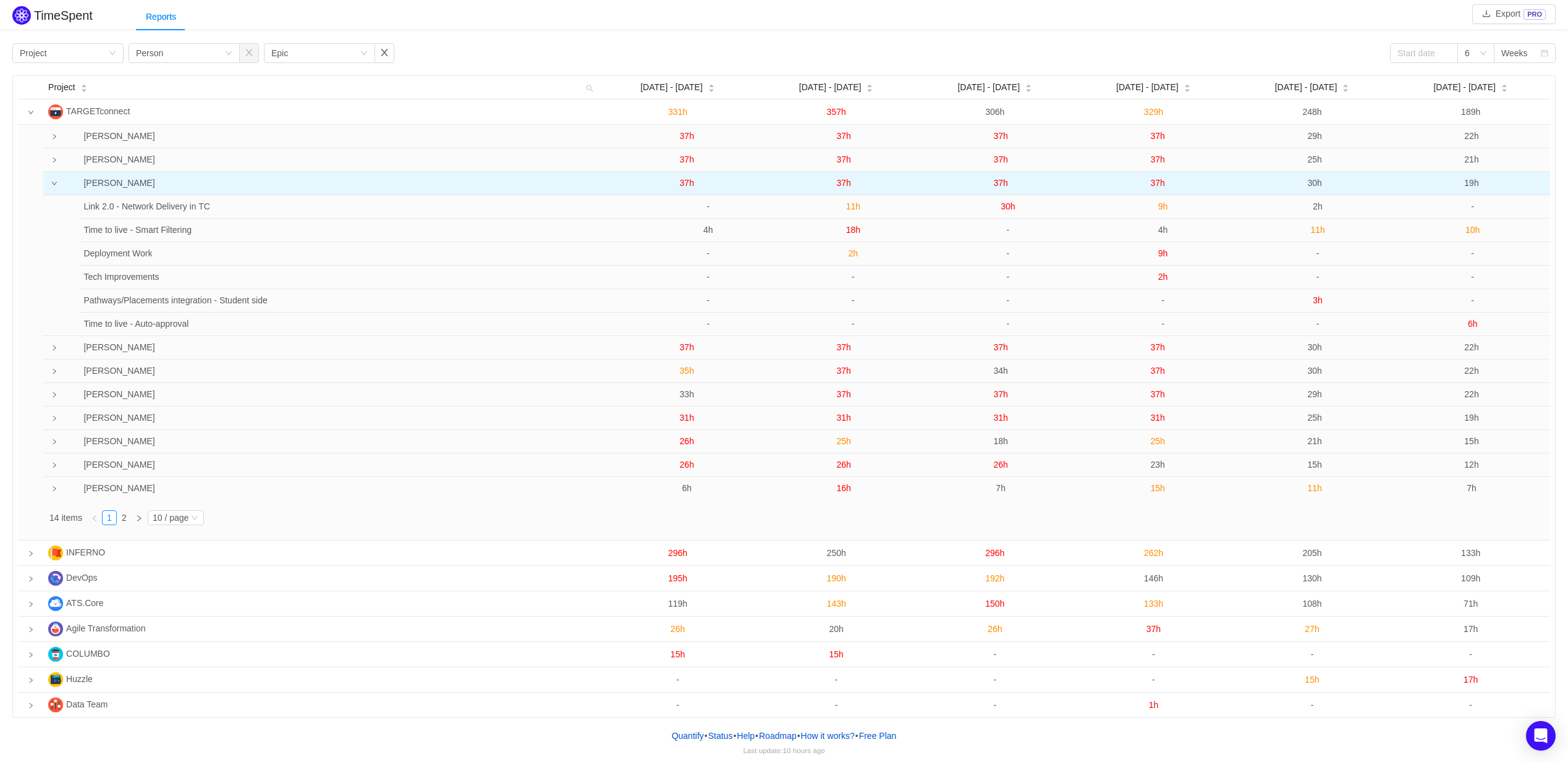
click at [840, 185] on span "37h" at bounding box center [844, 183] width 14 height 10
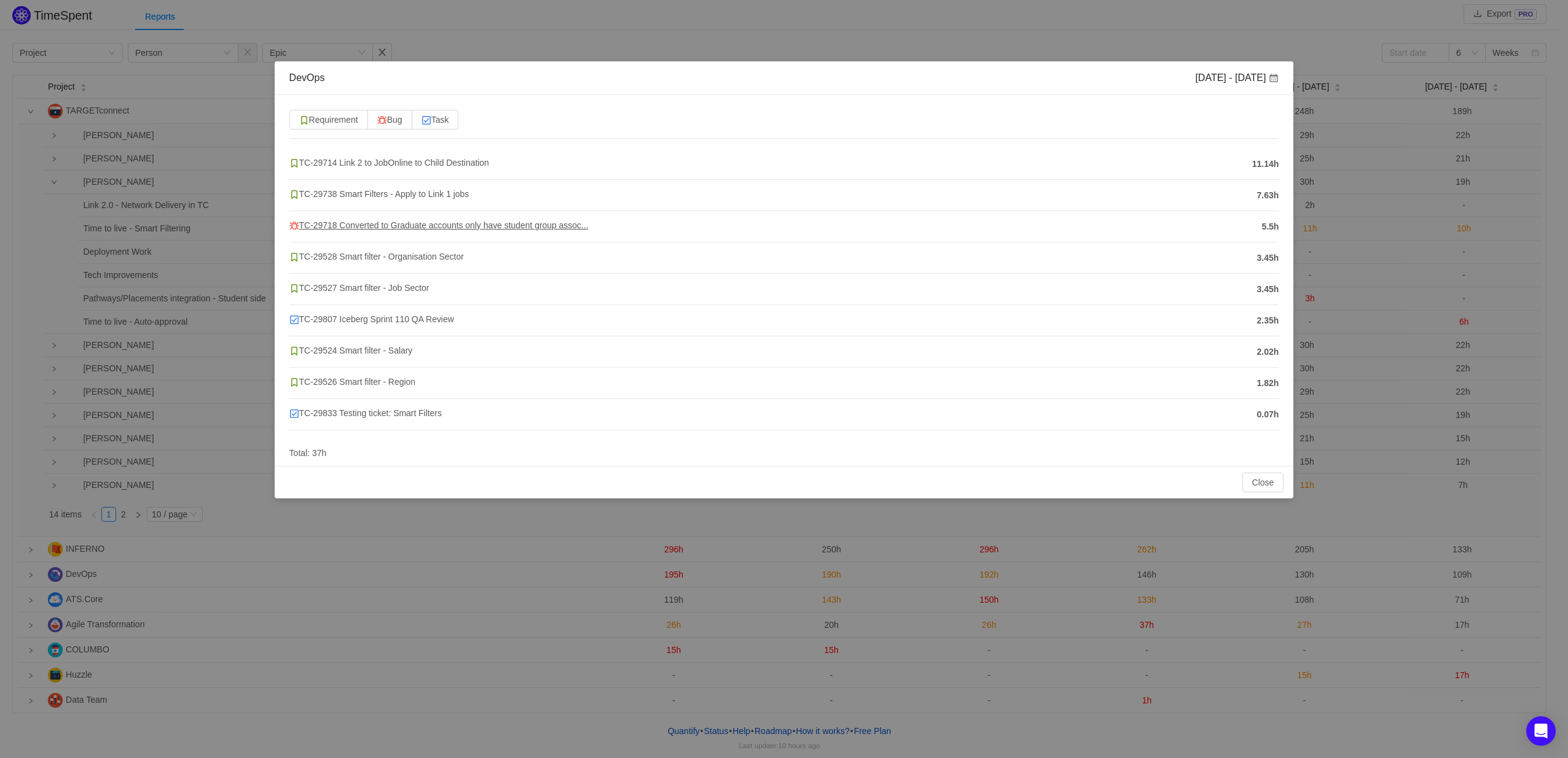
click at [518, 224] on span "TC-29718 Converted to Graduate accounts only have student group assoc..." at bounding box center [439, 225] width 299 height 10
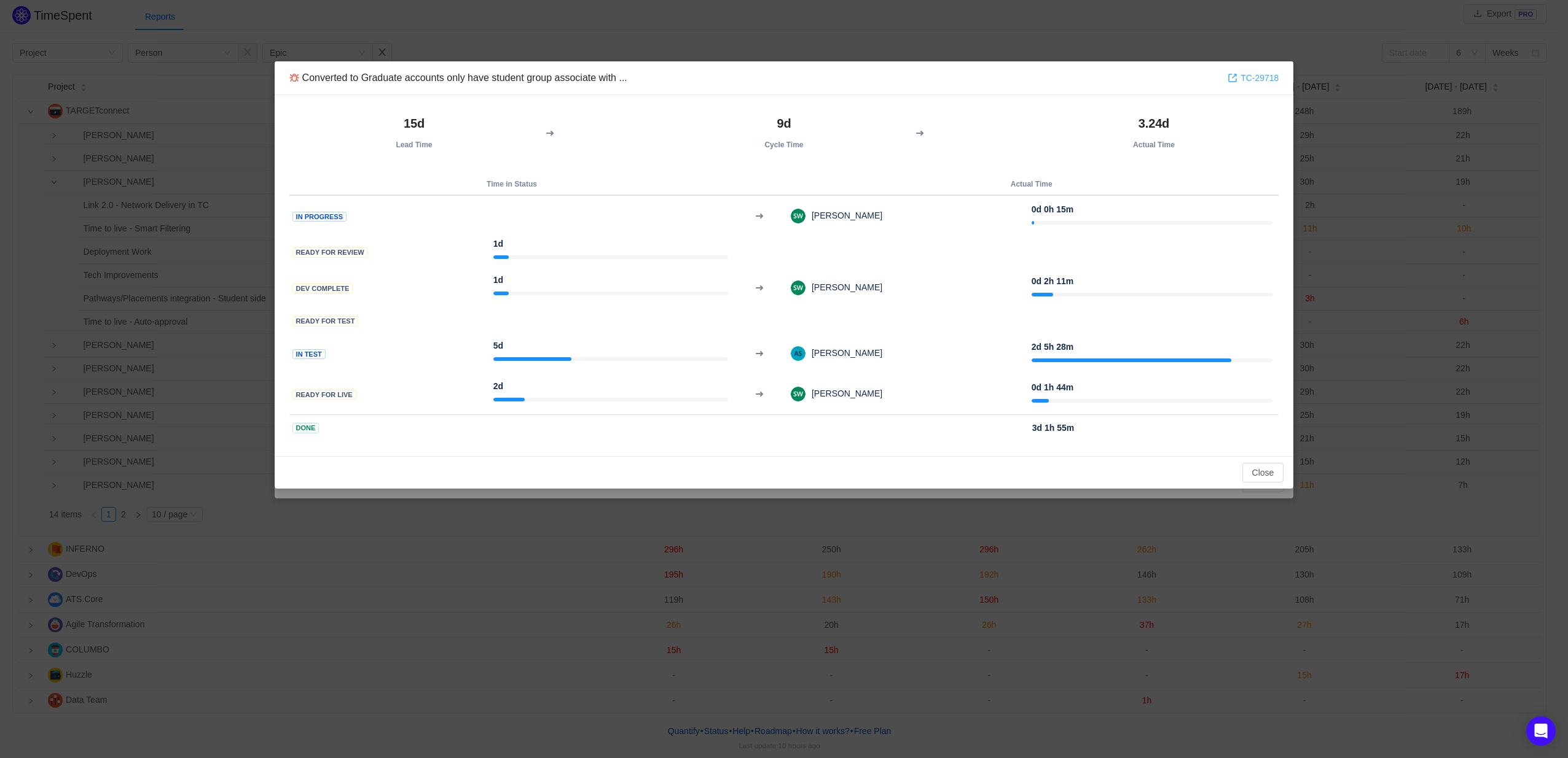
click at [1256, 75] on link "TC-29718" at bounding box center [1253, 78] width 51 height 14
click at [1256, 471] on button "Close" at bounding box center [1263, 473] width 42 height 20
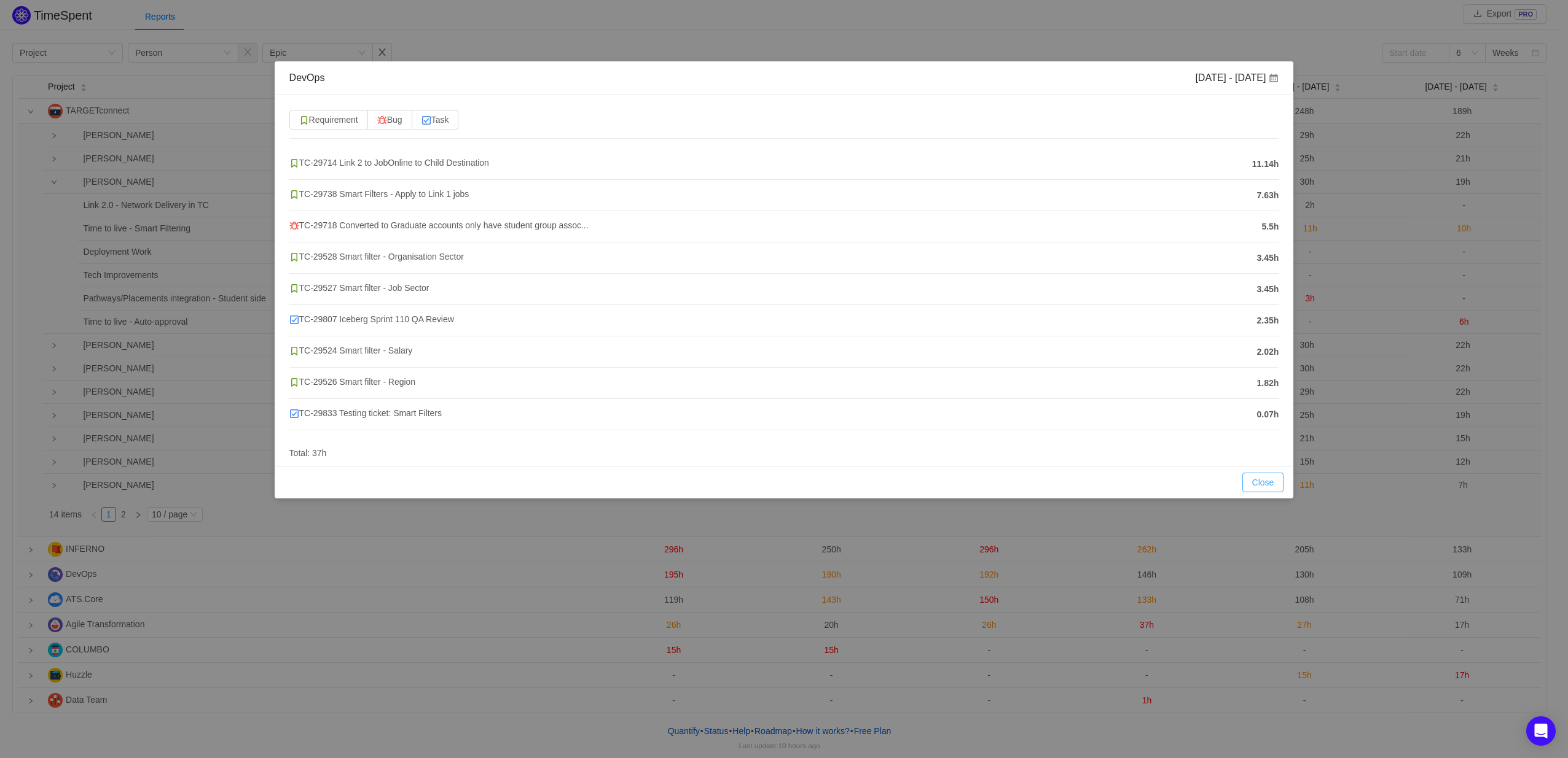
click at [1254, 484] on button "Close" at bounding box center [1263, 483] width 42 height 20
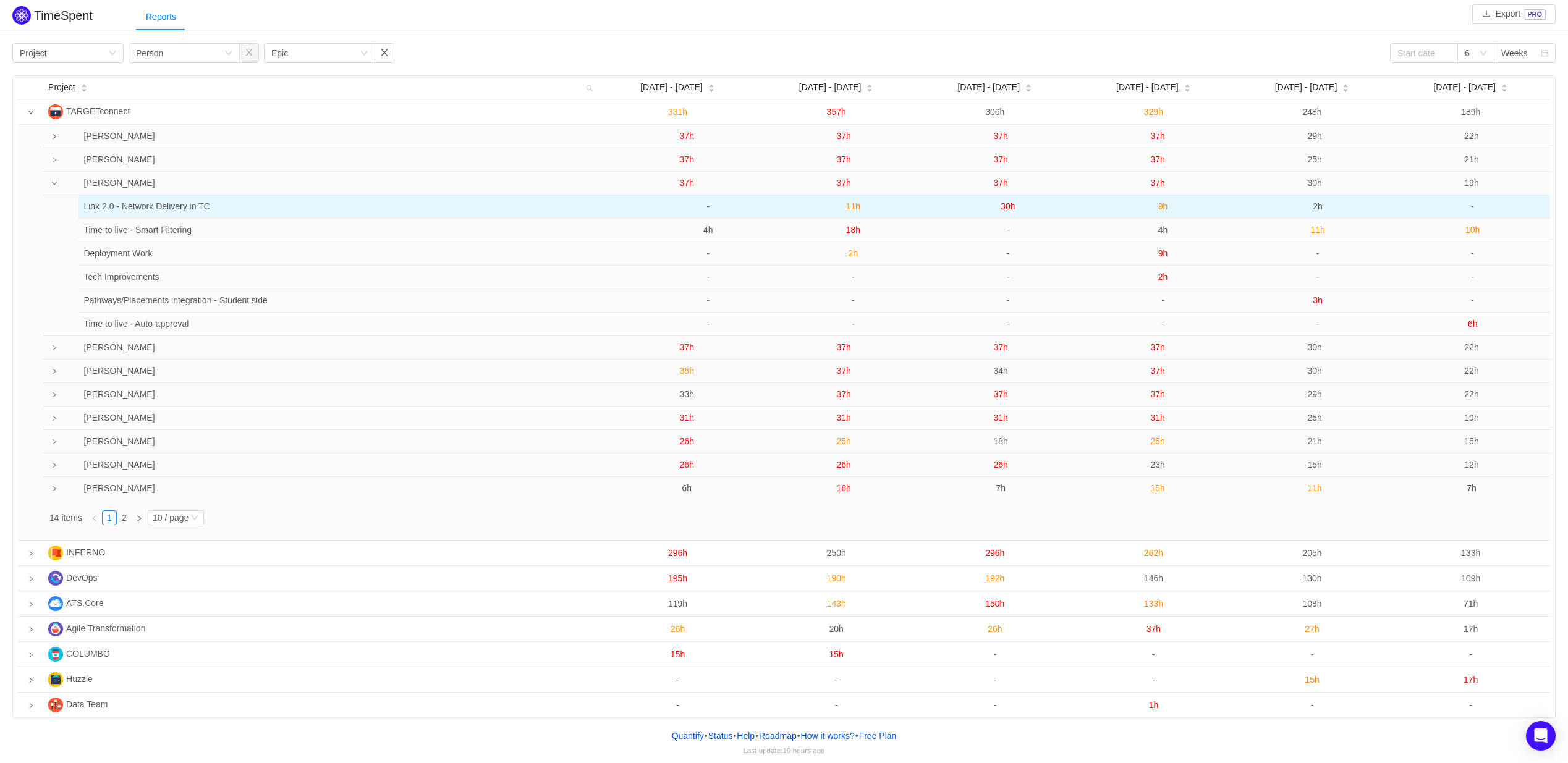
click at [1005, 209] on span "30h" at bounding box center [1007, 206] width 14 height 10
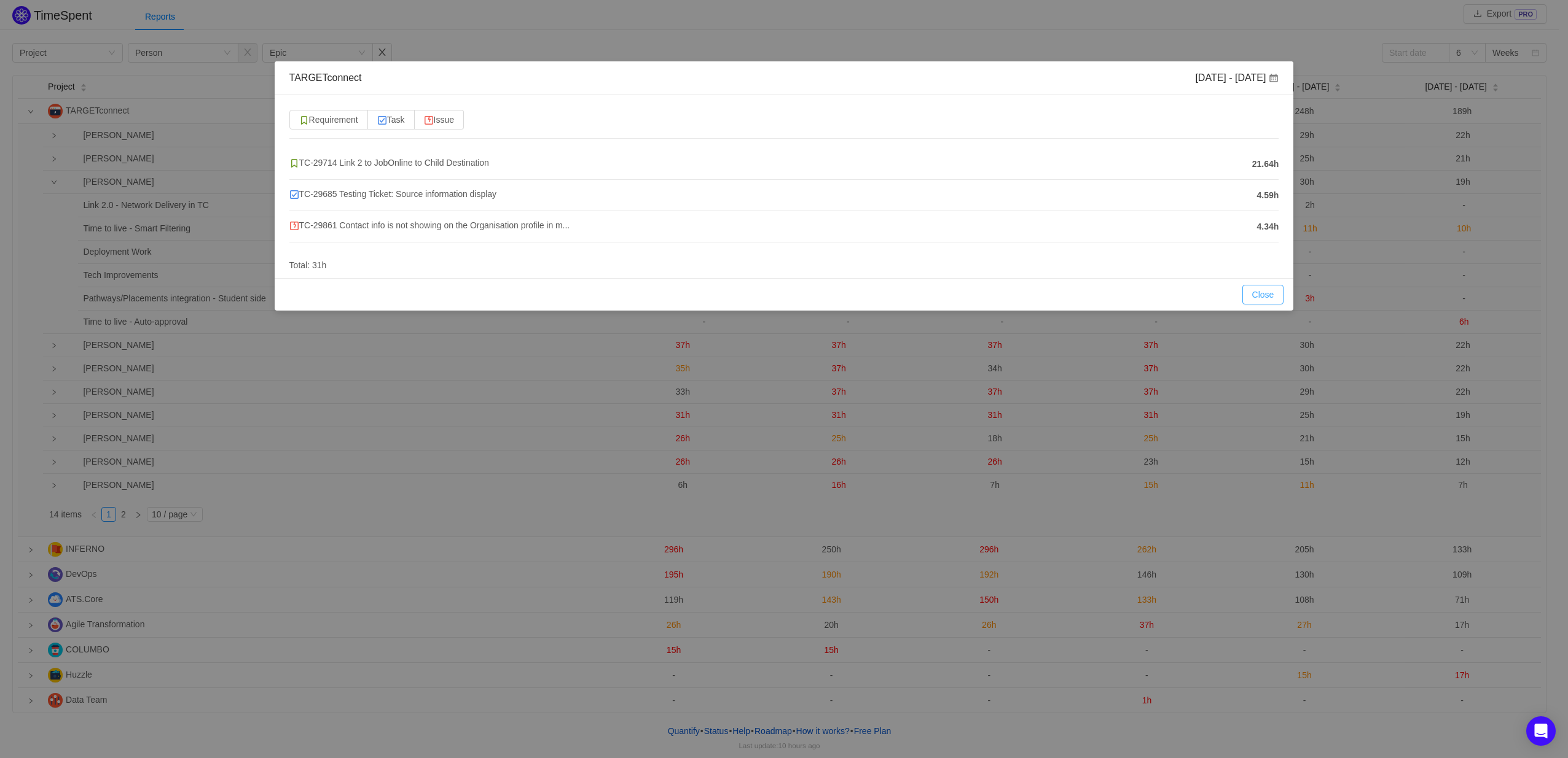
click at [1253, 292] on button "Close" at bounding box center [1263, 295] width 42 height 20
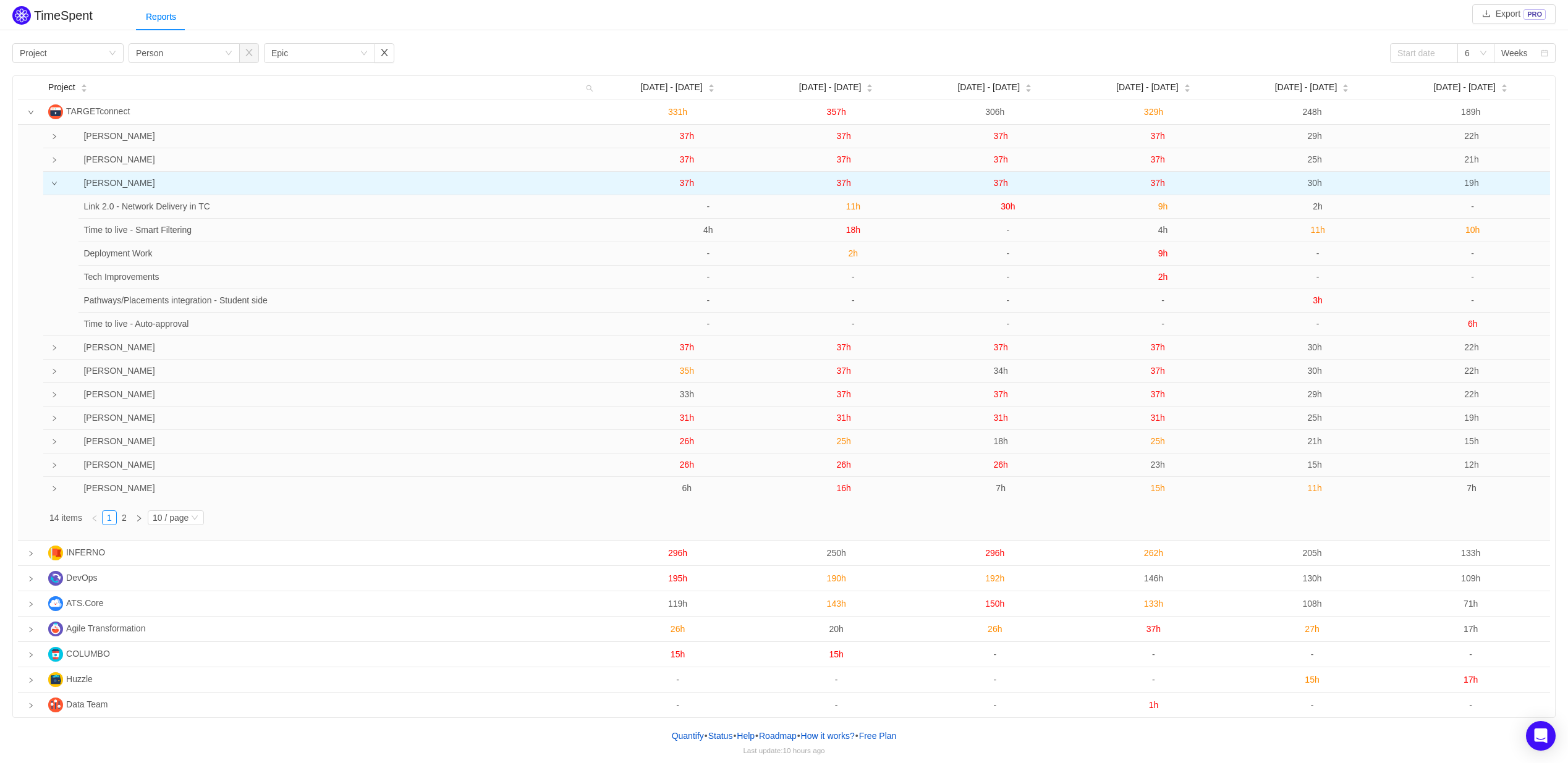
click at [1004, 185] on span "37h" at bounding box center [1000, 183] width 14 height 10
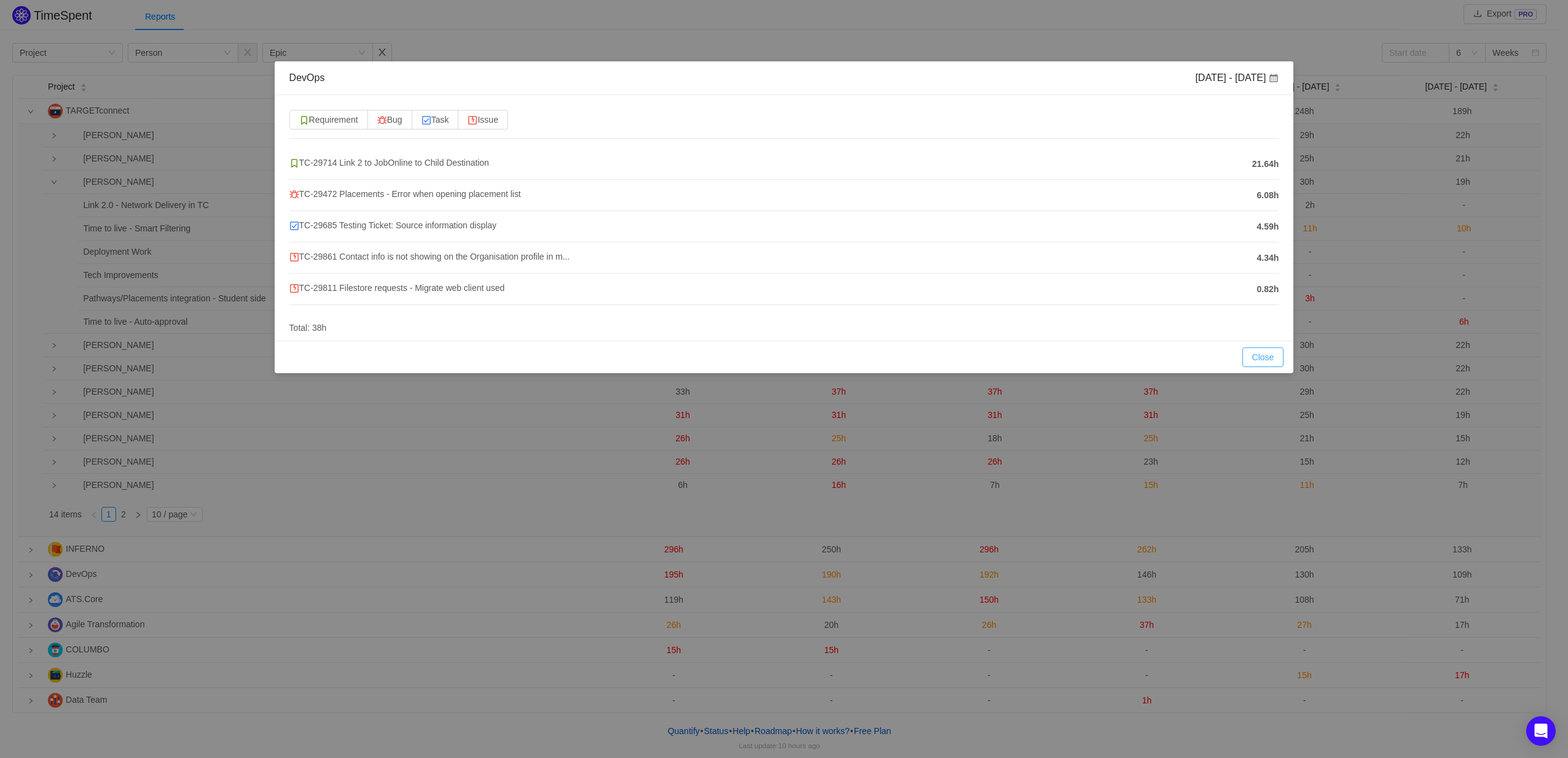
click at [1251, 356] on button "Close" at bounding box center [1263, 357] width 42 height 20
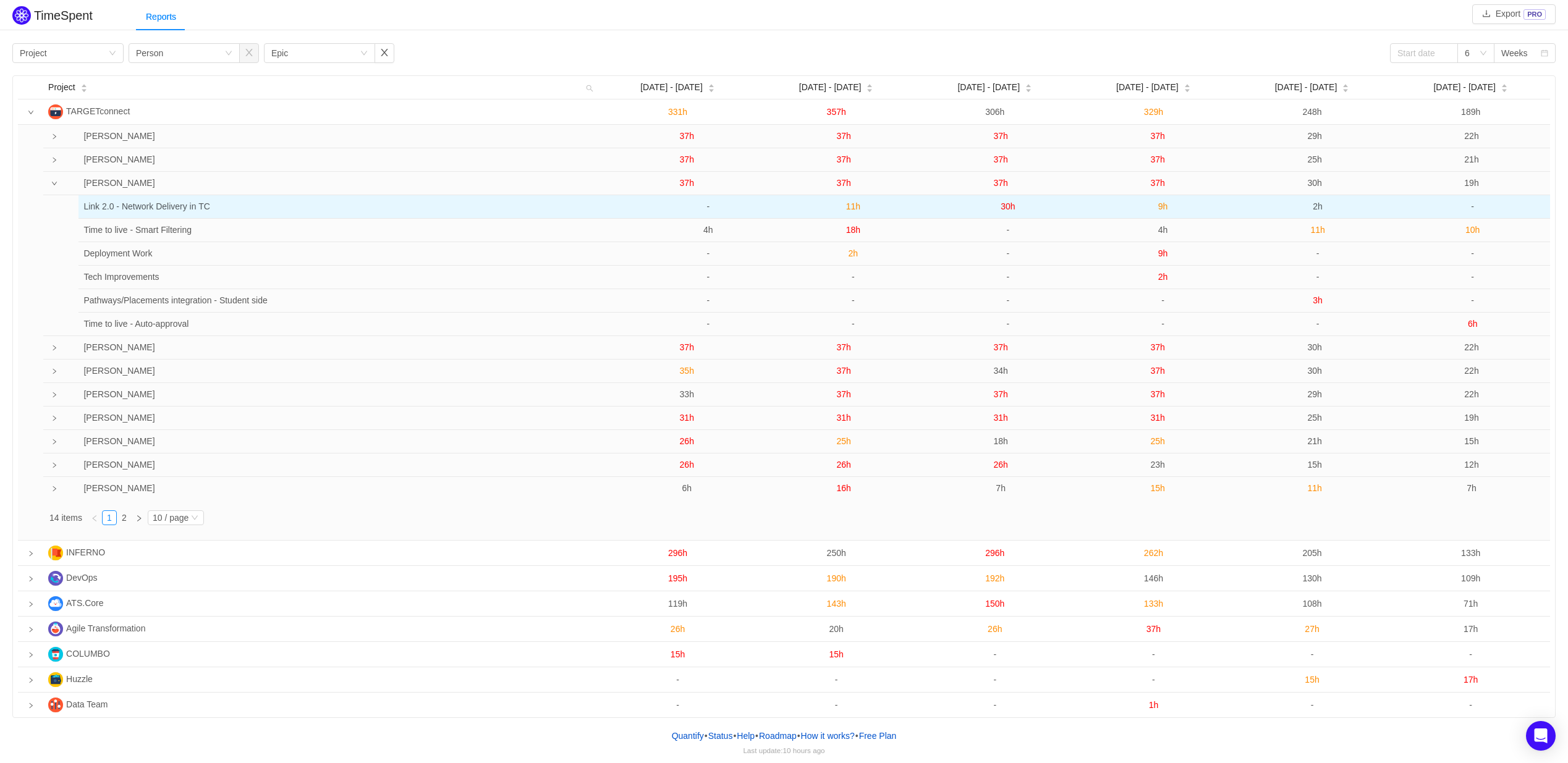
click at [1007, 210] on span "30h" at bounding box center [1007, 206] width 14 height 10
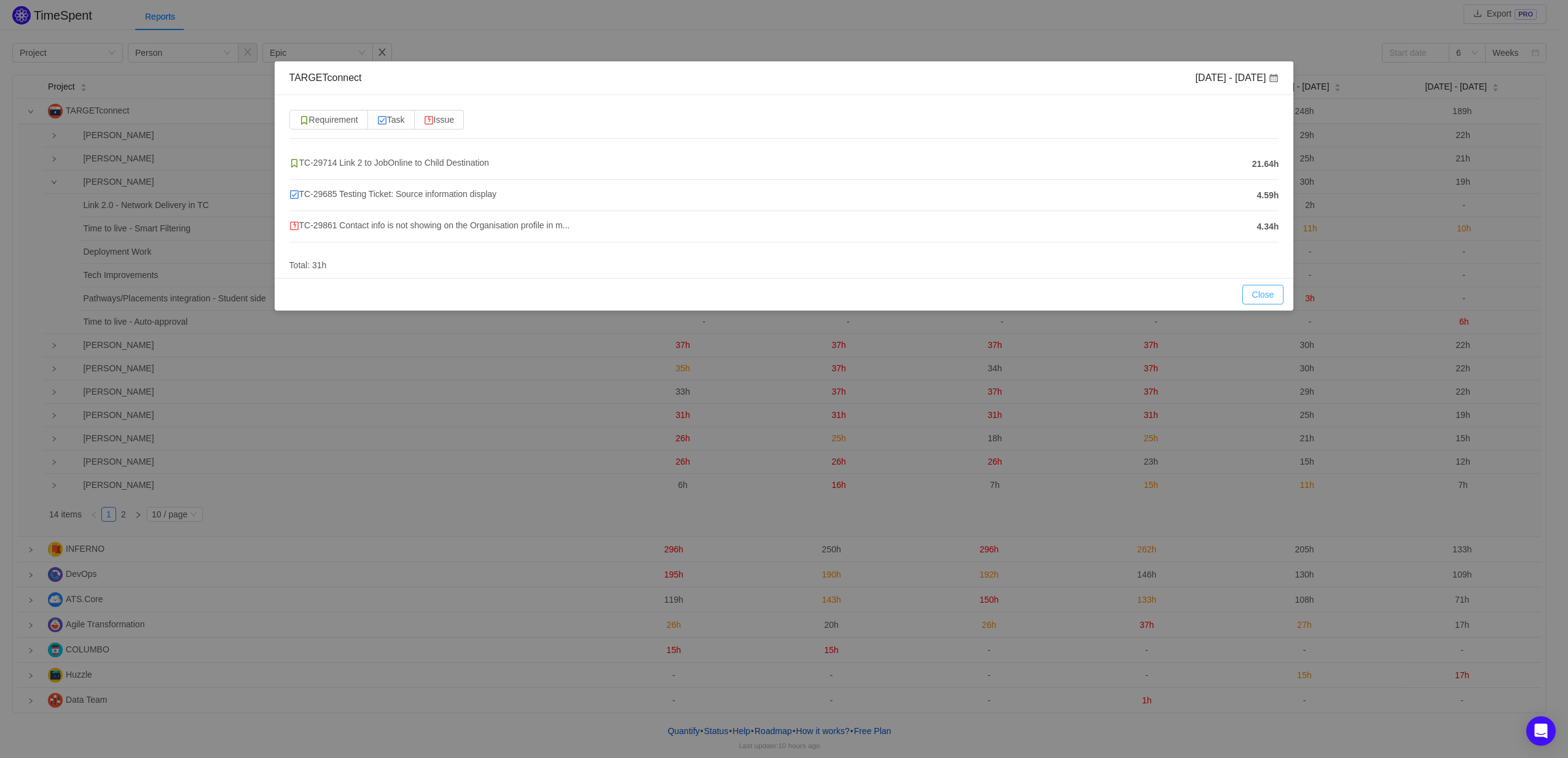
click at [1262, 289] on button "Close" at bounding box center [1263, 295] width 42 height 20
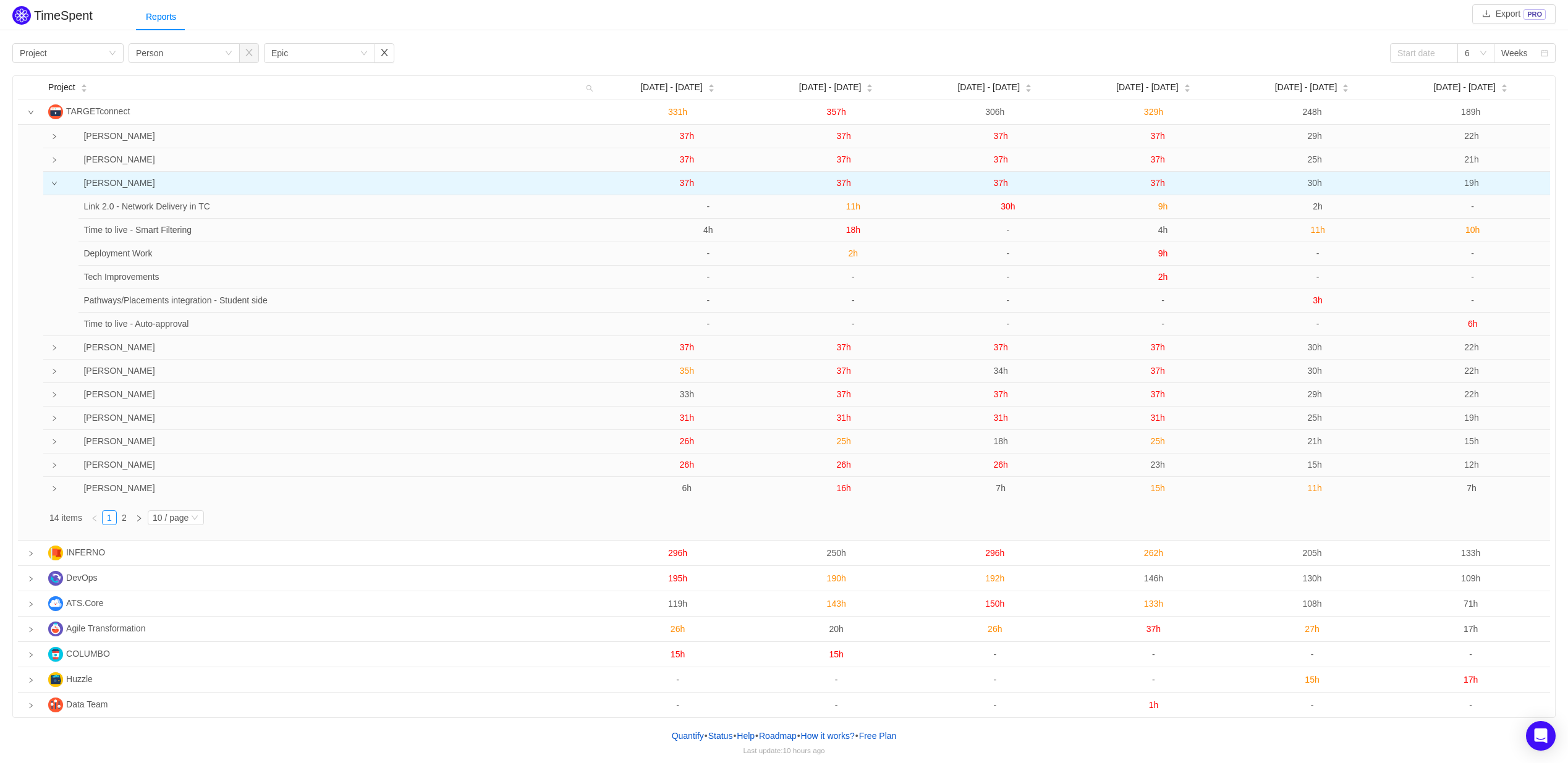
click at [1004, 182] on span "37h" at bounding box center [1000, 183] width 14 height 10
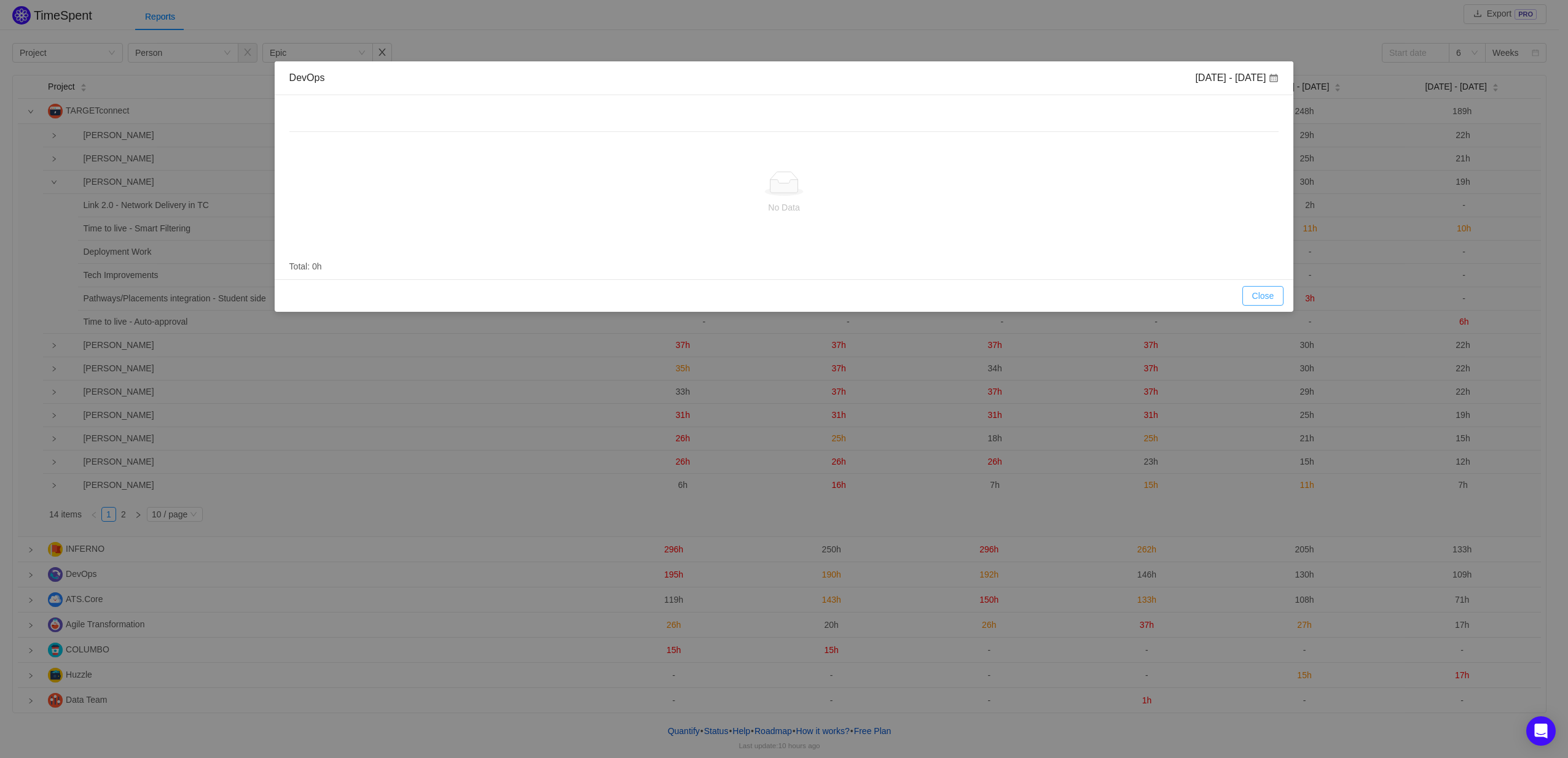
click at [1251, 298] on button "Close" at bounding box center [1263, 296] width 42 height 20
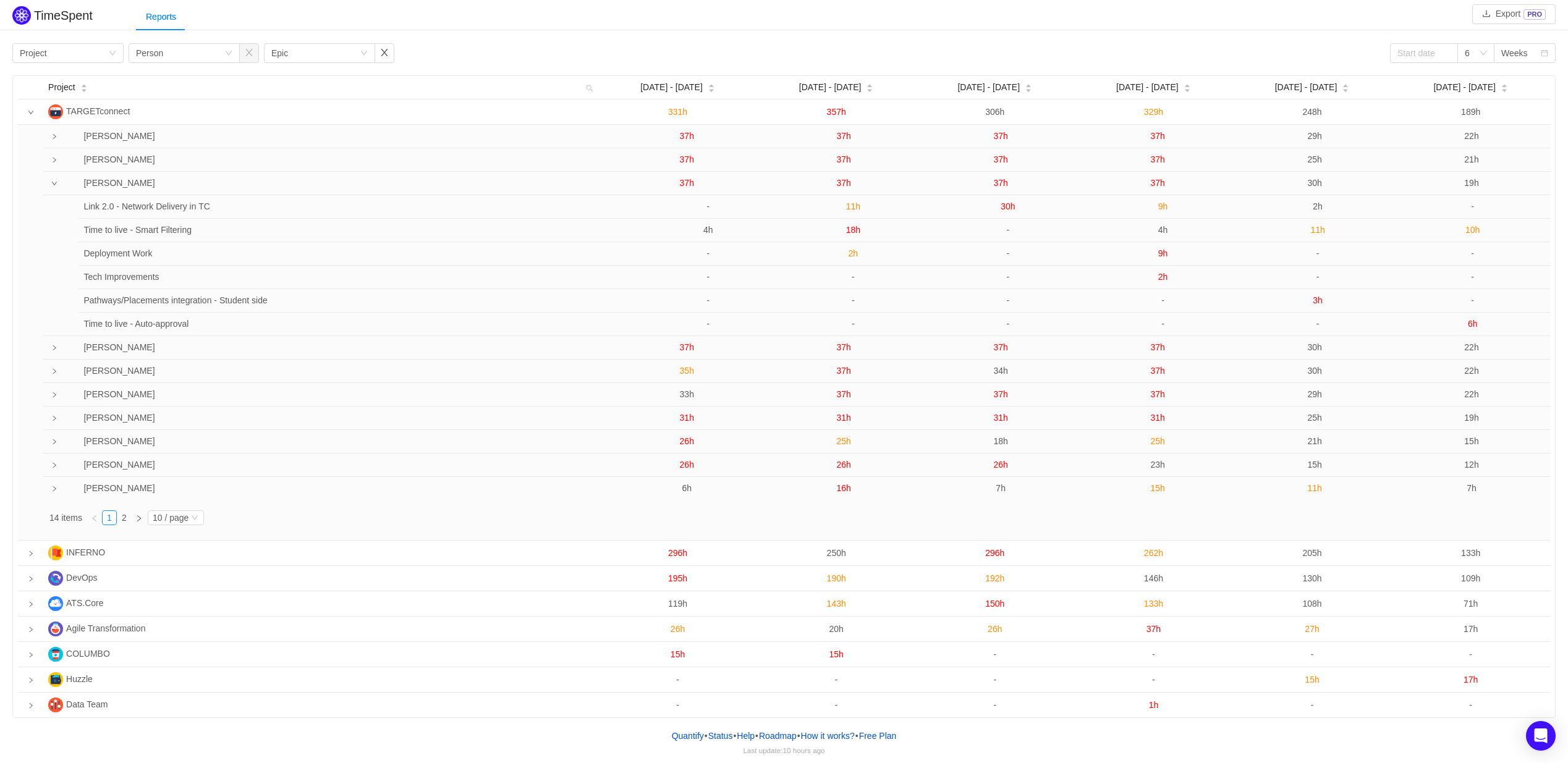
click at [1004, 183] on span "37h" at bounding box center [1000, 183] width 14 height 10
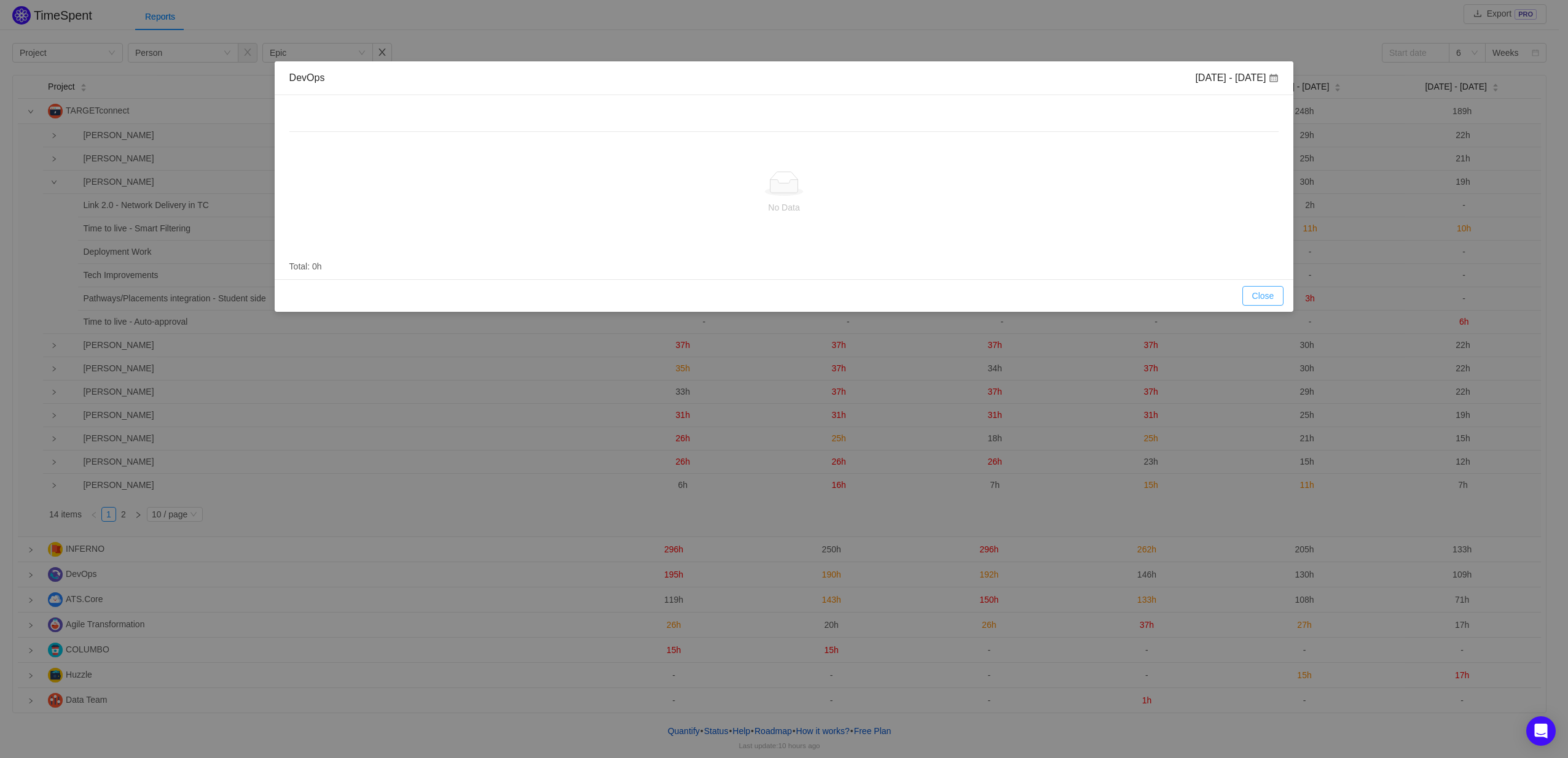
click at [1265, 299] on button "Close" at bounding box center [1263, 296] width 42 height 20
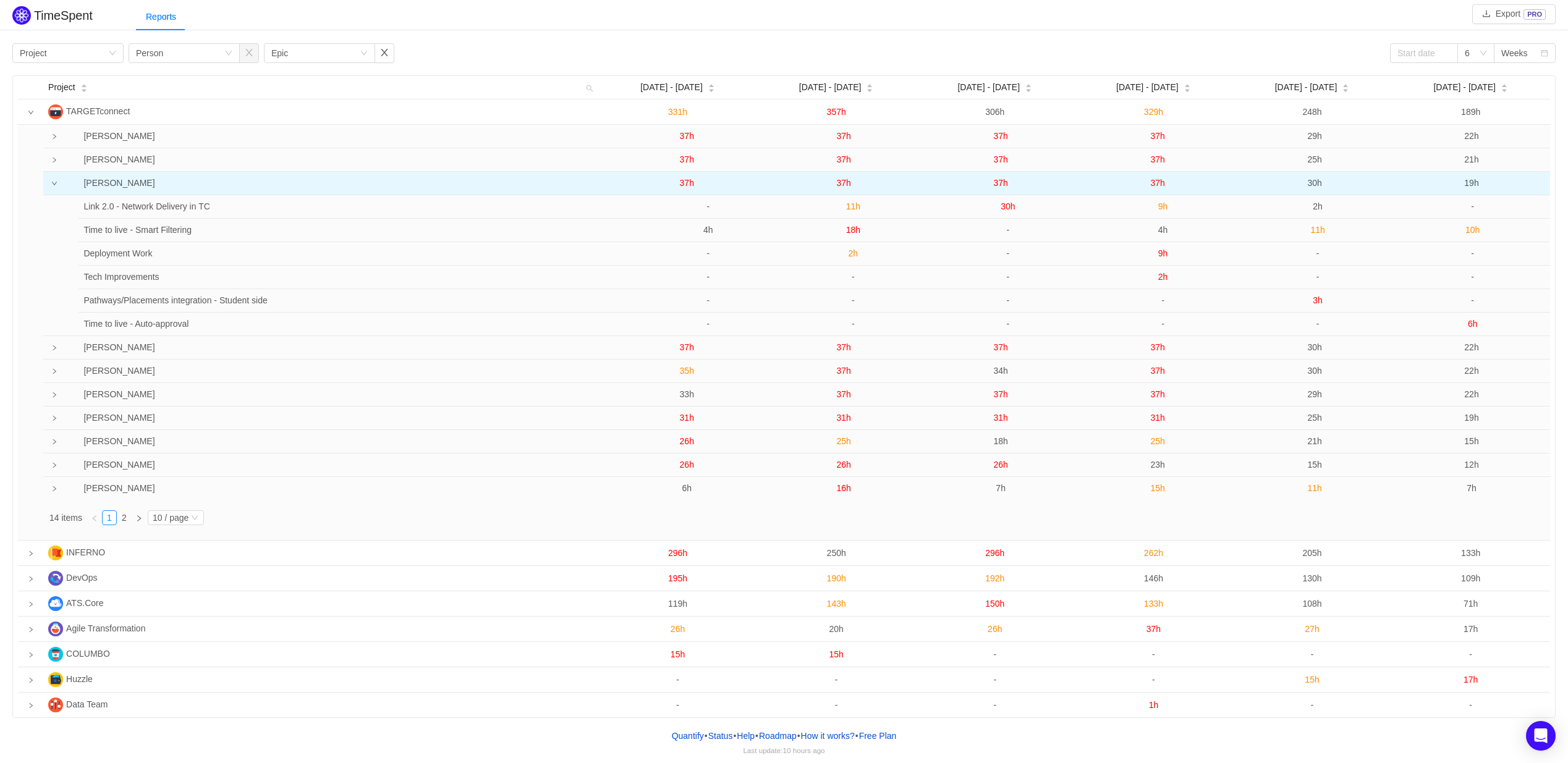
click at [846, 184] on span "37h" at bounding box center [844, 183] width 14 height 10
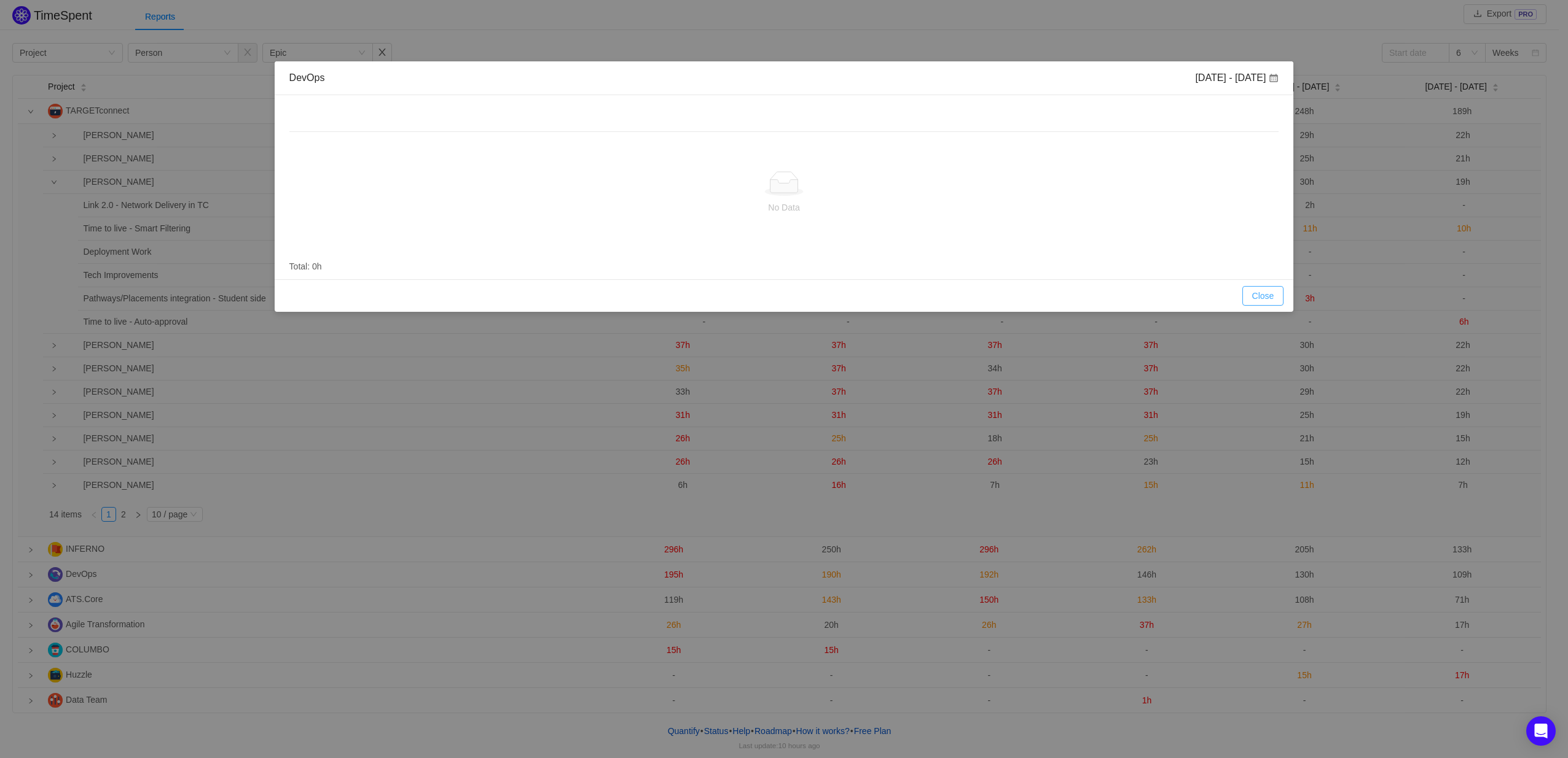
click at [1274, 301] on button "Close" at bounding box center [1263, 296] width 42 height 20
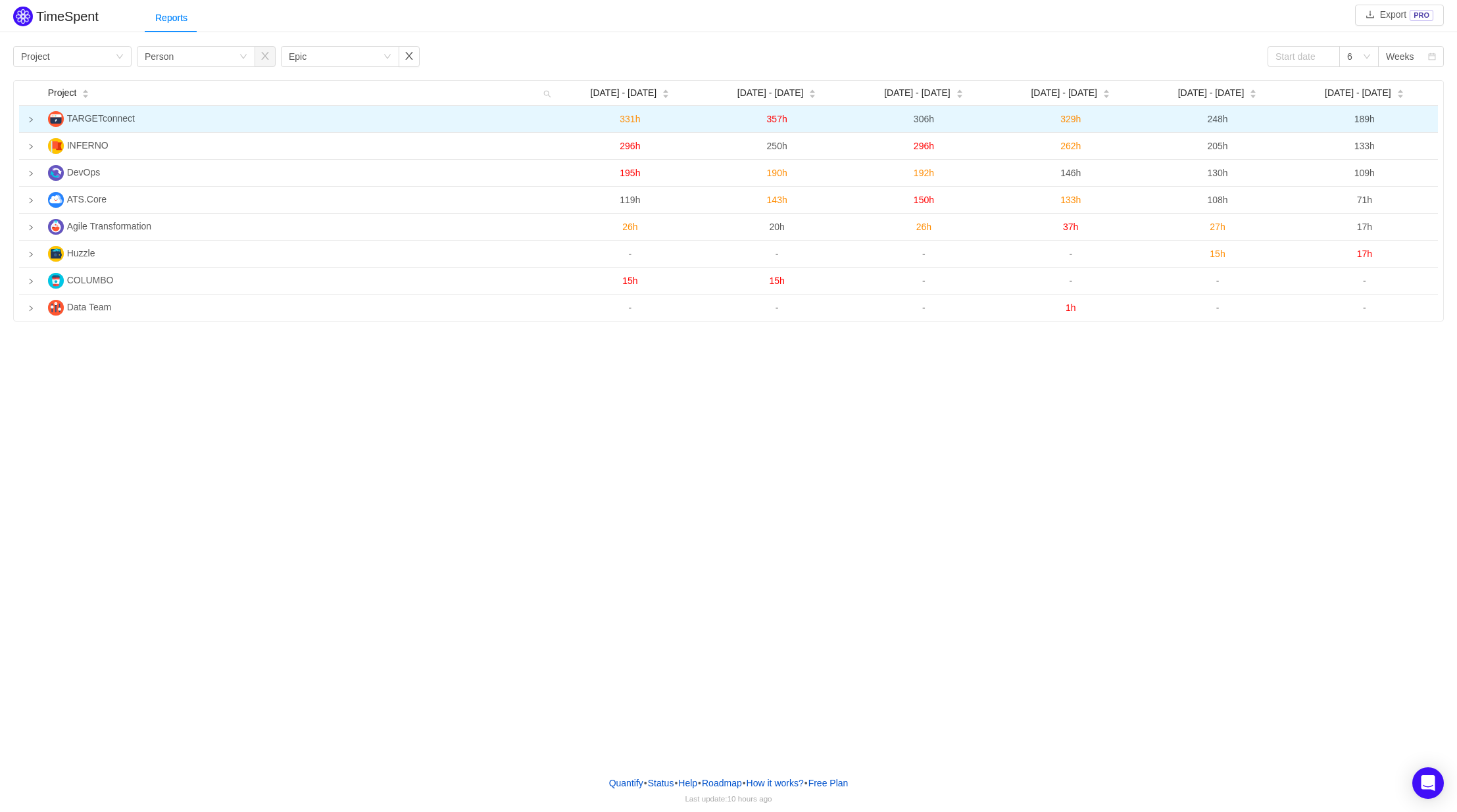
click at [31, 121] on icon "icon: right" at bounding box center [31, 120] width 3 height 6
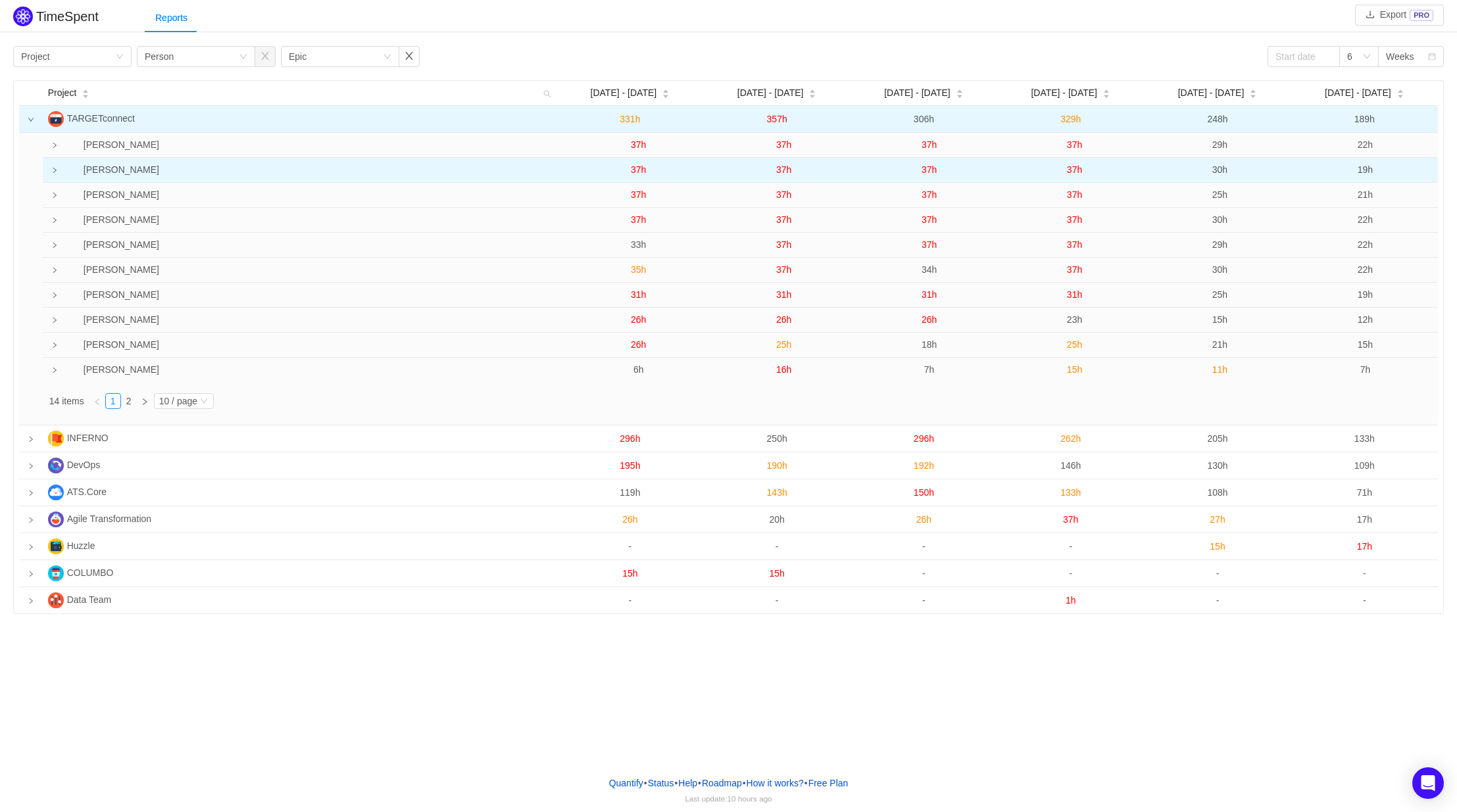
click at [52, 170] on icon "icon: right" at bounding box center [55, 170] width 6 height 6
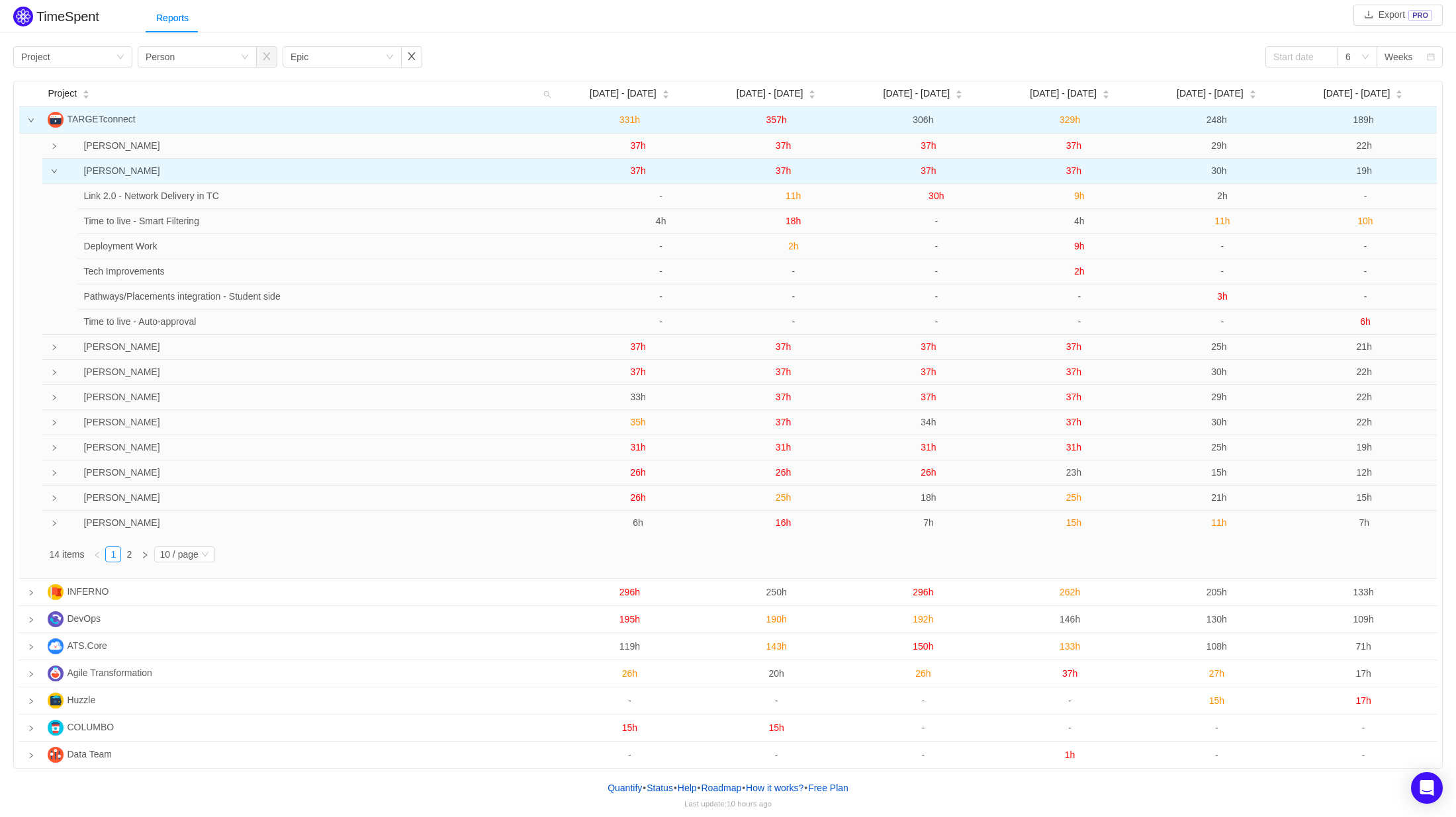
click at [929, 170] on span "37h" at bounding box center [928, 171] width 15 height 11
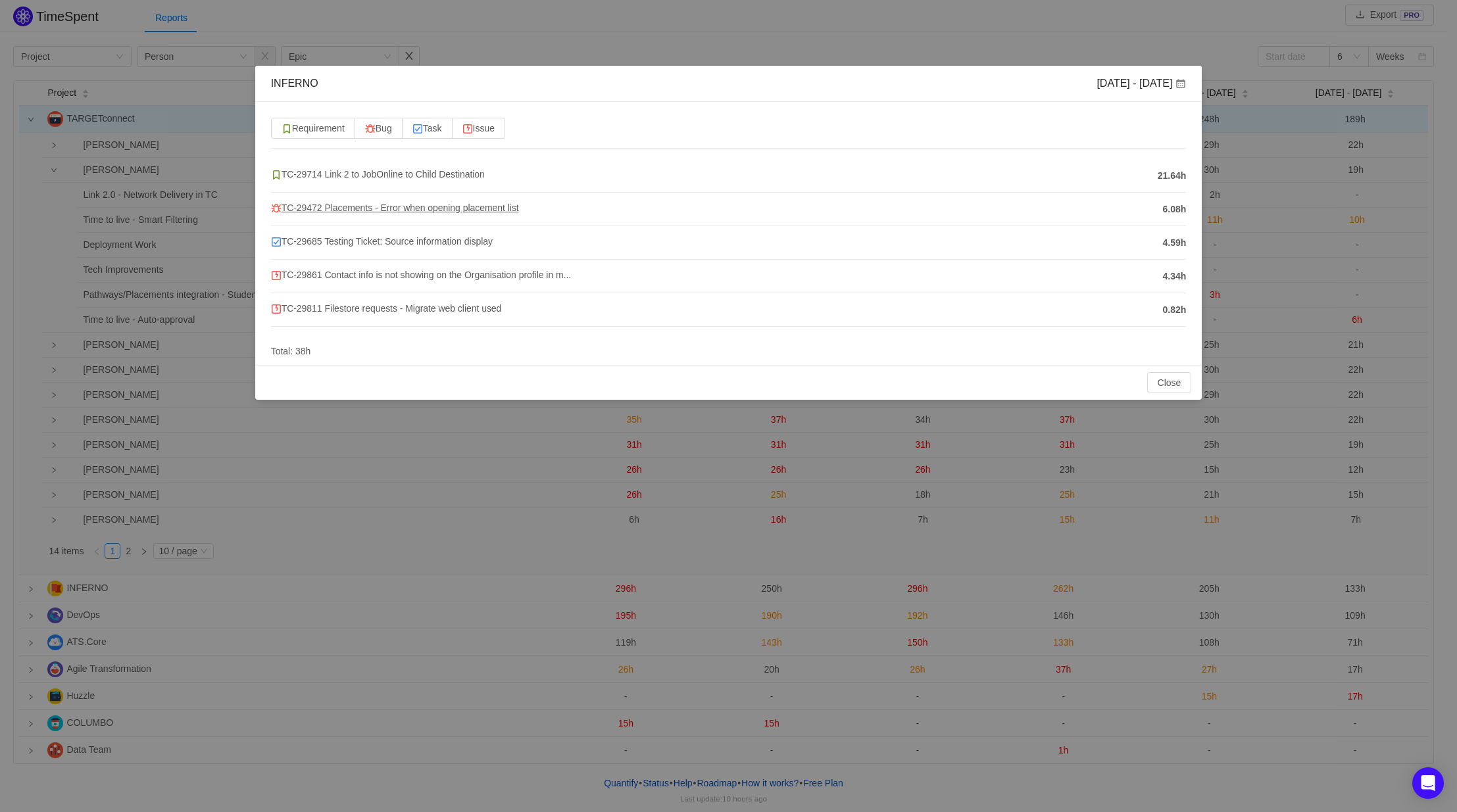
click at [381, 209] on span "TC-29472 Placements - Error when opening placement list" at bounding box center [395, 207] width 248 height 10
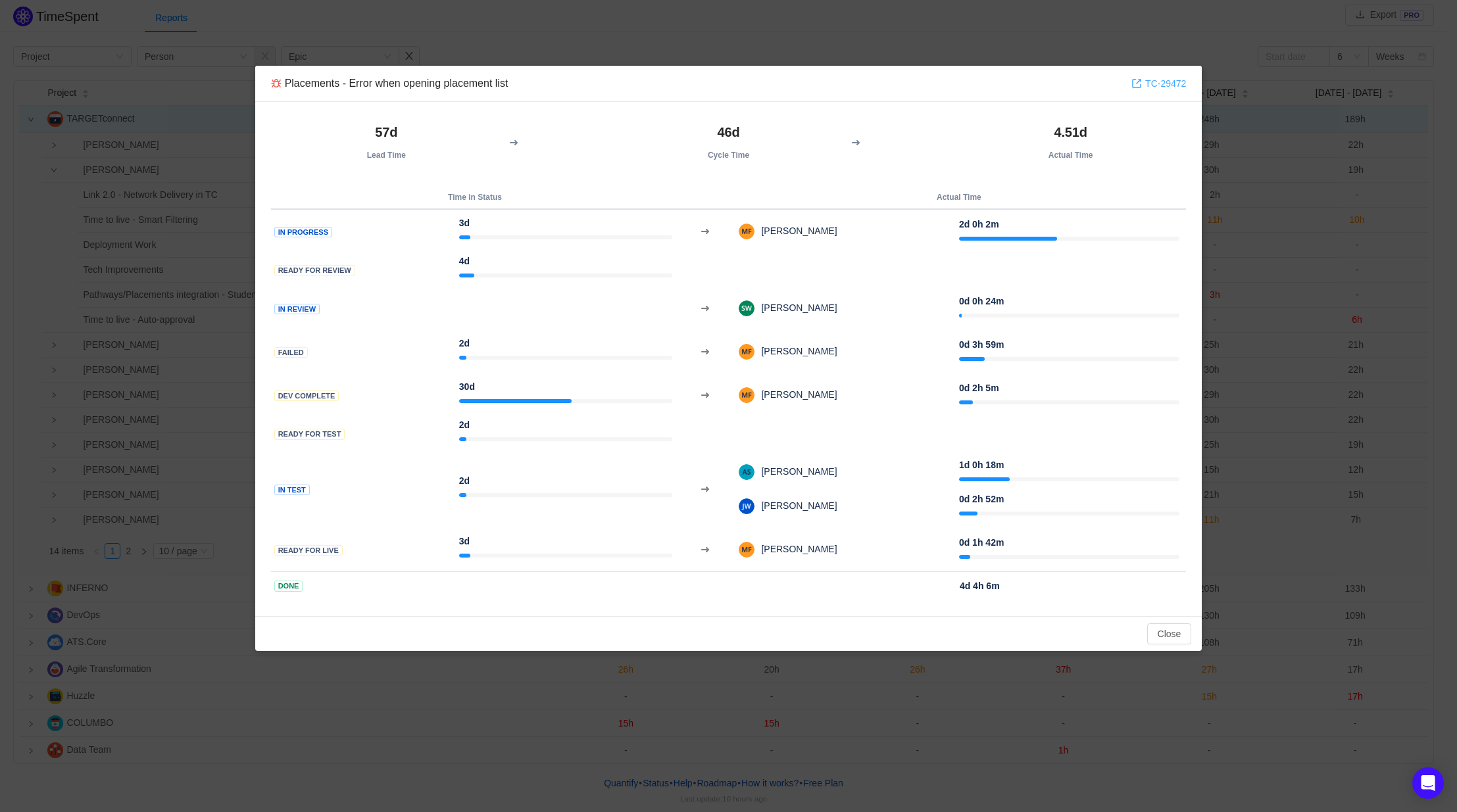
click at [1148, 84] on link "TC-29472" at bounding box center [1159, 84] width 55 height 14
click at [1181, 634] on button "Close" at bounding box center [1170, 634] width 45 height 21
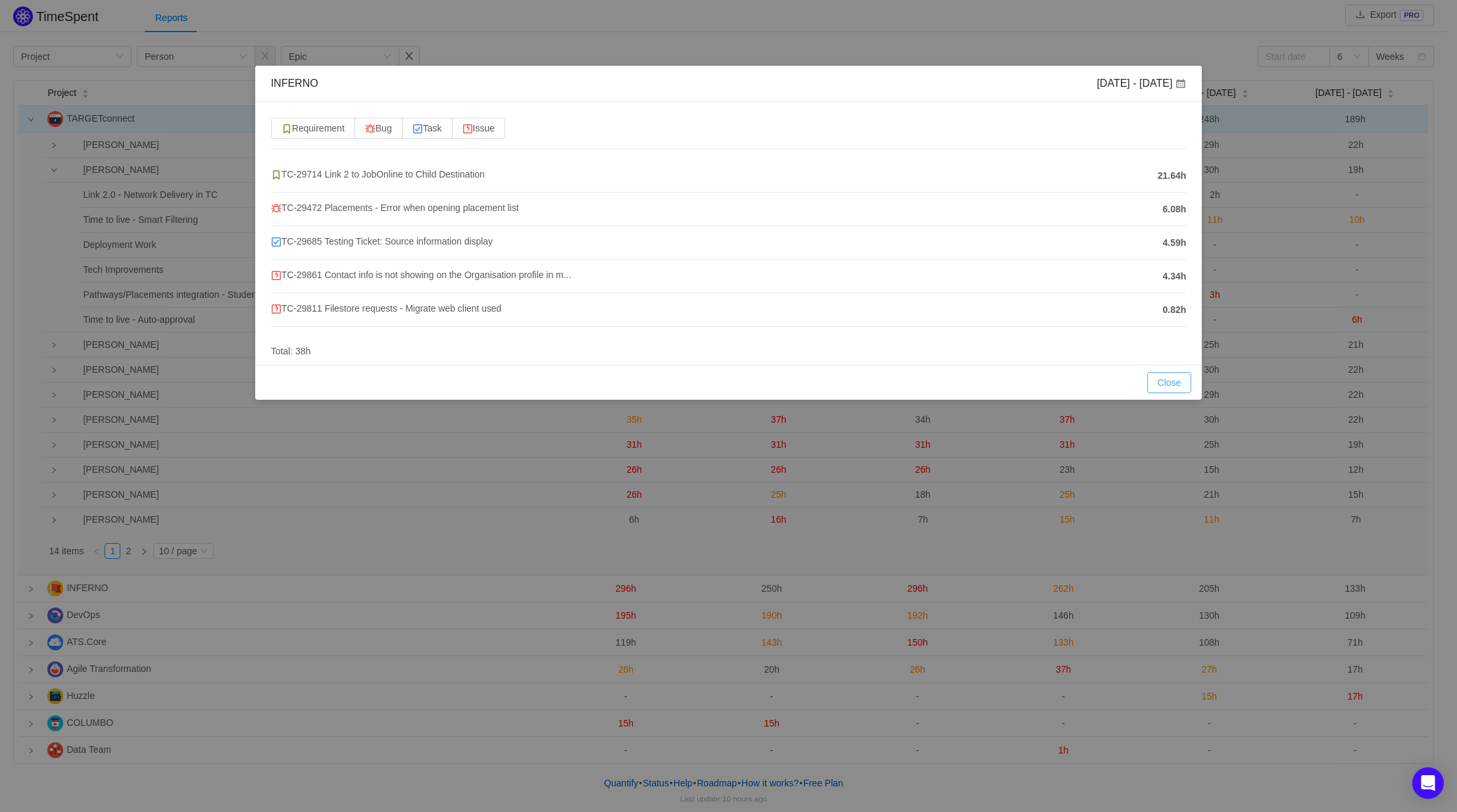
click at [1167, 378] on button "Close" at bounding box center [1170, 383] width 45 height 21
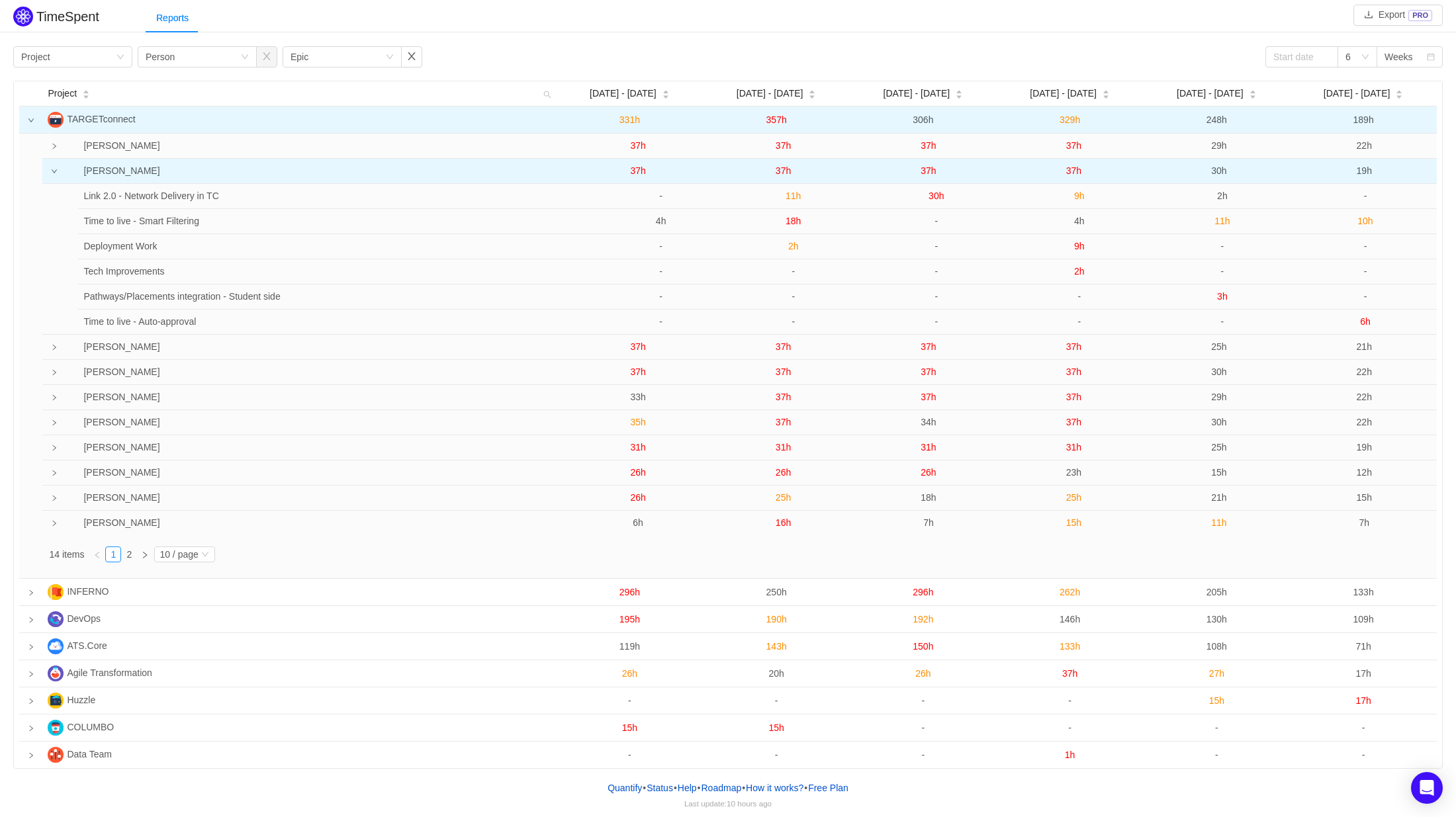
click at [1071, 169] on span "37h" at bounding box center [1073, 171] width 15 height 11
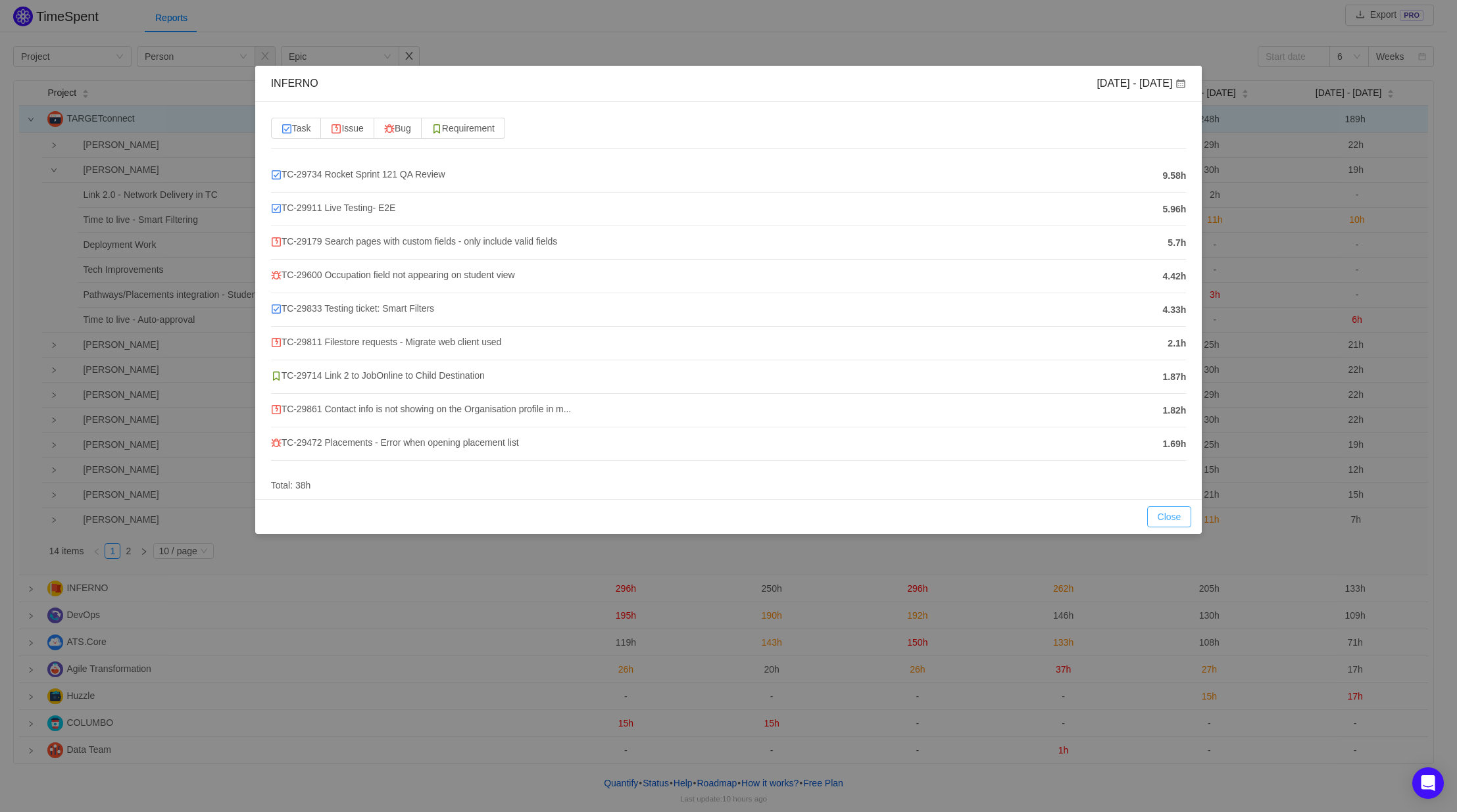
drag, startPoint x: 1174, startPoint y: 517, endPoint x: 1174, endPoint y: 502, distance: 15.0
click at [1174, 517] on button "Close" at bounding box center [1170, 517] width 45 height 21
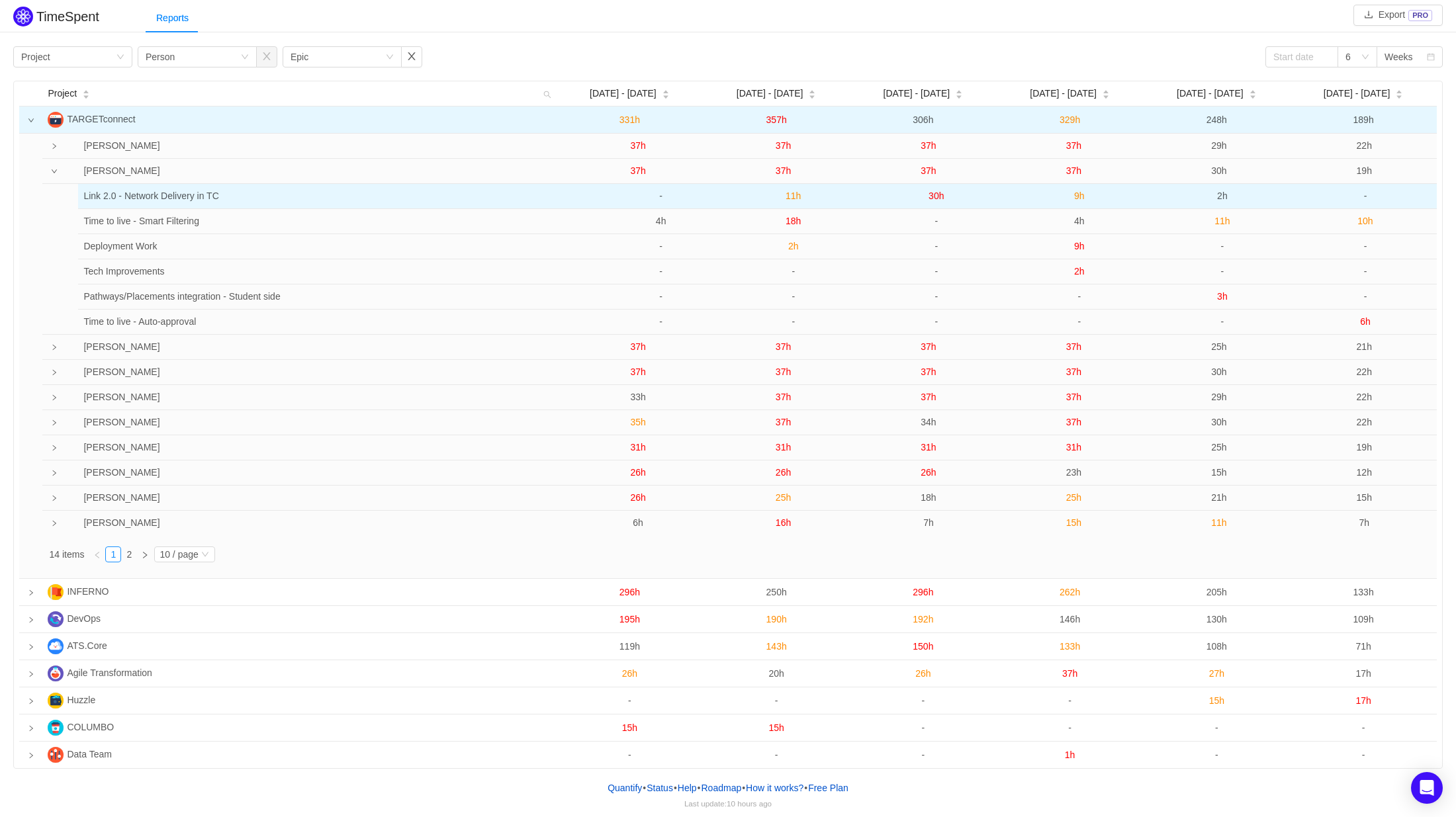
click at [1081, 201] on span "9h" at bounding box center [1079, 196] width 11 height 11
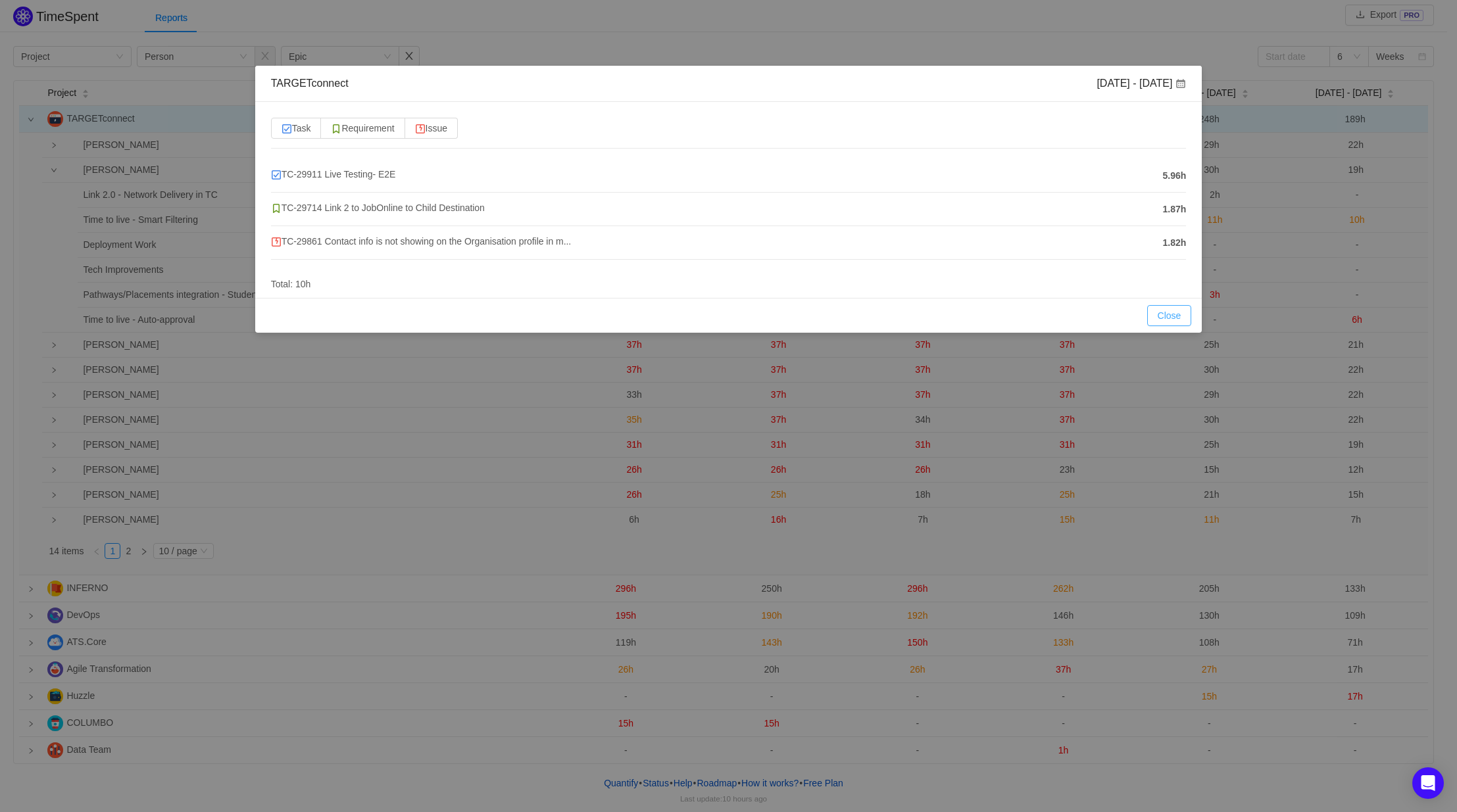
click at [1177, 314] on button "Close" at bounding box center [1170, 316] width 45 height 21
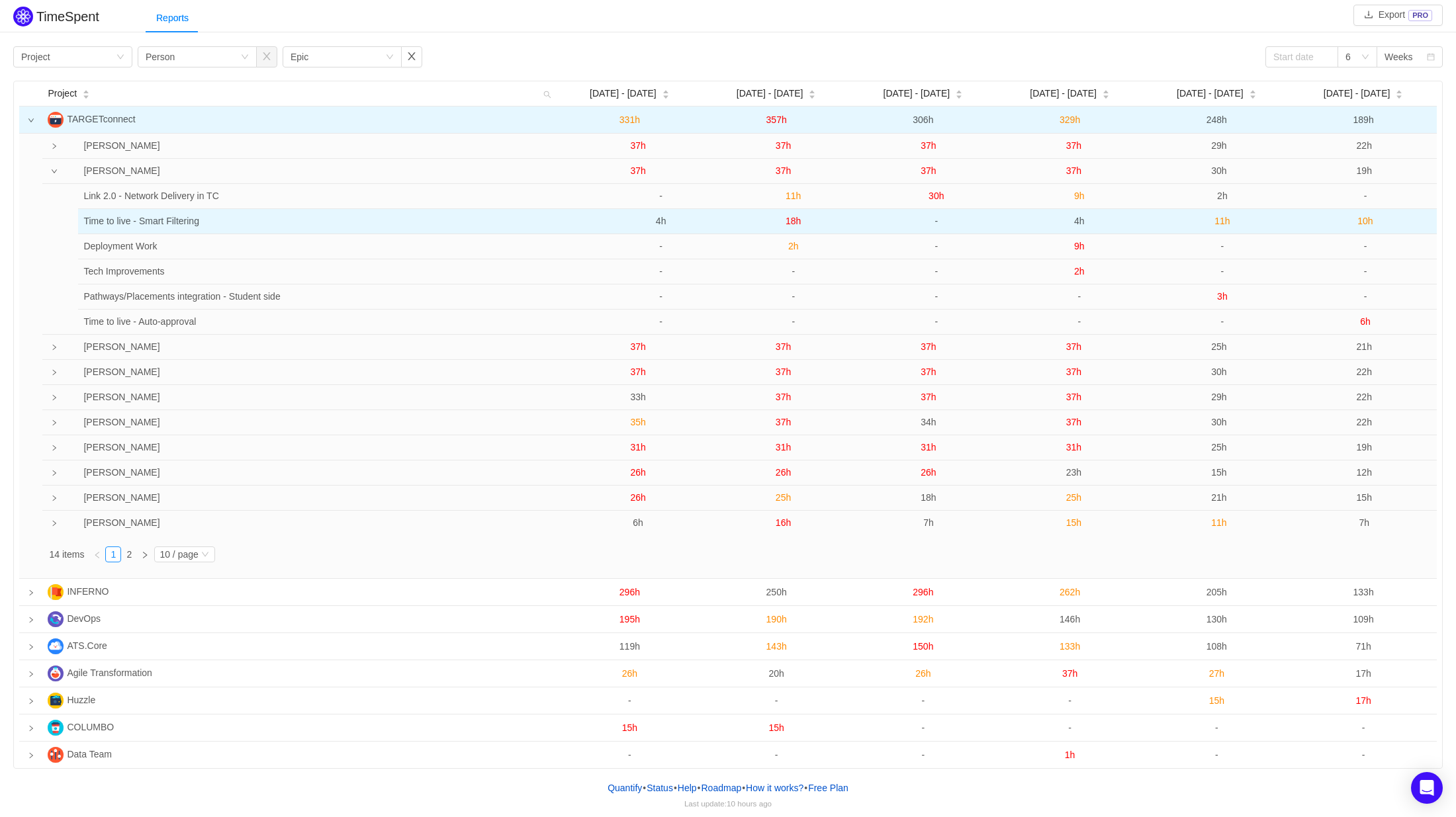
click at [1081, 220] on span "4h" at bounding box center [1079, 221] width 11 height 11
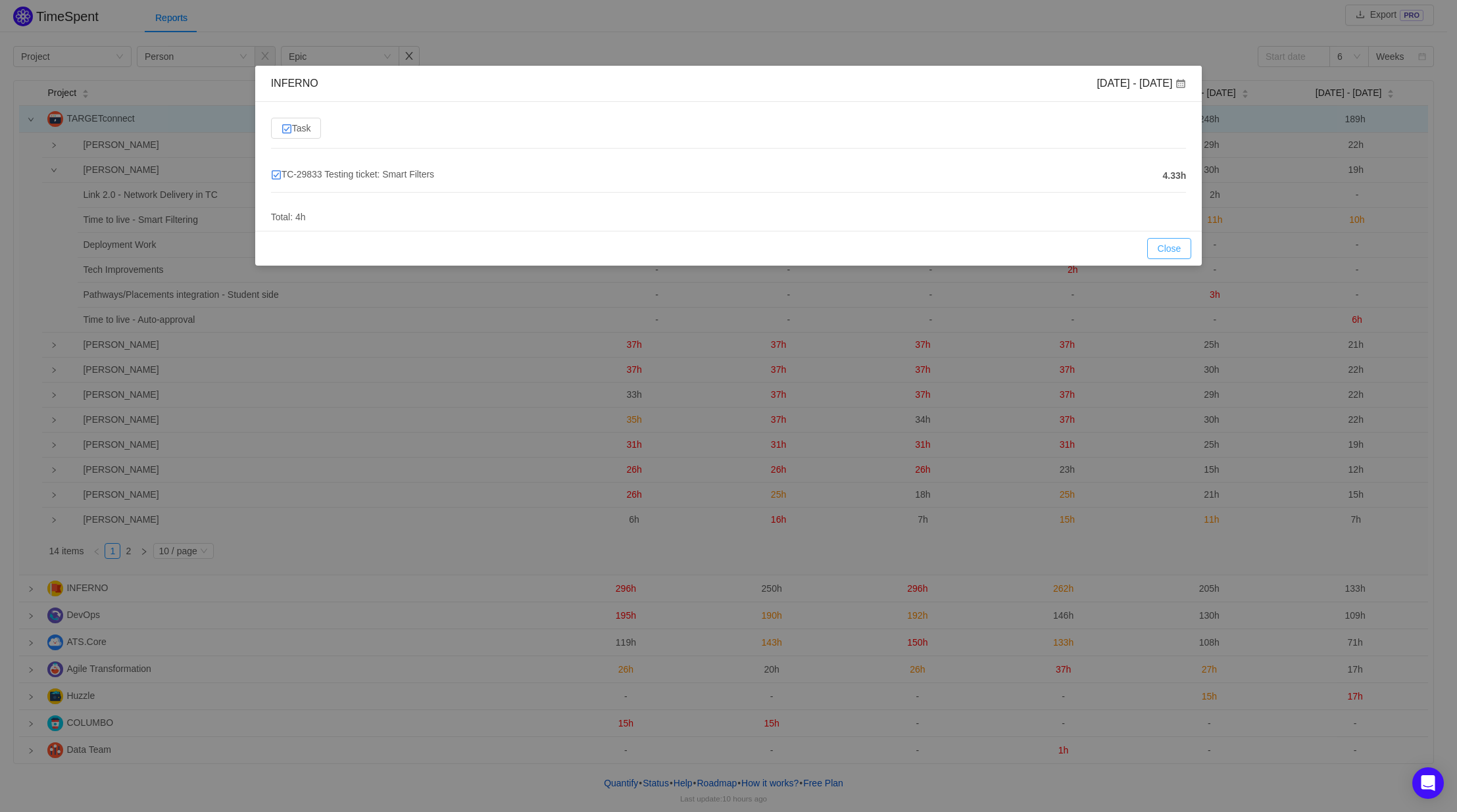
click at [1173, 248] on button "Close" at bounding box center [1170, 248] width 45 height 21
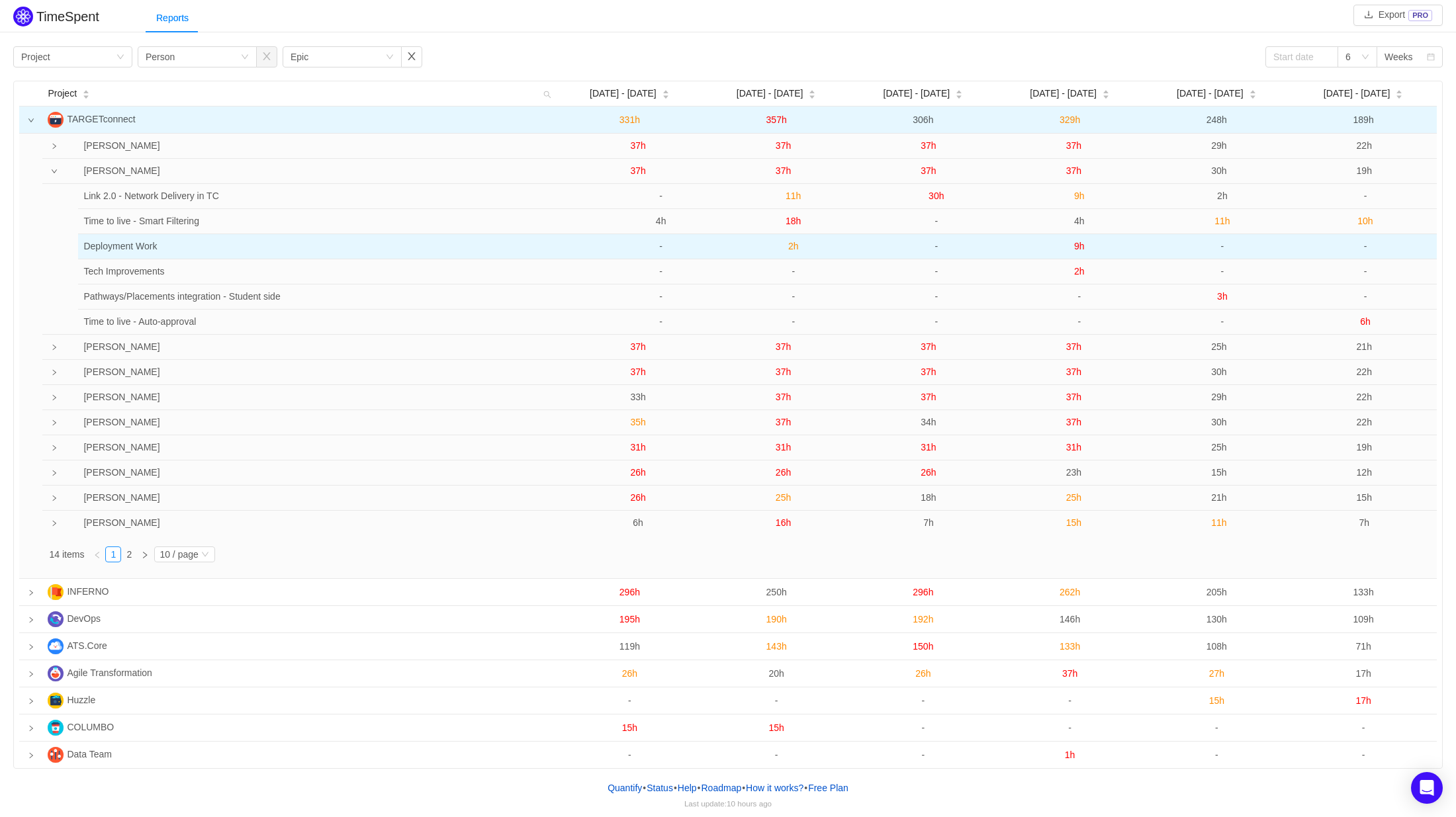
click at [1081, 249] on span "9h" at bounding box center [1079, 246] width 11 height 11
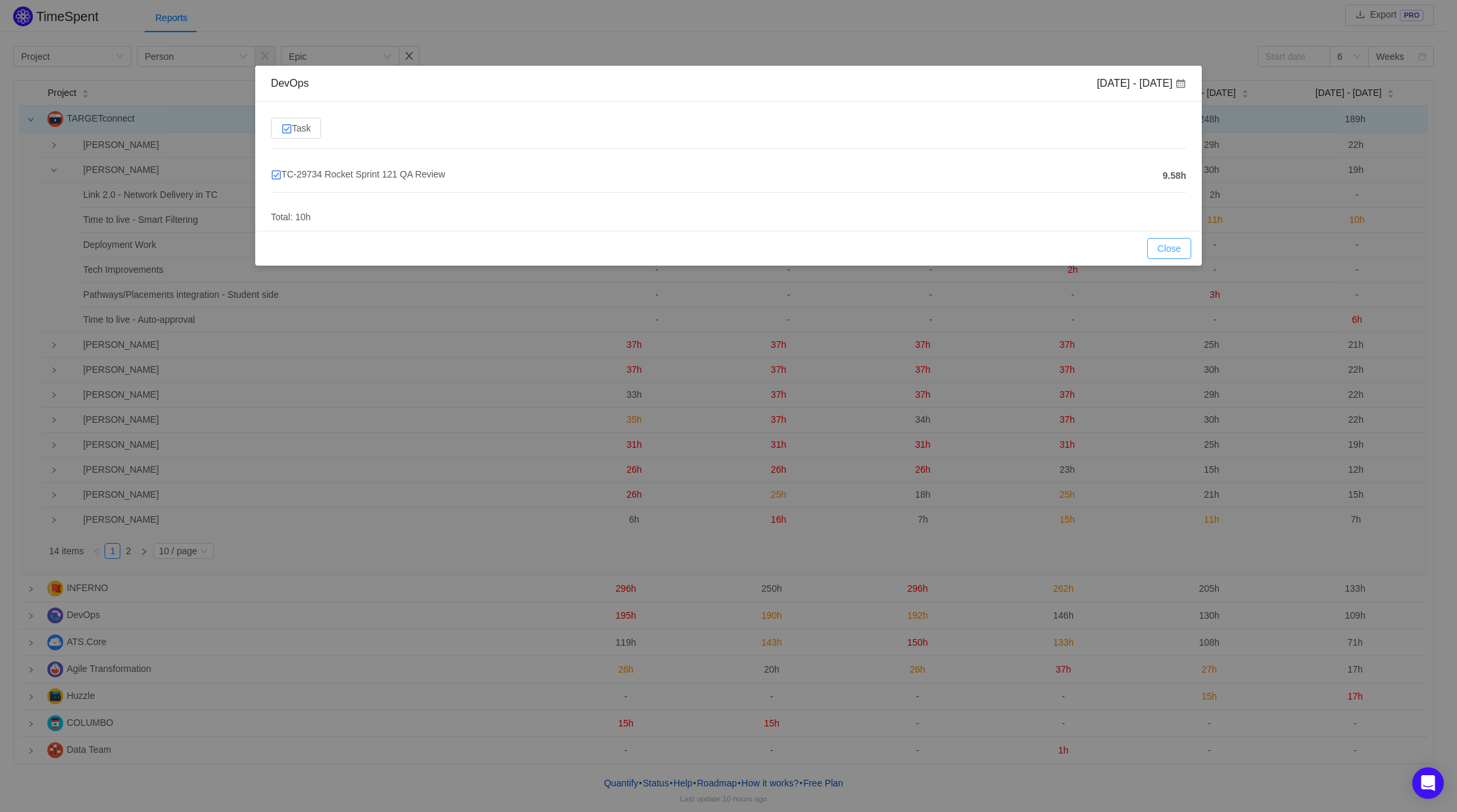
click at [1162, 249] on button "Close" at bounding box center [1170, 248] width 45 height 21
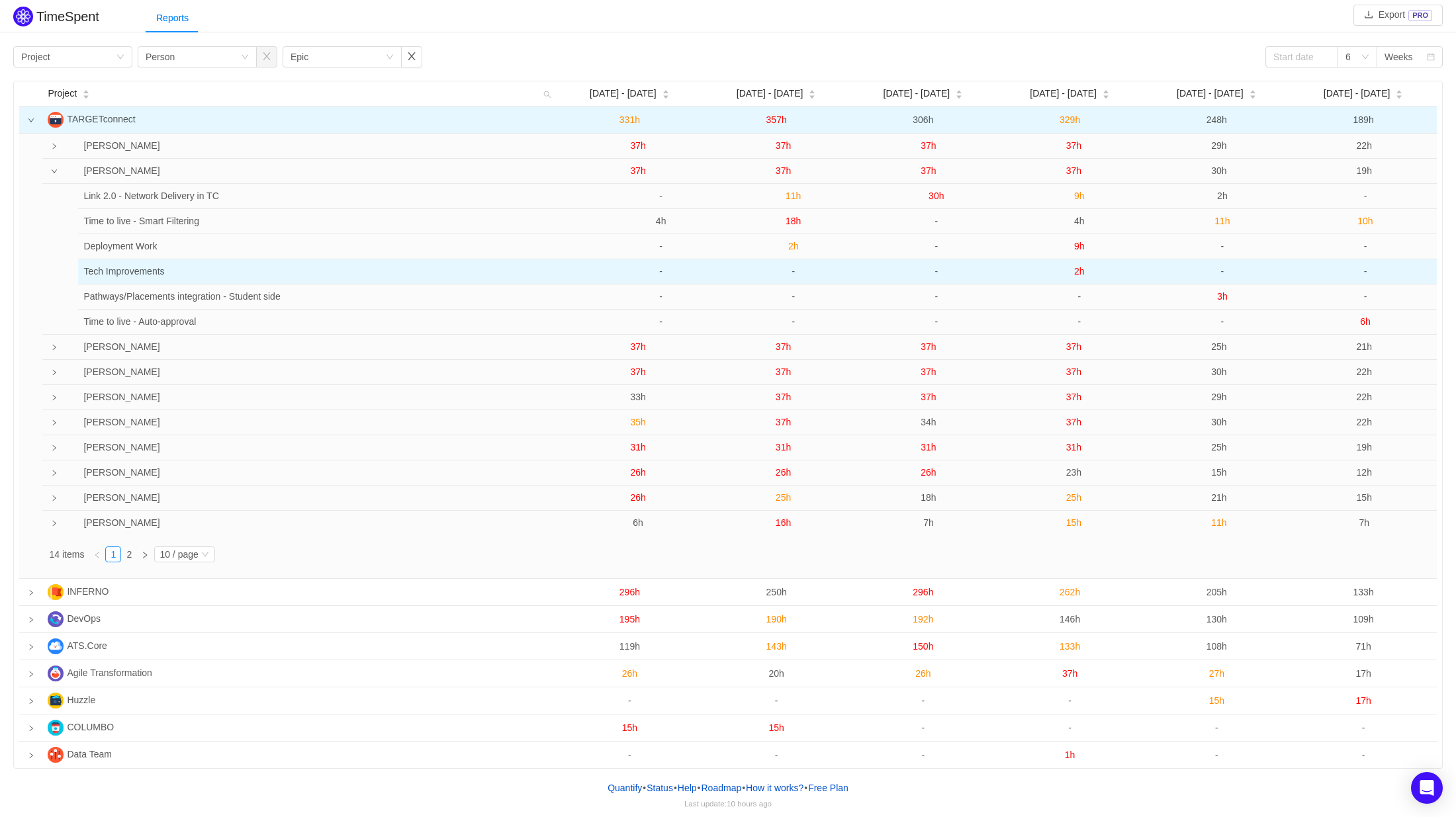
click at [1078, 276] on span "2h" at bounding box center [1079, 271] width 11 height 11
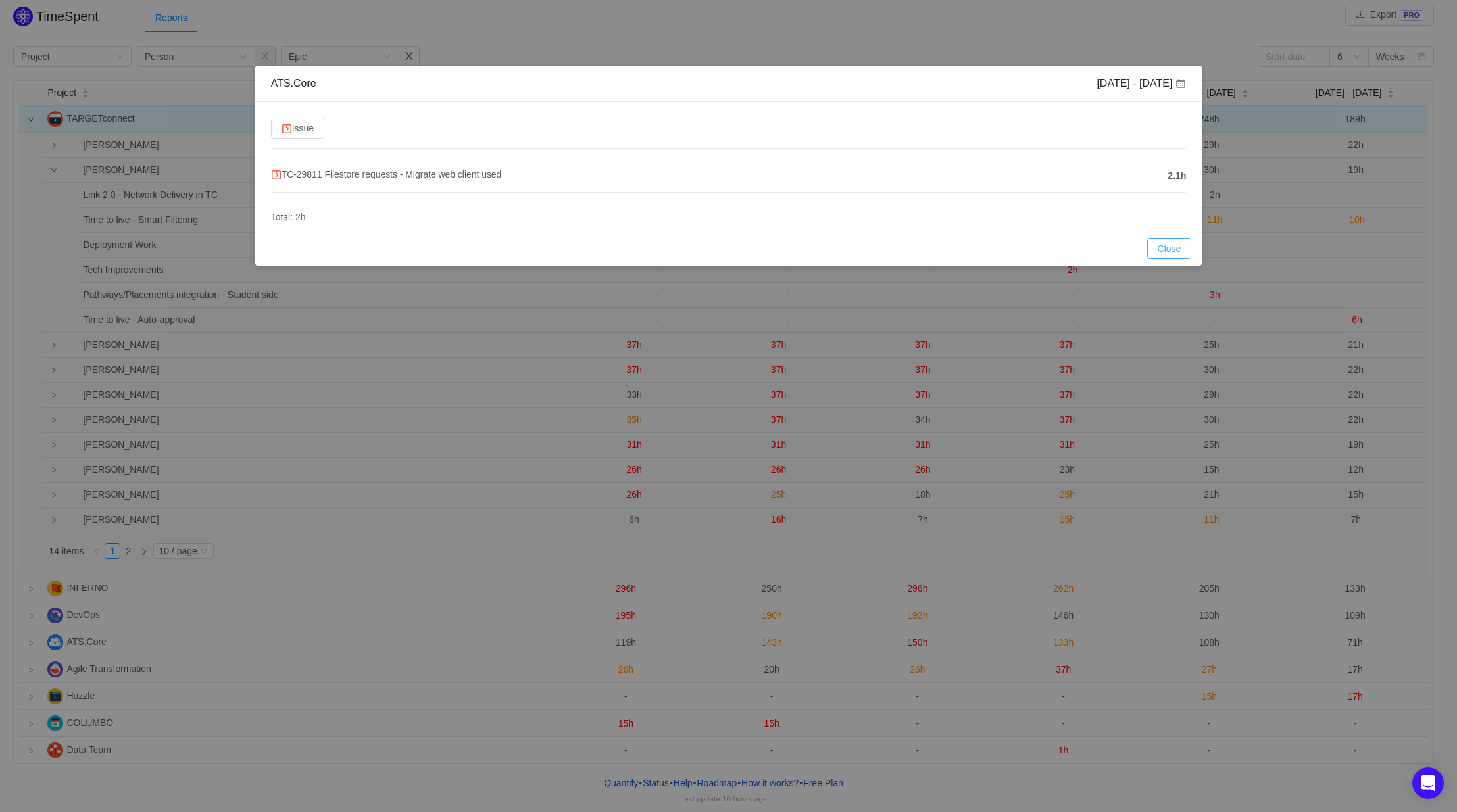
drag, startPoint x: 1163, startPoint y: 247, endPoint x: 1153, endPoint y: 251, distance: 10.8
click at [1164, 246] on button "Close" at bounding box center [1170, 248] width 45 height 21
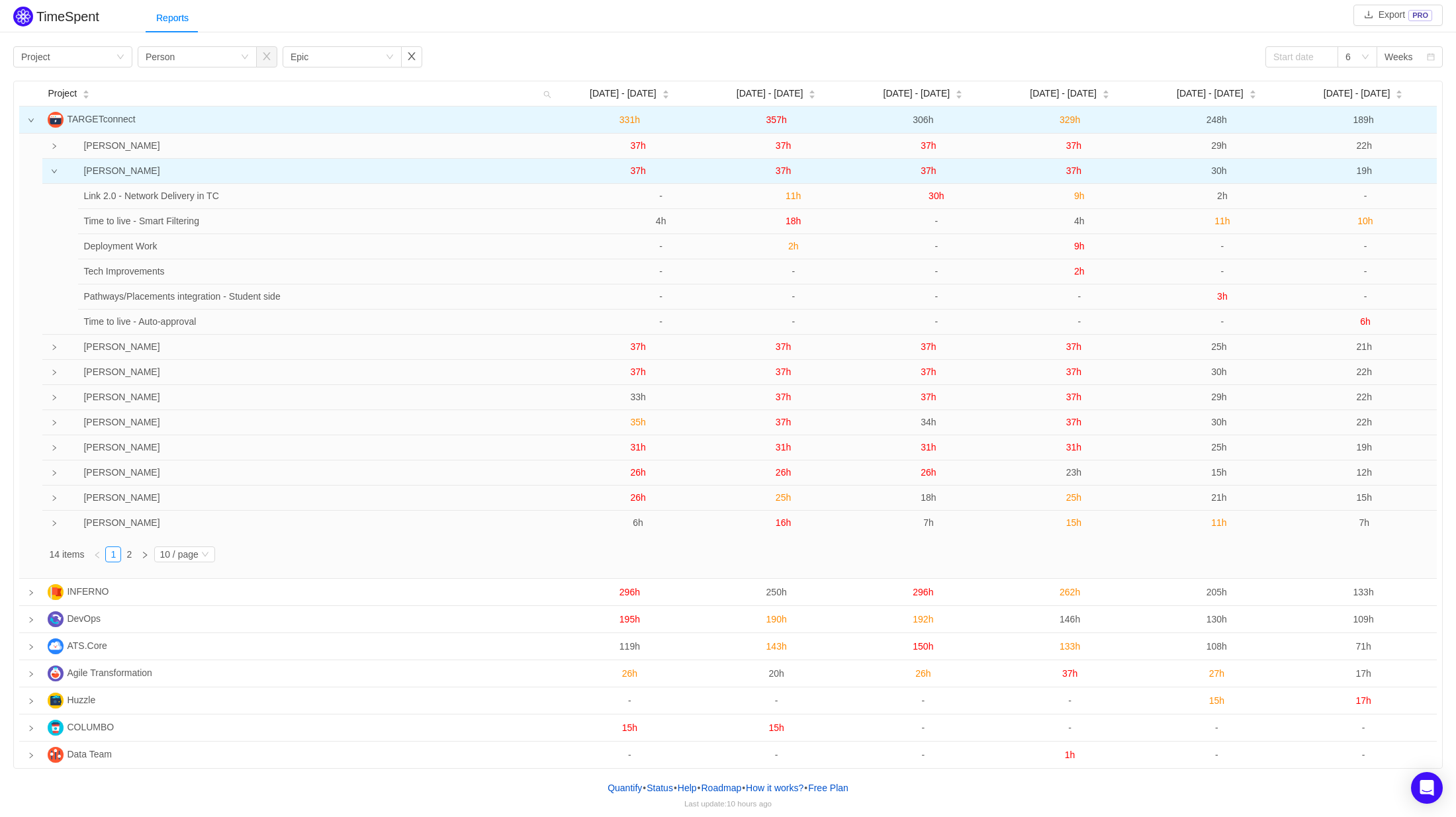
click at [1076, 173] on span "37h" at bounding box center [1073, 171] width 15 height 11
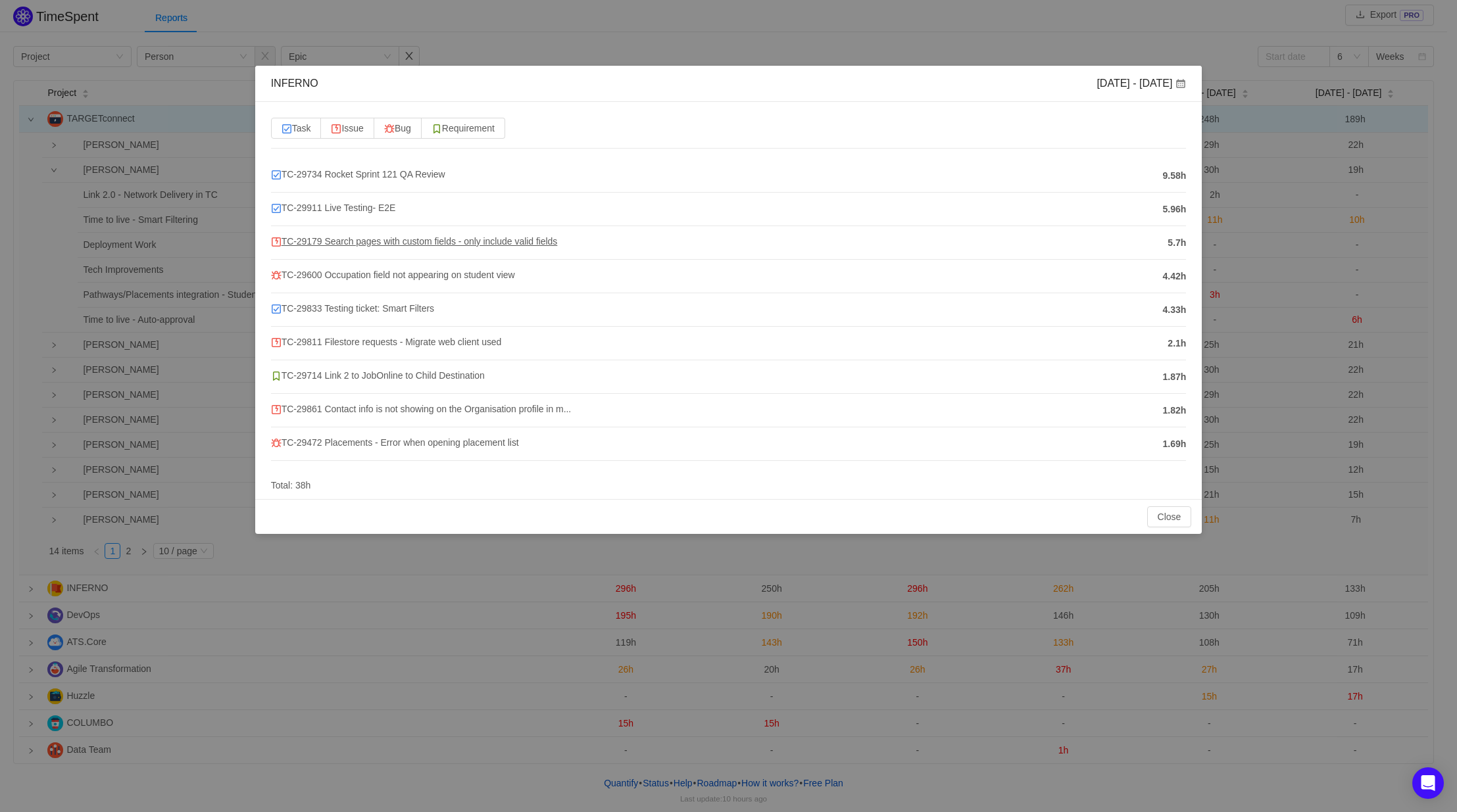
click at [411, 238] on span "TC-29179 Search pages with custom fields - only include valid fields" at bounding box center [414, 241] width 287 height 10
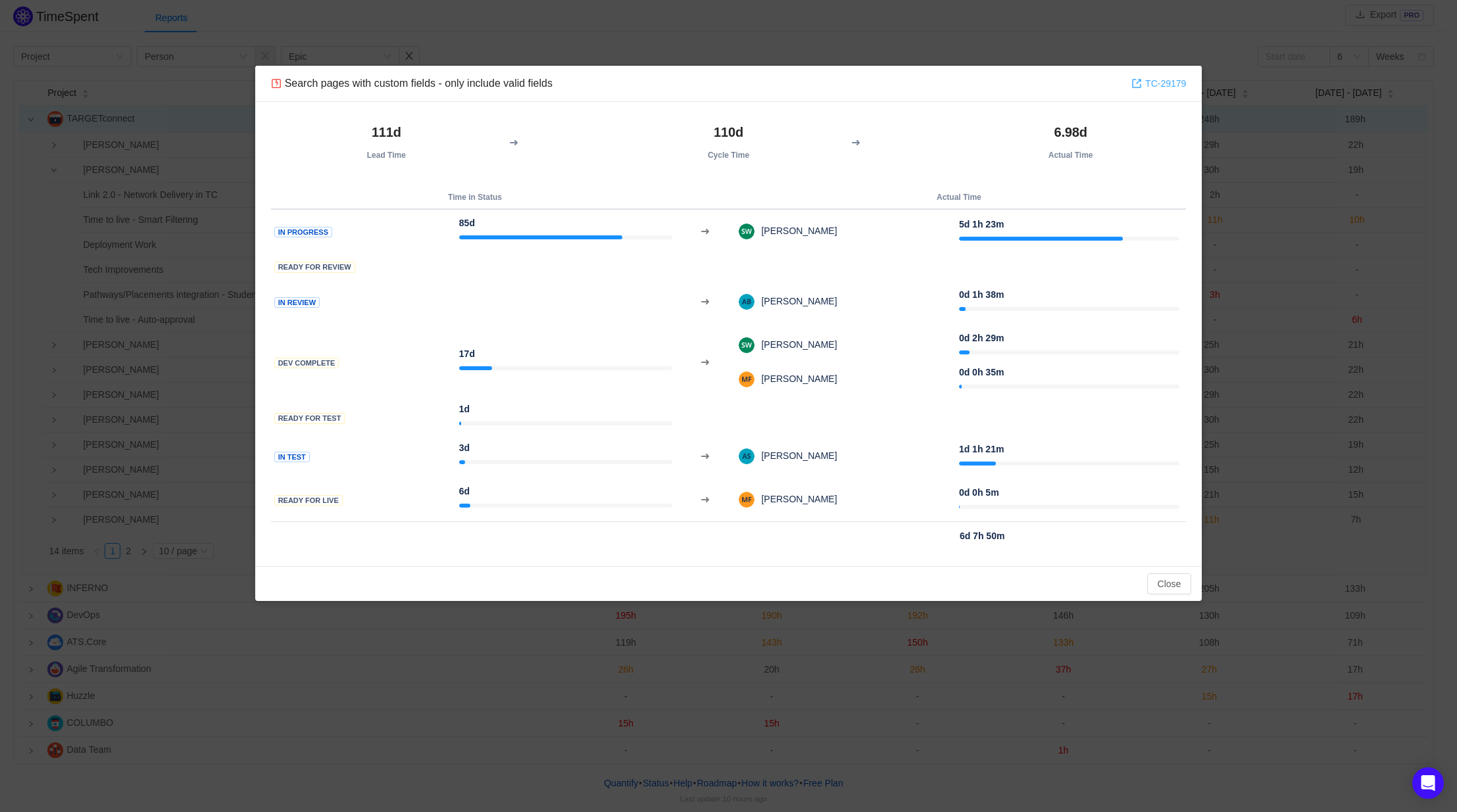
click at [1164, 82] on link "TC-29179" at bounding box center [1159, 84] width 55 height 14
click at [1156, 584] on button "Close" at bounding box center [1170, 584] width 45 height 21
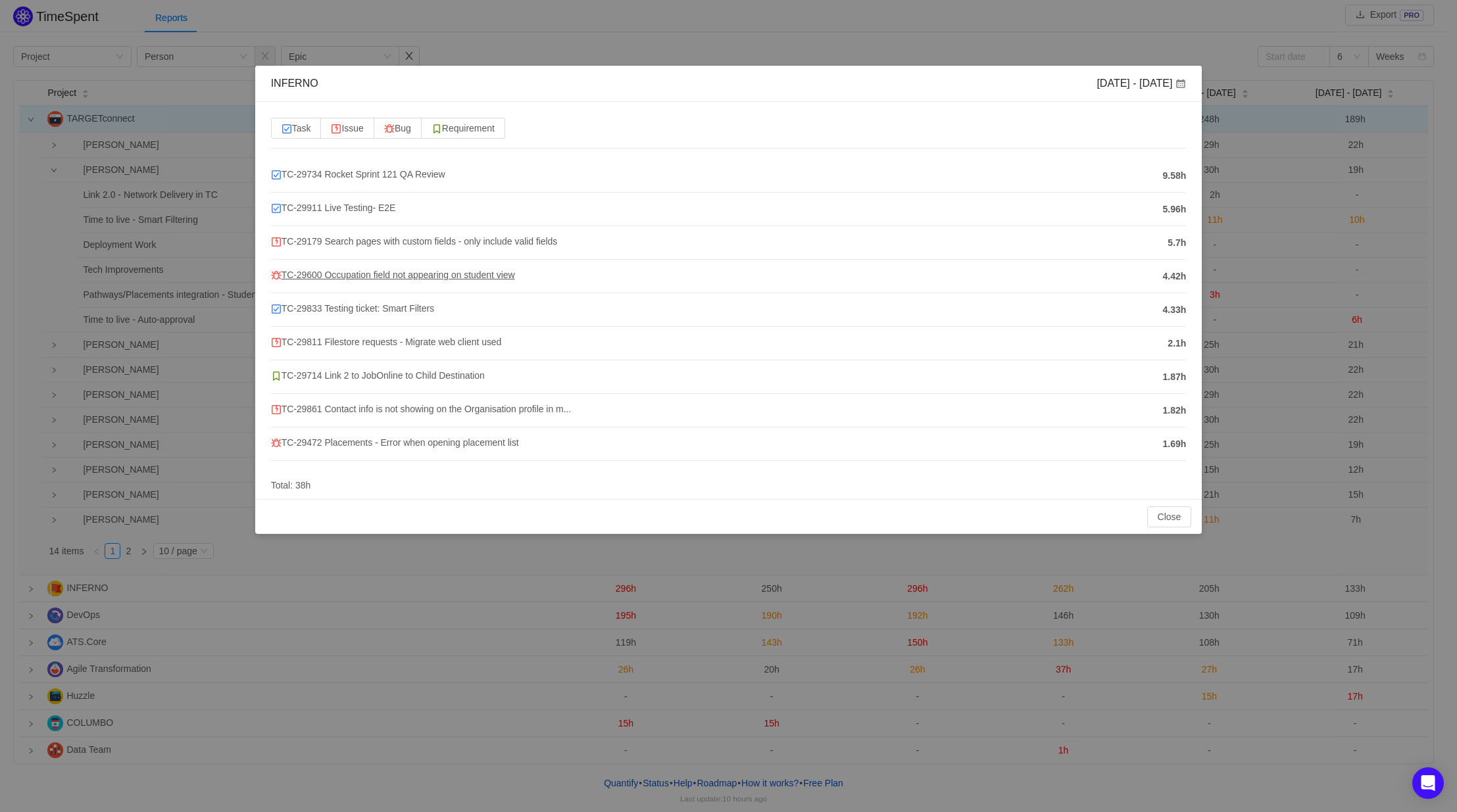
click at [376, 276] on span "TC-29600 Occupation field not appearing on student view" at bounding box center [392, 274] width 244 height 10
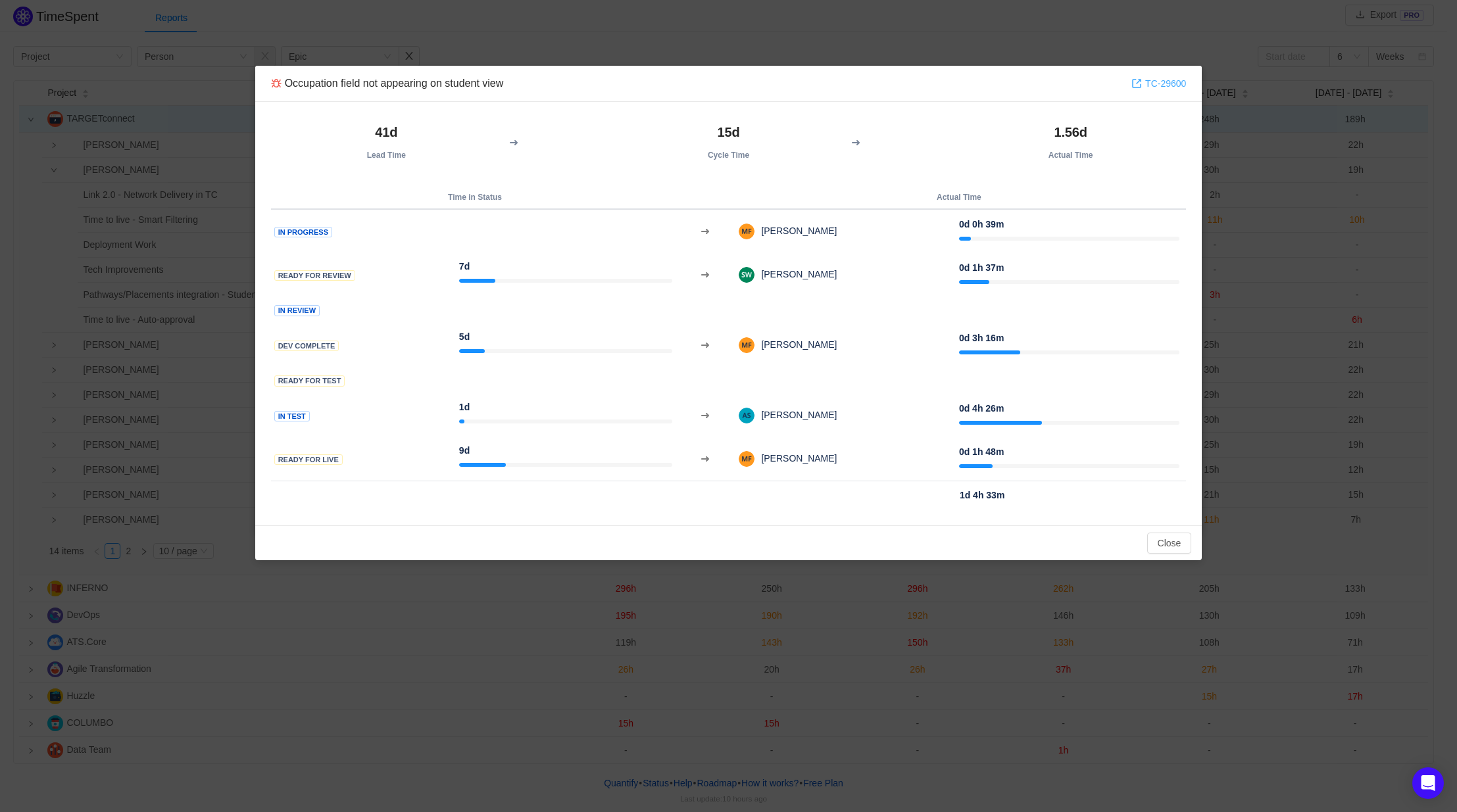
click at [1174, 77] on link "TC-29600" at bounding box center [1159, 84] width 55 height 14
click at [1167, 540] on button "Close" at bounding box center [1170, 543] width 45 height 21
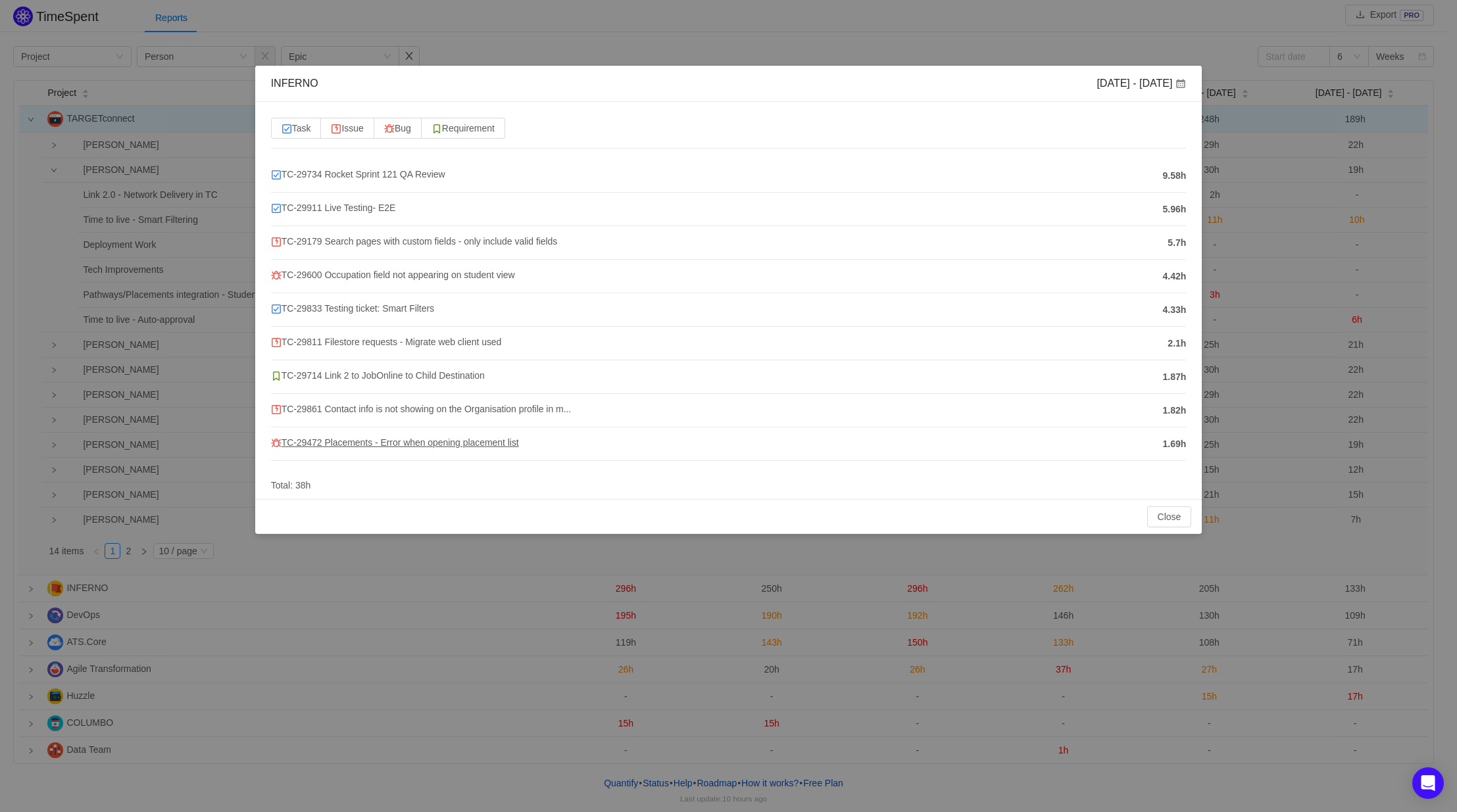
click at [418, 443] on span "TC-29472 Placements - Error when opening placement list" at bounding box center [395, 442] width 248 height 10
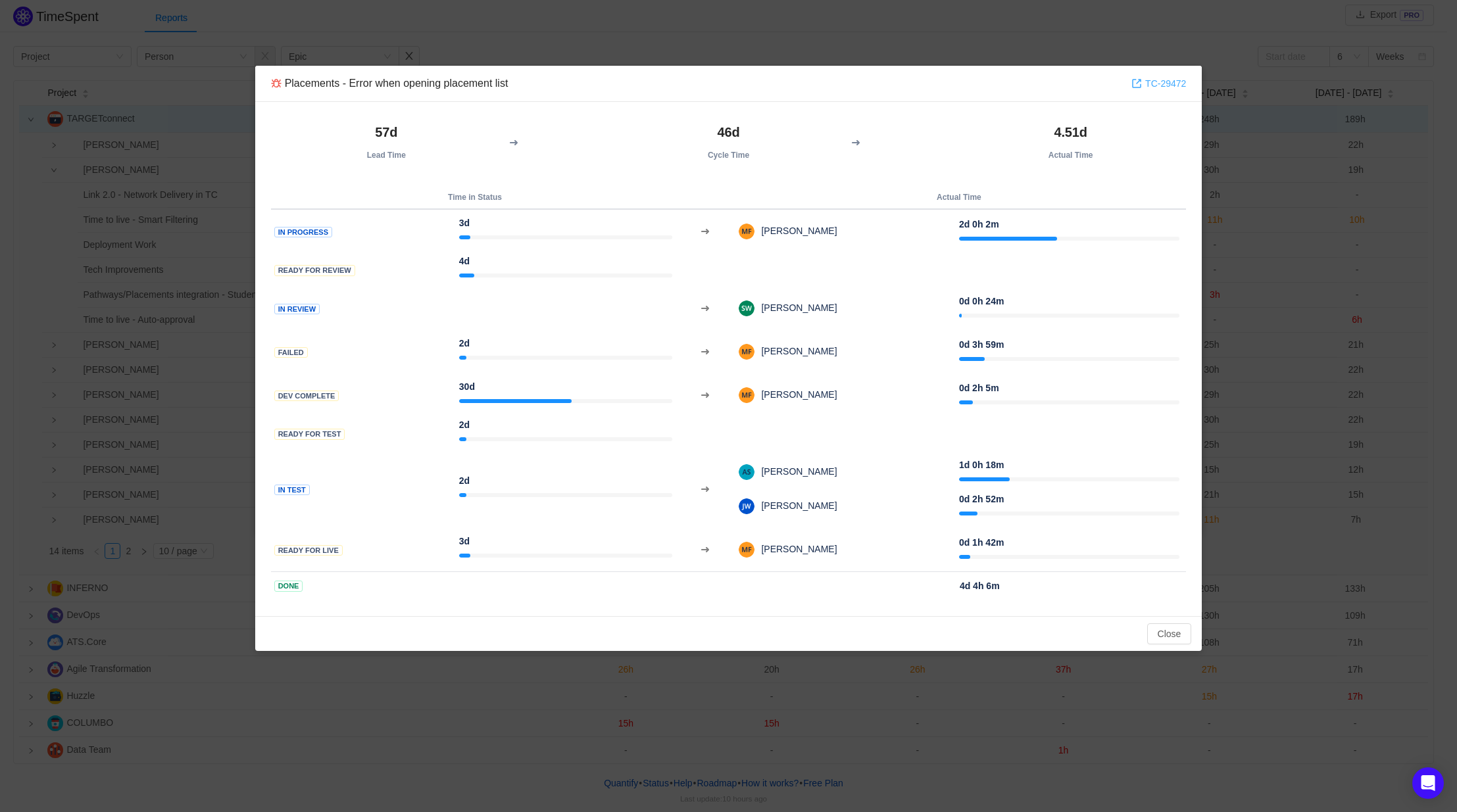
click at [1151, 79] on link "TC-29472" at bounding box center [1159, 84] width 55 height 14
click at [1169, 638] on button "Close" at bounding box center [1170, 634] width 45 height 21
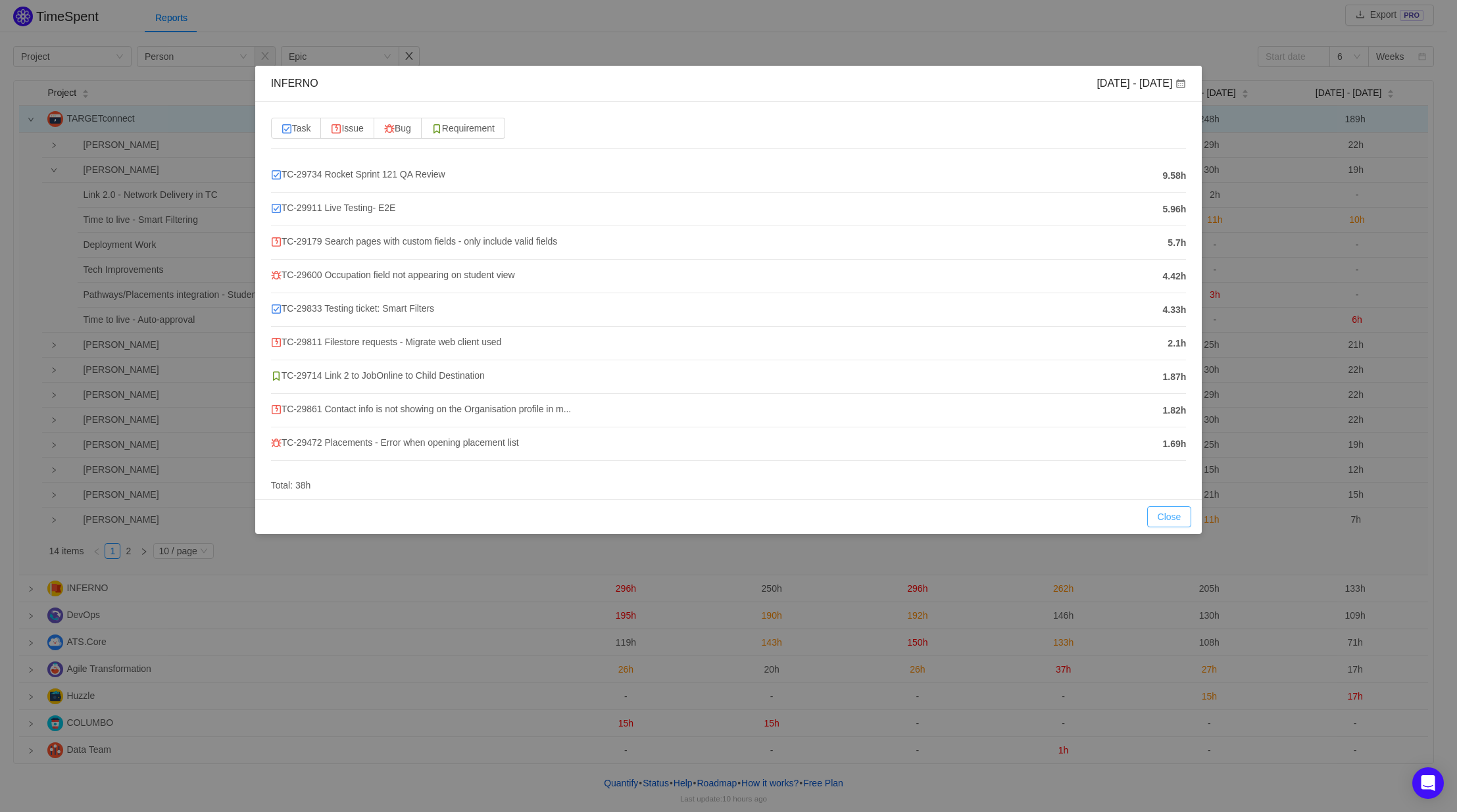
click at [1168, 513] on button "Close" at bounding box center [1170, 517] width 45 height 21
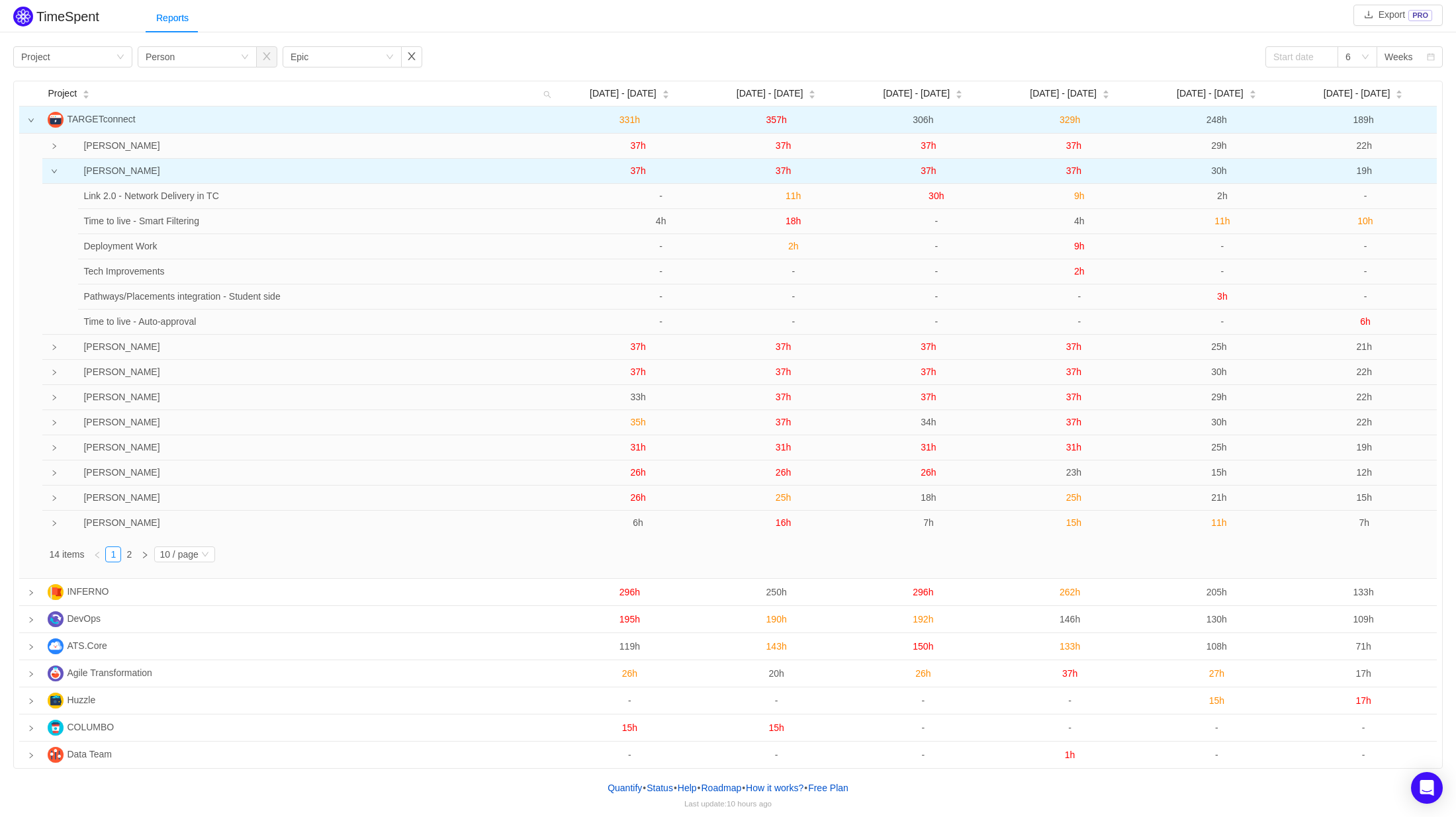
click at [1219, 173] on span "30h" at bounding box center [1218, 171] width 15 height 11
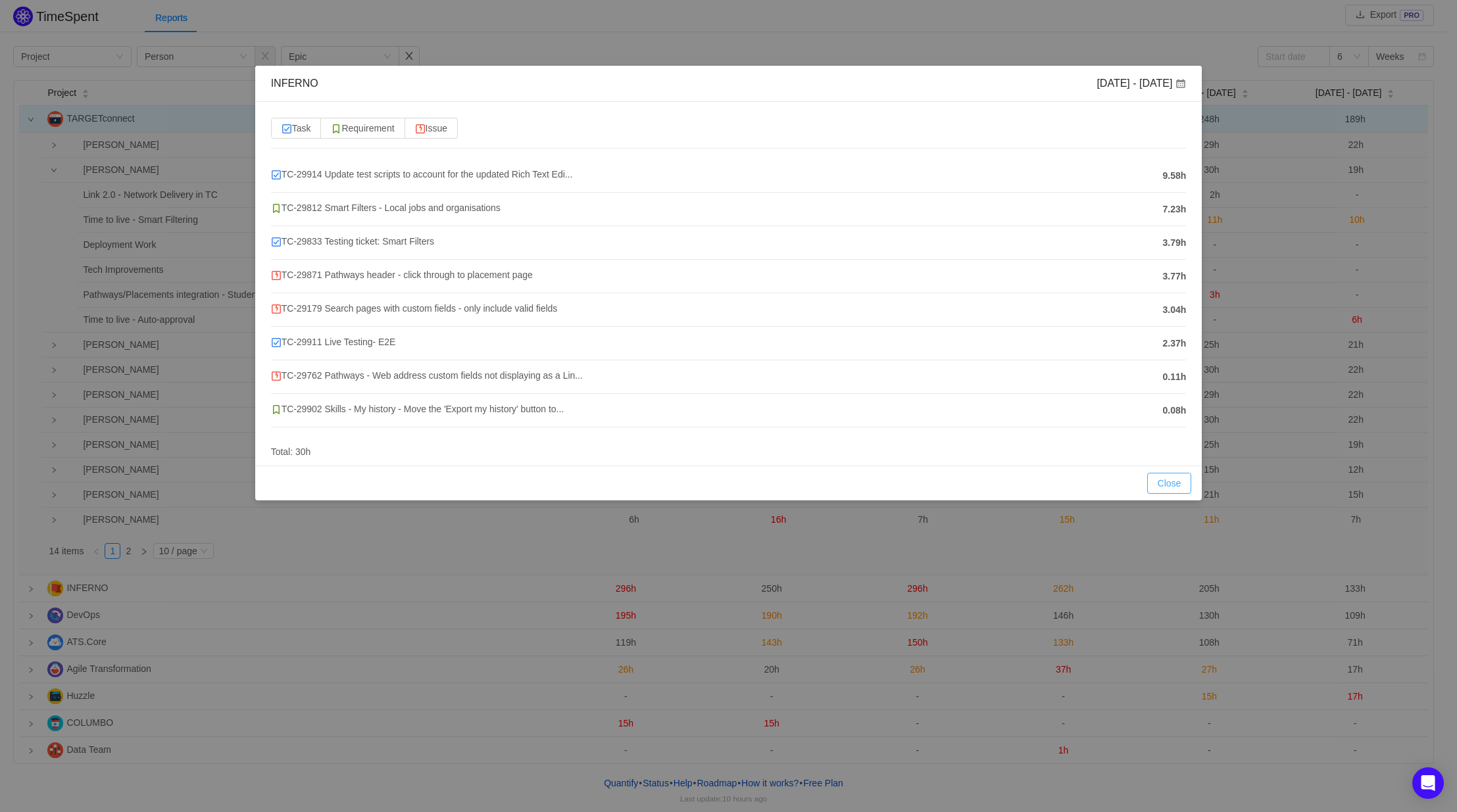
click at [1172, 481] on button "Close" at bounding box center [1170, 483] width 45 height 21
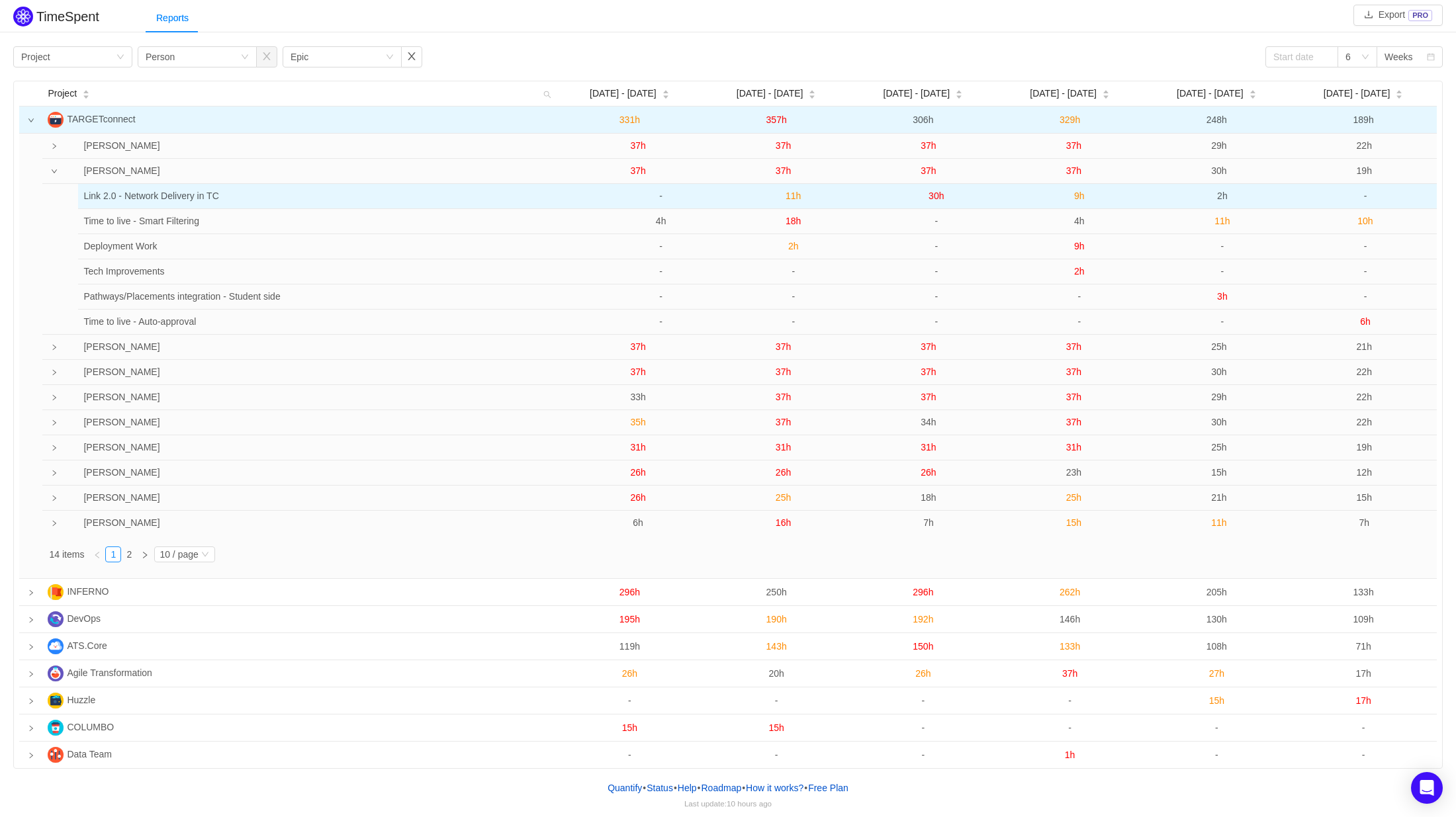
click at [1224, 198] on span "2h" at bounding box center [1221, 196] width 11 height 11
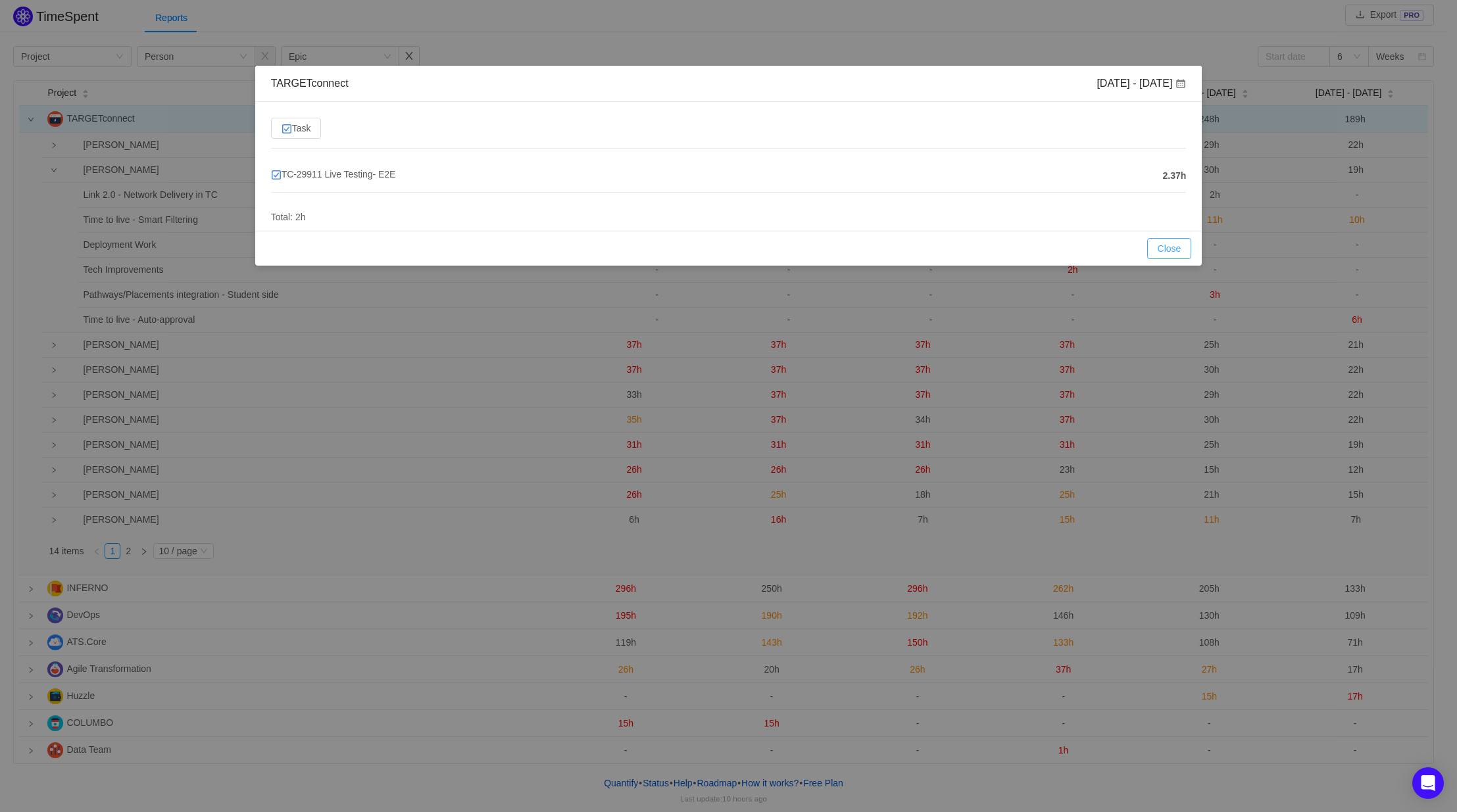
click at [1173, 244] on button "Close" at bounding box center [1170, 248] width 45 height 21
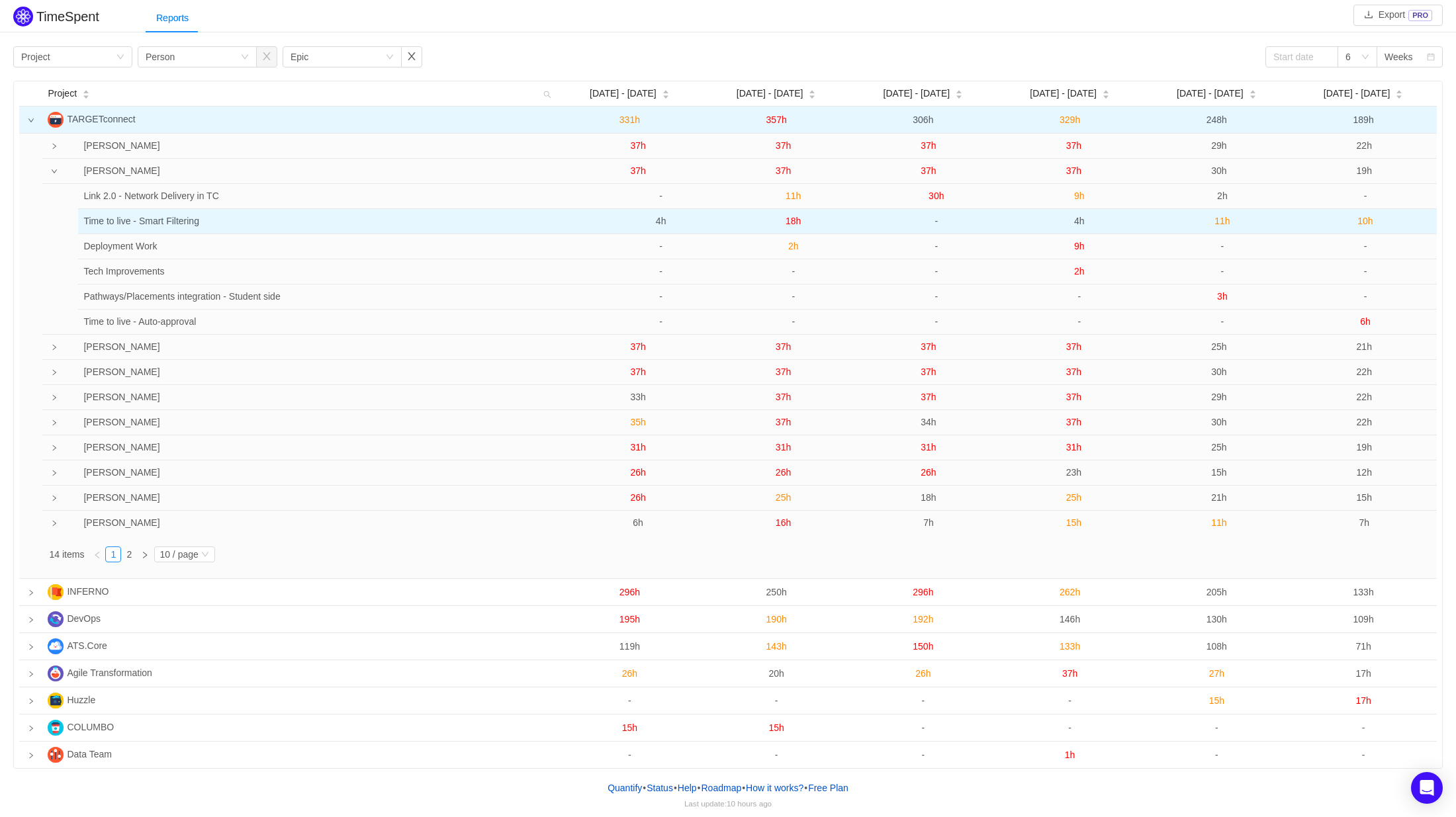
click at [1226, 220] on span "11h" at bounding box center [1221, 221] width 15 height 11
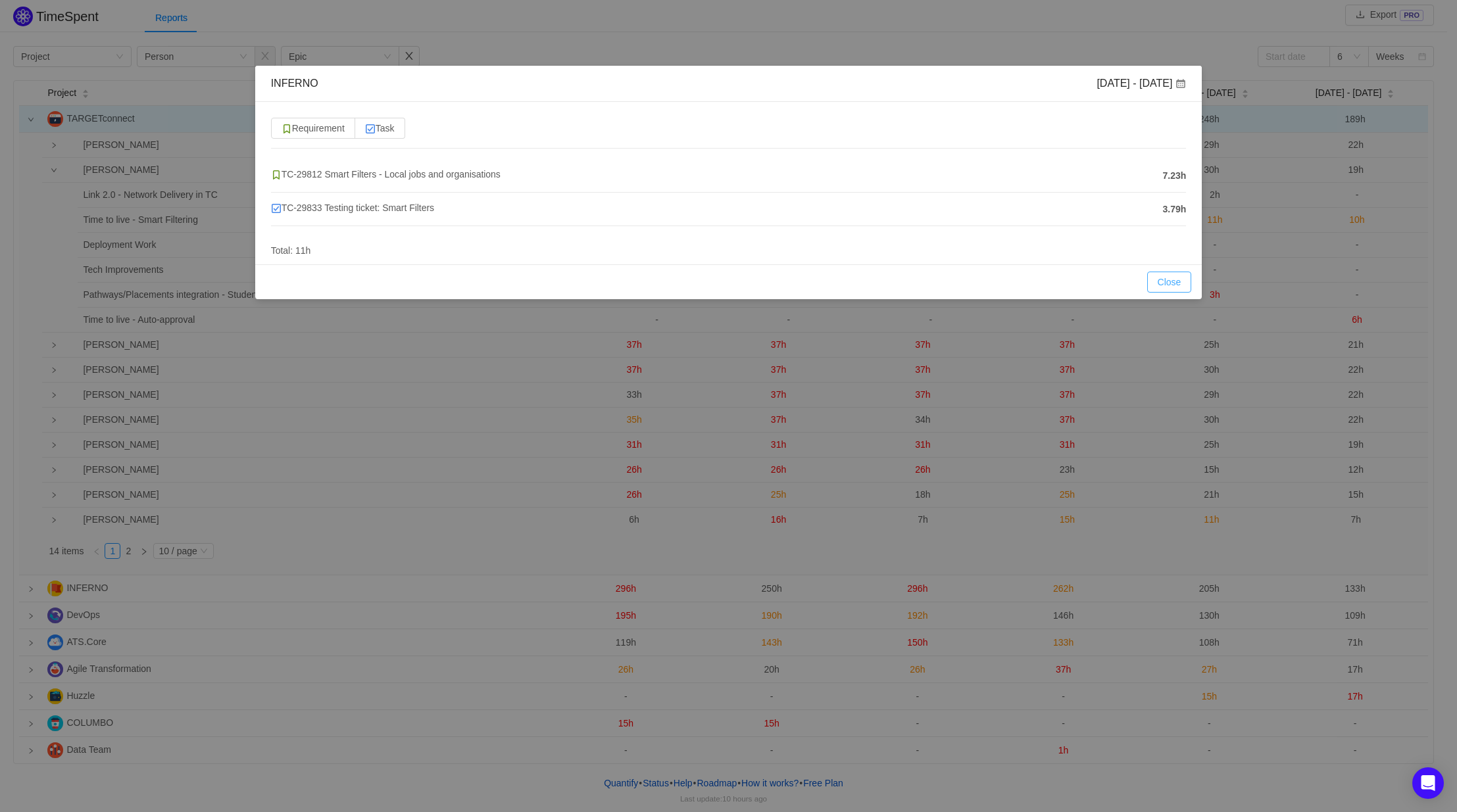
click at [1165, 280] on button "Close" at bounding box center [1170, 282] width 45 height 21
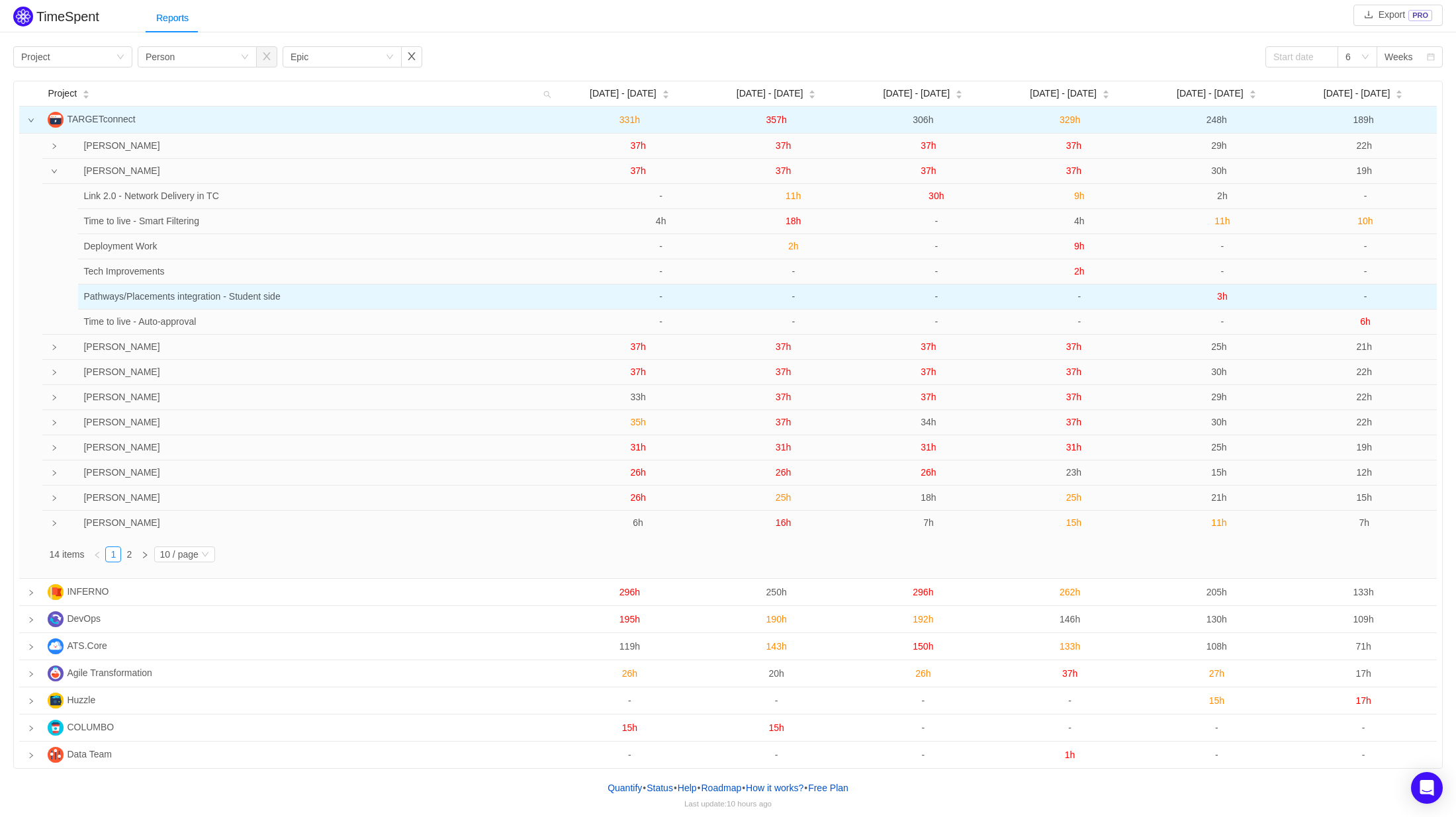
click at [1221, 295] on span "3h" at bounding box center [1221, 296] width 11 height 11
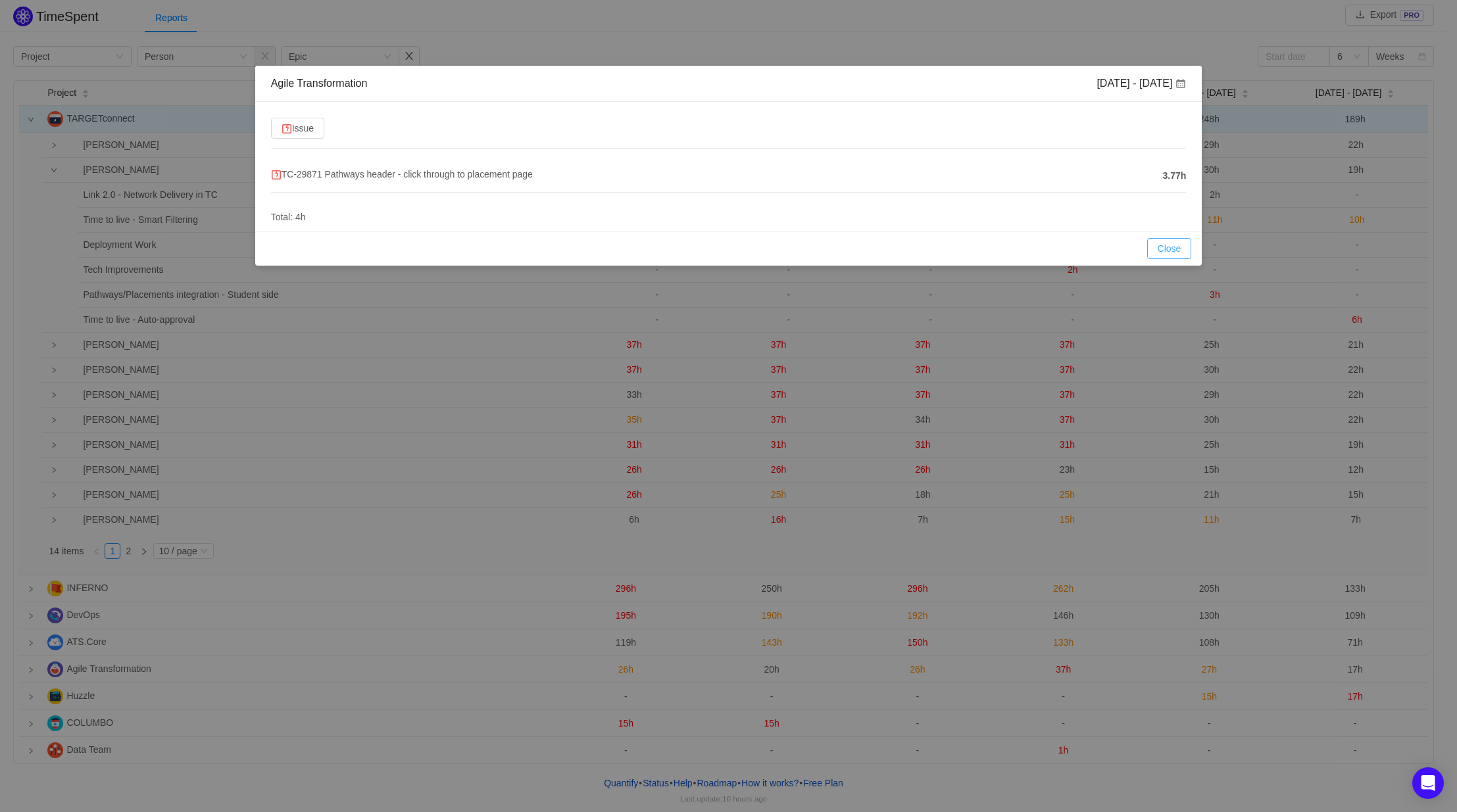
click at [1161, 252] on button "Close" at bounding box center [1170, 248] width 45 height 21
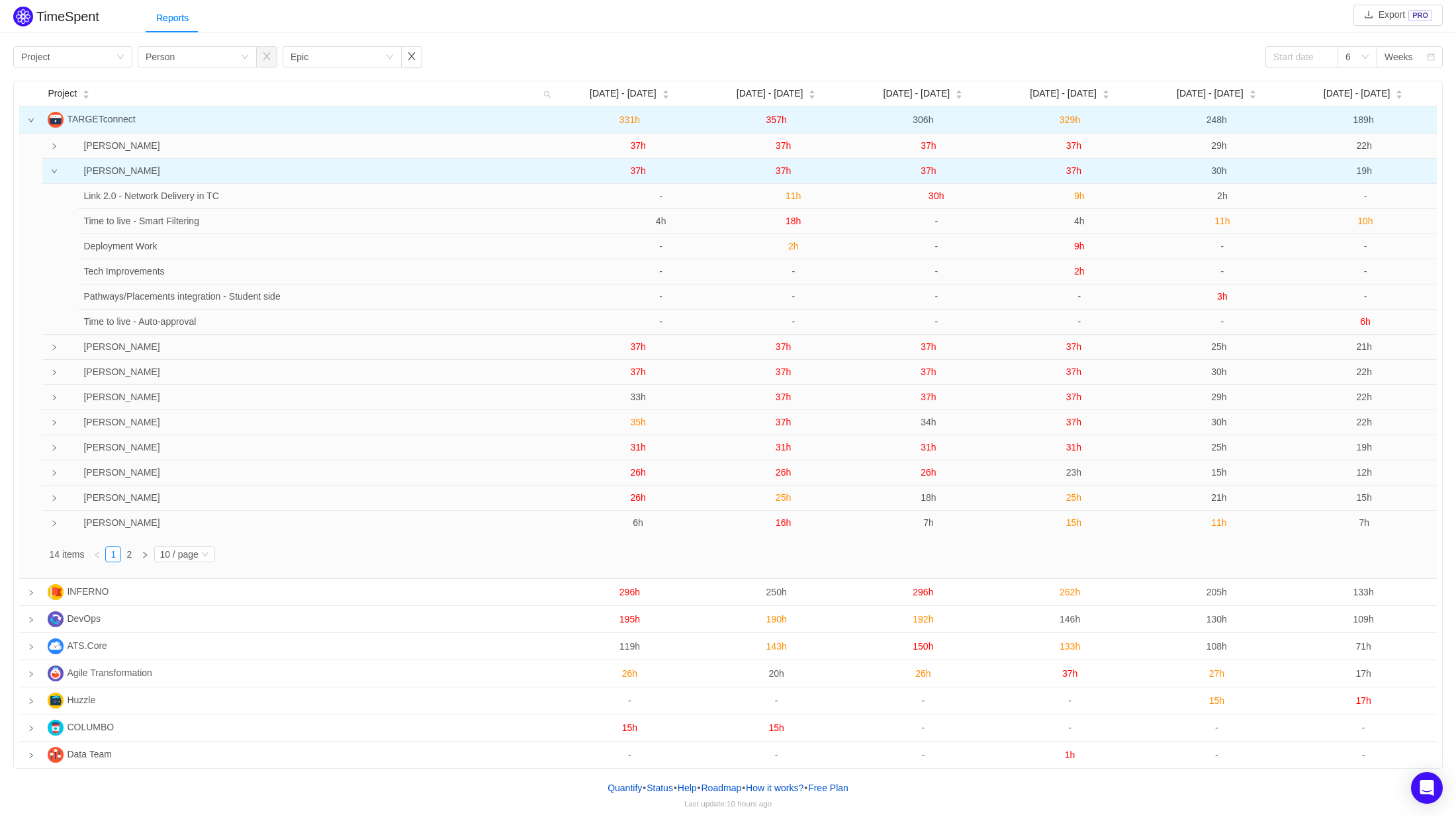
click at [1220, 173] on span "30h" at bounding box center [1218, 171] width 15 height 11
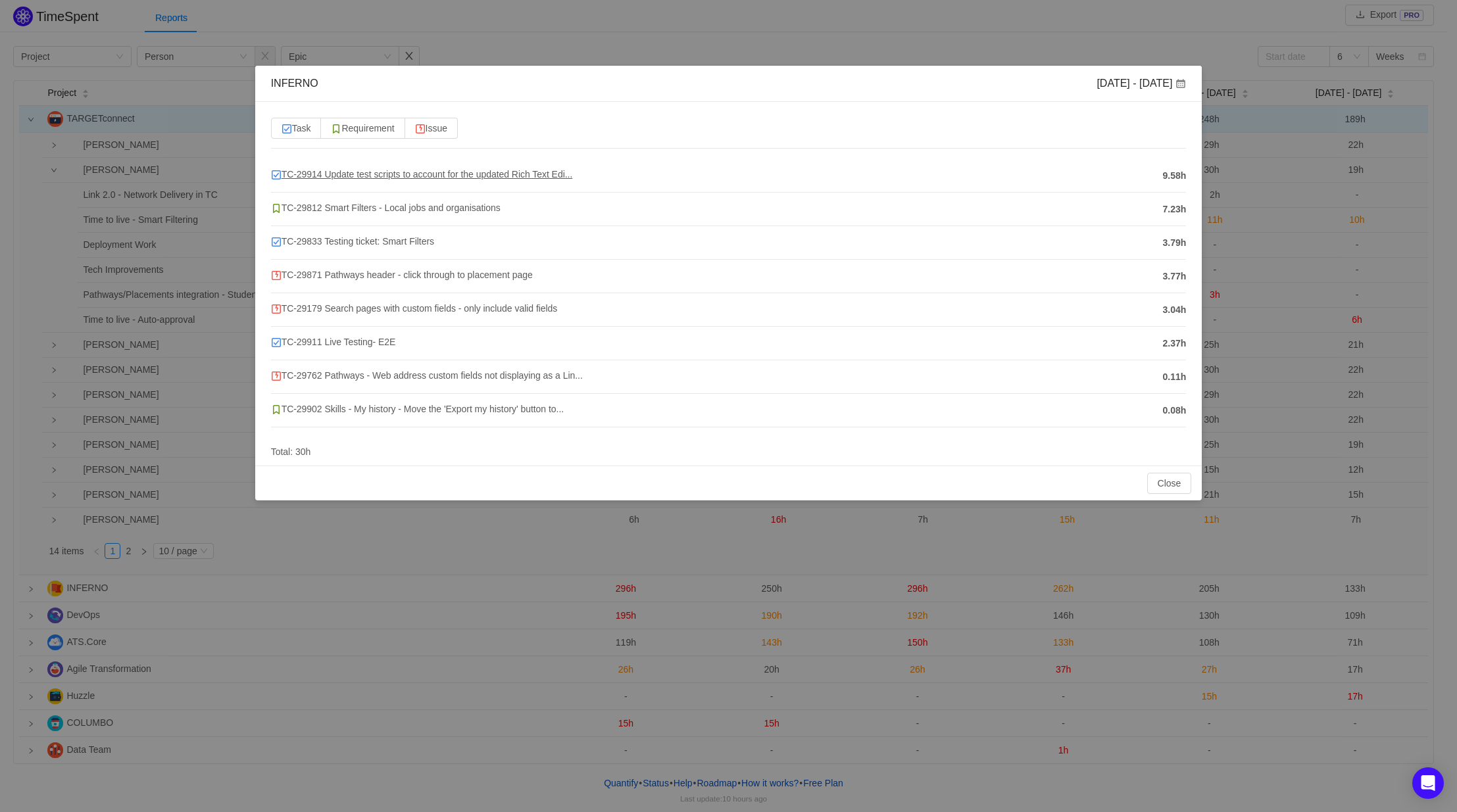
click at [429, 177] on span "TC-29914 Update test scripts to account for the updated Rich Text Edi..." at bounding box center [421, 174] width 302 height 10
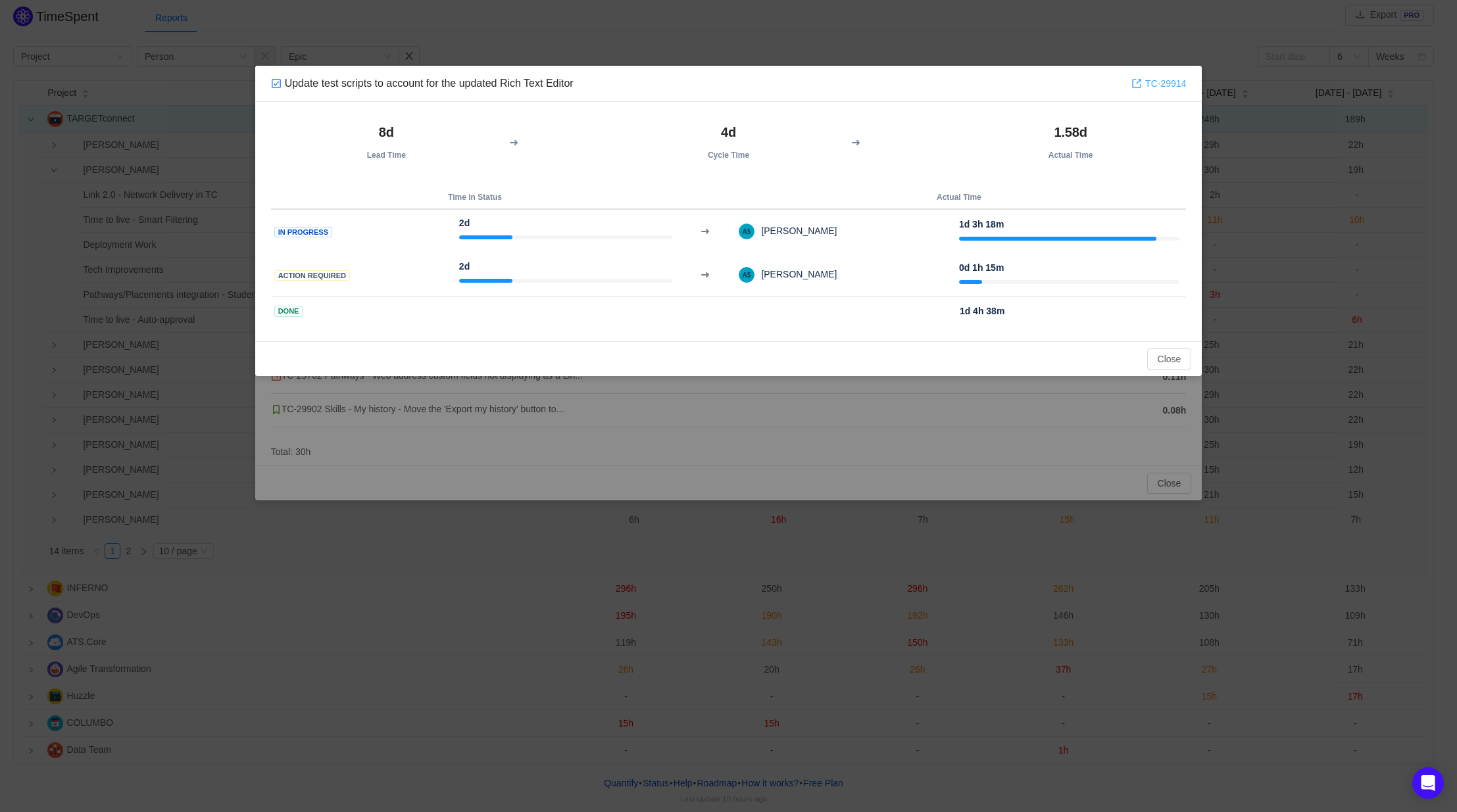
click at [1166, 82] on link "TC-29914" at bounding box center [1159, 84] width 55 height 14
click at [1155, 85] on link "TC-29914" at bounding box center [1159, 84] width 55 height 14
click at [1151, 359] on button "Close" at bounding box center [1170, 359] width 45 height 21
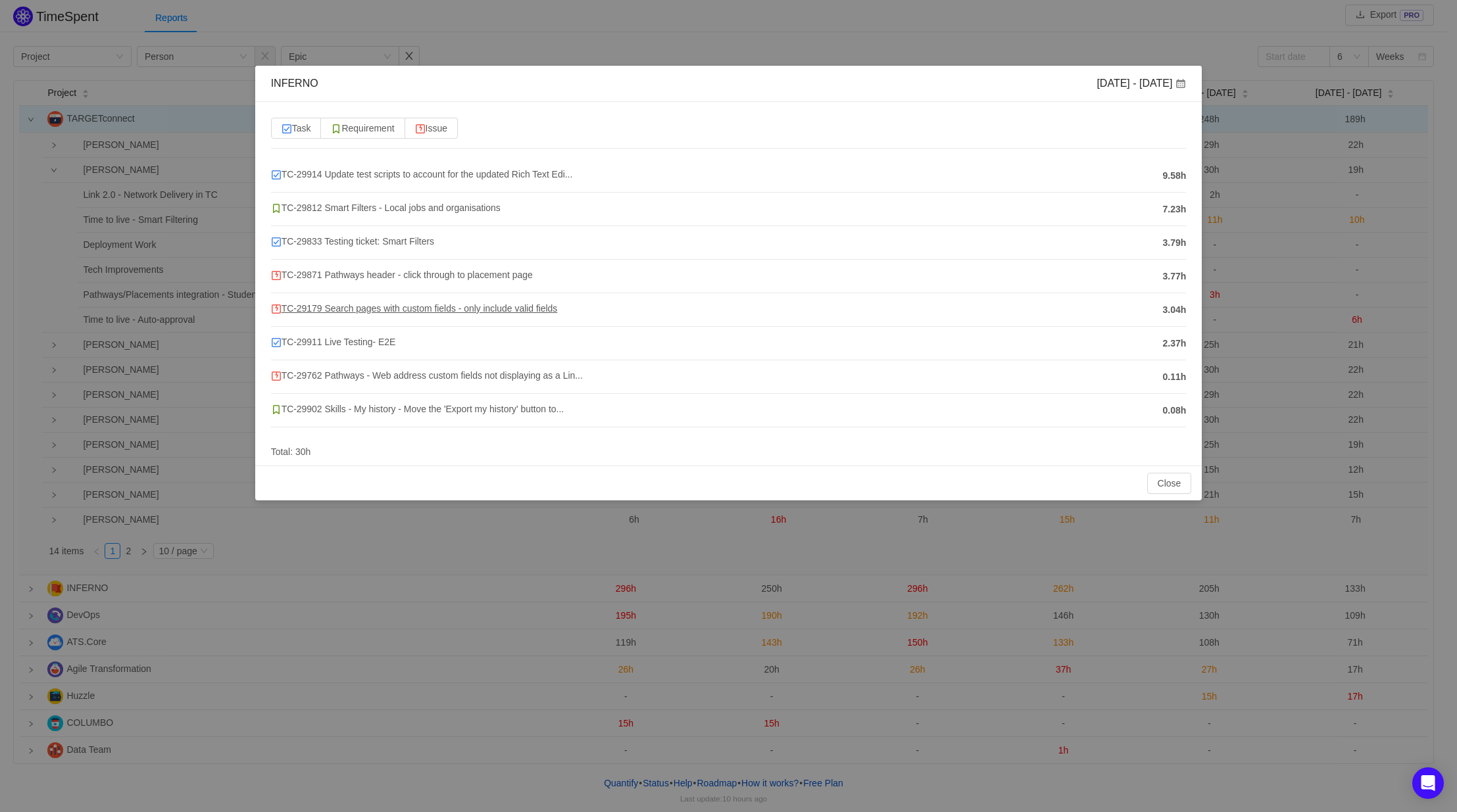
click at [454, 308] on span "TC-29179 Search pages with custom fields - only include valid fields" at bounding box center [414, 308] width 287 height 10
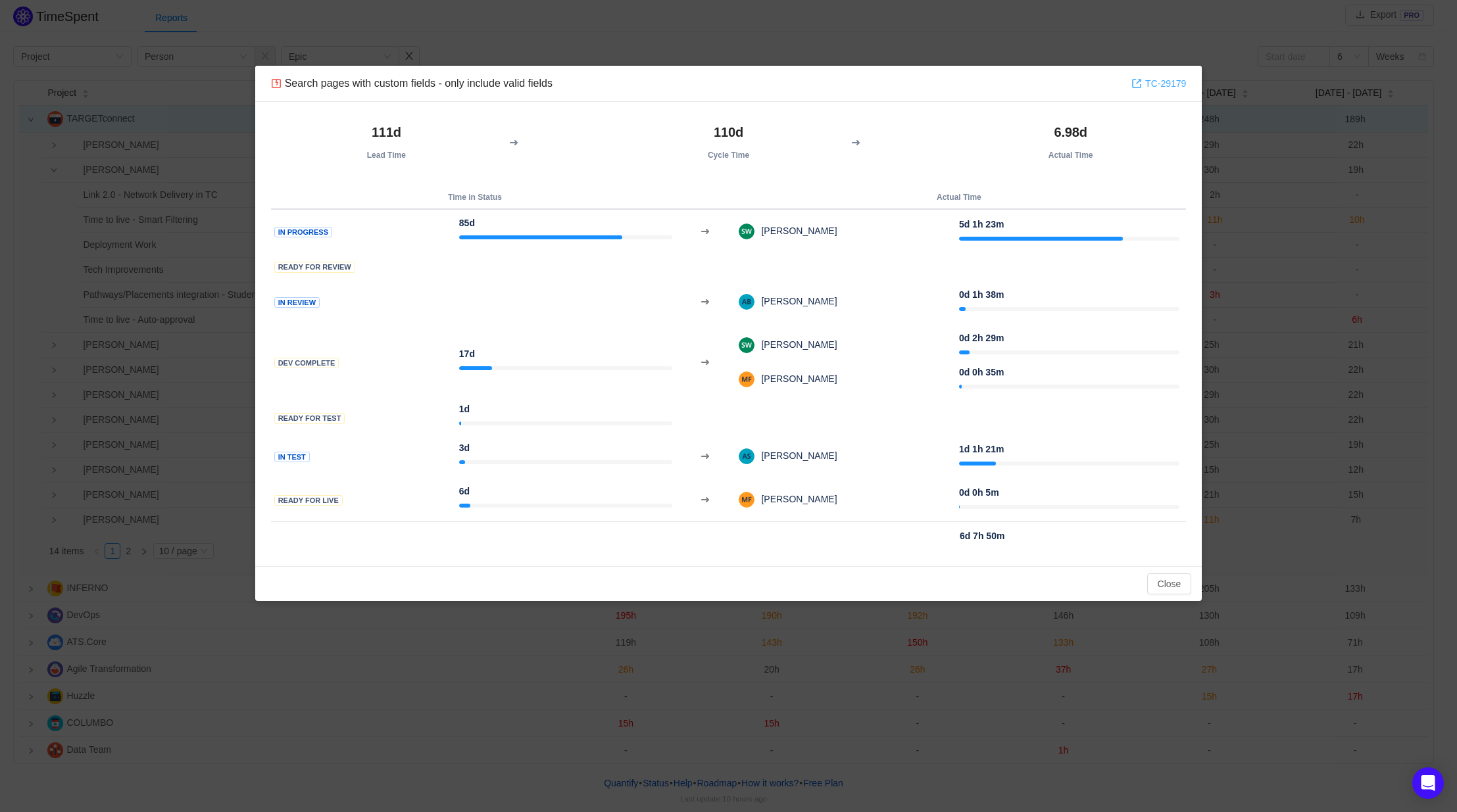
click at [1154, 80] on link "TC-29179" at bounding box center [1159, 84] width 55 height 14
click at [1180, 586] on button "Close" at bounding box center [1170, 584] width 45 height 21
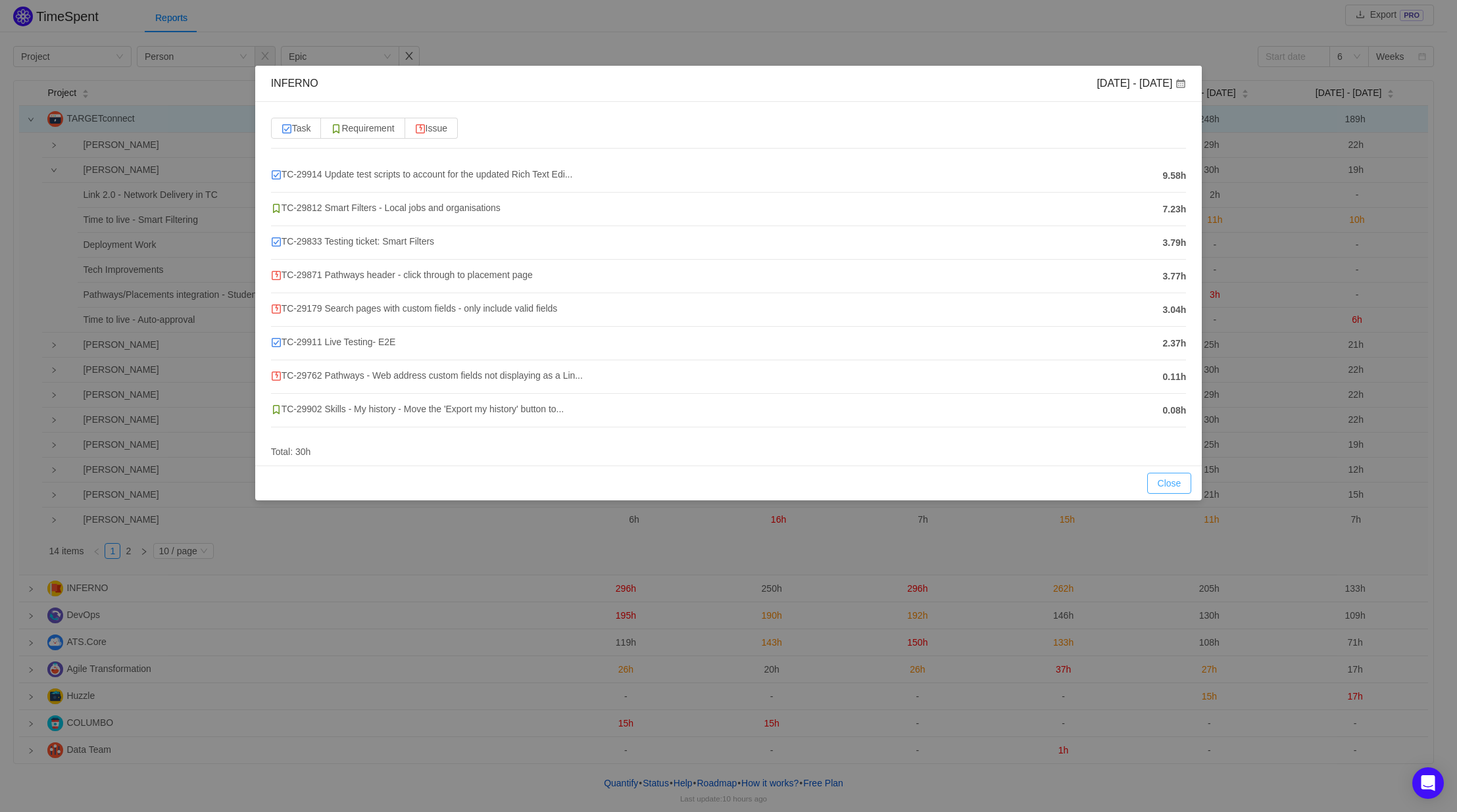
click at [1166, 490] on button "Close" at bounding box center [1170, 483] width 45 height 21
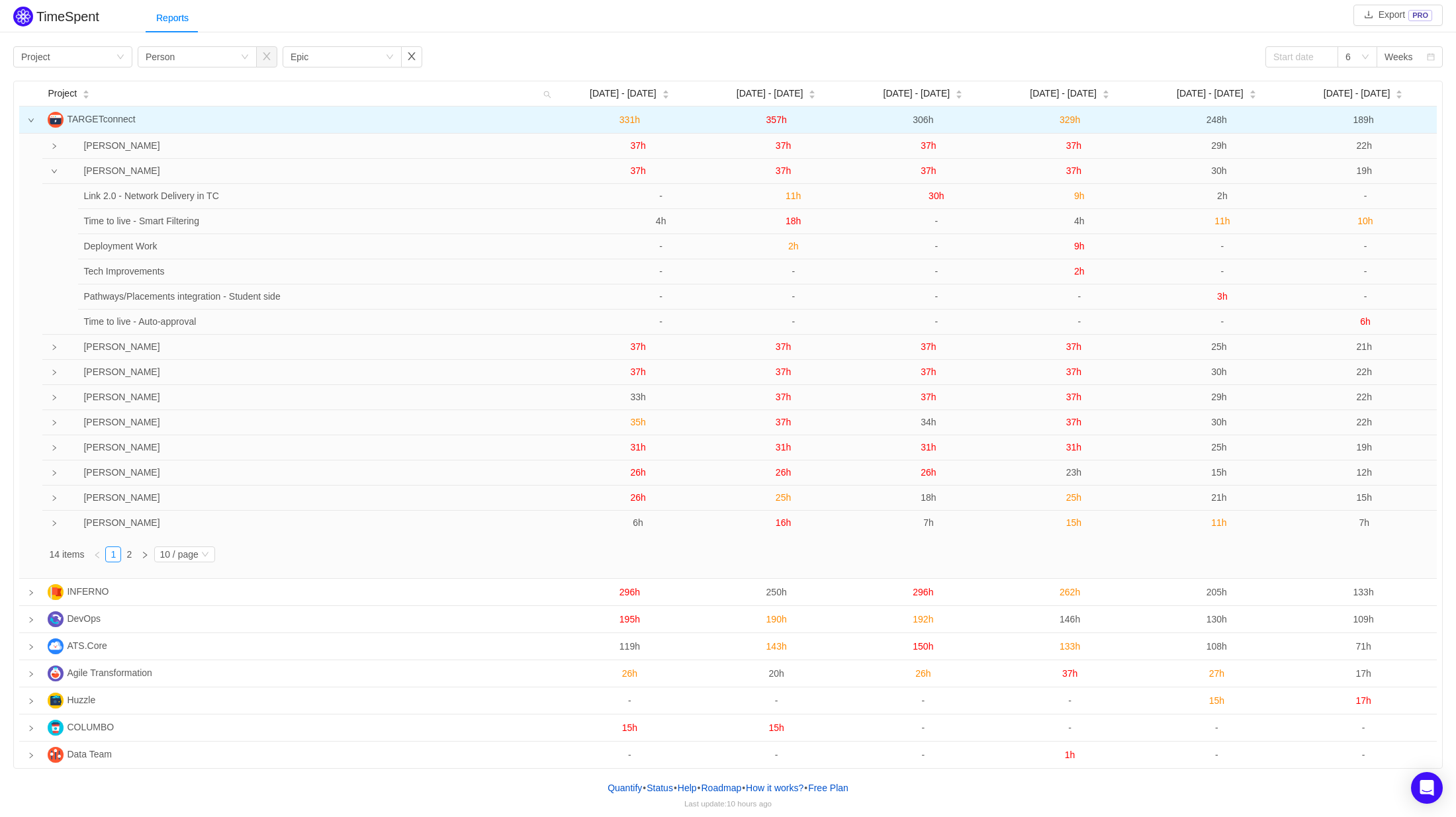
click at [48, 176] on td at bounding box center [49, 171] width 15 height 25
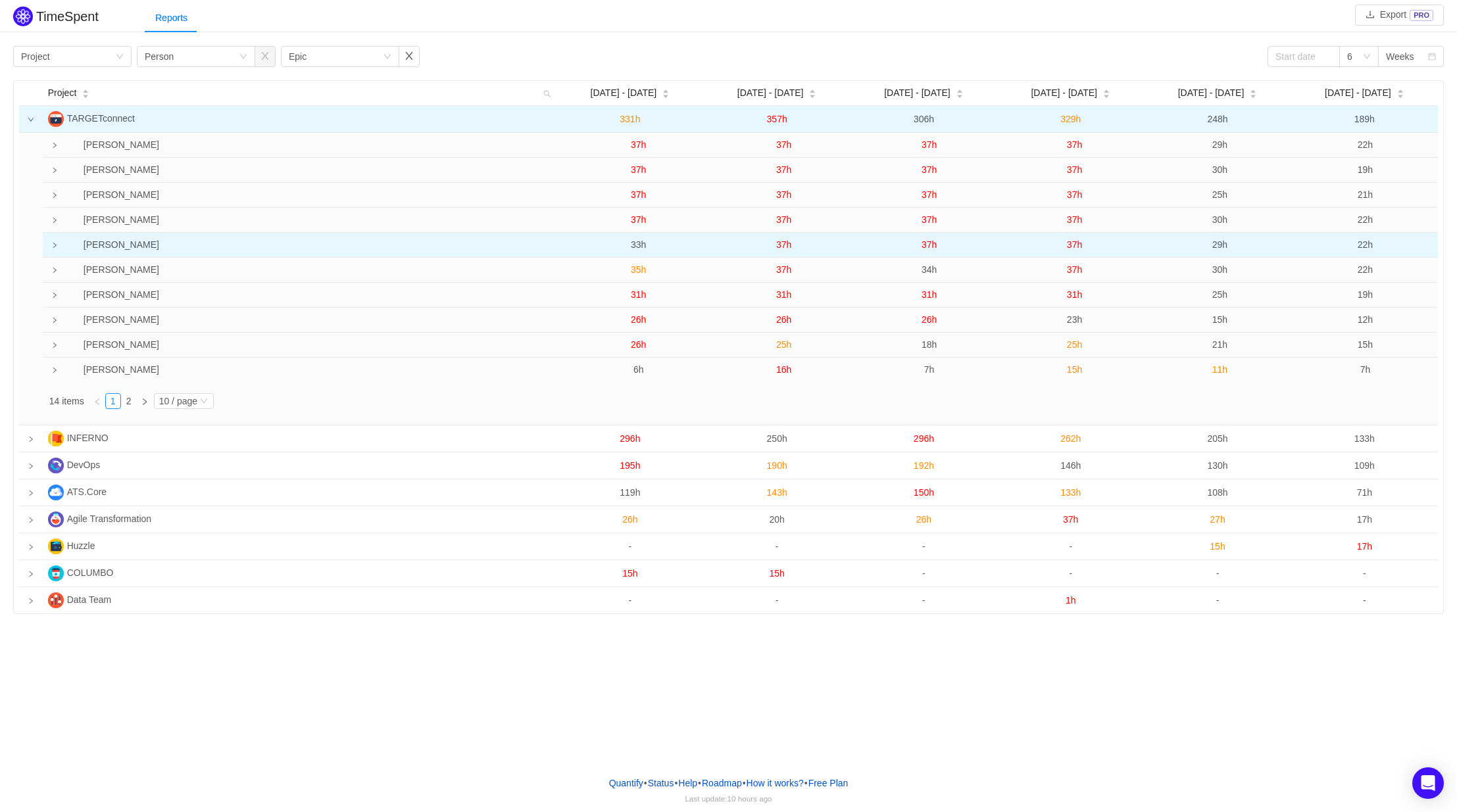
click at [51, 244] on icon "icon: right" at bounding box center [55, 245] width 6 height 6
